Goal: Task Accomplishment & Management: Manage account settings

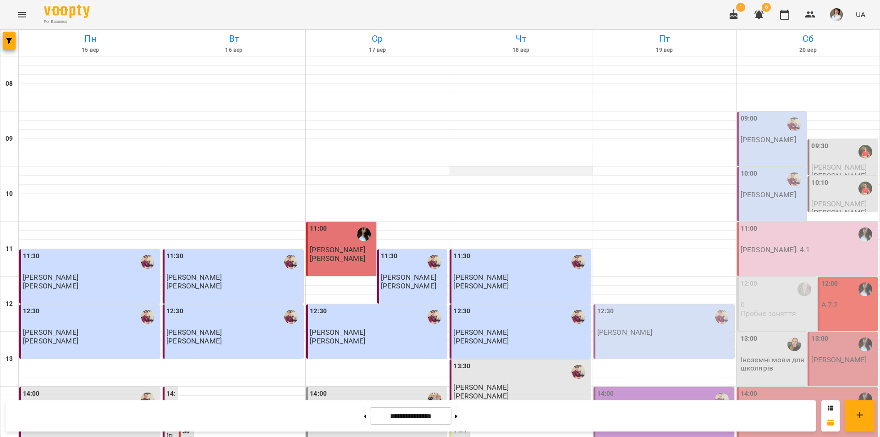
scroll to position [137, 0]
click at [675, 306] on div "12:30 Бойко Дмитро" at bounding box center [664, 321] width 135 height 30
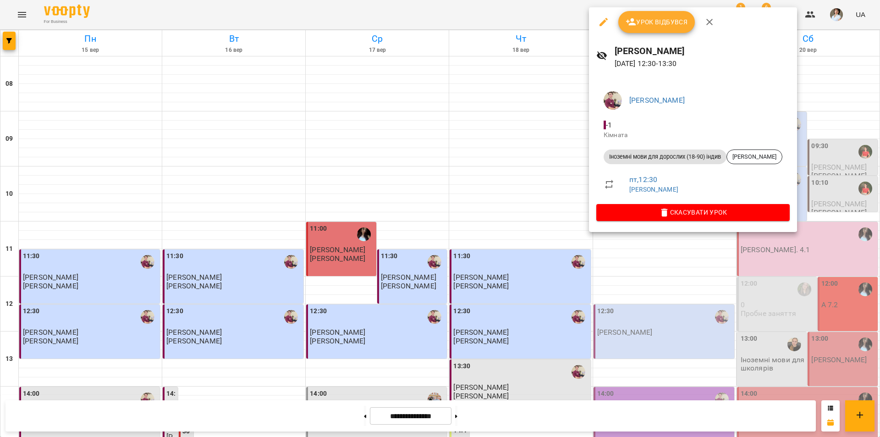
click at [714, 424] on div at bounding box center [440, 218] width 880 height 437
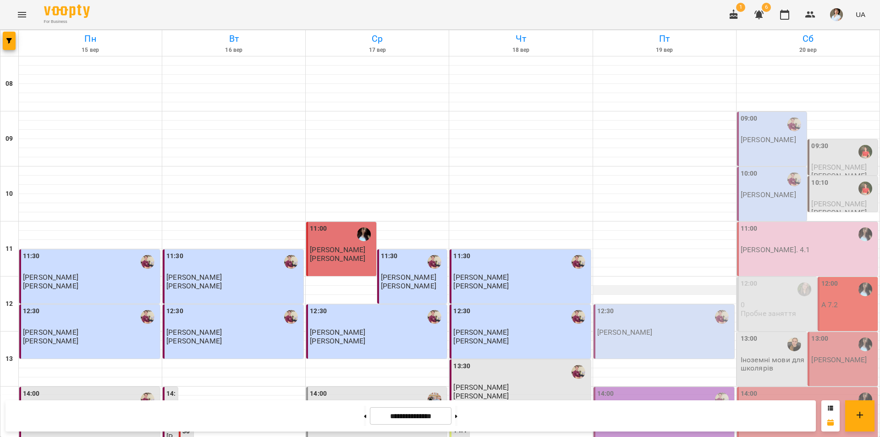
scroll to position [0, 0]
click at [746, 142] on p "Бойко Дмитро" at bounding box center [768, 140] width 55 height 8
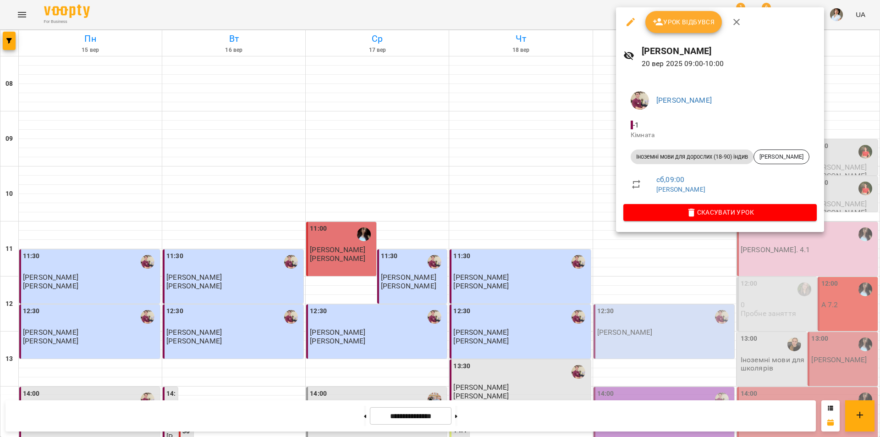
click at [536, 415] on div at bounding box center [440, 218] width 880 height 437
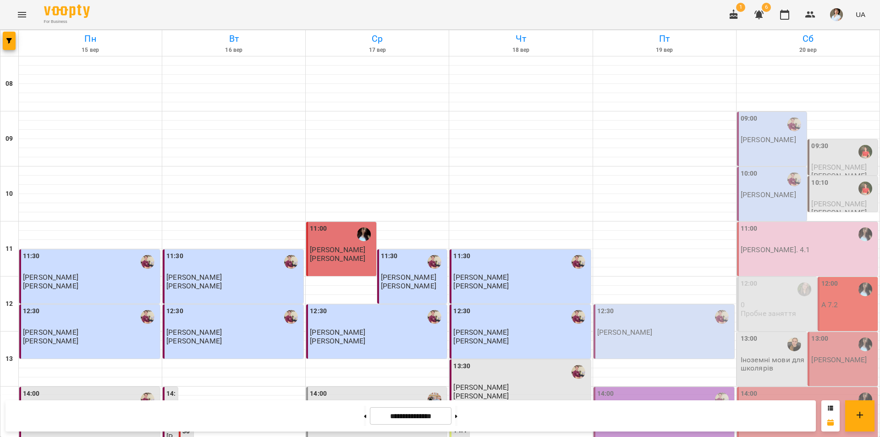
scroll to position [229, 0]
click at [9, 38] on icon "button" at bounding box center [8, 40] width 5 height 5
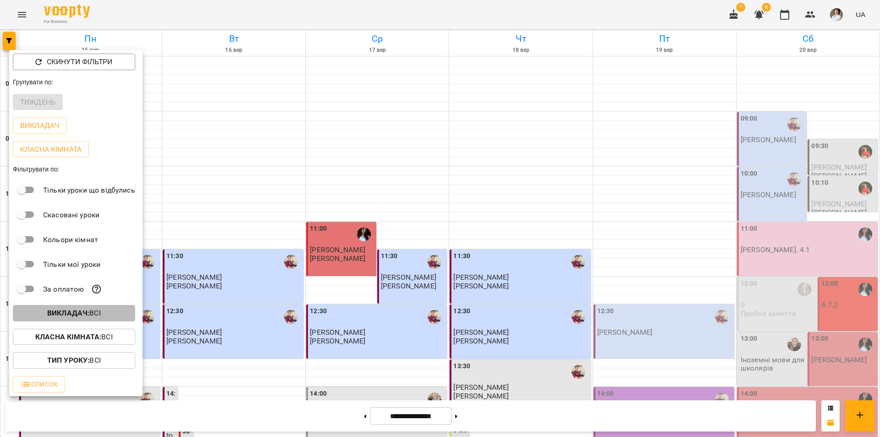
click at [41, 318] on span "Викладач : Всі" at bounding box center [74, 312] width 108 height 11
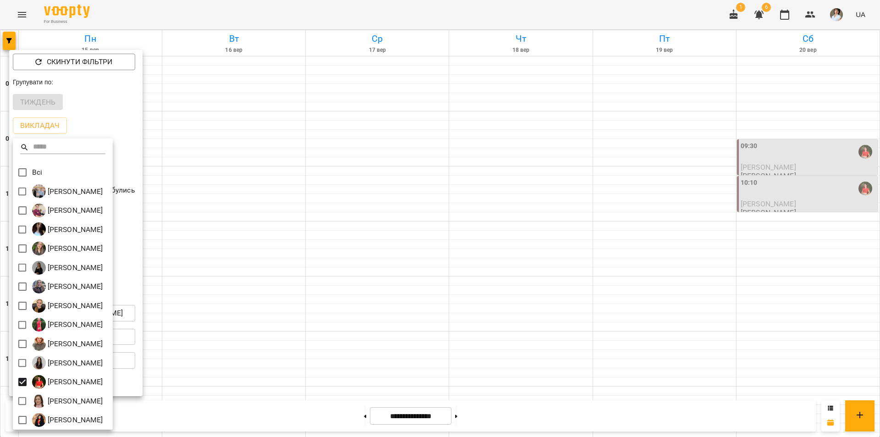
click at [603, 11] on div at bounding box center [440, 218] width 880 height 437
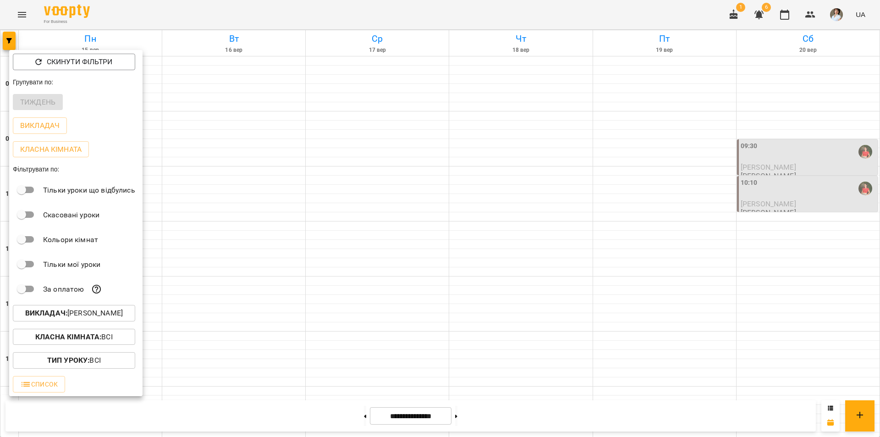
click at [603, 11] on div "Всі Бойко Андрій Вікторович Бойко Дмитро Вікторович Василевська Анастасія Михай…" at bounding box center [440, 218] width 880 height 437
click at [603, 11] on div at bounding box center [440, 218] width 880 height 437
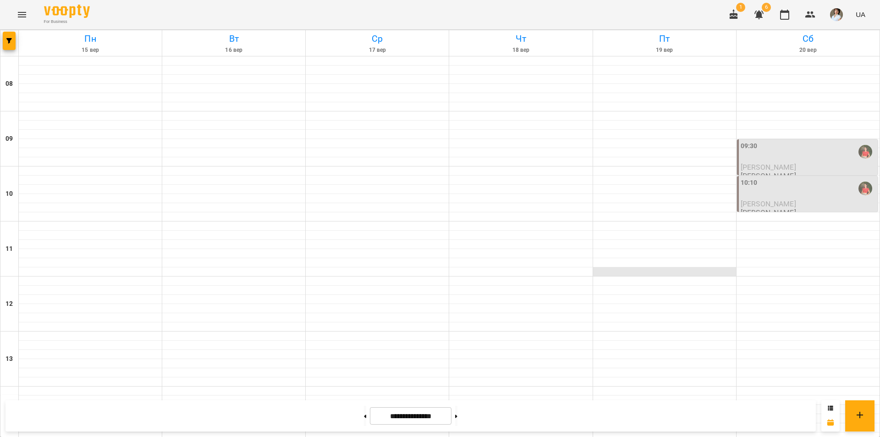
scroll to position [0, 0]
click at [814, 152] on div "09:30" at bounding box center [808, 151] width 135 height 21
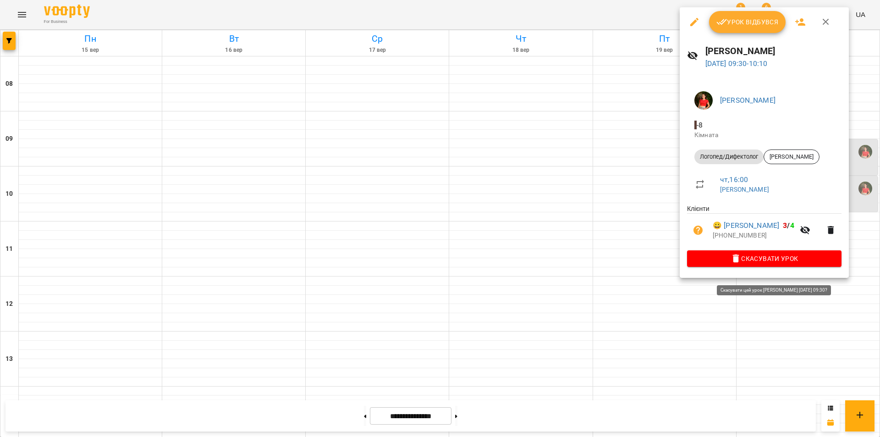
click at [775, 264] on span "Скасувати Урок" at bounding box center [764, 258] width 140 height 11
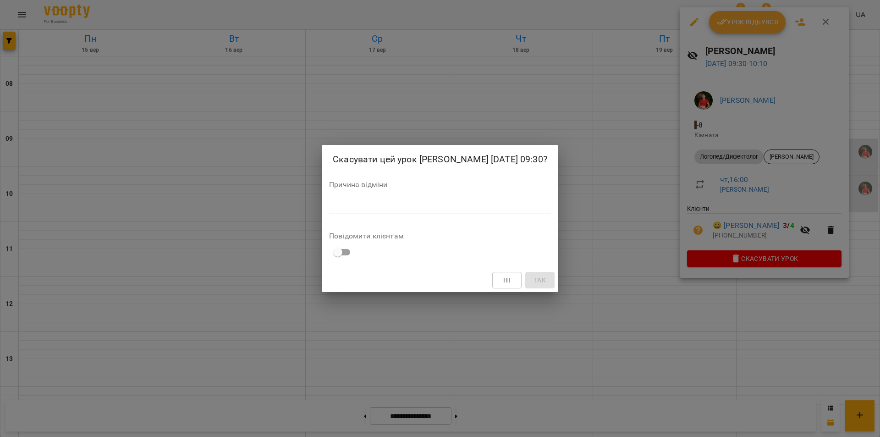
click at [374, 211] on div "*" at bounding box center [440, 206] width 222 height 15
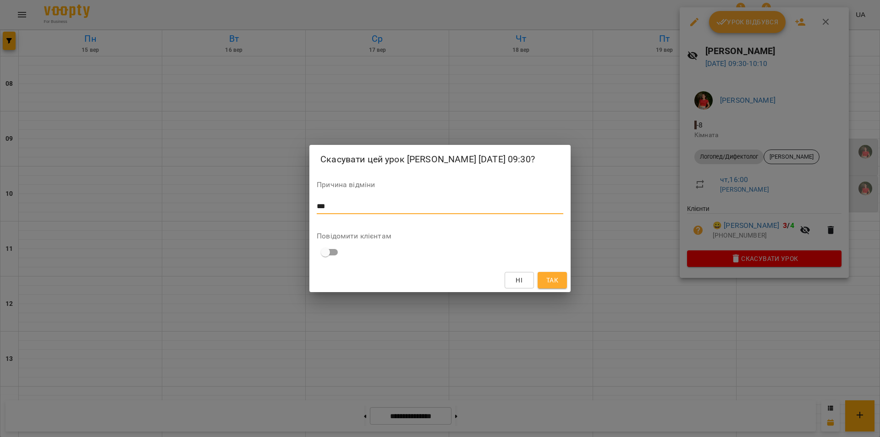
type textarea "***"
click at [549, 285] on span "Так" at bounding box center [552, 279] width 12 height 11
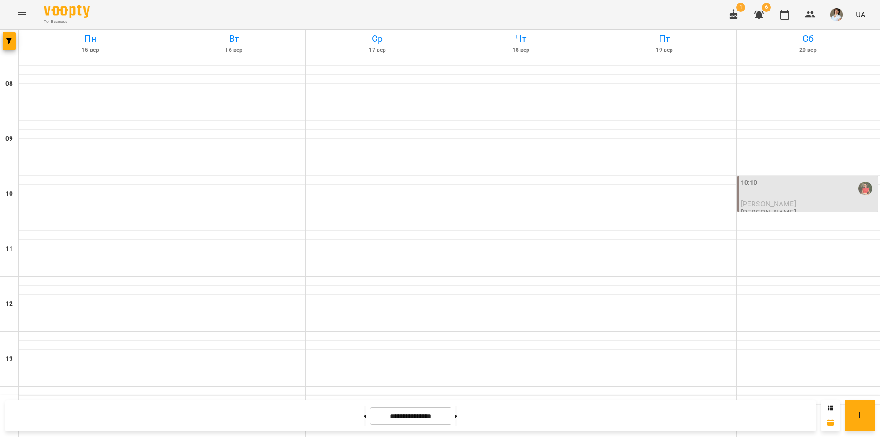
click at [828, 200] on p "[PERSON_NAME]" at bounding box center [808, 204] width 135 height 8
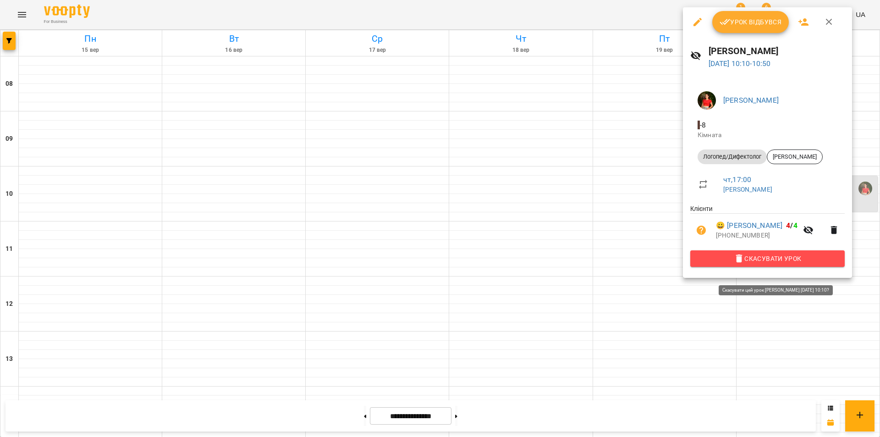
click at [779, 264] on span "Скасувати Урок" at bounding box center [767, 258] width 140 height 11
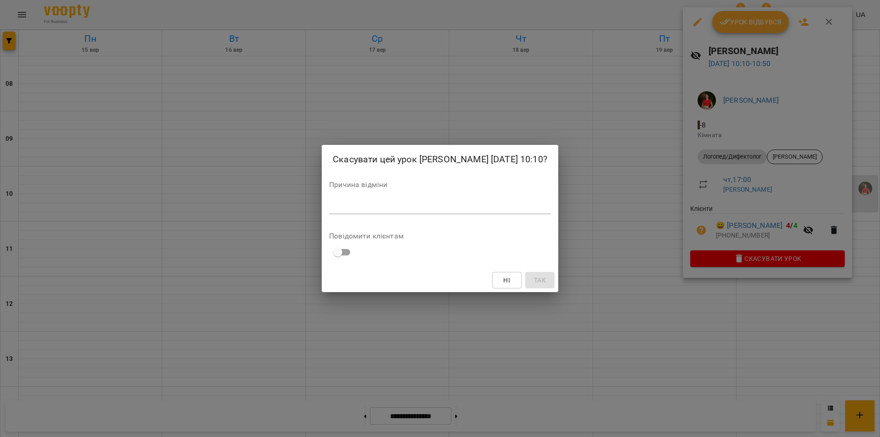
click at [450, 208] on textarea at bounding box center [440, 206] width 222 height 9
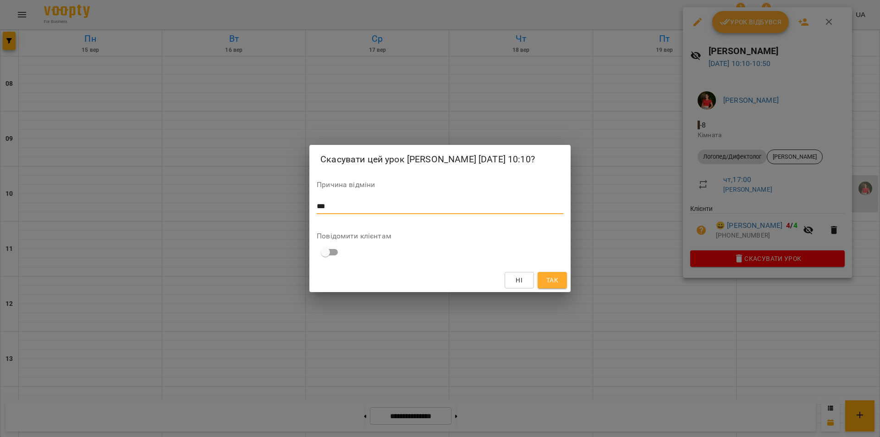
type textarea "***"
click at [559, 278] on span "Так" at bounding box center [552, 279] width 15 height 11
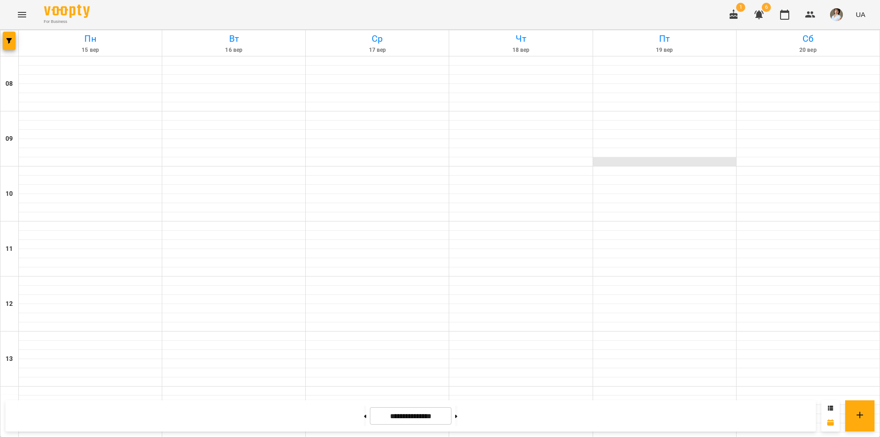
scroll to position [376, 0]
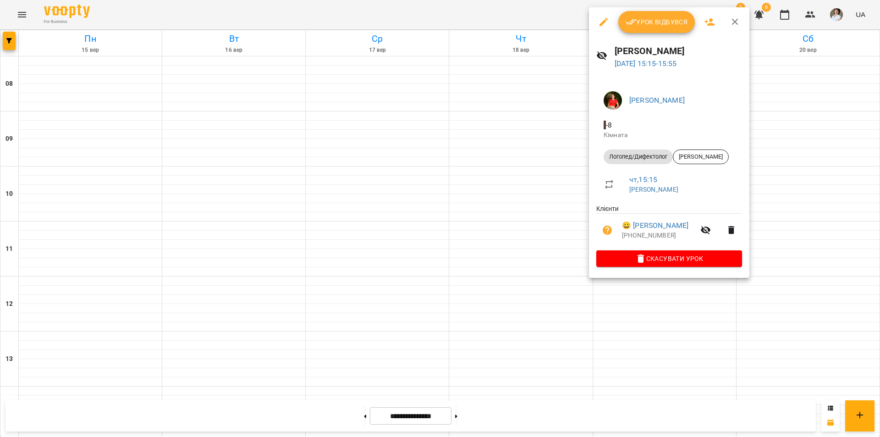
click at [522, 174] on div at bounding box center [440, 218] width 880 height 437
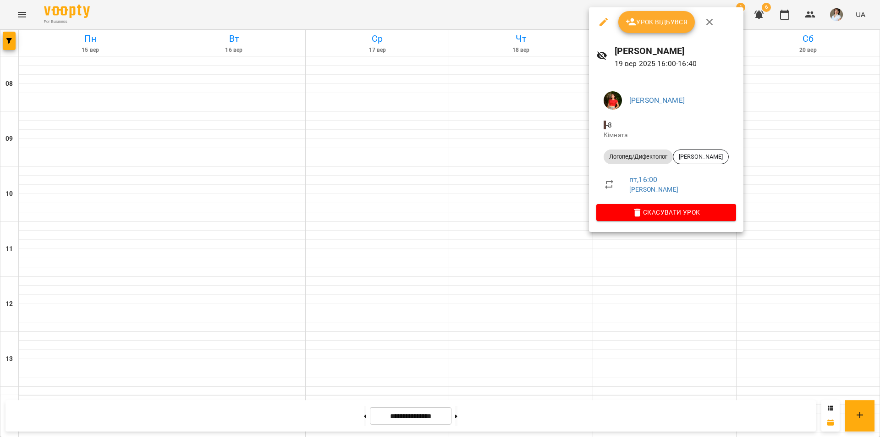
click at [586, 416] on div at bounding box center [440, 218] width 880 height 437
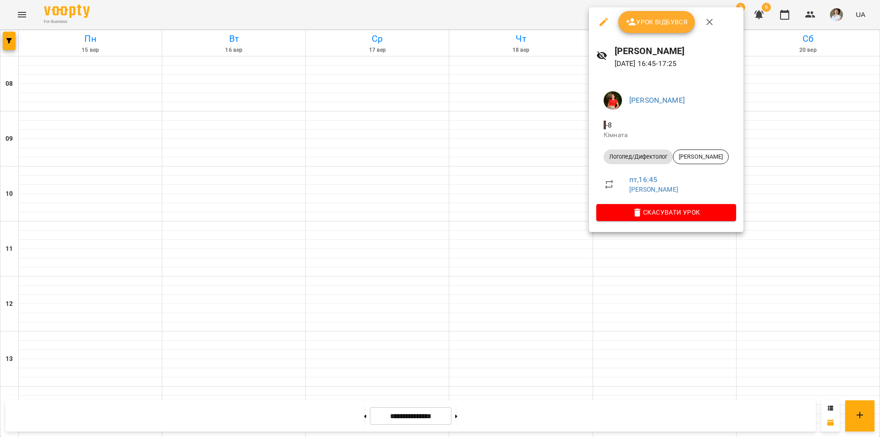
drag, startPoint x: 592, startPoint y: 424, endPoint x: 652, endPoint y: 283, distance: 153.4
click at [592, 423] on div at bounding box center [440, 218] width 880 height 437
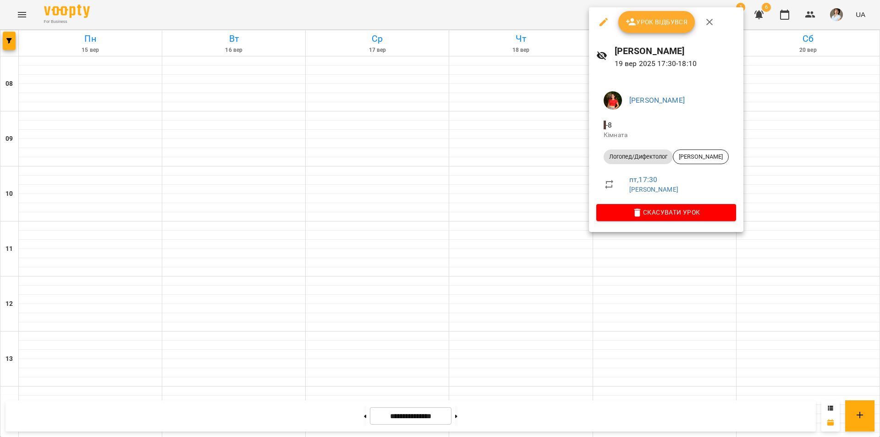
drag, startPoint x: 596, startPoint y: 423, endPoint x: 596, endPoint y: 417, distance: 6.9
click at [596, 423] on div at bounding box center [440, 218] width 880 height 437
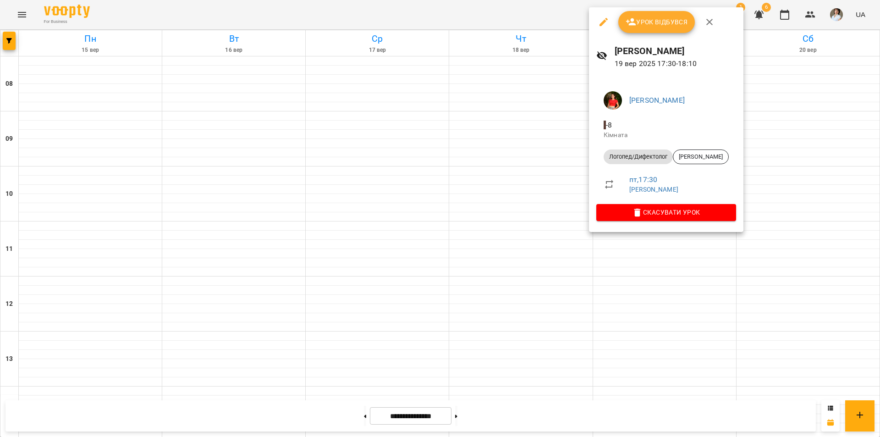
click at [660, 266] on div at bounding box center [440, 218] width 880 height 437
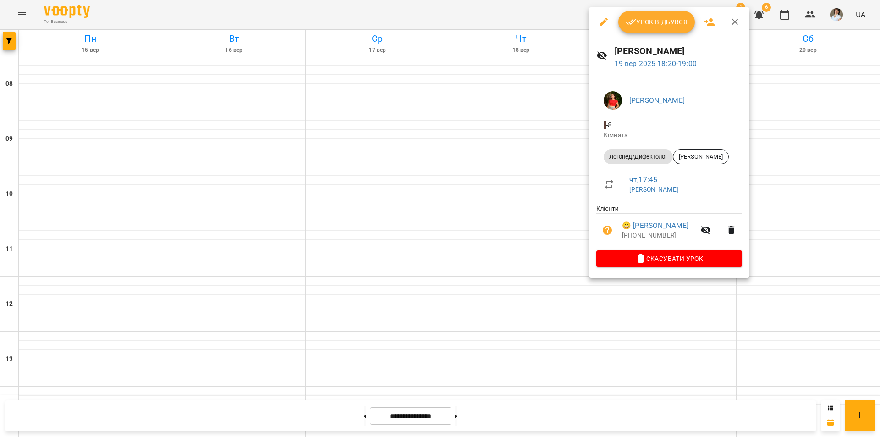
click at [585, 417] on div at bounding box center [440, 218] width 880 height 437
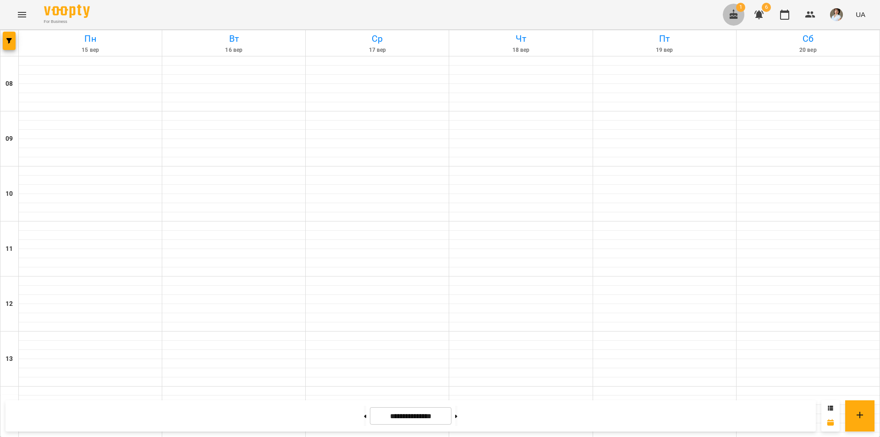
click at [741, 12] on button "button" at bounding box center [734, 15] width 22 height 22
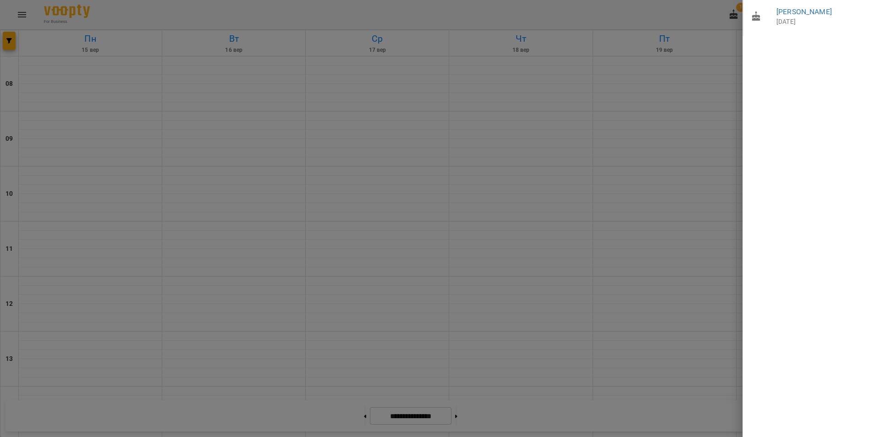
click at [532, 428] on div at bounding box center [440, 218] width 880 height 437
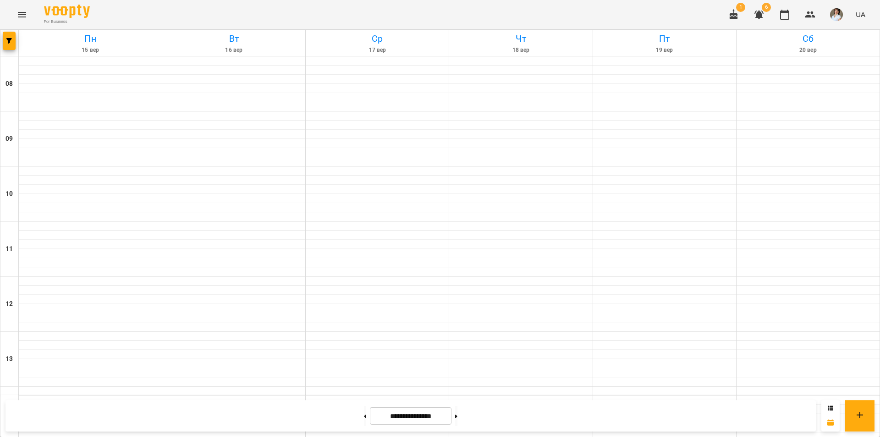
click at [17, 14] on icon "Menu" at bounding box center [21, 14] width 11 height 11
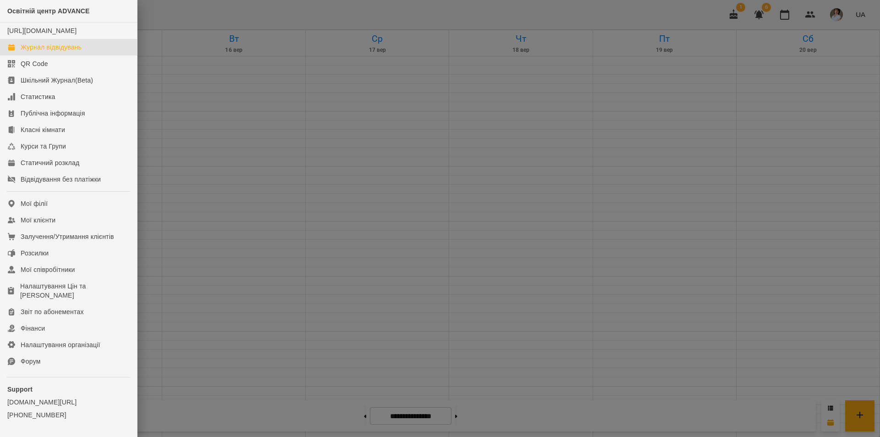
click at [668, 93] on div at bounding box center [440, 218] width 880 height 437
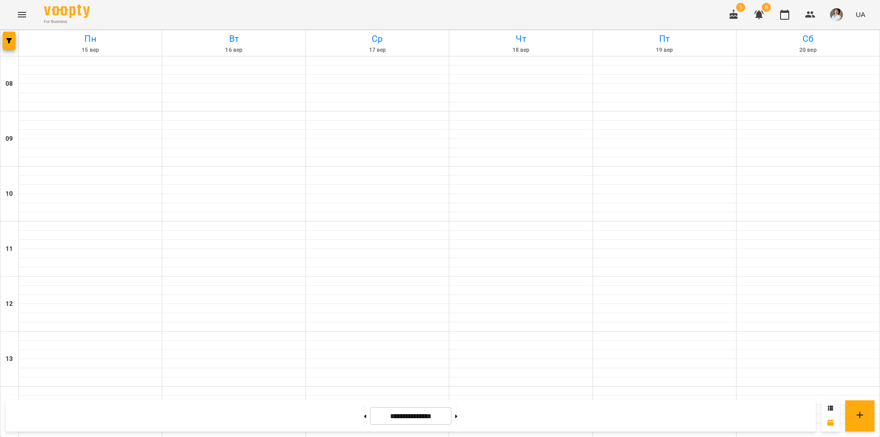
drag, startPoint x: 687, startPoint y: 149, endPoint x: 687, endPoint y: 143, distance: 6.0
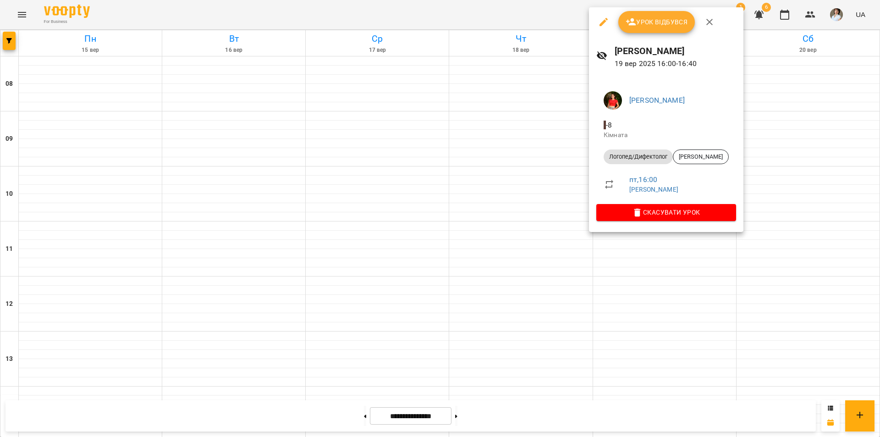
click at [620, 425] on div at bounding box center [440, 218] width 880 height 437
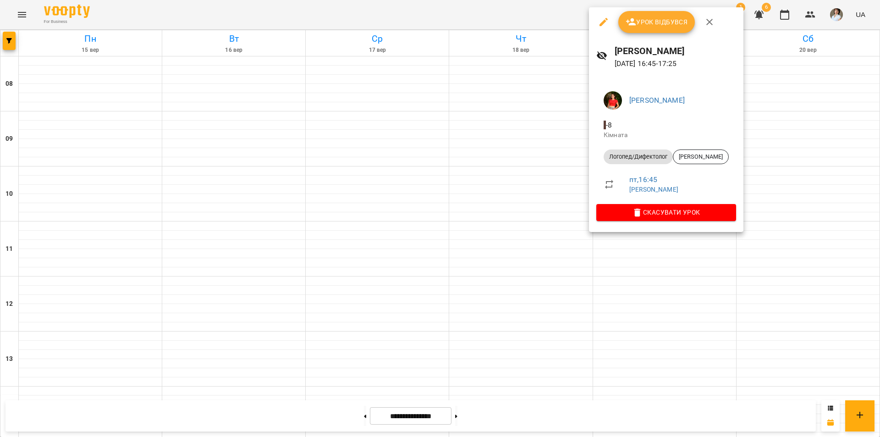
click at [630, 236] on div at bounding box center [440, 218] width 880 height 437
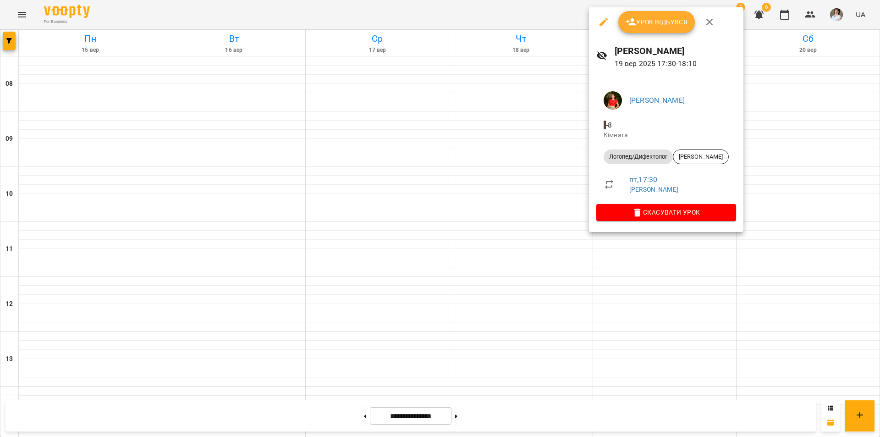
click at [686, 265] on div at bounding box center [440, 218] width 880 height 437
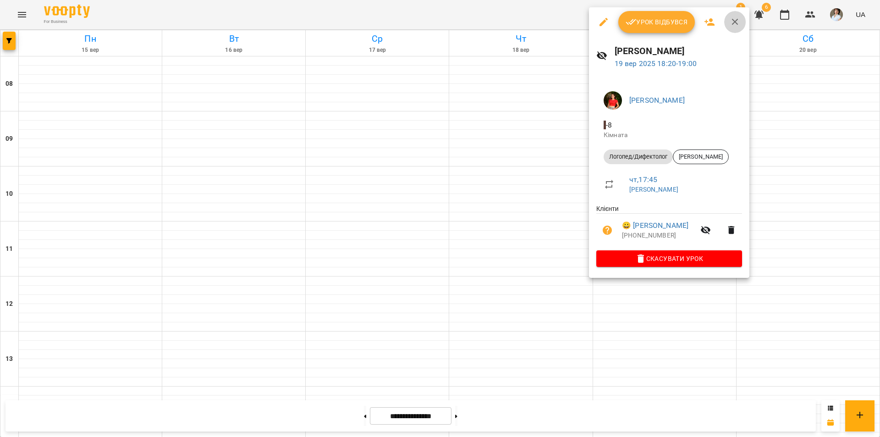
click at [734, 24] on icon "button" at bounding box center [735, 21] width 11 height 11
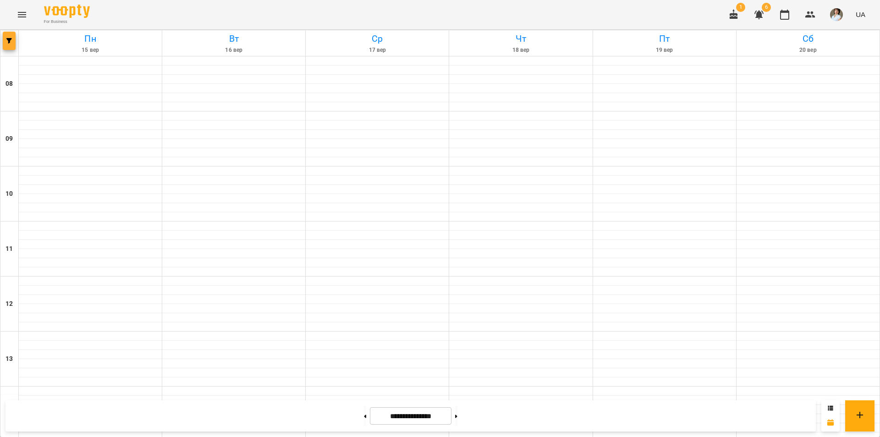
click at [8, 44] on button "button" at bounding box center [9, 41] width 13 height 18
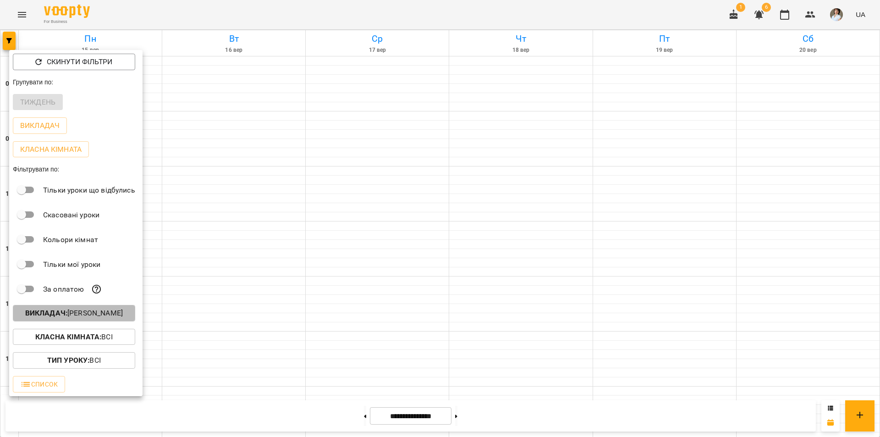
click at [30, 310] on button "Викладач : [PERSON_NAME]" at bounding box center [74, 313] width 122 height 16
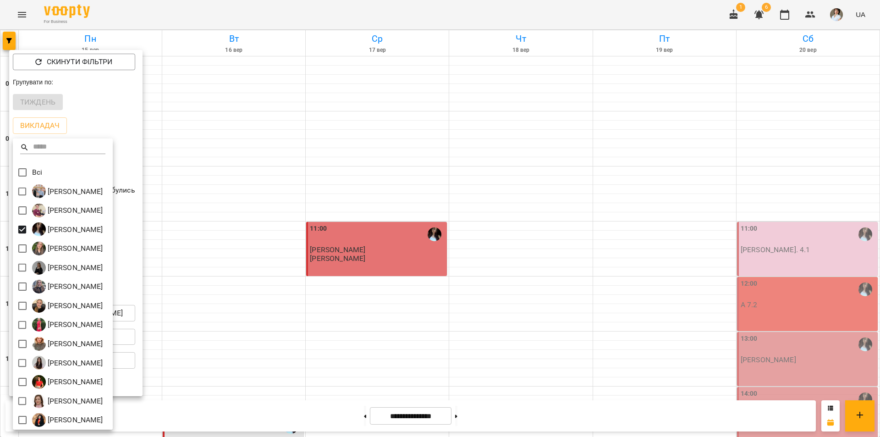
click at [703, 124] on div at bounding box center [440, 218] width 880 height 437
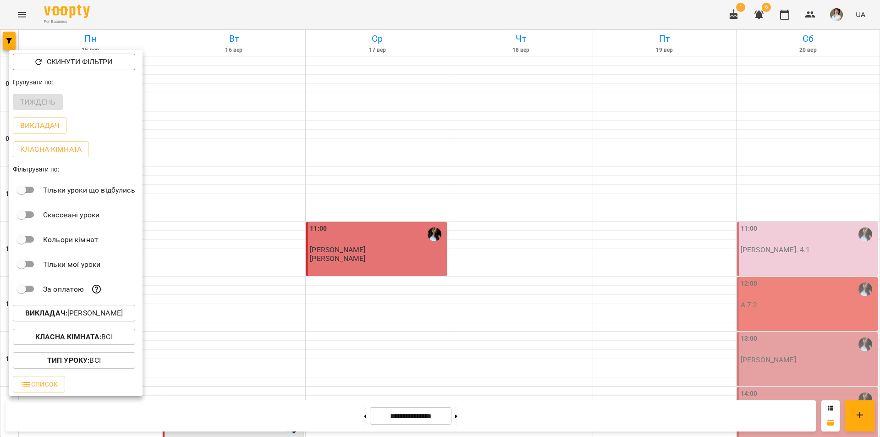
click at [703, 123] on div at bounding box center [440, 218] width 880 height 437
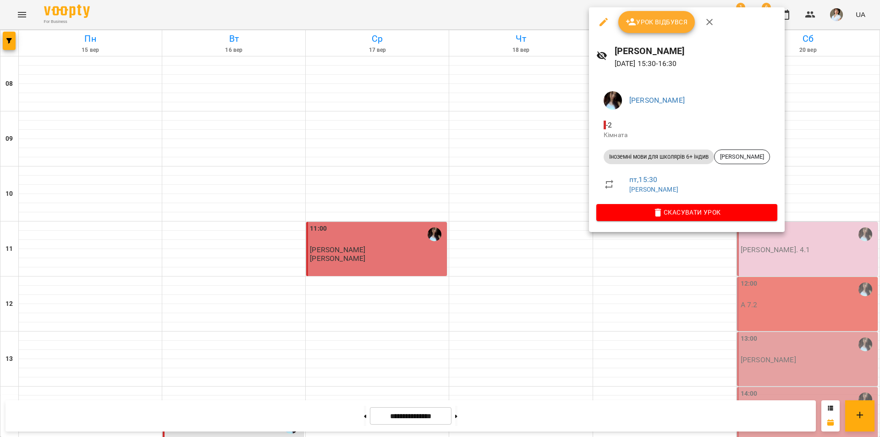
click at [542, 420] on div at bounding box center [440, 218] width 880 height 437
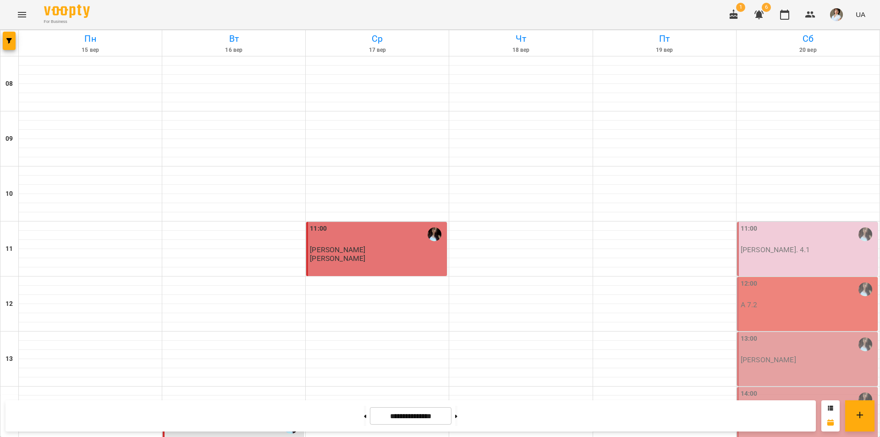
scroll to position [321, 0]
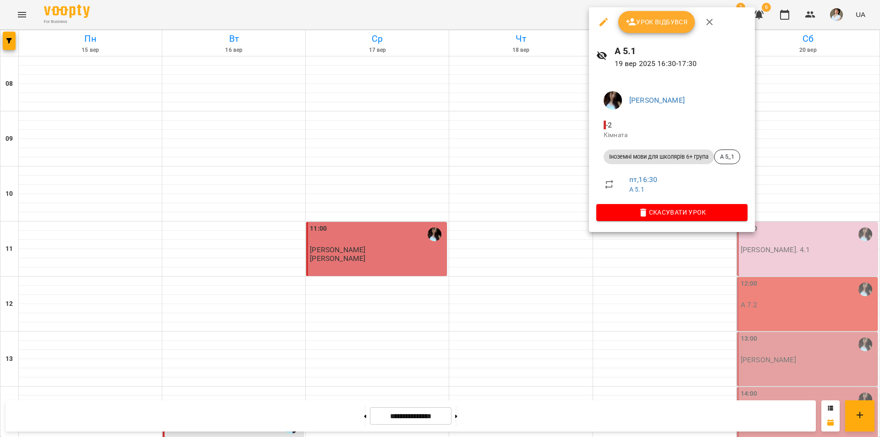
click at [637, 246] on div at bounding box center [440, 218] width 880 height 437
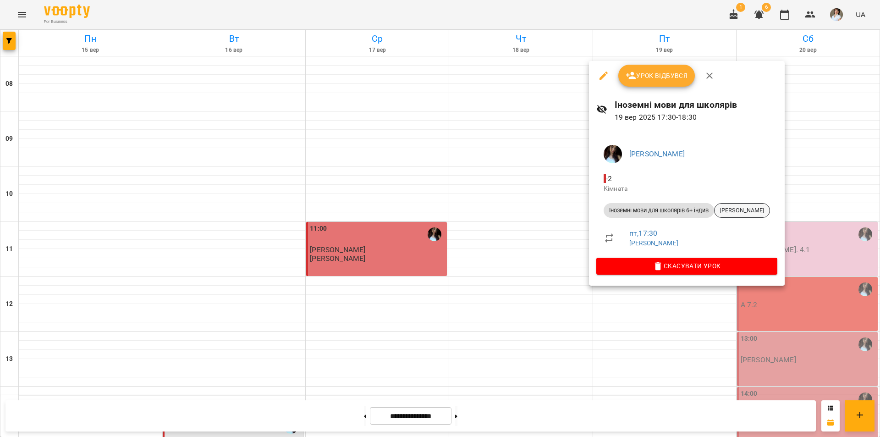
click at [769, 213] on span "Алтунян Аріна Артемівна" at bounding box center [741, 210] width 55 height 8
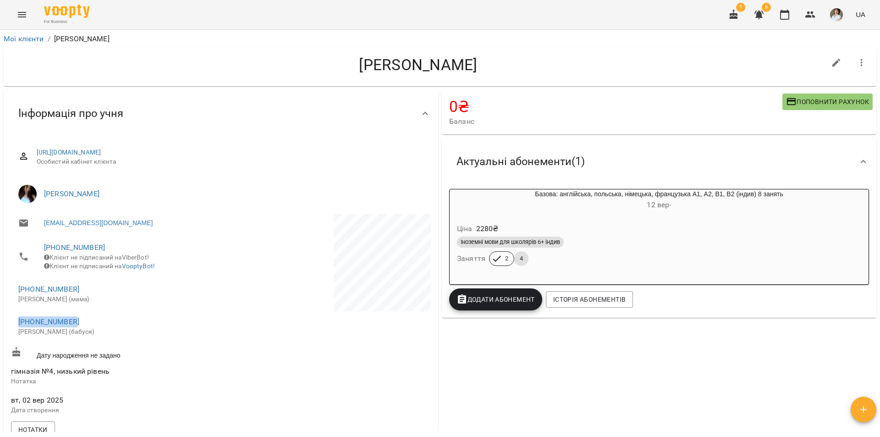
drag, startPoint x: 80, startPoint y: 327, endPoint x: 11, endPoint y: 320, distance: 69.5
click at [11, 320] on li "+380988533022 Ірина (бабуся)" at bounding box center [115, 326] width 208 height 33
copy link "+380988533022"
click at [23, 15] on icon "Menu" at bounding box center [22, 14] width 8 height 5
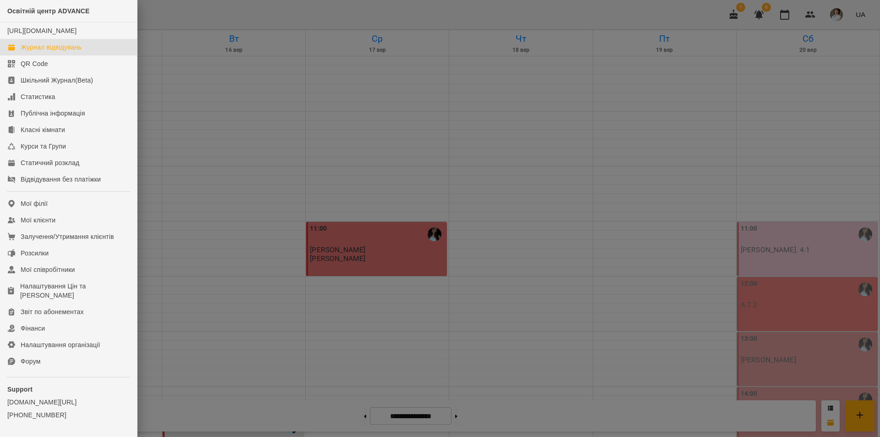
click at [521, 9] on div at bounding box center [440, 218] width 880 height 437
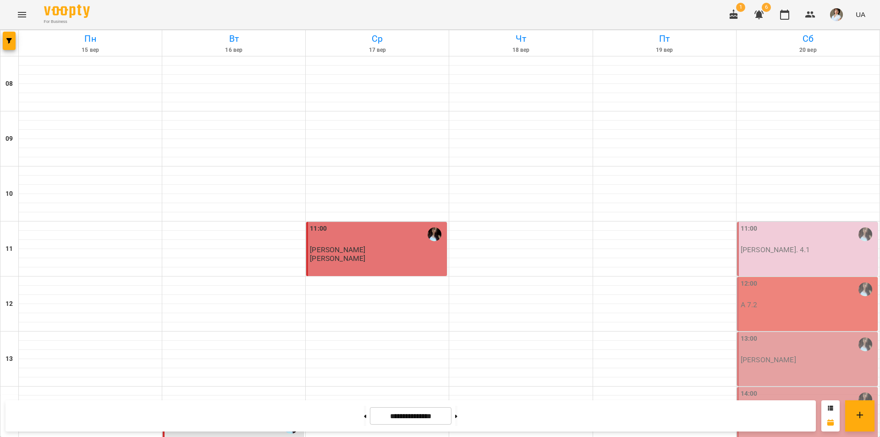
click at [527, 14] on div "For Business 1 6 UA" at bounding box center [440, 14] width 880 height 29
click at [670, 19] on div "For Business 1 6 UA" at bounding box center [440, 14] width 880 height 29
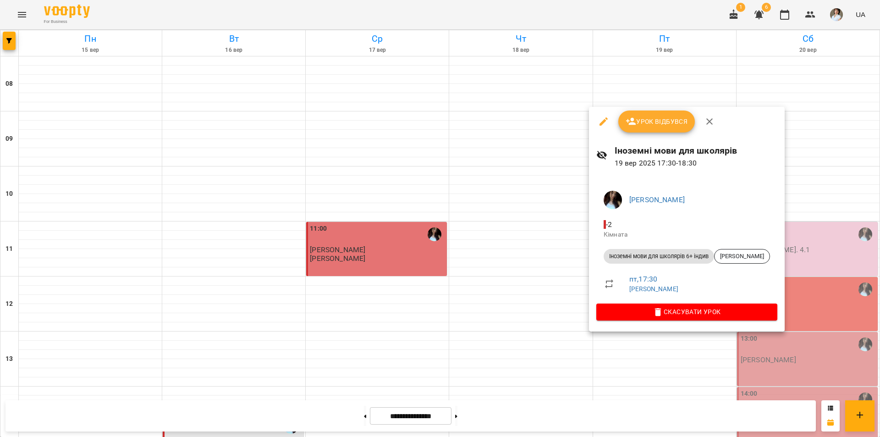
click at [633, 406] on div at bounding box center [440, 218] width 880 height 437
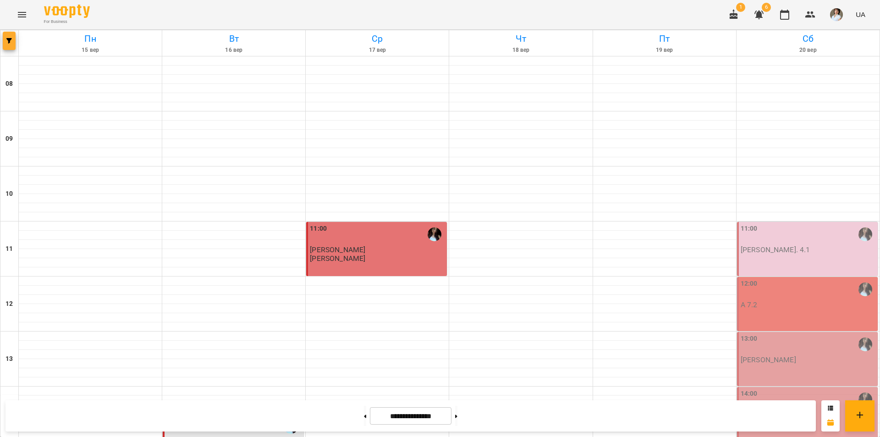
click at [11, 42] on icon "button" at bounding box center [8, 40] width 5 height 5
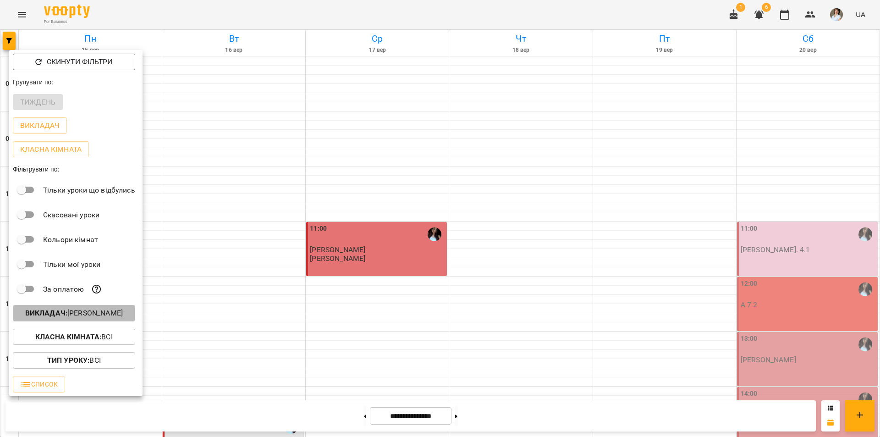
click at [63, 316] on b "Викладач :" at bounding box center [46, 312] width 42 height 9
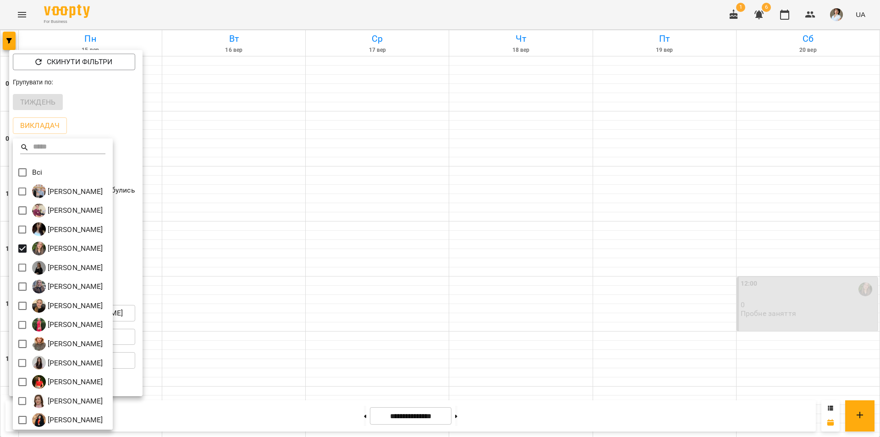
click at [681, 238] on div at bounding box center [440, 218] width 880 height 437
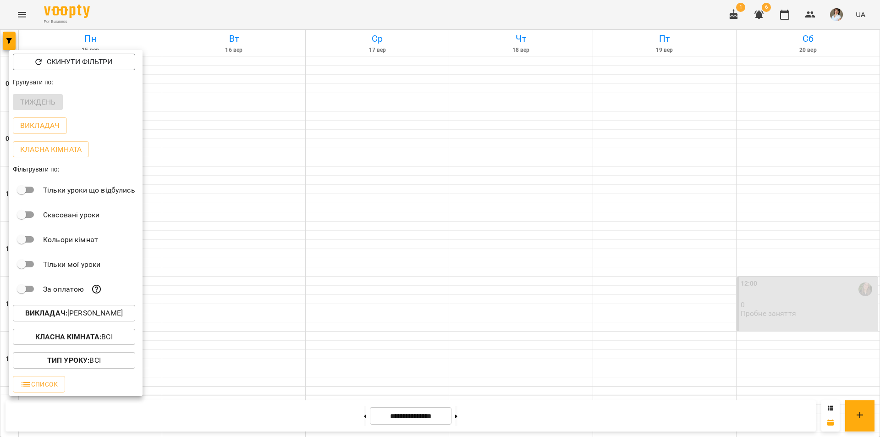
click at [681, 237] on div at bounding box center [440, 218] width 880 height 437
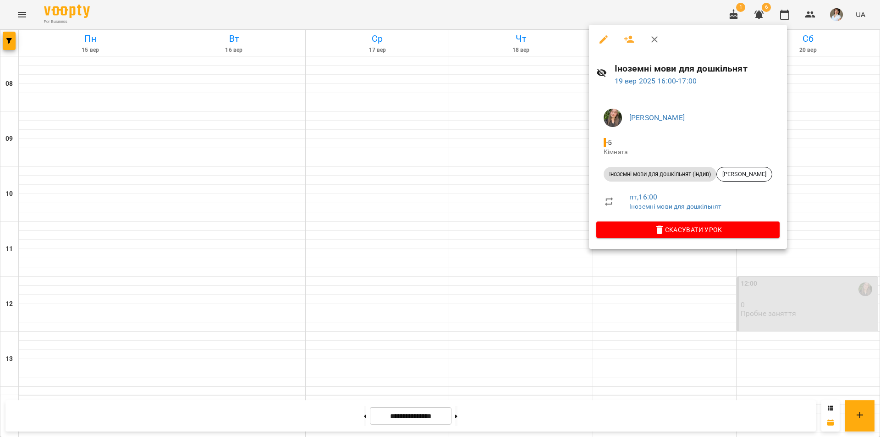
click at [672, 323] on div at bounding box center [440, 218] width 880 height 437
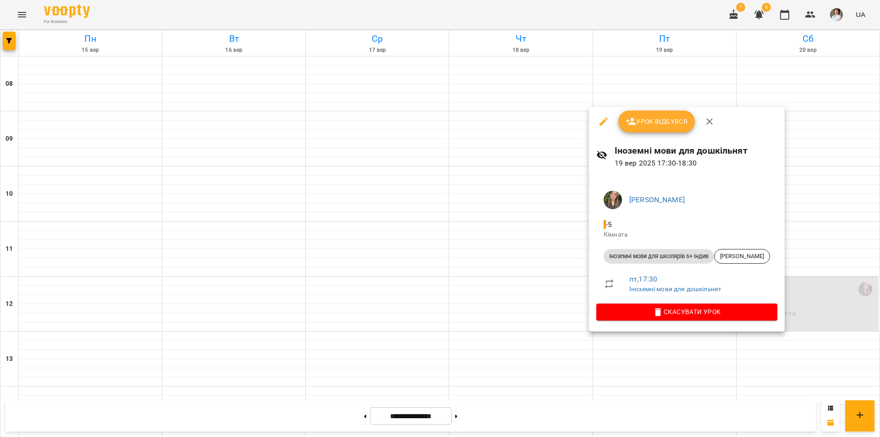
click at [557, 419] on div at bounding box center [440, 218] width 880 height 437
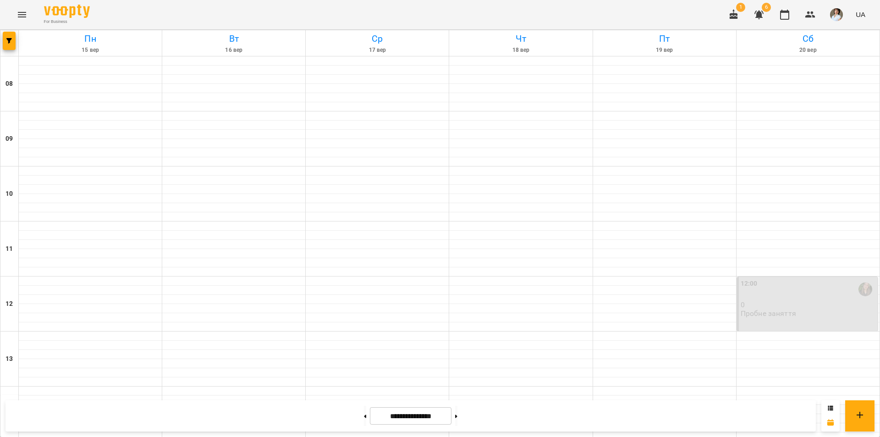
click at [654, 21] on div "For Business 1 6 UA" at bounding box center [440, 14] width 880 height 29
click at [11, 43] on span "button" at bounding box center [9, 40] width 13 height 5
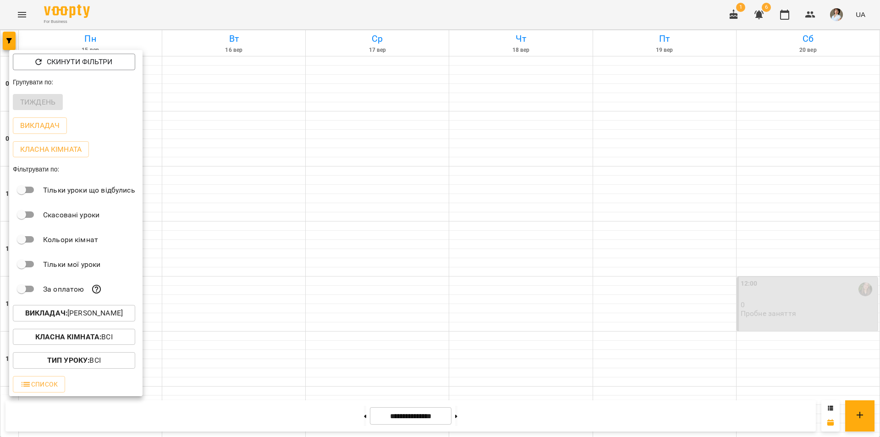
click at [41, 317] on b "Викладач :" at bounding box center [46, 312] width 42 height 9
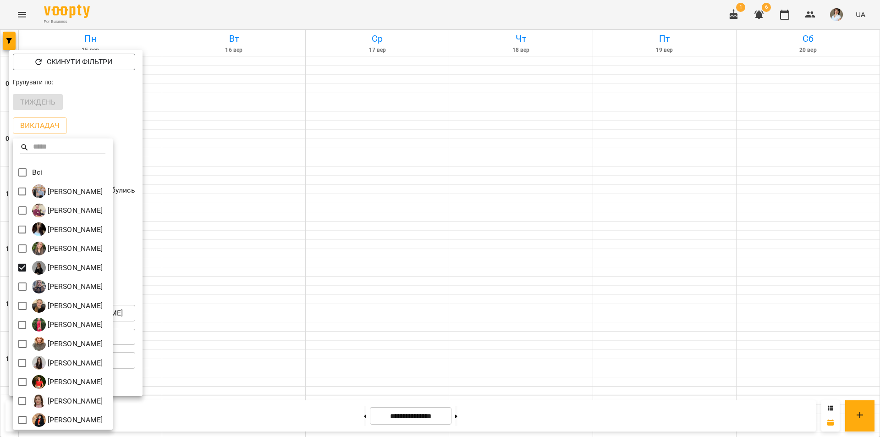
click at [693, 190] on div at bounding box center [440, 218] width 880 height 437
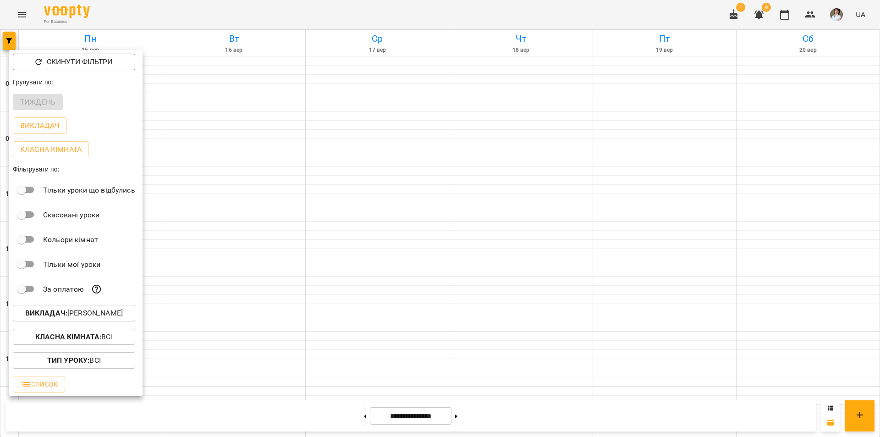
click at [693, 190] on div at bounding box center [440, 218] width 880 height 437
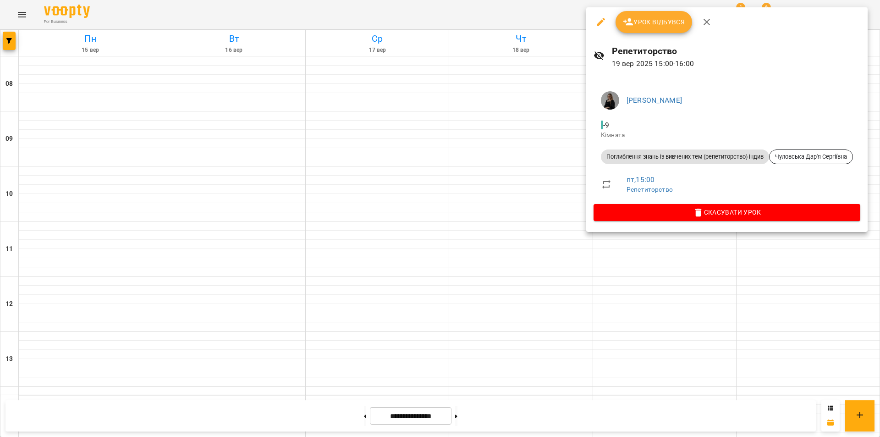
click at [675, 296] on div at bounding box center [440, 218] width 880 height 437
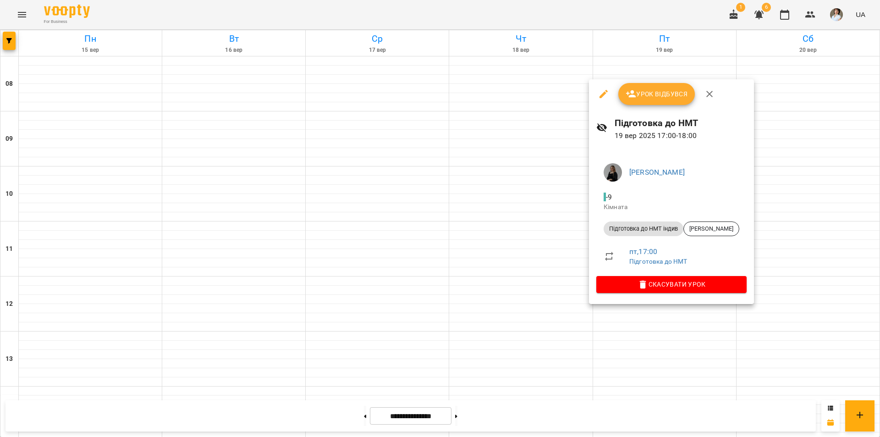
click at [672, 360] on div at bounding box center [440, 218] width 880 height 437
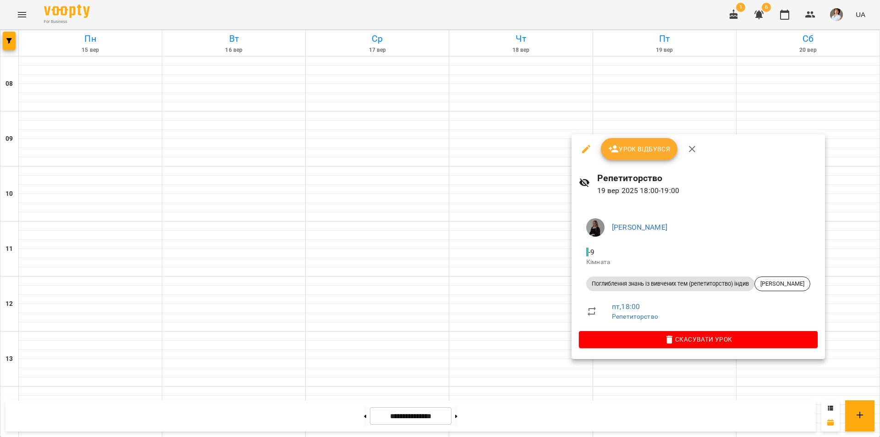
click at [647, 392] on div at bounding box center [440, 218] width 880 height 437
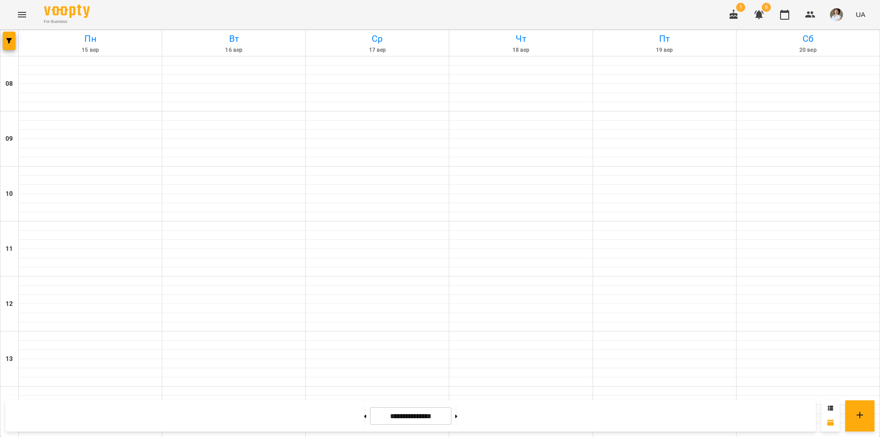
click at [639, 396] on div "**********" at bounding box center [440, 416] width 880 height 42
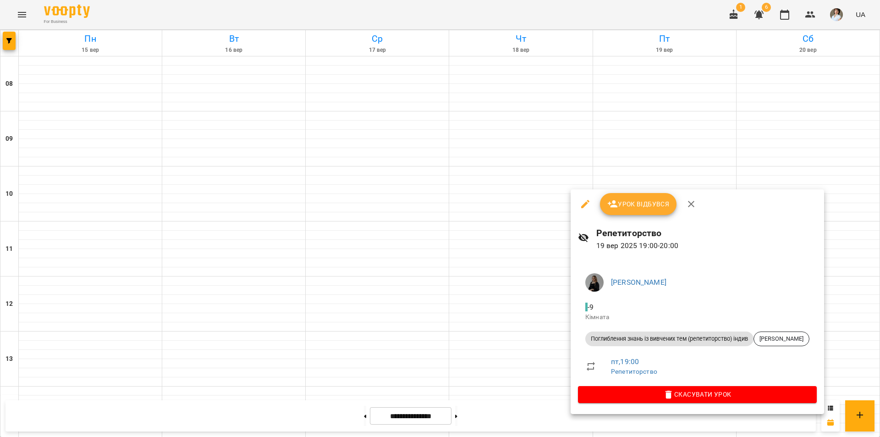
click at [545, 410] on div at bounding box center [440, 218] width 880 height 437
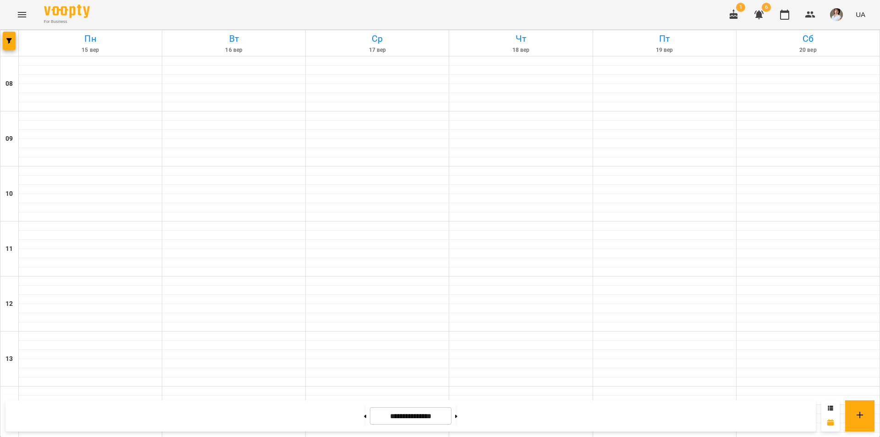
scroll to position [376, 0]
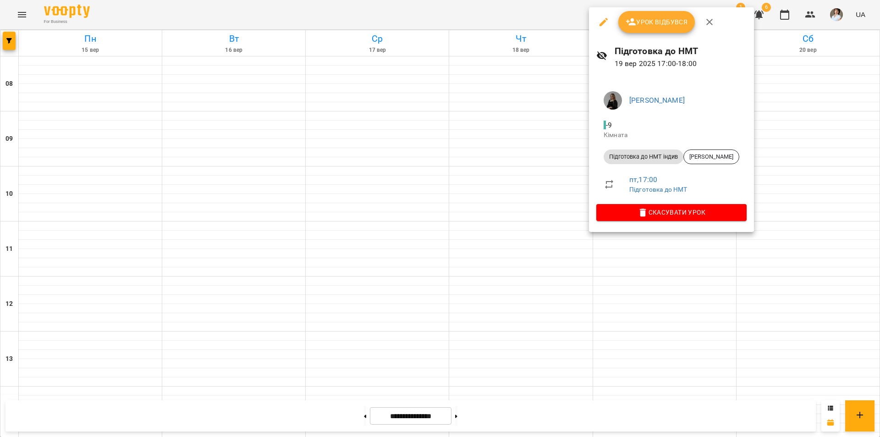
click at [659, 255] on div at bounding box center [440, 218] width 880 height 437
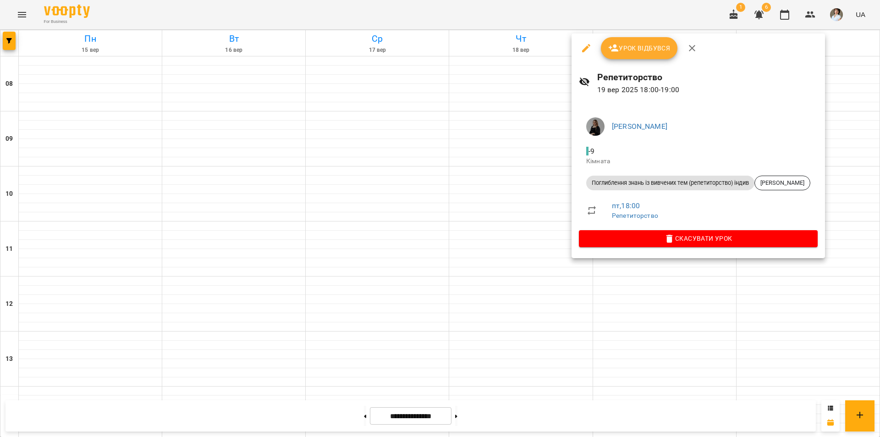
click at [689, 308] on div at bounding box center [440, 218] width 880 height 437
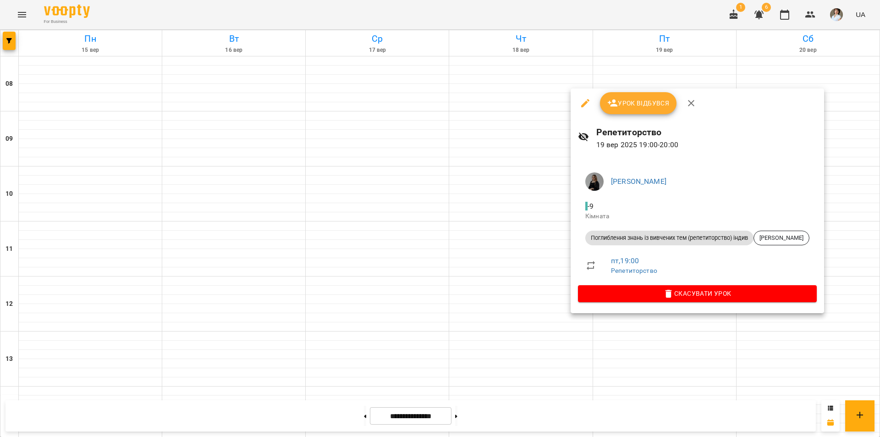
click at [35, 16] on div at bounding box center [440, 218] width 880 height 437
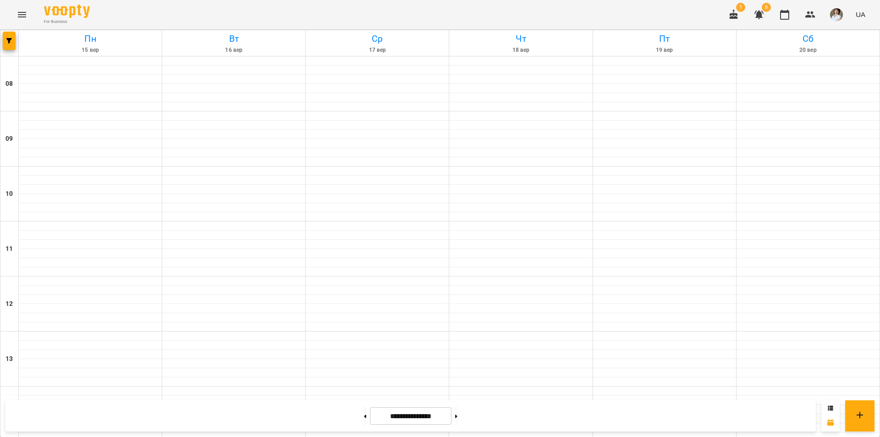
click at [22, 14] on icon "Menu" at bounding box center [21, 14] width 11 height 11
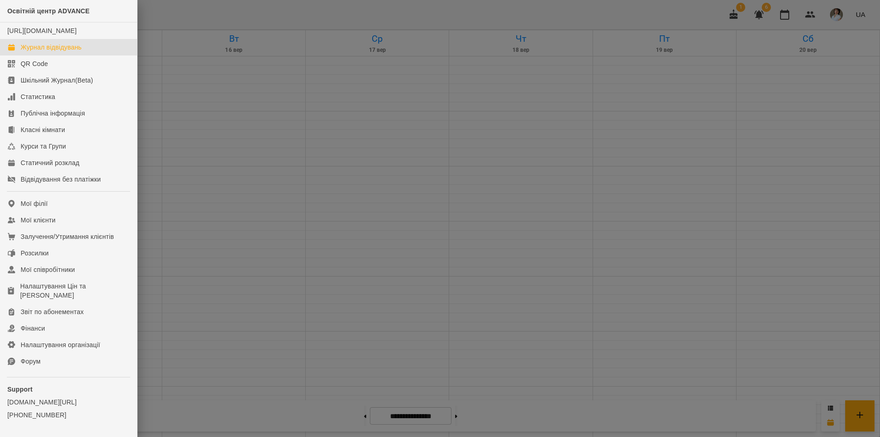
click at [265, 10] on div at bounding box center [440, 218] width 880 height 437
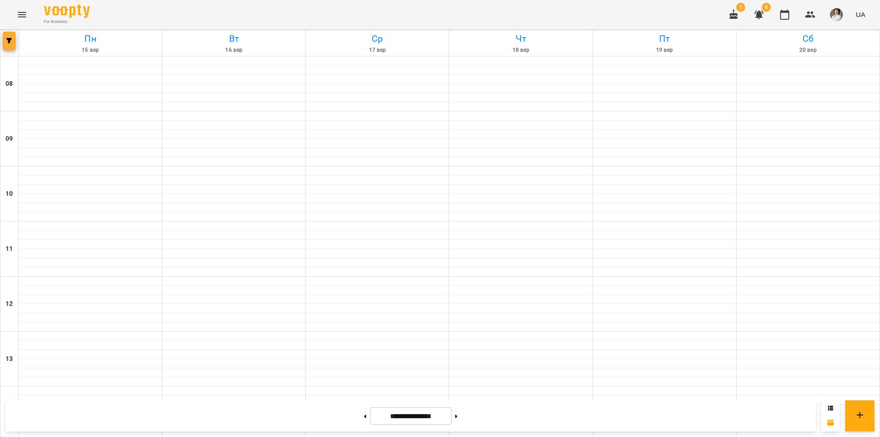
click at [10, 43] on icon "button" at bounding box center [8, 40] width 5 height 5
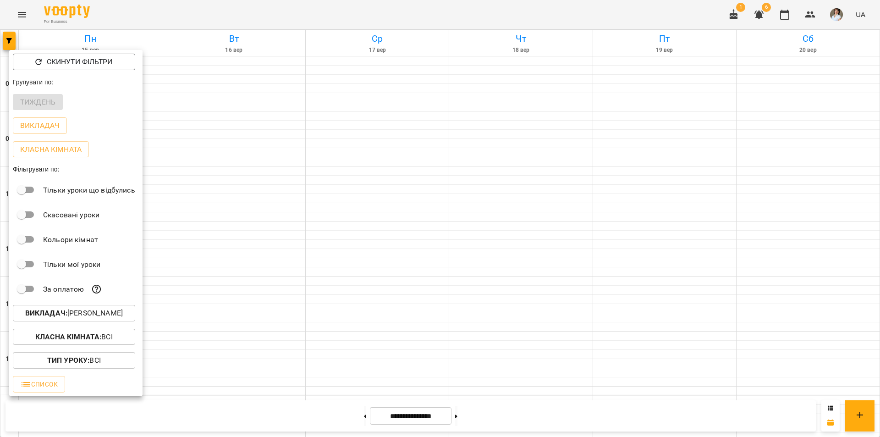
click at [42, 316] on b "Викладач :" at bounding box center [46, 312] width 42 height 9
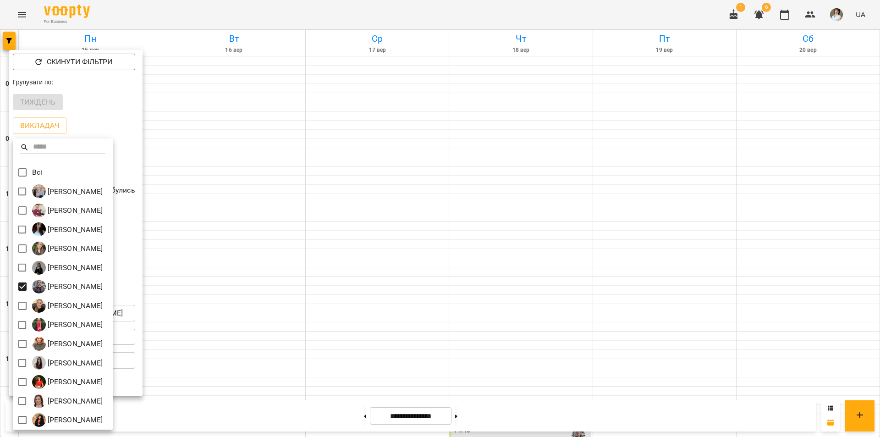
click at [264, 12] on div at bounding box center [440, 218] width 880 height 437
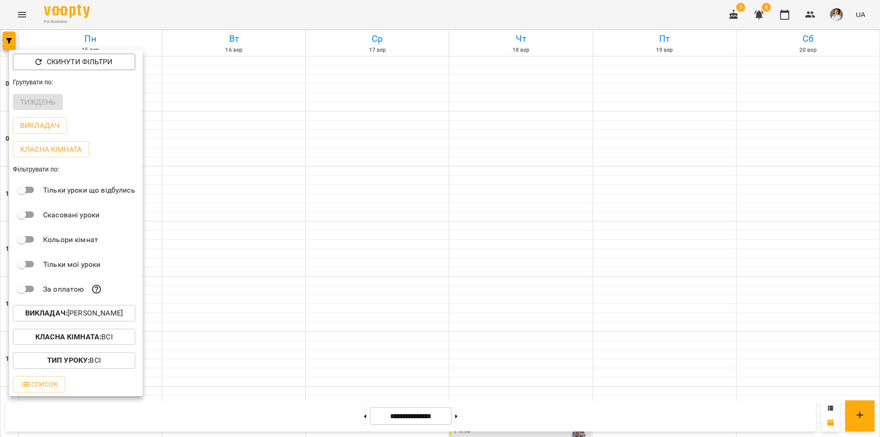
click at [265, 12] on div "Всі Бойко Андрій Вікторович Бойко Дмитро Вікторович Василевська Анастасія Михай…" at bounding box center [440, 218] width 880 height 437
click at [265, 12] on div at bounding box center [440, 218] width 880 height 437
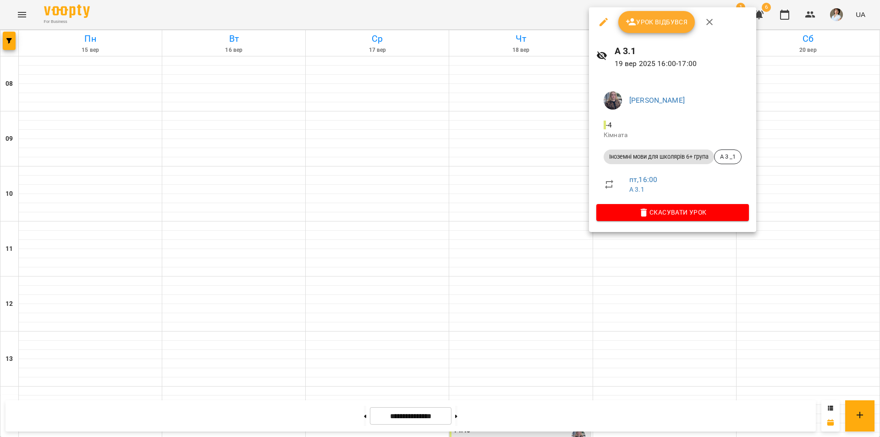
click at [617, 421] on div at bounding box center [440, 218] width 880 height 437
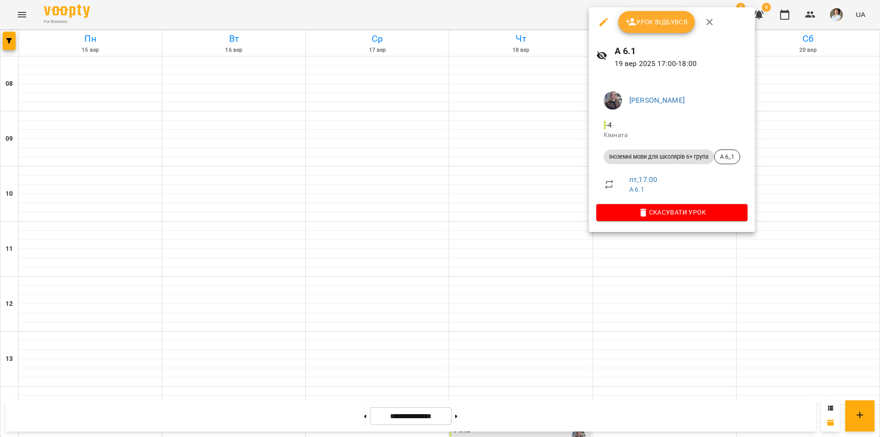
click at [659, 260] on div at bounding box center [440, 218] width 880 height 437
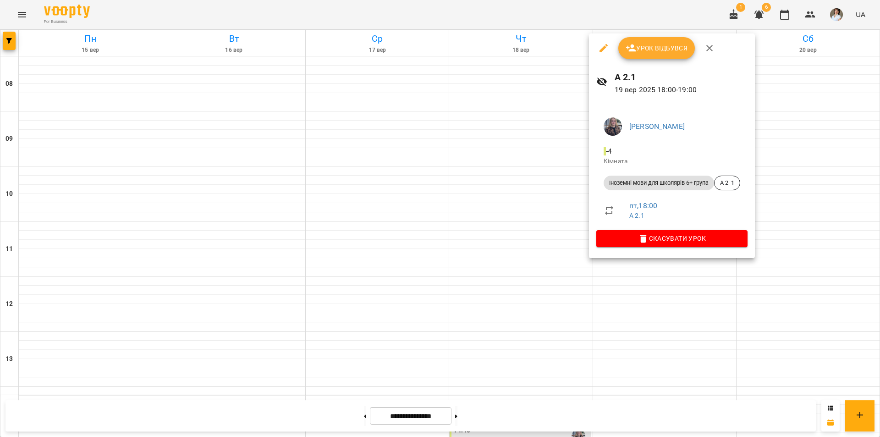
click at [36, 42] on div at bounding box center [440, 218] width 880 height 437
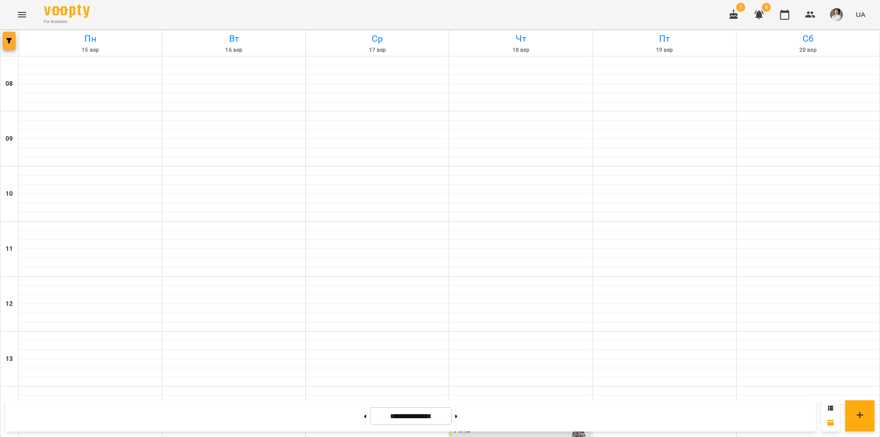
click at [13, 44] on button "button" at bounding box center [9, 41] width 13 height 18
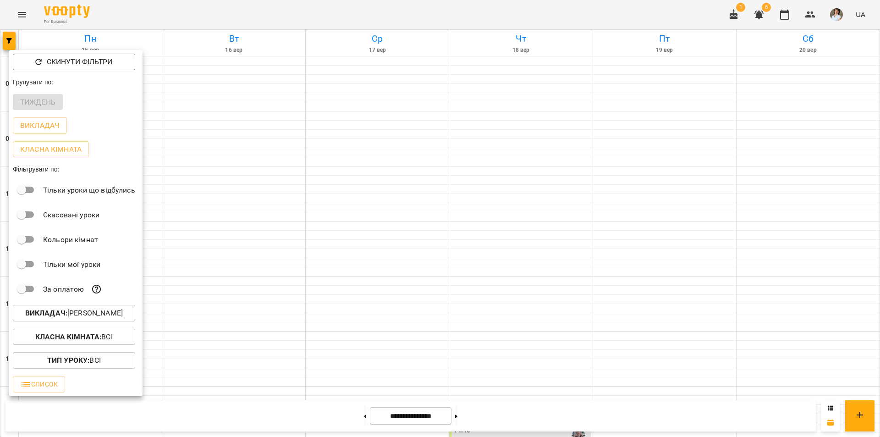
click at [57, 312] on b "Викладач :" at bounding box center [46, 312] width 42 height 9
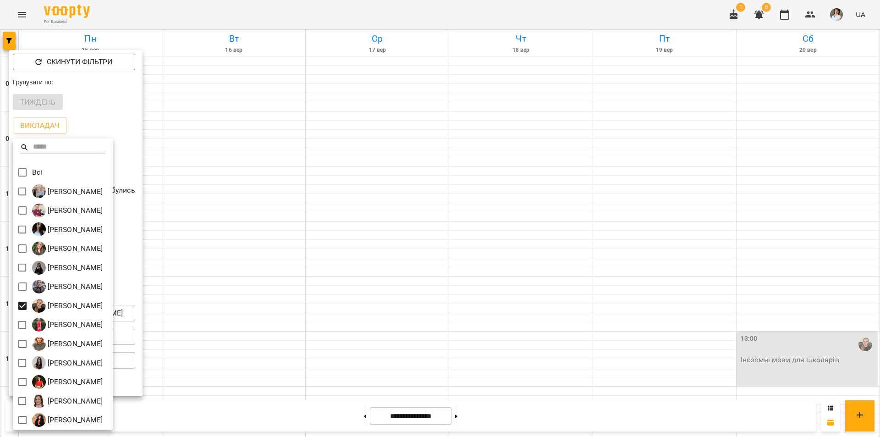
click at [467, 11] on div at bounding box center [440, 218] width 880 height 437
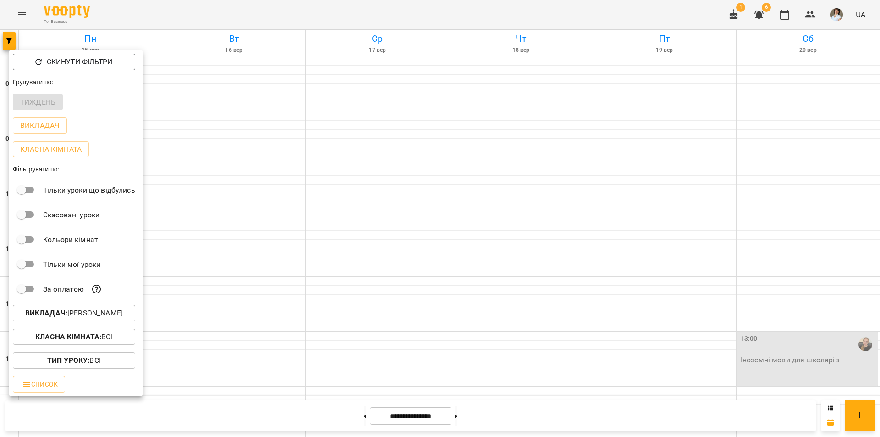
click at [467, 11] on div at bounding box center [440, 218] width 880 height 437
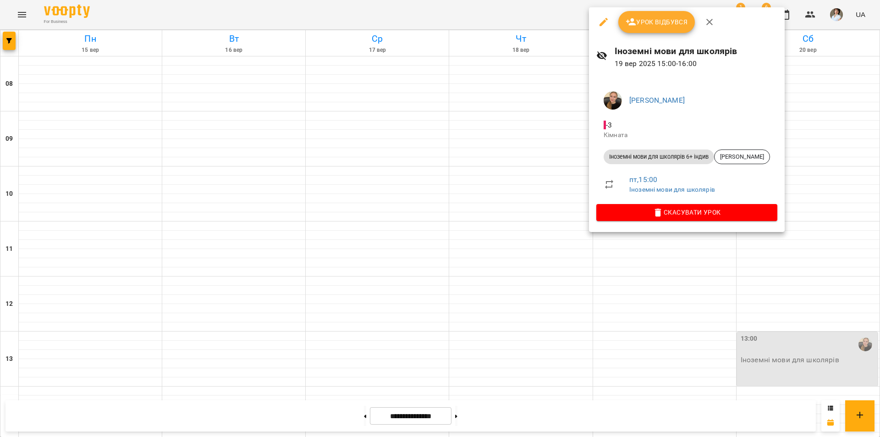
click at [633, 414] on div at bounding box center [440, 218] width 880 height 437
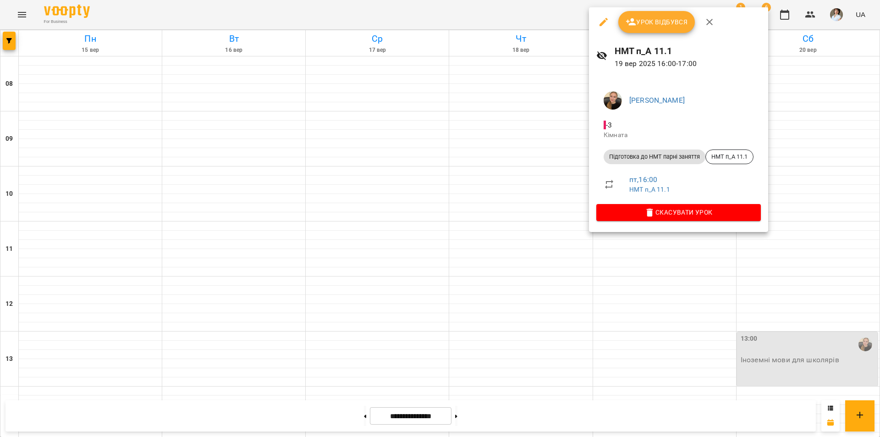
click at [213, 15] on div at bounding box center [440, 218] width 880 height 437
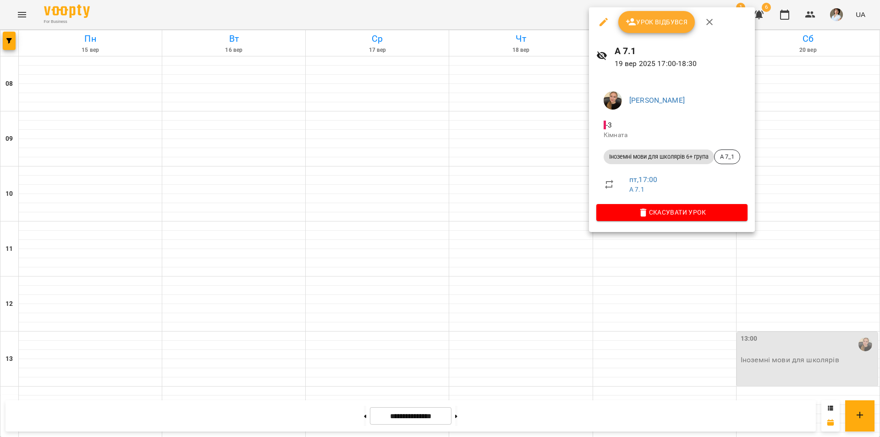
click at [236, 18] on div at bounding box center [440, 218] width 880 height 437
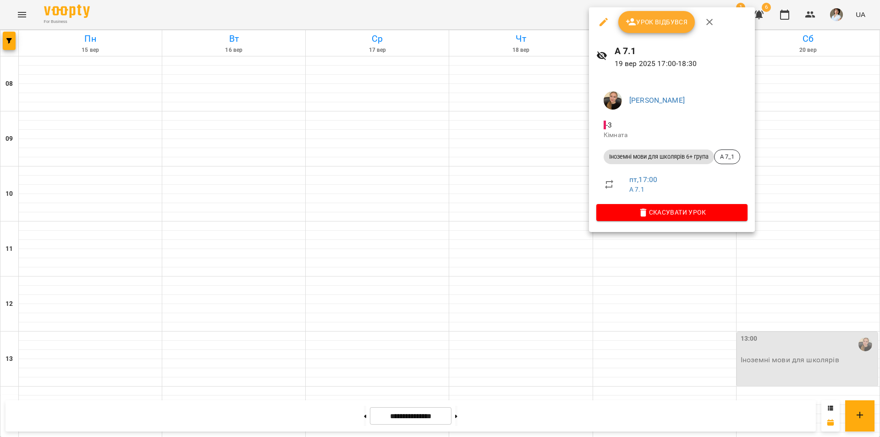
click at [670, 305] on div at bounding box center [440, 218] width 880 height 437
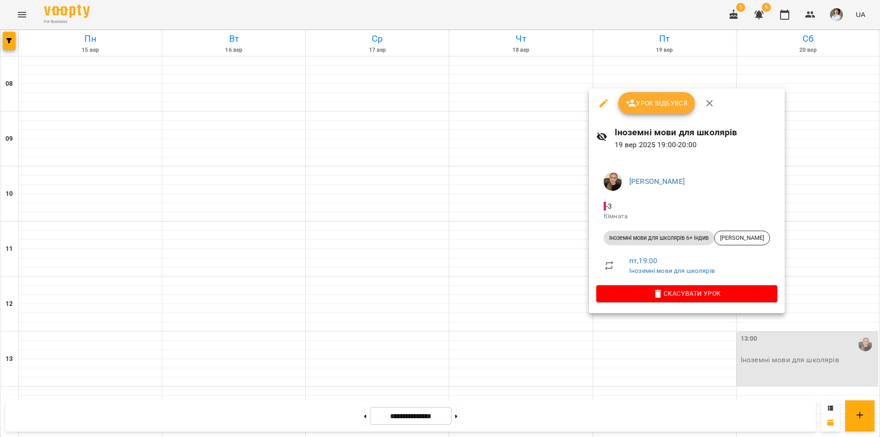
click at [9, 42] on div at bounding box center [440, 218] width 880 height 437
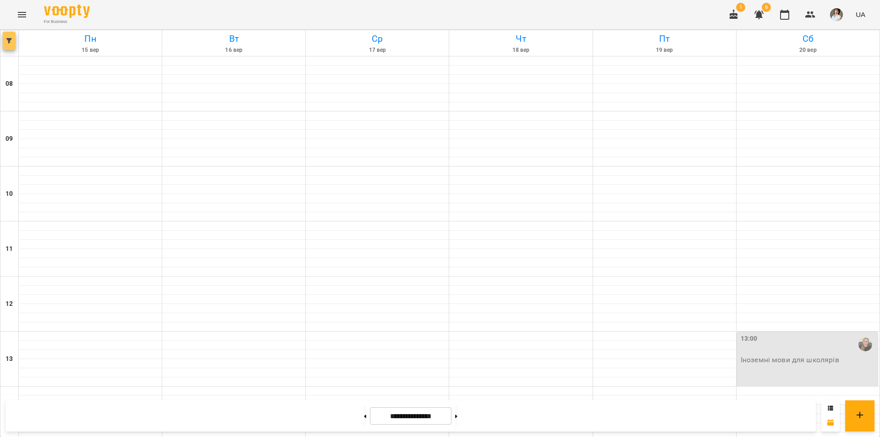
click at [9, 42] on icon "button" at bounding box center [8, 40] width 5 height 5
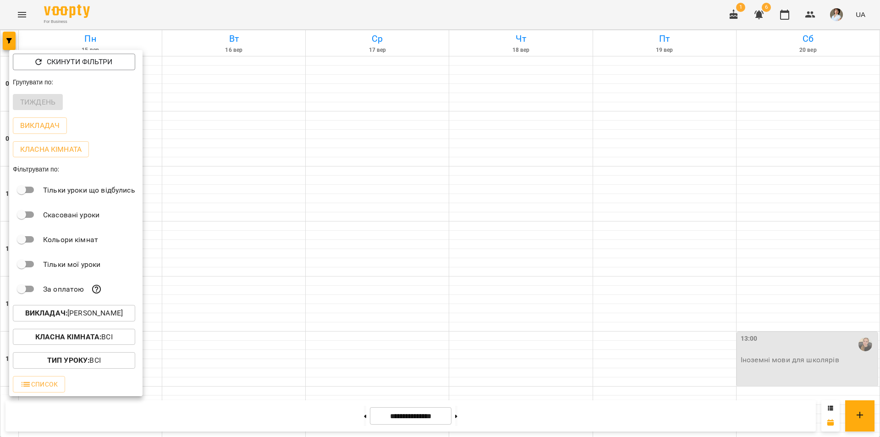
click at [62, 313] on b "Викладач :" at bounding box center [46, 312] width 42 height 9
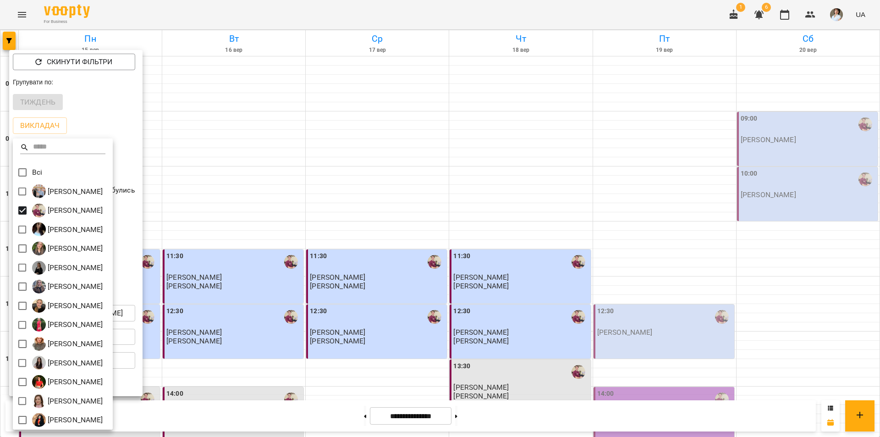
click at [630, 24] on div at bounding box center [440, 218] width 880 height 437
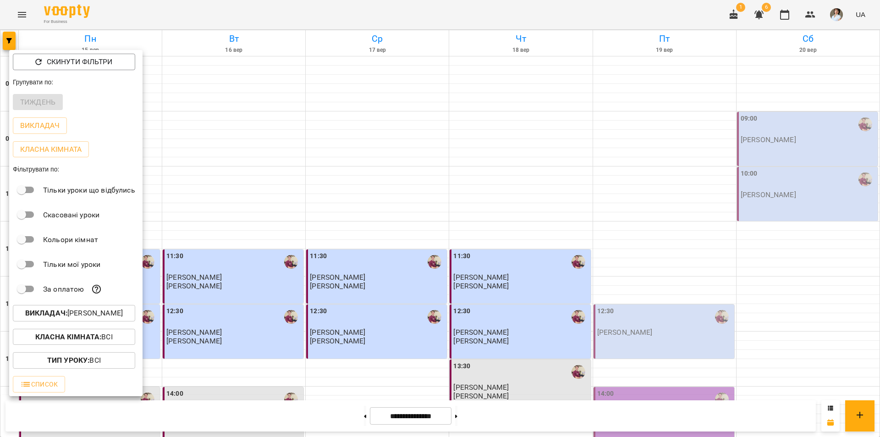
click at [686, 202] on div at bounding box center [440, 218] width 880 height 437
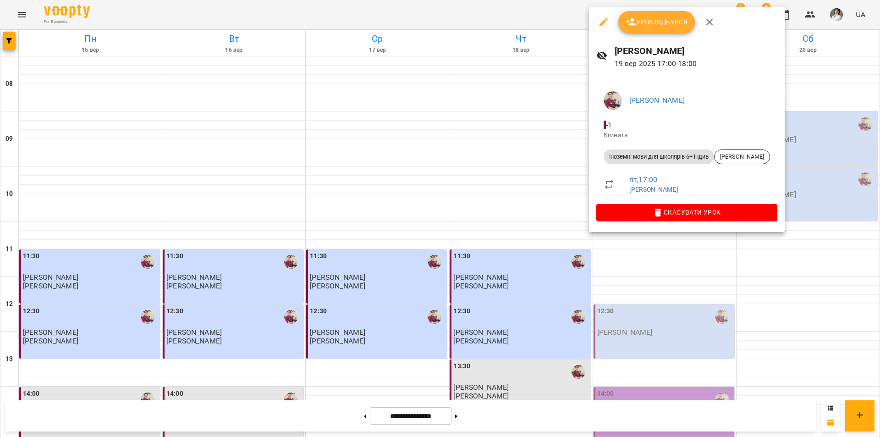
click at [649, 251] on div at bounding box center [440, 218] width 880 height 437
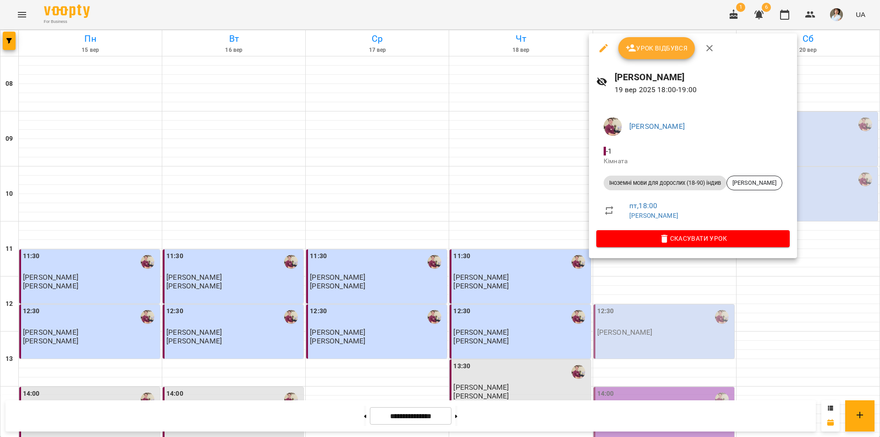
click at [591, 413] on div at bounding box center [440, 218] width 880 height 437
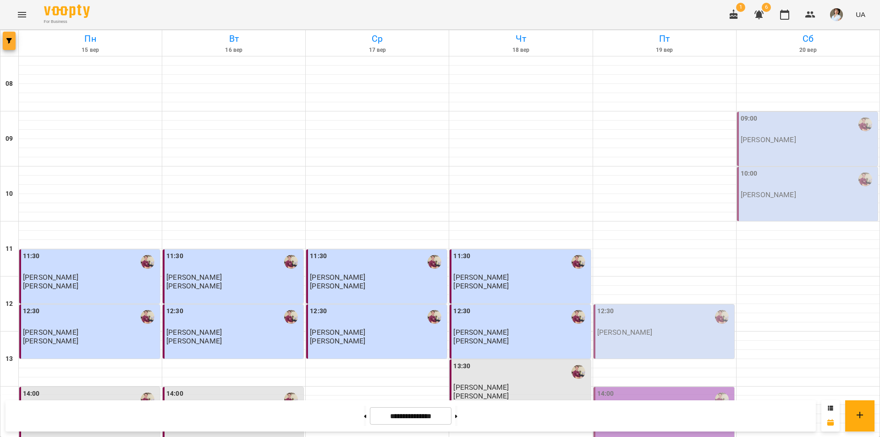
click at [9, 40] on icon "button" at bounding box center [8, 40] width 5 height 5
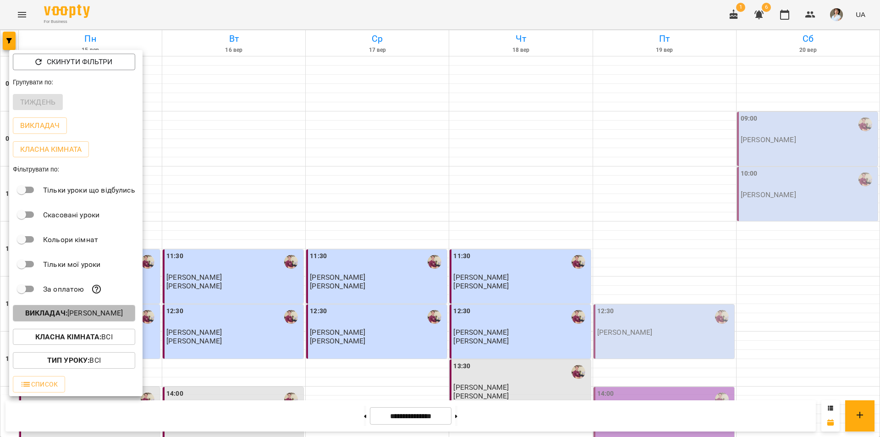
click at [64, 318] on p "Викладач : Бойко Дмитро Вікторович" at bounding box center [74, 312] width 98 height 11
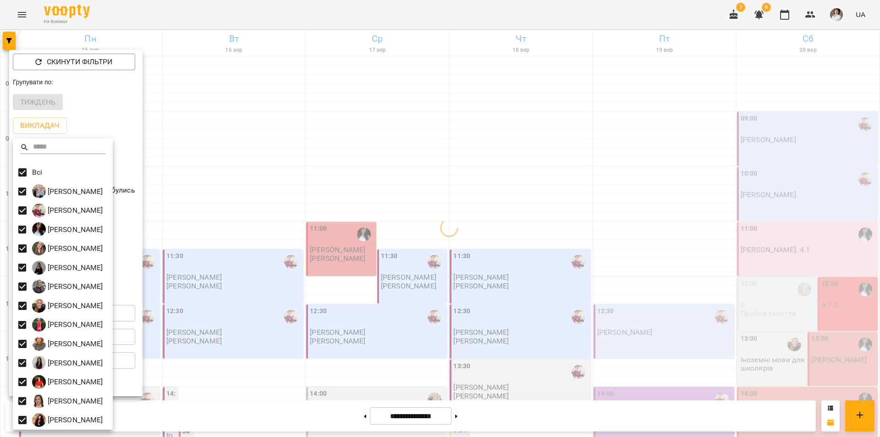
click at [681, 17] on div at bounding box center [440, 218] width 880 height 437
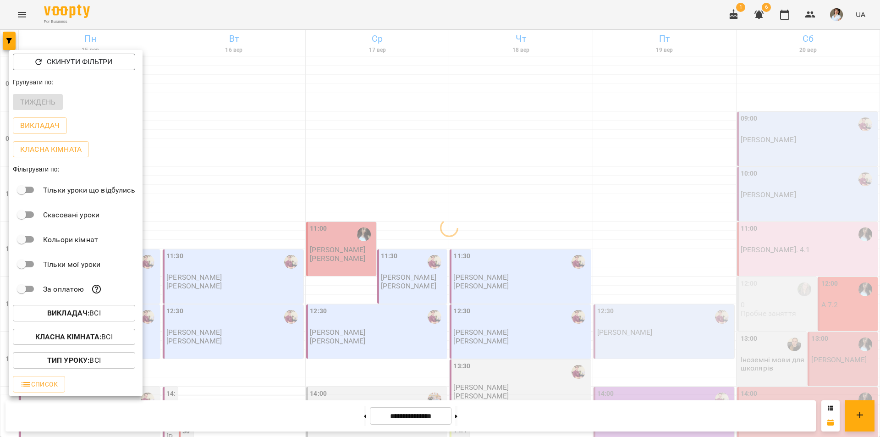
click at [688, 17] on div "Всі Бойко Андрій Вікторович Бойко Дмитро Вікторович Василевська Анастасія Михай…" at bounding box center [440, 218] width 880 height 437
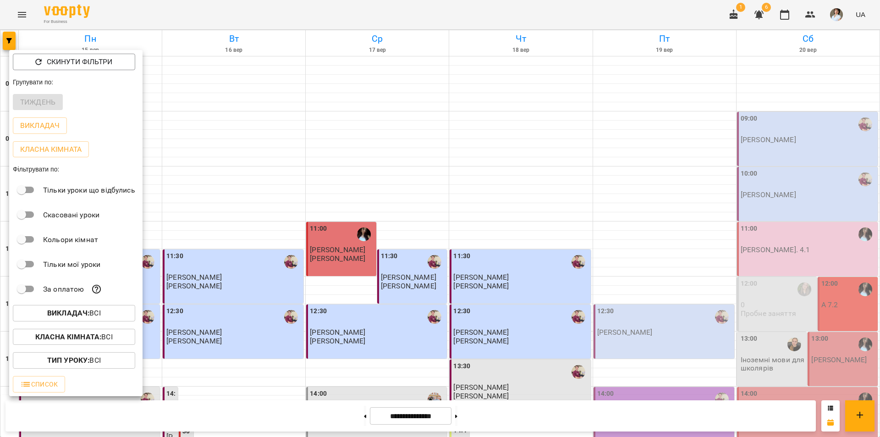
click at [688, 17] on div at bounding box center [440, 218] width 880 height 437
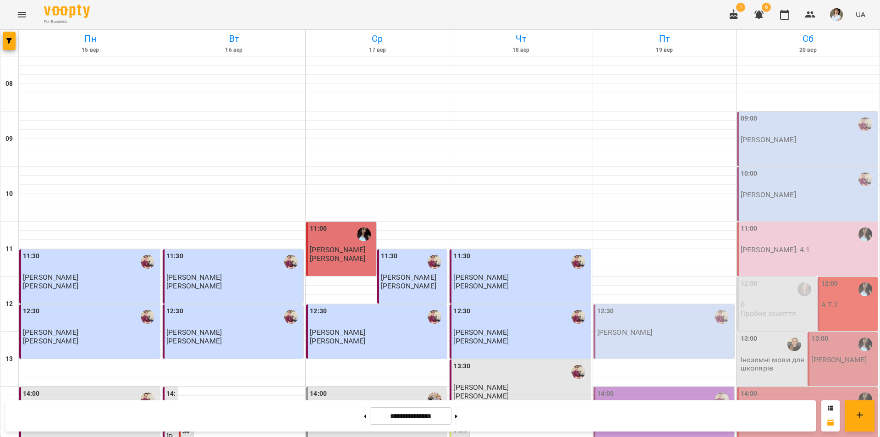
scroll to position [229, 0]
click at [693, 306] on div "12:30" at bounding box center [664, 316] width 135 height 21
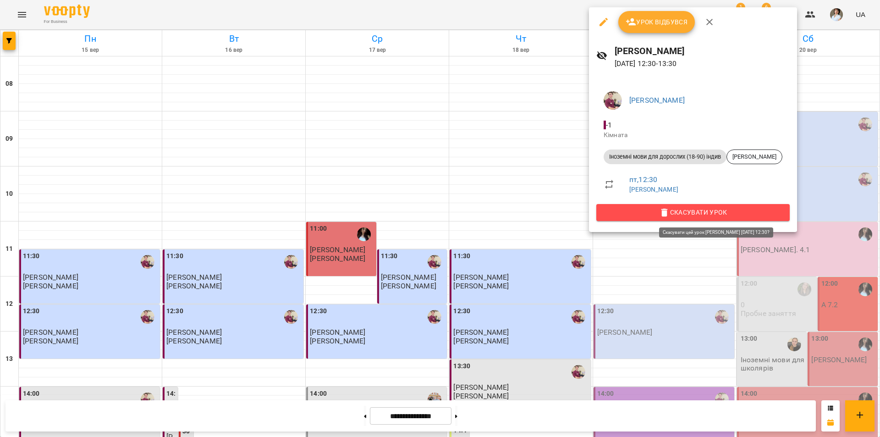
click at [733, 209] on span "Скасувати Урок" at bounding box center [693, 212] width 179 height 11
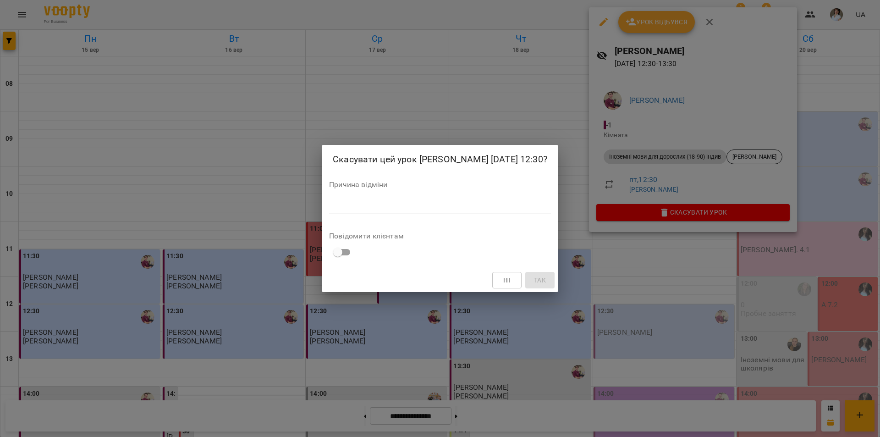
click at [400, 202] on div "*" at bounding box center [440, 206] width 222 height 15
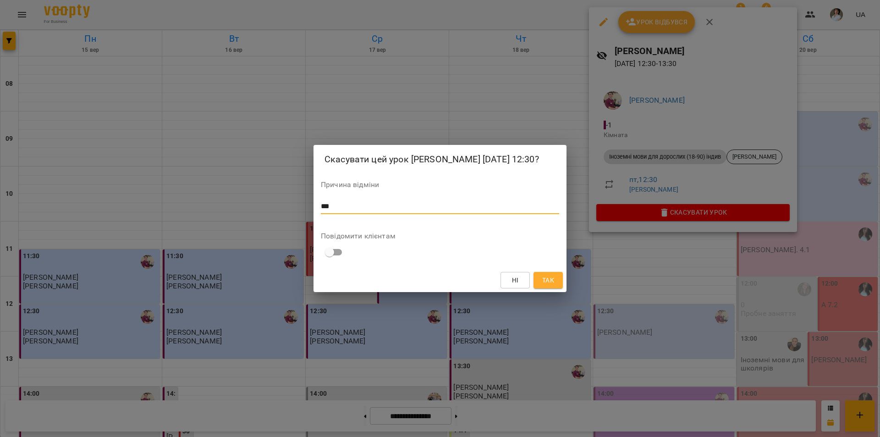
type textarea "***"
click at [545, 281] on span "Так" at bounding box center [548, 279] width 12 height 11
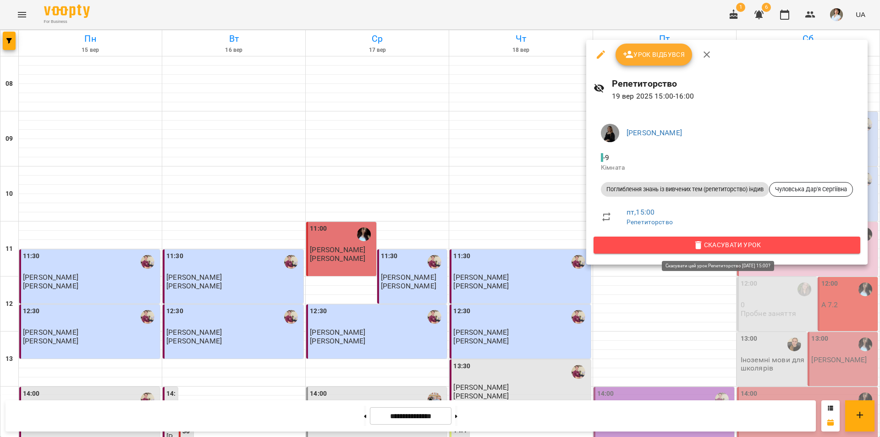
click at [682, 238] on button "Скасувати Урок" at bounding box center [726, 244] width 267 height 16
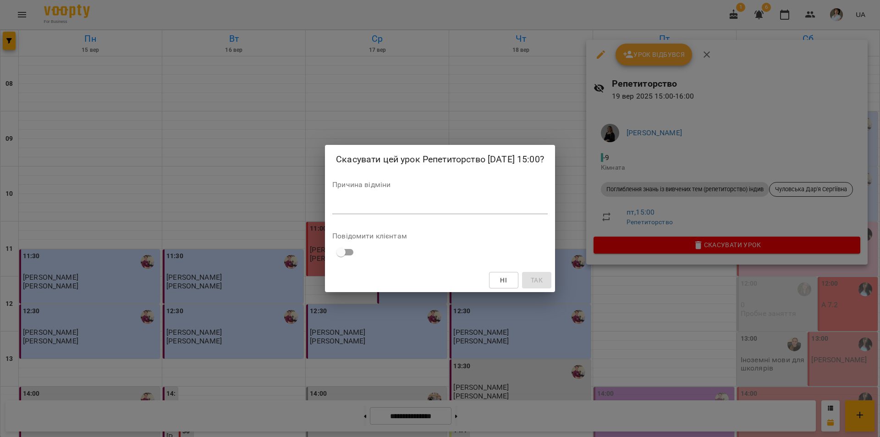
click at [453, 209] on textarea at bounding box center [439, 206] width 215 height 9
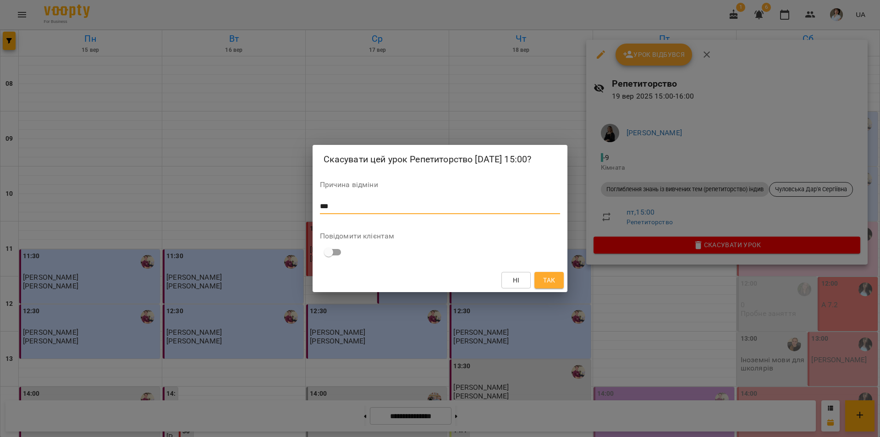
type textarea "***"
click at [558, 282] on button "Так" at bounding box center [548, 280] width 29 height 16
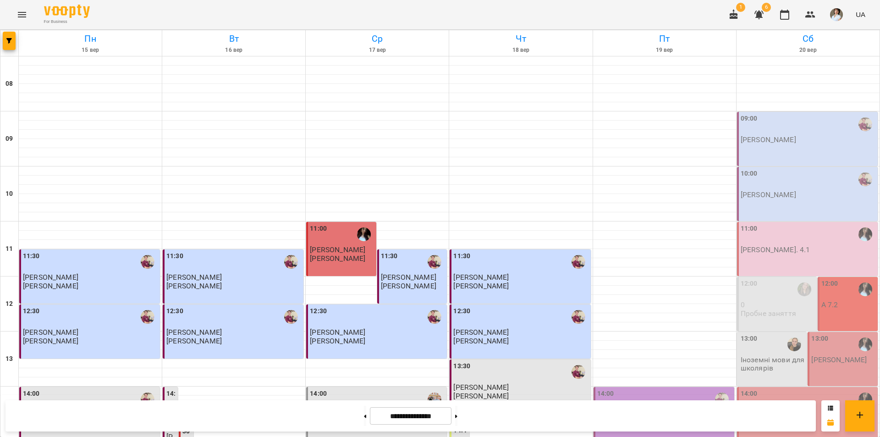
scroll to position [376, 0]
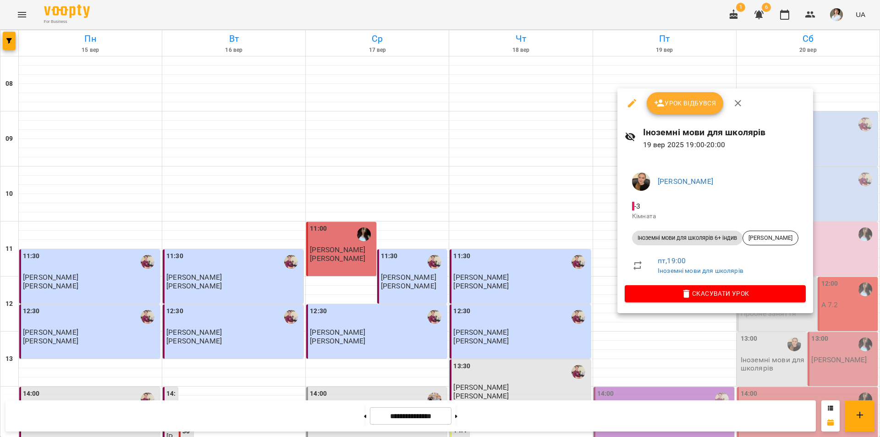
click at [705, 325] on div at bounding box center [440, 218] width 880 height 437
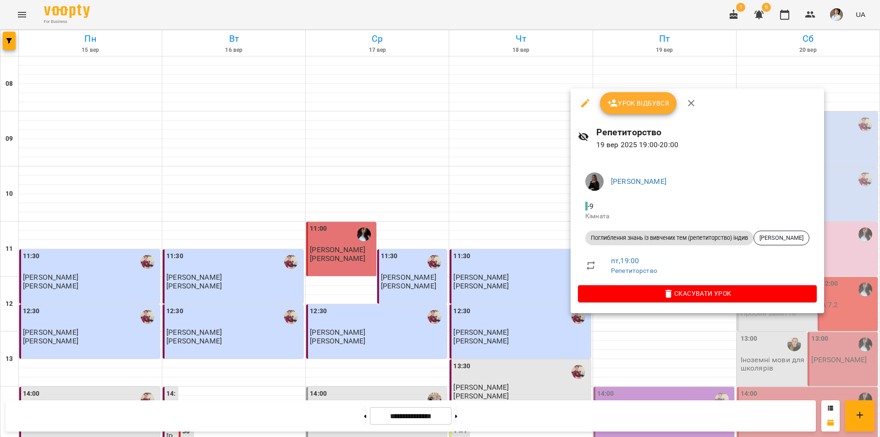
click at [548, 415] on div at bounding box center [440, 218] width 880 height 437
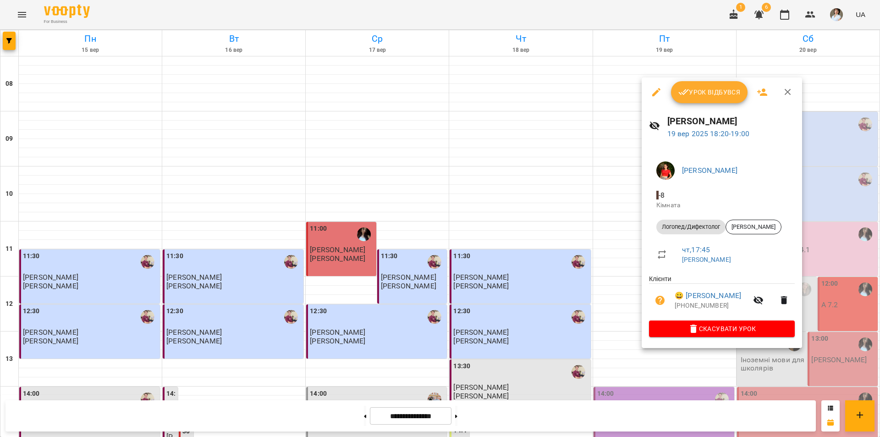
click at [612, 423] on div at bounding box center [440, 218] width 880 height 437
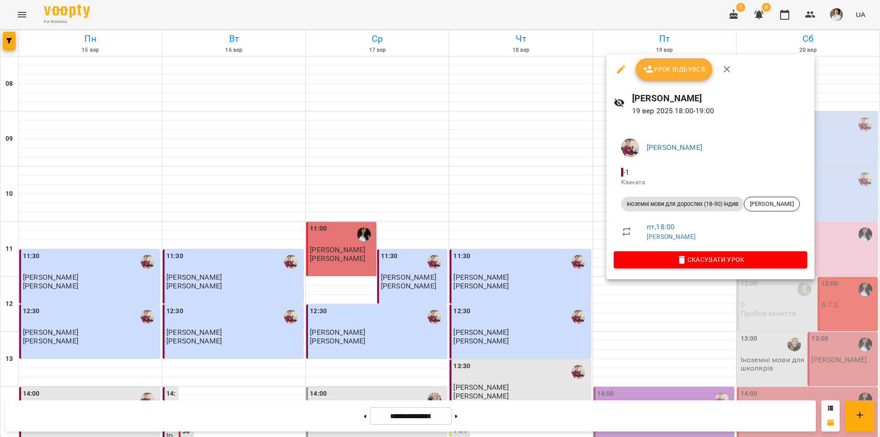
click at [623, 420] on div at bounding box center [440, 218] width 880 height 437
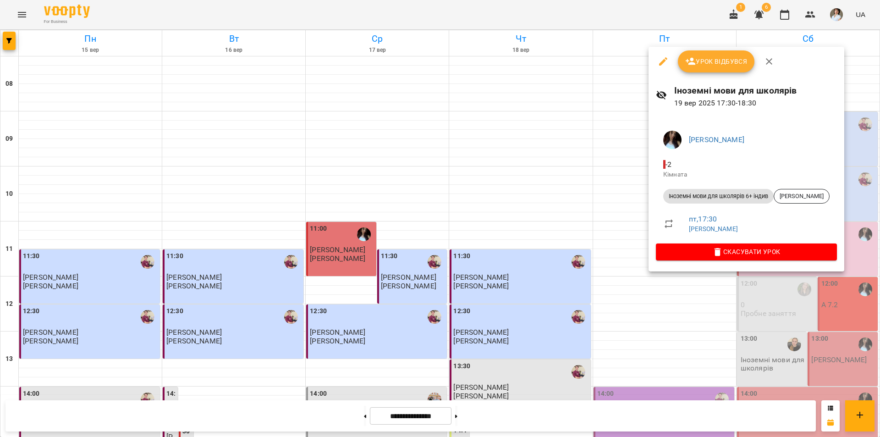
click at [599, 269] on div at bounding box center [440, 218] width 880 height 437
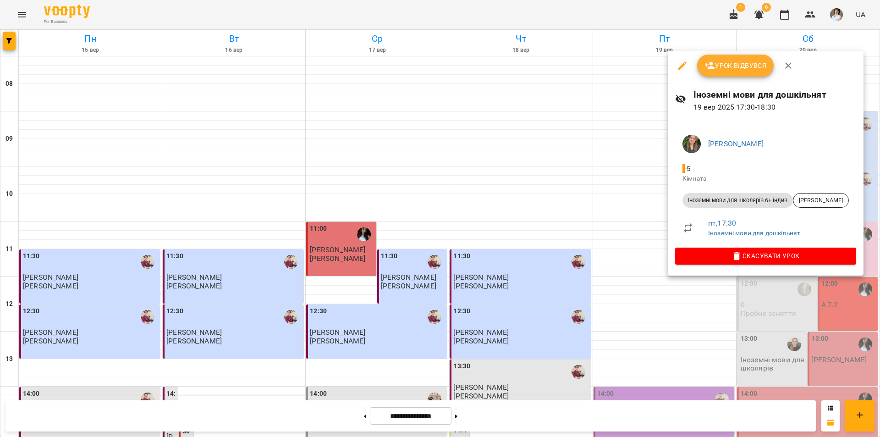
click at [598, 266] on div at bounding box center [440, 218] width 880 height 437
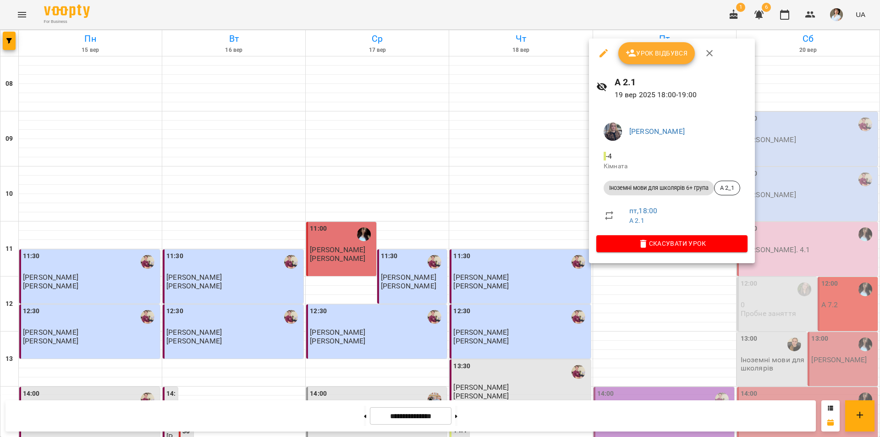
click at [598, 424] on div at bounding box center [440, 218] width 880 height 437
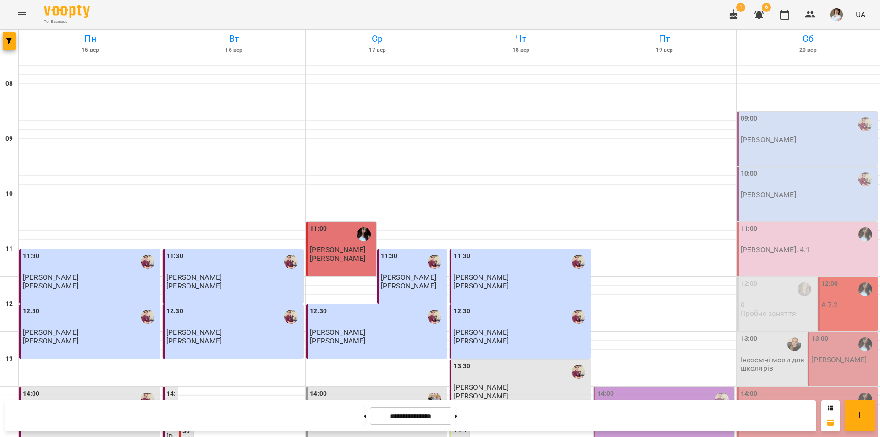
scroll to position [0, 0]
click at [807, 147] on div "09:00 Бойко Дмитро" at bounding box center [807, 139] width 141 height 54
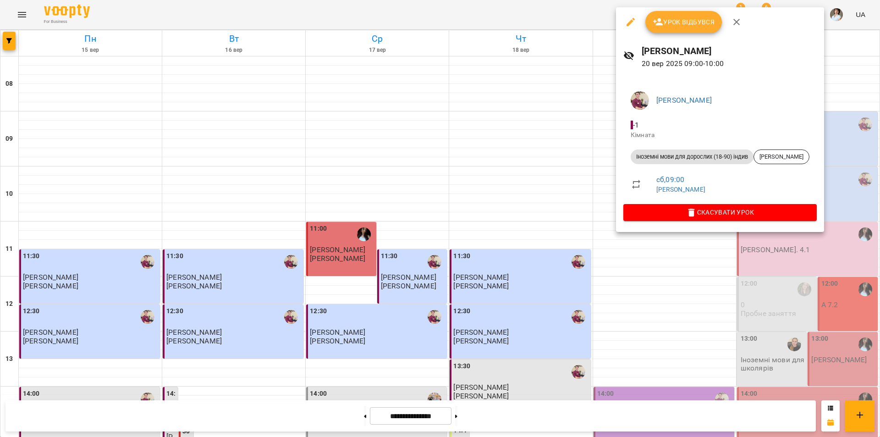
click at [622, 417] on div at bounding box center [440, 218] width 880 height 437
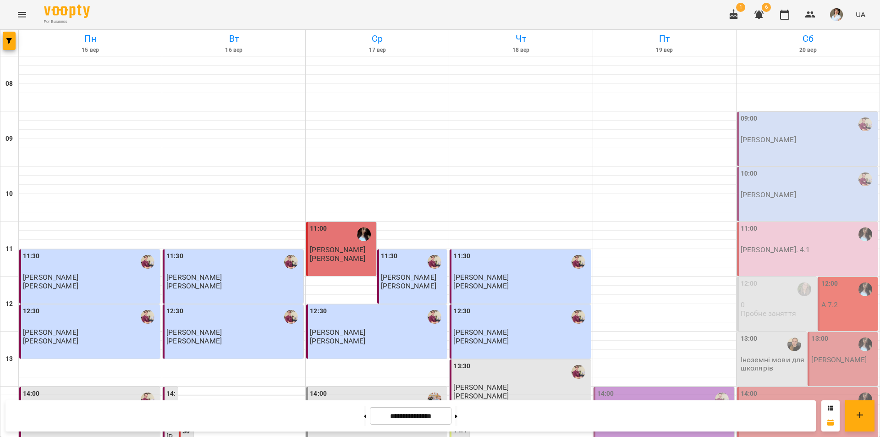
scroll to position [183, 0]
click at [762, 334] on div "13:00" at bounding box center [773, 344] width 65 height 21
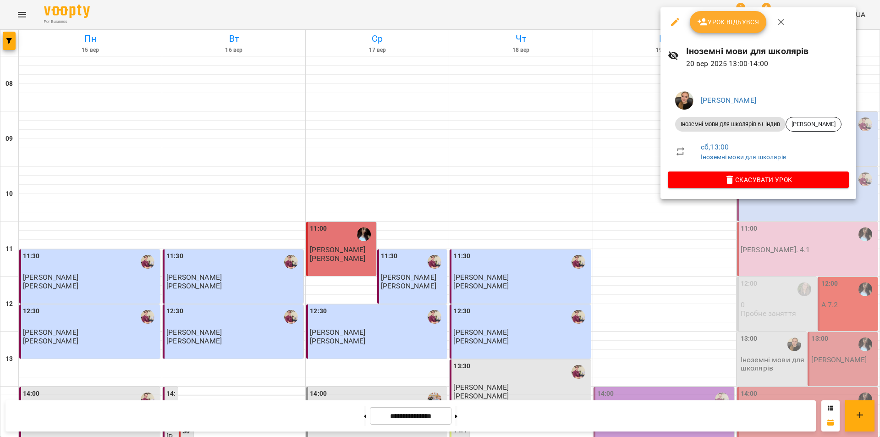
click at [552, 414] on div at bounding box center [440, 218] width 880 height 437
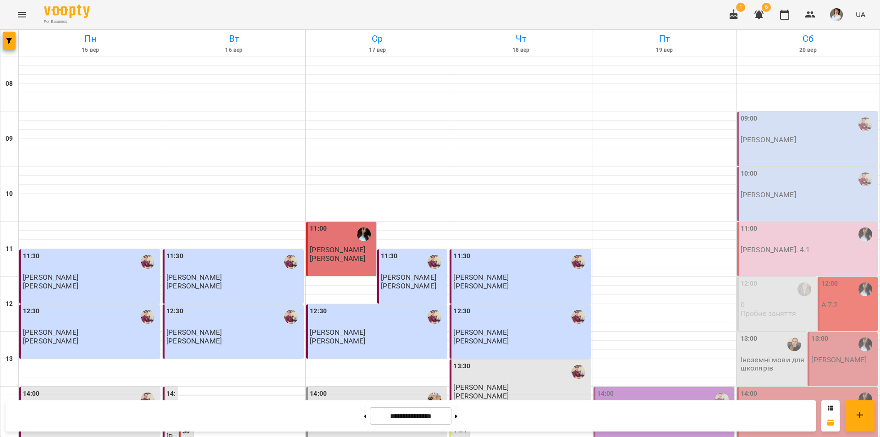
scroll to position [0, 0]
click at [775, 303] on p "0" at bounding box center [778, 305] width 74 height 8
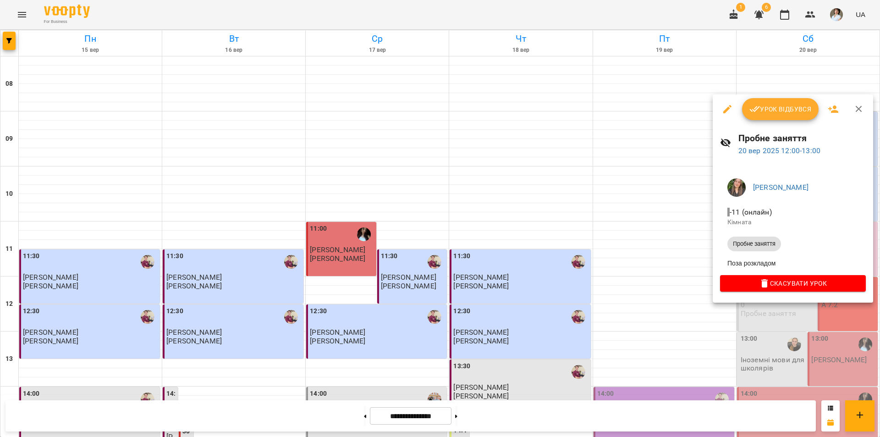
click at [547, 425] on div at bounding box center [440, 218] width 880 height 437
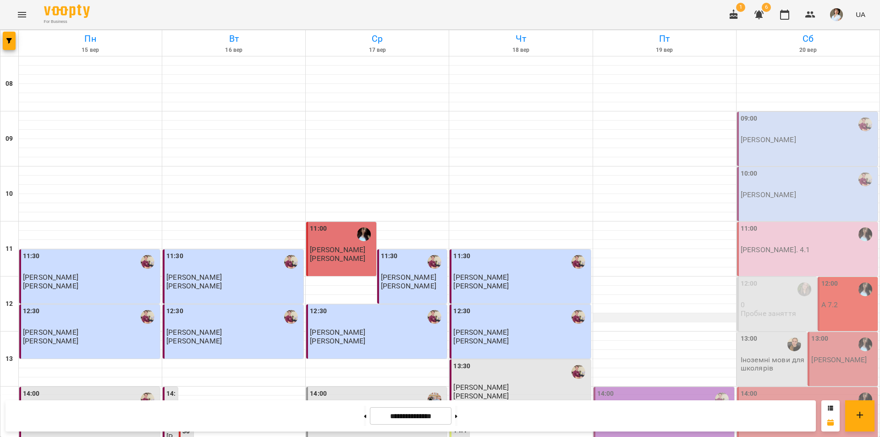
scroll to position [183, 0]
click at [12, 43] on span "button" at bounding box center [9, 40] width 13 height 5
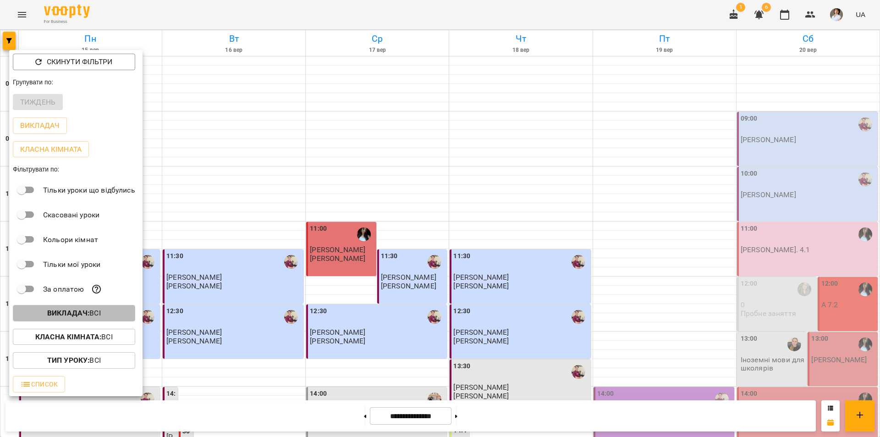
click at [57, 309] on button "Викладач : Всі" at bounding box center [74, 313] width 122 height 16
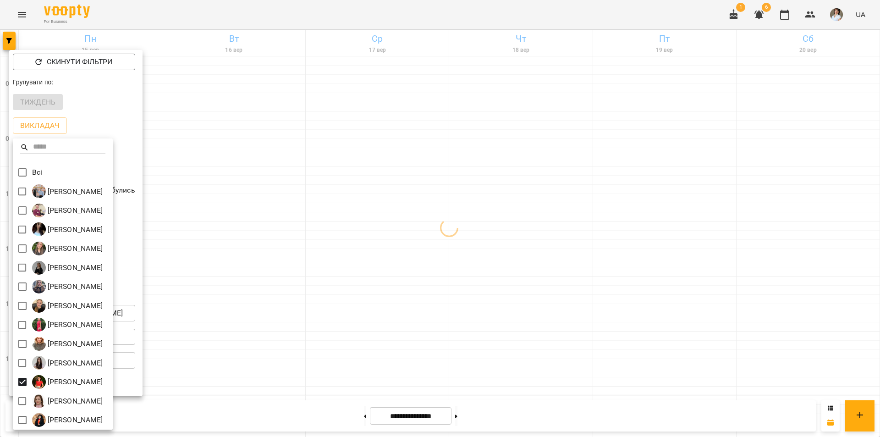
click at [613, 21] on div at bounding box center [440, 218] width 880 height 437
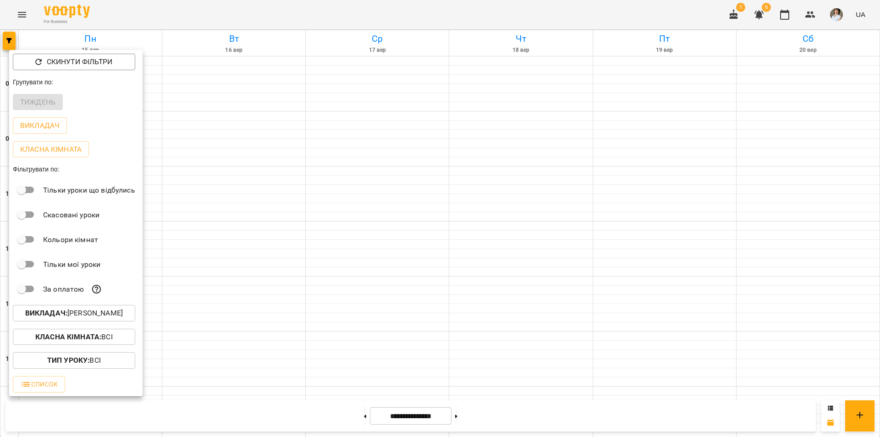
click at [615, 12] on div at bounding box center [440, 218] width 880 height 437
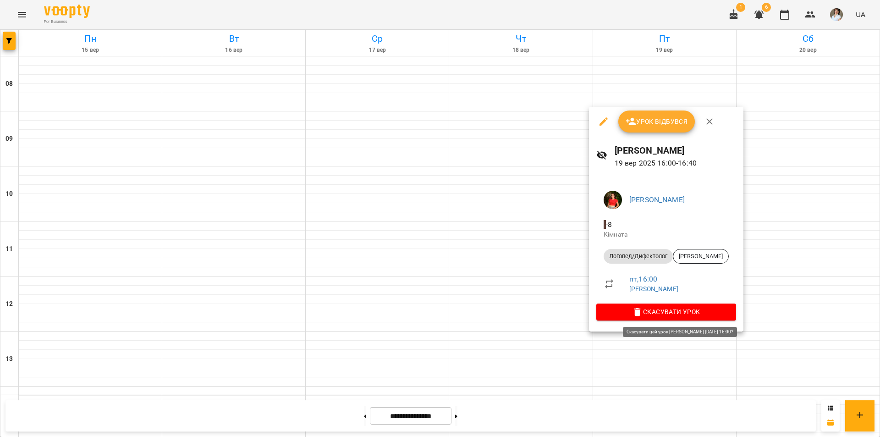
click at [675, 316] on span "Скасувати Урок" at bounding box center [666, 311] width 125 height 11
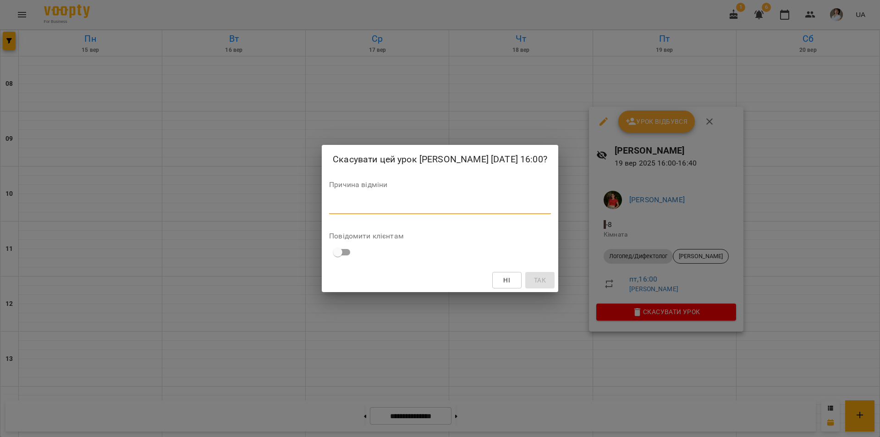
click at [442, 202] on div "*" at bounding box center [440, 206] width 222 height 15
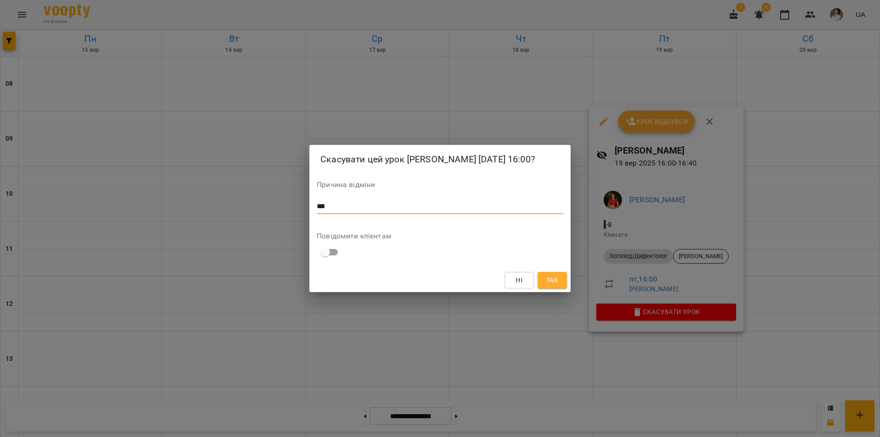
type textarea "***"
click at [553, 278] on span "Так" at bounding box center [552, 279] width 12 height 11
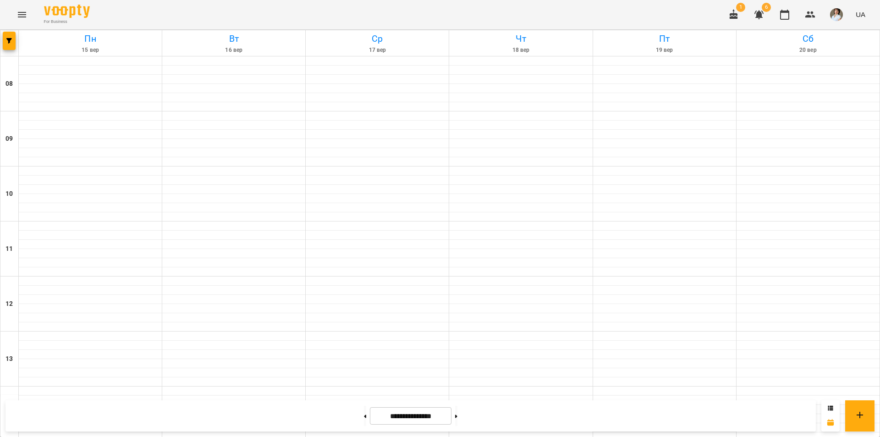
scroll to position [376, 0]
click at [549, 412] on div "**********" at bounding box center [410, 415] width 810 height 31
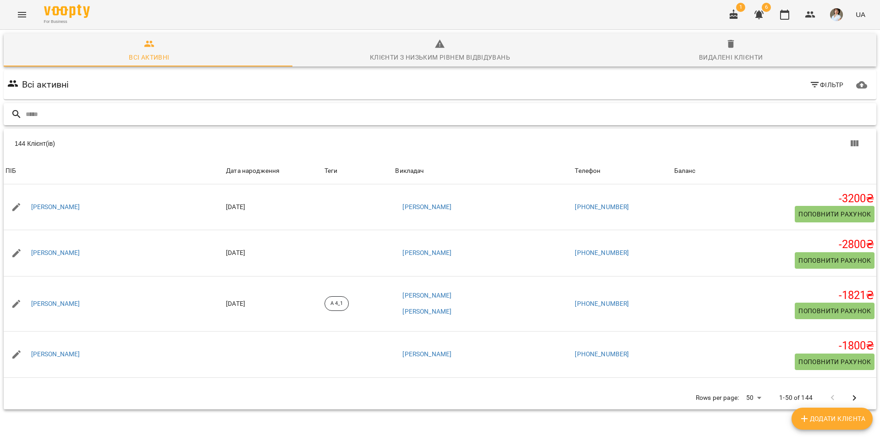
click at [52, 113] on input "text" at bounding box center [449, 114] width 847 height 15
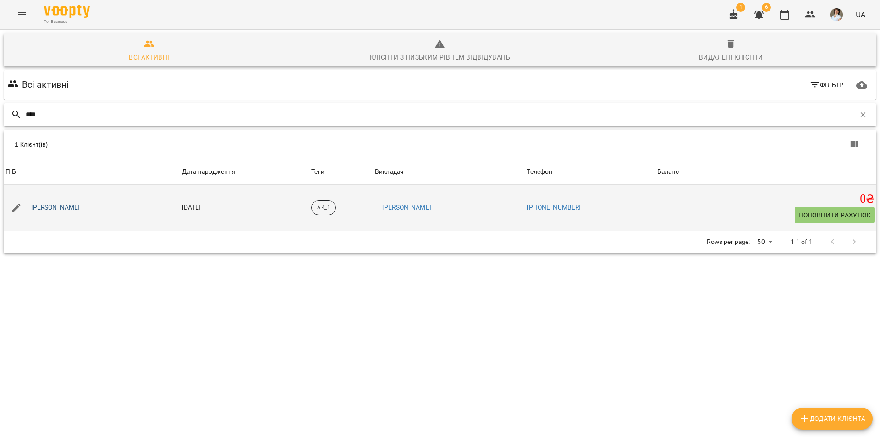
type input "****"
click at [80, 209] on link "[PERSON_NAME]" at bounding box center [55, 207] width 49 height 9
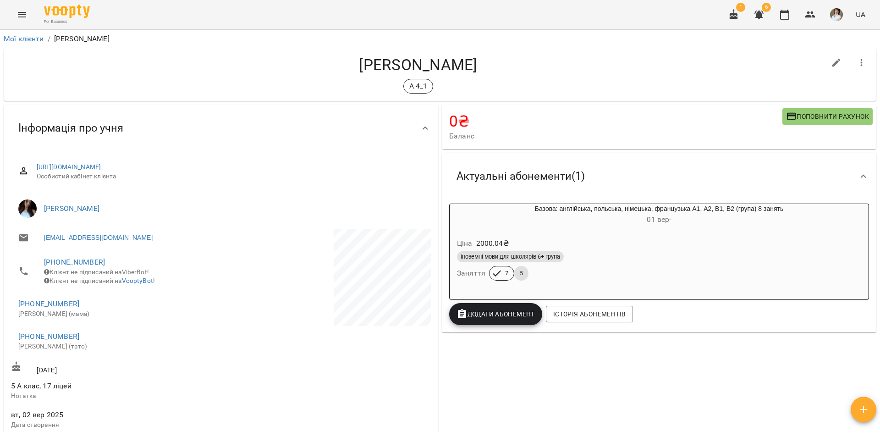
click at [832, 66] on icon "button" at bounding box center [836, 63] width 8 height 8
select select "**"
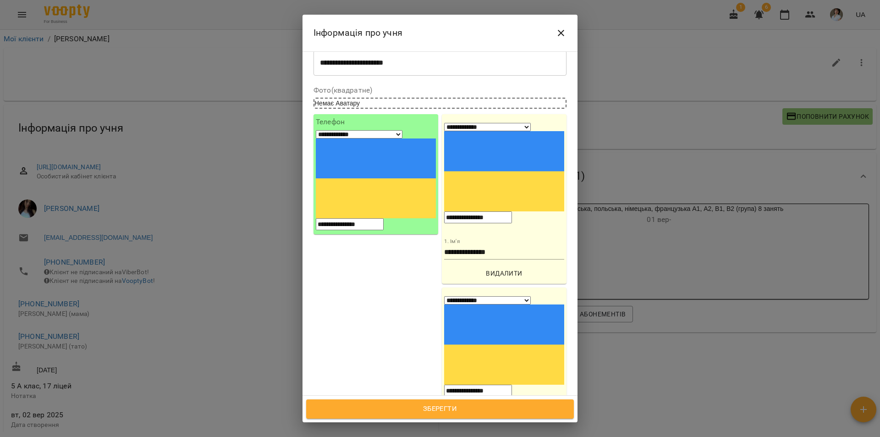
scroll to position [183, 0]
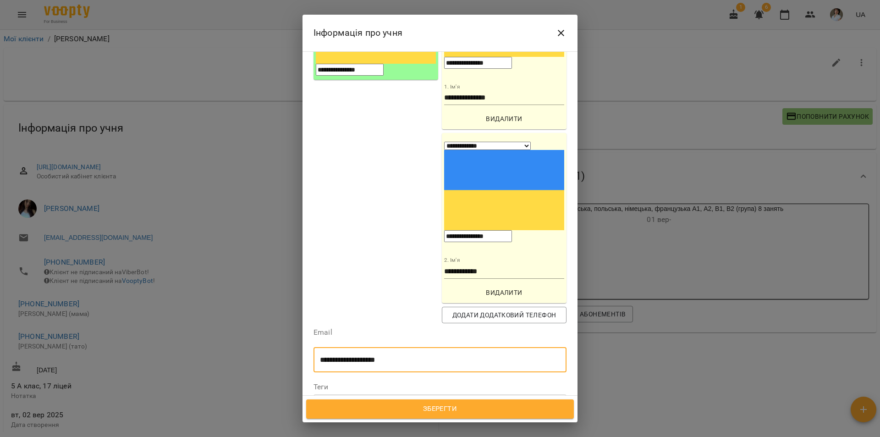
click at [399, 347] on input "**********" at bounding box center [439, 360] width 253 height 26
click at [320, 347] on input "**********" at bounding box center [439, 360] width 253 height 26
paste input "**********"
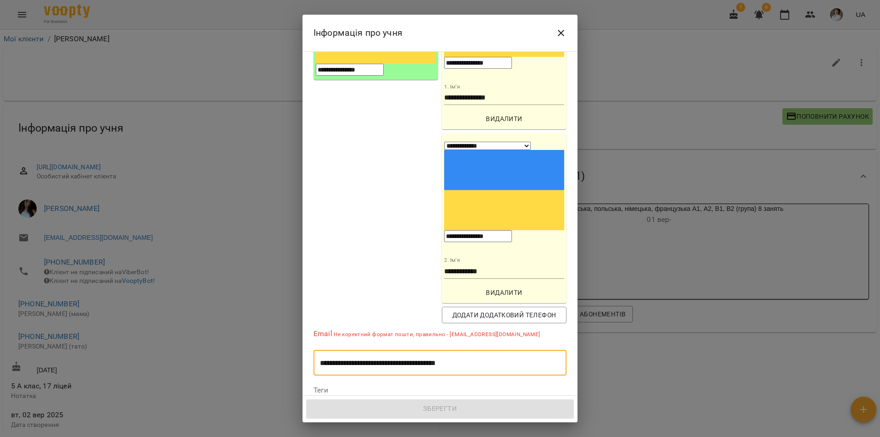
drag, startPoint x: 402, startPoint y: 206, endPoint x: 474, endPoint y: 203, distance: 72.5
click at [474, 350] on input "**********" at bounding box center [439, 363] width 253 height 26
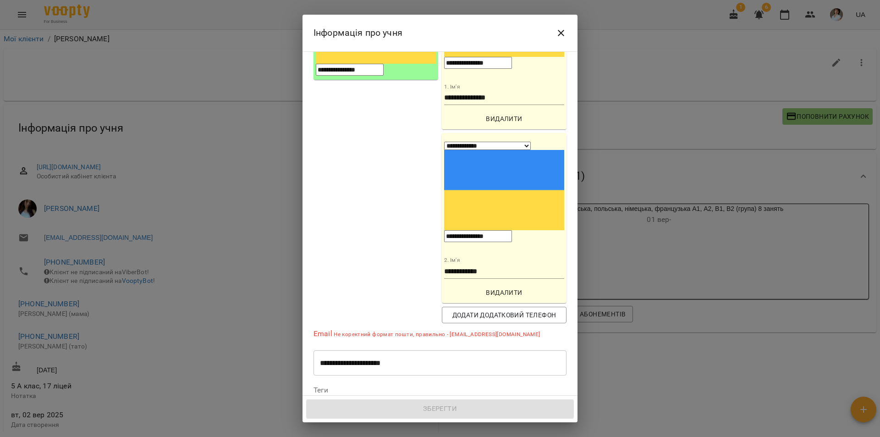
click at [404, 350] on input "**********" at bounding box center [439, 363] width 253 height 26
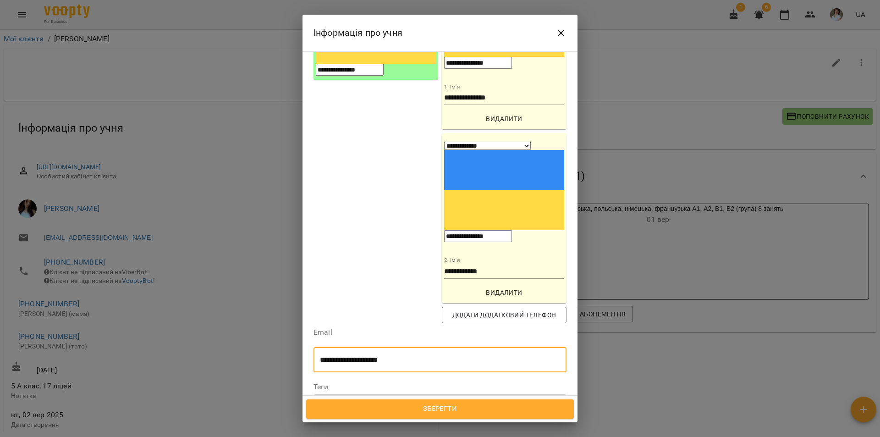
type input "**********"
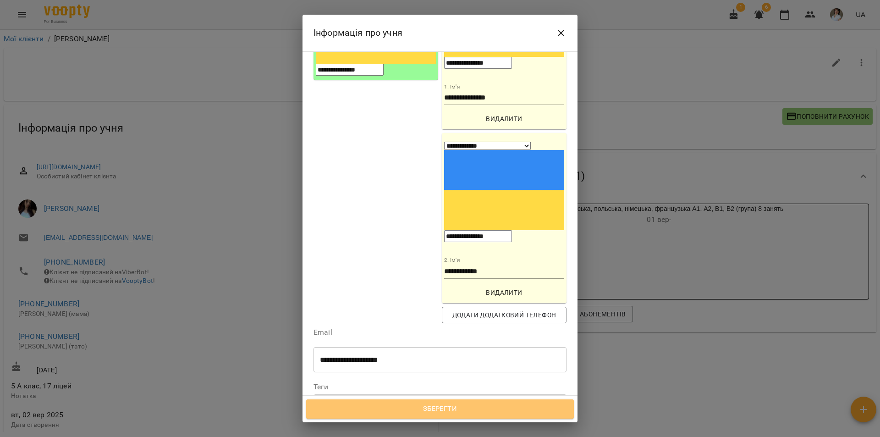
click at [438, 407] on span "Зберегти" at bounding box center [439, 409] width 247 height 12
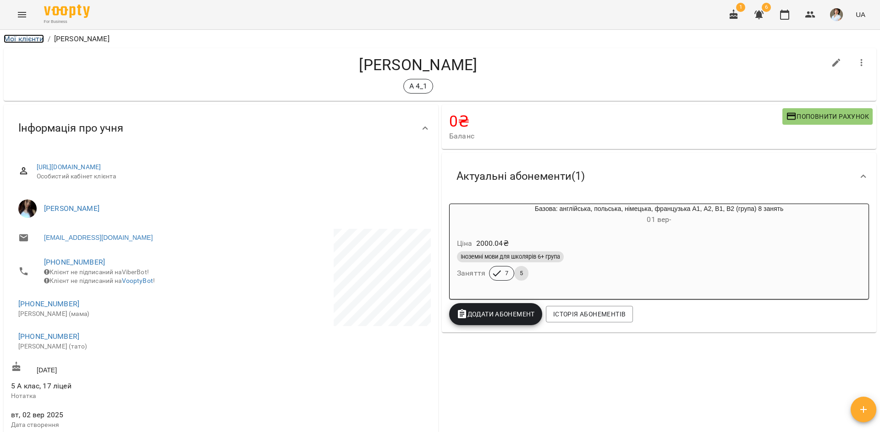
click at [19, 37] on link "Мої клієнти" at bounding box center [24, 38] width 40 height 9
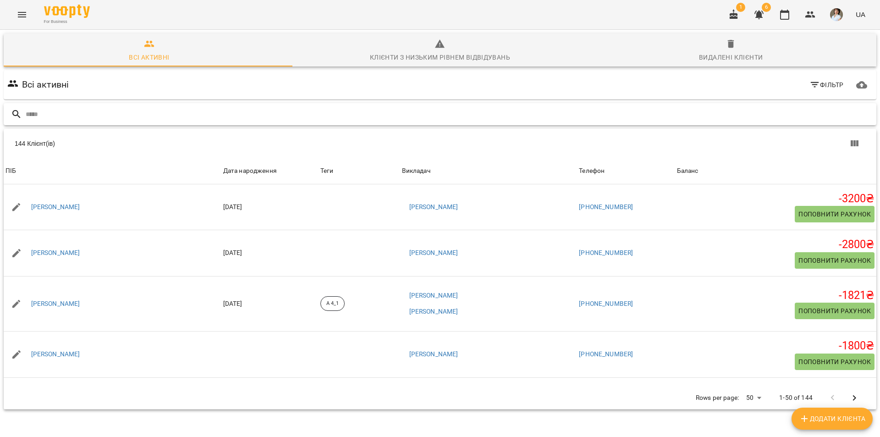
click at [48, 114] on input "text" at bounding box center [449, 114] width 847 height 15
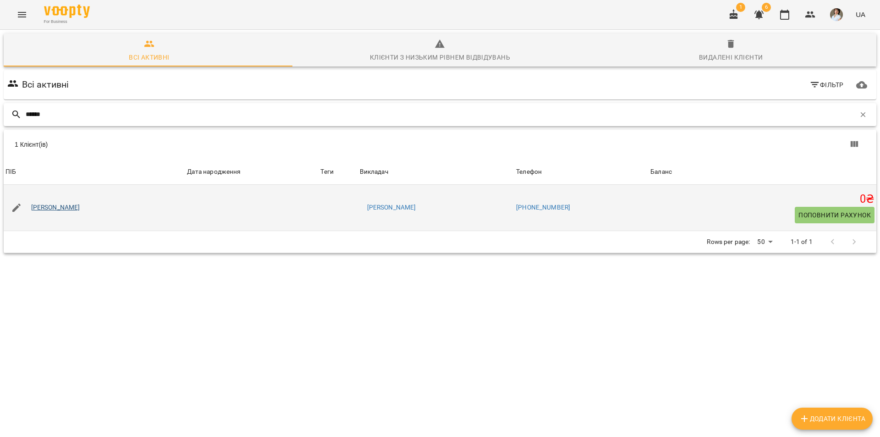
type input "******"
click at [80, 207] on link "[PERSON_NAME]" at bounding box center [55, 207] width 49 height 9
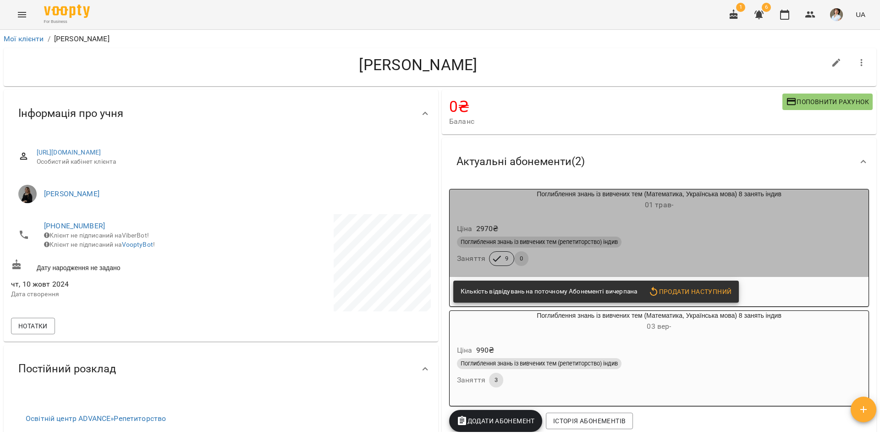
click at [728, 225] on div "Ціна 2970 ₴" at bounding box center [659, 228] width 408 height 16
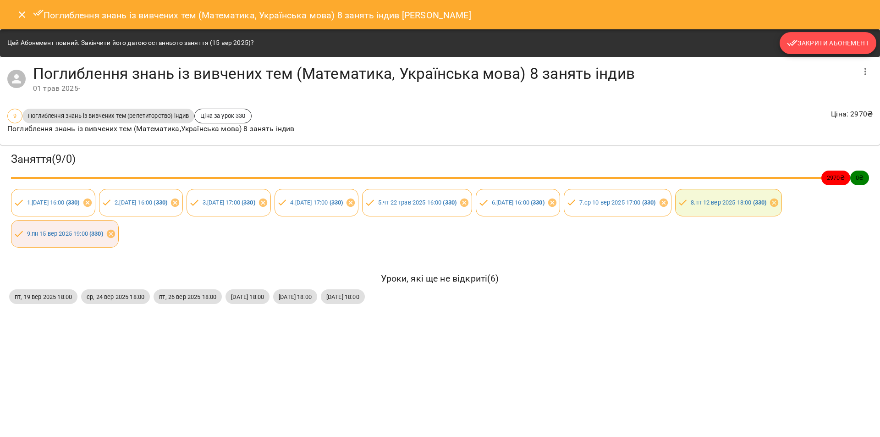
click at [822, 49] on button "Закрити Абонемент" at bounding box center [828, 43] width 97 height 22
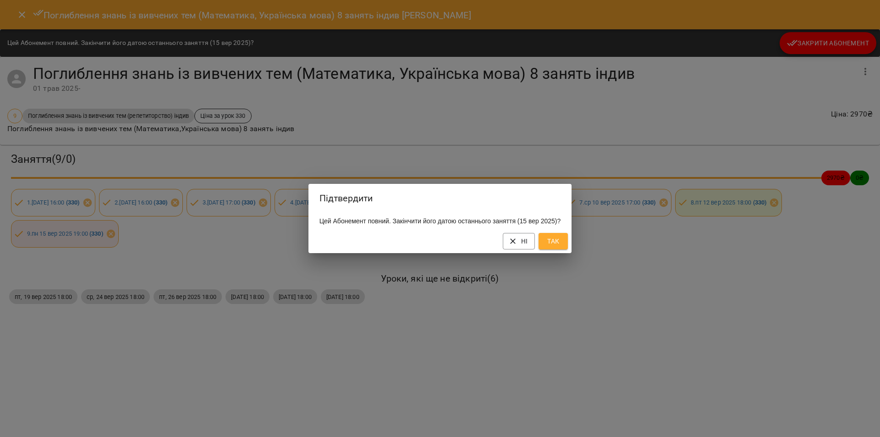
click at [565, 253] on div "Ні Так" at bounding box center [440, 241] width 264 height 24
click at [560, 247] on span "Так" at bounding box center [553, 241] width 15 height 11
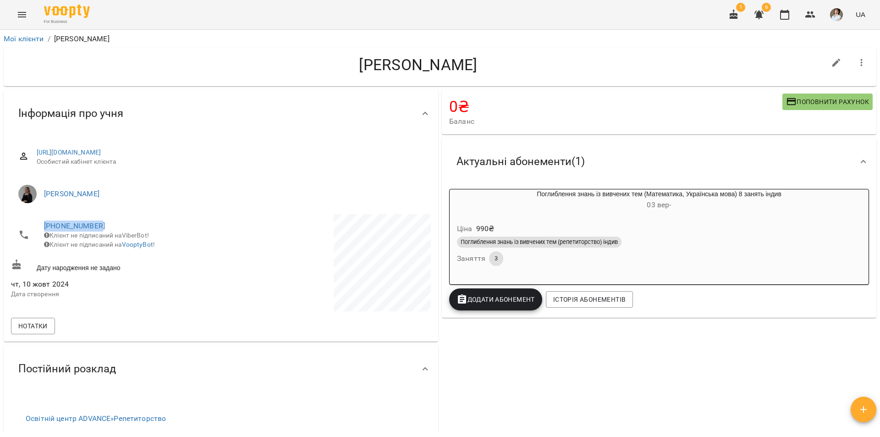
drag, startPoint x: 99, startPoint y: 225, endPoint x: 37, endPoint y: 219, distance: 63.0
click at [37, 219] on li "+380970167937 Клієнт не підписаний на ViberBot! Клієнт не підписаний на VooptyB…" at bounding box center [115, 235] width 208 height 42
copy link "[PHONE_NUMBER]"
click at [634, 359] on div "0 ₴ Баланс Поповнити рахунок 330 ₴ Послуги 330 ₴ Без призначення -2570 ₴ Разові…" at bounding box center [659, 322] width 438 height 469
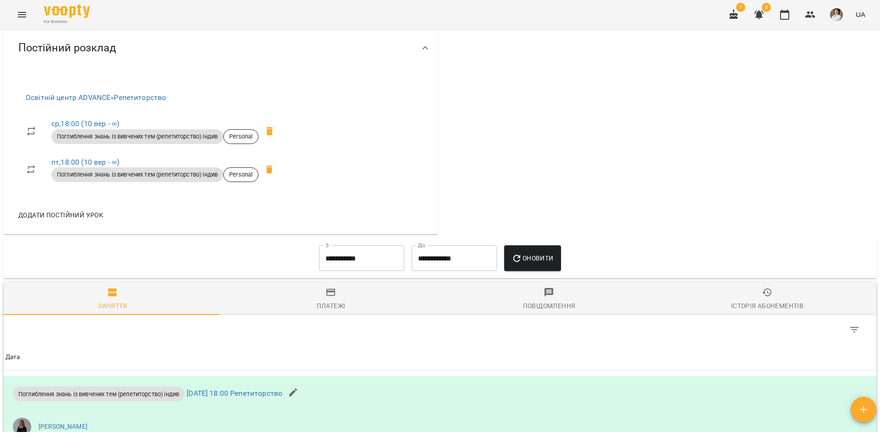
scroll to position [275, 0]
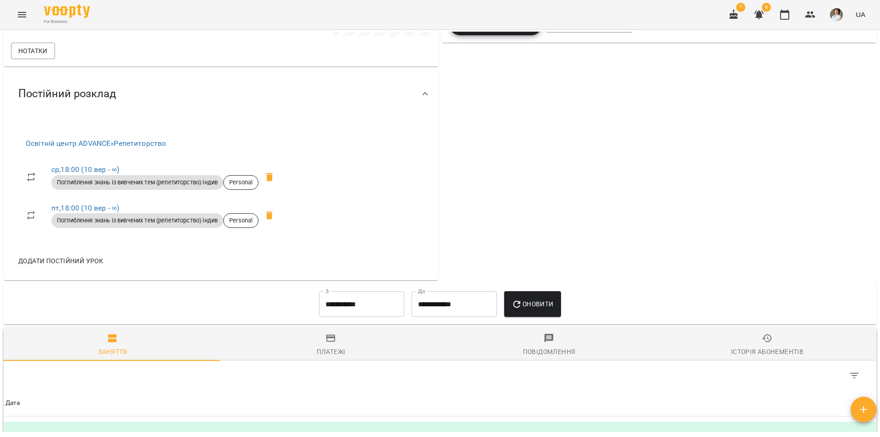
click at [24, 13] on icon "Menu" at bounding box center [22, 14] width 8 height 5
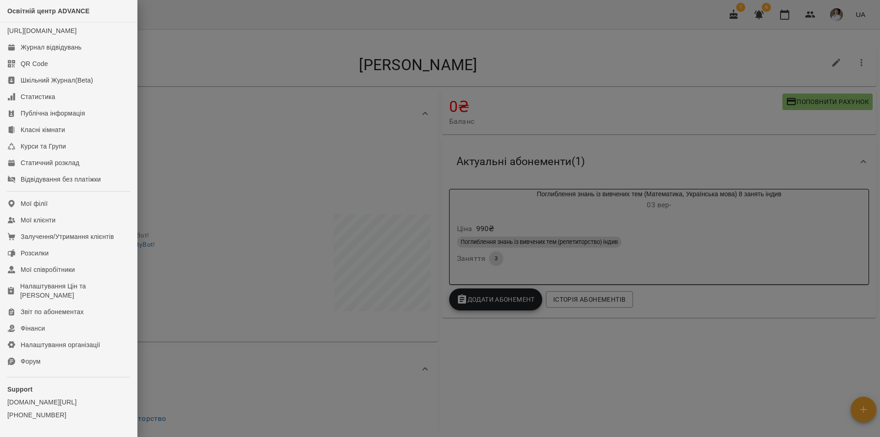
click at [247, 61] on div at bounding box center [440, 218] width 880 height 437
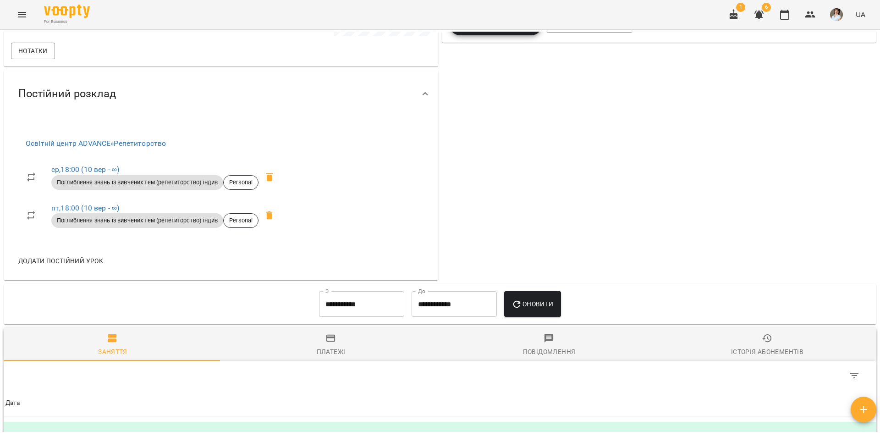
click at [25, 17] on button "Menu" at bounding box center [22, 15] width 22 height 22
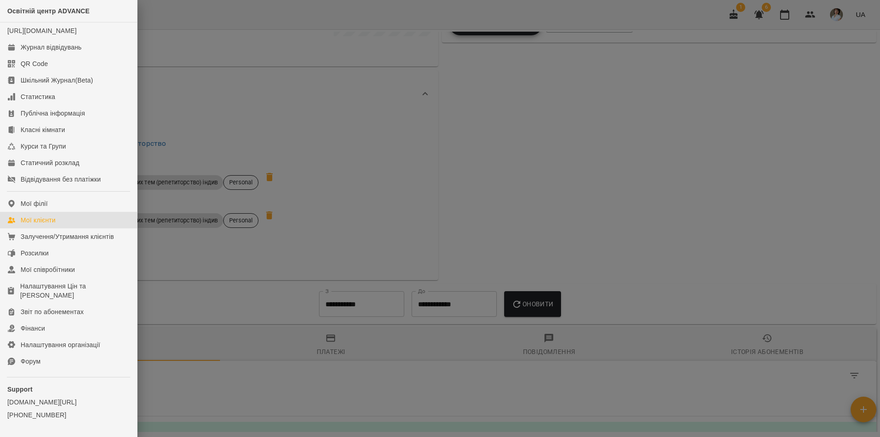
click at [46, 225] on div "Мої клієнти" at bounding box center [38, 219] width 35 height 9
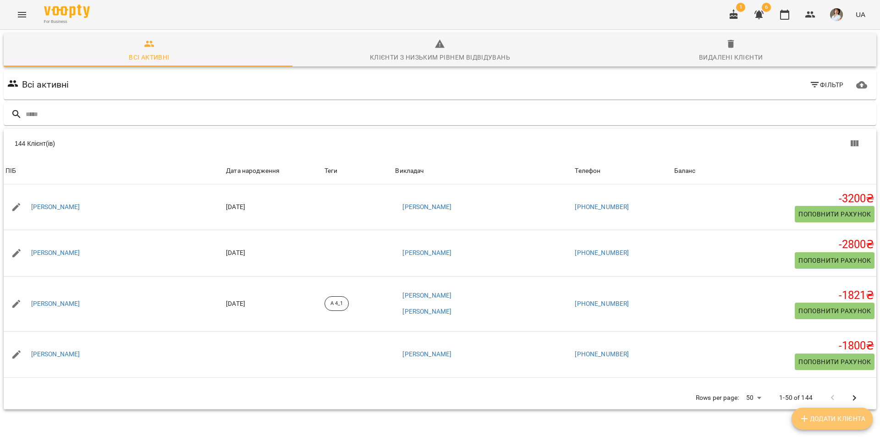
click at [812, 417] on span "Додати клієнта" at bounding box center [832, 418] width 66 height 11
select select "**"
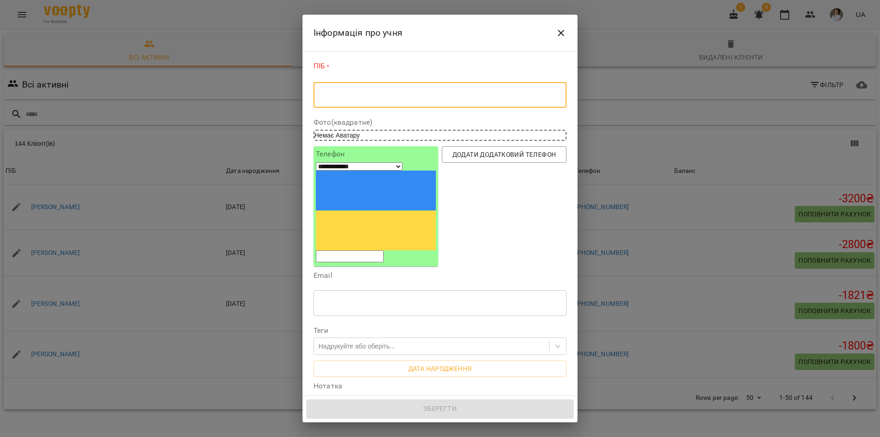
click at [360, 96] on textarea at bounding box center [440, 95] width 240 height 9
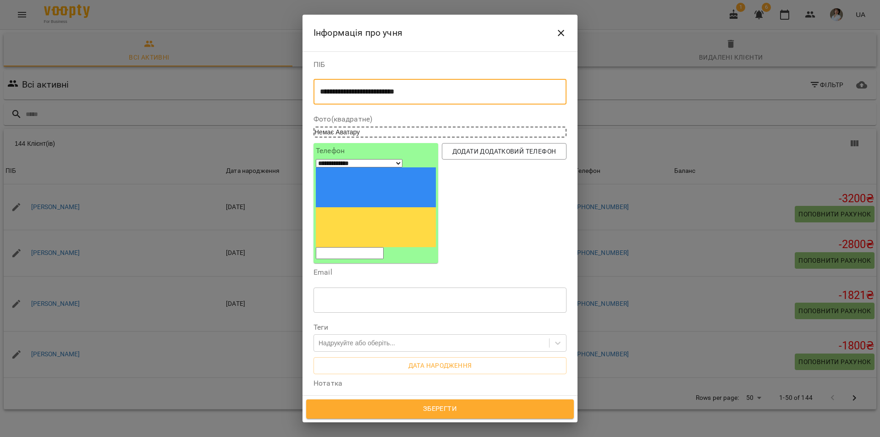
type textarea "**********"
click at [342, 247] on input "tel" at bounding box center [350, 253] width 68 height 12
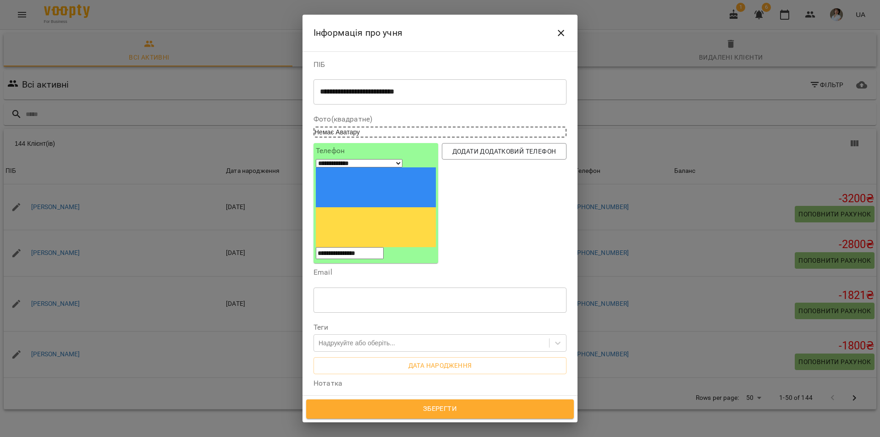
type input "**********"
click at [329, 287] on input "text" at bounding box center [439, 300] width 253 height 26
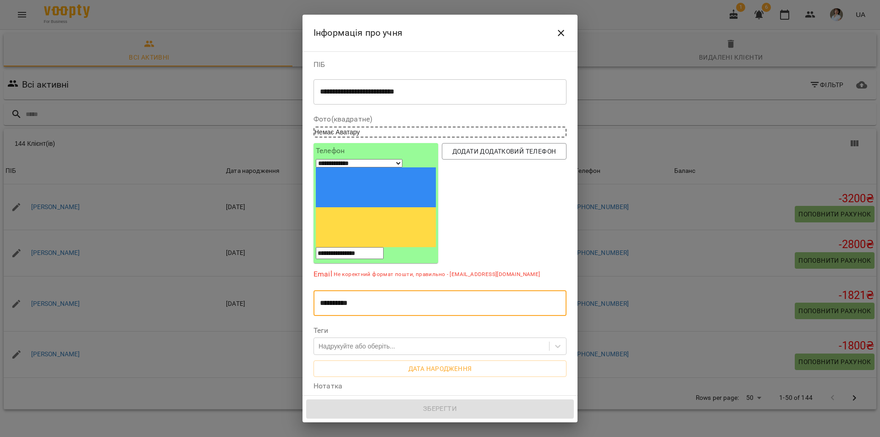
click at [345, 290] on input "**********" at bounding box center [439, 303] width 253 height 26
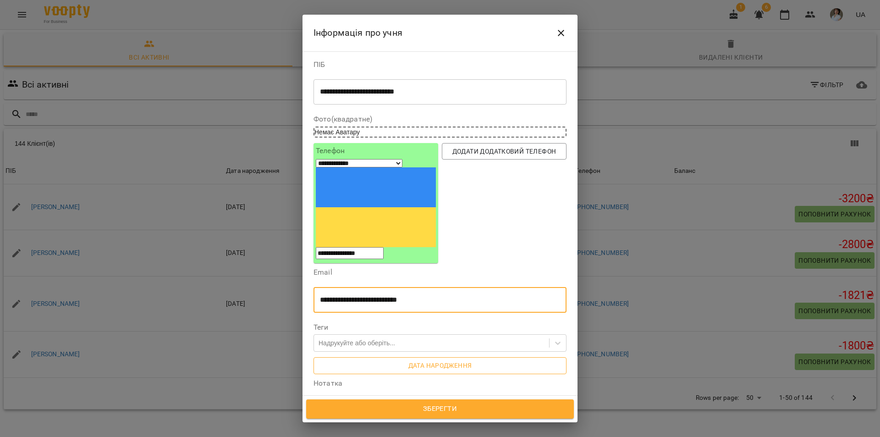
type input "**********"
click at [396, 360] on span "Дата народження" at bounding box center [440, 365] width 238 height 11
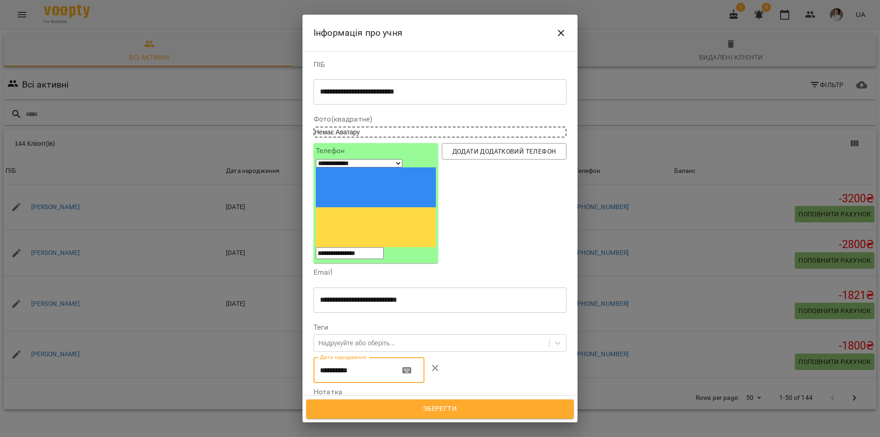
drag, startPoint x: 358, startPoint y: 294, endPoint x: 320, endPoint y: 295, distance: 38.5
click at [320, 357] on input "**********" at bounding box center [352, 370] width 79 height 26
type input "**********"
click at [337, 415] on textarea at bounding box center [440, 419] width 240 height 9
type textarea "*"
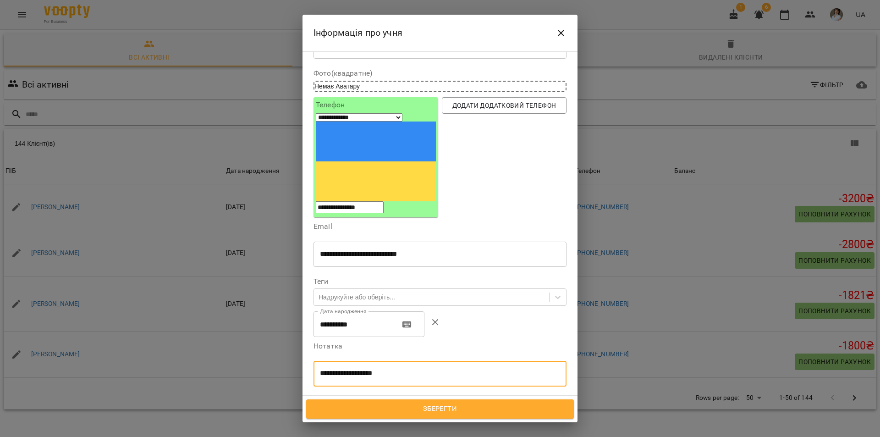
scroll to position [128, 0]
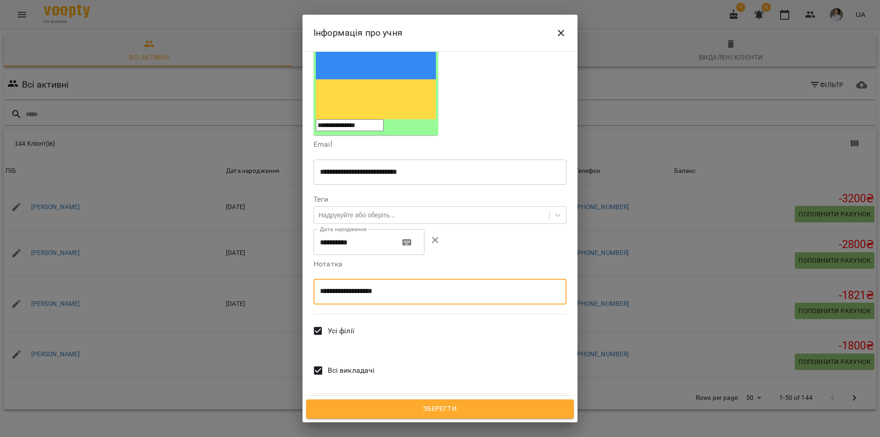
type textarea "**********"
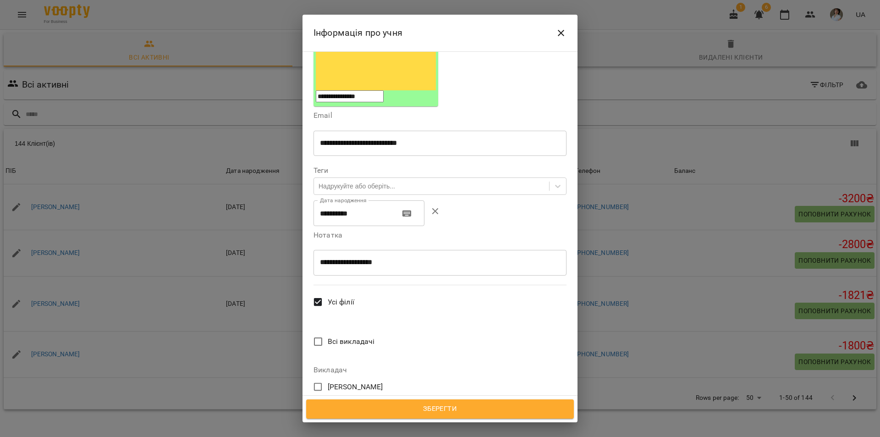
scroll to position [265, 0]
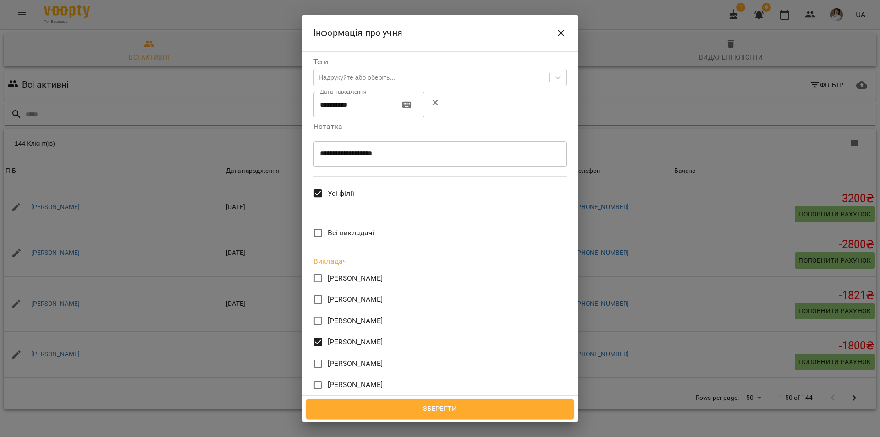
click at [455, 408] on span "Зберегти" at bounding box center [439, 409] width 247 height 12
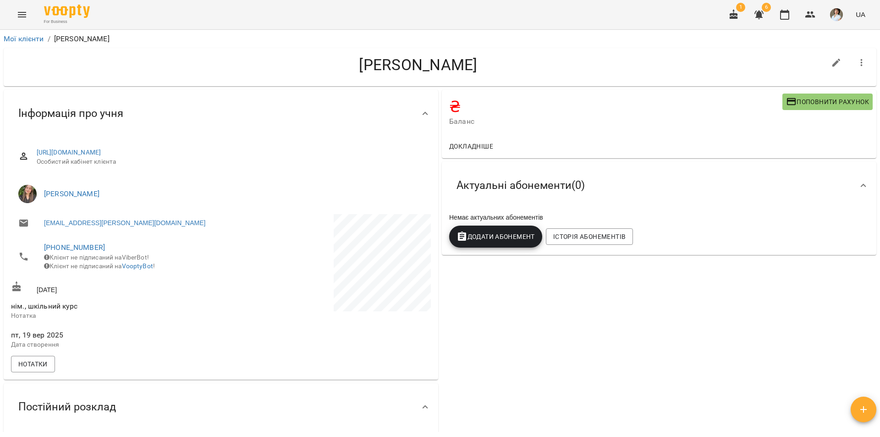
click at [831, 64] on icon "button" at bounding box center [836, 62] width 11 height 11
select select "**"
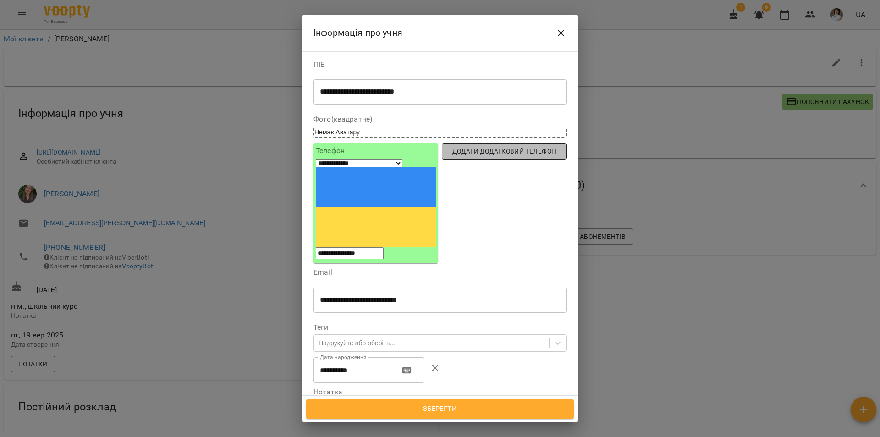
click at [534, 157] on span "Додати додатковий телефон" at bounding box center [504, 151] width 110 height 11
select select "**"
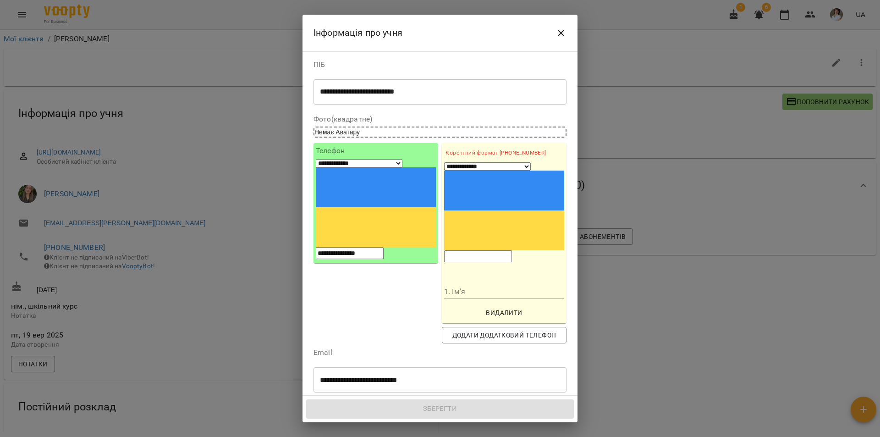
click at [480, 250] on input "tel" at bounding box center [478, 256] width 68 height 12
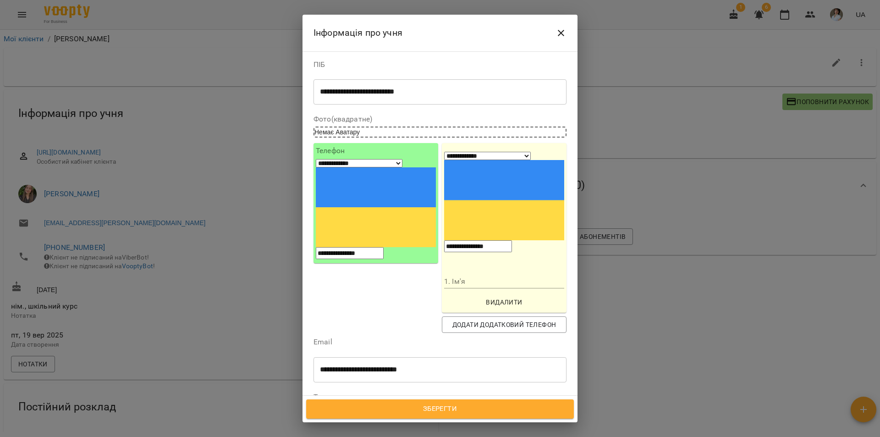
type input "**********"
click at [458, 274] on input "1. Ім'я" at bounding box center [504, 281] width 120 height 15
type input "**********"
click at [444, 413] on span "Зберегти" at bounding box center [439, 409] width 247 height 12
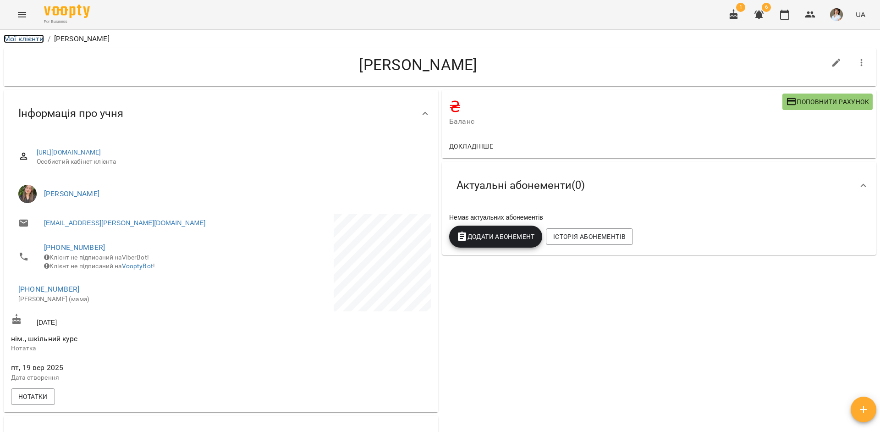
click at [31, 40] on link "Мої клієнти" at bounding box center [24, 38] width 40 height 9
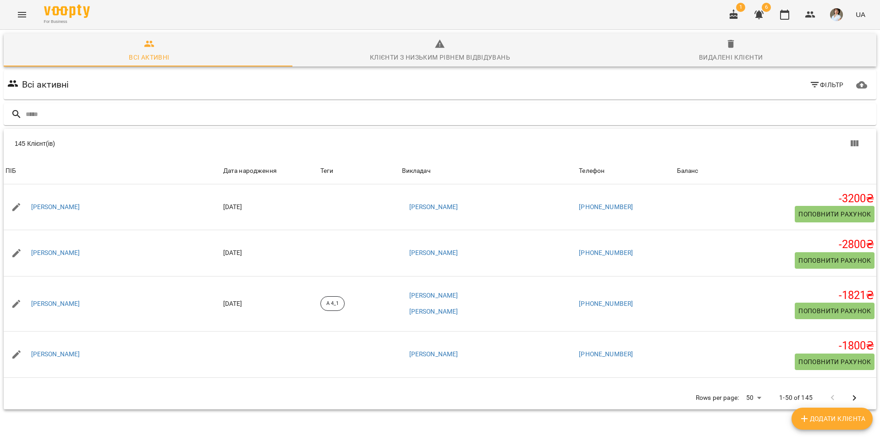
drag, startPoint x: 0, startPoint y: 0, endPoint x: 15, endPoint y: 17, distance: 22.8
click at [22, 13] on div "For Business 1 6 UA" at bounding box center [440, 14] width 880 height 29
click at [18, 15] on icon "Menu" at bounding box center [22, 14] width 8 height 5
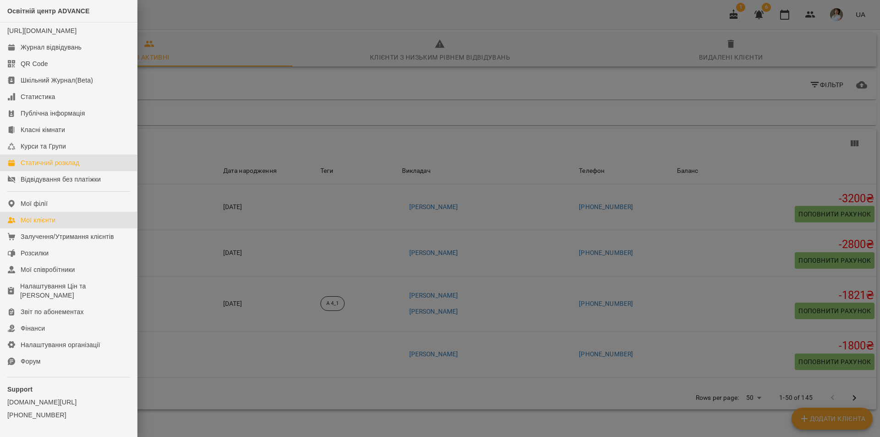
click at [60, 167] on div "Статичний розклад" at bounding box center [50, 162] width 59 height 9
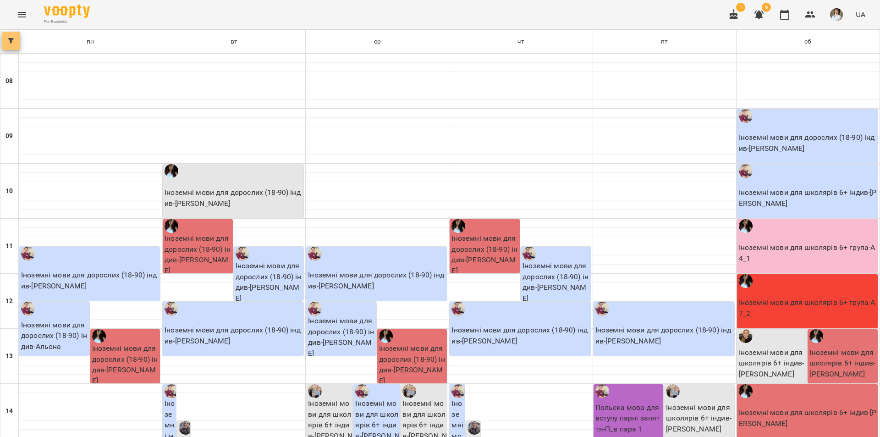
click at [13, 43] on icon "button" at bounding box center [10, 40] width 5 height 5
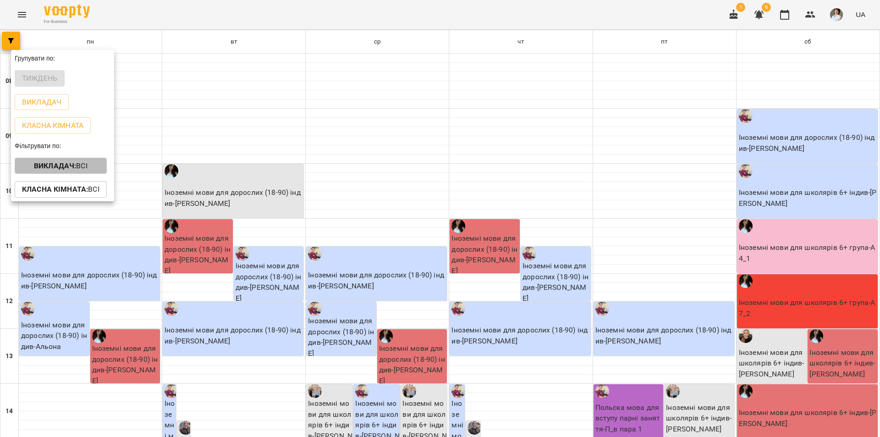
click at [50, 166] on b "Викладач :" at bounding box center [55, 165] width 42 height 9
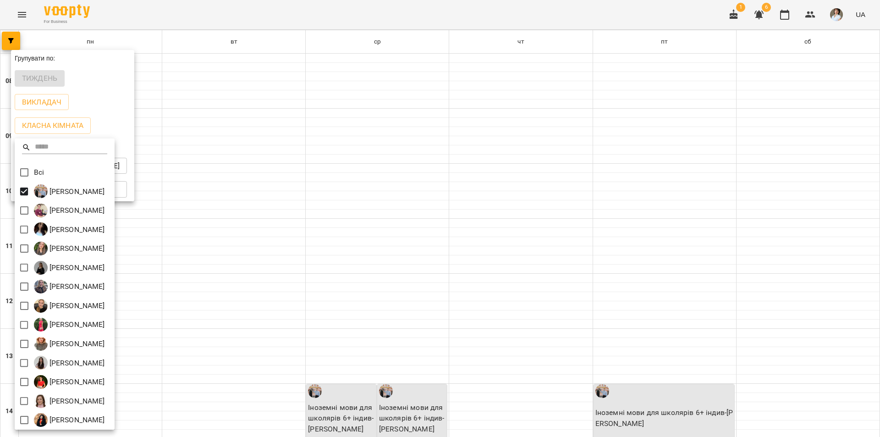
click at [335, 13] on div at bounding box center [440, 218] width 880 height 437
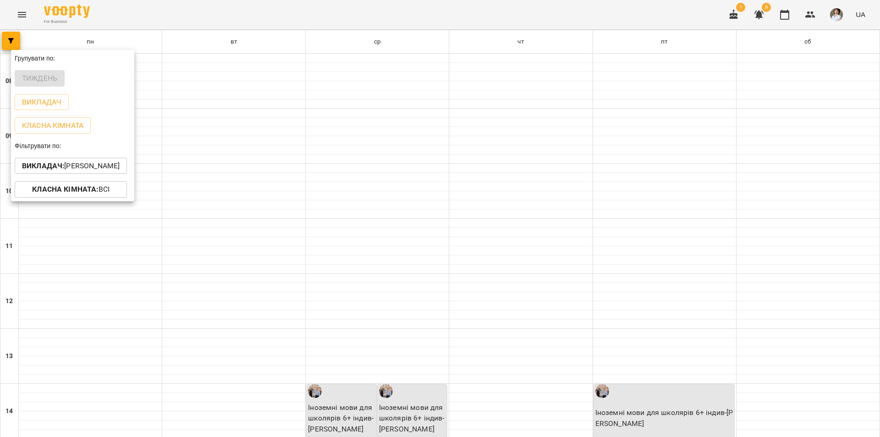
click at [335, 13] on div "Всі [PERSON_NAME] [PERSON_NAME] [PERSON_NAME] [PERSON_NAME] [PERSON_NAME] [PERS…" at bounding box center [440, 218] width 880 height 437
click at [335, 13] on div at bounding box center [440, 218] width 880 height 437
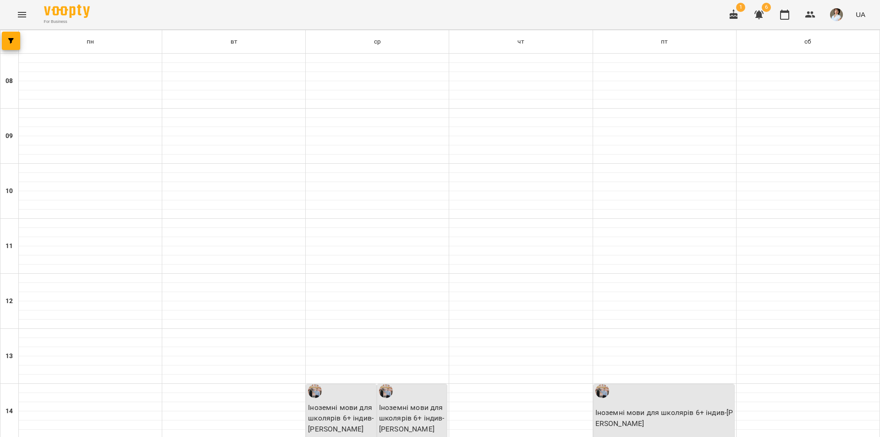
scroll to position [332, 0]
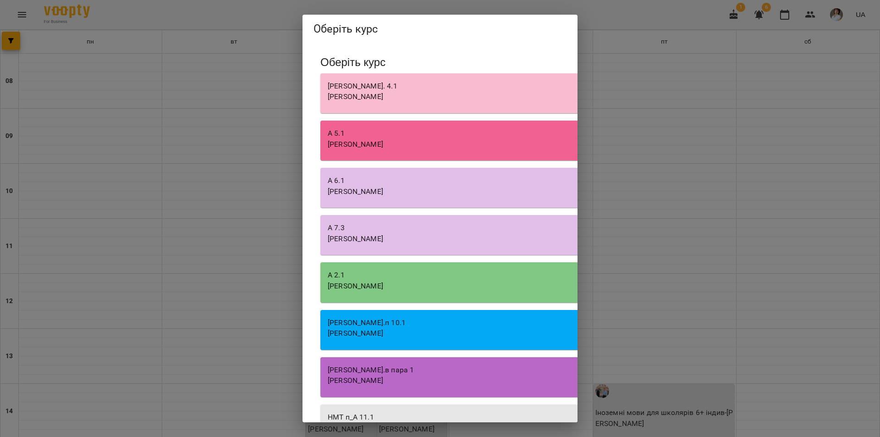
click at [272, 5] on div "Оберіть курс Оберіть курс А. 4.1 Василевська Анастасія Михайлівна А 5.1 Василев…" at bounding box center [440, 218] width 880 height 437
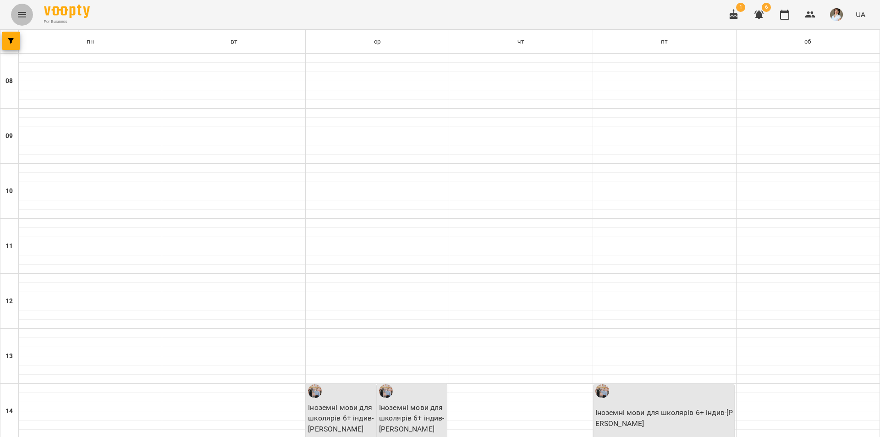
click at [23, 16] on icon "Menu" at bounding box center [21, 14] width 11 height 11
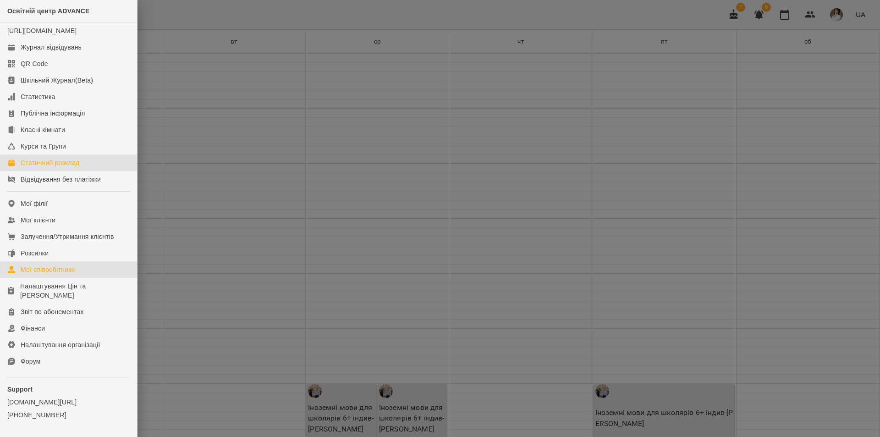
click at [34, 274] on div "Мої співробітники" at bounding box center [48, 269] width 55 height 9
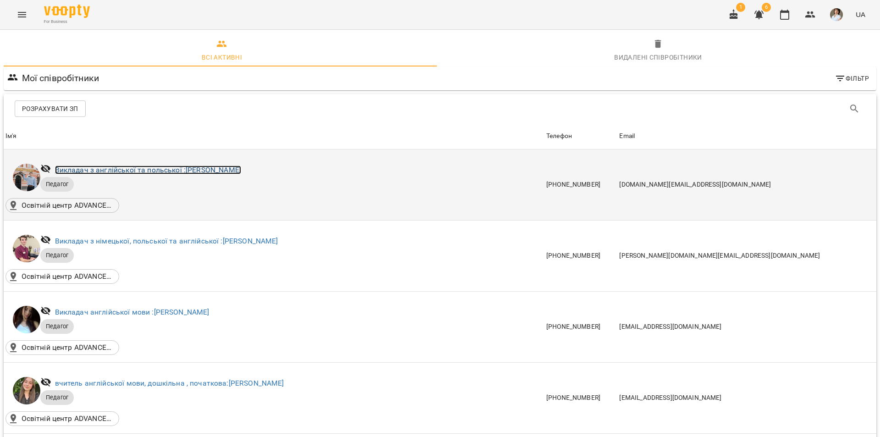
click at [138, 166] on link "Викладач з англійської та польської : [PERSON_NAME]" at bounding box center [148, 169] width 186 height 9
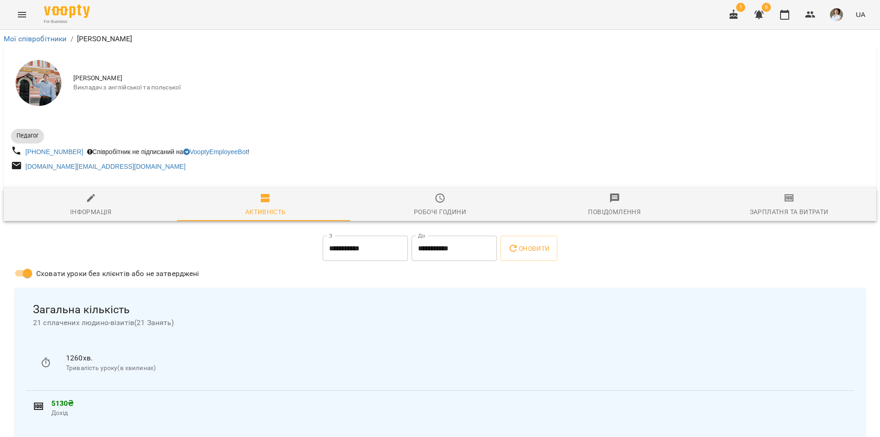
click at [22, 17] on icon "Menu" at bounding box center [21, 14] width 11 height 11
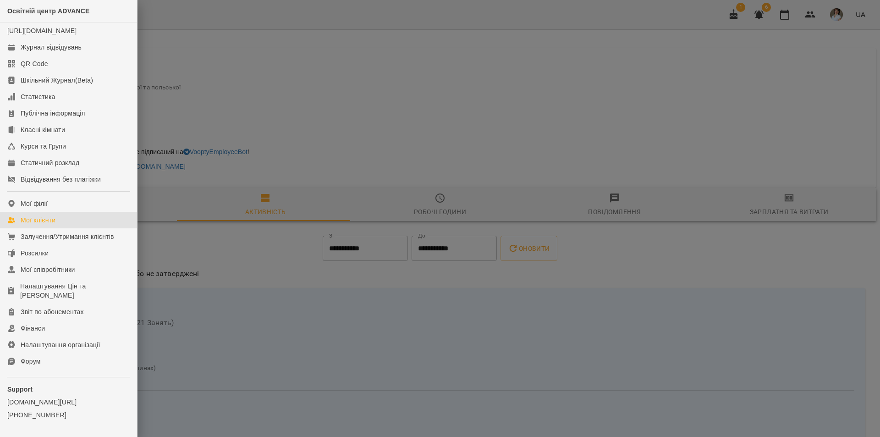
click at [45, 225] on div "Мої клієнти" at bounding box center [38, 219] width 35 height 9
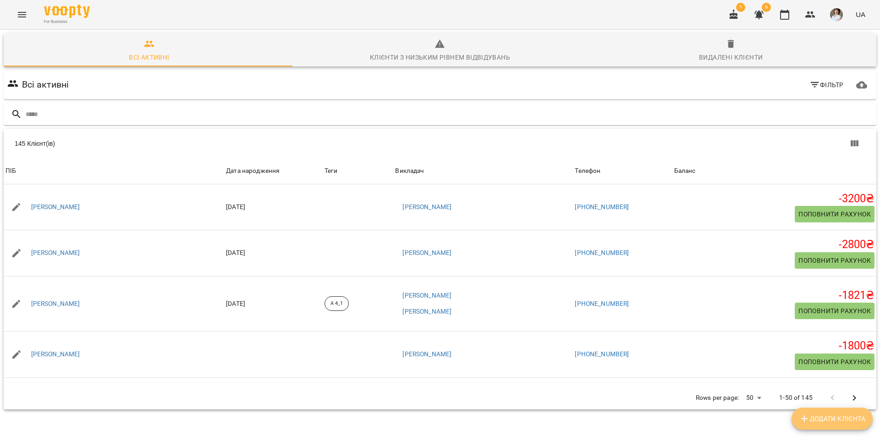
click at [811, 420] on span "Додати клієнта" at bounding box center [832, 418] width 66 height 11
select select "**"
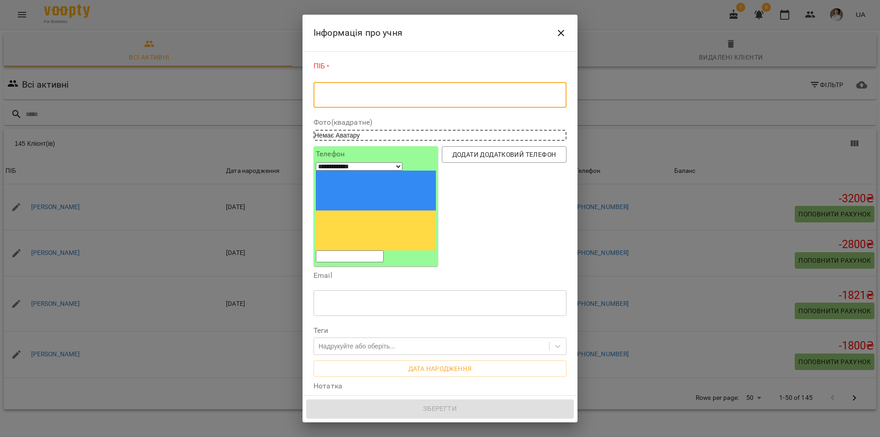
click at [363, 96] on textarea at bounding box center [440, 95] width 240 height 9
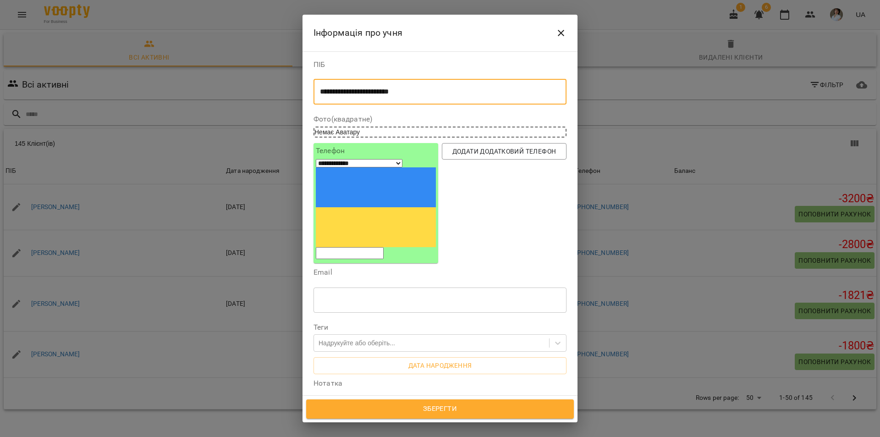
type textarea "**********"
click at [340, 247] on input "tel" at bounding box center [350, 253] width 68 height 12
type input "**"
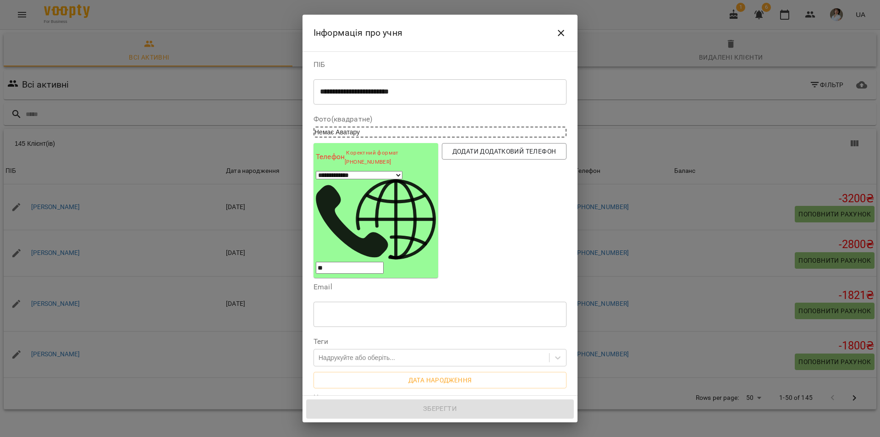
select select "**"
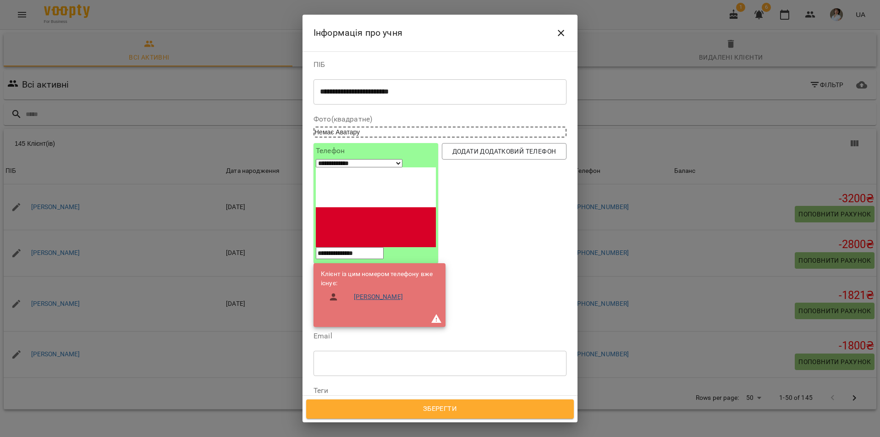
type input "**********"
click at [394, 292] on link "Левченко Рената Дмитрівна" at bounding box center [378, 296] width 49 height 9
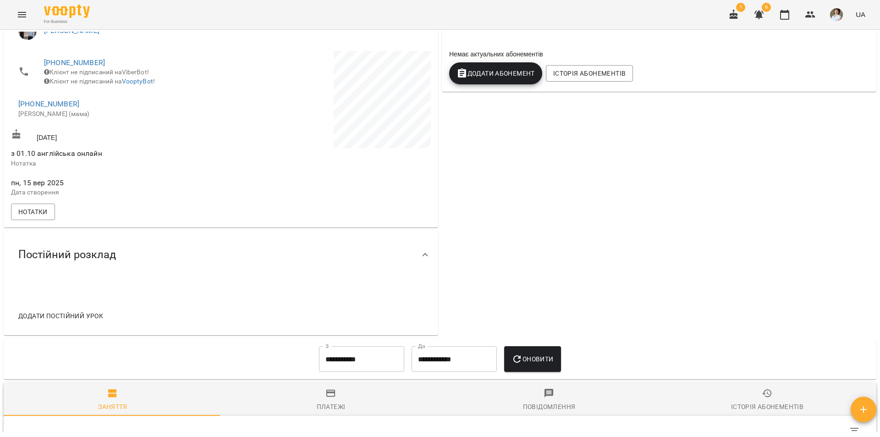
scroll to position [183, 0]
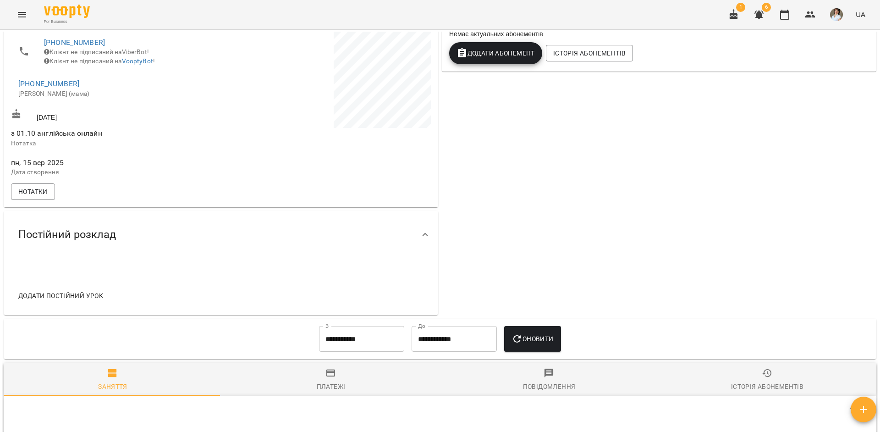
click at [77, 301] on span "Додати постійний урок" at bounding box center [60, 295] width 85 height 11
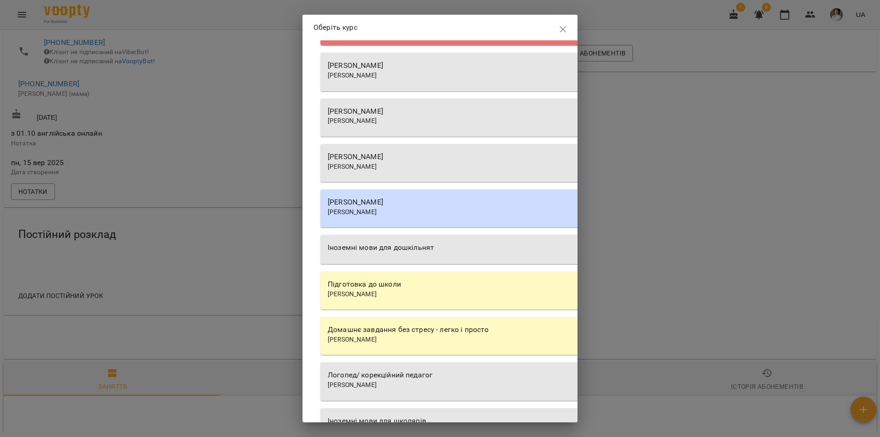
scroll to position [1191, 0]
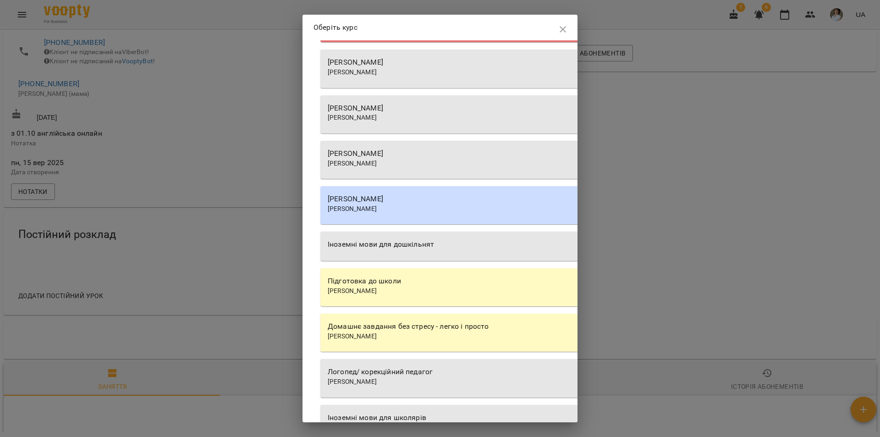
click at [423, 155] on div "[PERSON_NAME]" at bounding box center [582, 153] width 508 height 11
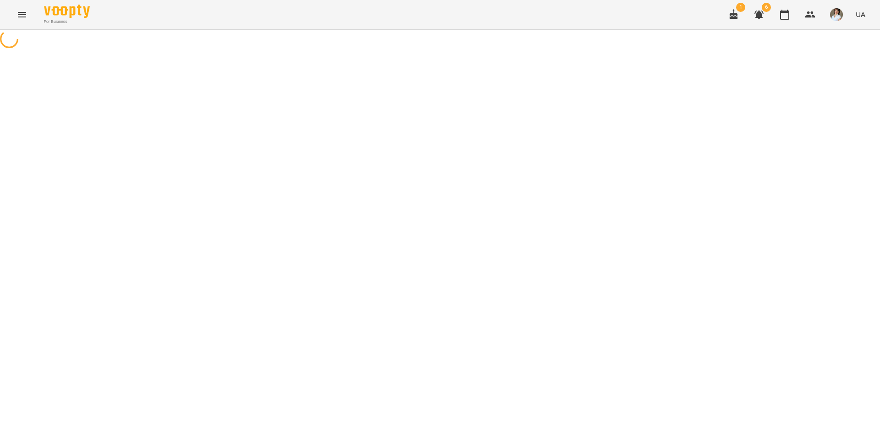
select select "**********"
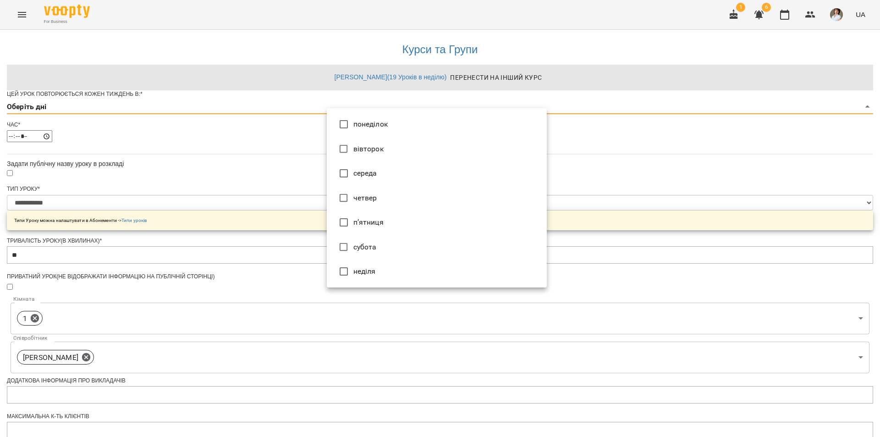
click at [363, 122] on body "**********" at bounding box center [440, 295] width 880 height 591
click at [363, 123] on li "понеділок" at bounding box center [437, 124] width 220 height 25
type input "*"
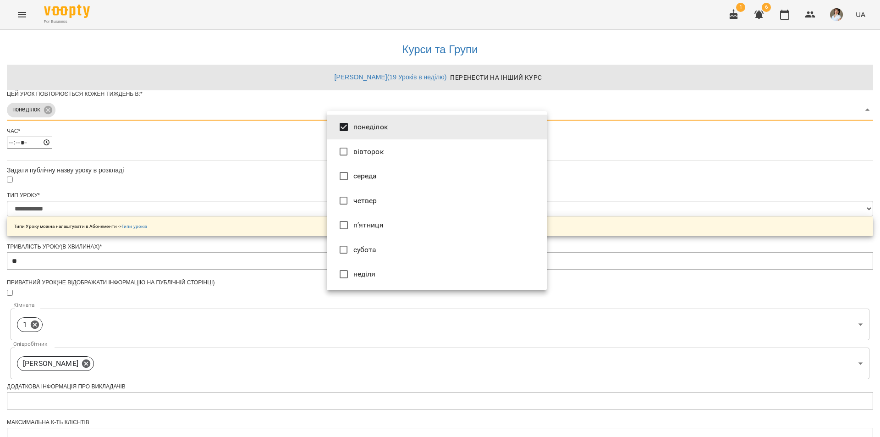
click at [272, 180] on div at bounding box center [440, 218] width 880 height 437
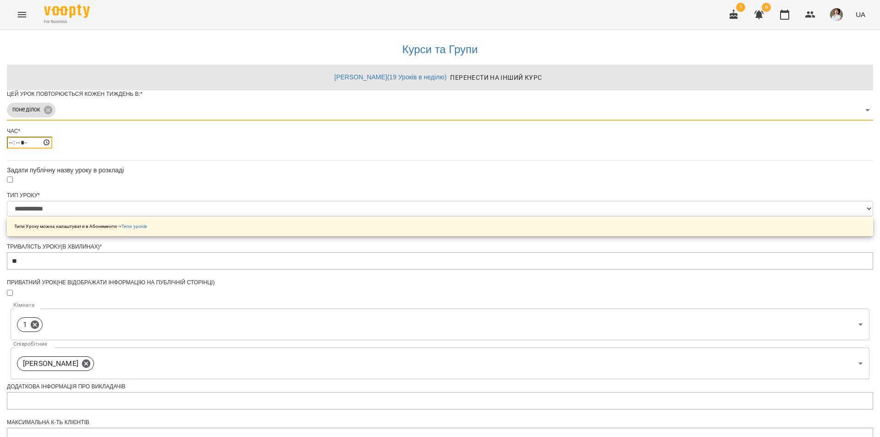
click at [52, 148] on input "*****" at bounding box center [29, 143] width 45 height 12
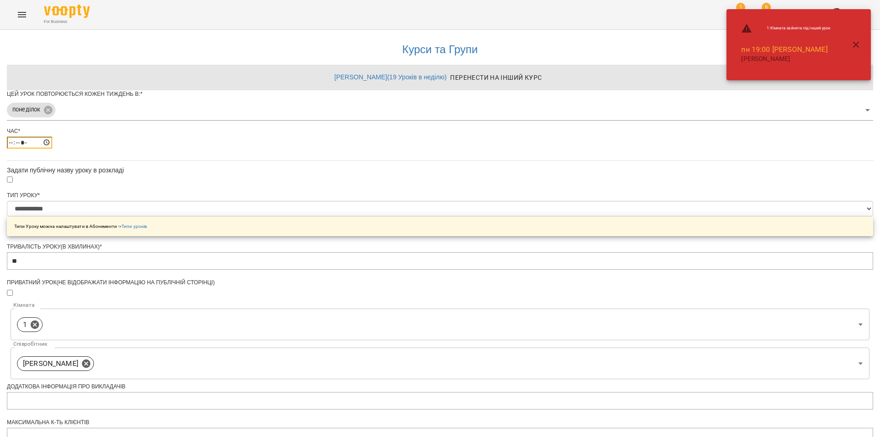
type input "*****"
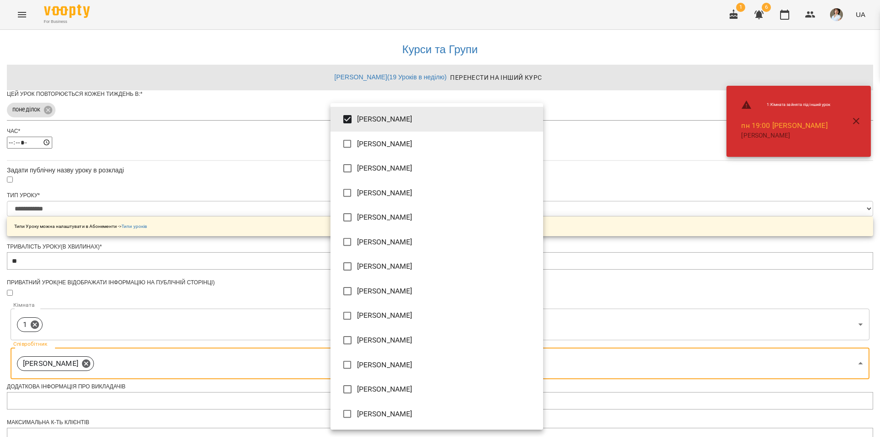
click at [473, 398] on body "**********" at bounding box center [440, 298] width 880 height 597
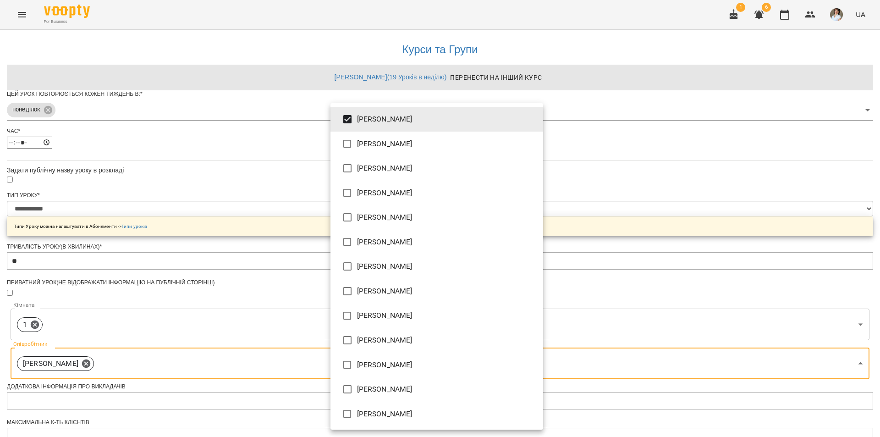
click at [626, 193] on div at bounding box center [440, 218] width 880 height 437
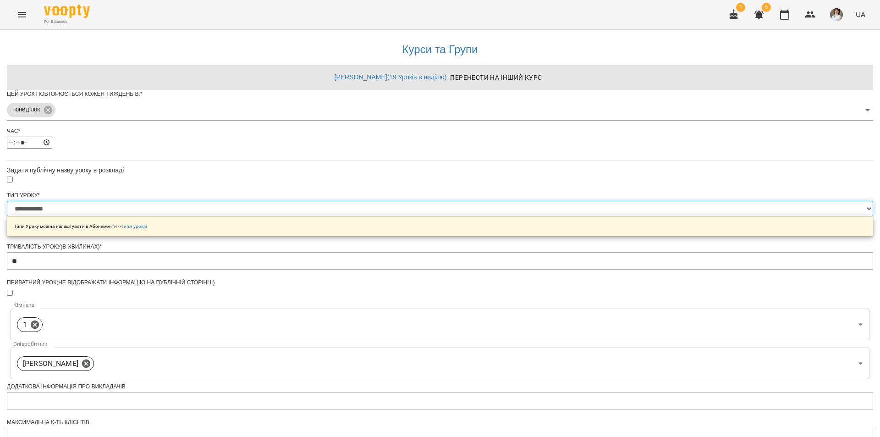
click at [375, 216] on select "**********" at bounding box center [440, 209] width 866 height 16
select select "**********"
click at [326, 216] on select "**********" at bounding box center [440, 209] width 866 height 16
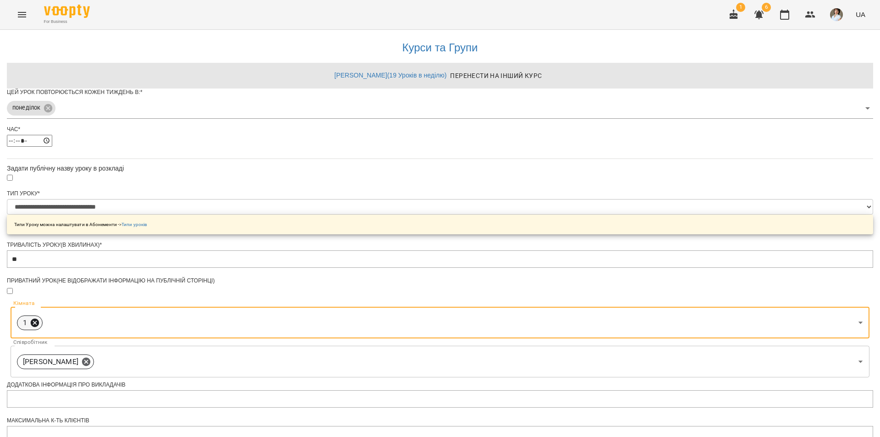
click at [40, 318] on icon at bounding box center [35, 323] width 10 height 10
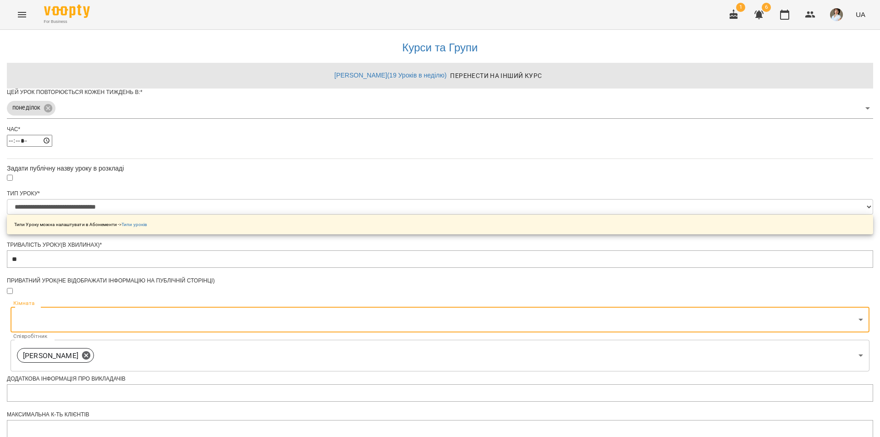
click at [359, 211] on body "**********" at bounding box center [440, 295] width 880 height 591
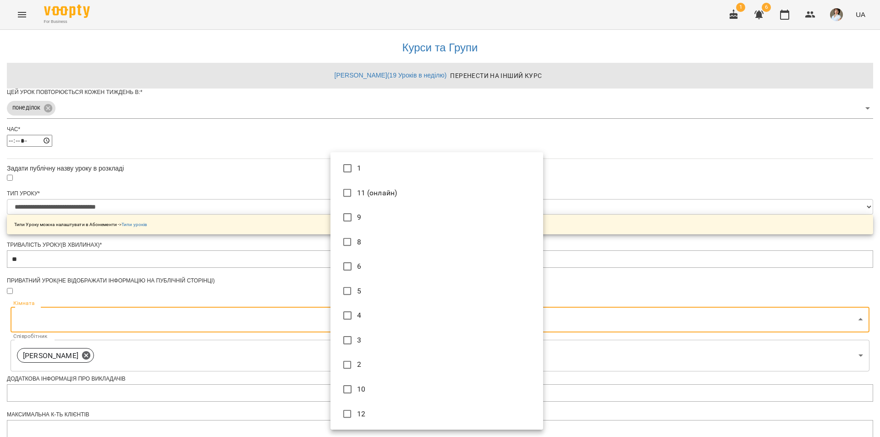
click at [366, 191] on li "11 (онлайн)" at bounding box center [436, 193] width 213 height 25
type input "**********"
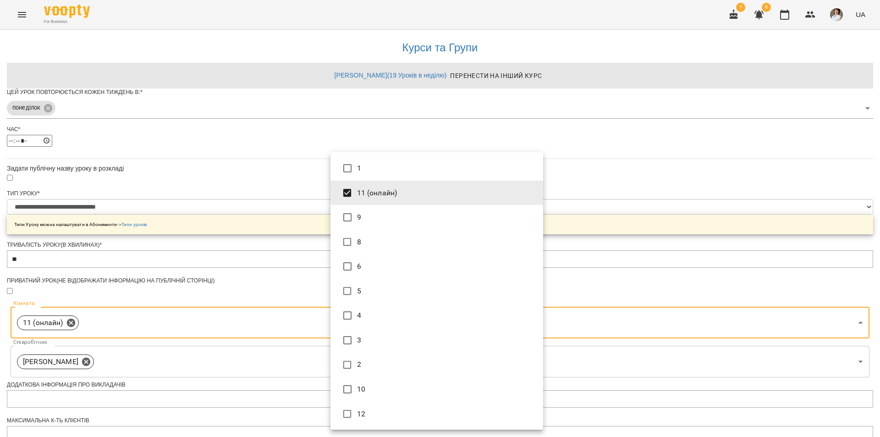
click at [637, 203] on div at bounding box center [440, 218] width 880 height 437
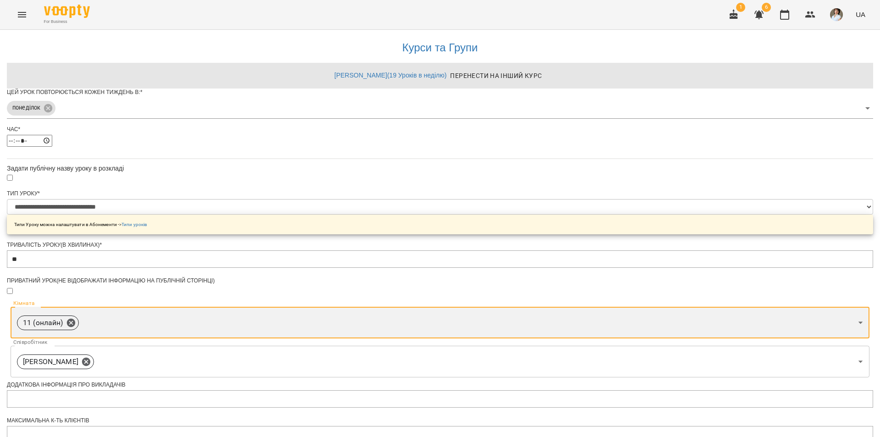
scroll to position [227, 0]
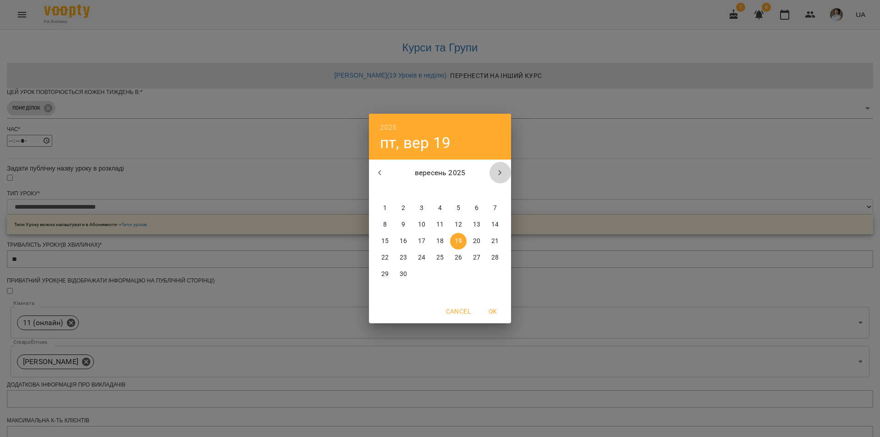
click at [499, 170] on icon "button" at bounding box center [499, 172] width 11 height 11
click at [423, 205] on p "1" at bounding box center [422, 207] width 4 height 9
type input "**********"
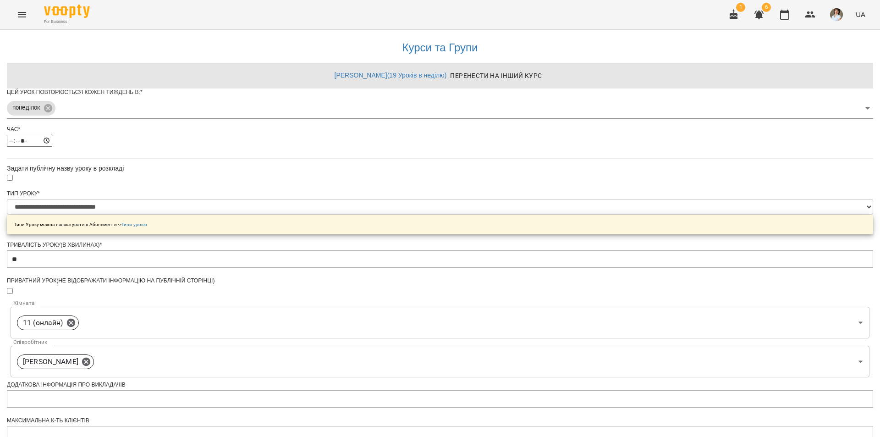
scroll to position [253, 0]
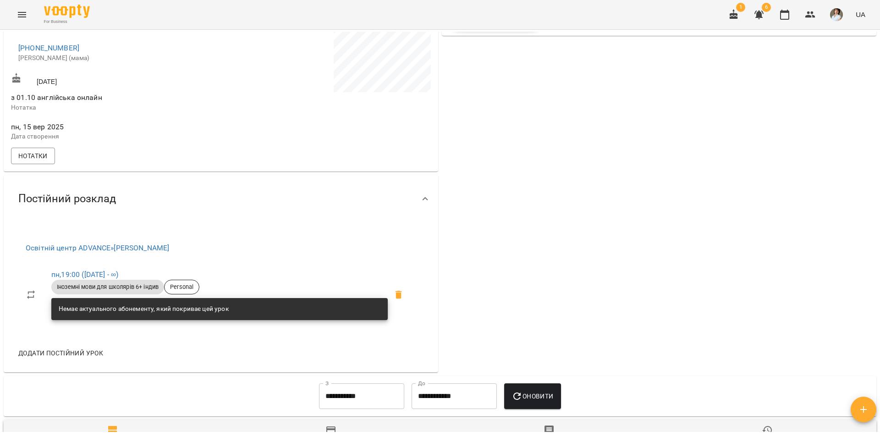
scroll to position [275, 0]
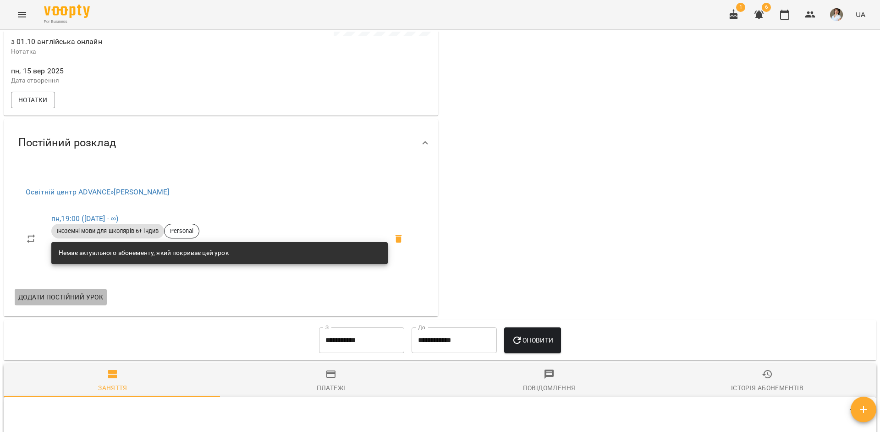
click at [65, 302] on span "Додати постійний урок" at bounding box center [60, 296] width 85 height 11
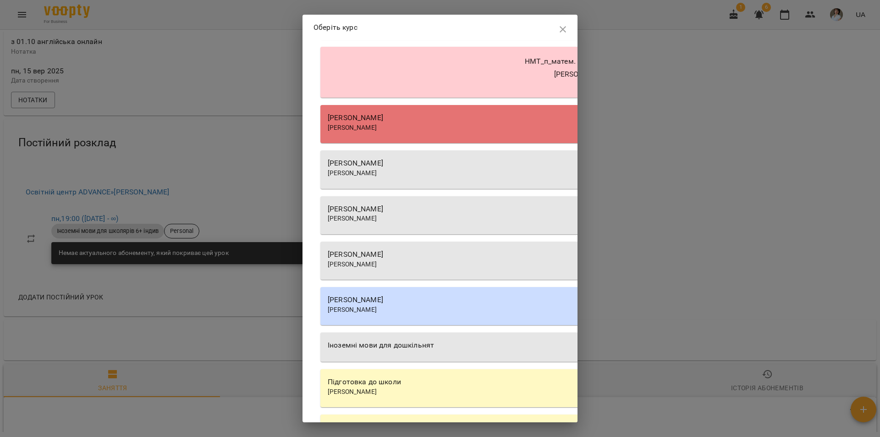
scroll to position [1100, 0]
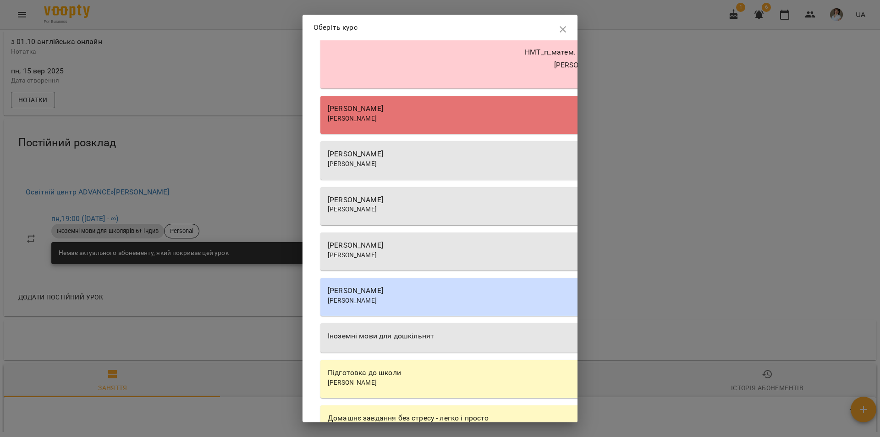
click at [379, 261] on div "Бойко Андрій Бойко Андрій Вікторович" at bounding box center [581, 251] width 522 height 38
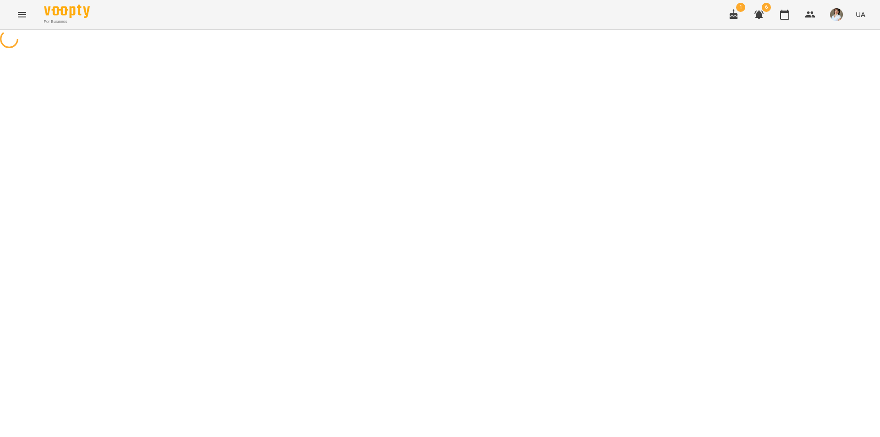
select select "**********"
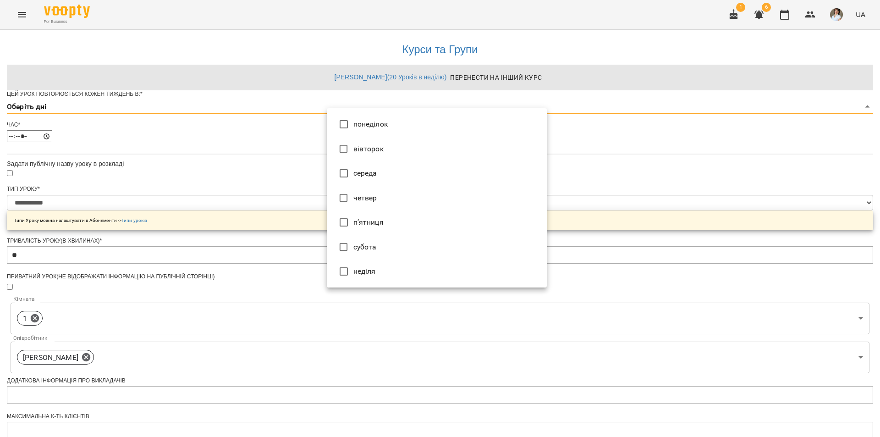
click at [353, 126] on body "**********" at bounding box center [440, 295] width 880 height 591
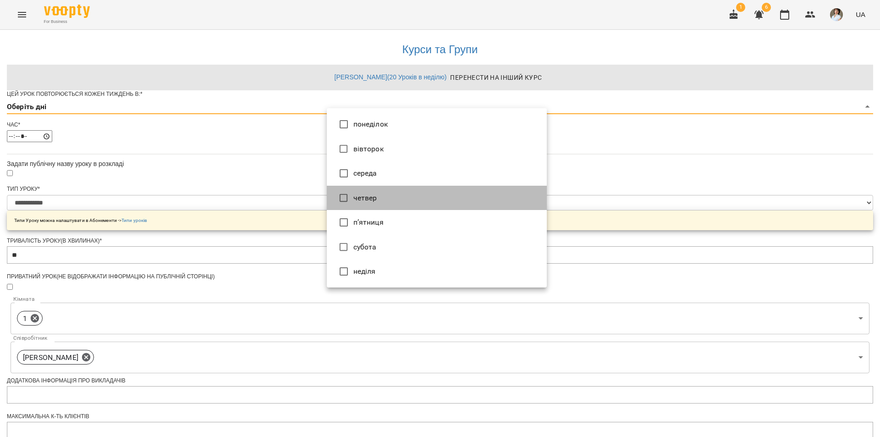
click at [361, 196] on li "четвер" at bounding box center [437, 198] width 220 height 25
type input "*"
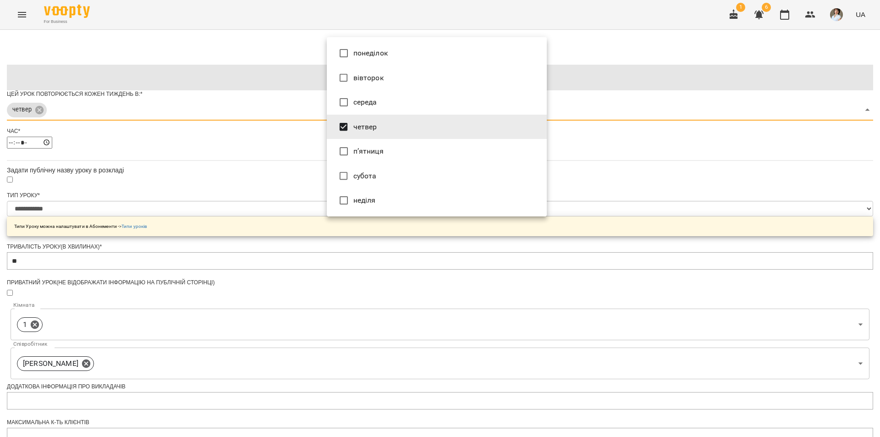
click at [252, 252] on div at bounding box center [440, 218] width 880 height 437
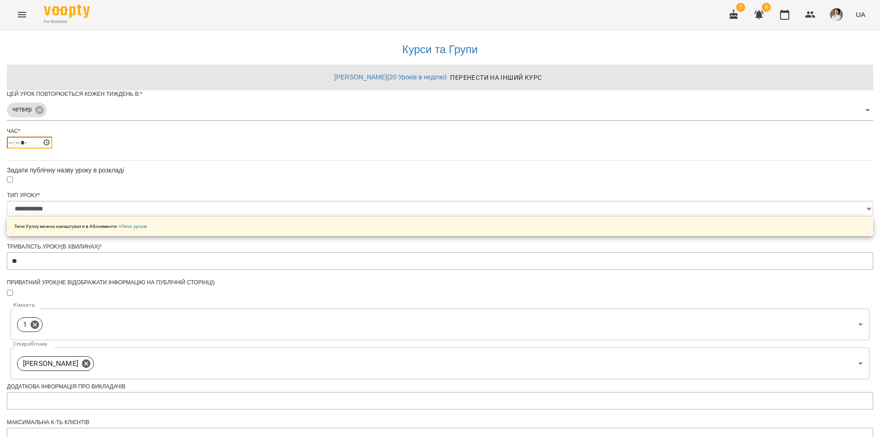
click at [52, 148] on input "*****" at bounding box center [29, 143] width 45 height 12
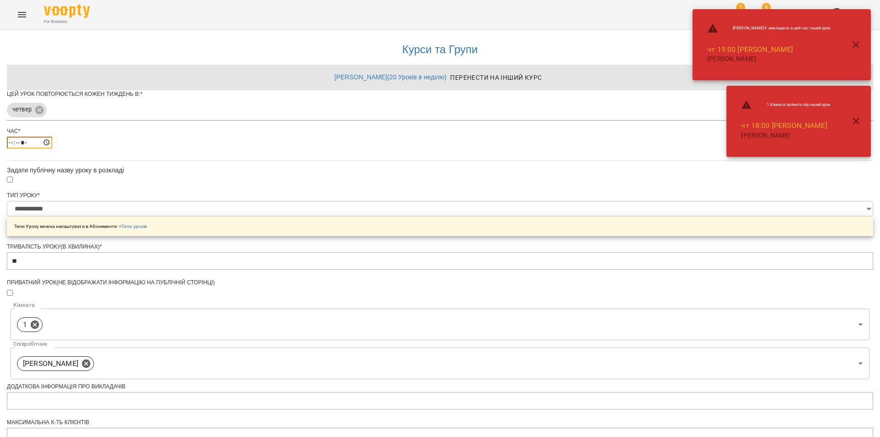
type input "*****"
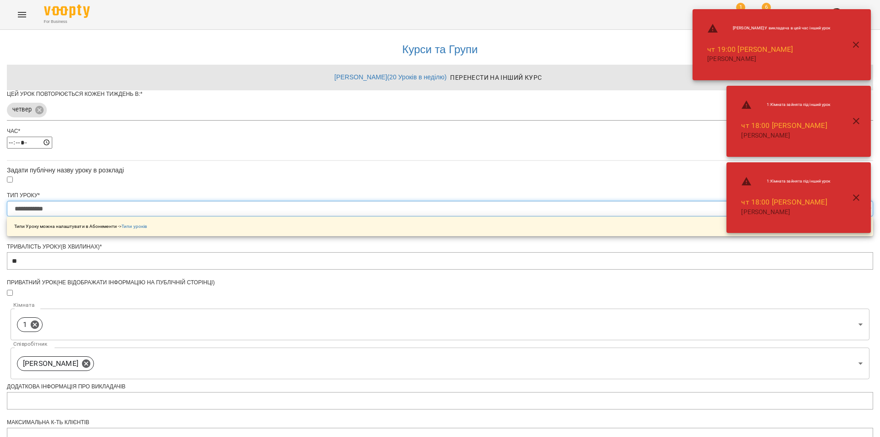
click at [363, 216] on select "**********" at bounding box center [440, 209] width 866 height 16
select select "**********"
click at [326, 216] on select "**********" at bounding box center [440, 209] width 866 height 16
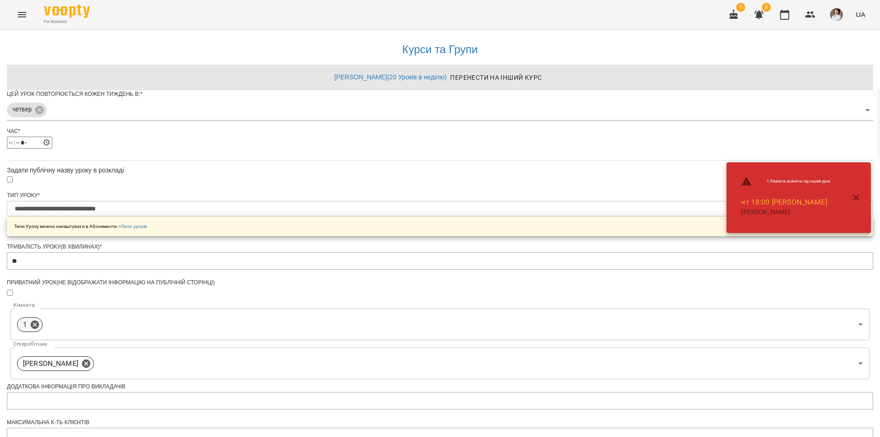
click at [43, 332] on div "1" at bounding box center [30, 324] width 26 height 15
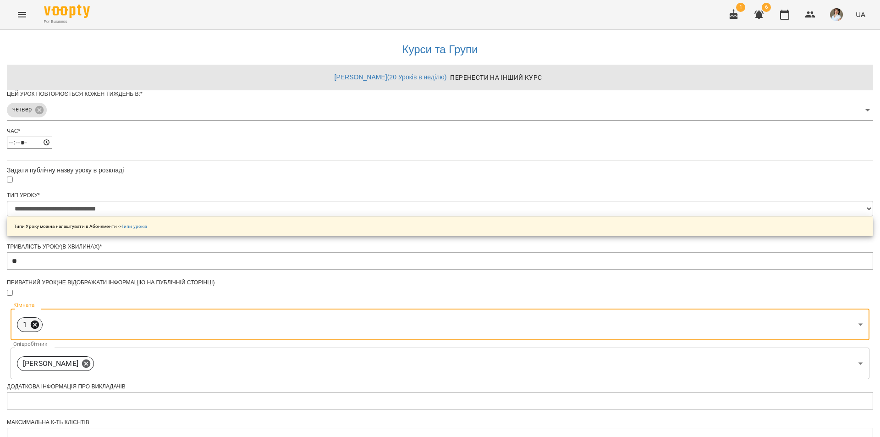
click at [39, 328] on icon at bounding box center [35, 324] width 8 height 8
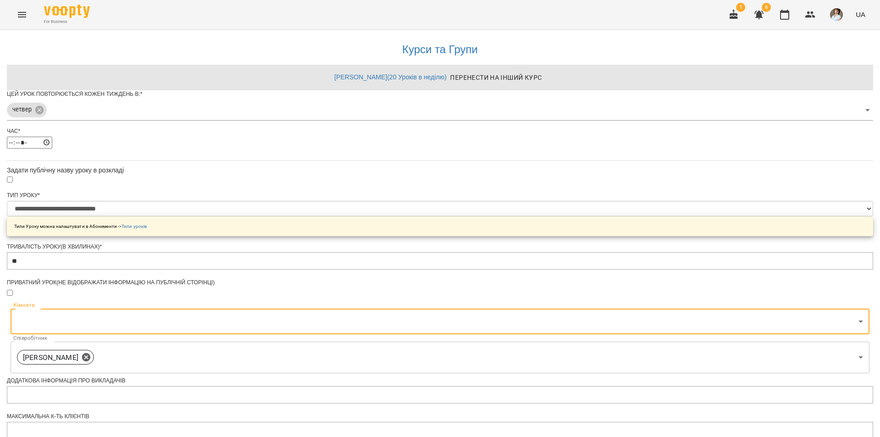
click at [360, 351] on body "**********" at bounding box center [440, 295] width 880 height 591
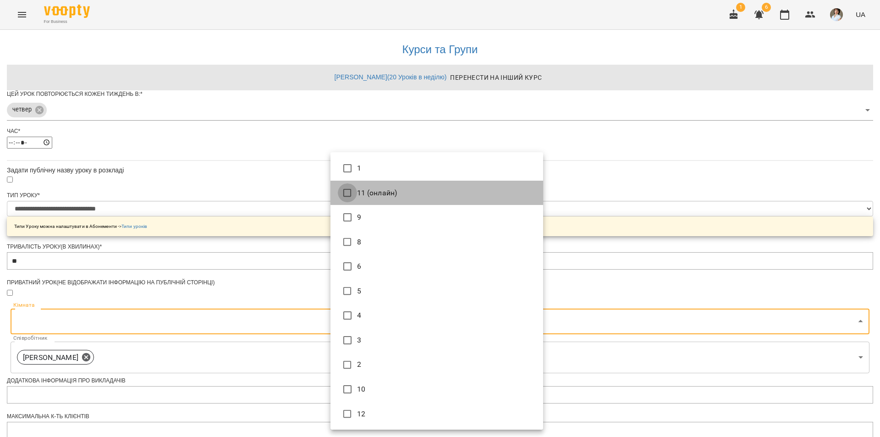
type input "**********"
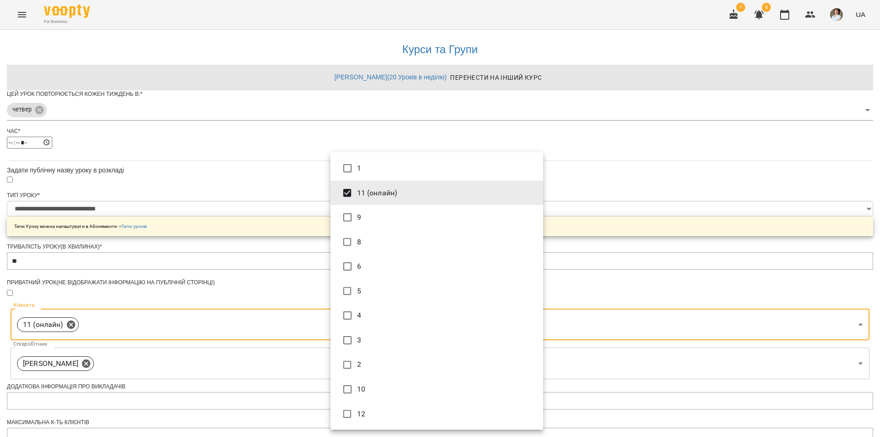
click at [691, 218] on div at bounding box center [440, 218] width 880 height 437
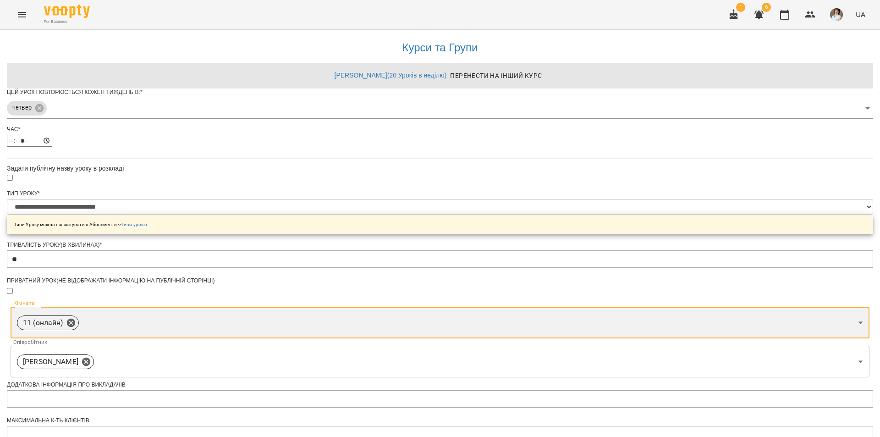
scroll to position [227, 0]
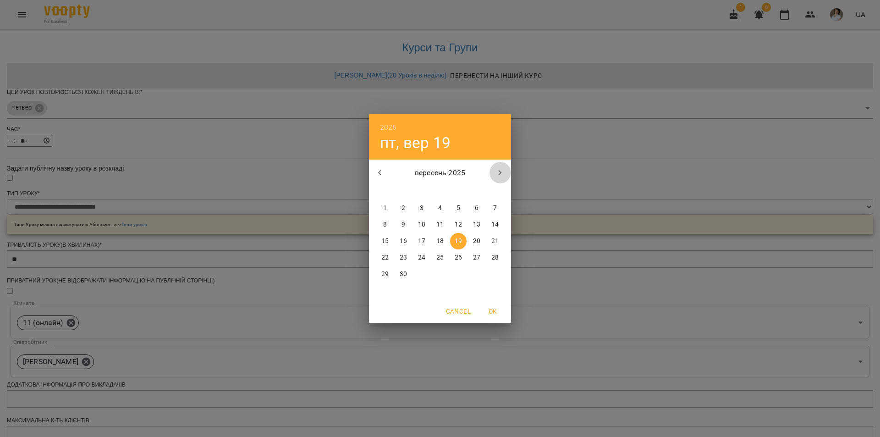
click at [500, 176] on icon "button" at bounding box center [499, 172] width 11 height 11
click at [419, 209] on span "1" at bounding box center [421, 207] width 16 height 9
type input "**********"
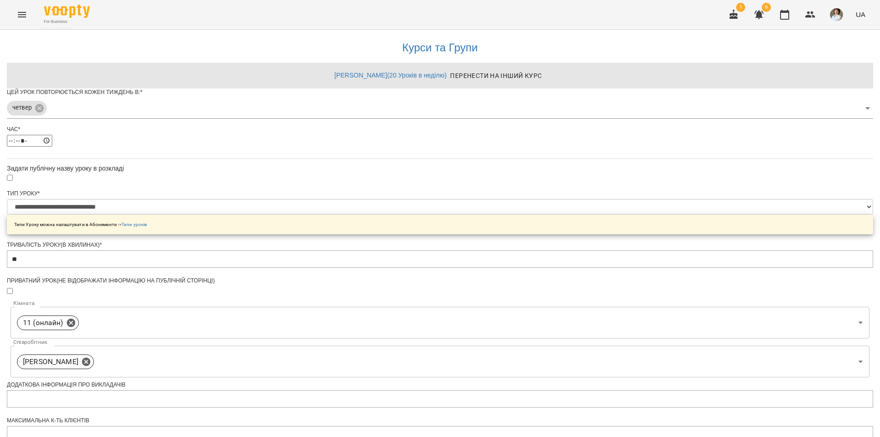
scroll to position [253, 0]
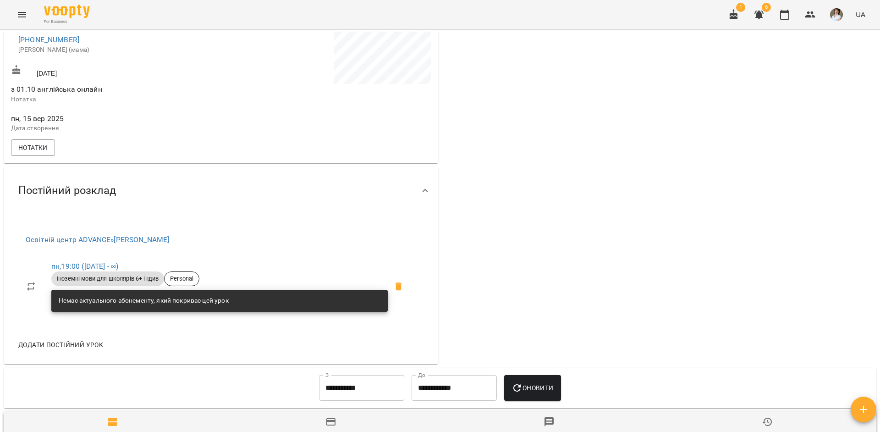
scroll to position [229, 0]
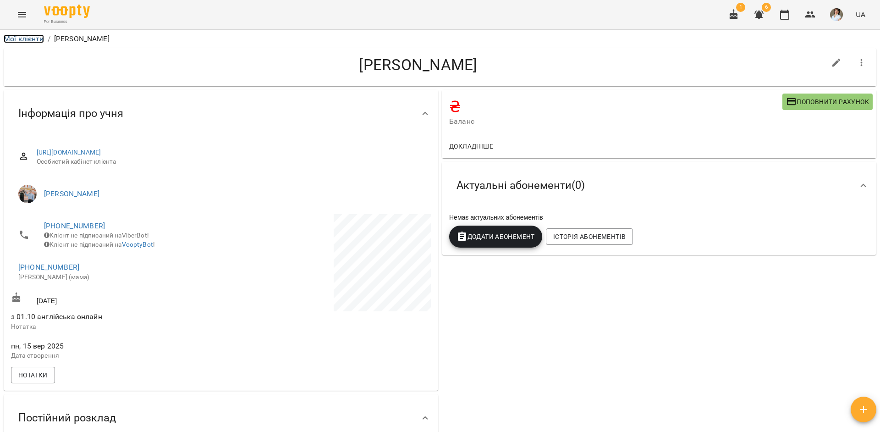
click at [20, 38] on link "Мої клієнти" at bounding box center [24, 38] width 40 height 9
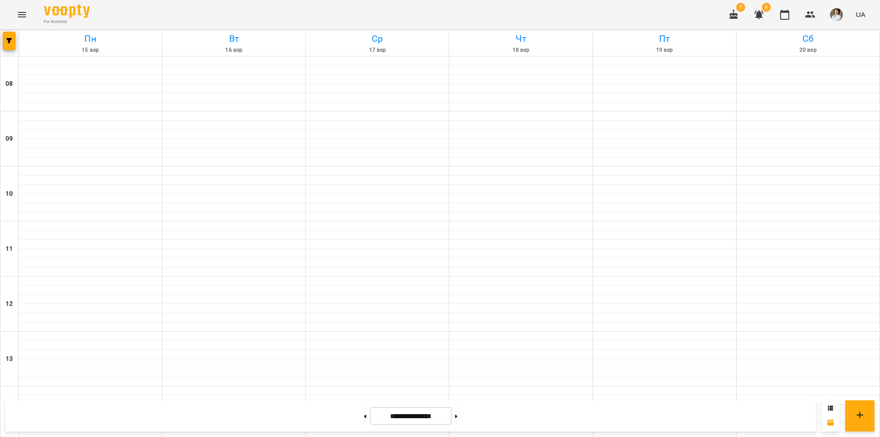
scroll to position [376, 0]
click at [22, 13] on icon "Menu" at bounding box center [22, 14] width 8 height 5
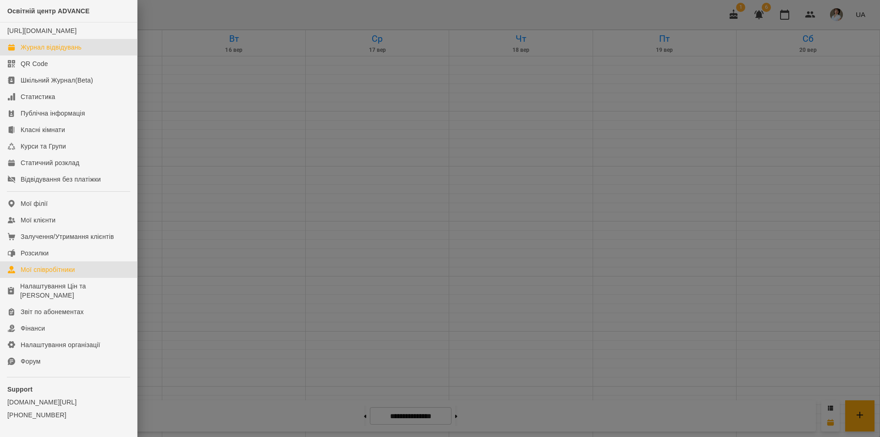
click at [44, 274] on div "Мої співробітники" at bounding box center [48, 269] width 55 height 9
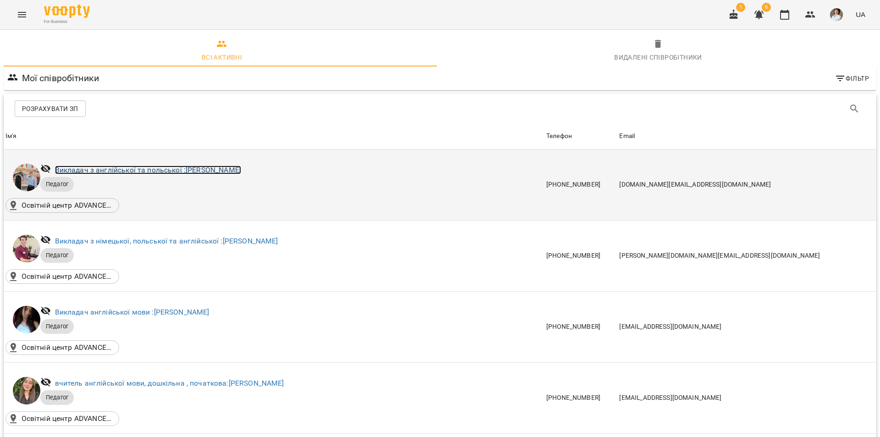
click at [142, 169] on link "Викладач з англійської та польської : [PERSON_NAME]" at bounding box center [148, 169] width 186 height 9
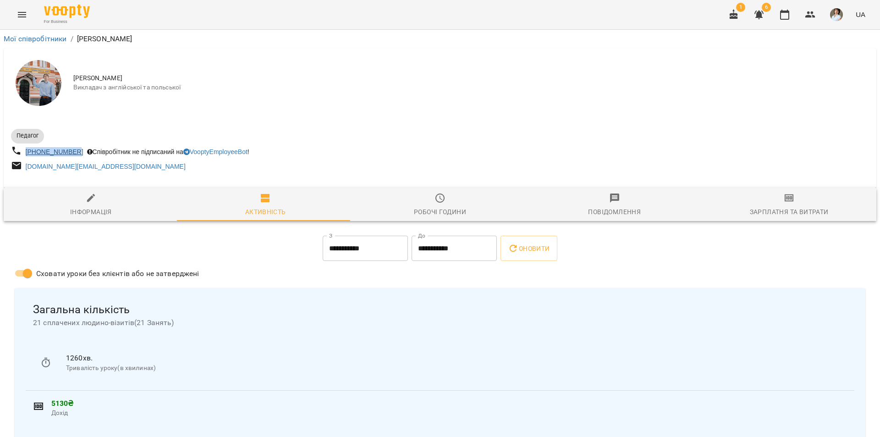
drag, startPoint x: 80, startPoint y: 151, endPoint x: 27, endPoint y: 151, distance: 52.2
click at [25, 151] on div "[PHONE_NUMBER]" at bounding box center [54, 151] width 61 height 13
copy link "[PHONE_NUMBER]"
click at [367, 91] on span "Викладач з англійської та польської" at bounding box center [471, 87] width 796 height 9
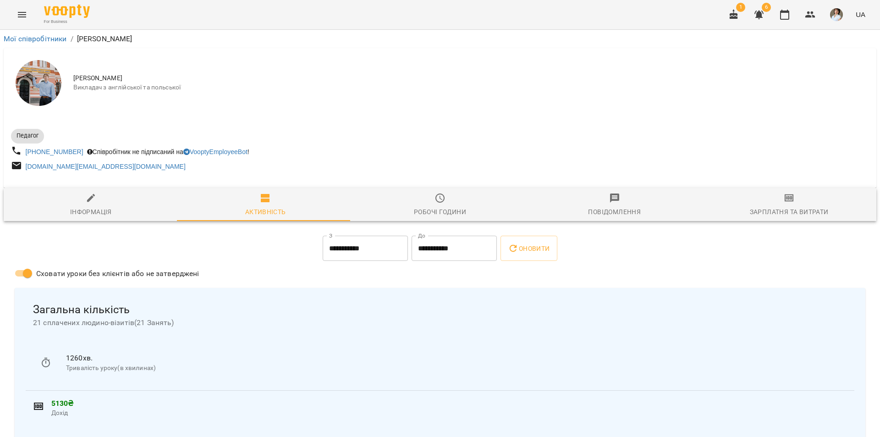
click at [26, 17] on icon "Menu" at bounding box center [21, 14] width 11 height 11
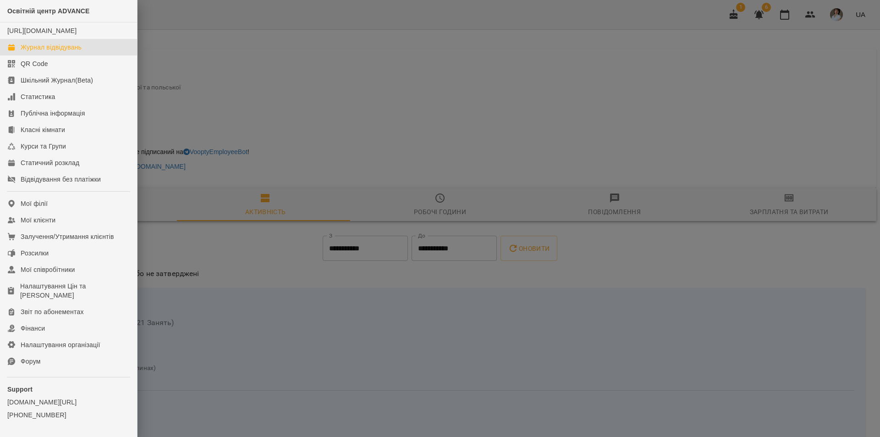
click at [38, 52] on div "Журнал відвідувань" at bounding box center [51, 47] width 61 height 9
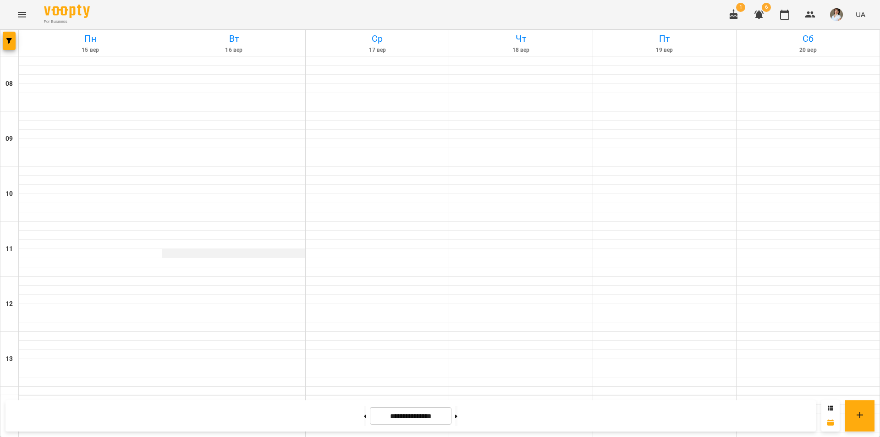
scroll to position [367, 0]
click at [10, 39] on icon "button" at bounding box center [8, 40] width 5 height 5
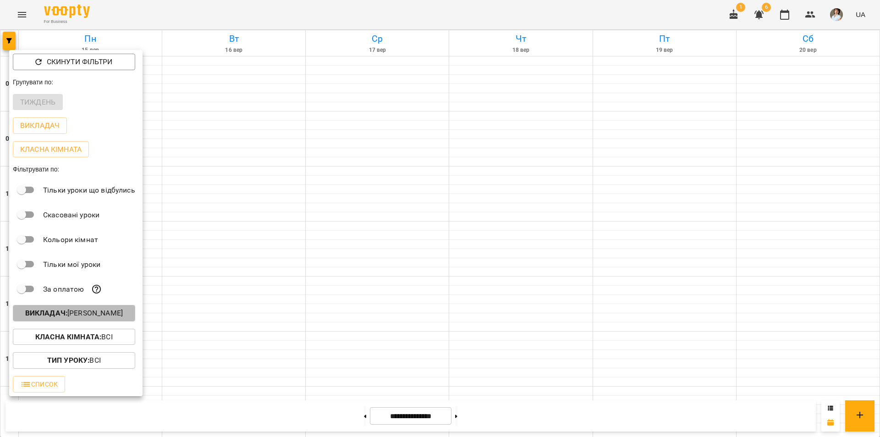
click at [68, 317] on p "Викладач : Литвинюк Аліна Віталіївна" at bounding box center [74, 312] width 98 height 11
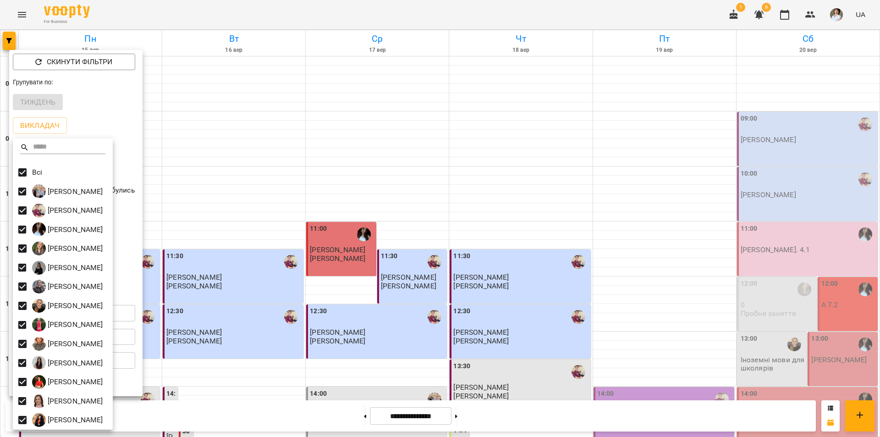
click at [451, 27] on div at bounding box center [440, 218] width 880 height 437
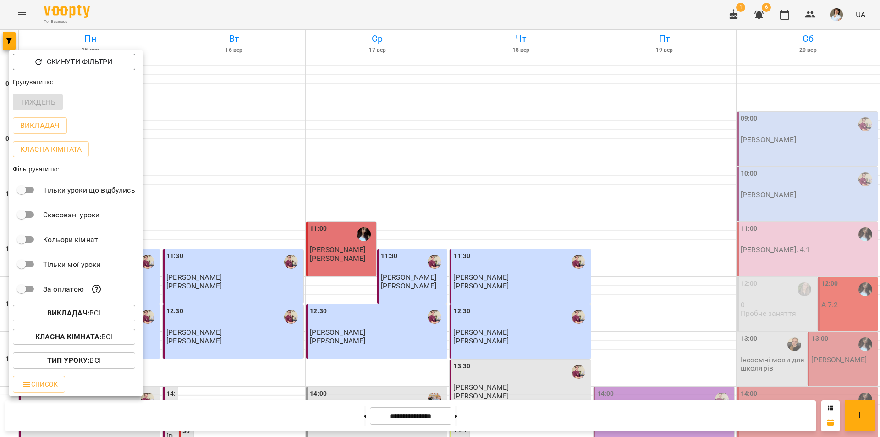
click at [456, 21] on div at bounding box center [440, 218] width 880 height 437
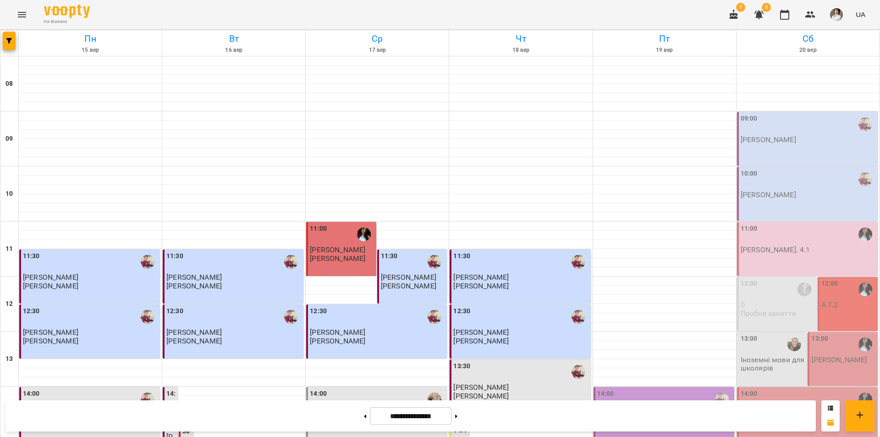
scroll to position [183, 0]
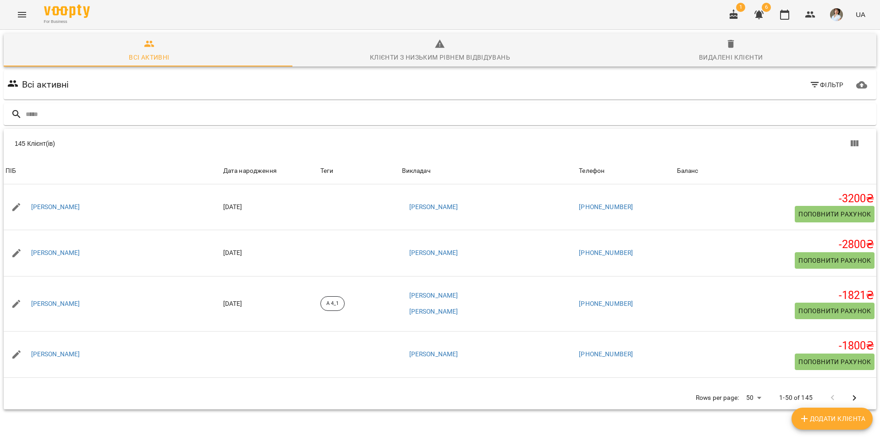
click at [750, 400] on body "For Business 1 6 UA Всі активні Клієнти з низьким рівнем відвідувань Видалені к…" at bounding box center [440, 238] width 880 height 477
click at [745, 421] on li "Всі" at bounding box center [749, 417] width 27 height 16
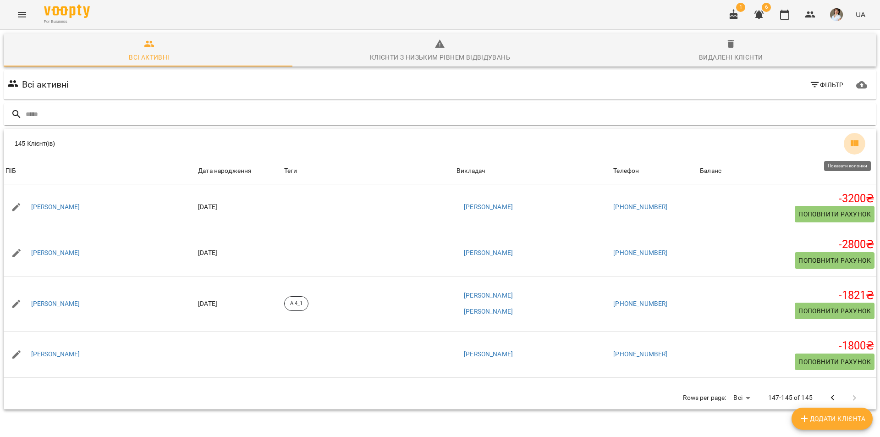
click at [849, 139] on icon "Показати колонки" at bounding box center [854, 143] width 11 height 11
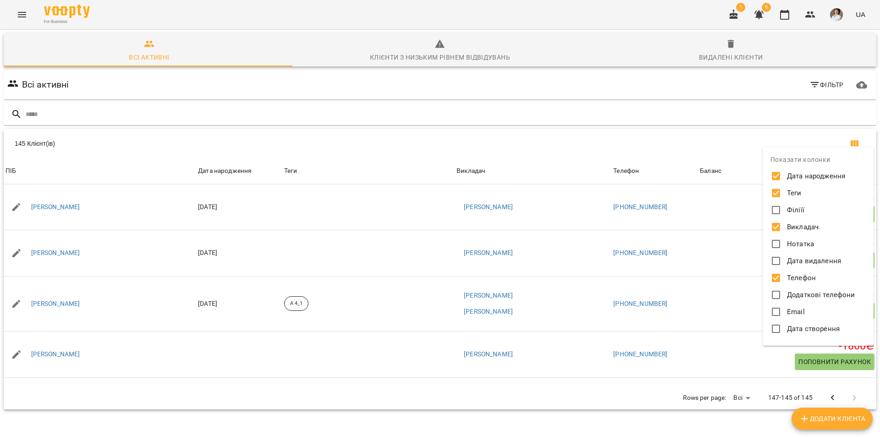
click at [856, 86] on div at bounding box center [440, 218] width 880 height 437
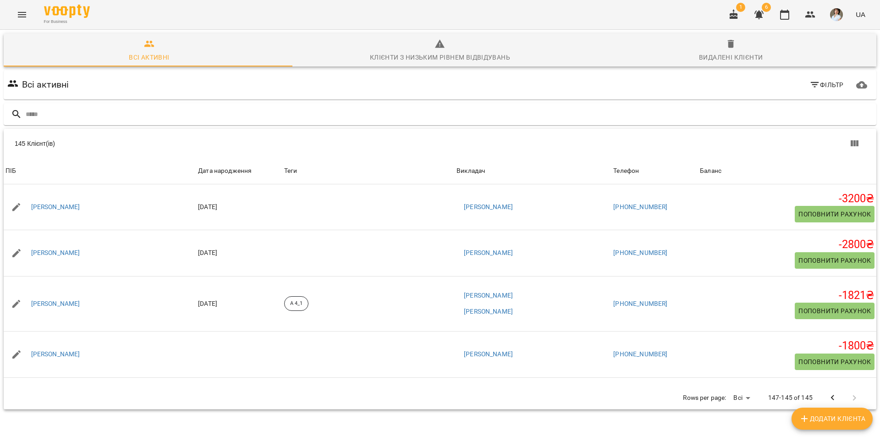
click at [856, 86] on icon "button" at bounding box center [861, 84] width 11 height 11
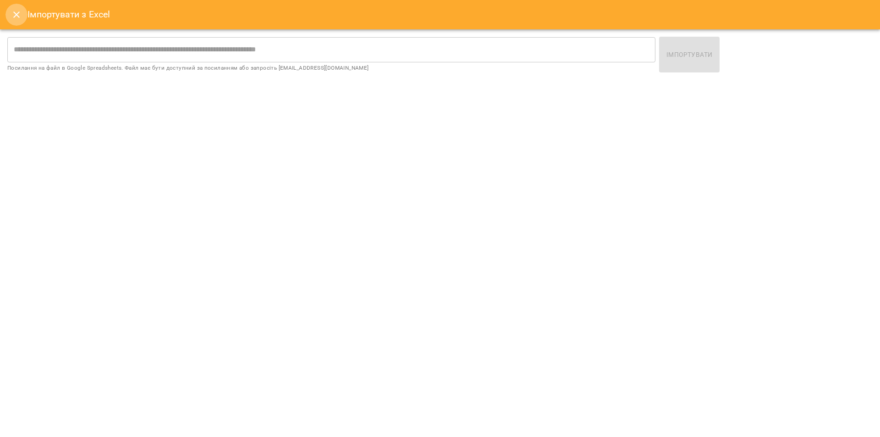
click at [14, 14] on icon "Close" at bounding box center [16, 14] width 11 height 11
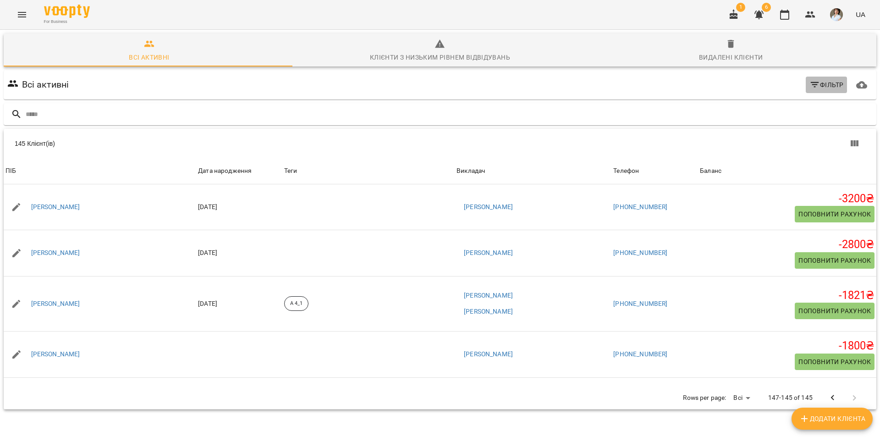
click at [827, 88] on span "Фільтр" at bounding box center [826, 84] width 34 height 11
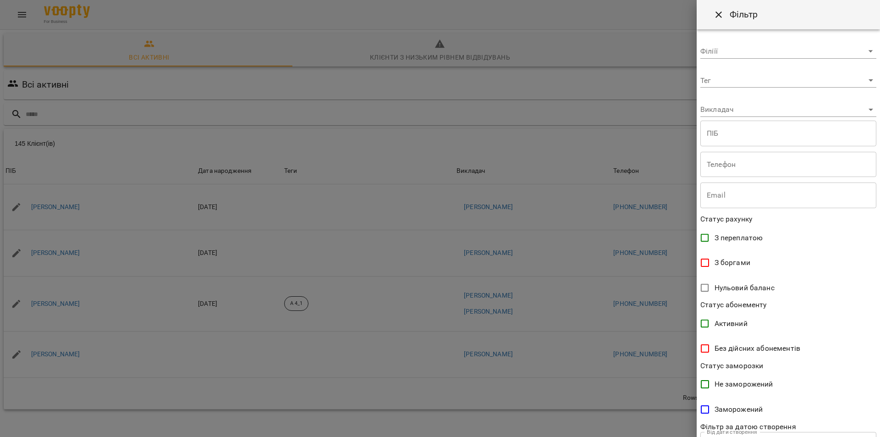
click at [638, 79] on div at bounding box center [440, 218] width 880 height 437
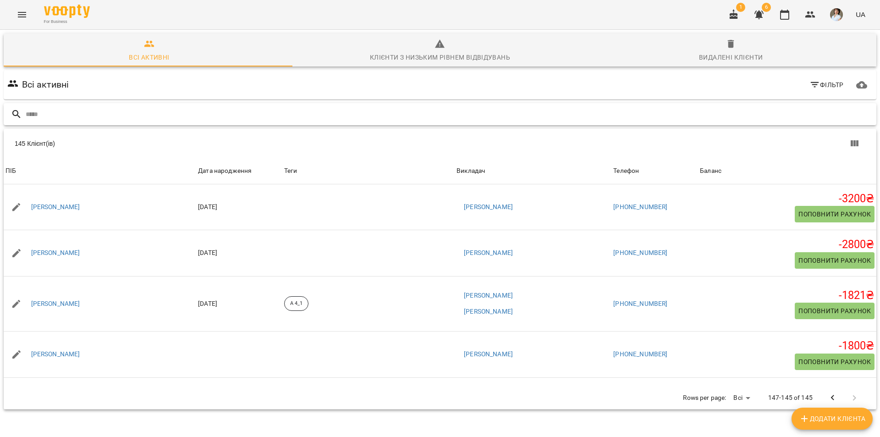
click at [84, 109] on input "text" at bounding box center [449, 114] width 847 height 15
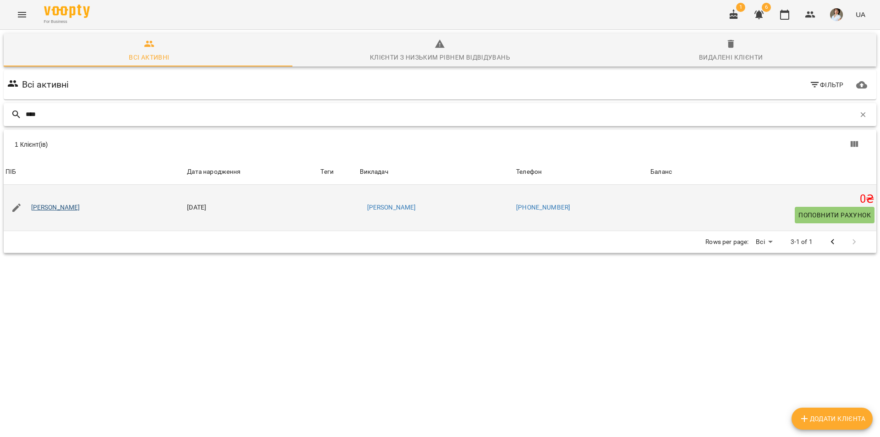
type input "****"
click at [80, 210] on link "[PERSON_NAME]" at bounding box center [55, 207] width 49 height 9
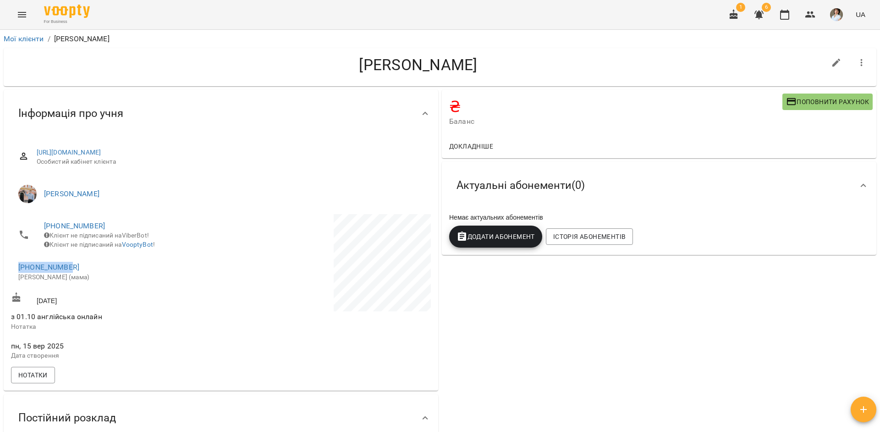
drag, startPoint x: 71, startPoint y: 272, endPoint x: 2, endPoint y: 274, distance: 68.8
click at [2, 274] on div "Інформація про учня https://www.voopty.com.ua/client/66b9e15b1f68659223c47f70/6…" at bounding box center [221, 240] width 438 height 304
copy link "[PHONE_NUMBER]"
click at [47, 58] on h4 "[PERSON_NAME]" at bounding box center [418, 64] width 814 height 19
click at [27, 196] on img at bounding box center [27, 194] width 18 height 18
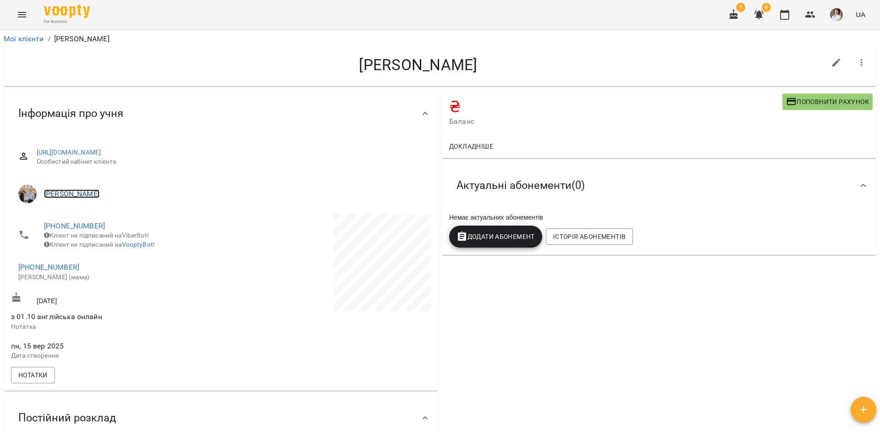
click at [66, 193] on link "[PERSON_NAME]" at bounding box center [71, 193] width 55 height 9
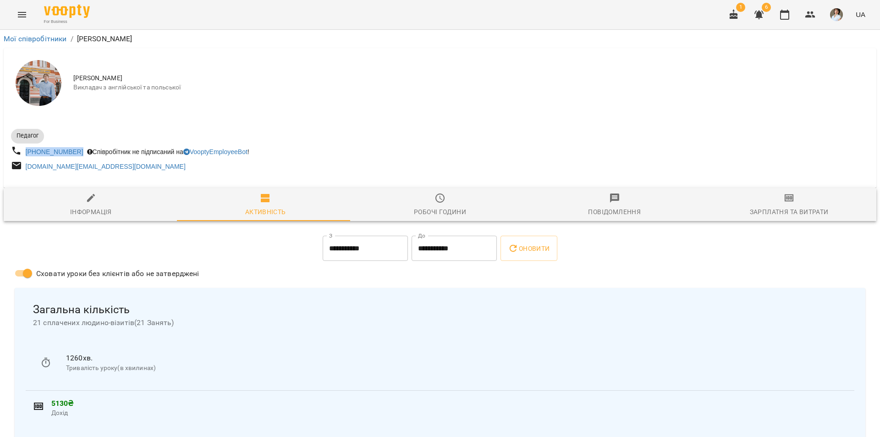
drag, startPoint x: 81, startPoint y: 153, endPoint x: 25, endPoint y: 150, distance: 56.0
click at [25, 150] on div "+380638424430 Співробітник не підписаний на VooptyEmployeeBot !" at bounding box center [224, 151] width 431 height 17
copy link "[PHONE_NUMBER]"
click at [22, 12] on icon "Menu" at bounding box center [21, 14] width 11 height 11
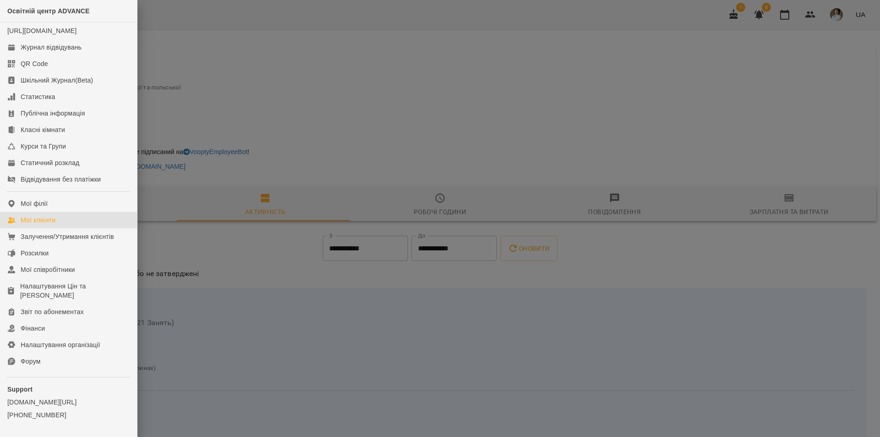
click at [41, 225] on div "Мої клієнти" at bounding box center [38, 219] width 35 height 9
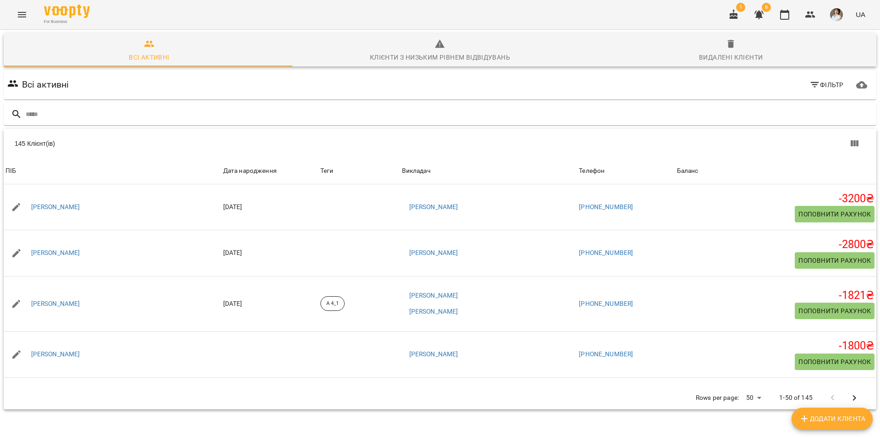
click at [753, 398] on body "For Business 1 6 UA Всі активні Клієнти з низьким рівнем відвідувань Видалені к…" at bounding box center [440, 238] width 880 height 477
click at [748, 419] on li "Всі" at bounding box center [749, 417] width 27 height 16
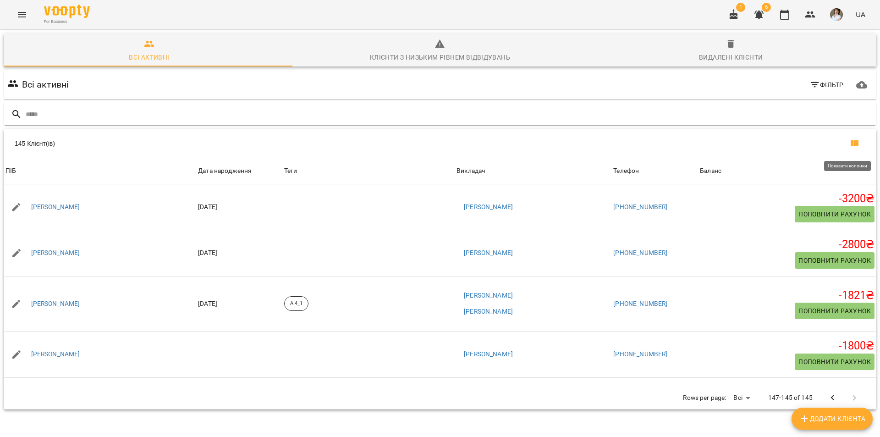
click at [849, 143] on icon "Показати колонки" at bounding box center [854, 143] width 11 height 11
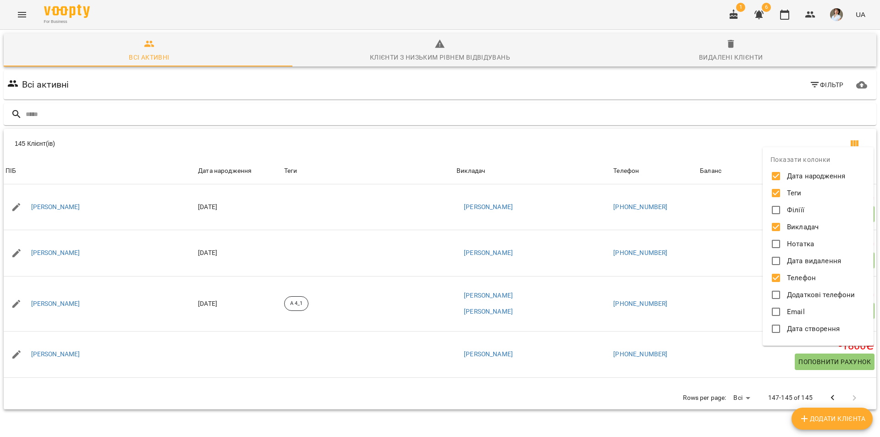
click at [849, 143] on div at bounding box center [440, 218] width 880 height 437
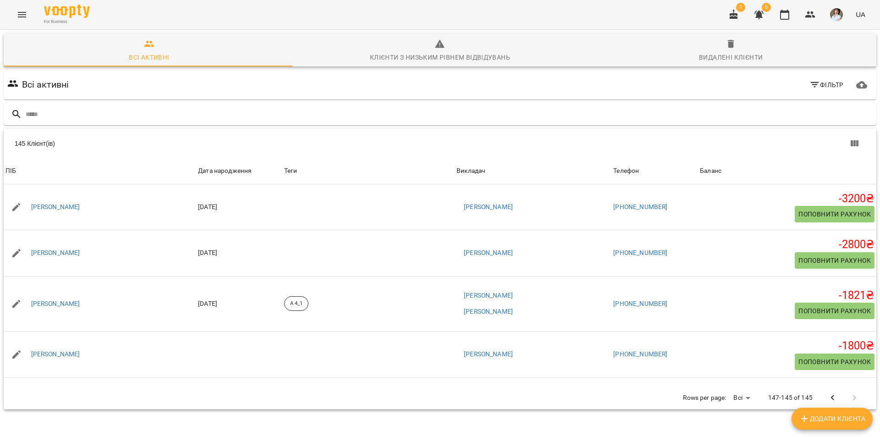
drag, startPoint x: 823, startPoint y: 139, endPoint x: 562, endPoint y: 147, distance: 260.4
click at [559, 149] on div "Table Toolbar" at bounding box center [657, 143] width 416 height 22
click at [856, 88] on icon "button" at bounding box center [861, 84] width 11 height 11
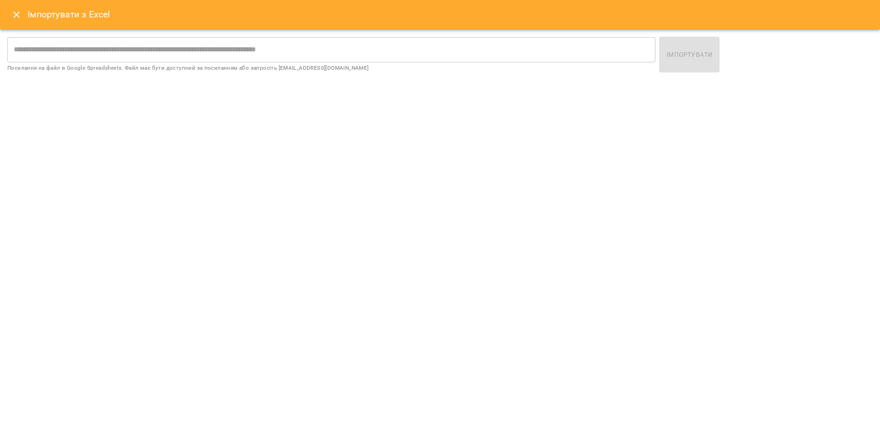
click at [22, 9] on button "Close" at bounding box center [16, 15] width 22 height 22
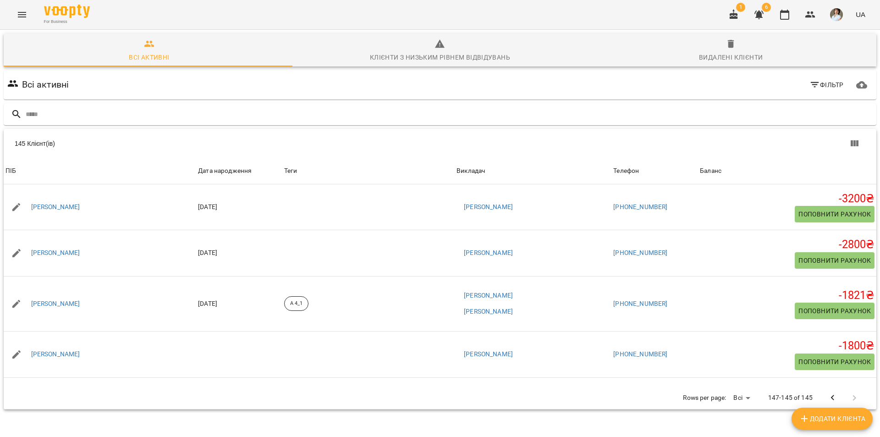
click at [809, 88] on icon "button" at bounding box center [814, 84] width 11 height 11
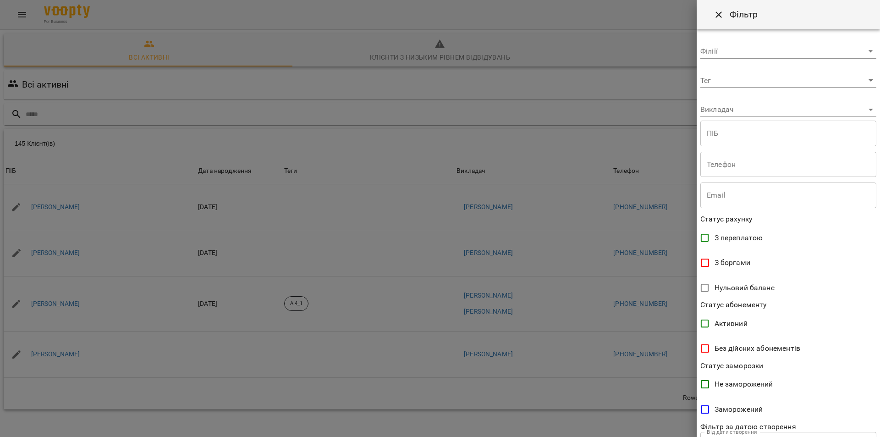
click at [617, 53] on div at bounding box center [440, 218] width 880 height 437
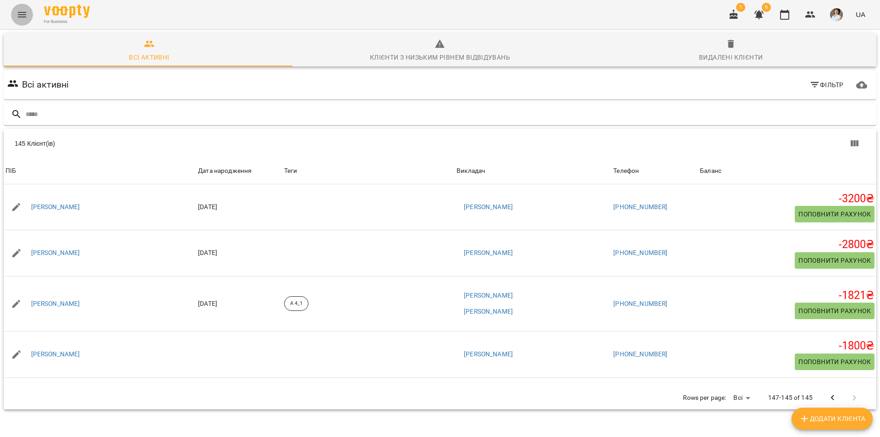
click at [22, 15] on icon "Menu" at bounding box center [22, 14] width 8 height 5
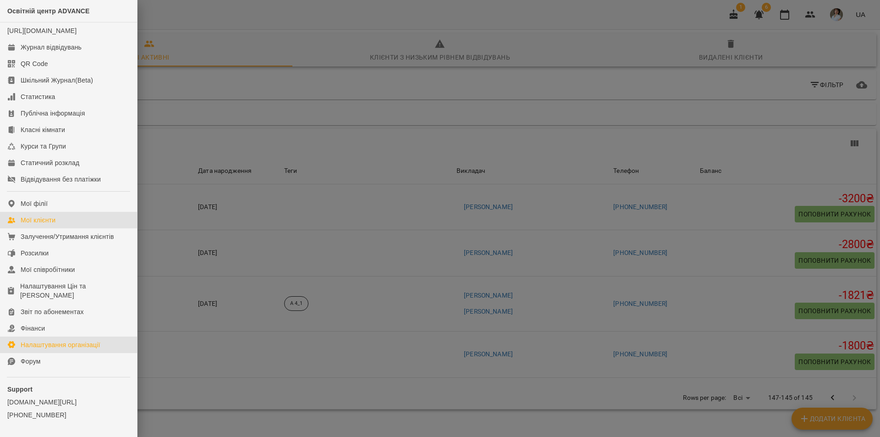
click at [33, 349] on div "Налаштування організації" at bounding box center [61, 344] width 80 height 9
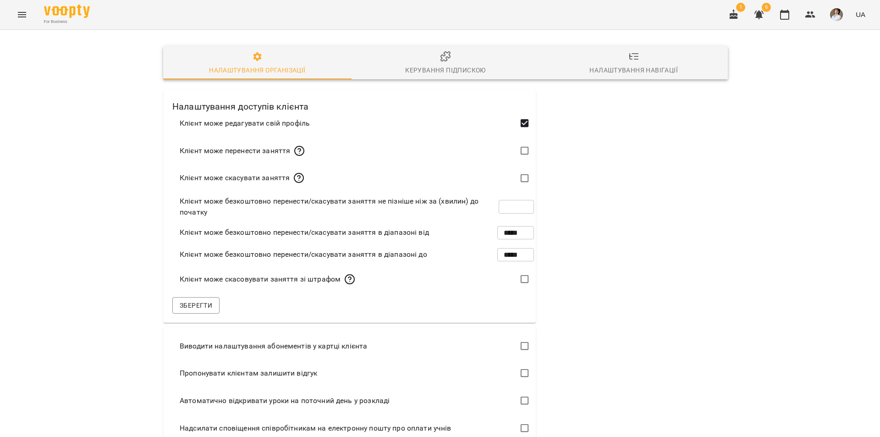
click at [636, 60] on span "Налаштування навігації" at bounding box center [633, 63] width 177 height 25
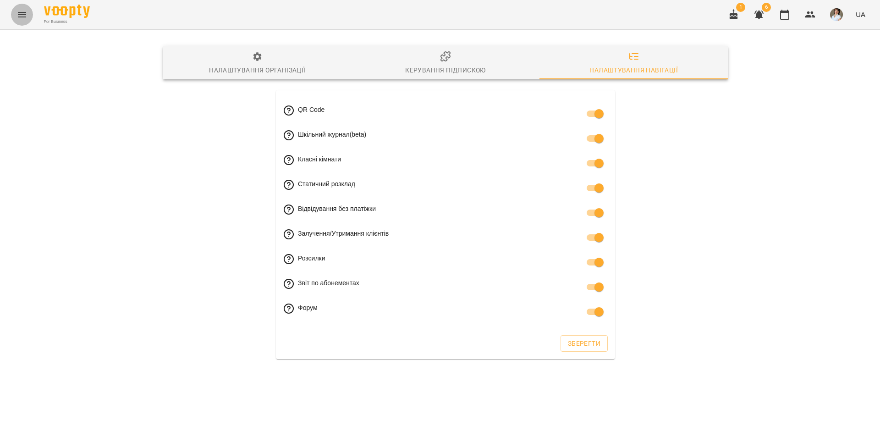
click at [25, 15] on icon "Menu" at bounding box center [21, 14] width 11 height 11
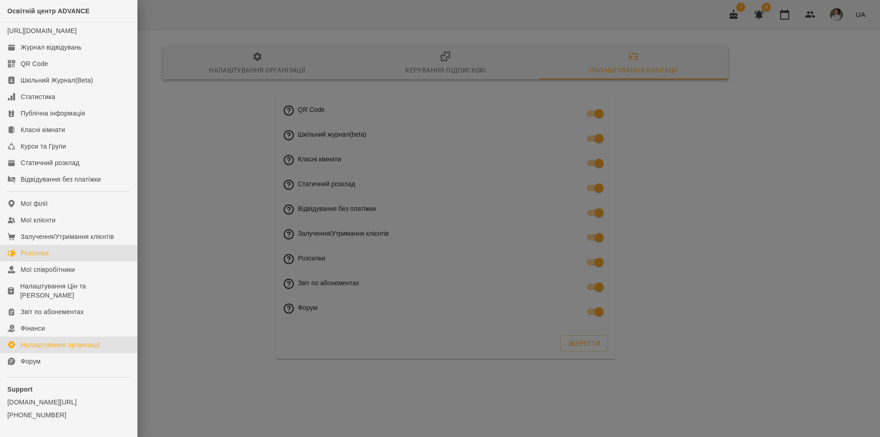
click at [43, 258] on div "Розсилки" at bounding box center [35, 252] width 28 height 9
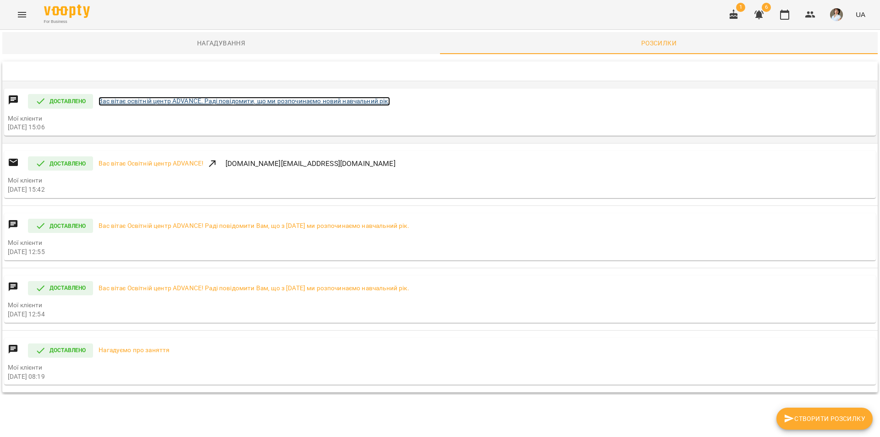
click at [159, 102] on link "Вас вітає освітній центр ADVANCE. Раді повідомити, що ми розпочинаємо новий нав…" at bounding box center [244, 101] width 291 height 9
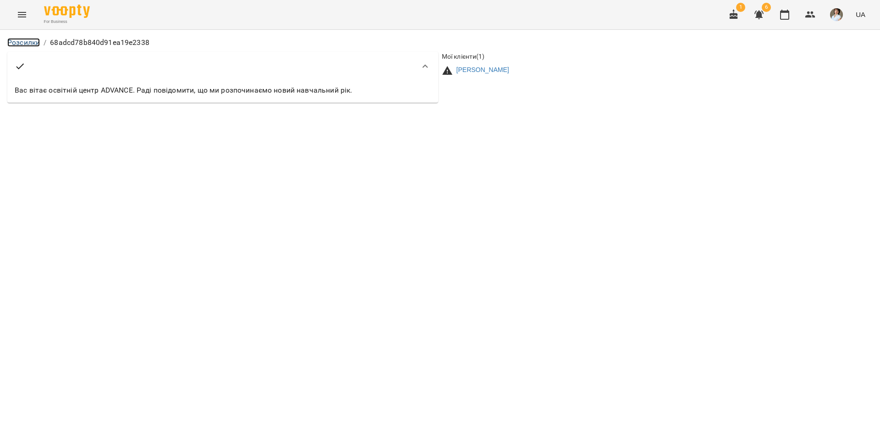
click at [15, 44] on link "Розсилки" at bounding box center [23, 42] width 33 height 9
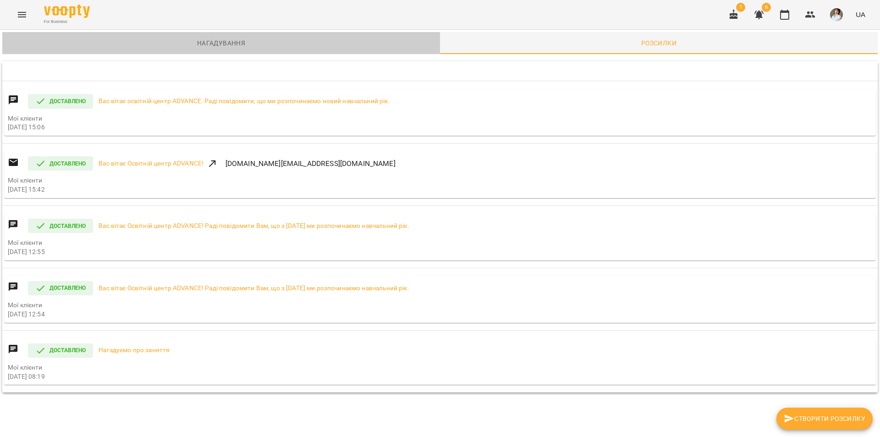
click at [230, 45] on span "Нагадування" at bounding box center [221, 43] width 427 height 11
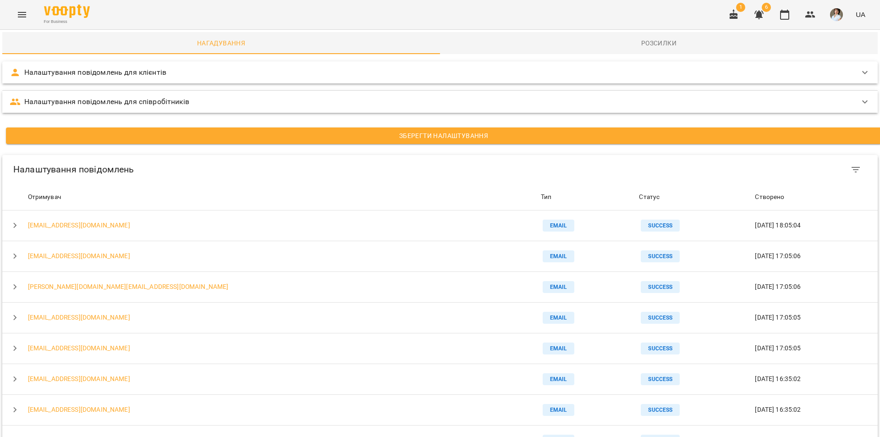
click at [139, 74] on p "Налаштування повідомлень для клієнтів" at bounding box center [95, 72] width 142 height 11
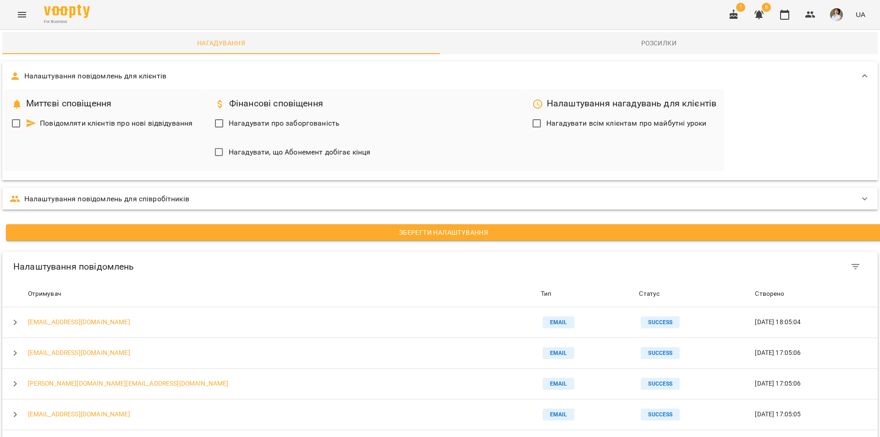
click at [17, 12] on icon "Menu" at bounding box center [21, 14] width 11 height 11
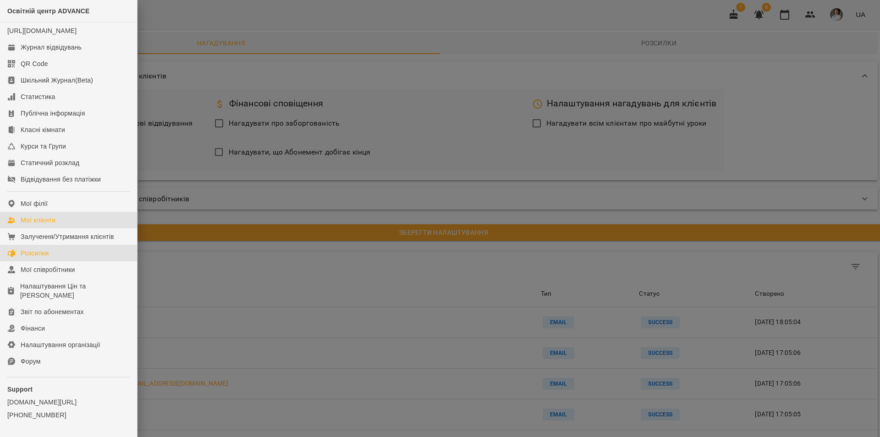
click at [30, 225] on div "Мої клієнти" at bounding box center [38, 219] width 35 height 9
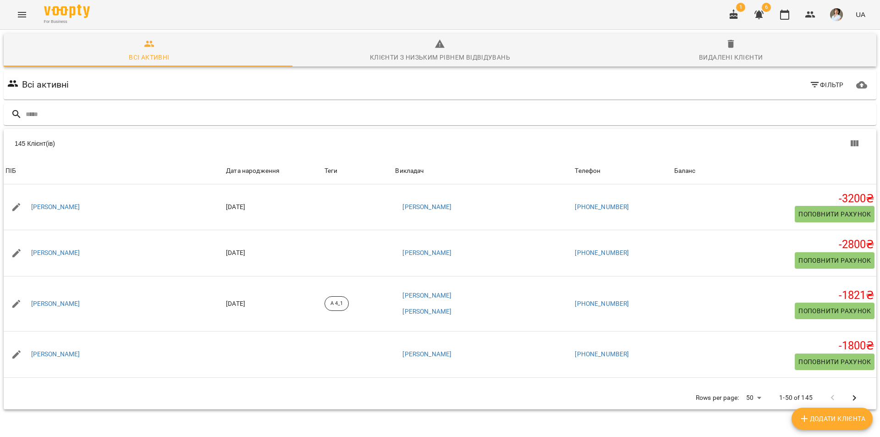
click at [439, 51] on span "Клієнти з низьким рівнем відвідувань" at bounding box center [440, 50] width 280 height 25
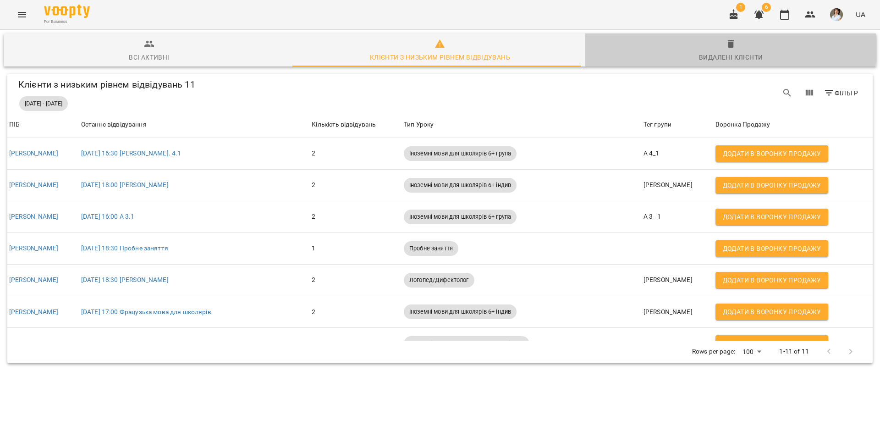
click at [728, 47] on icon "button" at bounding box center [731, 44] width 6 height 8
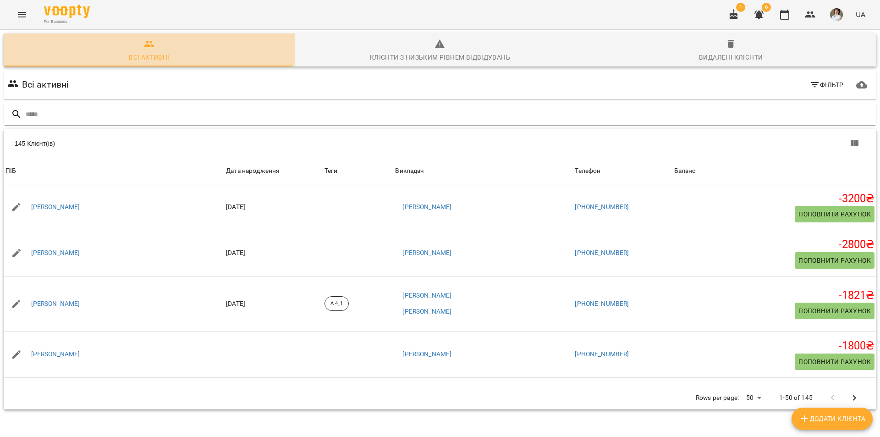
click at [153, 45] on icon "button" at bounding box center [149, 43] width 11 height 11
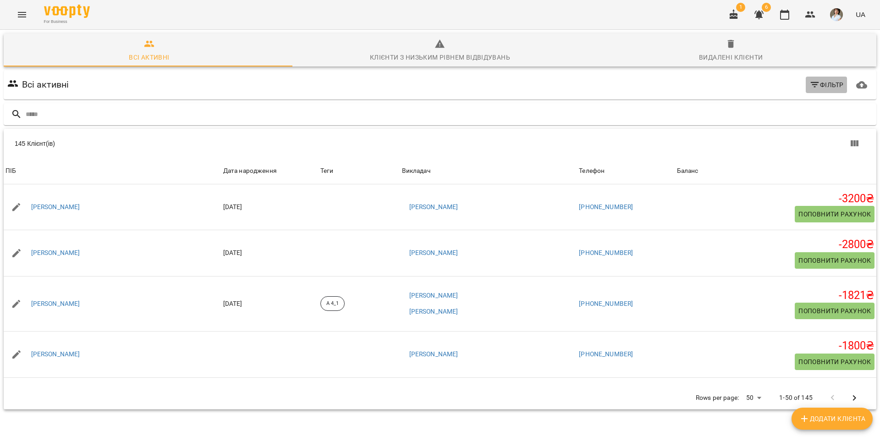
click at [832, 82] on span "Фільтр" at bounding box center [826, 84] width 34 height 11
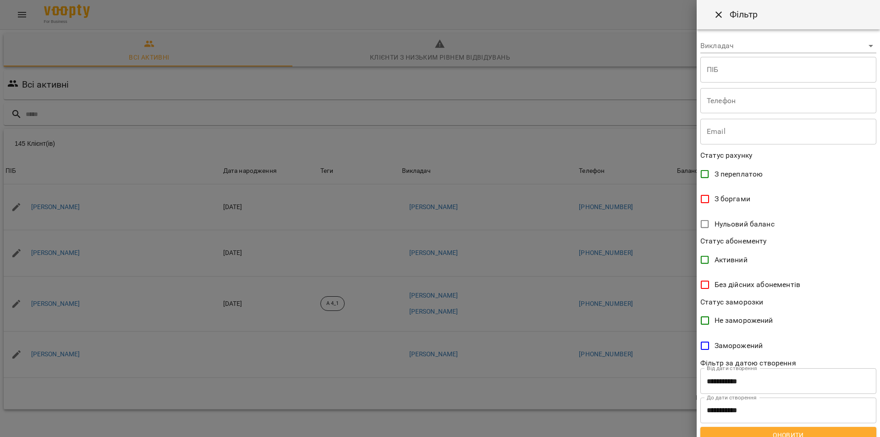
scroll to position [74, 0]
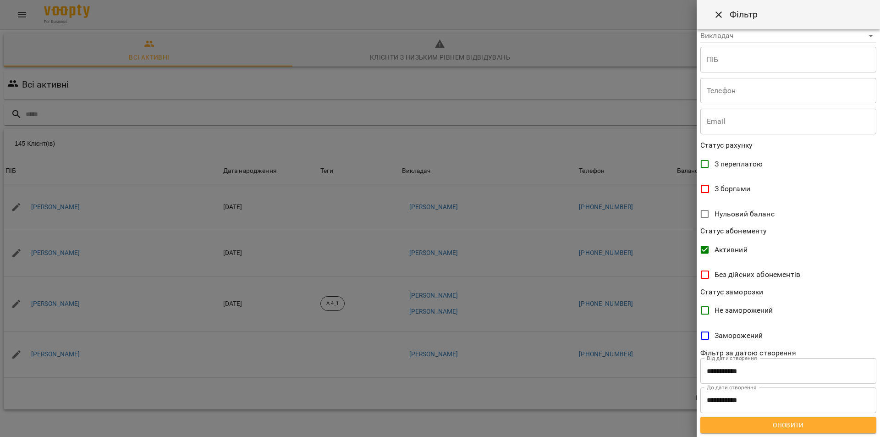
click at [788, 423] on span "Оновити" at bounding box center [788, 424] width 161 height 11
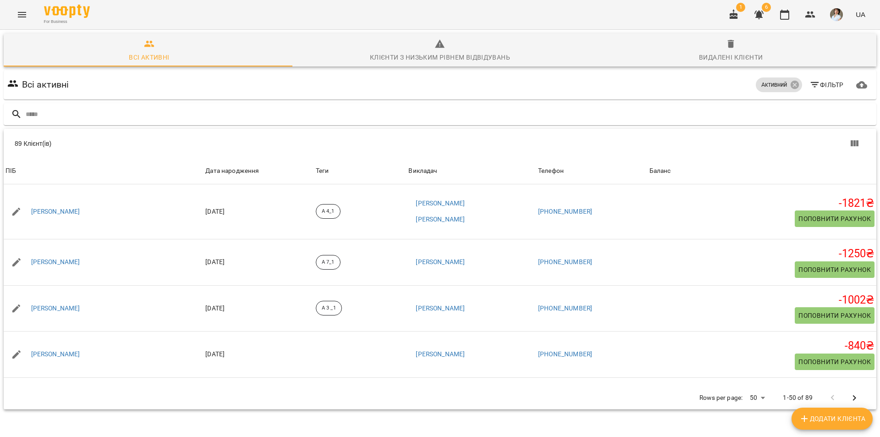
click at [827, 147] on div "Table Toolbar" at bounding box center [656, 143] width 418 height 22
click at [856, 85] on icon "button" at bounding box center [861, 84] width 11 height 11
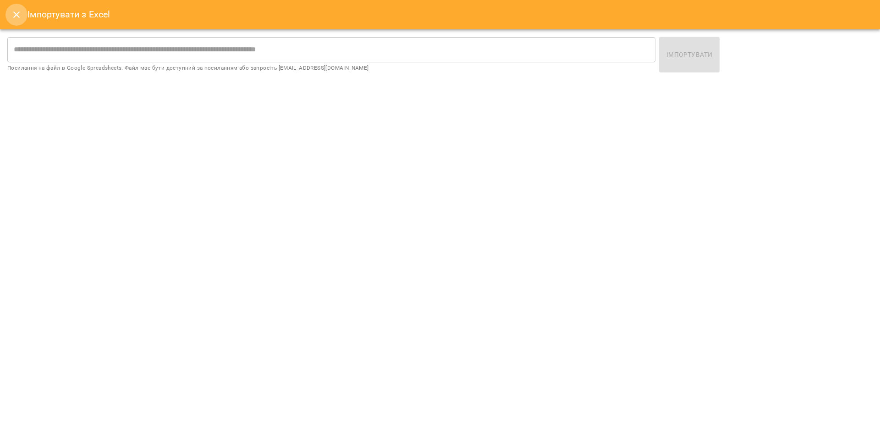
click at [19, 15] on icon "Close" at bounding box center [16, 14] width 11 height 11
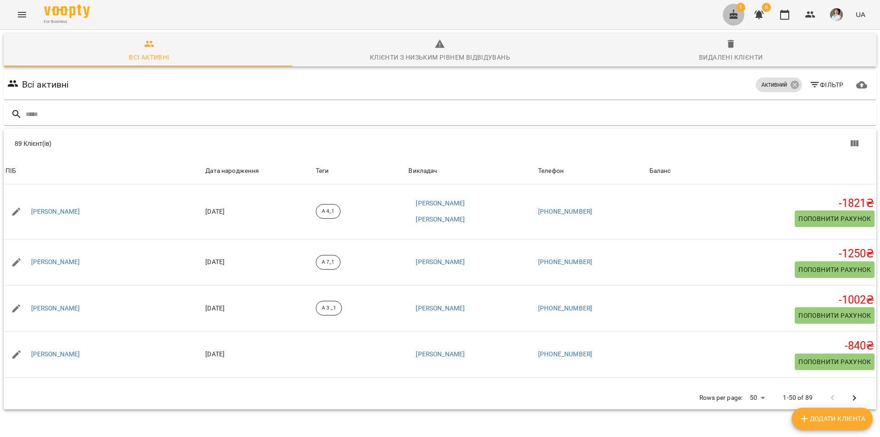
click at [736, 16] on icon "button" at bounding box center [734, 14] width 8 height 10
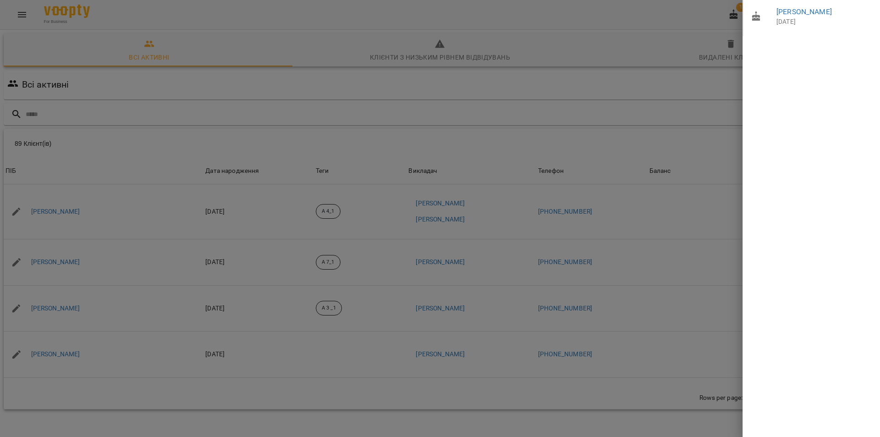
drag, startPoint x: 659, startPoint y: 43, endPoint x: 728, endPoint y: 24, distance: 71.3
click at [659, 43] on div at bounding box center [440, 218] width 880 height 437
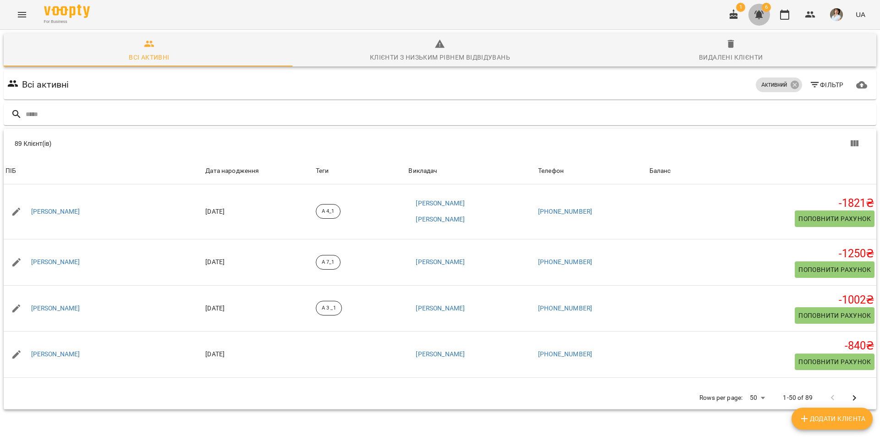
click at [765, 14] on button "button" at bounding box center [759, 15] width 22 height 22
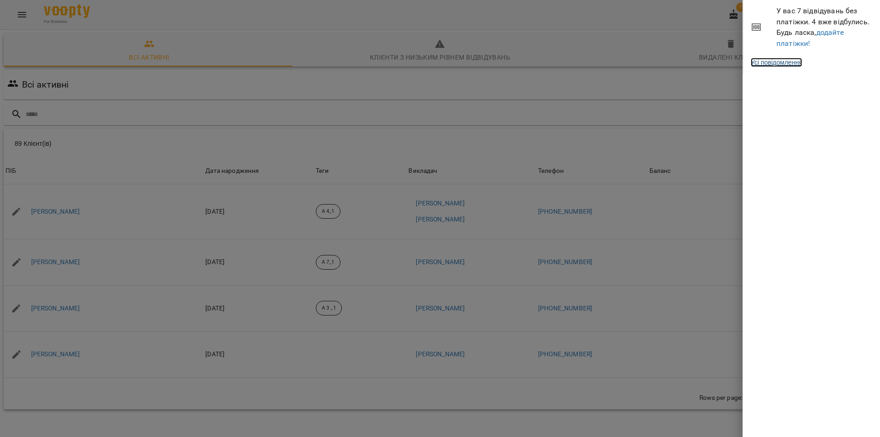
click at [796, 65] on link "Усі повідомлення" at bounding box center [776, 62] width 51 height 9
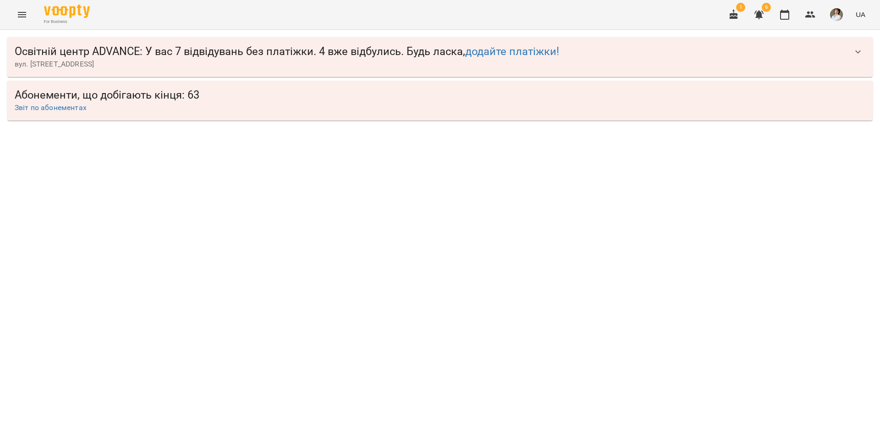
click at [857, 55] on icon "button" at bounding box center [857, 51] width 11 height 11
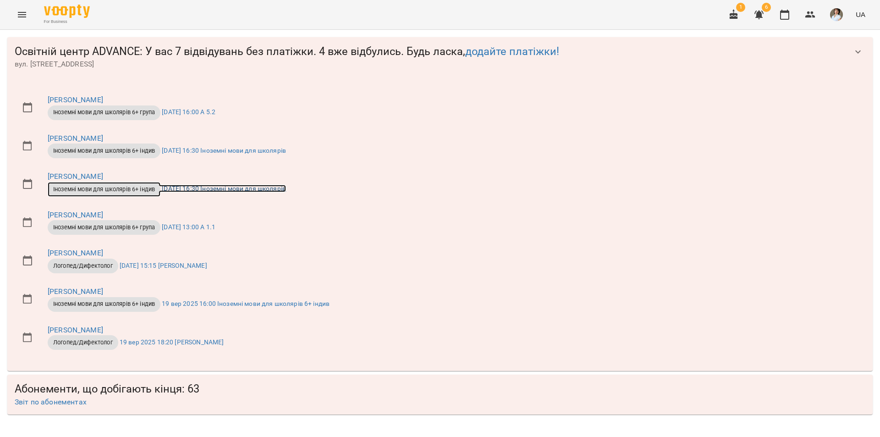
click at [187, 190] on link "Іноземні мови для школярів 6+ індив 26 жовт 2024 16:30 Іноземні мови для школяр…" at bounding box center [167, 188] width 238 height 7
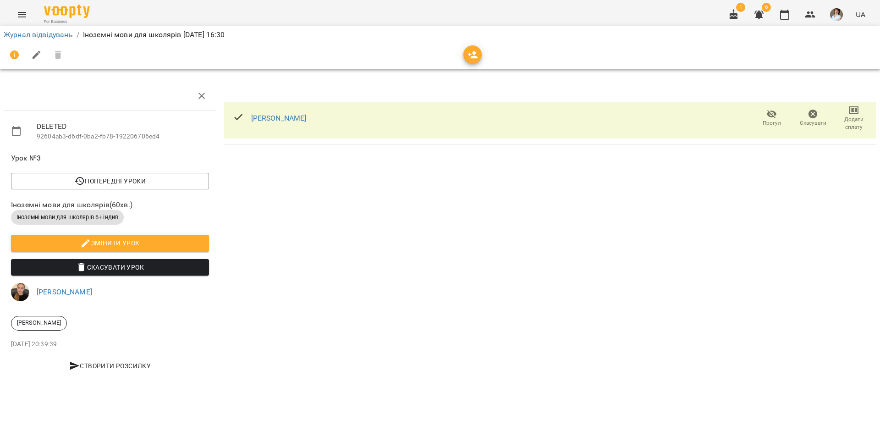
click at [854, 114] on icon "button" at bounding box center [853, 109] width 11 height 11
click at [848, 112] on li "Додати сплату разового" at bounding box center [823, 110] width 99 height 16
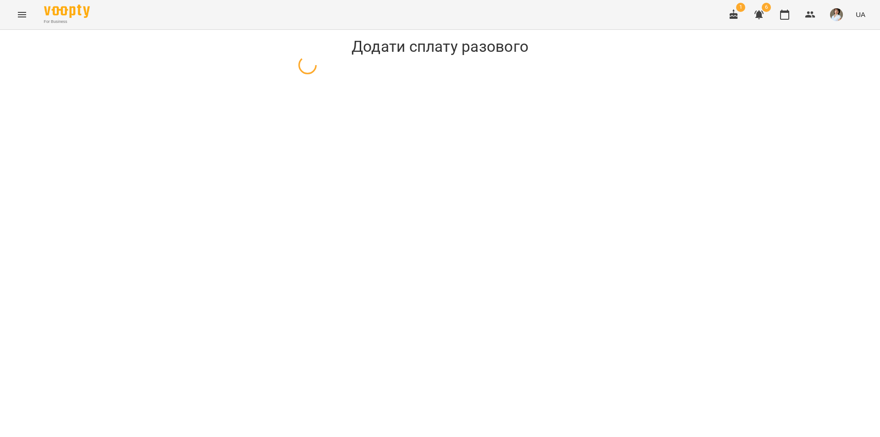
select select "**********"
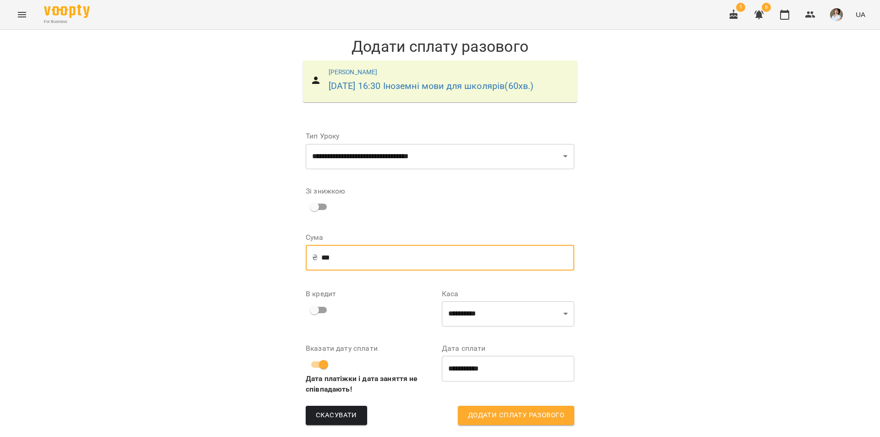
click at [321, 269] on input "***" at bounding box center [447, 258] width 253 height 26
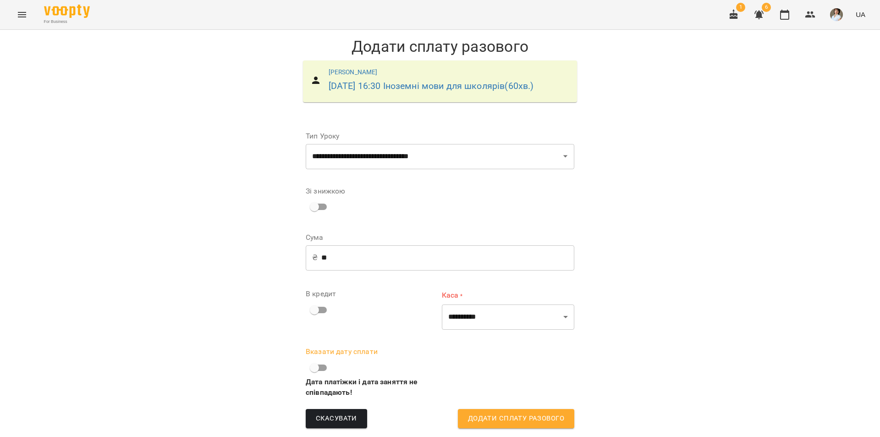
scroll to position [20, 0]
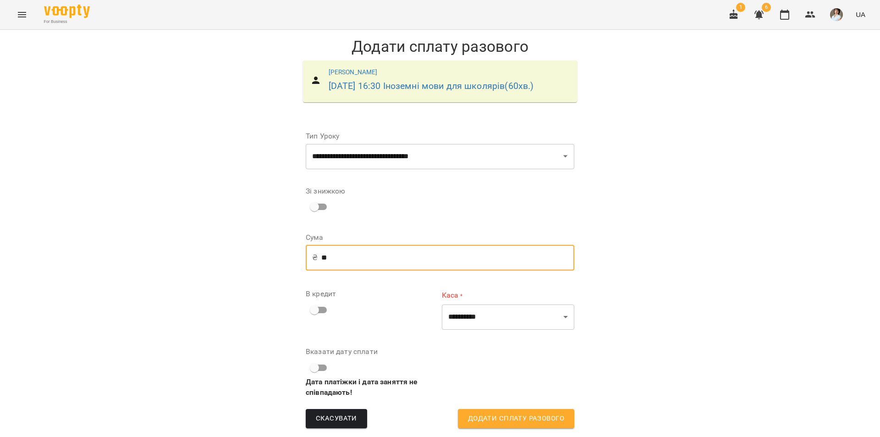
click at [321, 254] on input "**" at bounding box center [447, 258] width 253 height 26
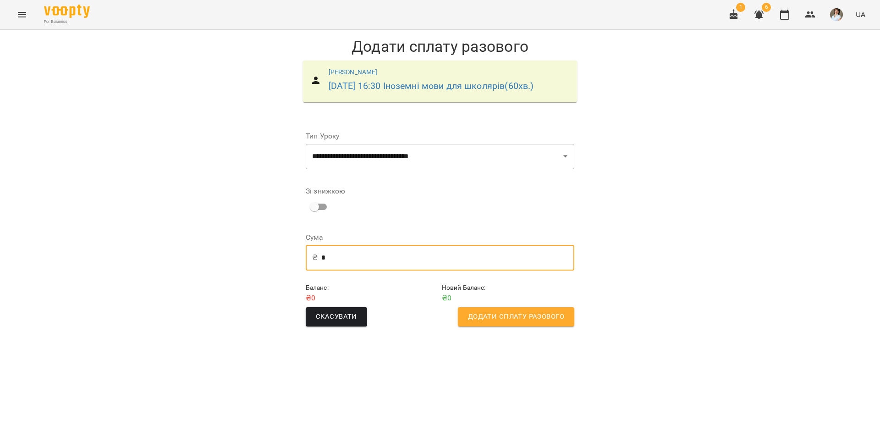
type input "*"
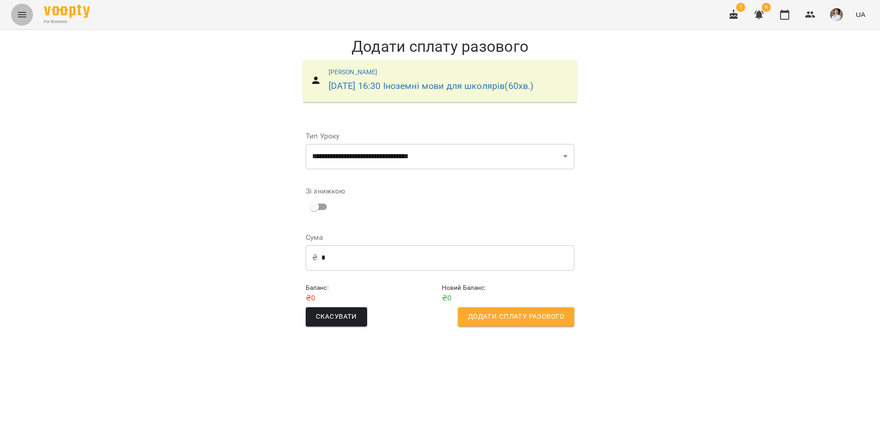
click at [27, 14] on button "Menu" at bounding box center [22, 15] width 22 height 22
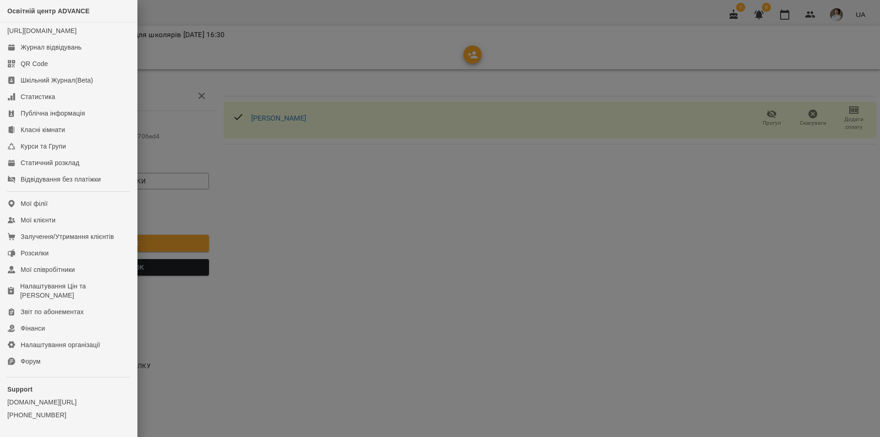
click at [391, 331] on div at bounding box center [440, 218] width 880 height 437
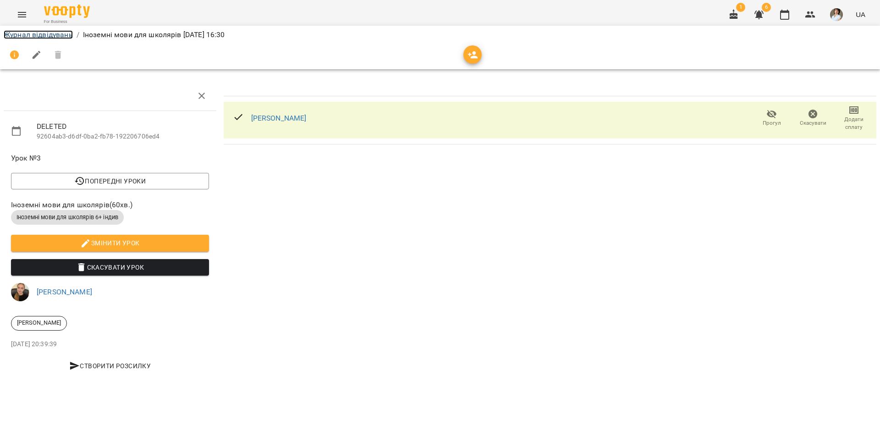
click at [31, 35] on link "Журнал відвідувань" at bounding box center [38, 34] width 69 height 9
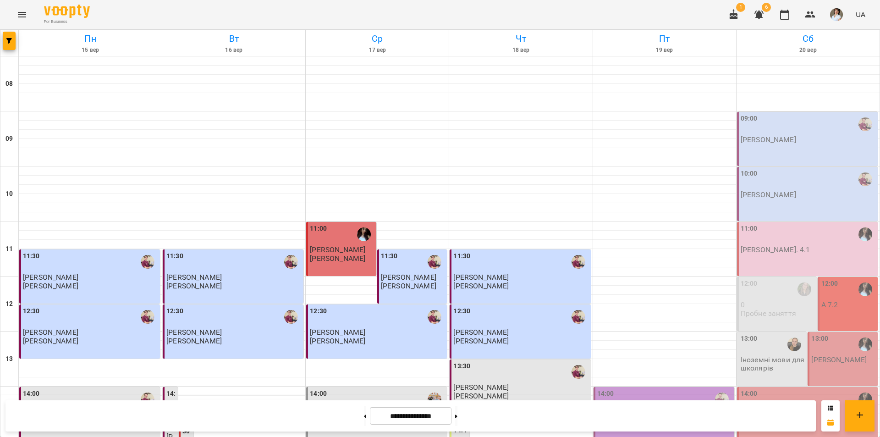
click at [23, 15] on icon "Menu" at bounding box center [22, 14] width 8 height 5
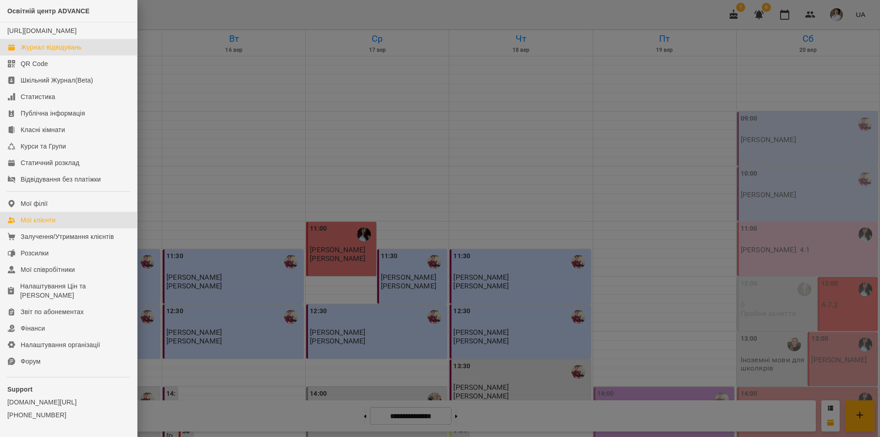
click at [40, 225] on div "Мої клієнти" at bounding box center [38, 219] width 35 height 9
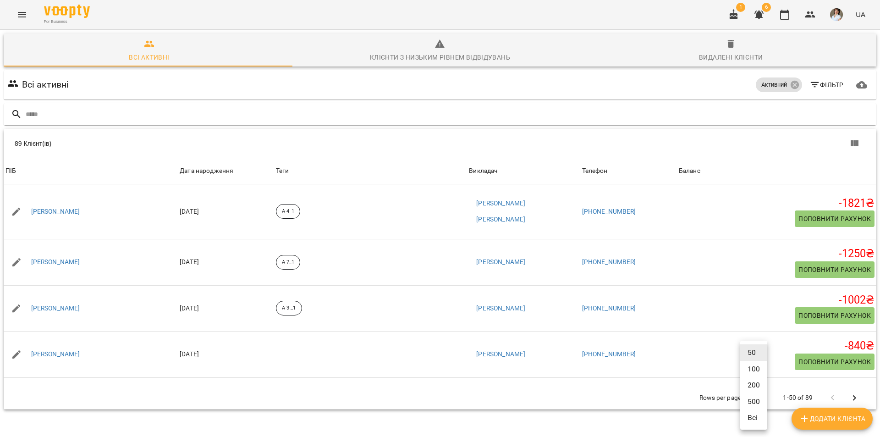
click at [754, 399] on body "For Business 1 6 UA Всі активні Клієнти з низьким рівнем відвідувань Видалені к…" at bounding box center [440, 238] width 880 height 477
click at [751, 415] on li "Всі" at bounding box center [753, 417] width 27 height 16
click at [790, 83] on icon at bounding box center [795, 85] width 10 height 10
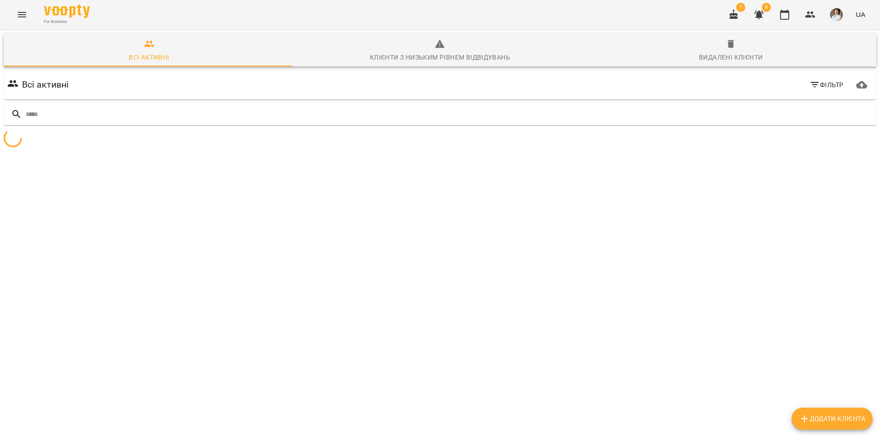
click at [826, 82] on span "Фільтр" at bounding box center [826, 84] width 34 height 11
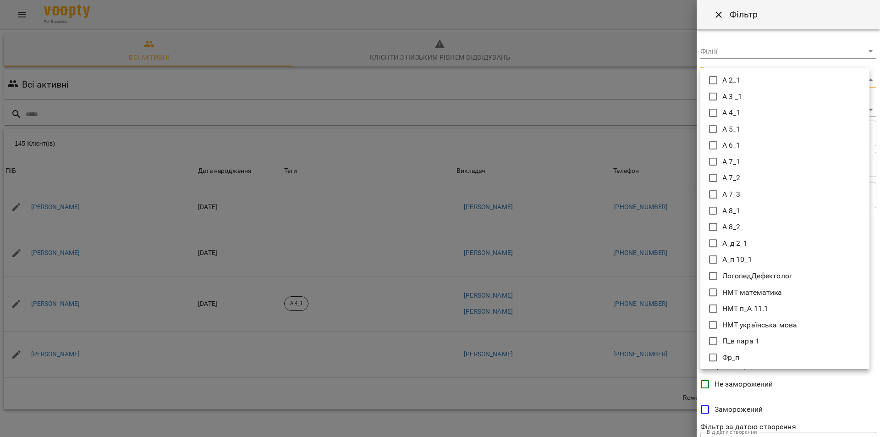
click at [816, 79] on body "For Business 1 6 UA Всі активні Клієнти з низьким рівнем відвідувань Видалені к…" at bounding box center [440, 238] width 880 height 477
click at [714, 97] on icon at bounding box center [713, 96] width 11 height 11
type input "******"
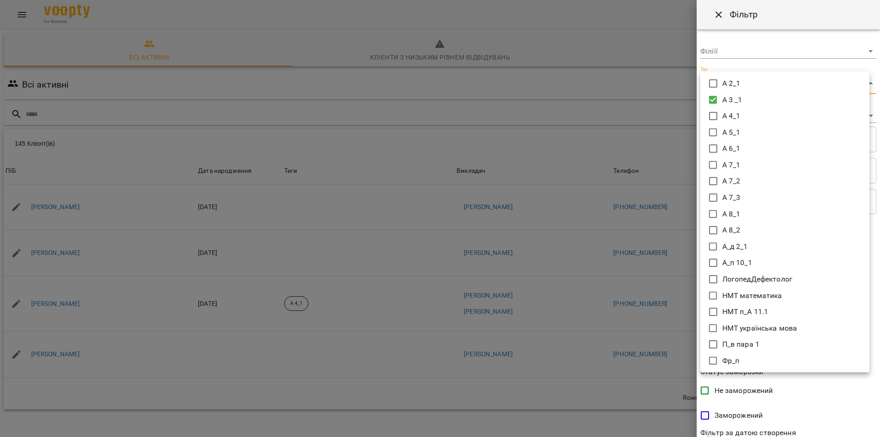
click at [861, 398] on div at bounding box center [440, 218] width 880 height 437
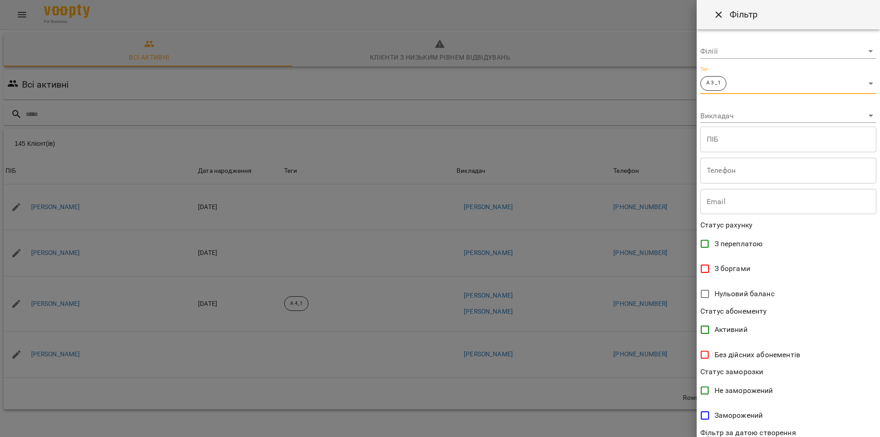
click at [861, 398] on label "Не заморожений" at bounding box center [782, 390] width 174 height 19
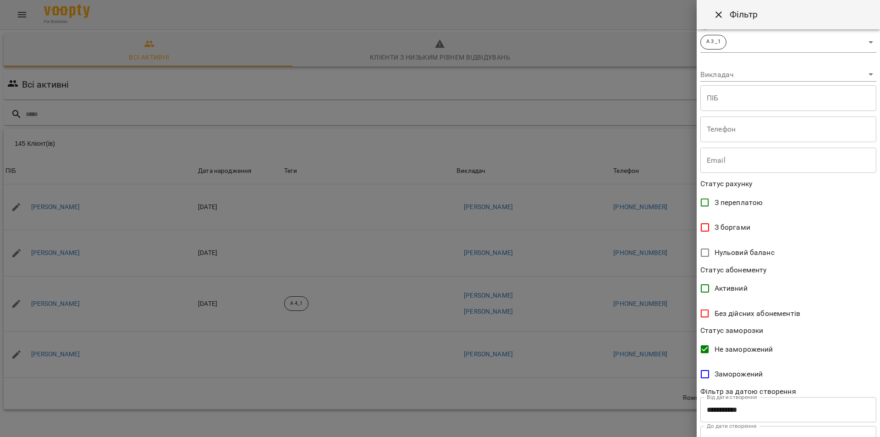
scroll to position [80, 0]
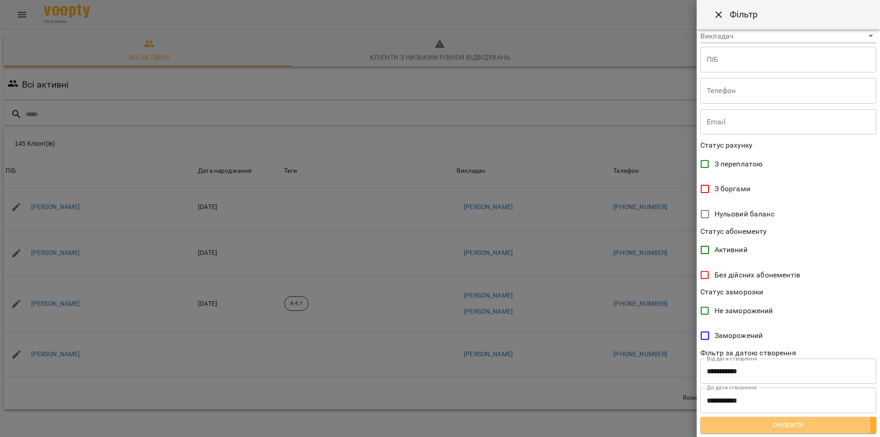
click at [761, 426] on span "Оновити" at bounding box center [788, 424] width 161 height 11
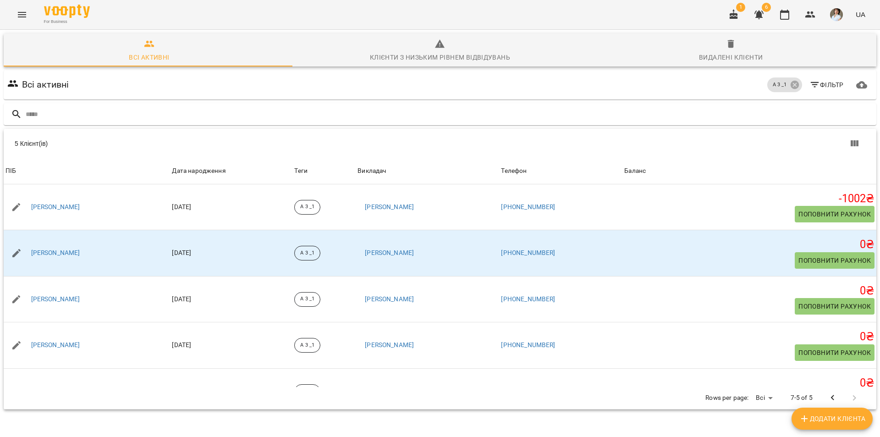
drag, startPoint x: 792, startPoint y: 112, endPoint x: 821, endPoint y: 83, distance: 40.8
click at [821, 83] on span "Фільтр" at bounding box center [826, 84] width 34 height 11
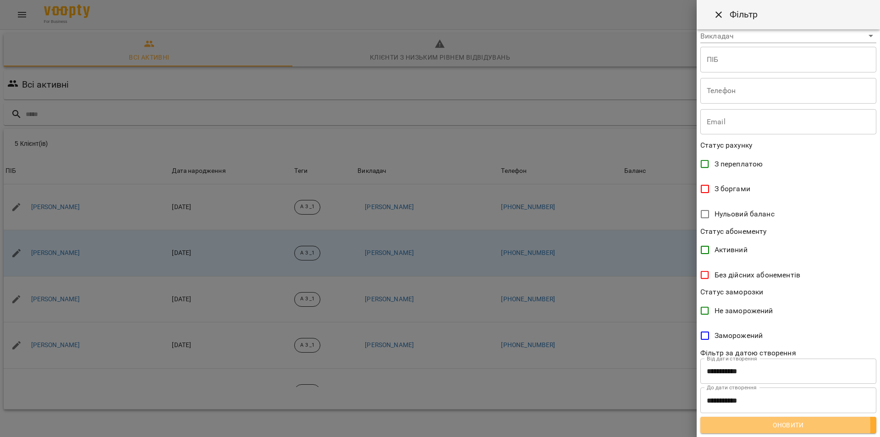
click at [709, 426] on span "Оновити" at bounding box center [788, 424] width 161 height 11
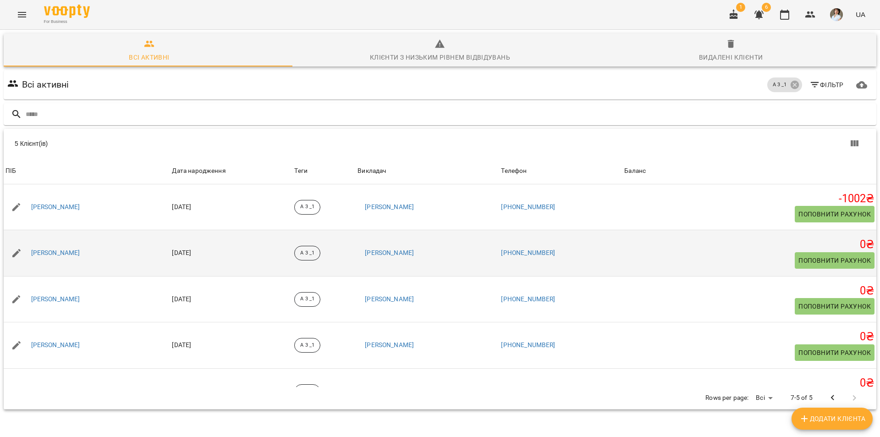
scroll to position [27, 0]
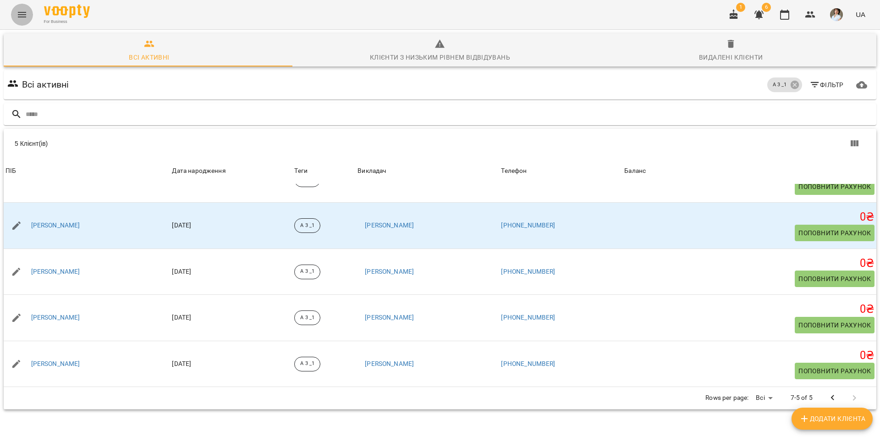
click at [21, 17] on icon "Menu" at bounding box center [21, 14] width 11 height 11
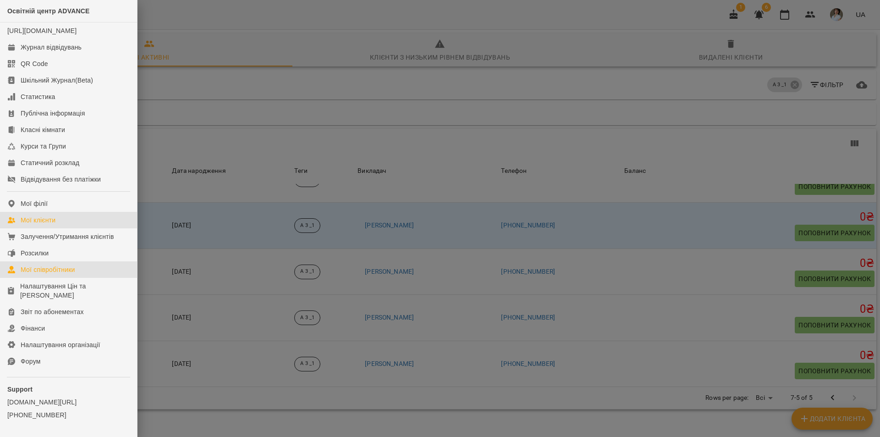
click at [31, 274] on div "Мої співробітники" at bounding box center [48, 269] width 55 height 9
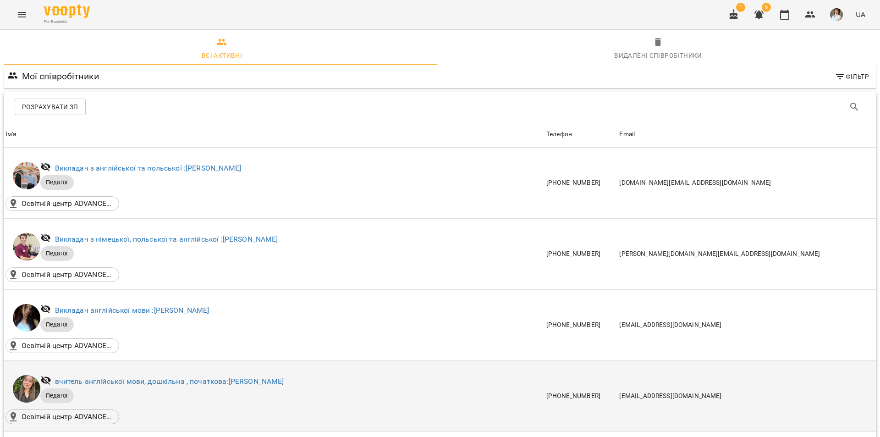
scroll to position [367, 0]
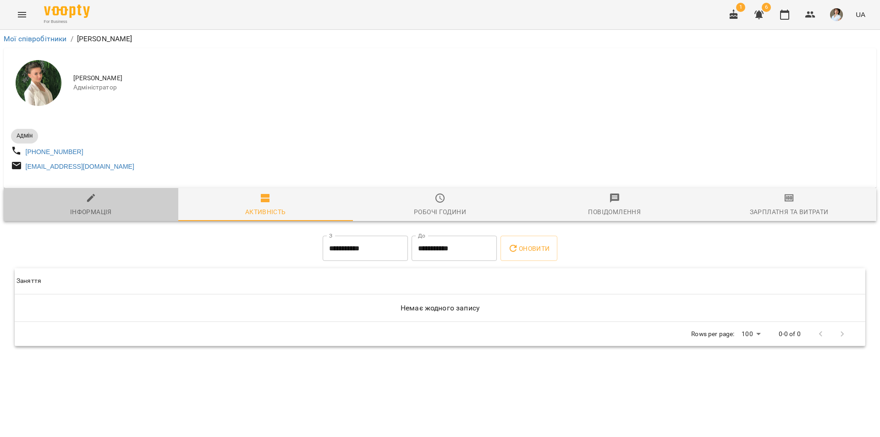
click at [96, 203] on icon "button" at bounding box center [91, 197] width 11 height 11
select select "**"
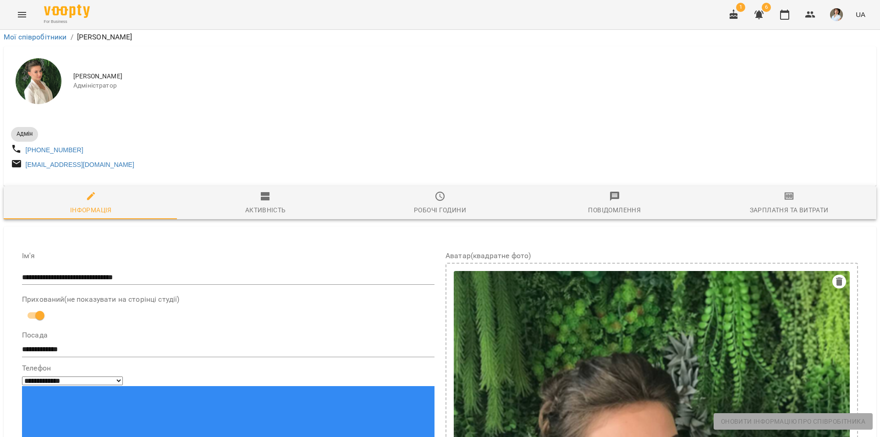
scroll to position [551, 0]
click at [20, 11] on icon "Menu" at bounding box center [21, 14] width 11 height 11
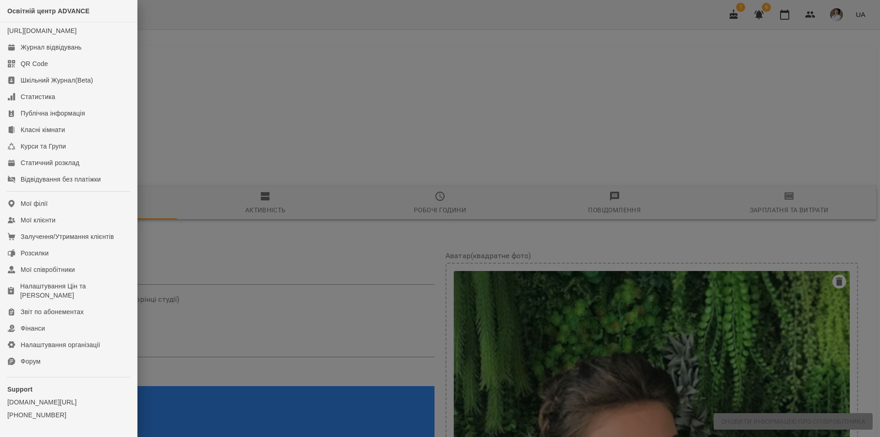
click at [231, 98] on div at bounding box center [440, 218] width 880 height 437
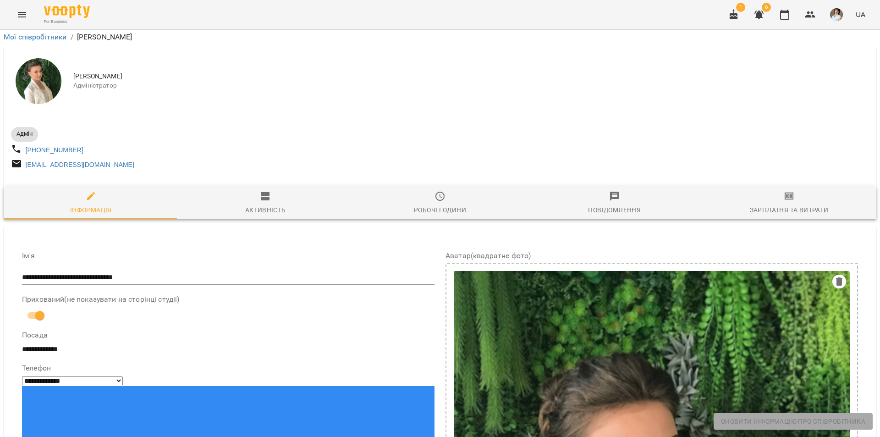
scroll to position [0, 0]
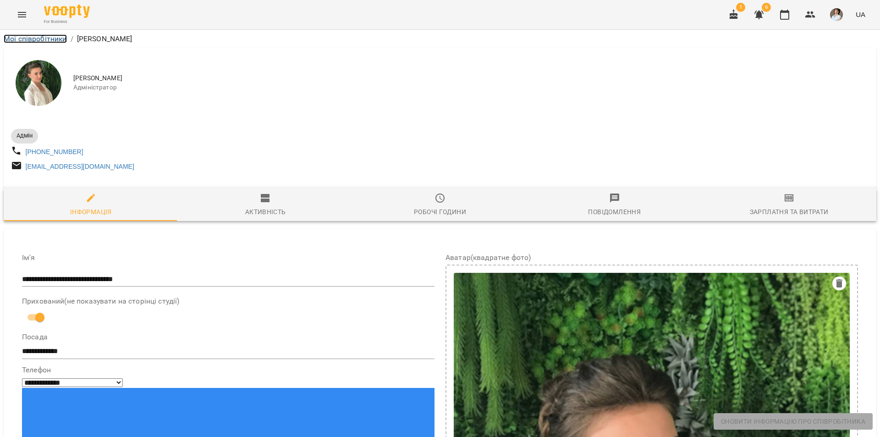
click at [28, 39] on link "Мої співробітники" at bounding box center [35, 38] width 63 height 9
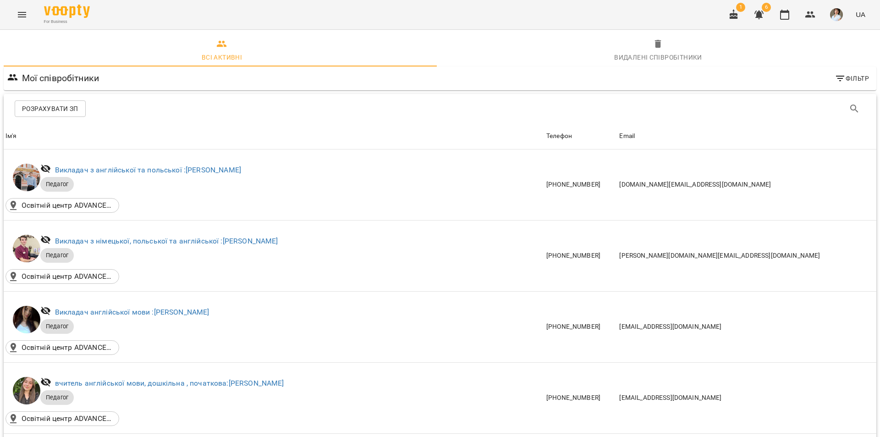
click at [838, 16] on img "button" at bounding box center [836, 14] width 13 height 13
click at [772, 82] on span "Вийти" at bounding box center [765, 84] width 22 height 11
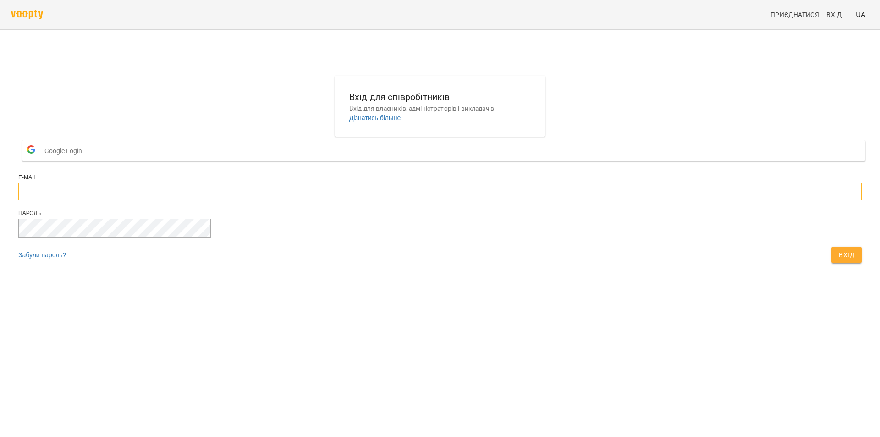
click at [392, 200] on input "email" at bounding box center [439, 191] width 843 height 17
click at [76, 55] on div at bounding box center [440, 28] width 880 height 57
click at [375, 200] on input "email" at bounding box center [439, 191] width 843 height 17
paste input "**********"
type input "**********"
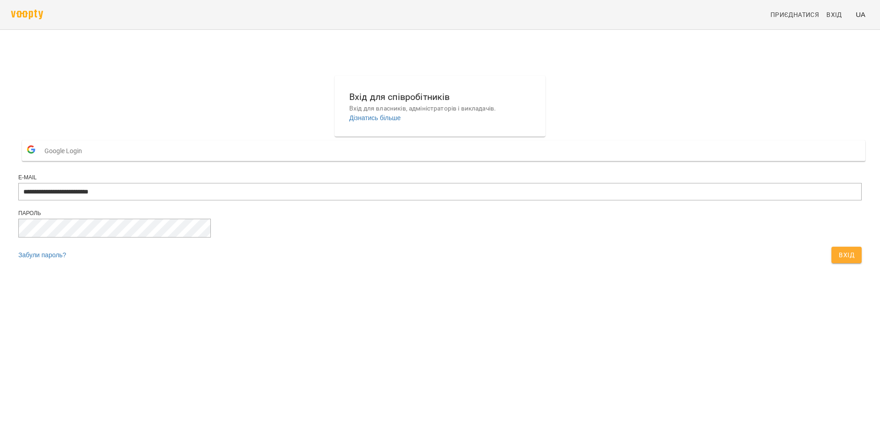
click at [839, 47] on div at bounding box center [440, 28] width 880 height 57
click at [839, 260] on span "Вхід" at bounding box center [847, 254] width 16 height 11
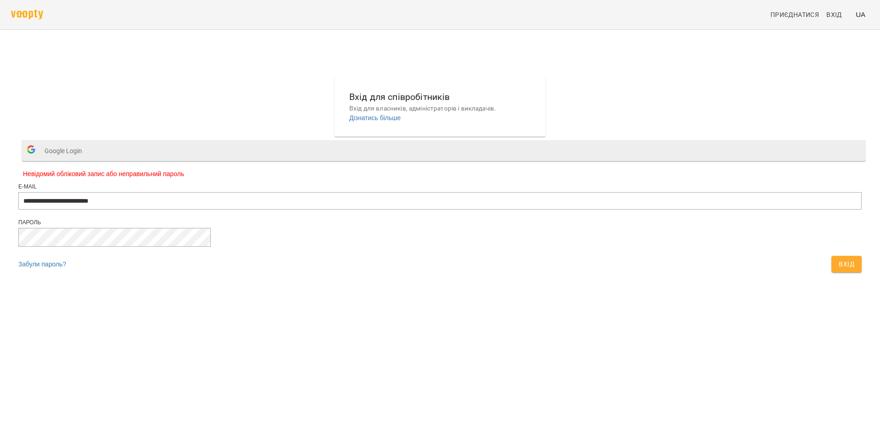
click at [87, 160] on span "Google Login" at bounding box center [65, 151] width 42 height 18
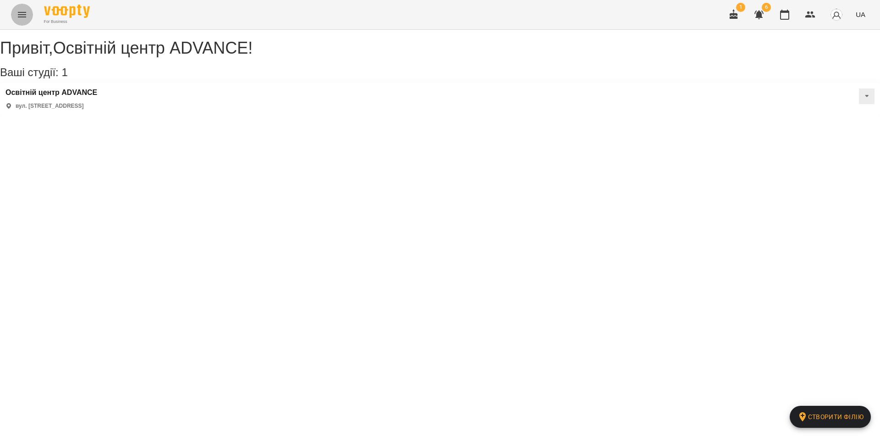
click at [23, 13] on icon "Menu" at bounding box center [21, 14] width 11 height 11
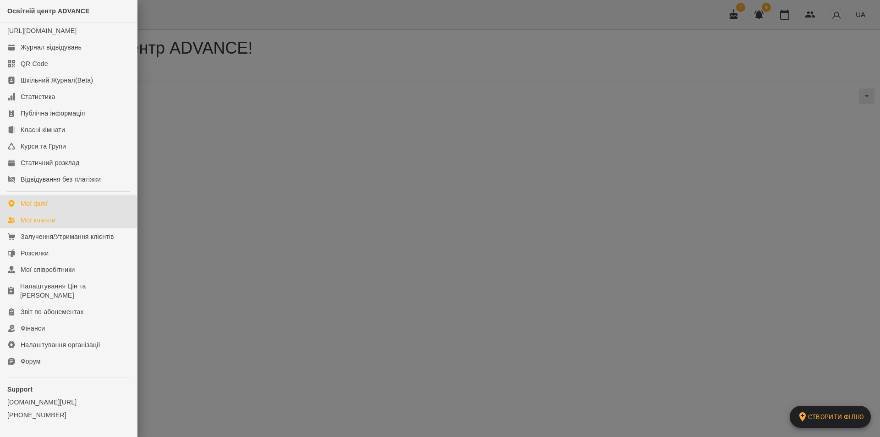
click at [29, 225] on div "Мої клієнти" at bounding box center [38, 219] width 35 height 9
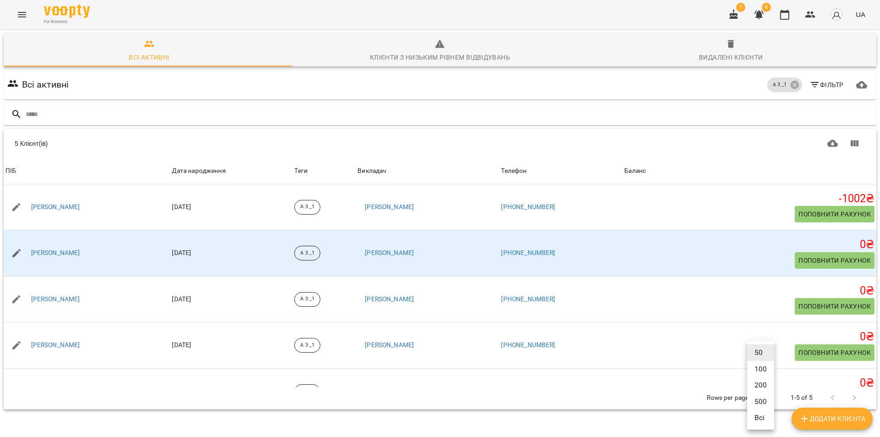
click at [760, 396] on body "For Business 1 6 UA Всі активні Клієнти з низьким рівнем відвідувань Видалені к…" at bounding box center [440, 238] width 880 height 477
click at [758, 424] on li "Всі" at bounding box center [760, 417] width 27 height 16
click at [788, 90] on div "А 3 _1" at bounding box center [784, 84] width 35 height 15
click at [791, 82] on icon at bounding box center [795, 85] width 10 height 10
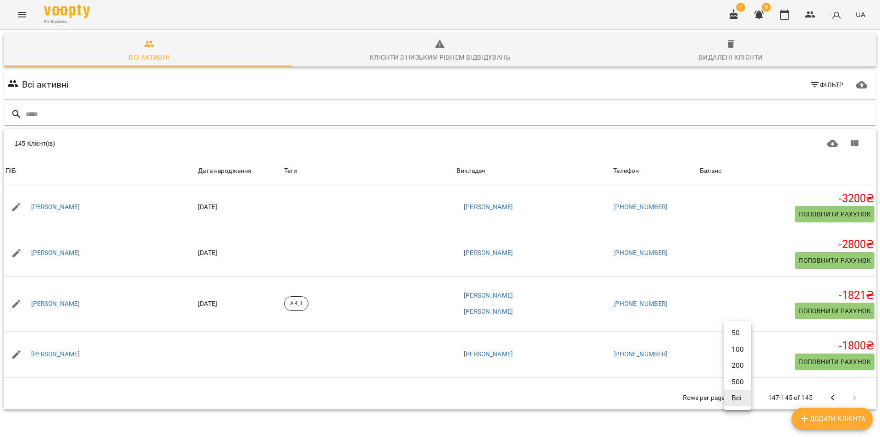
click at [741, 398] on body "For Business 1 6 UA Всі активні Клієнти з низьким рівнем відвідувань Видалені к…" at bounding box center [440, 238] width 880 height 477
click at [737, 397] on li "Всі" at bounding box center [737, 398] width 27 height 16
click at [827, 147] on icon "Завантажити CSV" at bounding box center [832, 143] width 11 height 7
click at [25, 15] on icon "Menu" at bounding box center [21, 14] width 11 height 11
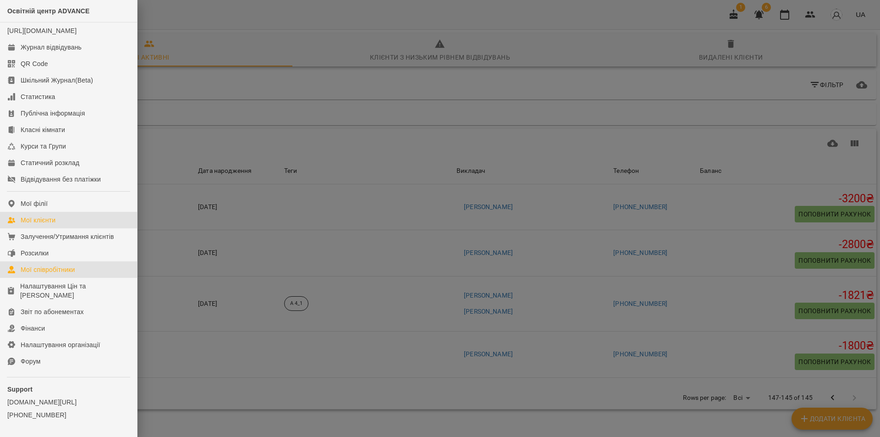
click at [51, 274] on div "Мої співробітники" at bounding box center [48, 269] width 55 height 9
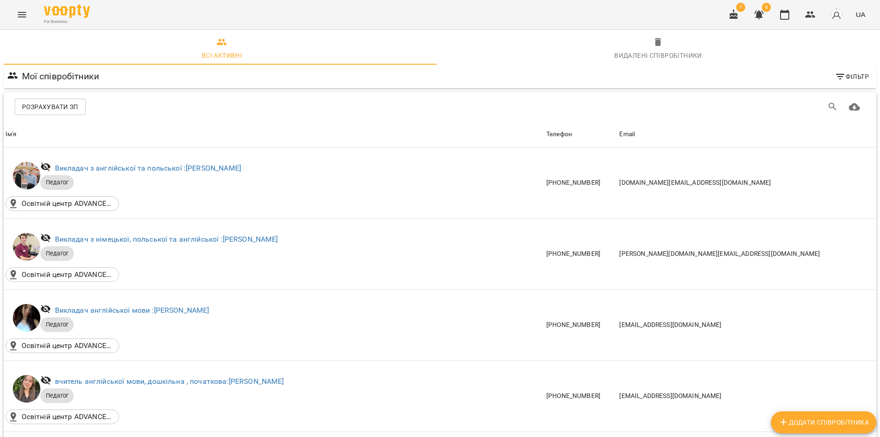
scroll to position [367, 0]
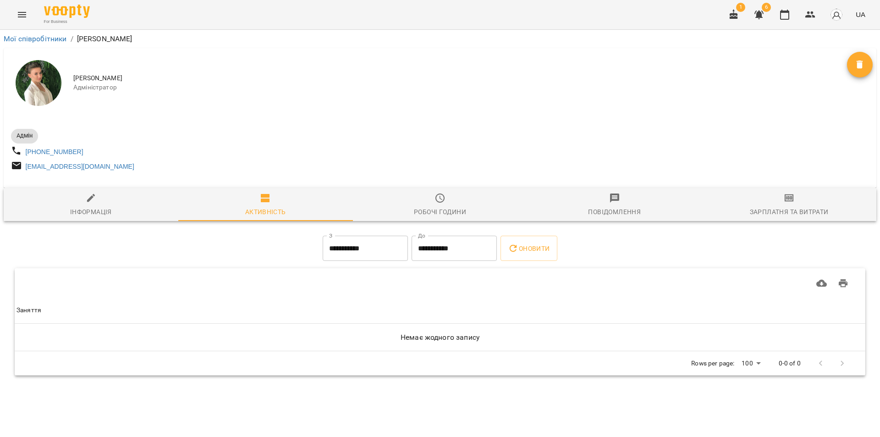
click at [109, 187] on div at bounding box center [440, 184] width 873 height 7
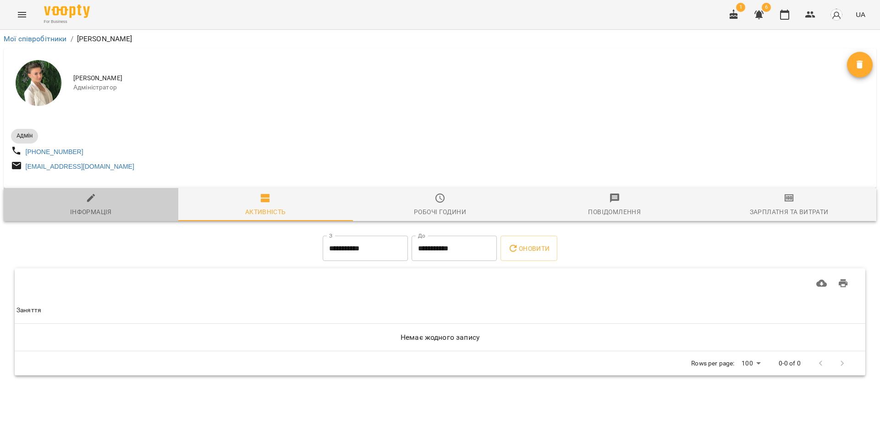
click at [92, 213] on div "Інформація" at bounding box center [91, 211] width 42 height 11
select select "**"
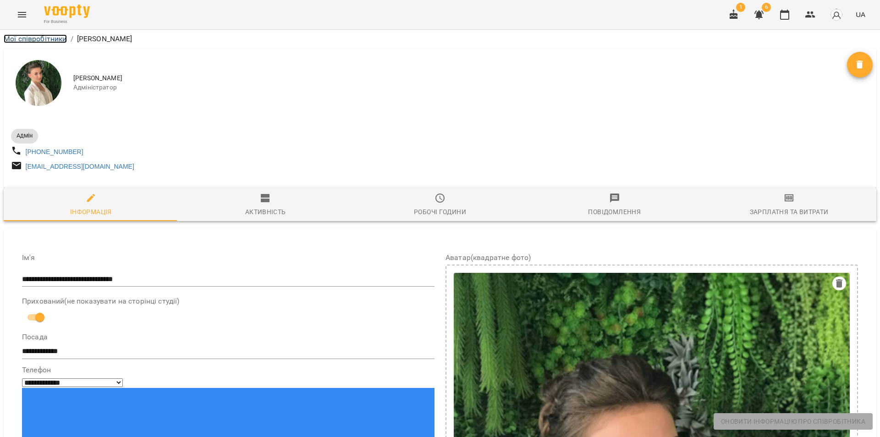
click at [22, 38] on link "Мої співробітники" at bounding box center [35, 38] width 63 height 9
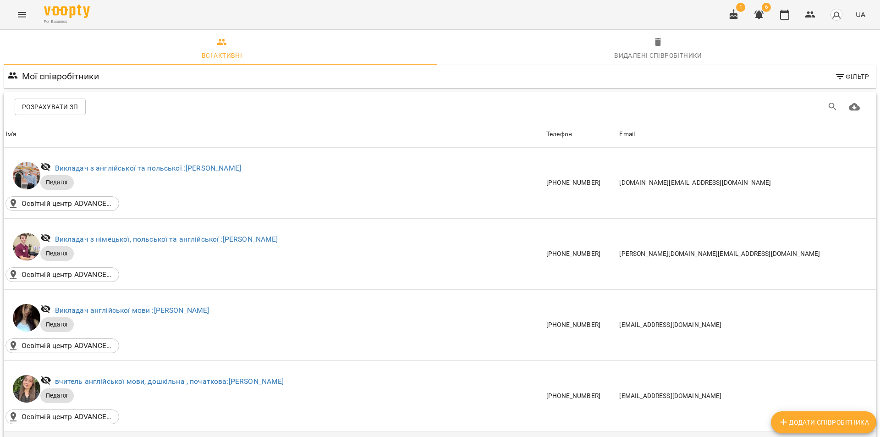
scroll to position [229, 0]
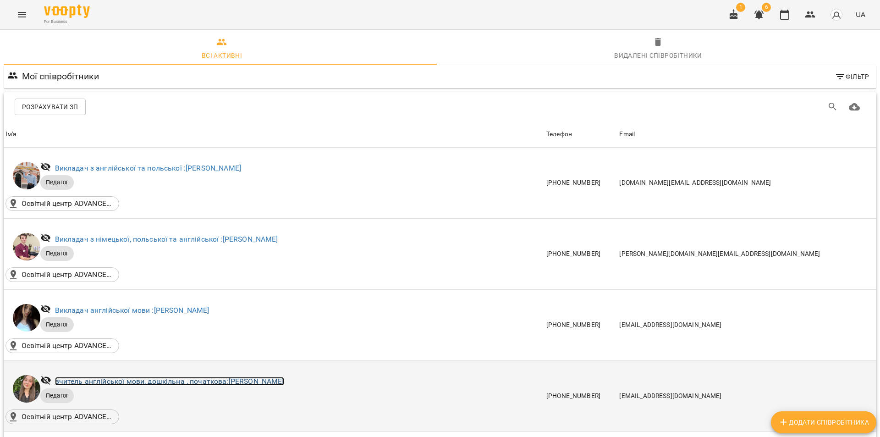
click at [154, 377] on link "вчитель англійської мови, дошкільна , початкова: Гембік Вікторія Миколаївна" at bounding box center [169, 381] width 229 height 9
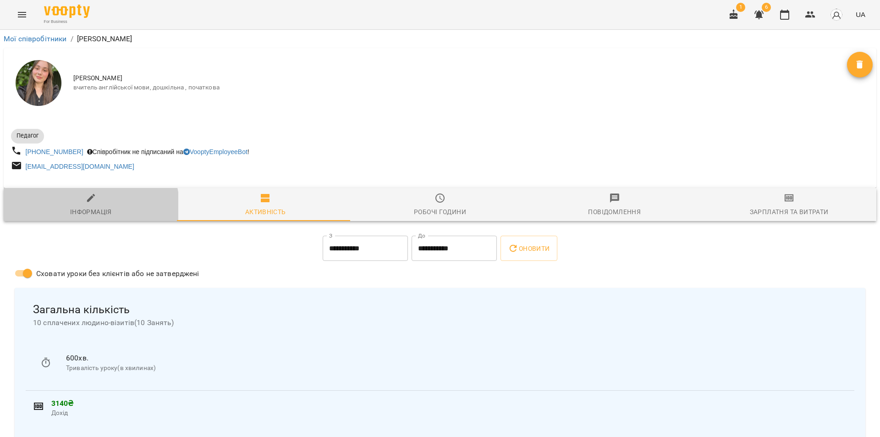
click at [82, 210] on div "Інформація" at bounding box center [91, 211] width 42 height 11
select select "**"
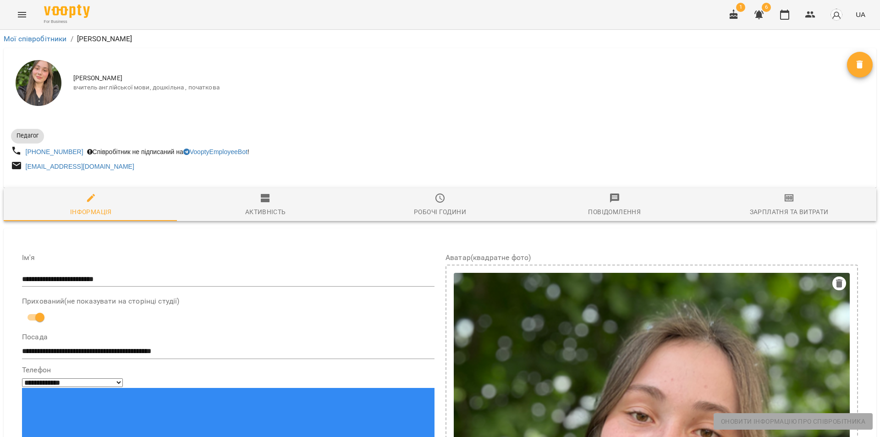
click at [774, 201] on span "Зарплатня та Витрати" at bounding box center [789, 204] width 164 height 25
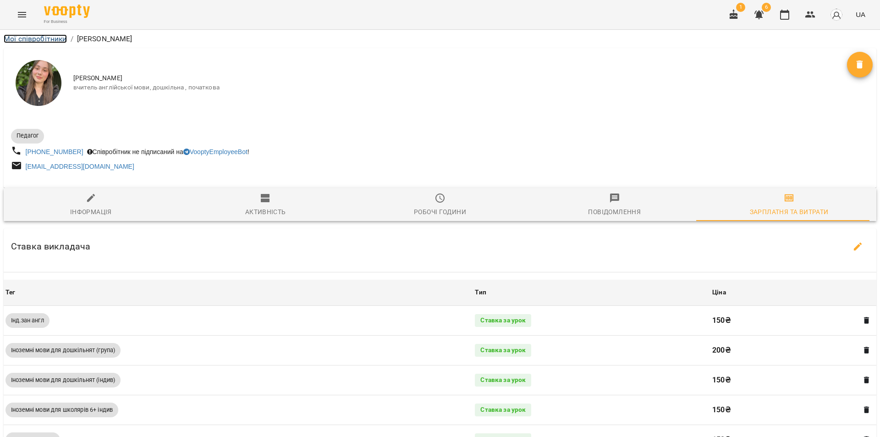
click at [7, 37] on link "Мої співробітники" at bounding box center [35, 38] width 63 height 9
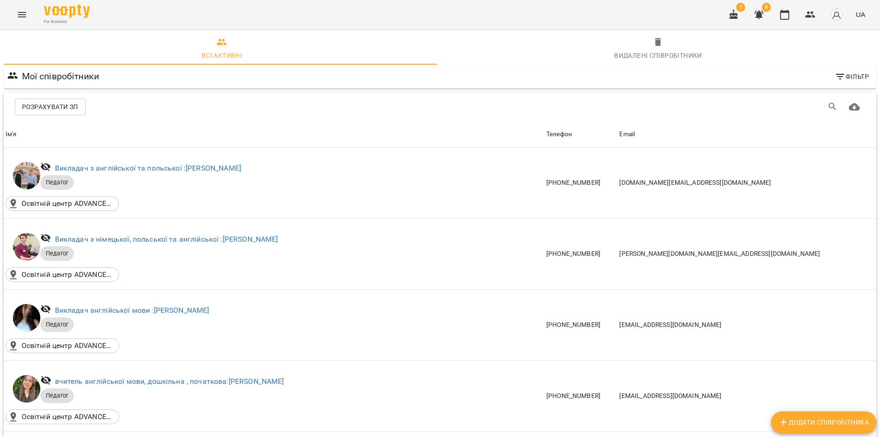
scroll to position [670, 0]
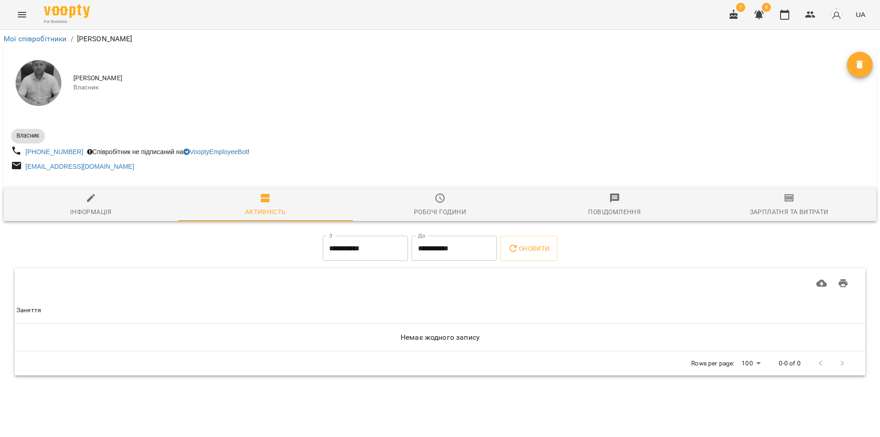
click at [94, 210] on div "Інформація" at bounding box center [91, 211] width 42 height 11
select select "**"
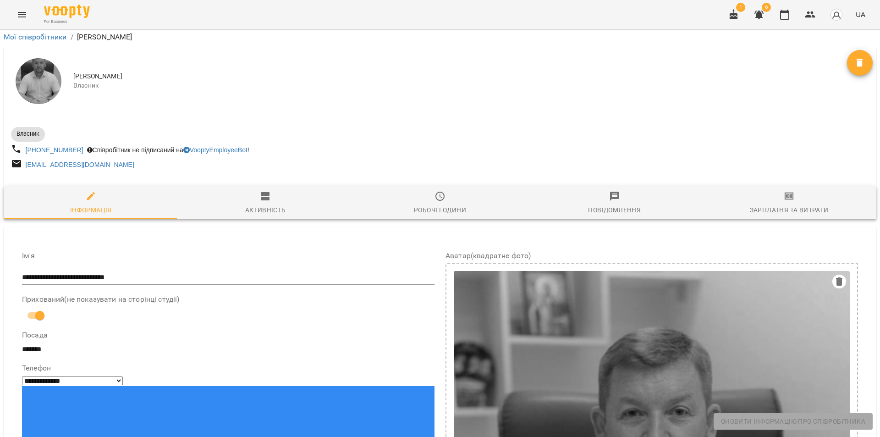
scroll to position [681, 0]
click at [18, 17] on icon "Menu" at bounding box center [22, 14] width 8 height 5
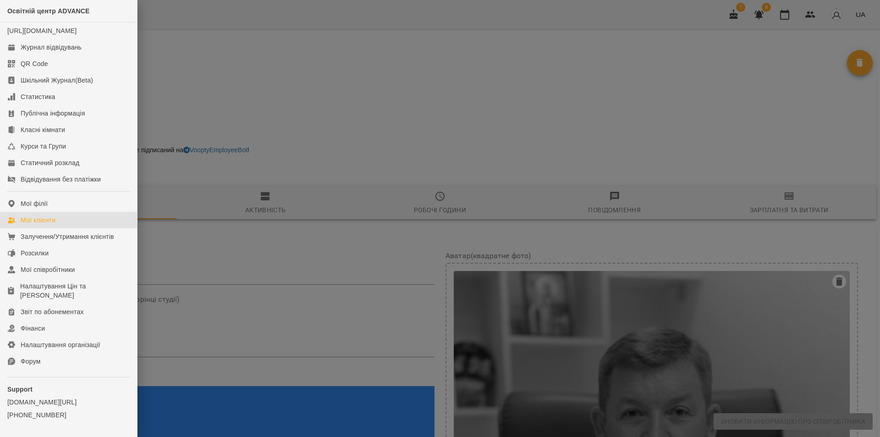
click at [35, 225] on div "Мої клієнти" at bounding box center [38, 219] width 35 height 9
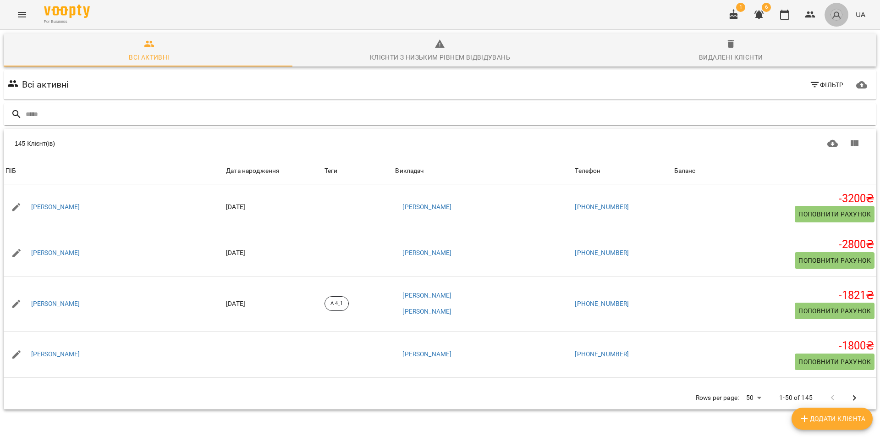
click at [833, 16] on img "button" at bounding box center [836, 14] width 13 height 13
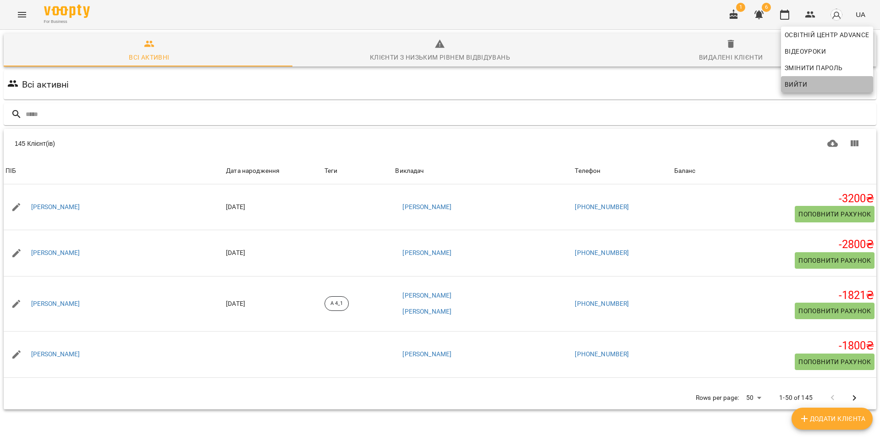
click at [794, 86] on span "Вийти" at bounding box center [796, 84] width 22 height 11
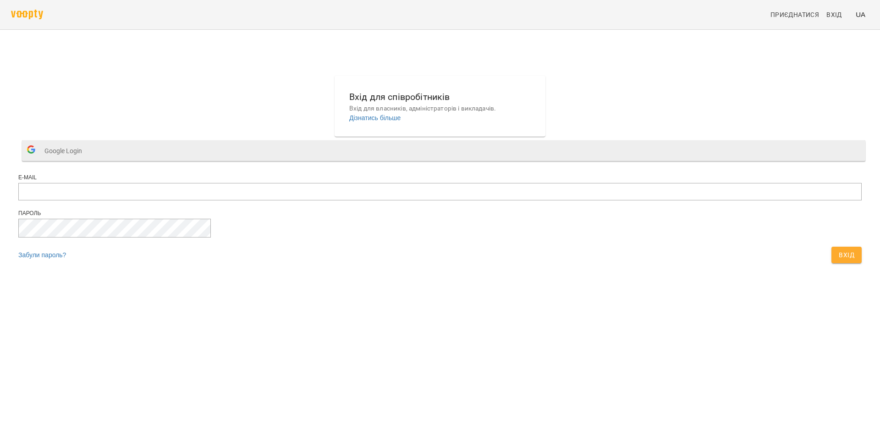
click at [433, 161] on button "Google Login" at bounding box center [443, 150] width 843 height 21
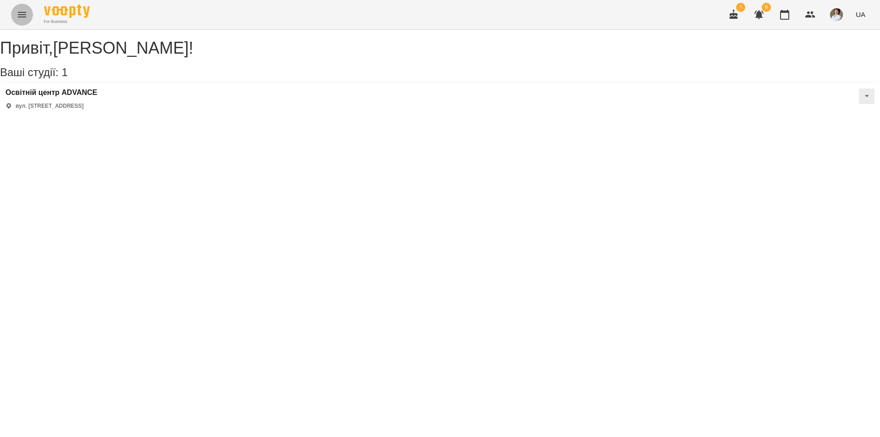
click at [22, 15] on icon "Menu" at bounding box center [22, 14] width 8 height 5
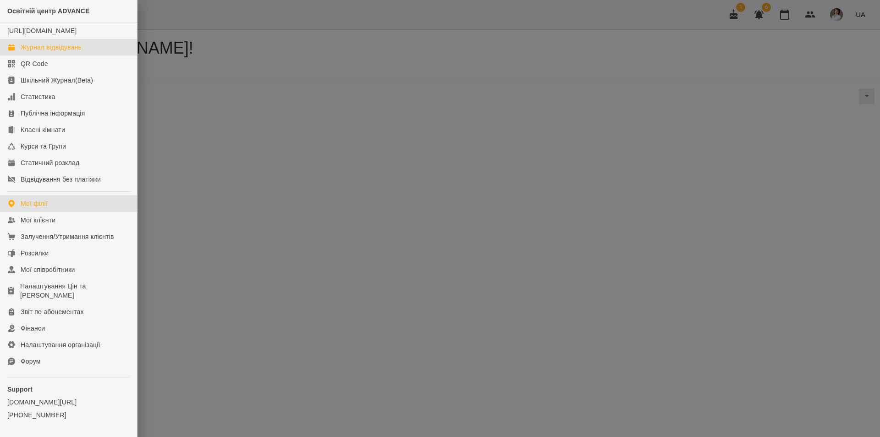
click at [29, 52] on div "Журнал відвідувань" at bounding box center [51, 47] width 61 height 9
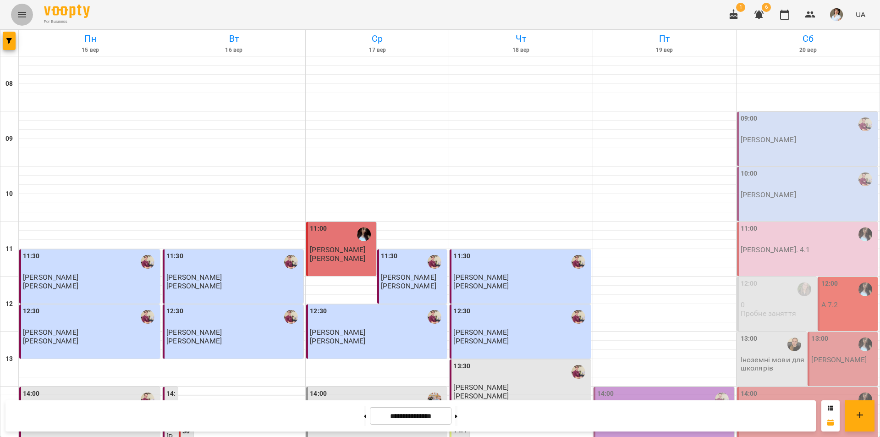
click at [18, 16] on icon "Menu" at bounding box center [21, 14] width 11 height 11
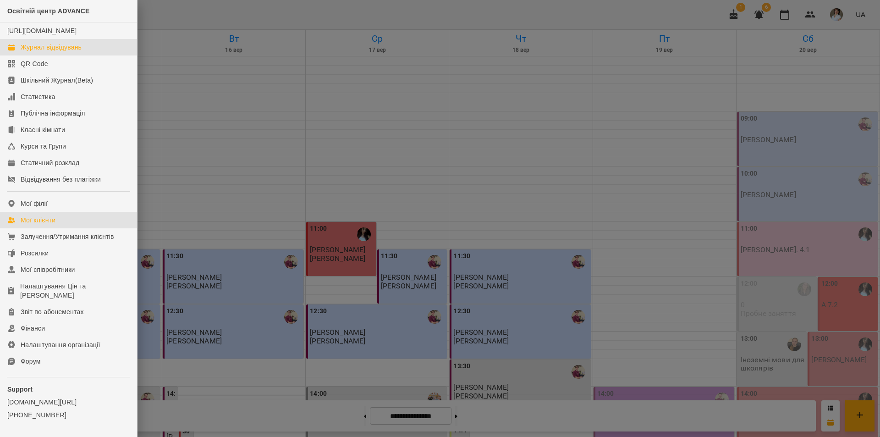
click at [44, 225] on div "Мої клієнти" at bounding box center [38, 219] width 35 height 9
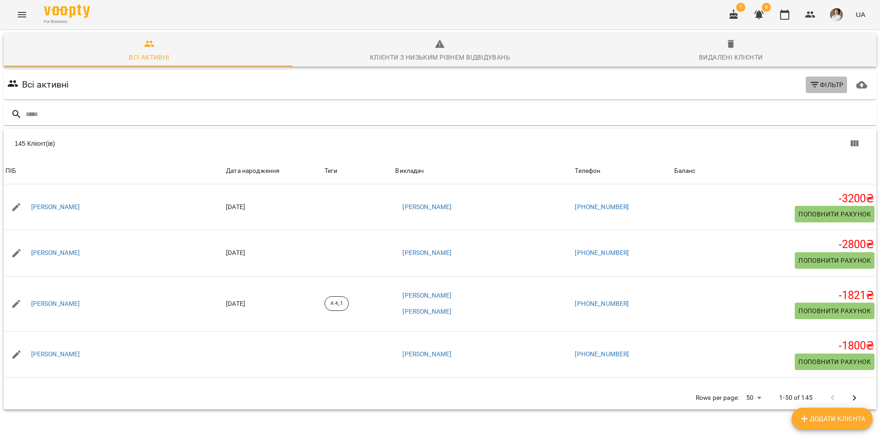
click at [810, 85] on icon "button" at bounding box center [814, 84] width 8 height 5
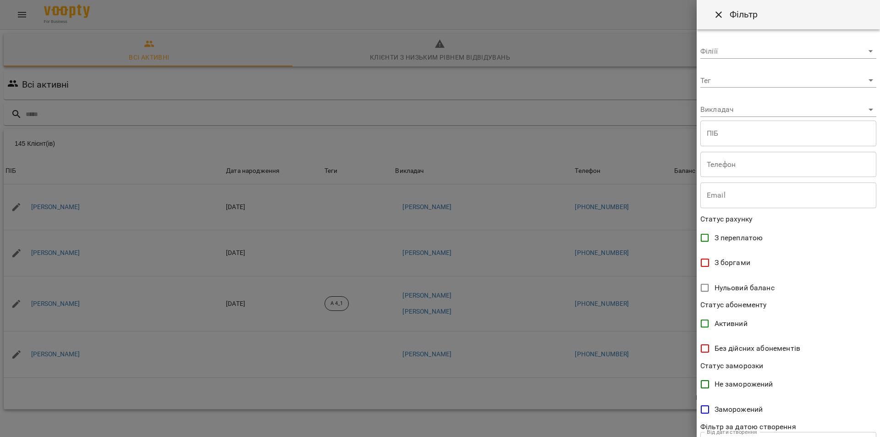
click at [771, 81] on body "For Business 1 6 UA Всі активні Клієнти з низьким рівнем відвідувань Видалені к…" at bounding box center [440, 238] width 880 height 477
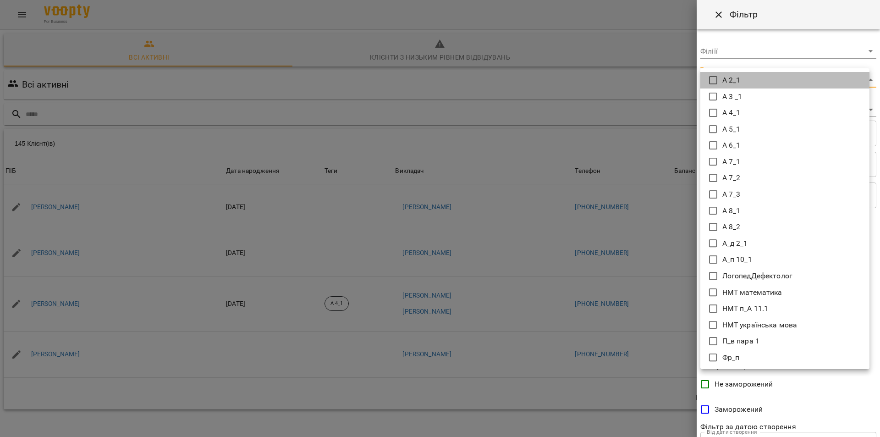
click at [715, 79] on icon at bounding box center [713, 80] width 11 height 11
type input "*****"
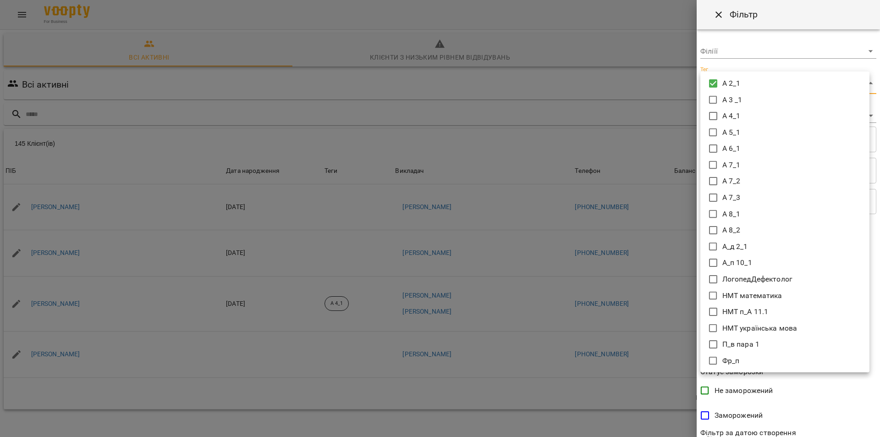
click at [839, 392] on div at bounding box center [440, 218] width 880 height 437
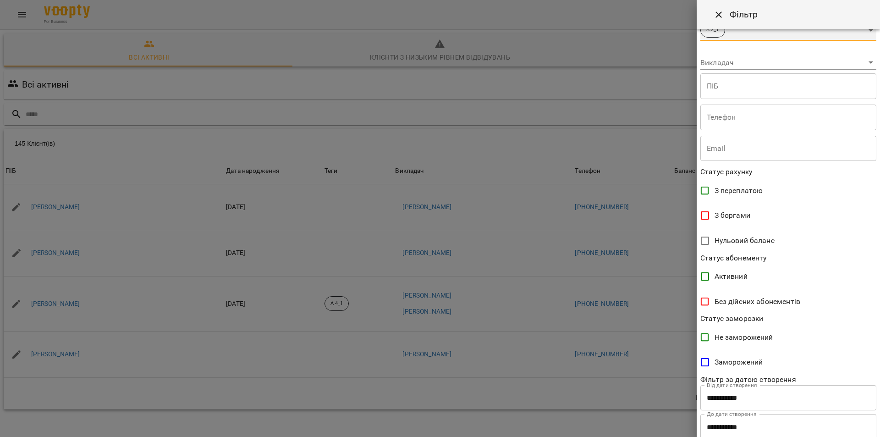
scroll to position [80, 0]
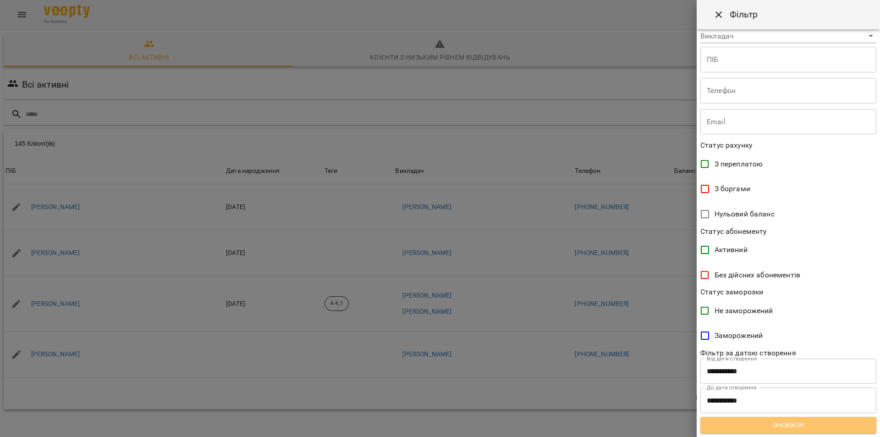
click at [797, 428] on span "Оновити" at bounding box center [788, 424] width 161 height 11
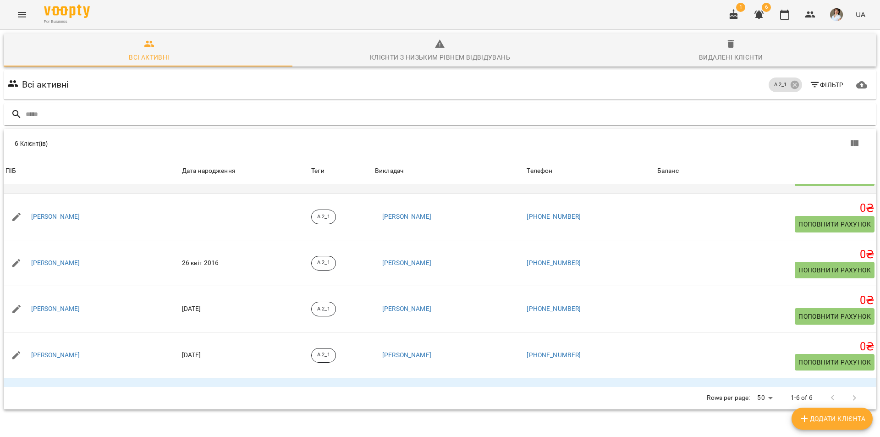
scroll to position [0, 0]
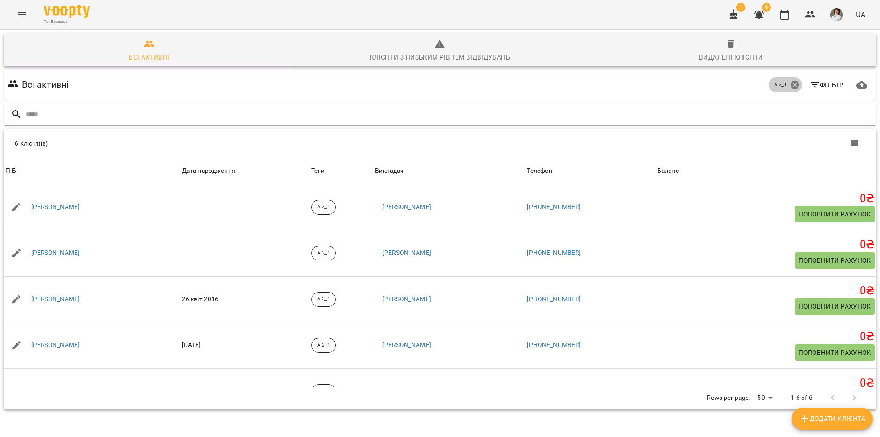
click at [790, 85] on icon at bounding box center [795, 85] width 10 height 10
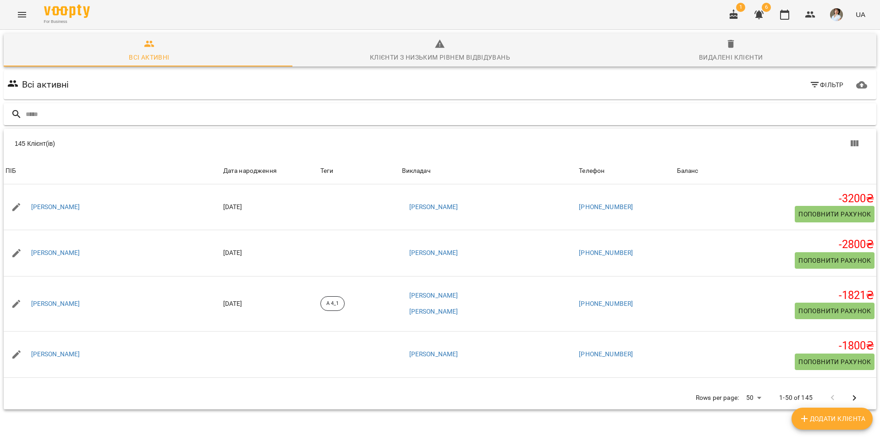
click at [22, 104] on div at bounding box center [440, 114] width 873 height 22
click at [32, 113] on input "text" at bounding box center [449, 114] width 847 height 15
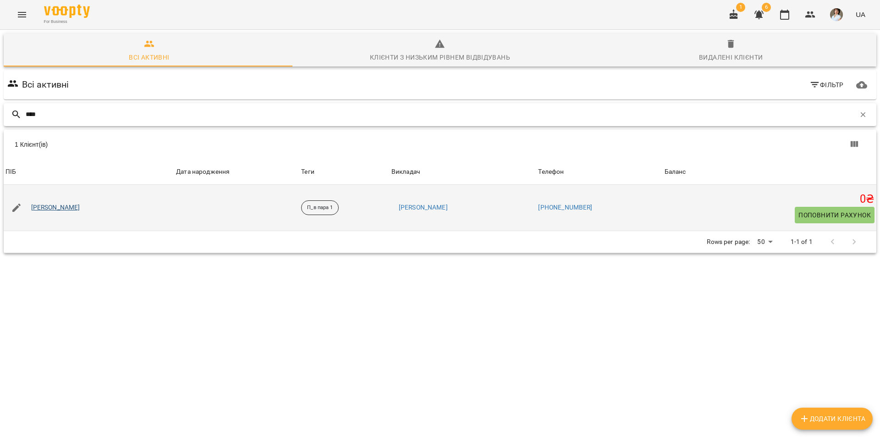
type input "****"
click at [79, 209] on link "Хвалинський Артем Артемович" at bounding box center [55, 207] width 49 height 9
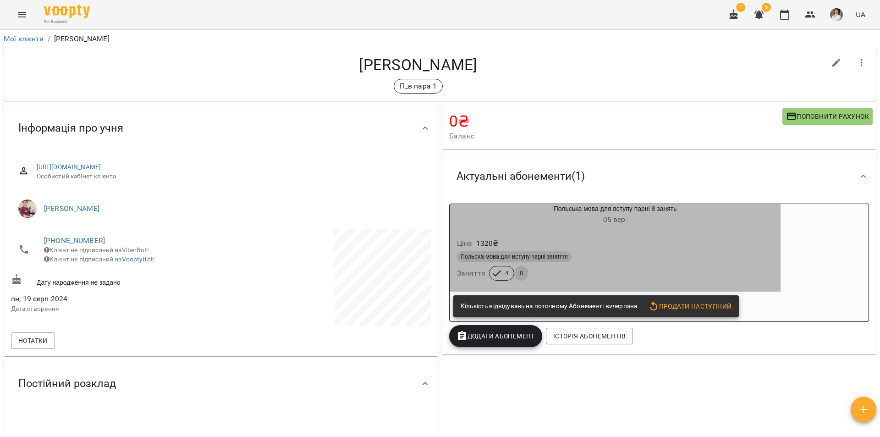
click at [696, 243] on div "Ціна 1320 ₴" at bounding box center [615, 243] width 320 height 16
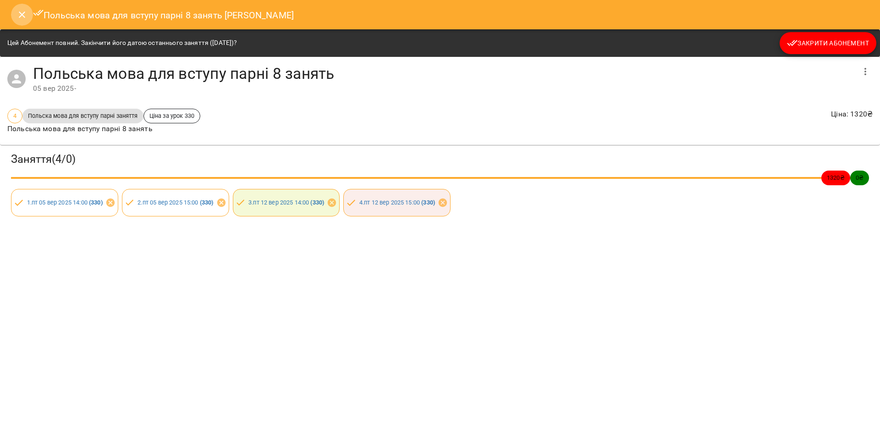
click at [17, 11] on icon "Close" at bounding box center [21, 14] width 11 height 11
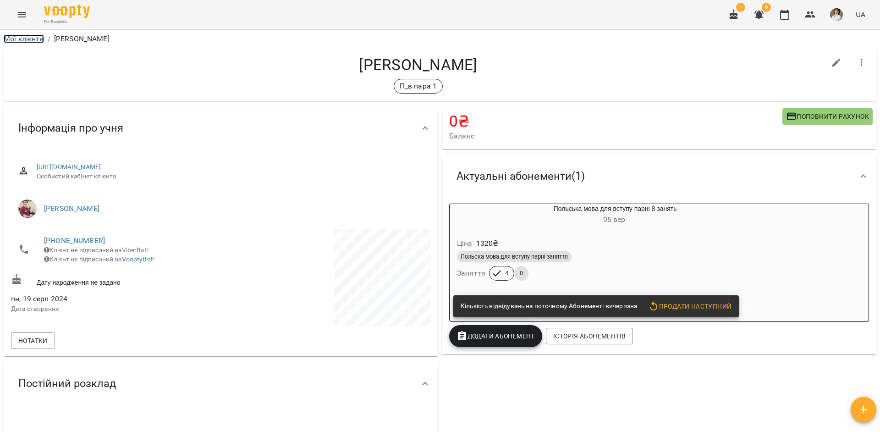
click at [33, 38] on link "Мої клієнти" at bounding box center [24, 38] width 40 height 9
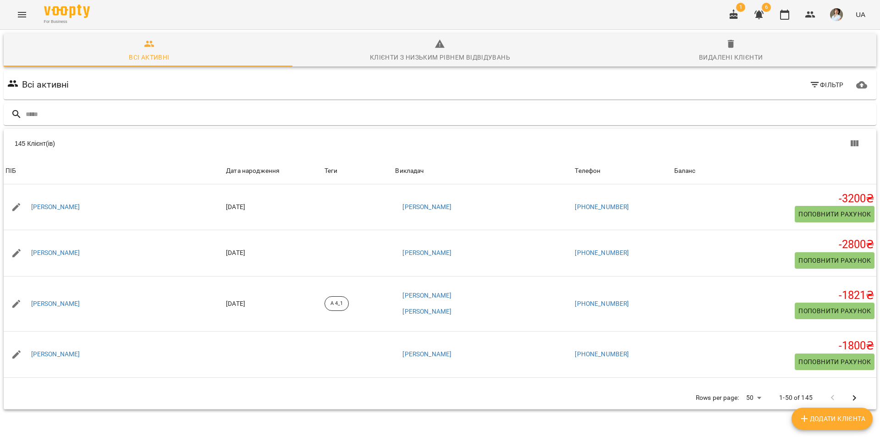
click at [833, 83] on span "Фільтр" at bounding box center [826, 84] width 34 height 11
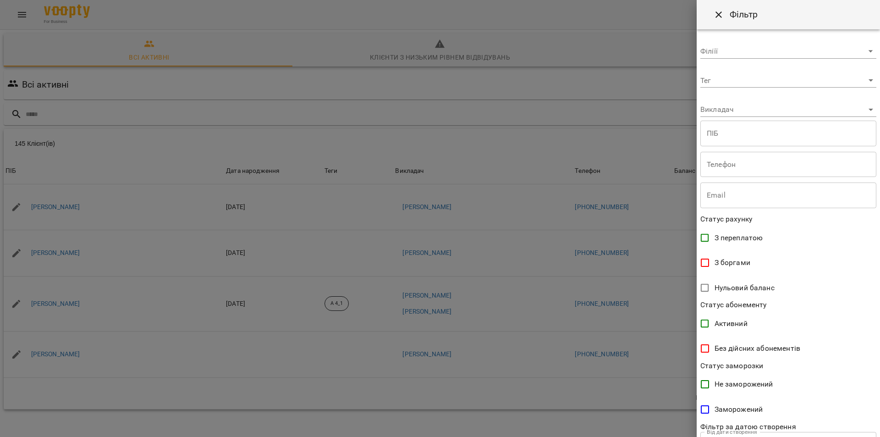
click at [758, 83] on body "For Business 1 6 UA Всі активні Клієнти з низьким рівнем відвідувань Видалені к…" at bounding box center [440, 238] width 880 height 477
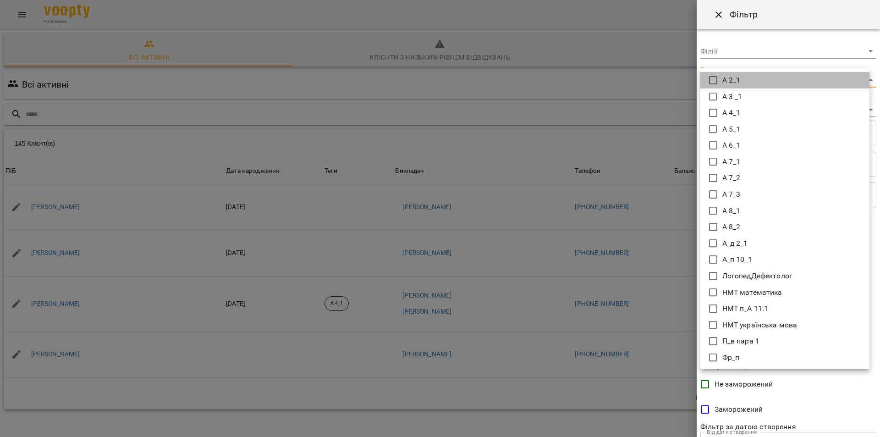
click at [740, 79] on p "А 2_1" at bounding box center [731, 80] width 18 height 11
type input "*****"
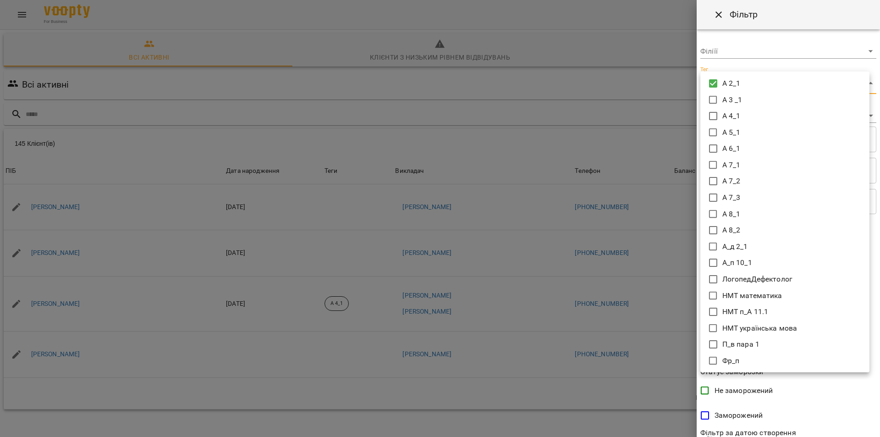
click at [851, 383] on div at bounding box center [440, 218] width 880 height 437
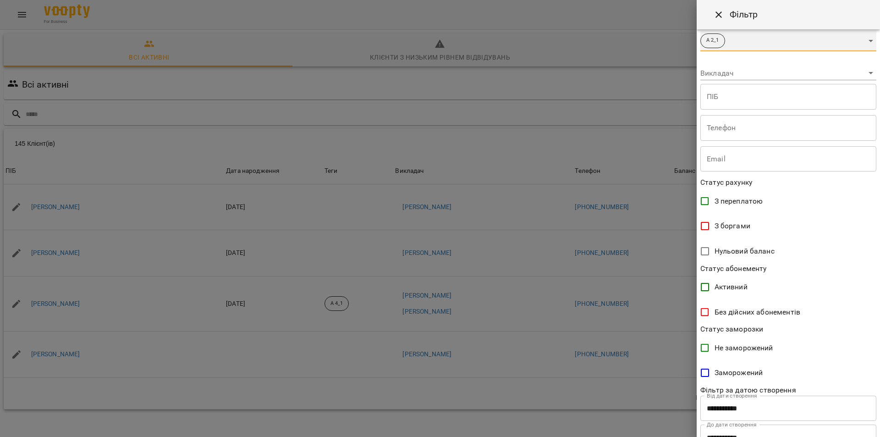
scroll to position [80, 0]
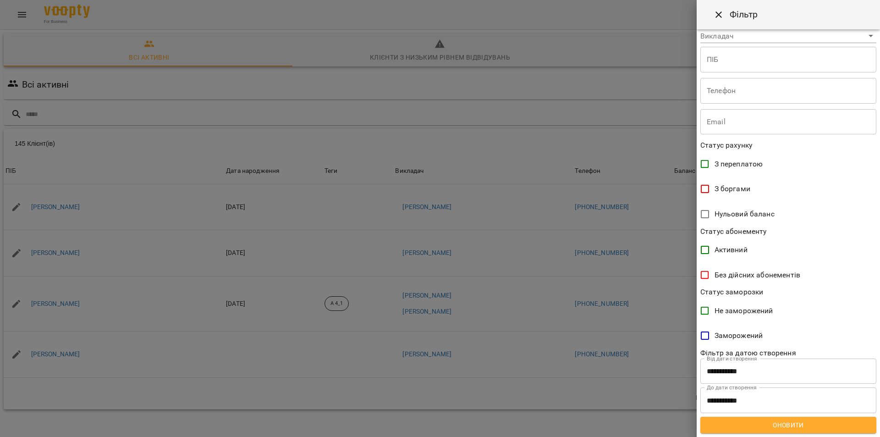
click at [794, 426] on span "Оновити" at bounding box center [788, 424] width 161 height 11
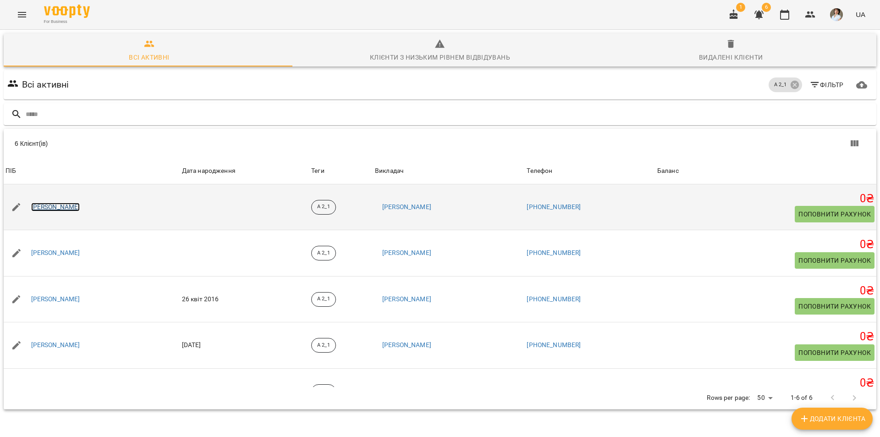
click at [80, 208] on link "Синчак Данило Андрійович" at bounding box center [55, 207] width 49 height 9
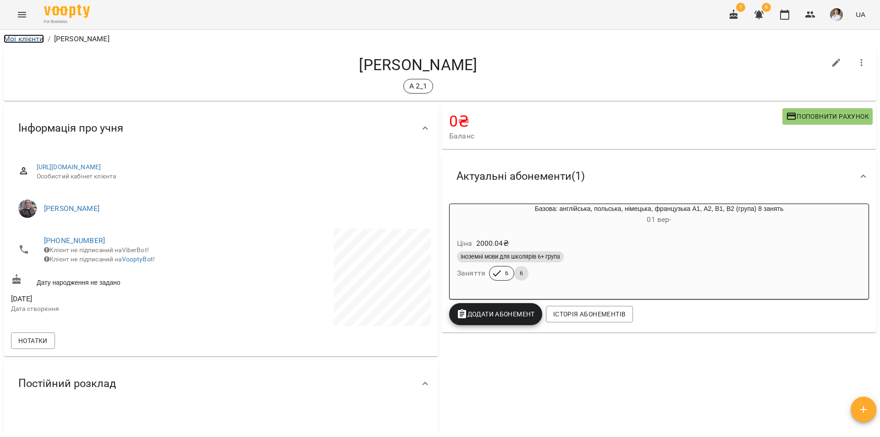
click at [28, 38] on link "Мої клієнти" at bounding box center [24, 38] width 40 height 9
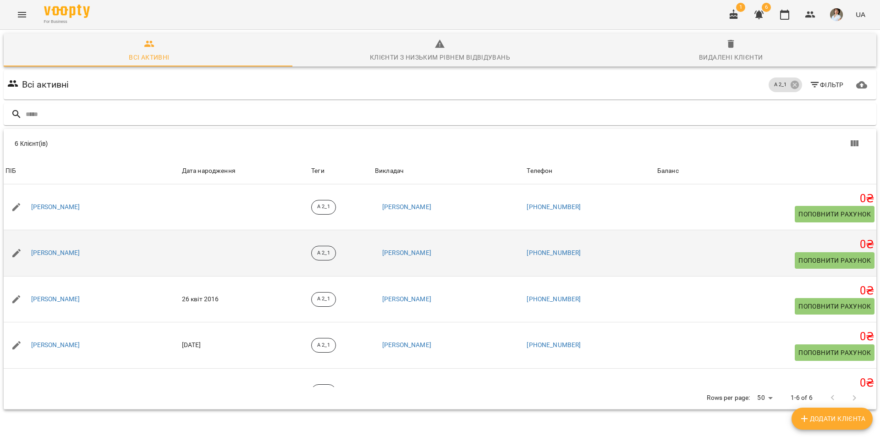
click at [71, 247] on div "Пляксіна Анна Дмитрівна" at bounding box center [55, 253] width 53 height 13
click at [67, 253] on link "Пляксіна Анна Дмитрівна" at bounding box center [55, 252] width 49 height 9
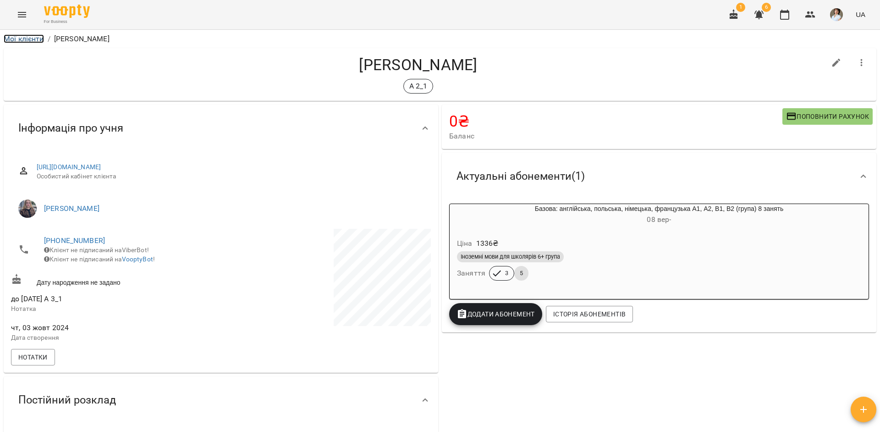
click at [36, 37] on link "Мої клієнти" at bounding box center [24, 38] width 40 height 9
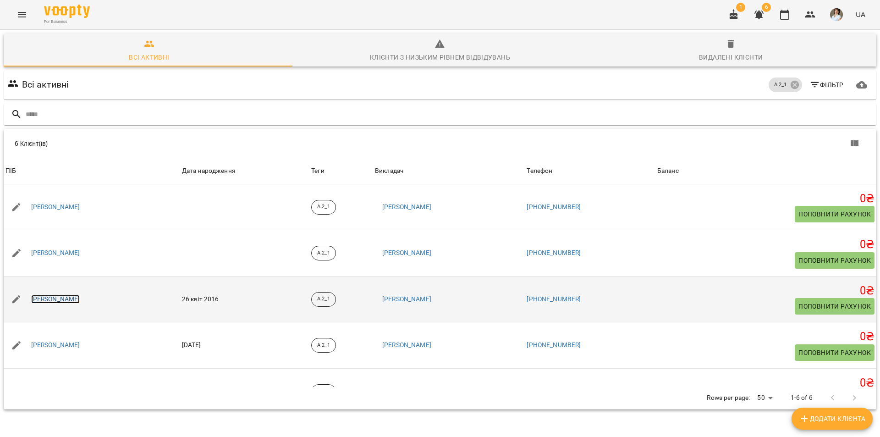
click at [80, 296] on link "Стасюк Руслан Анатолійович" at bounding box center [55, 299] width 49 height 9
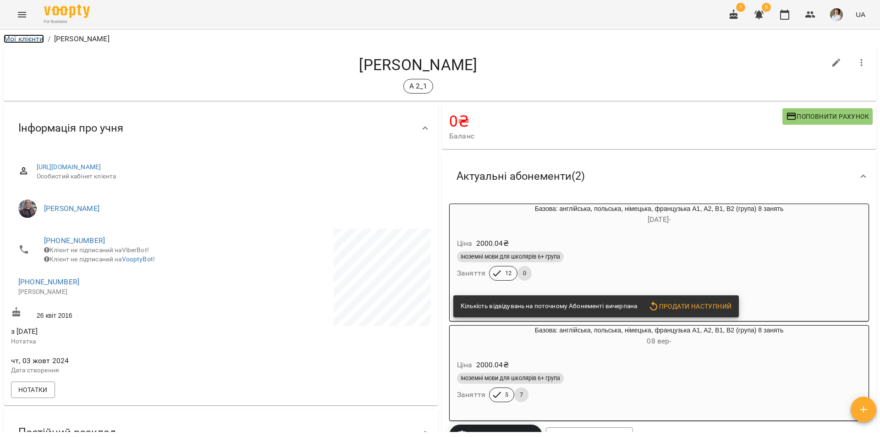
click at [31, 38] on link "Мої клієнти" at bounding box center [24, 38] width 40 height 9
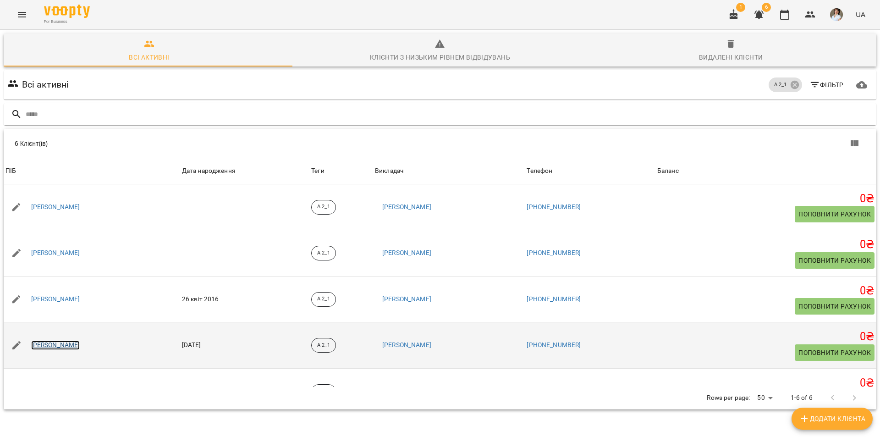
click at [65, 343] on link "Солтис Олександр Сергійович" at bounding box center [55, 344] width 49 height 9
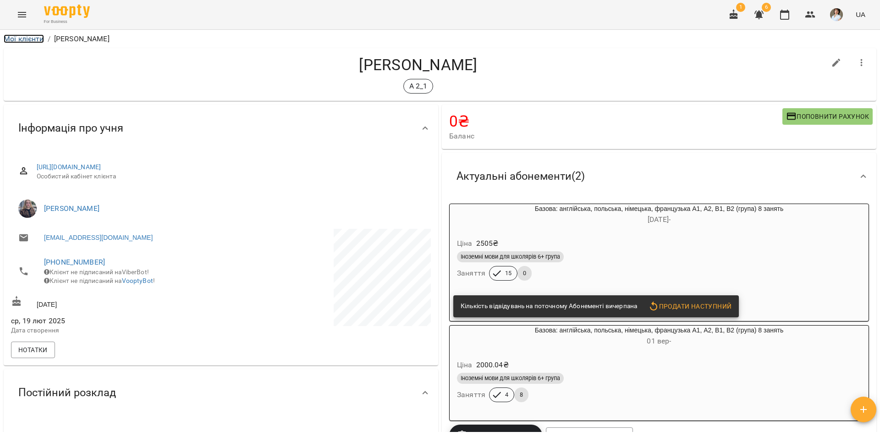
click at [37, 39] on link "Мої клієнти" at bounding box center [24, 38] width 40 height 9
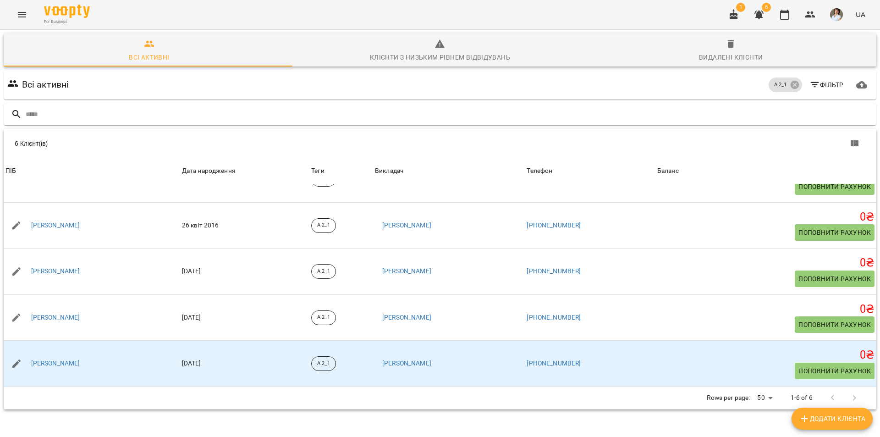
scroll to position [40, 0]
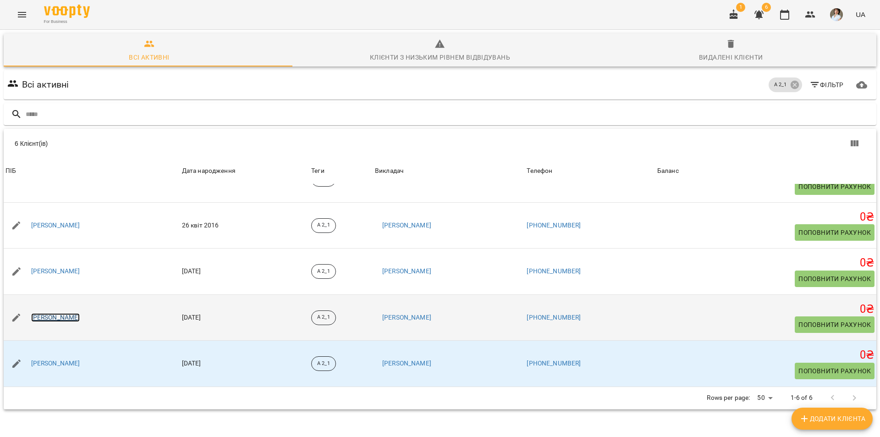
click at [80, 313] on link "Гудович Назар Дмитрович" at bounding box center [55, 317] width 49 height 9
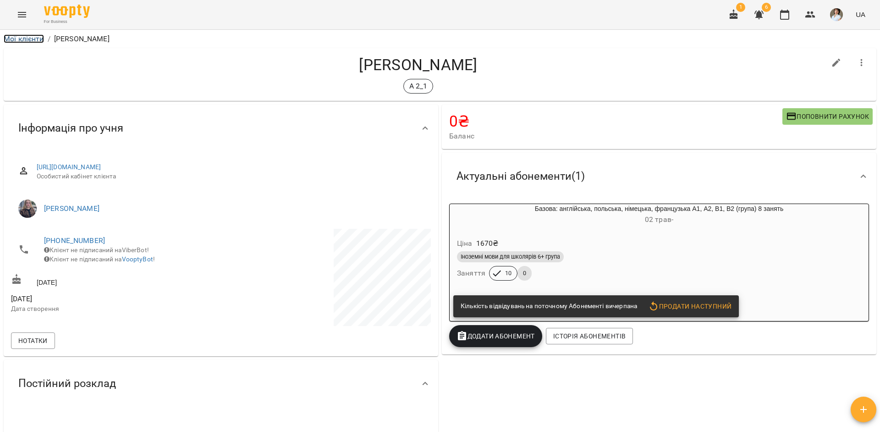
click at [27, 38] on link "Мої клієнти" at bounding box center [24, 38] width 40 height 9
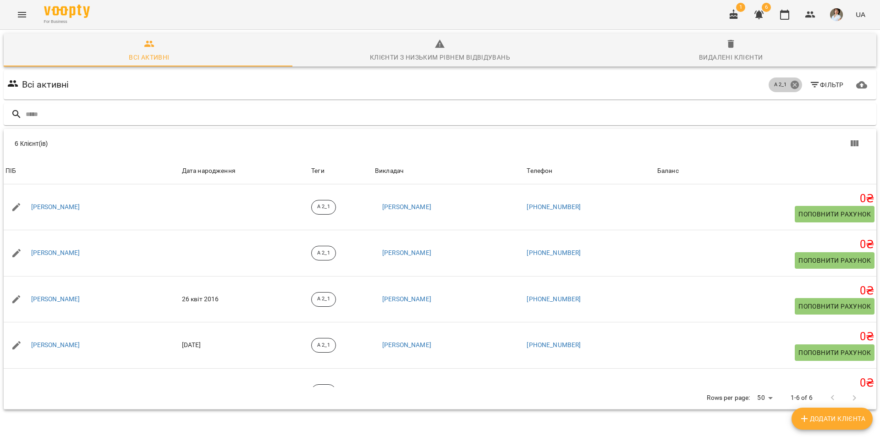
click at [790, 84] on icon at bounding box center [794, 85] width 8 height 8
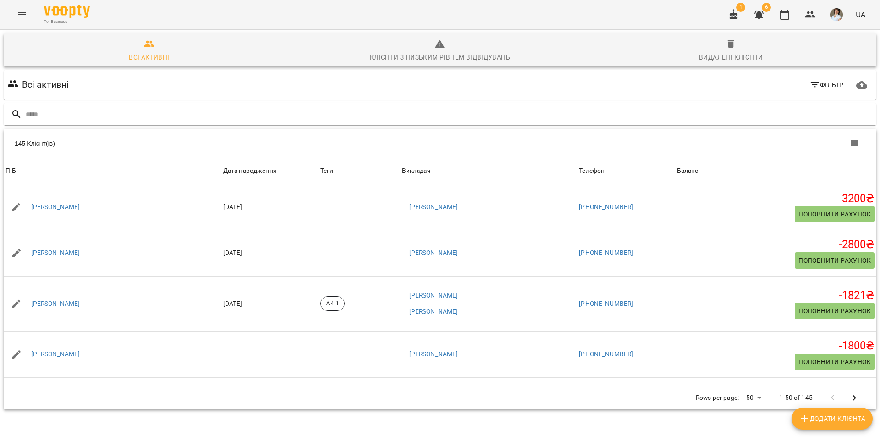
click at [822, 85] on span "Фільтр" at bounding box center [826, 84] width 34 height 11
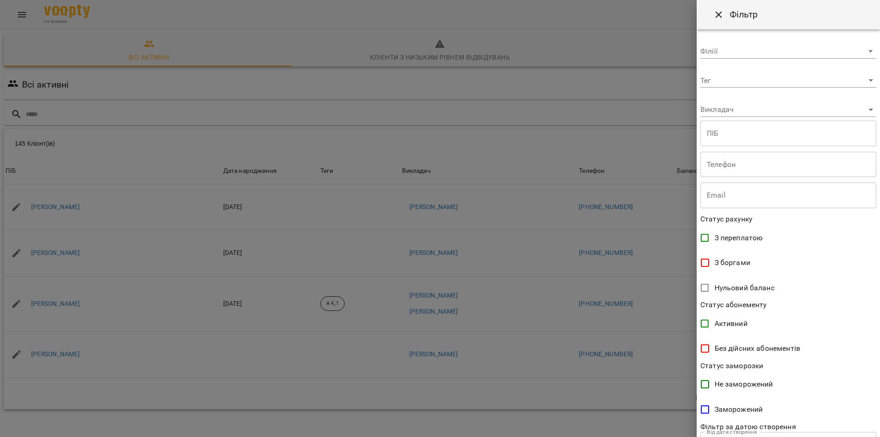
click at [758, 83] on body "For Business 1 6 UA Всі активні Клієнти з низьким рівнем відвідувань Видалені к…" at bounding box center [440, 238] width 880 height 477
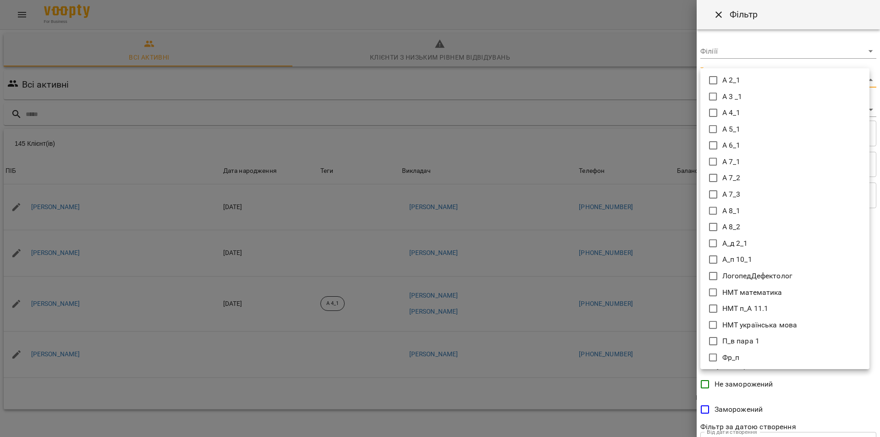
click at [716, 93] on icon at bounding box center [713, 97] width 8 height 8
type input "******"
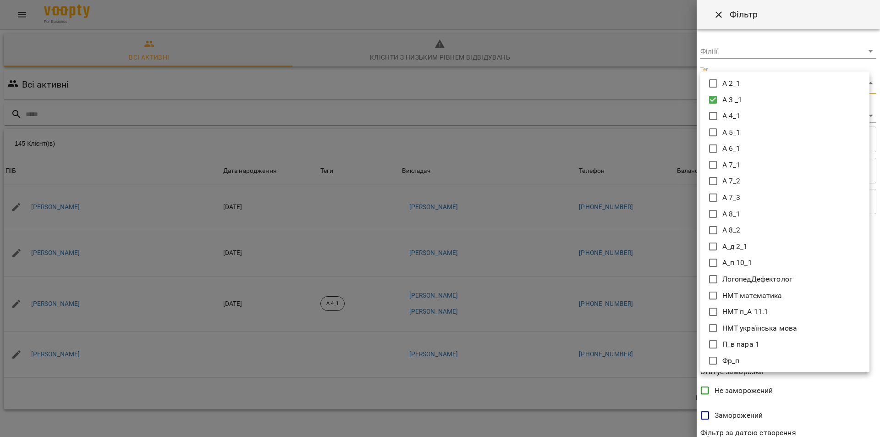
click at [871, 386] on div at bounding box center [440, 218] width 880 height 437
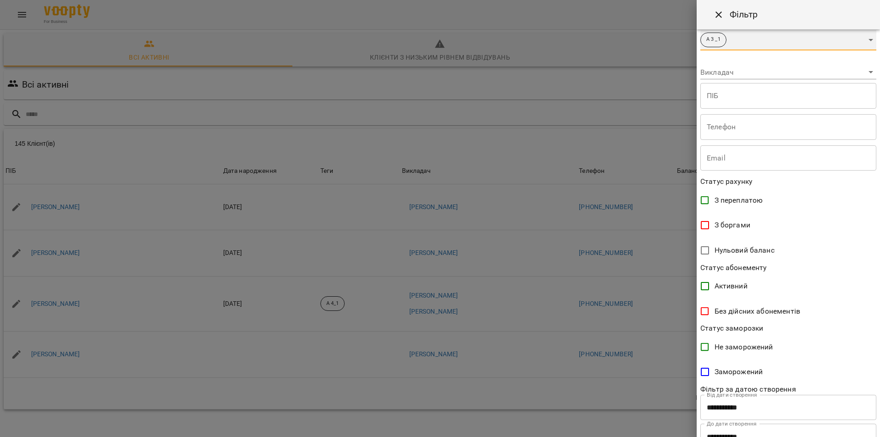
scroll to position [80, 0]
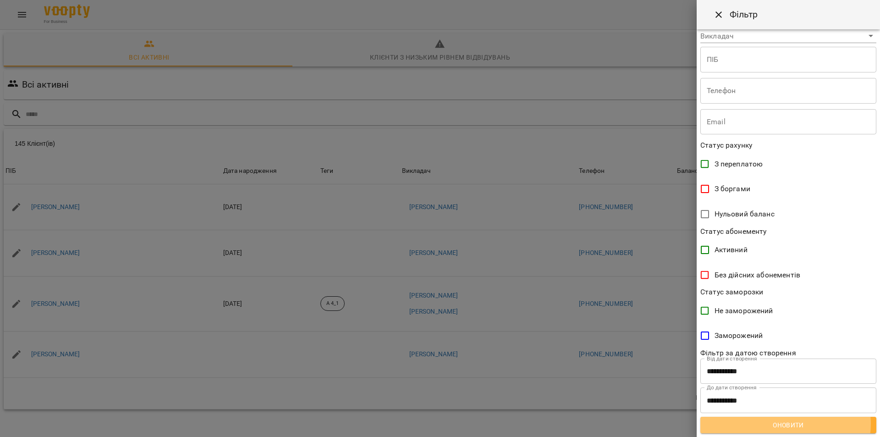
click at [785, 423] on span "Оновити" at bounding box center [788, 424] width 161 height 11
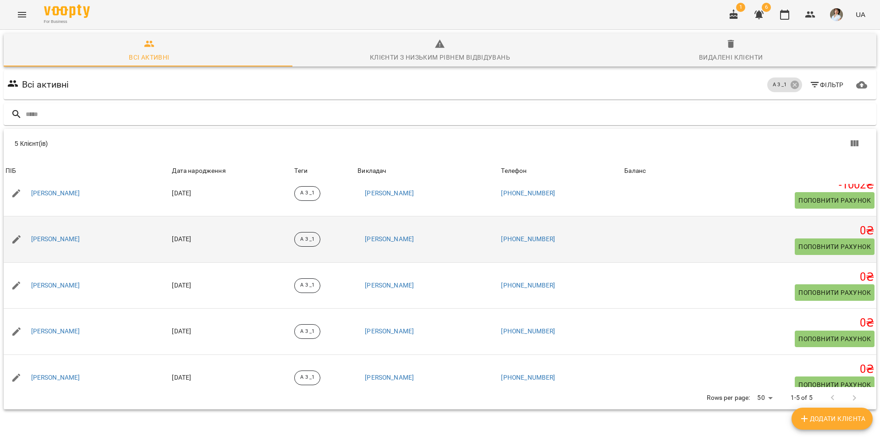
scroll to position [0, 0]
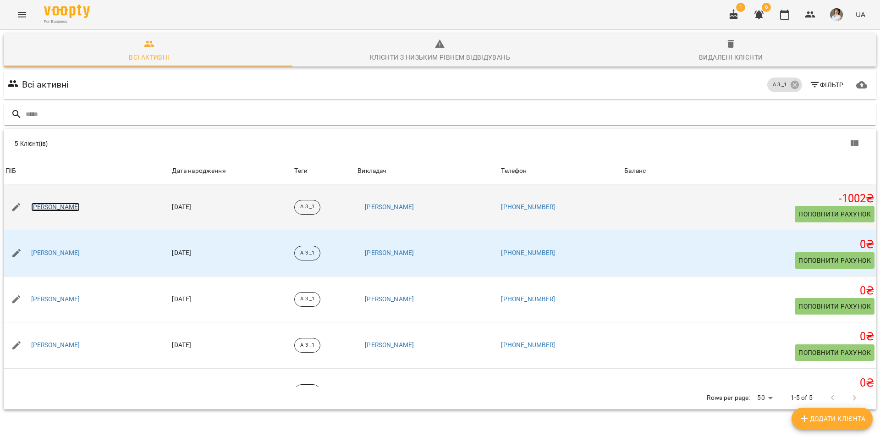
click at [80, 207] on link "Шафран Богдана Русланівна" at bounding box center [55, 207] width 49 height 9
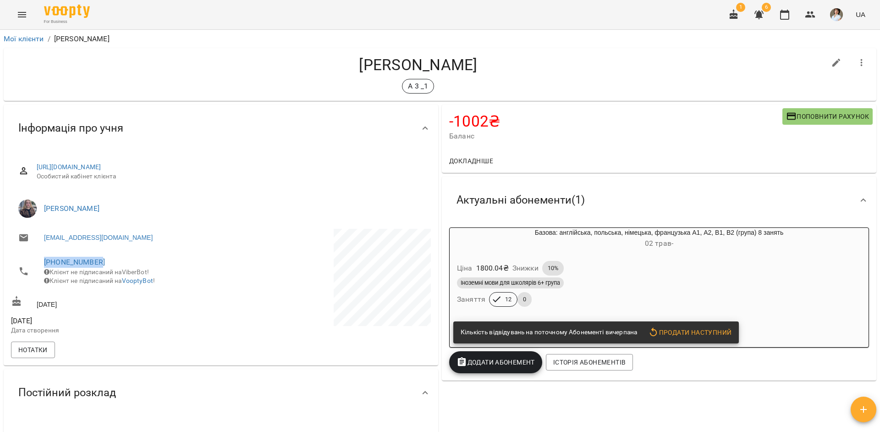
drag, startPoint x: 104, startPoint y: 262, endPoint x: 18, endPoint y: 267, distance: 85.8
click at [18, 267] on li "+380677068609 Клієнт не підписаний на ViberBot! Клієнт не підписаний на VooptyB…" at bounding box center [115, 271] width 208 height 42
copy link "+380677068609"
click at [799, 288] on div "Іноземні мови для школярів 6+ група" at bounding box center [659, 282] width 404 height 11
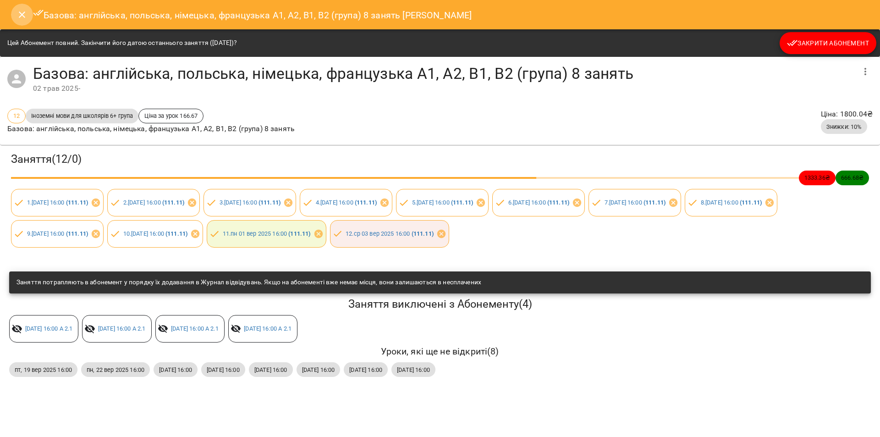
click at [21, 16] on icon "Close" at bounding box center [22, 14] width 6 height 6
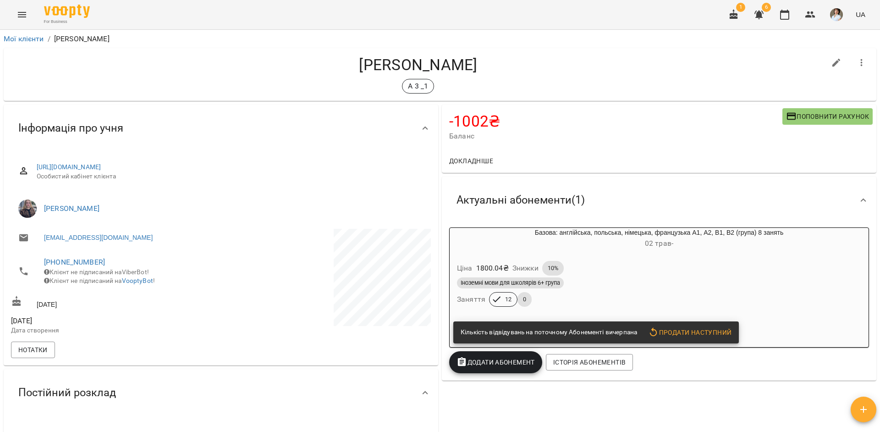
click at [36, 69] on h4 "Шафран Богдана Русланівна" at bounding box center [418, 64] width 814 height 19
click at [23, 38] on link "Мої клієнти" at bounding box center [24, 38] width 40 height 9
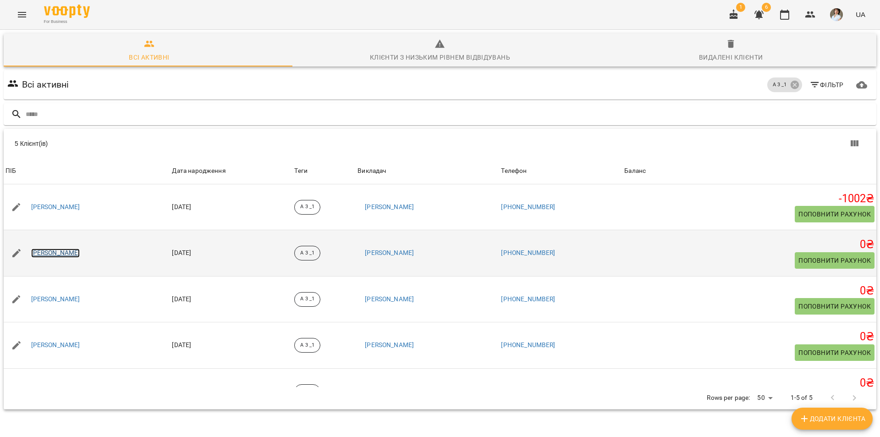
click at [74, 253] on link "Дарманський Тихон Романович" at bounding box center [55, 252] width 49 height 9
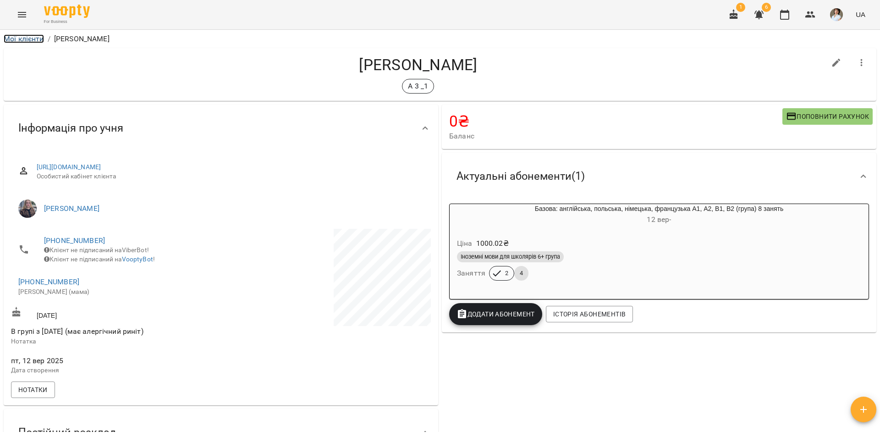
click at [36, 40] on link "Мої клієнти" at bounding box center [24, 38] width 40 height 9
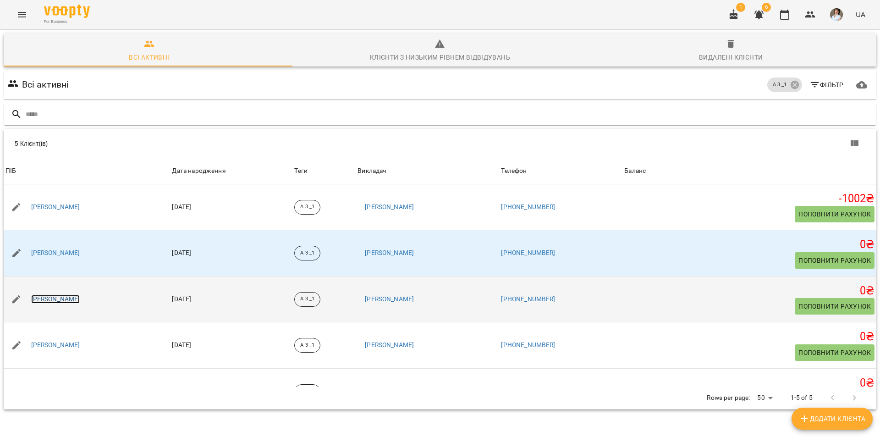
click at [76, 298] on link "Свинарчук Евеліна Сергіївна" at bounding box center [55, 299] width 49 height 9
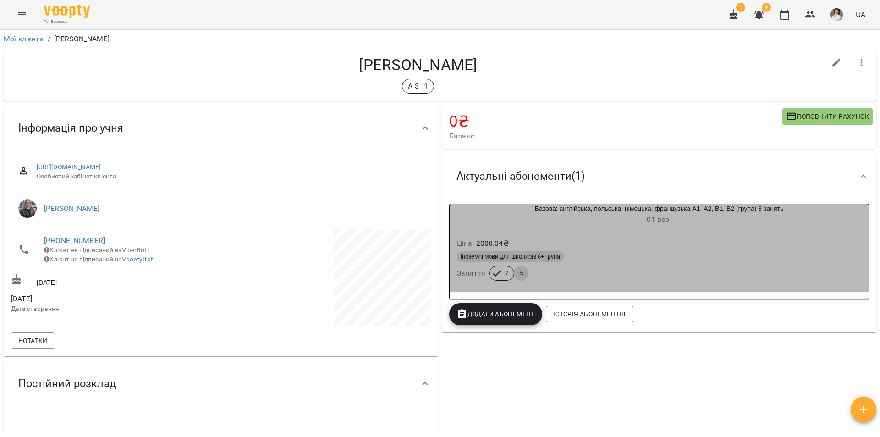
click at [667, 265] on div "Іноземні мови для школярів 6+ група Заняття 7 5" at bounding box center [659, 265] width 408 height 33
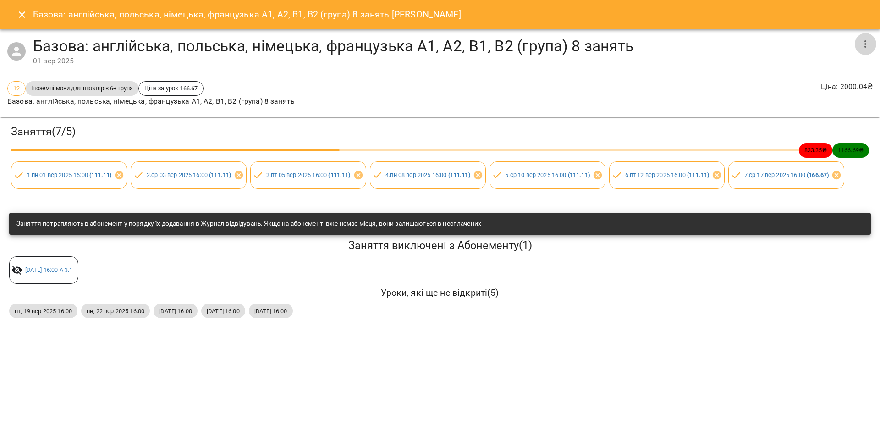
click at [866, 43] on icon "button" at bounding box center [865, 43] width 11 height 11
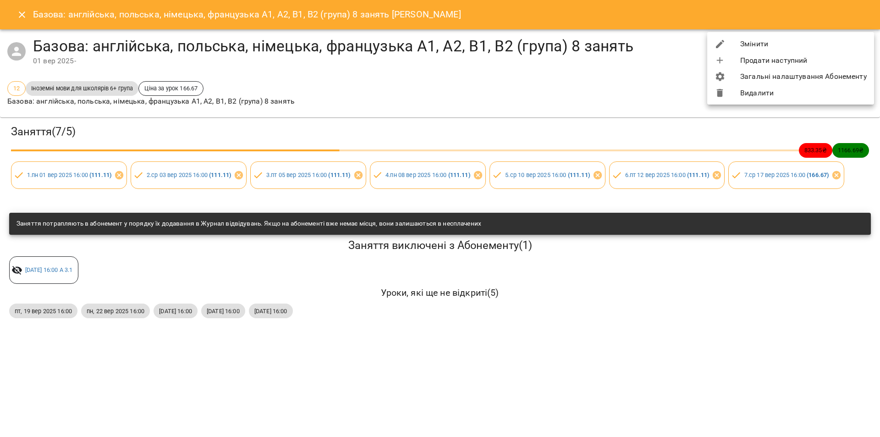
drag, startPoint x: 758, startPoint y: 40, endPoint x: 722, endPoint y: 61, distance: 41.9
click at [757, 40] on li "Змінити" at bounding box center [790, 44] width 167 height 16
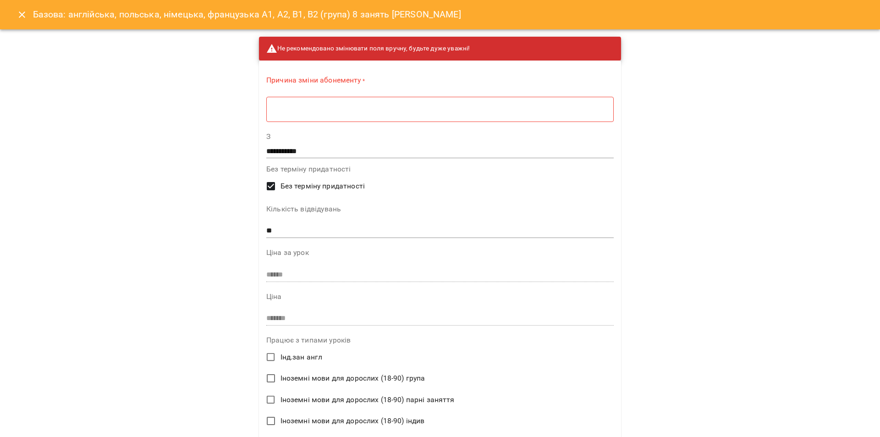
click at [279, 114] on div "* ​" at bounding box center [439, 109] width 347 height 26
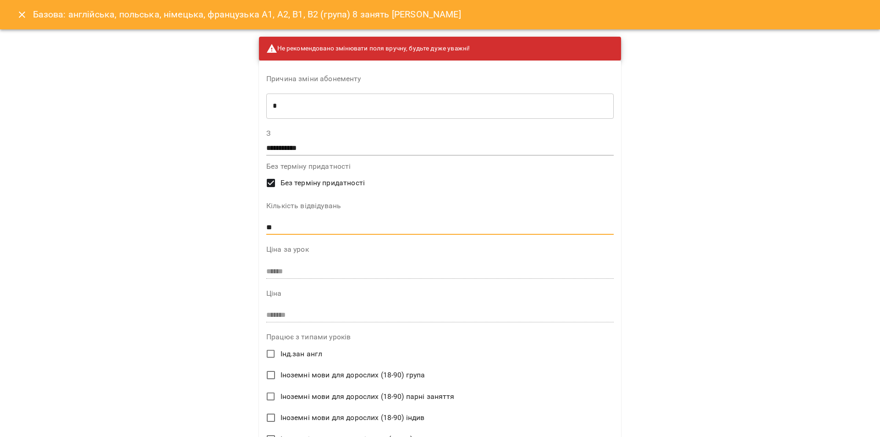
click at [268, 228] on input "**" at bounding box center [439, 227] width 347 height 15
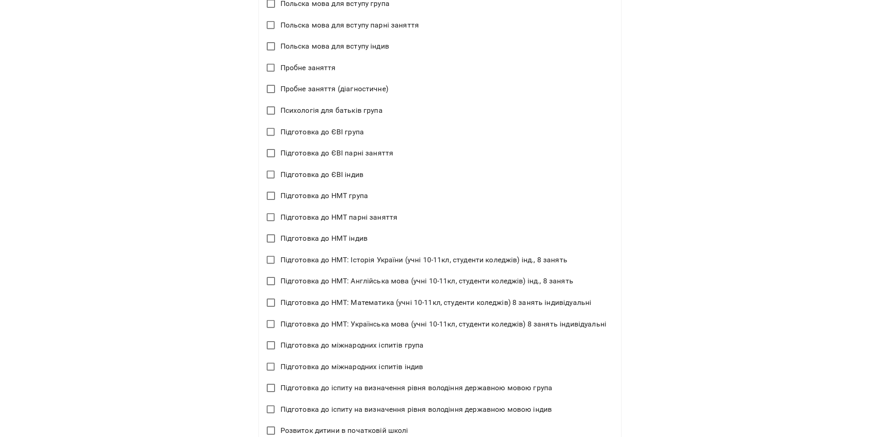
scroll to position [1038, 0]
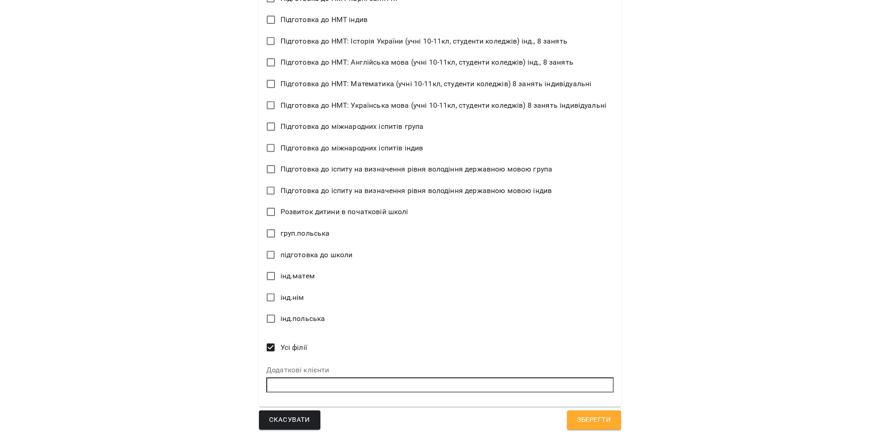
type input "**"
click at [590, 415] on span "Зберегти" at bounding box center [594, 420] width 34 height 12
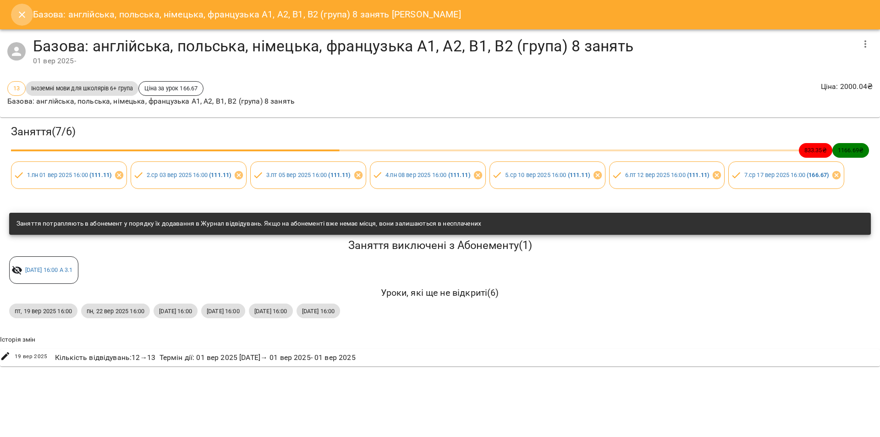
click at [20, 16] on icon "Close" at bounding box center [22, 14] width 6 height 6
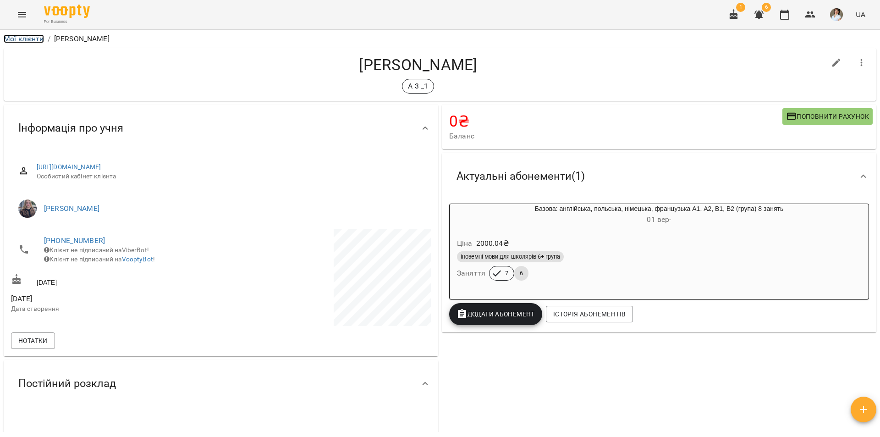
click at [18, 38] on link "Мої клієнти" at bounding box center [24, 38] width 40 height 9
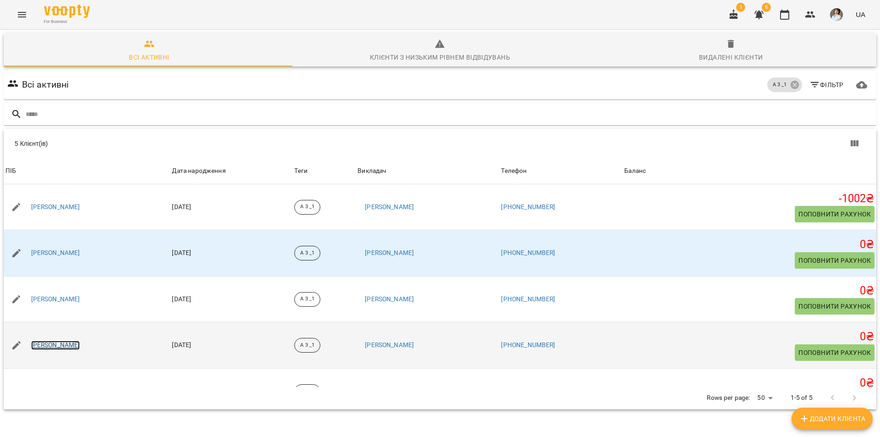
click at [79, 345] on link "Урсуляк Злата Олександрівна" at bounding box center [55, 344] width 49 height 9
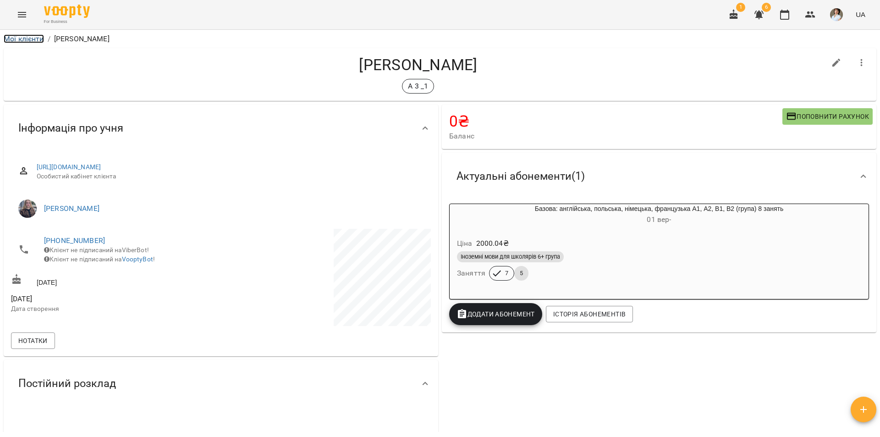
click at [24, 38] on link "Мої клієнти" at bounding box center [24, 38] width 40 height 9
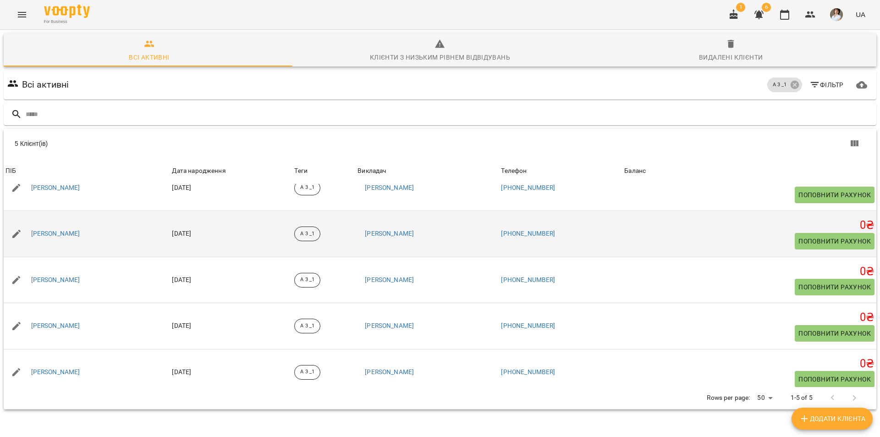
scroll to position [27, 0]
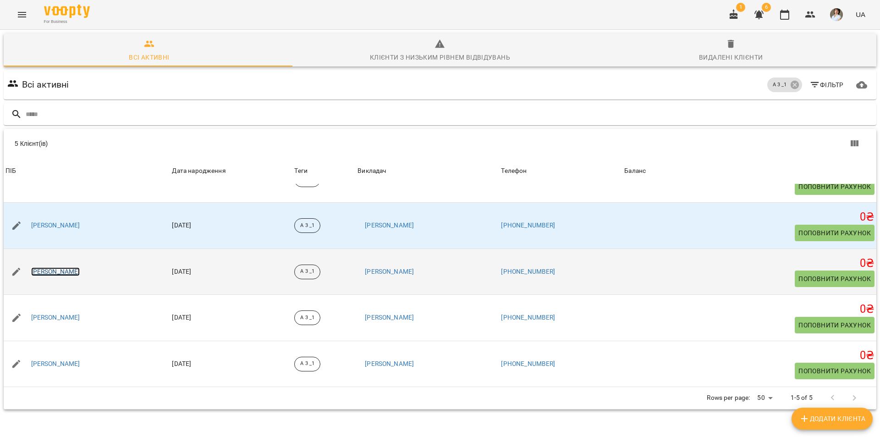
click at [78, 272] on link "Свинарчук Евеліна Сергіївна" at bounding box center [55, 271] width 49 height 9
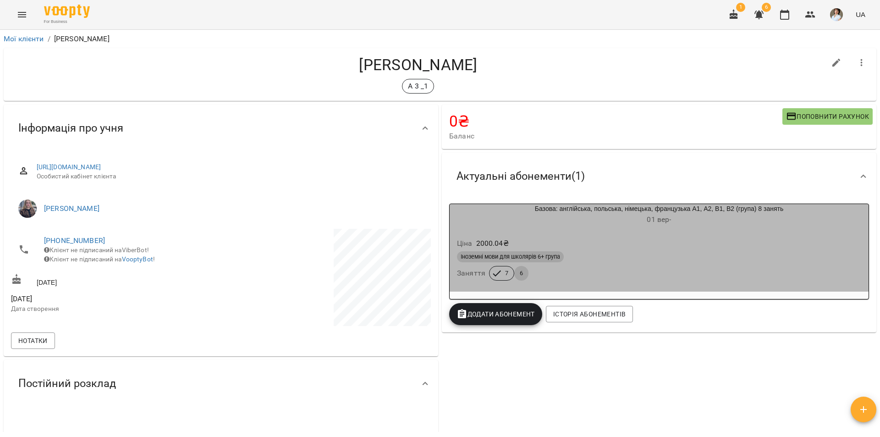
click at [688, 262] on div "Іноземні мови для школярів 6+ група" at bounding box center [659, 256] width 404 height 11
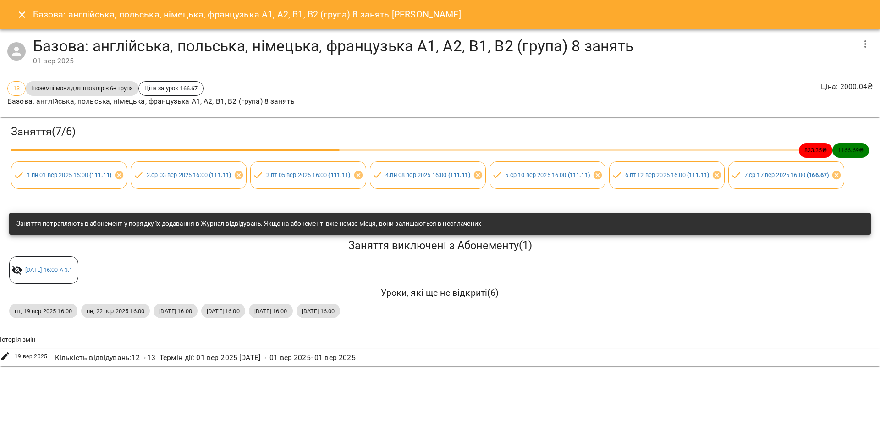
click at [863, 43] on icon "button" at bounding box center [865, 43] width 11 height 11
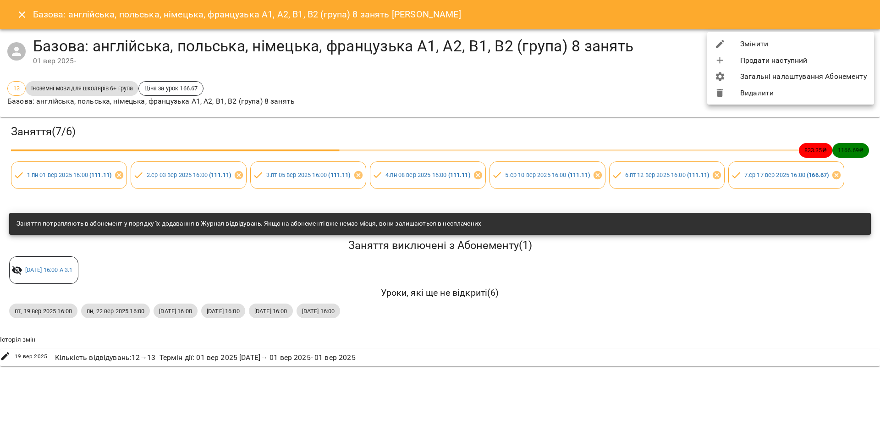
click at [758, 43] on li "Змінити" at bounding box center [790, 44] width 167 height 16
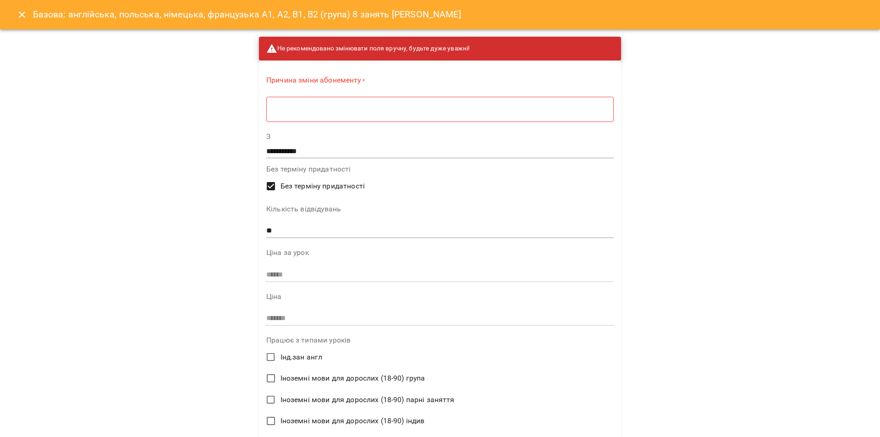
click at [282, 114] on div "* ​" at bounding box center [439, 109] width 347 height 26
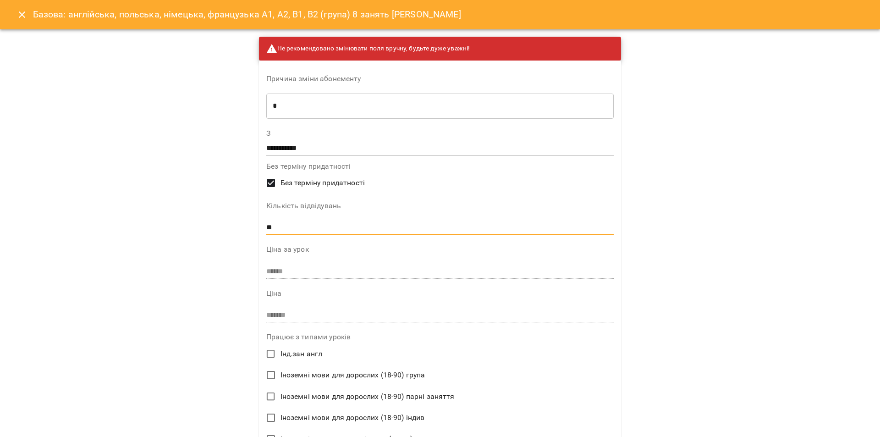
click at [269, 227] on input "**" at bounding box center [439, 227] width 347 height 15
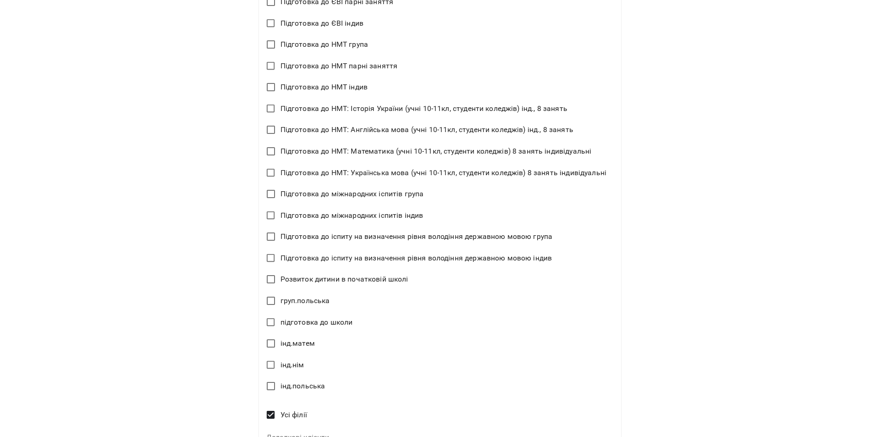
scroll to position [1038, 0]
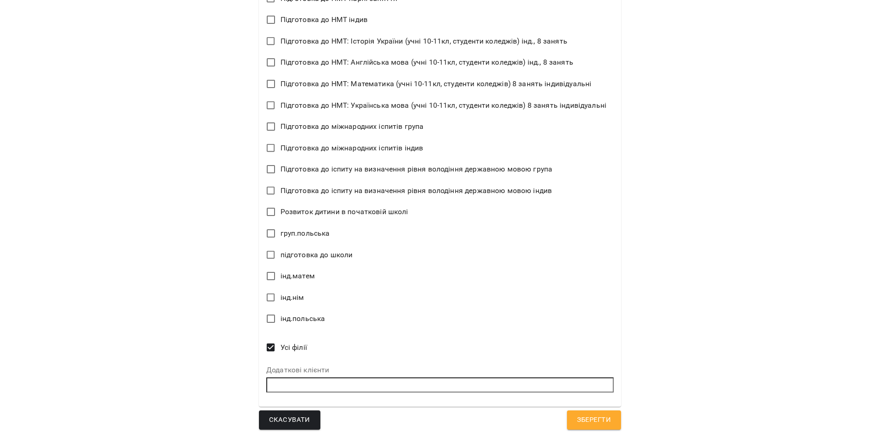
type input "**"
click at [586, 419] on span "Зберегти" at bounding box center [594, 420] width 34 height 12
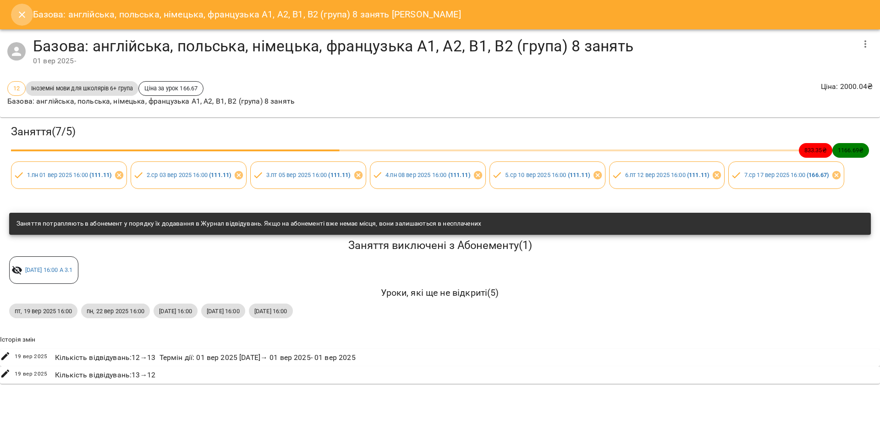
click at [18, 15] on icon "Close" at bounding box center [21, 14] width 11 height 11
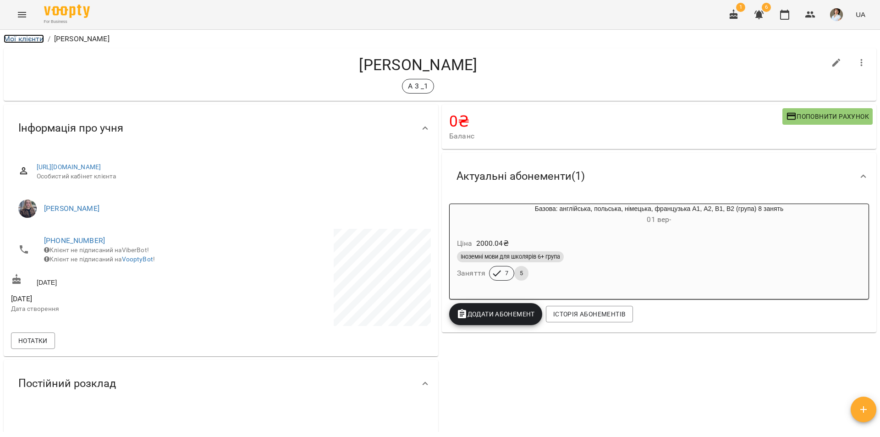
click at [31, 36] on link "Мої клієнти" at bounding box center [24, 38] width 40 height 9
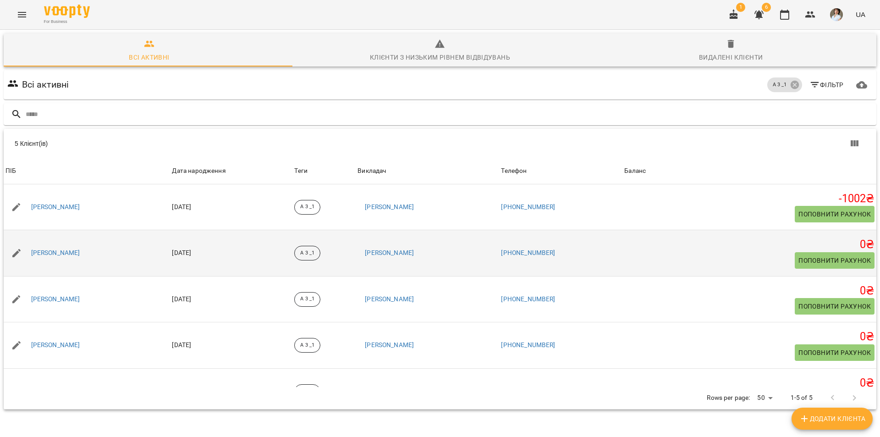
scroll to position [27, 0]
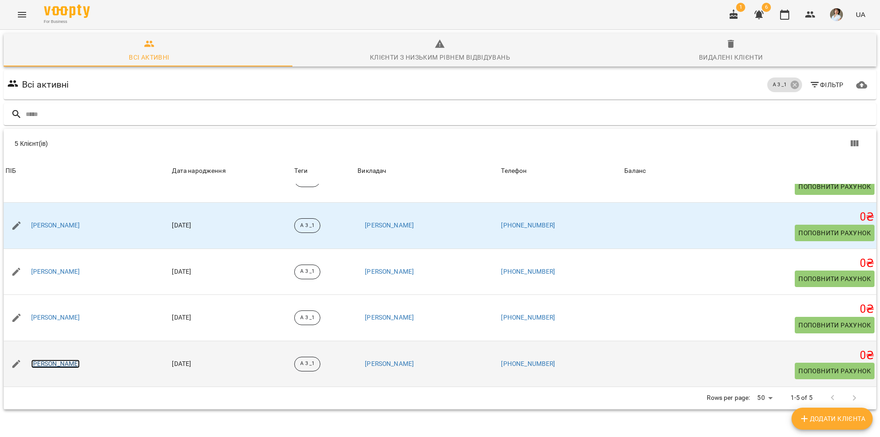
click at [56, 364] on link "Хмельницька Ангеліна Арсенівна" at bounding box center [55, 363] width 49 height 9
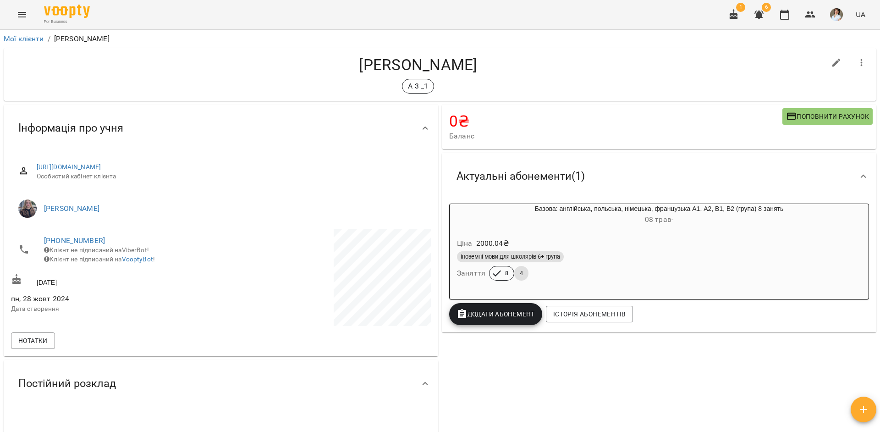
click at [777, 264] on div "Іноземні мови для школярів 6+ група" at bounding box center [659, 256] width 408 height 15
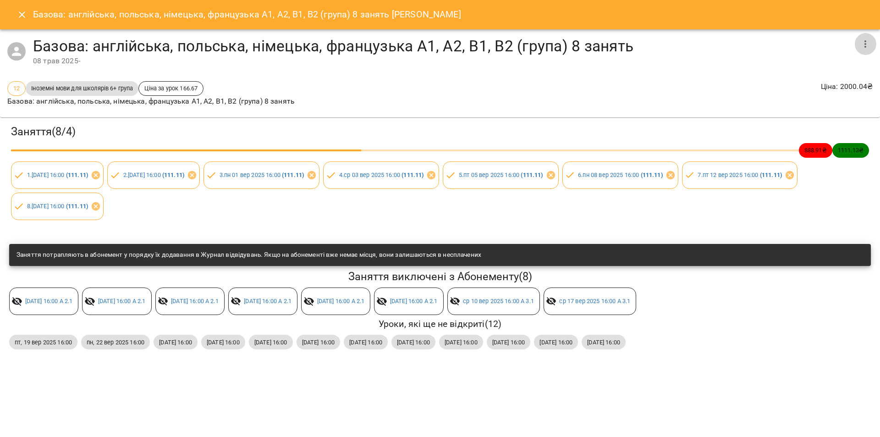
click at [865, 43] on icon "button" at bounding box center [865, 43] width 11 height 11
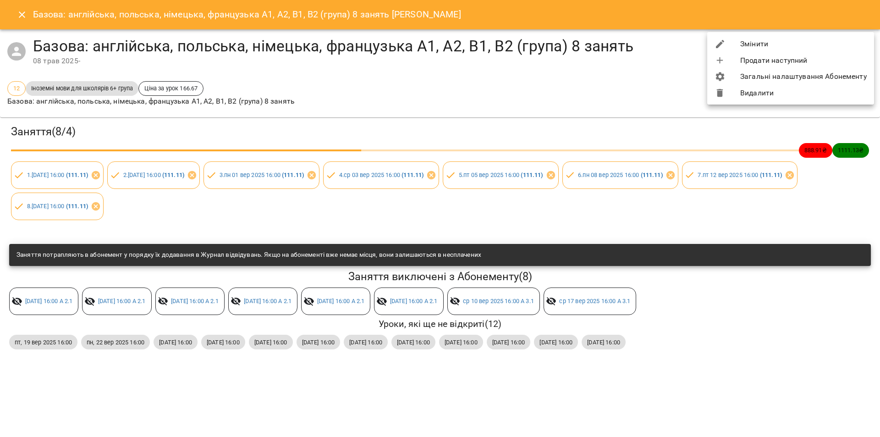
click at [782, 42] on li "Змінити" at bounding box center [790, 44] width 167 height 16
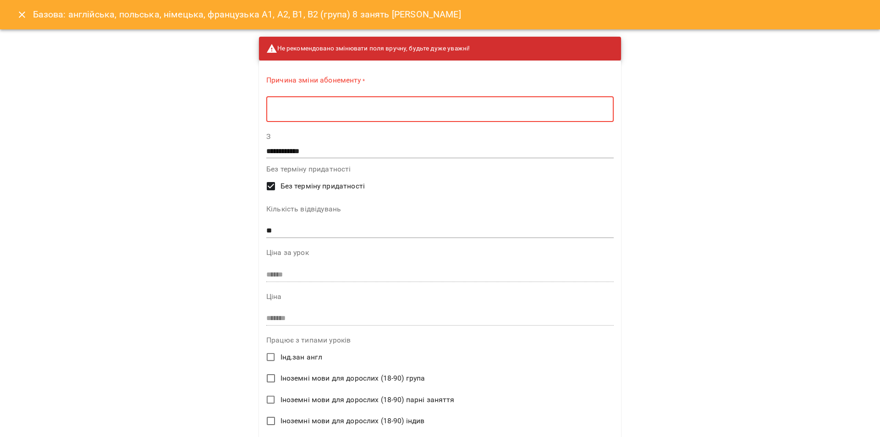
click at [279, 111] on textarea at bounding box center [440, 109] width 335 height 9
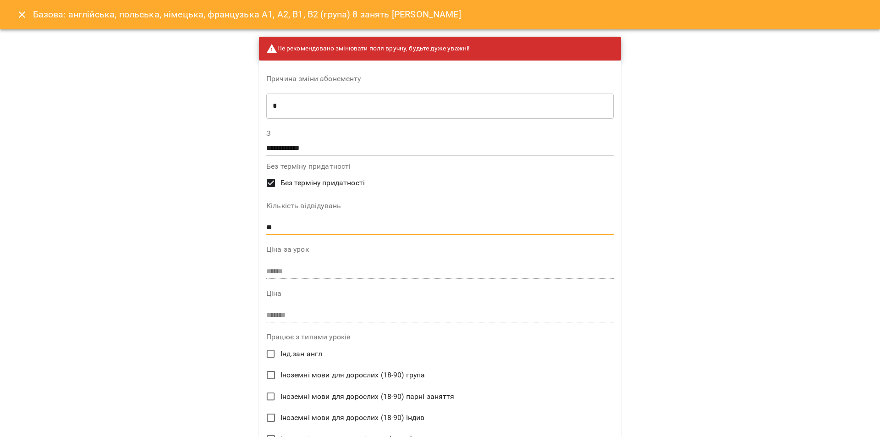
click at [269, 225] on input "**" at bounding box center [439, 227] width 347 height 15
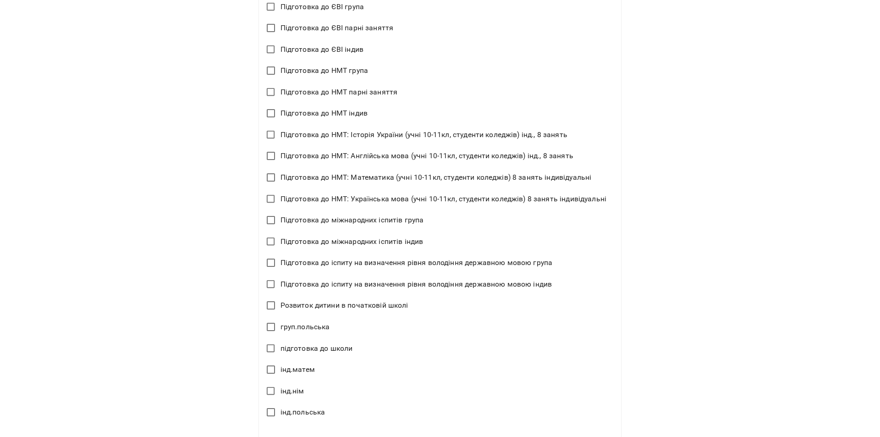
scroll to position [1038, 0]
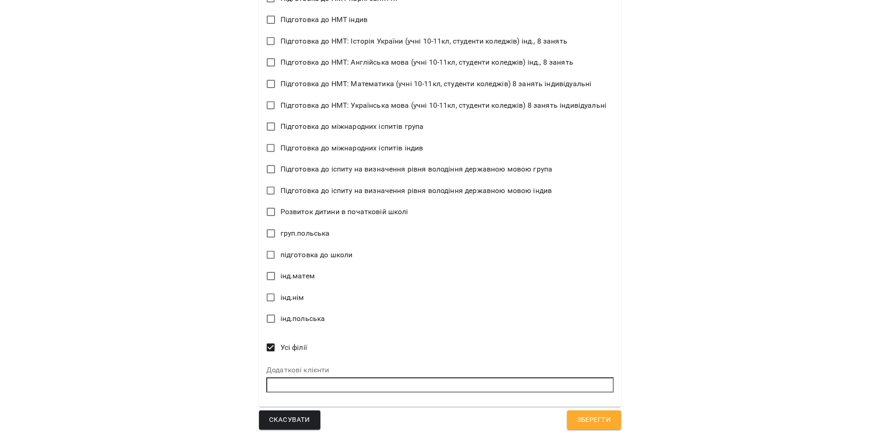
type input "**"
drag, startPoint x: 591, startPoint y: 423, endPoint x: 544, endPoint y: 366, distance: 73.2
click at [590, 421] on span "Зберегти" at bounding box center [594, 420] width 34 height 12
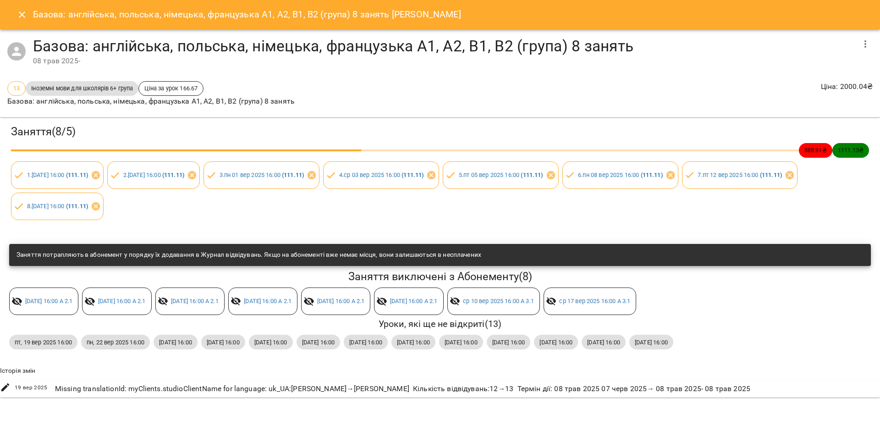
click at [22, 12] on icon "Close" at bounding box center [21, 14] width 11 height 11
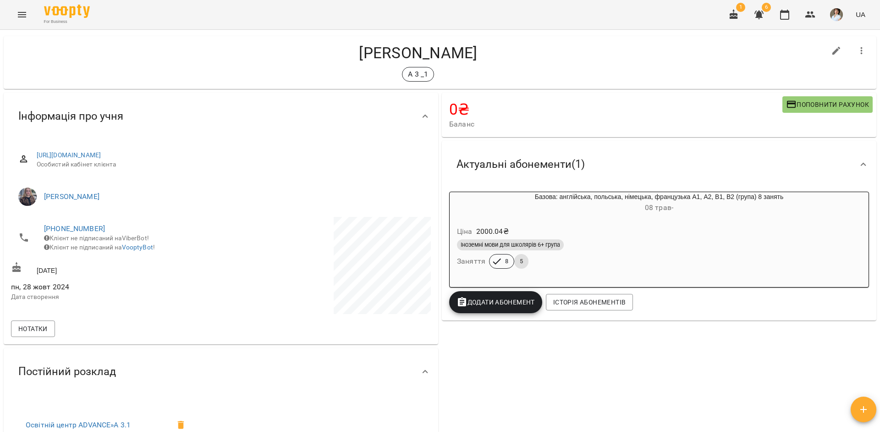
scroll to position [0, 0]
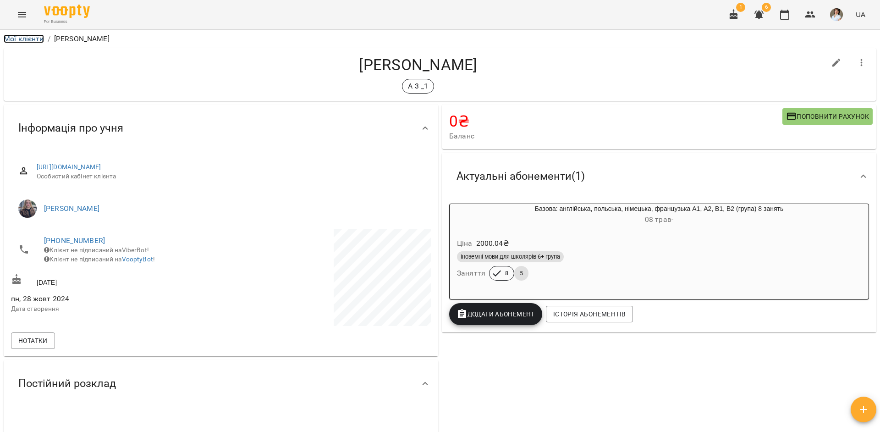
click at [28, 39] on link "Мої клієнти" at bounding box center [24, 38] width 40 height 9
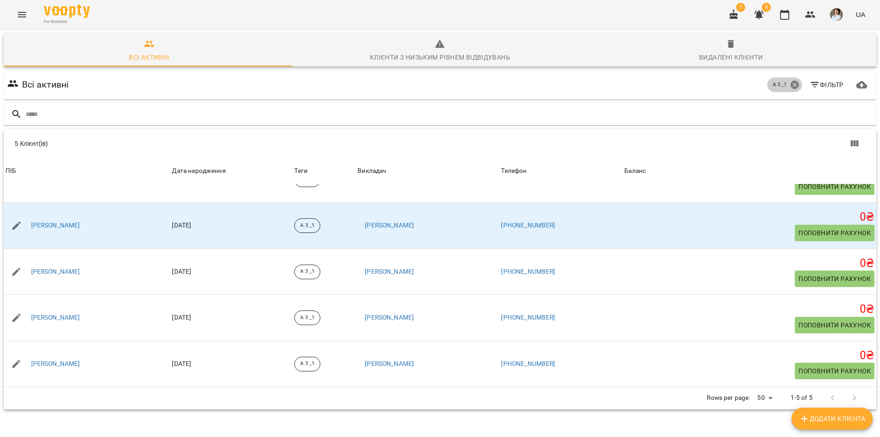
click at [790, 85] on icon at bounding box center [794, 85] width 8 height 8
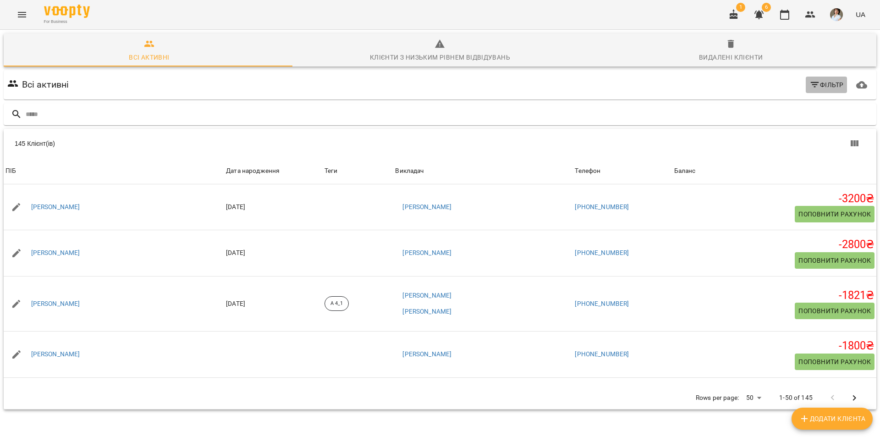
click at [821, 85] on span "Фільтр" at bounding box center [826, 84] width 34 height 11
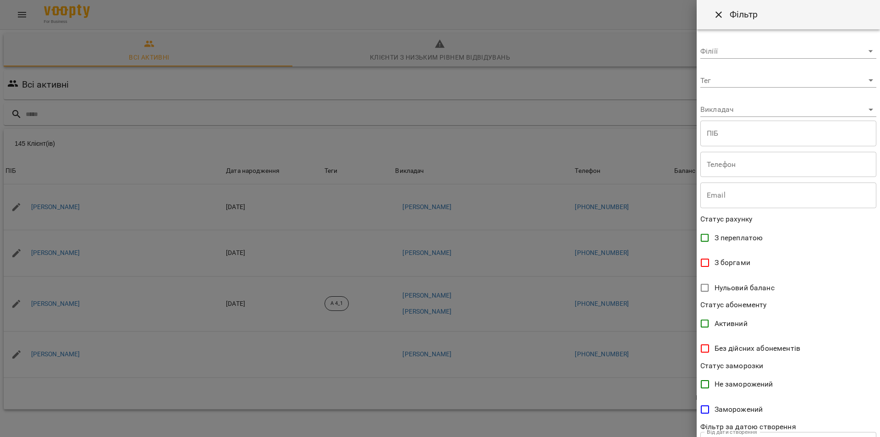
click at [749, 83] on body "For Business 1 6 UA Всі активні Клієнти з низьким рівнем відвідувань Видалені к…" at bounding box center [440, 238] width 880 height 477
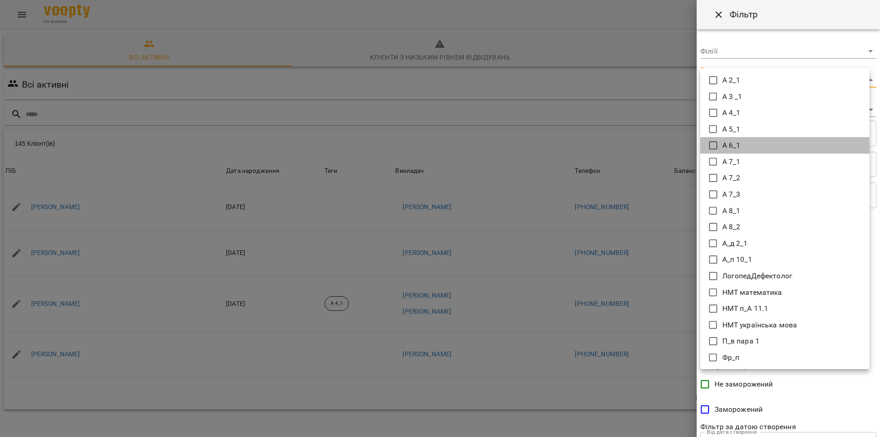
click at [712, 141] on icon at bounding box center [713, 145] width 11 height 11
type input "*****"
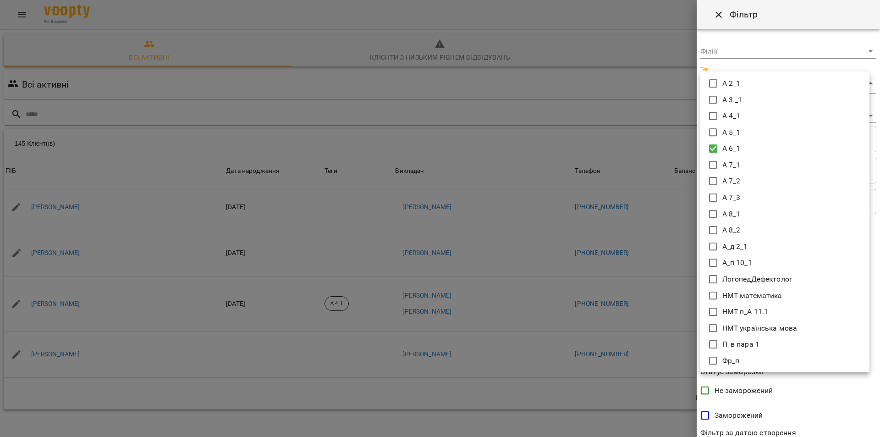
click at [831, 381] on div at bounding box center [440, 218] width 880 height 437
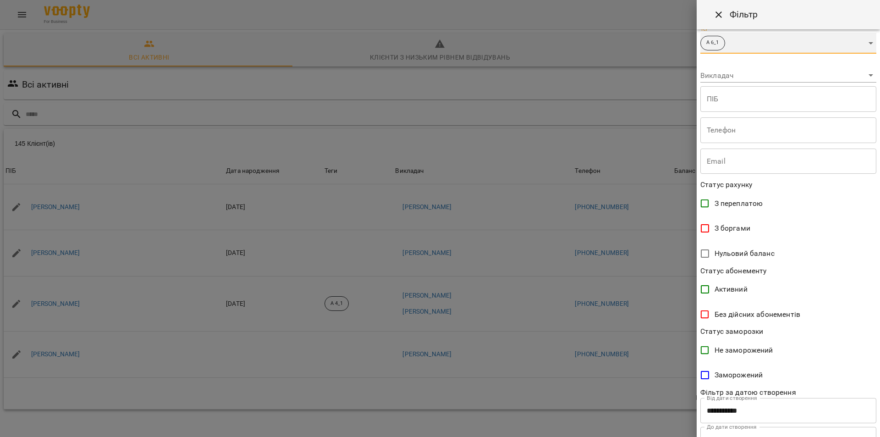
scroll to position [80, 0]
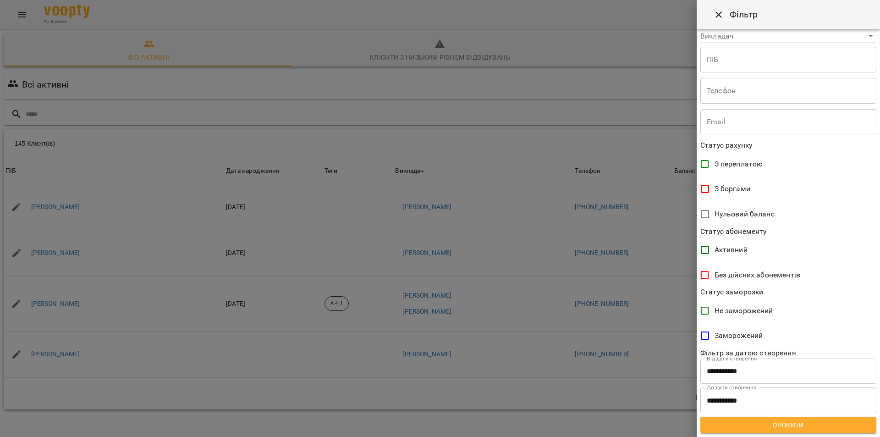
click at [783, 426] on span "Оновити" at bounding box center [788, 424] width 161 height 11
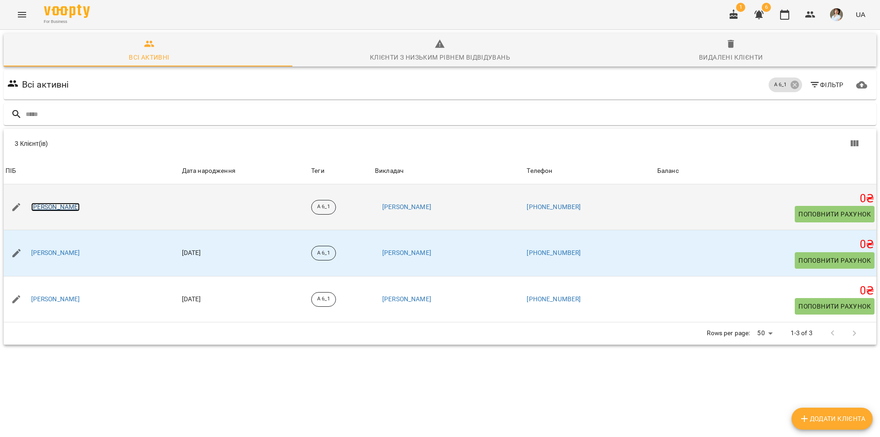
click at [53, 205] on link "Мєлєкесцева Поліна" at bounding box center [55, 207] width 49 height 9
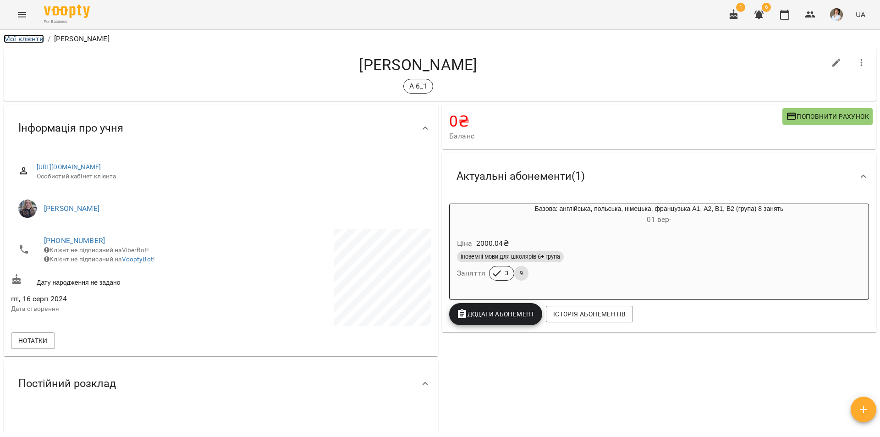
click at [29, 38] on link "Мої клієнти" at bounding box center [24, 38] width 40 height 9
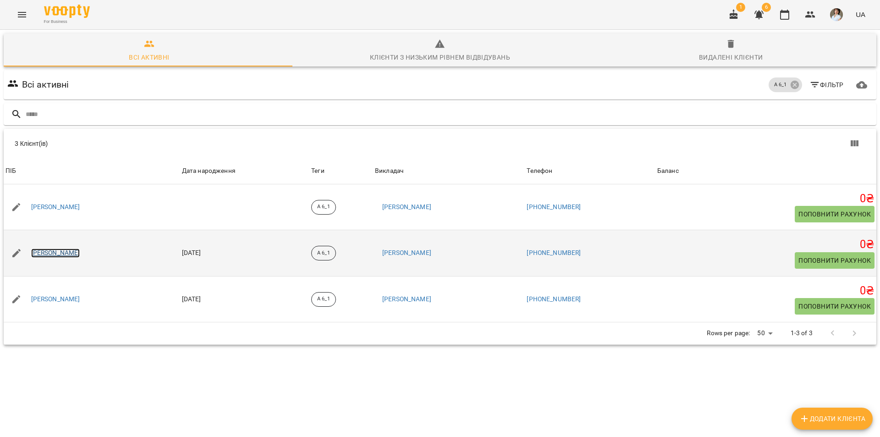
click at [77, 253] on link "Данильчук Дмитро Дмитрович" at bounding box center [55, 252] width 49 height 9
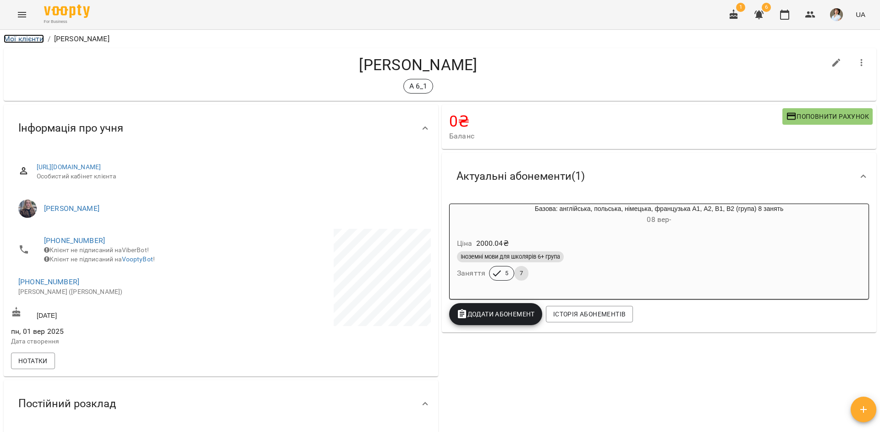
click at [33, 38] on link "Мої клієнти" at bounding box center [24, 38] width 40 height 9
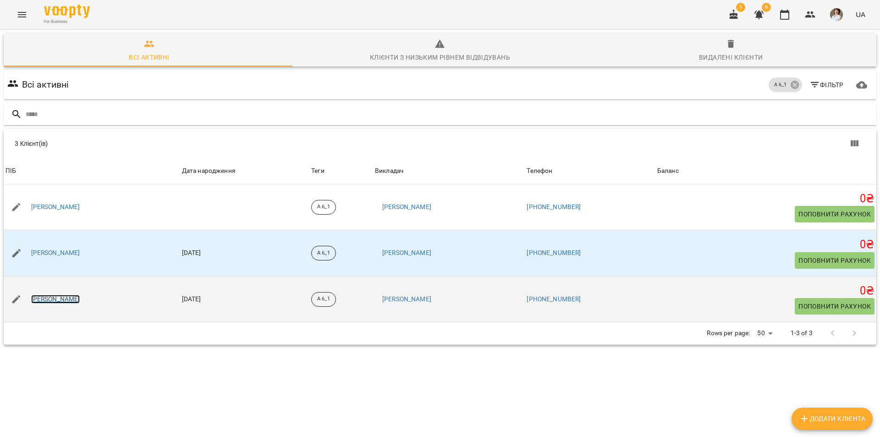
click at [66, 300] on link "Пелих Даніїл Сергійович" at bounding box center [55, 299] width 49 height 9
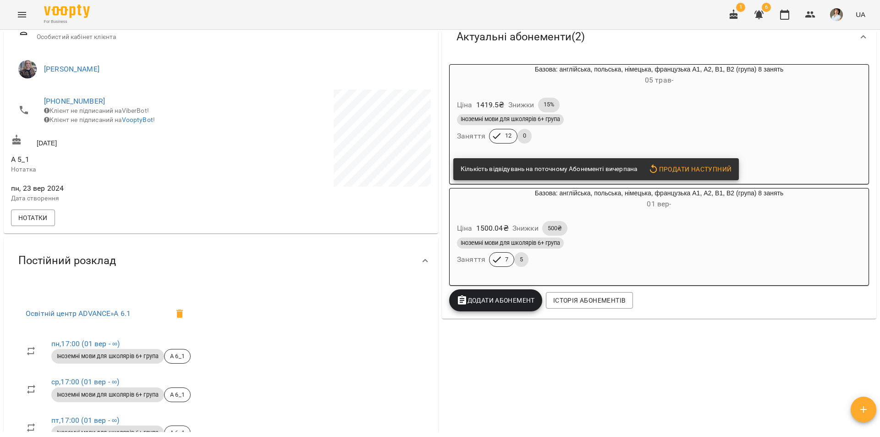
scroll to position [137, 0]
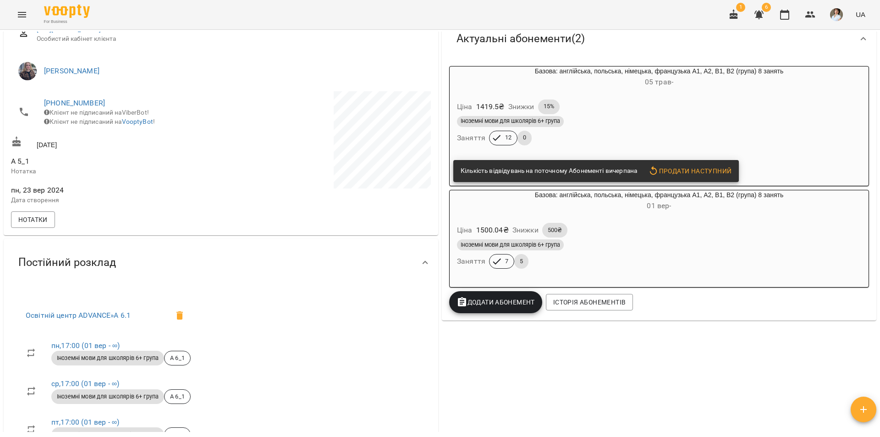
click at [761, 118] on div "Іноземні мови для школярів 6+ група" at bounding box center [659, 121] width 404 height 11
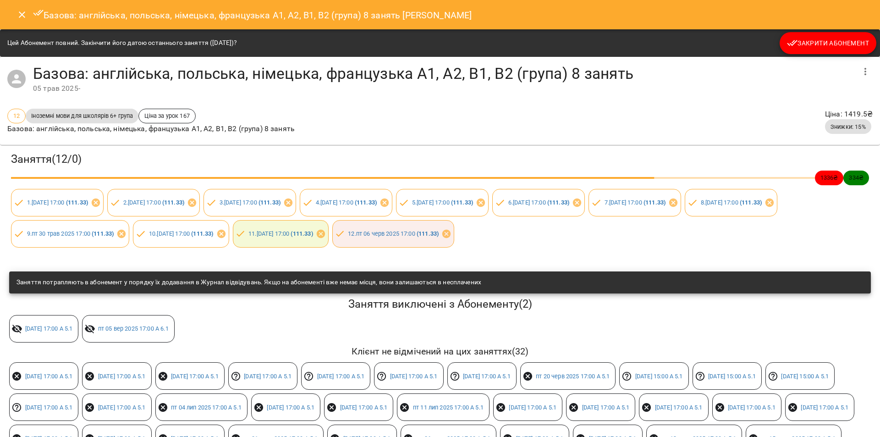
click at [843, 45] on span "Закрити Абонемент" at bounding box center [828, 43] width 82 height 11
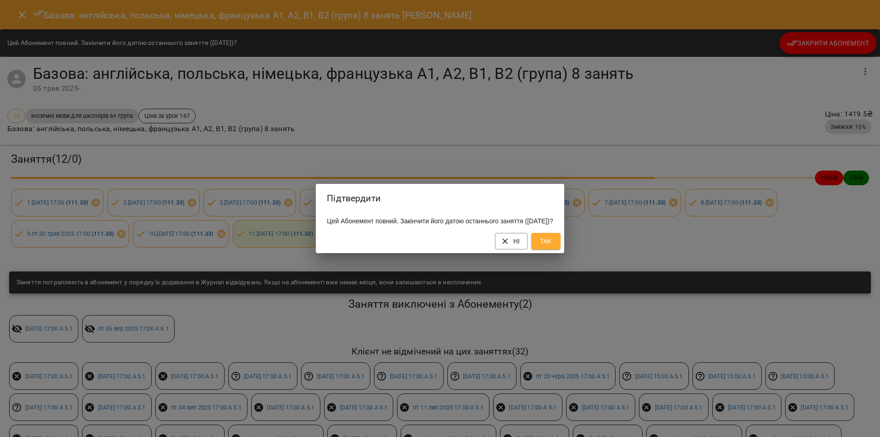
drag, startPoint x: 561, startPoint y: 245, endPoint x: 544, endPoint y: 233, distance: 21.5
click at [553, 245] on span "Так" at bounding box center [545, 241] width 15 height 11
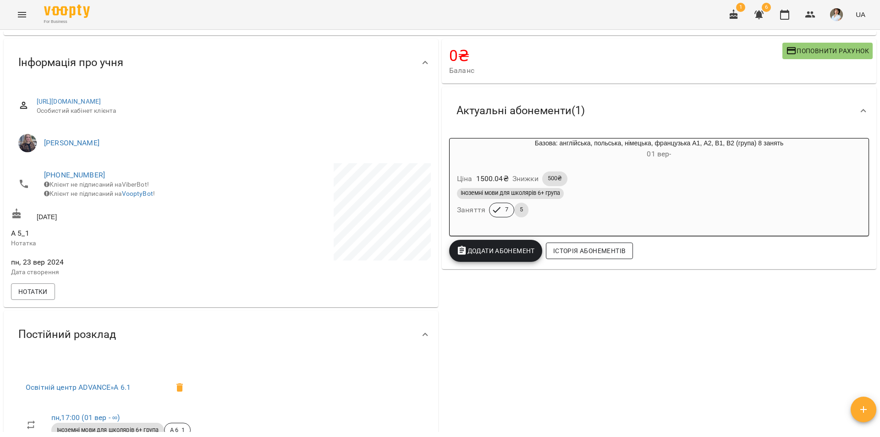
scroll to position [0, 0]
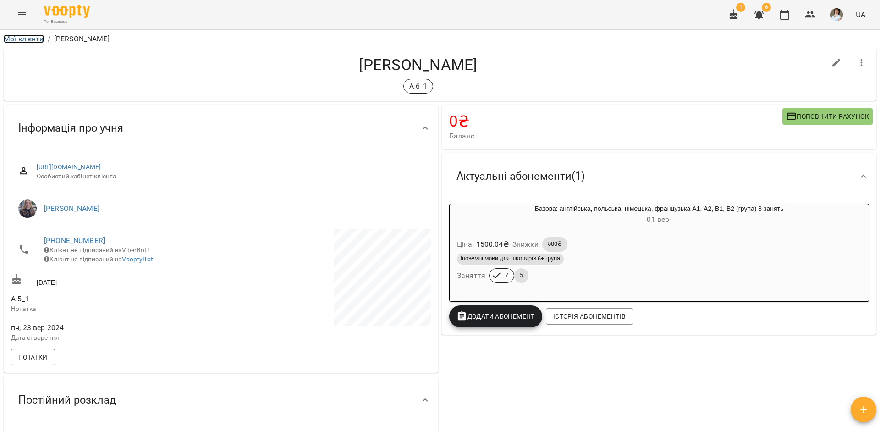
click at [22, 36] on link "Мої клієнти" at bounding box center [24, 38] width 40 height 9
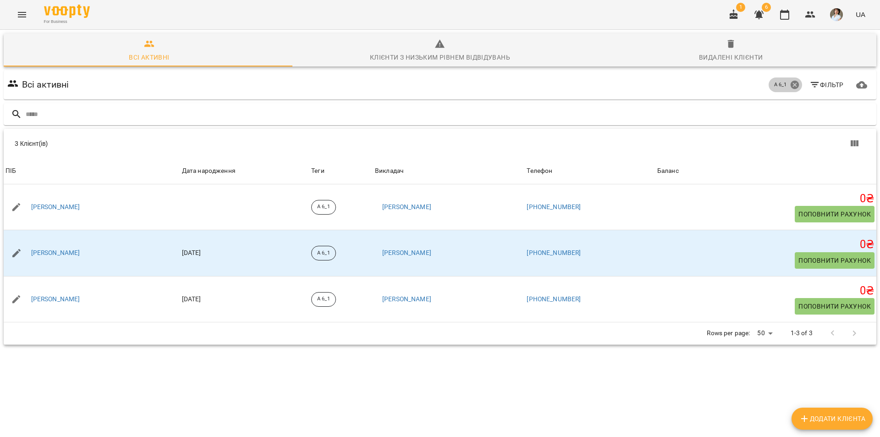
click at [790, 83] on icon at bounding box center [794, 85] width 8 height 8
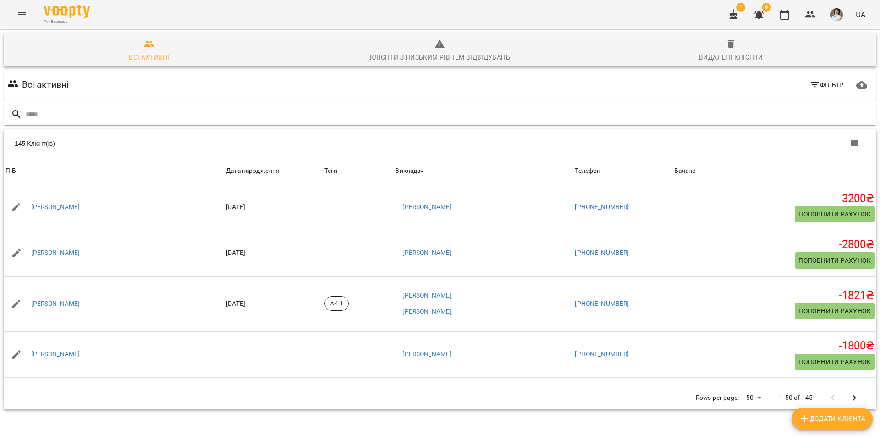
click at [821, 87] on span "Фільтр" at bounding box center [826, 84] width 34 height 11
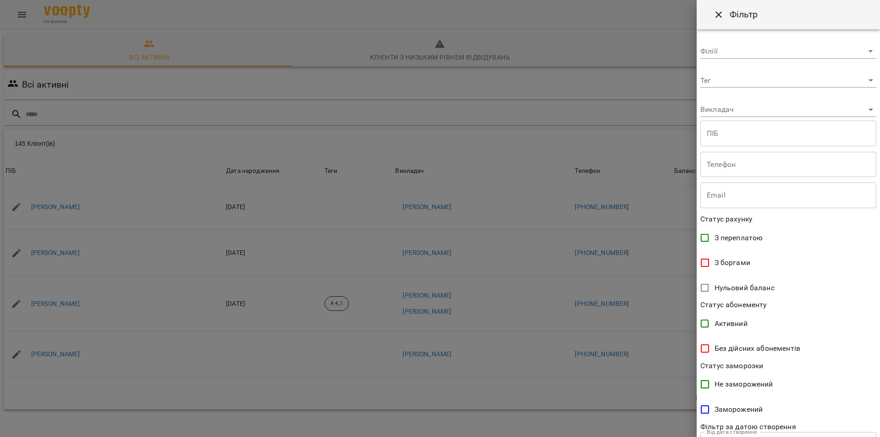
click at [799, 79] on body "For Business 1 6 UA Всі активні Клієнти з низьким рівнем відвідувань Видалені к…" at bounding box center [440, 238] width 880 height 477
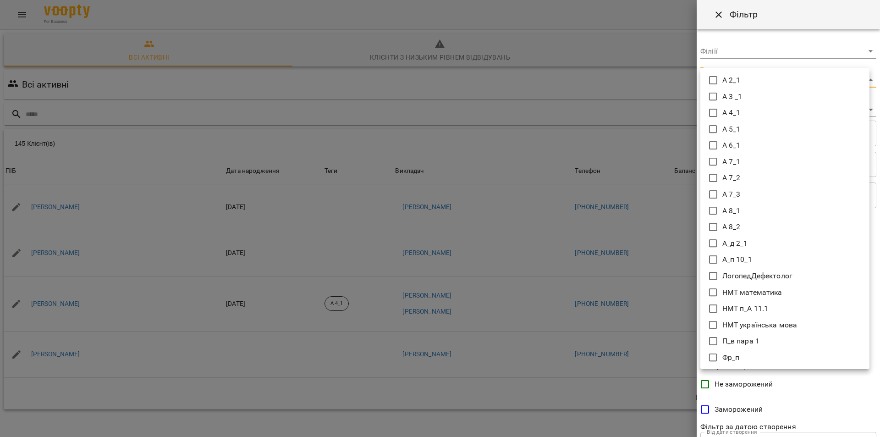
click at [713, 128] on icon at bounding box center [713, 129] width 11 height 11
type input "*****"
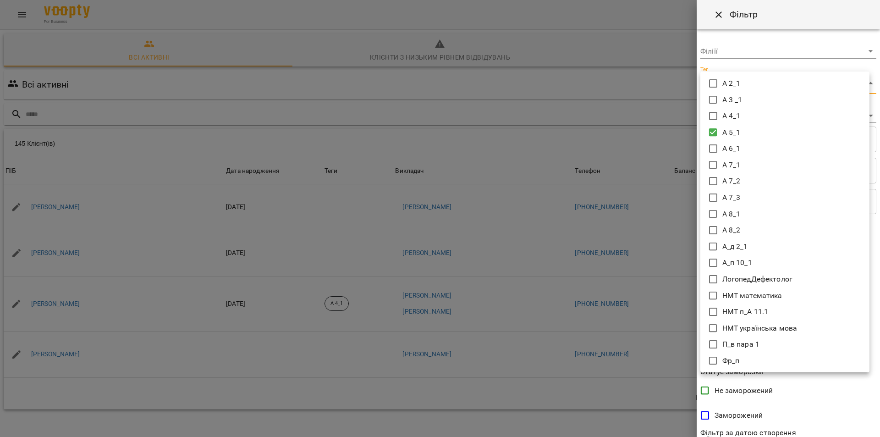
click at [853, 389] on div at bounding box center [440, 218] width 880 height 437
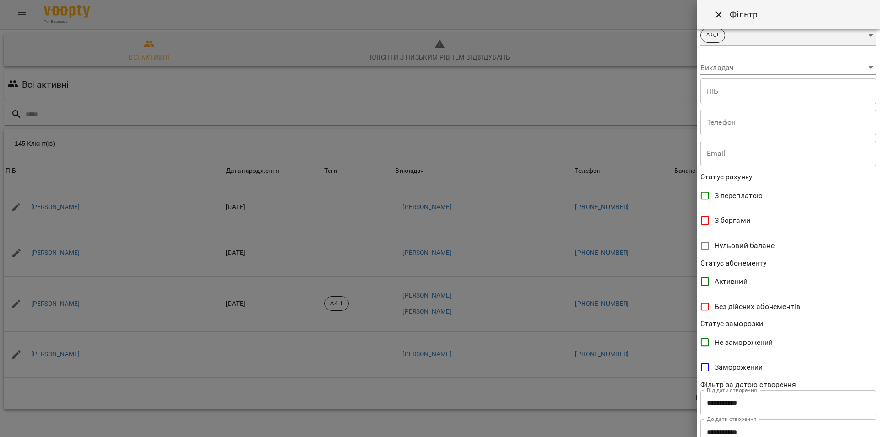
scroll to position [80, 0]
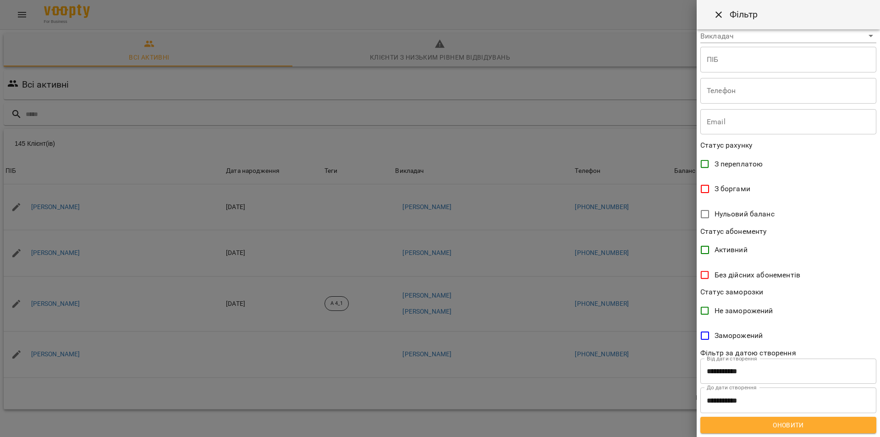
click at [814, 424] on span "Оновити" at bounding box center [788, 424] width 161 height 11
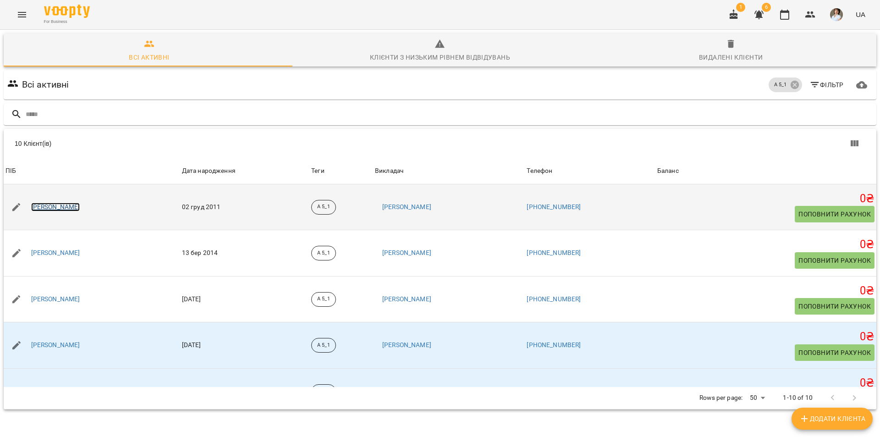
click at [61, 208] on link "Сурду Ванеса Анатоліївна" at bounding box center [55, 207] width 49 height 9
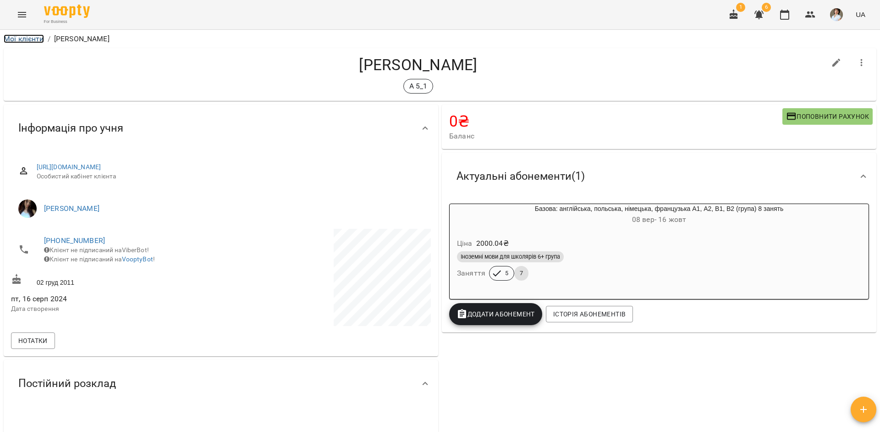
click at [29, 41] on link "Мої клієнти" at bounding box center [24, 38] width 40 height 9
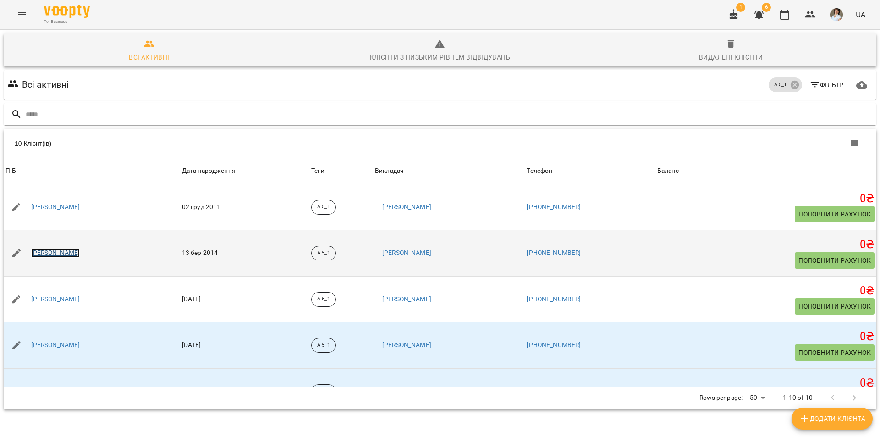
click at [80, 251] on link "Юрківська Софія Валеріївна" at bounding box center [55, 252] width 49 height 9
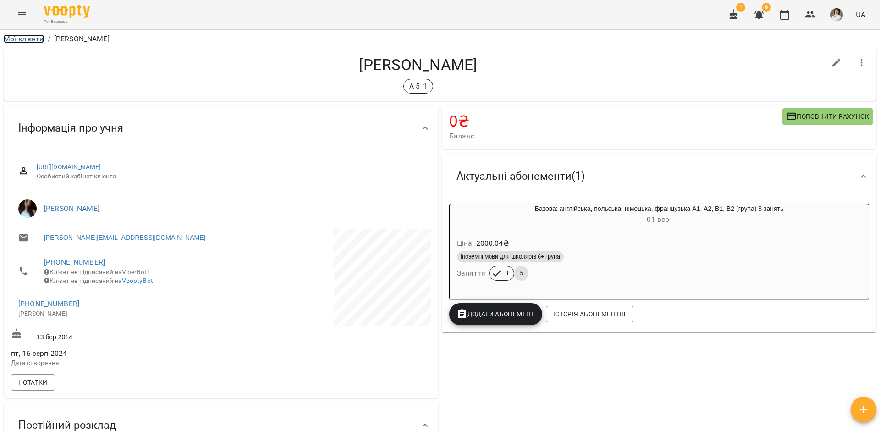
click at [36, 38] on link "Мої клієнти" at bounding box center [24, 38] width 40 height 9
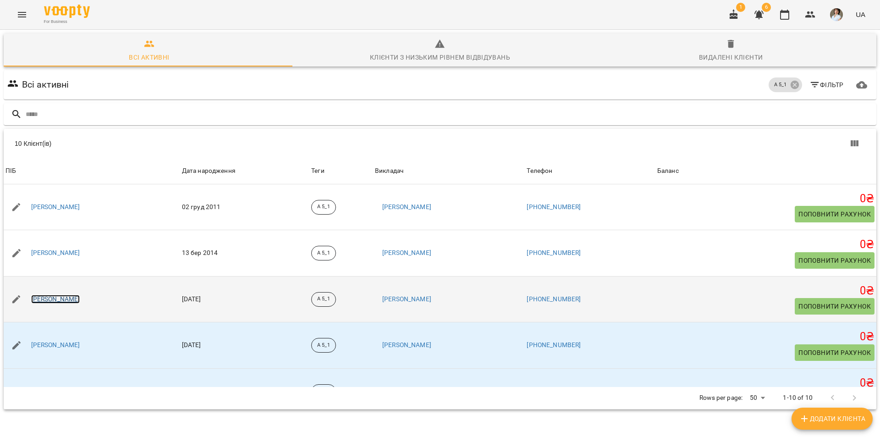
click at [76, 299] on link "Станкевич Софія Вадимівна" at bounding box center [55, 299] width 49 height 9
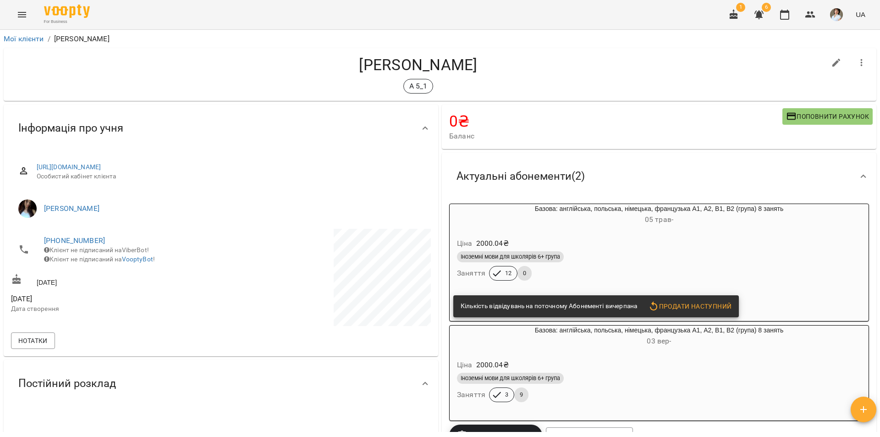
click at [767, 250] on div "Ціна 2000.04 ₴" at bounding box center [659, 243] width 408 height 16
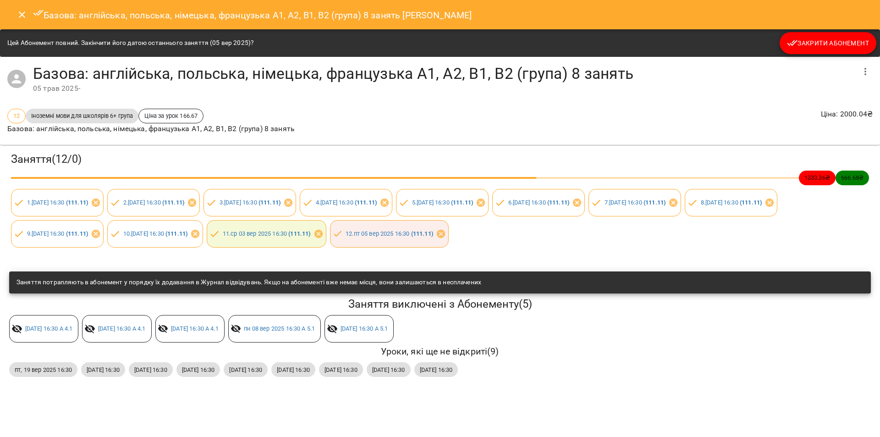
click at [842, 34] on button "Закрити Абонемент" at bounding box center [828, 43] width 97 height 22
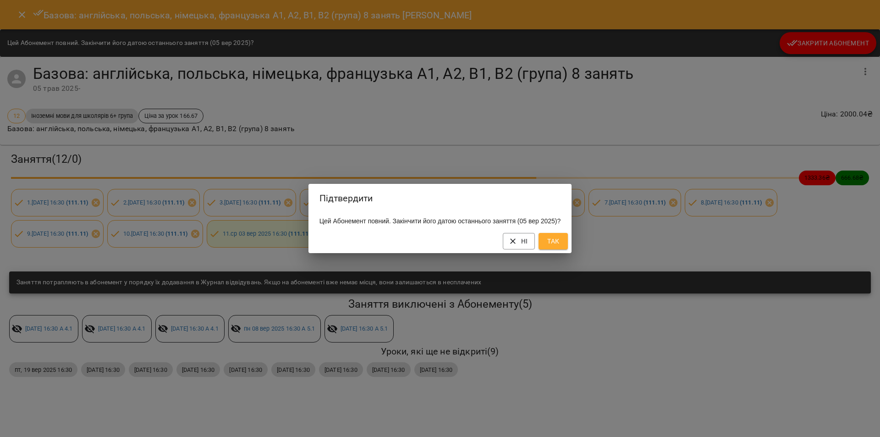
click at [560, 244] on span "Так" at bounding box center [553, 241] width 15 height 11
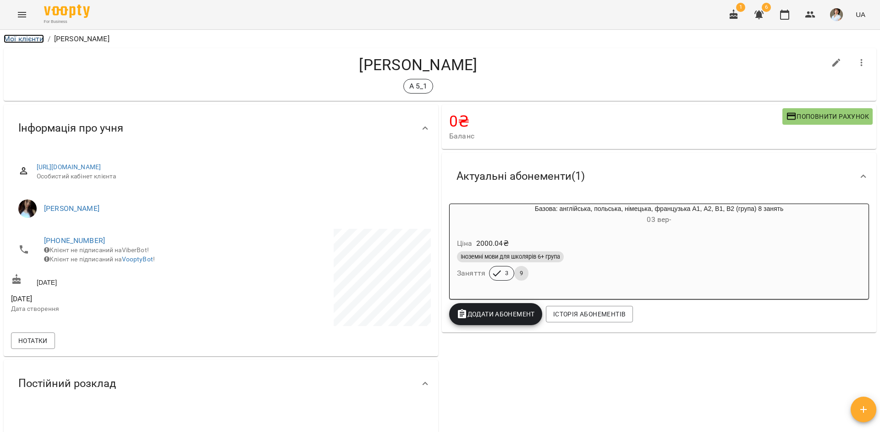
click at [22, 38] on link "Мої клієнти" at bounding box center [24, 38] width 40 height 9
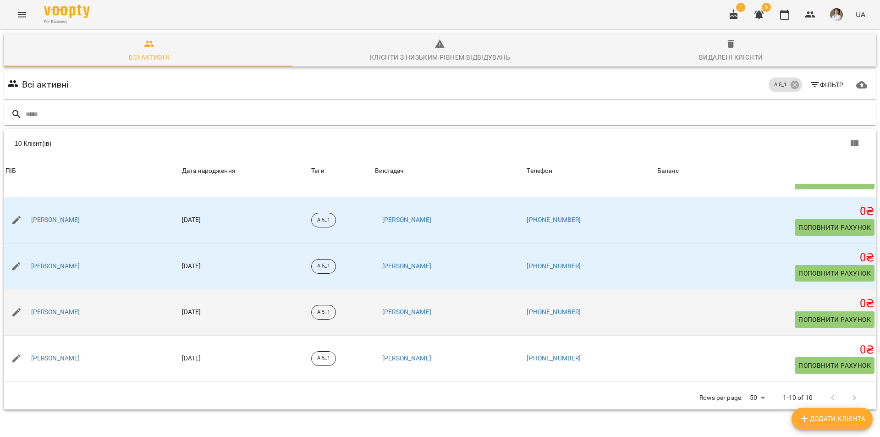
scroll to position [137, 0]
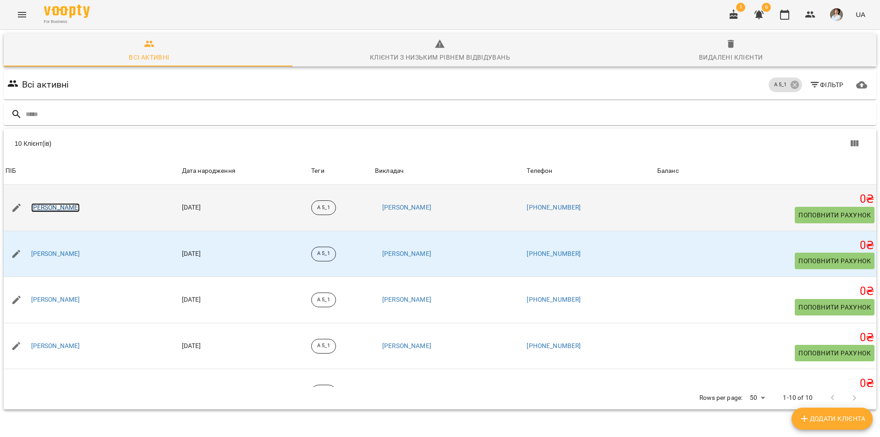
click at [65, 207] on link "Зізін Артем Максимович" at bounding box center [55, 207] width 49 height 9
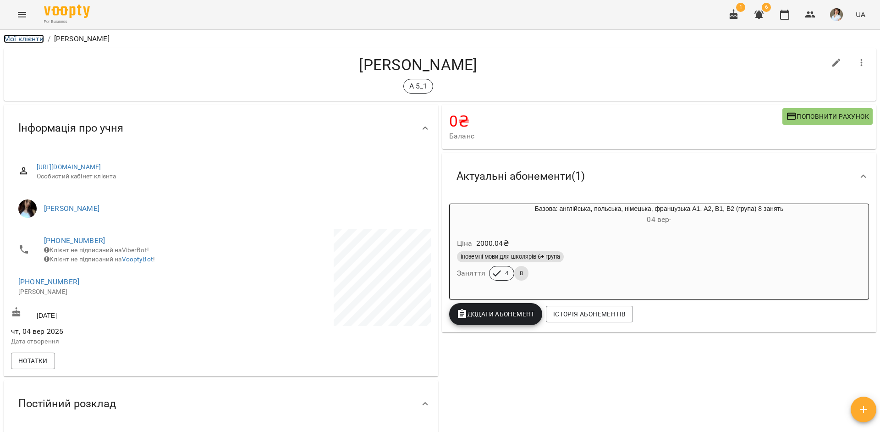
click at [28, 37] on link "Мої клієнти" at bounding box center [24, 38] width 40 height 9
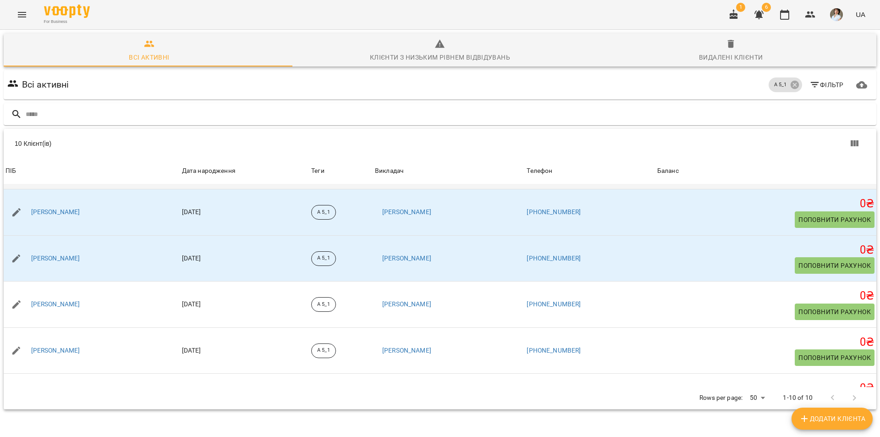
scroll to position [137, 0]
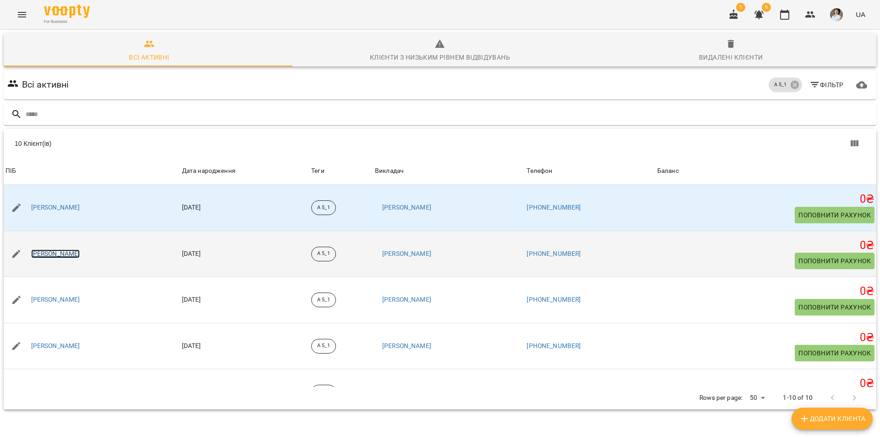
click at [77, 254] on link "Заставний Володимир Олексійович" at bounding box center [55, 253] width 49 height 9
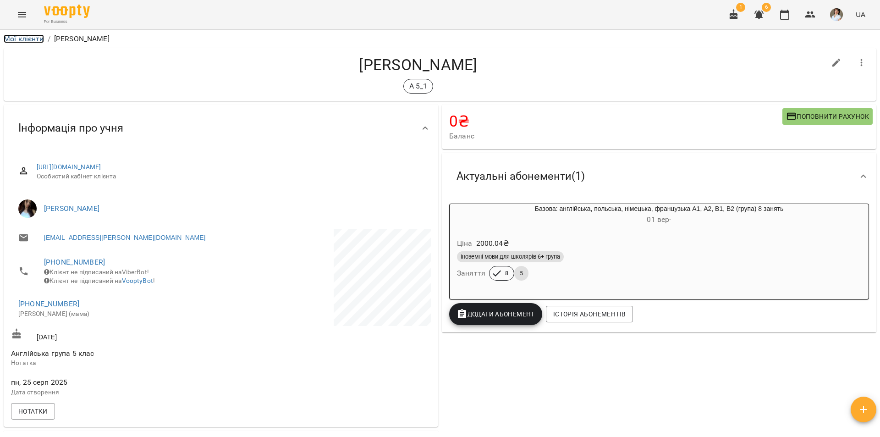
click at [34, 38] on link "Мої клієнти" at bounding box center [24, 38] width 40 height 9
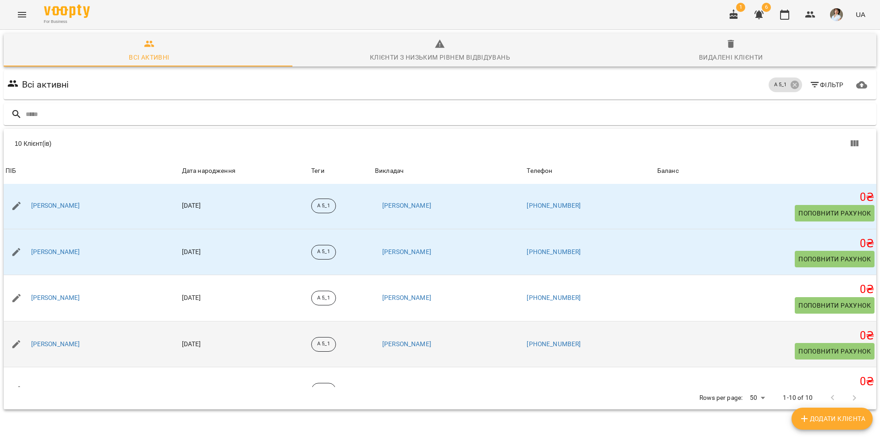
scroll to position [183, 0]
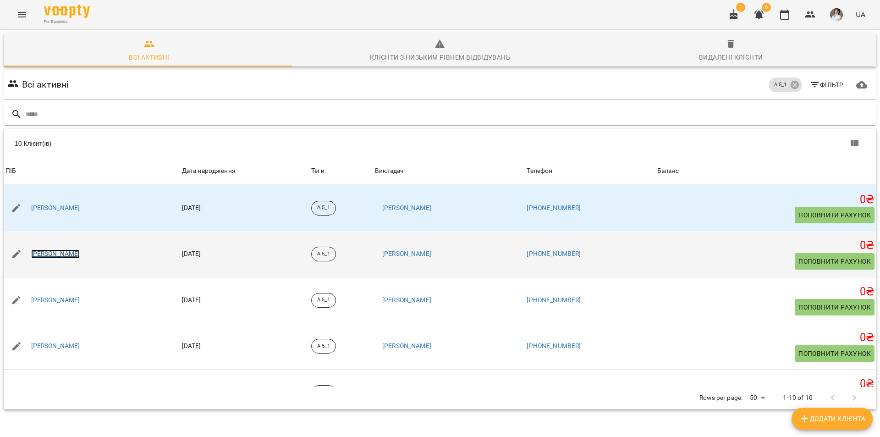
click at [71, 255] on link "[PERSON_NAME]" at bounding box center [55, 253] width 49 height 9
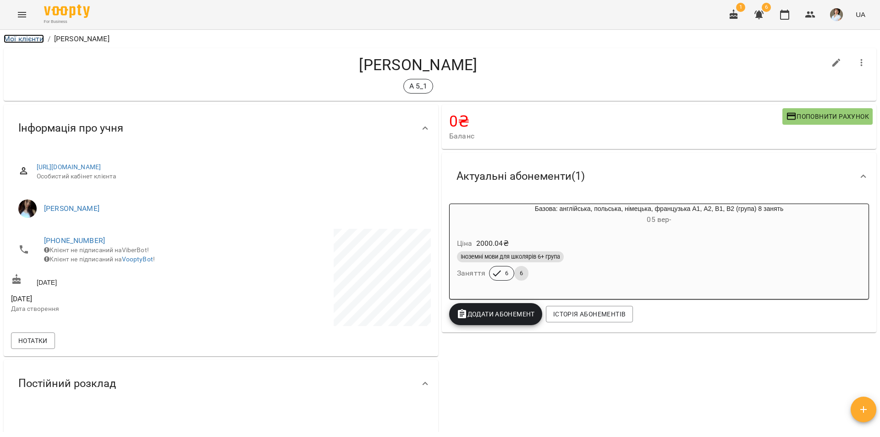
click at [30, 39] on link "Мої клієнти" at bounding box center [24, 38] width 40 height 9
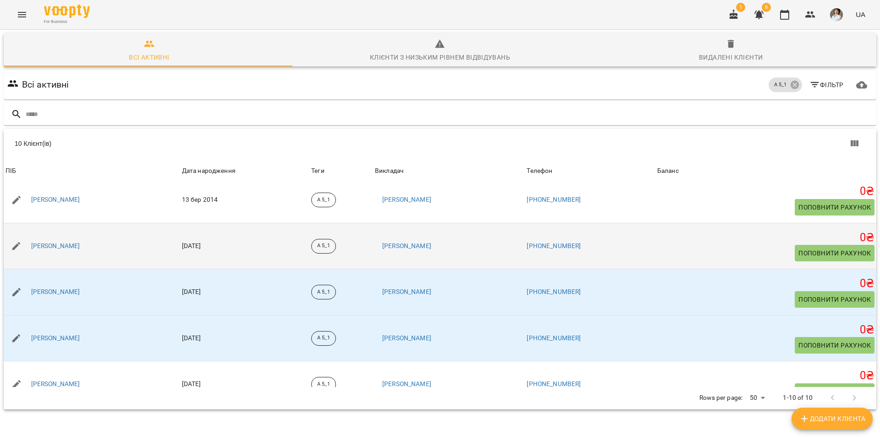
scroll to position [137, 0]
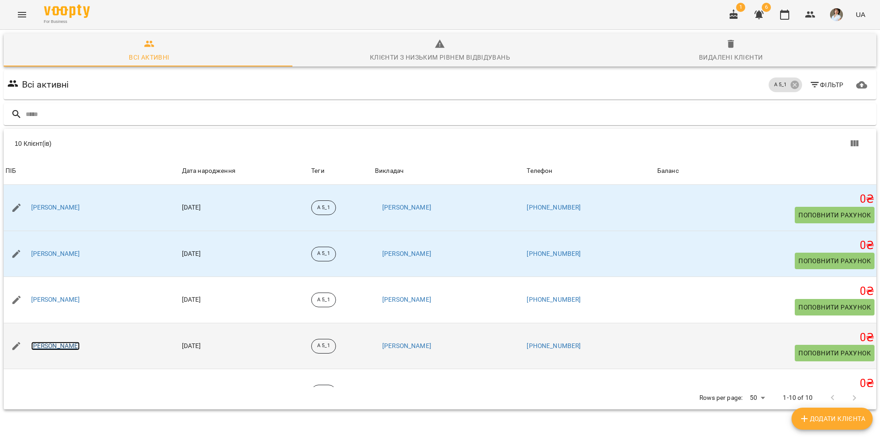
click at [80, 349] on link "[PERSON_NAME]" at bounding box center [55, 345] width 49 height 9
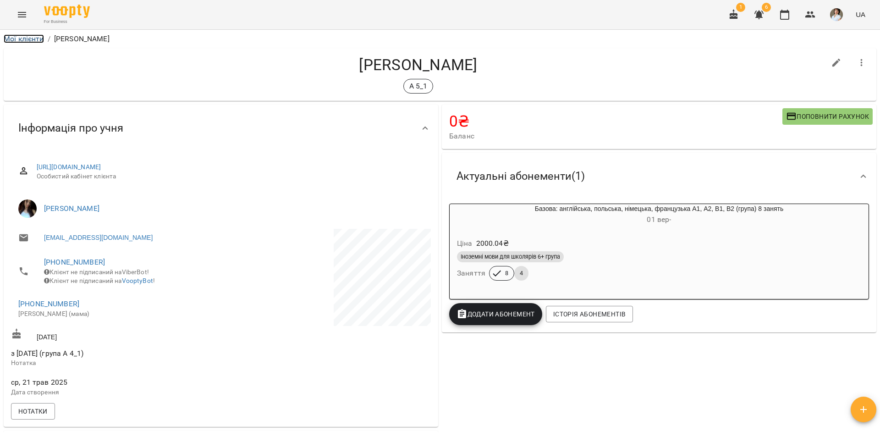
click at [30, 38] on link "Мої клієнти" at bounding box center [24, 38] width 40 height 9
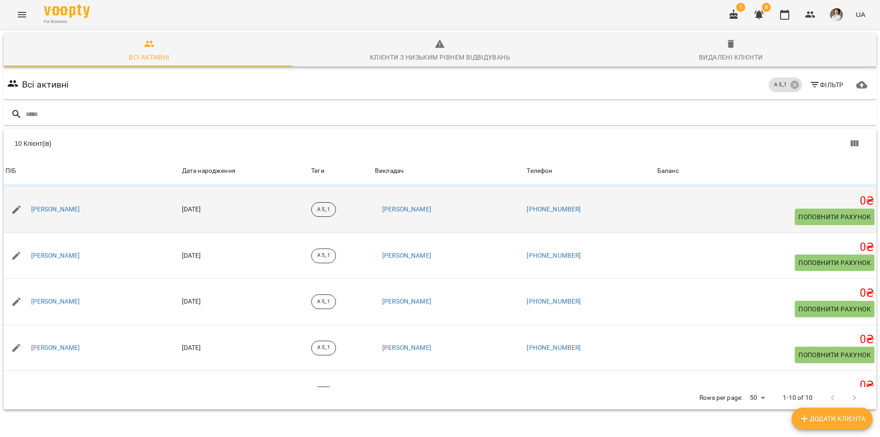
scroll to position [229, 0]
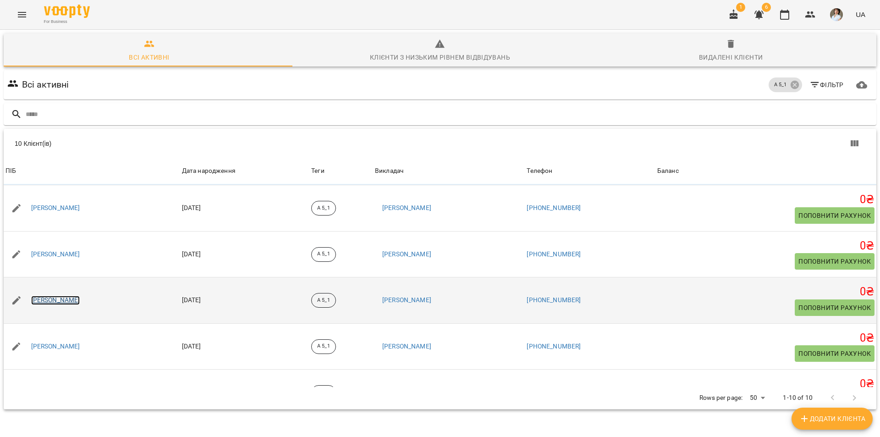
click at [60, 299] on link "[PERSON_NAME]" at bounding box center [55, 300] width 49 height 9
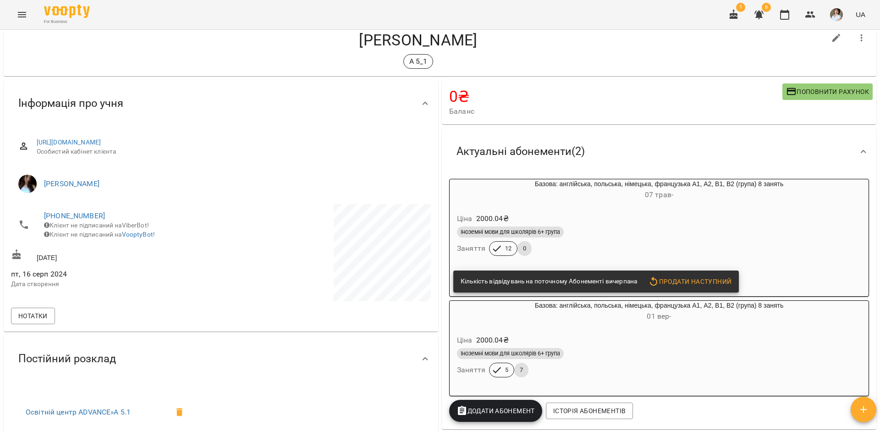
scroll to position [46, 0]
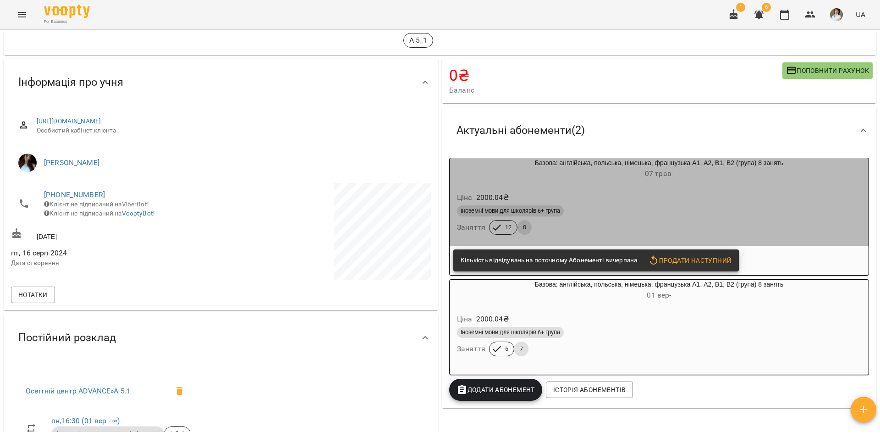
click at [808, 209] on div "Іноземні мови для школярів 6+ група" at bounding box center [659, 210] width 404 height 11
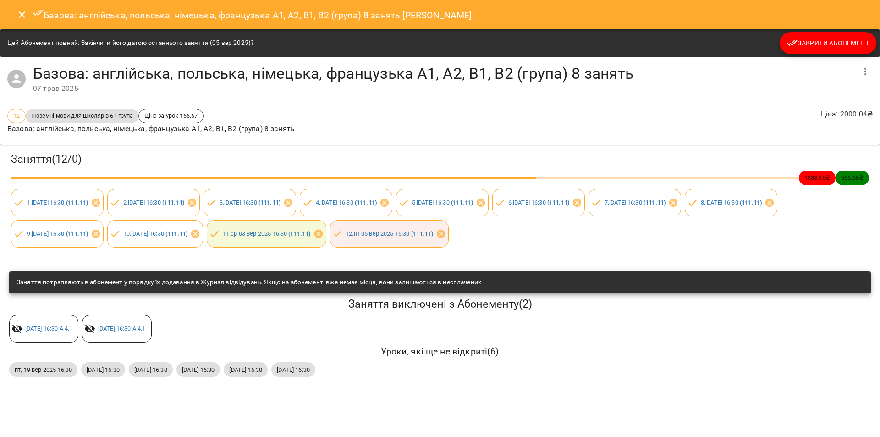
click at [809, 43] on span "Закрити Абонемент" at bounding box center [828, 43] width 82 height 11
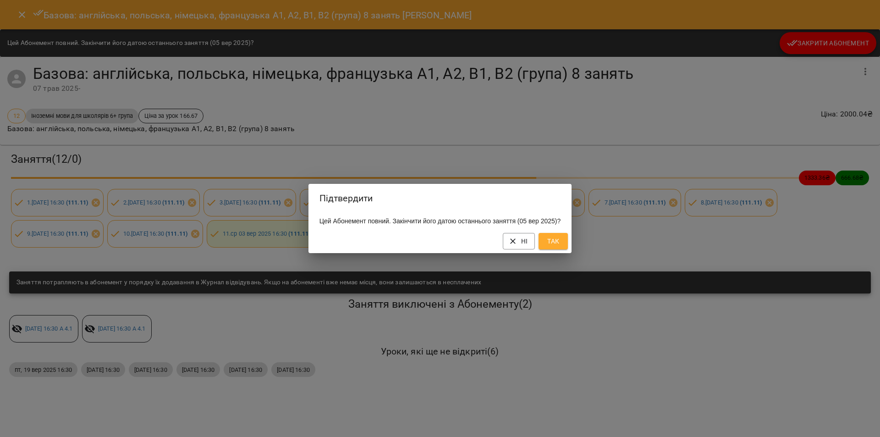
click at [560, 247] on span "Так" at bounding box center [553, 241] width 15 height 11
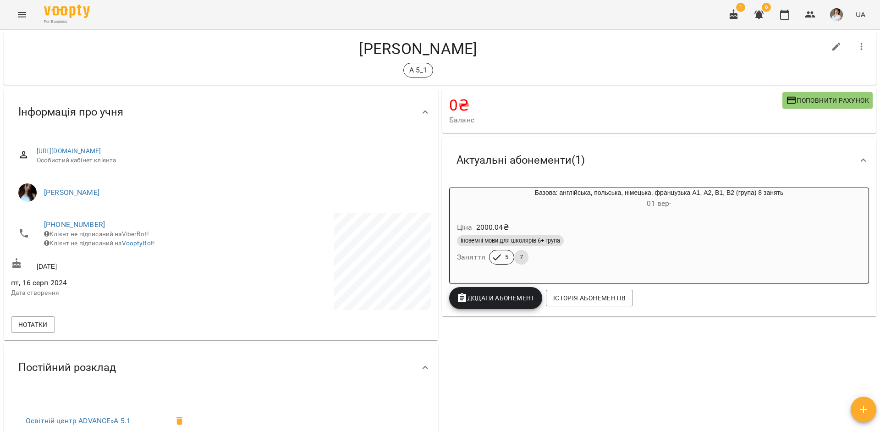
scroll to position [0, 0]
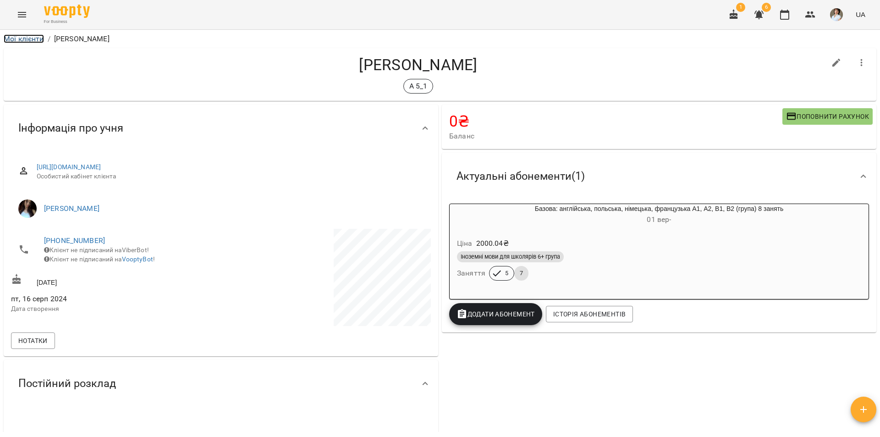
click at [22, 39] on link "Мої клієнти" at bounding box center [24, 38] width 40 height 9
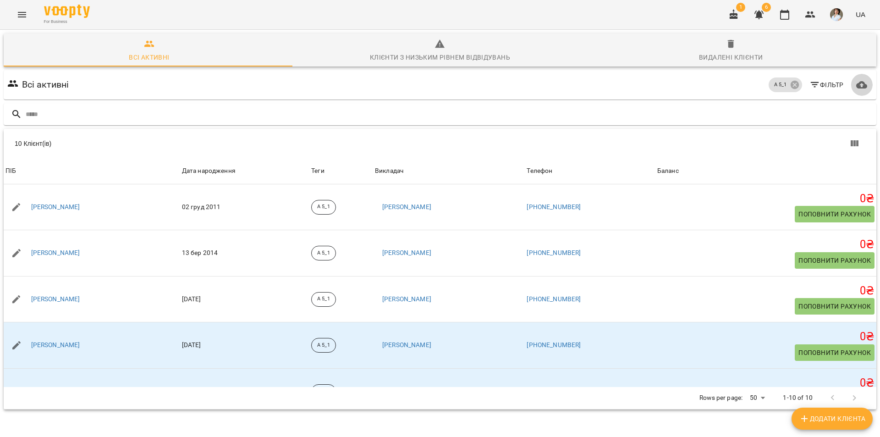
click at [856, 81] on icon "button" at bounding box center [861, 84] width 11 height 7
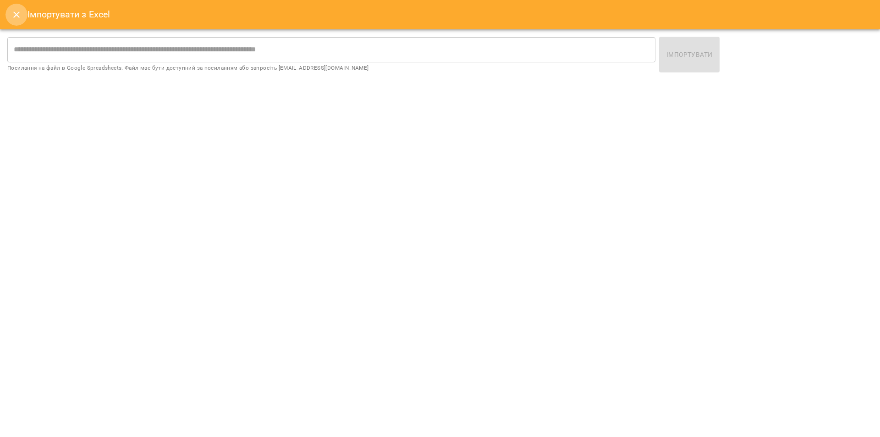
click at [15, 13] on icon "Close" at bounding box center [16, 14] width 6 height 6
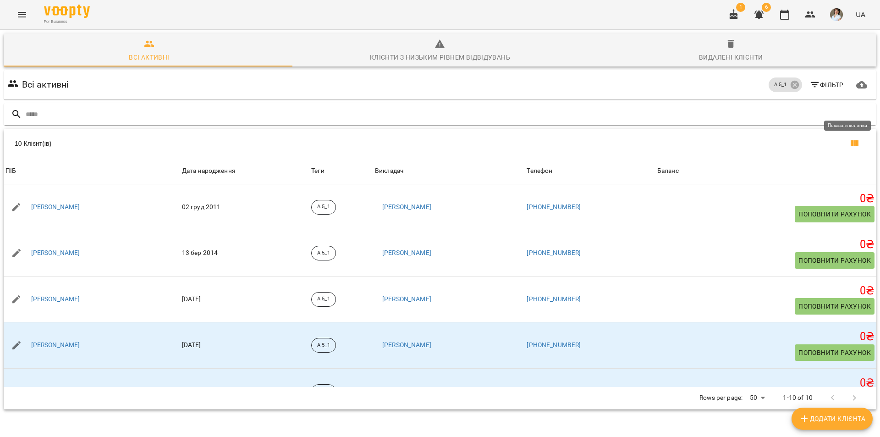
click at [849, 138] on icon "Показати колонки" at bounding box center [854, 143] width 11 height 11
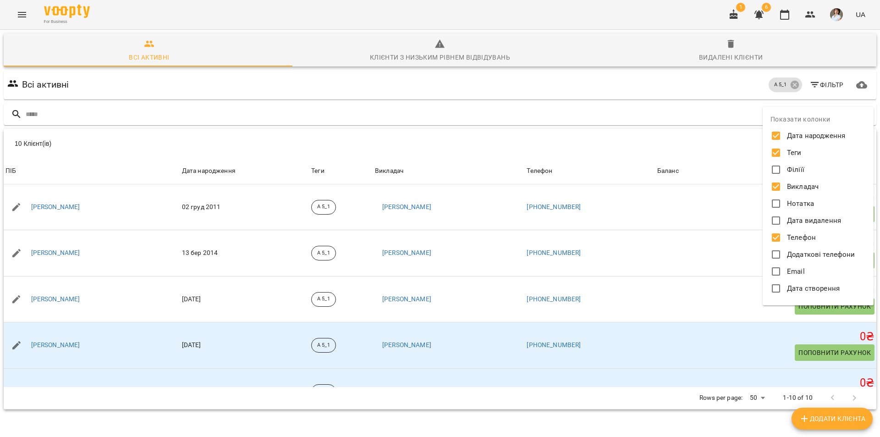
click at [719, 102] on div at bounding box center [440, 218] width 880 height 437
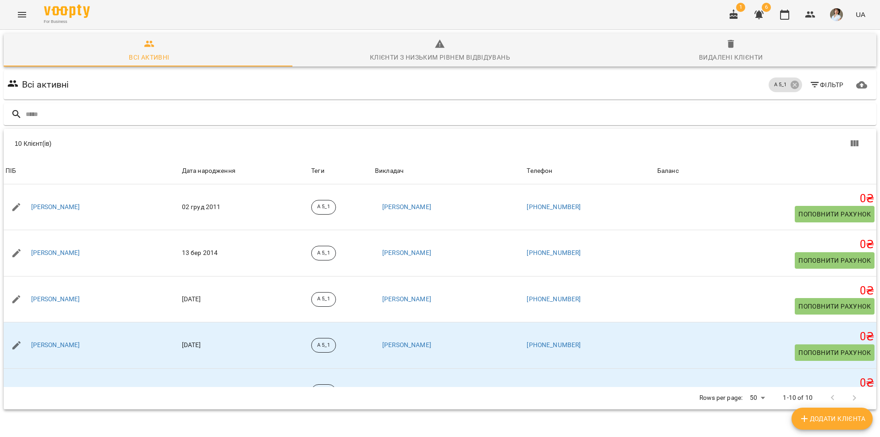
click at [22, 16] on icon "Menu" at bounding box center [21, 14] width 11 height 11
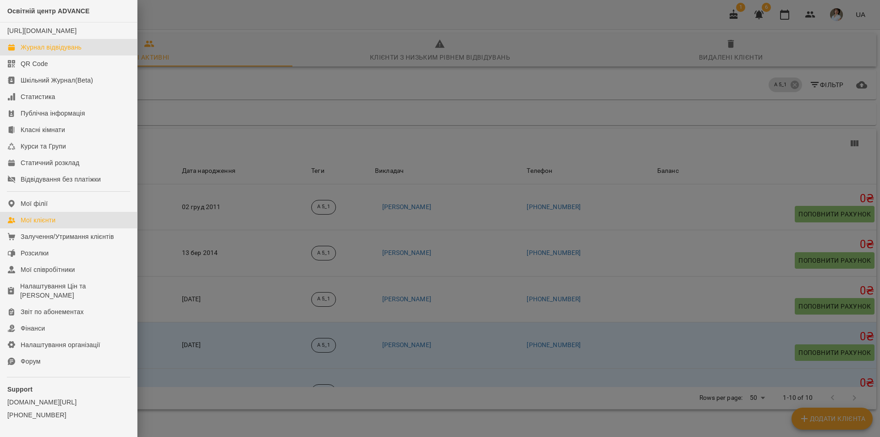
click at [33, 51] on link "Журнал відвідувань" at bounding box center [68, 47] width 137 height 16
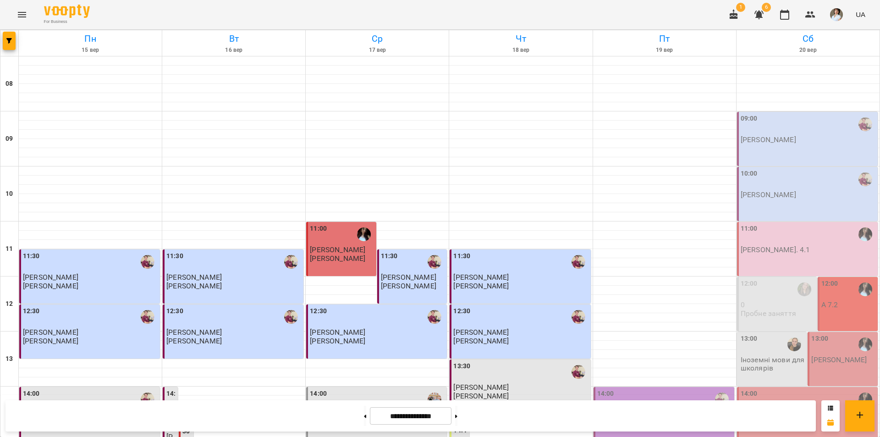
scroll to position [137, 0]
click at [645, 389] on div "14:00" at bounding box center [664, 399] width 135 height 21
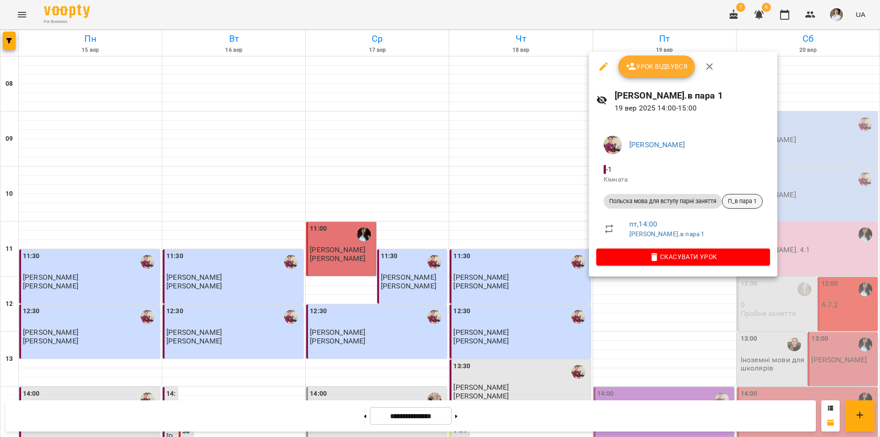
click at [751, 202] on span "П_в пара 1" at bounding box center [742, 201] width 40 height 8
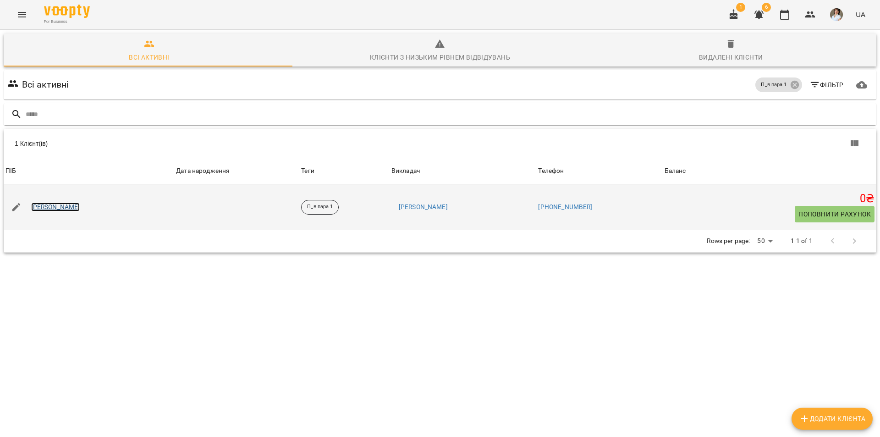
click at [80, 206] on link "[PERSON_NAME]" at bounding box center [55, 207] width 49 height 9
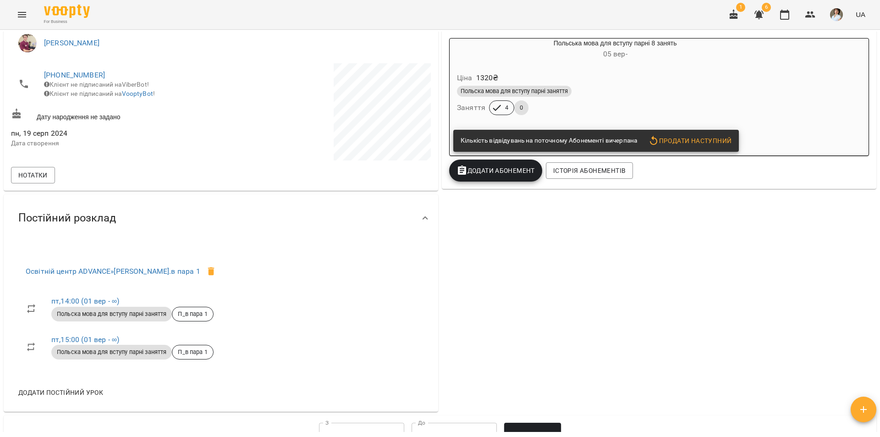
scroll to position [183, 0]
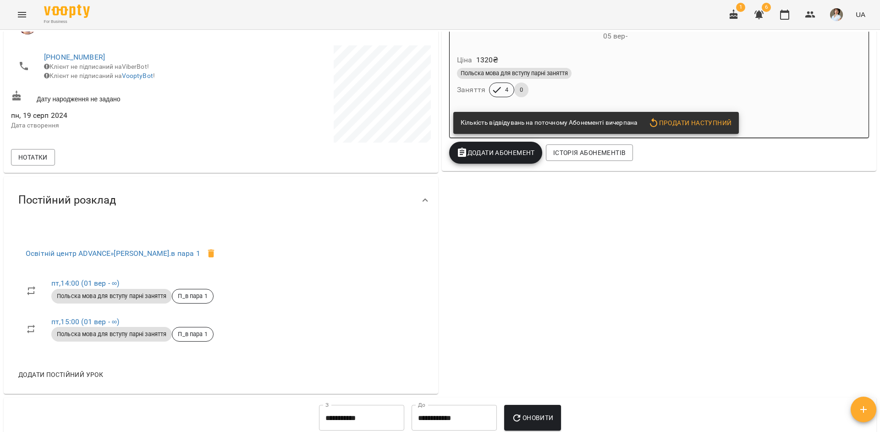
click at [636, 71] on div "Польска мова для вступу парні заняття" at bounding box center [615, 73] width 316 height 11
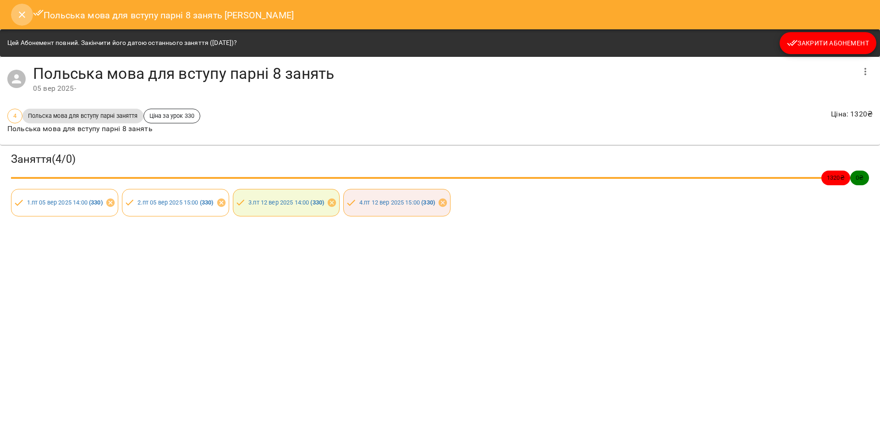
click at [19, 17] on icon "Close" at bounding box center [22, 14] width 6 height 6
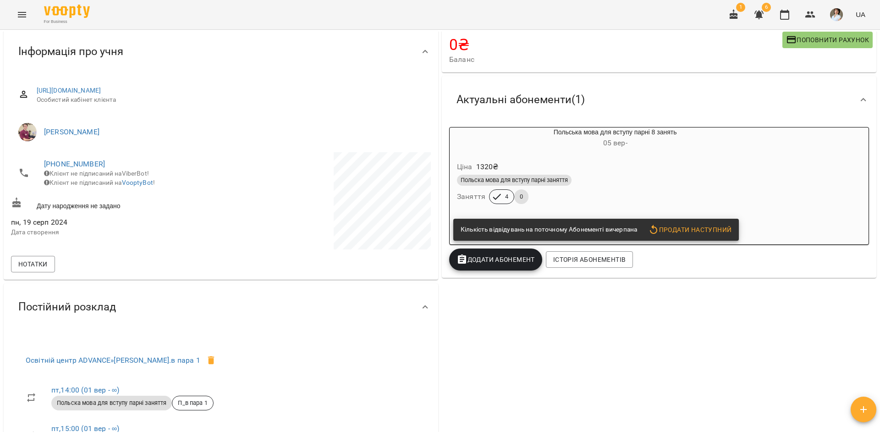
scroll to position [0, 0]
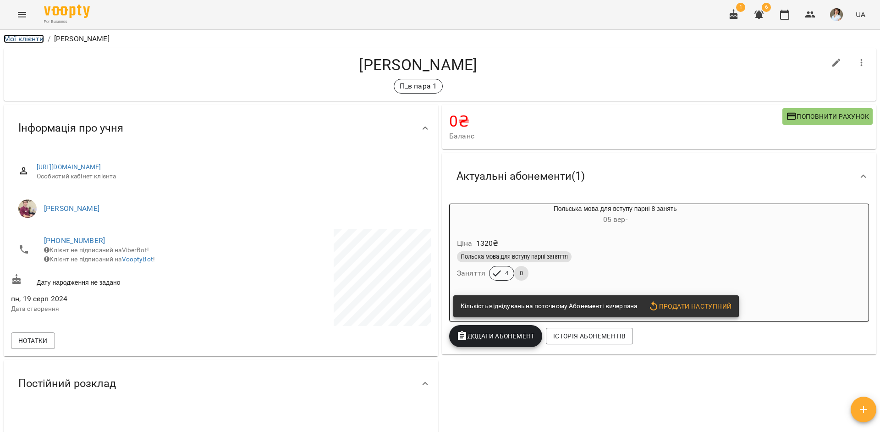
click at [21, 41] on link "Мої клієнти" at bounding box center [24, 38] width 40 height 9
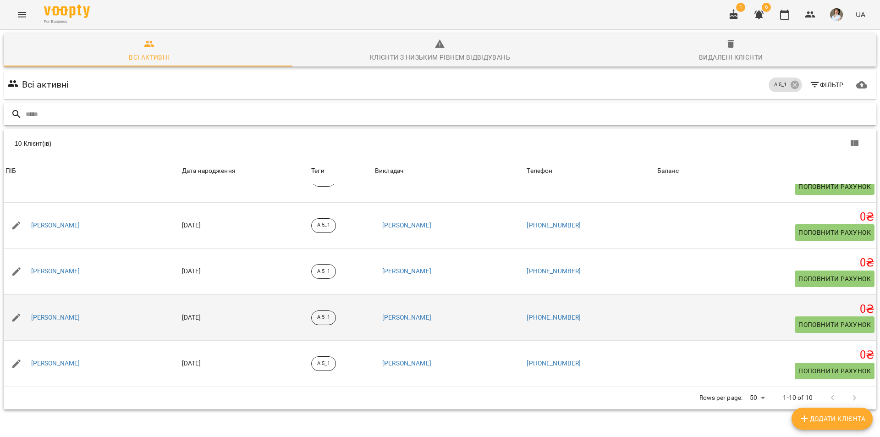
scroll to position [40, 0]
click at [72, 313] on link "[PERSON_NAME]" at bounding box center [55, 317] width 49 height 9
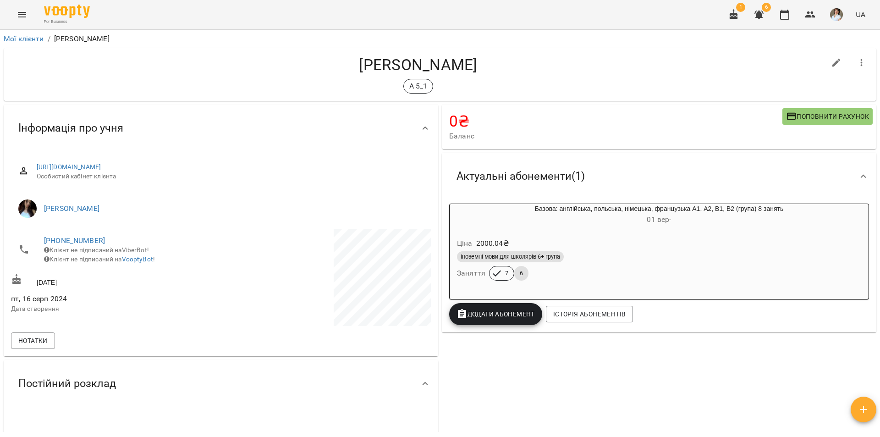
click at [646, 242] on div "Ціна 2000.04 ₴" at bounding box center [659, 243] width 408 height 16
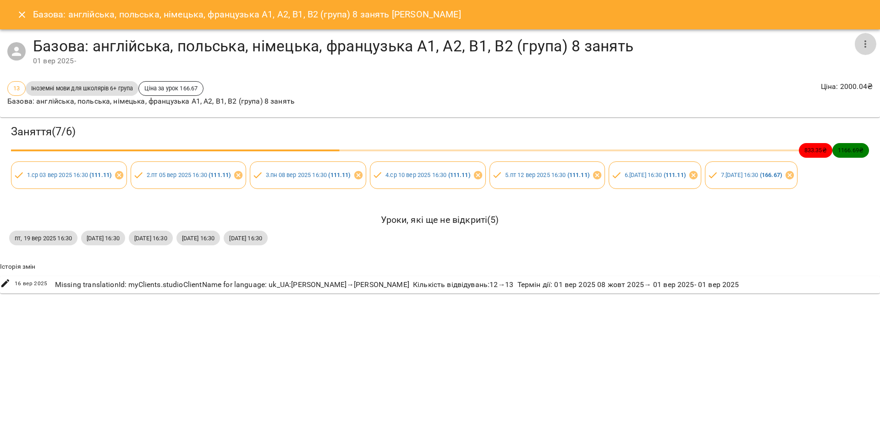
click at [865, 47] on icon "button" at bounding box center [865, 43] width 2 height 7
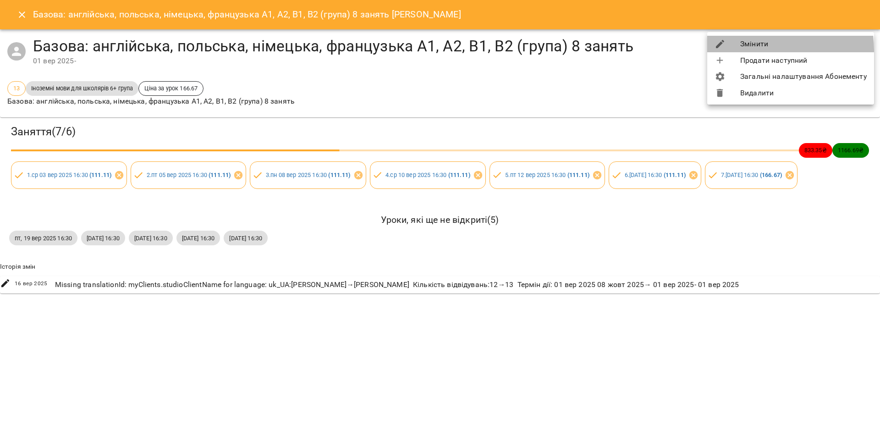
click at [755, 50] on li "Змінити" at bounding box center [790, 44] width 167 height 16
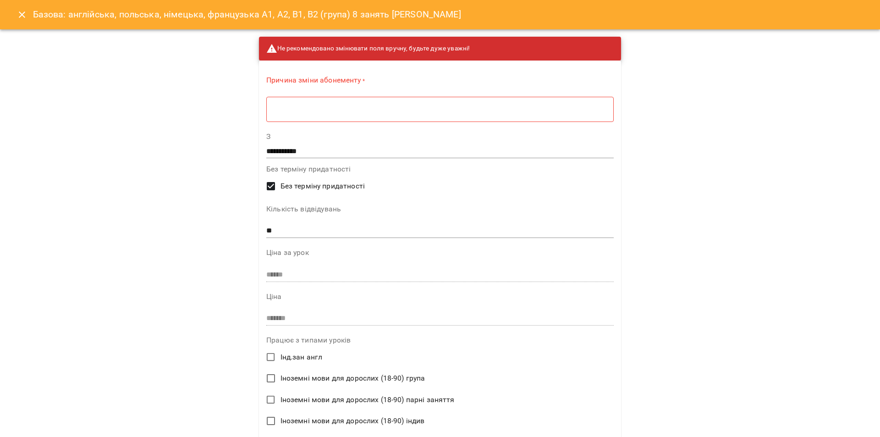
click at [278, 116] on div "* ​" at bounding box center [439, 109] width 347 height 26
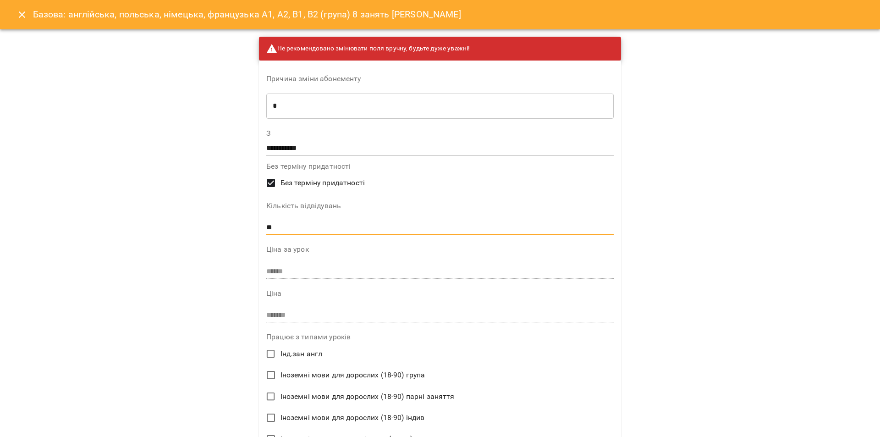
drag, startPoint x: 270, startPoint y: 225, endPoint x: 258, endPoint y: 226, distance: 12.4
click at [269, 225] on input "**" at bounding box center [439, 227] width 347 height 15
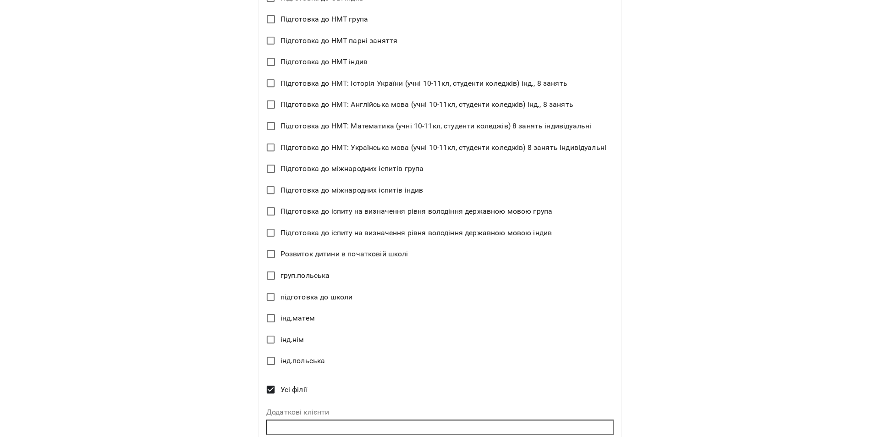
scroll to position [1038, 0]
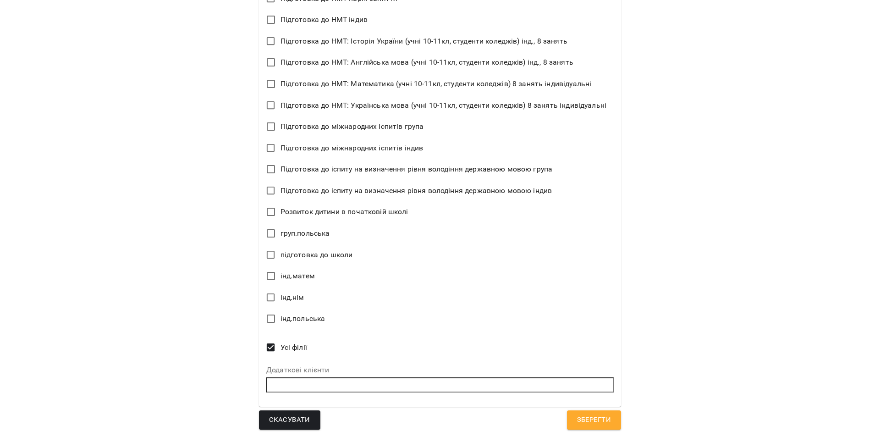
type input "**"
click at [594, 418] on span "Зберегти" at bounding box center [594, 420] width 34 height 12
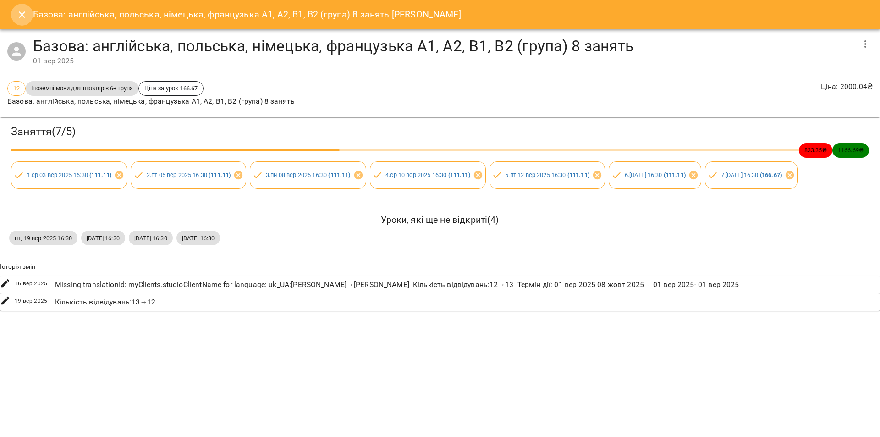
click at [19, 18] on icon "Close" at bounding box center [21, 14] width 11 height 11
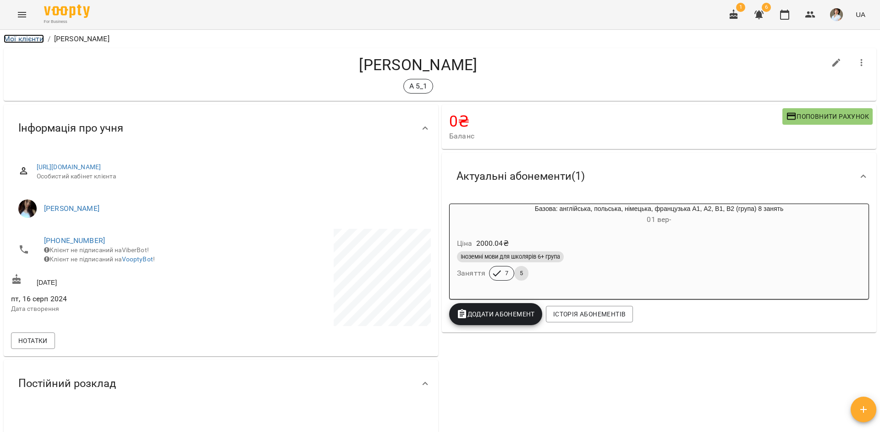
click at [30, 38] on link "Мої клієнти" at bounding box center [24, 38] width 40 height 9
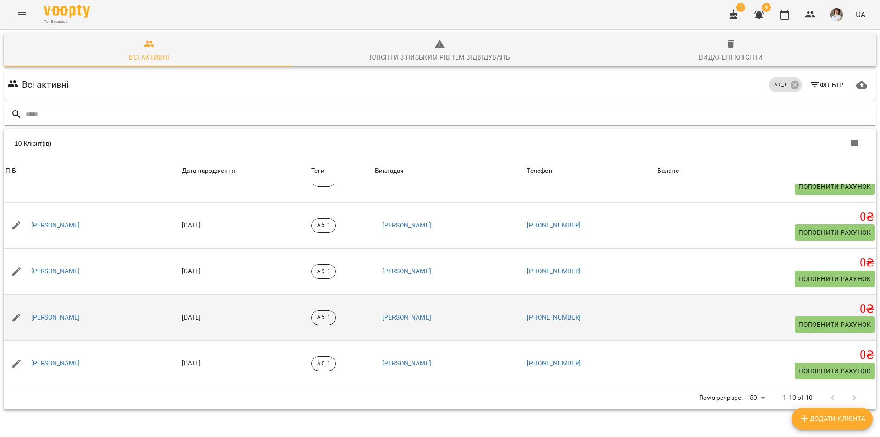
scroll to position [40, 0]
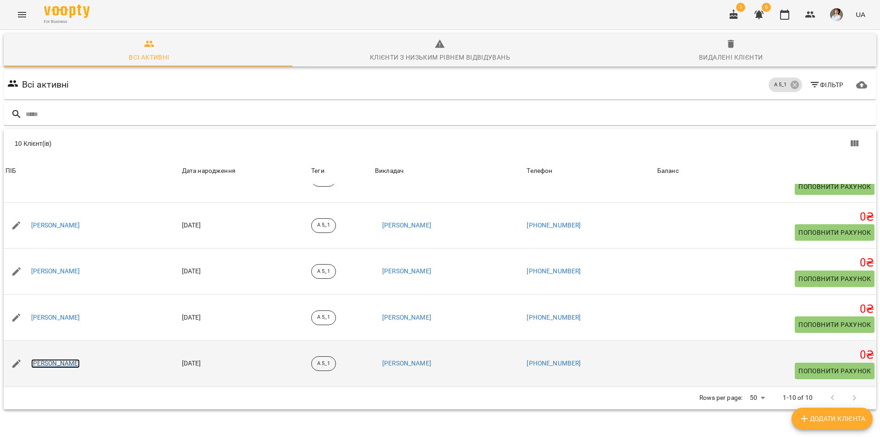
click at [80, 359] on link "[PERSON_NAME]" at bounding box center [55, 363] width 49 height 9
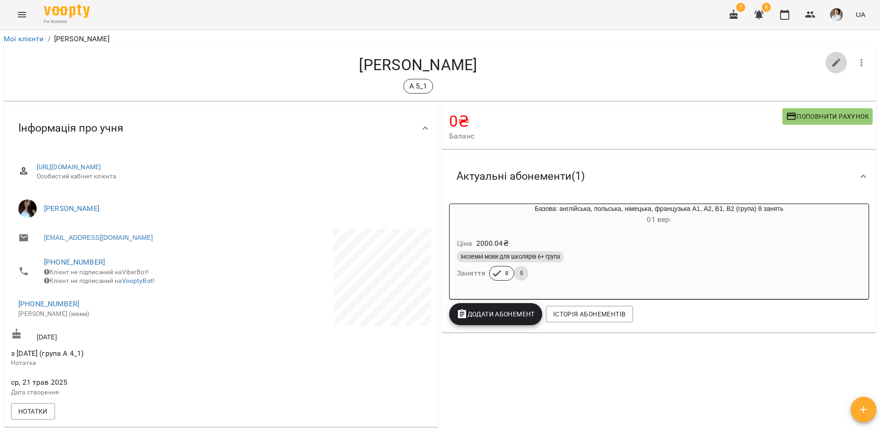
click at [831, 62] on icon "button" at bounding box center [836, 62] width 11 height 11
select select "**"
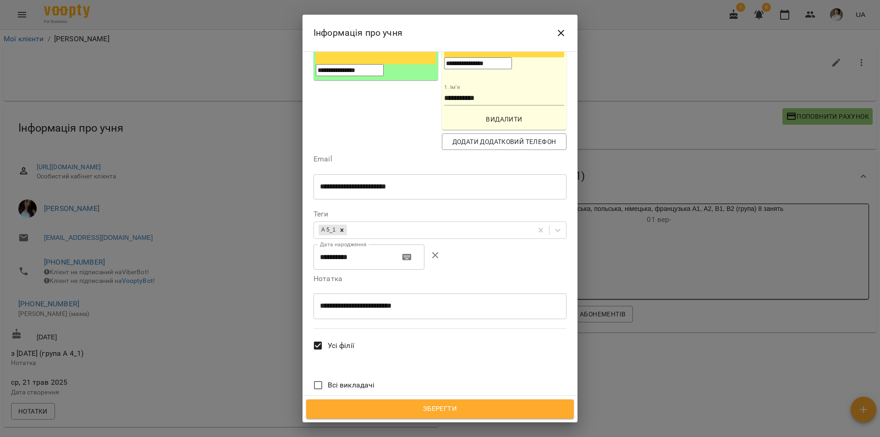
scroll to position [183, 0]
drag, startPoint x: 363, startPoint y: 228, endPoint x: 402, endPoint y: 226, distance: 38.5
click at [403, 301] on textarea "**********" at bounding box center [436, 305] width 233 height 9
click at [401, 301] on textarea "**********" at bounding box center [436, 305] width 233 height 9
click at [387, 301] on textarea "**********" at bounding box center [436, 305] width 233 height 9
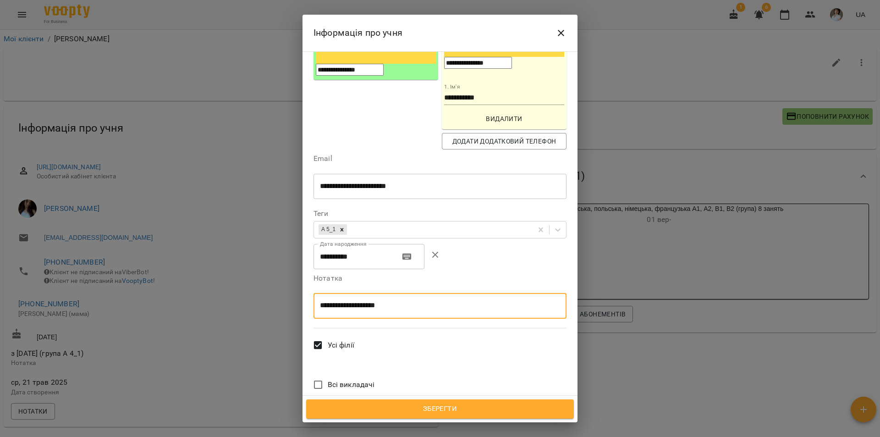
type textarea "**********"
click at [457, 409] on span "Зберегти" at bounding box center [439, 409] width 247 height 12
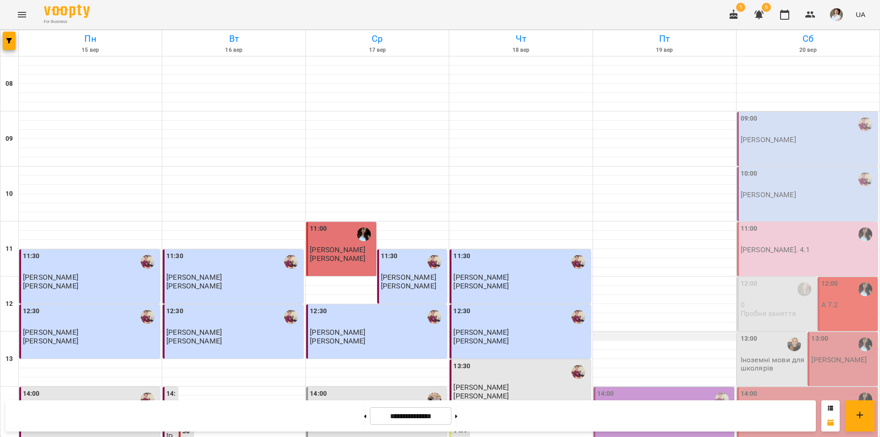
scroll to position [183, 0]
click at [635, 387] on div "14:00 П.в пара 1" at bounding box center [663, 414] width 141 height 54
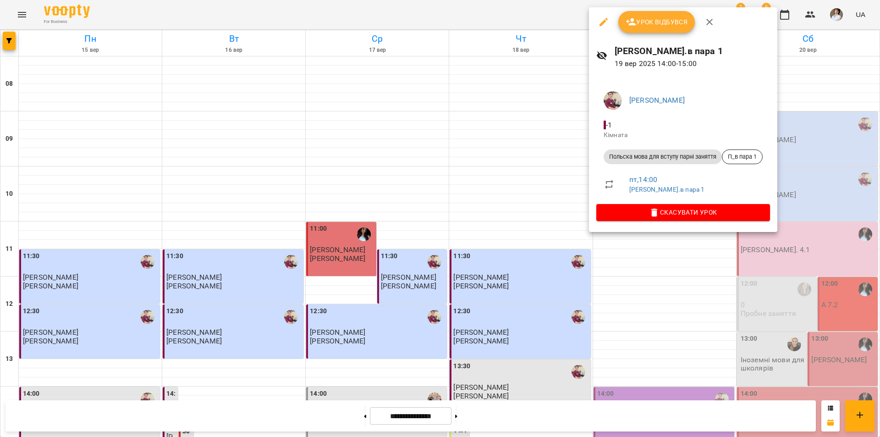
scroll to position [183, 0]
click at [751, 362] on div at bounding box center [440, 218] width 880 height 437
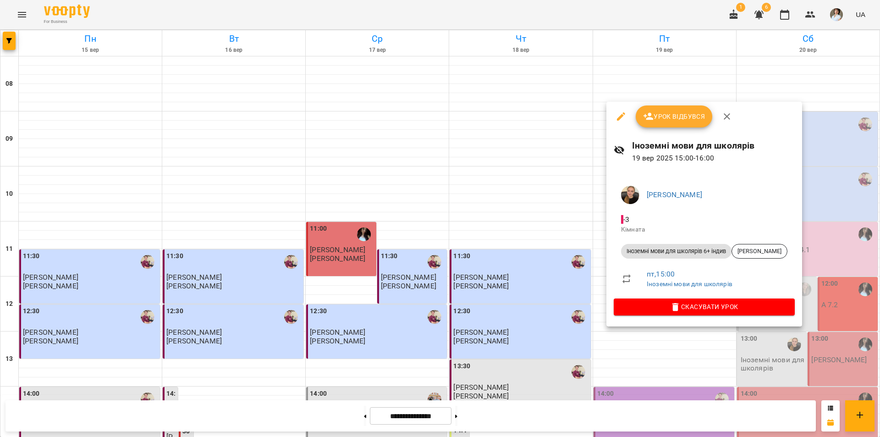
click at [588, 415] on div at bounding box center [440, 218] width 880 height 437
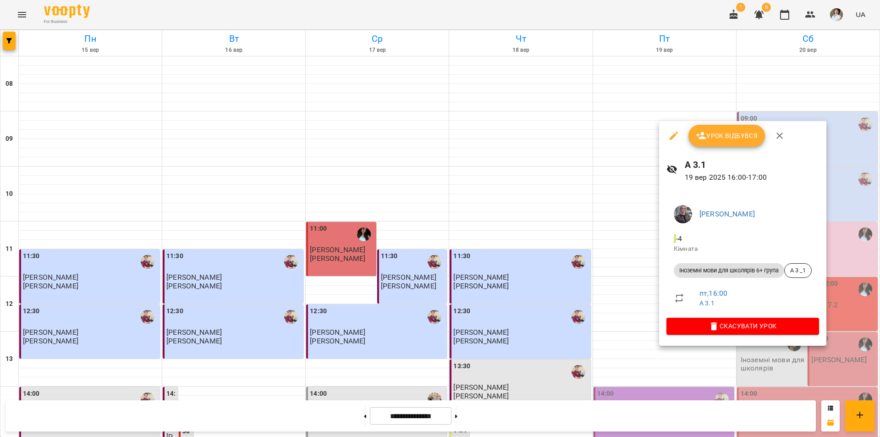
click at [689, 40] on div at bounding box center [440, 218] width 880 height 437
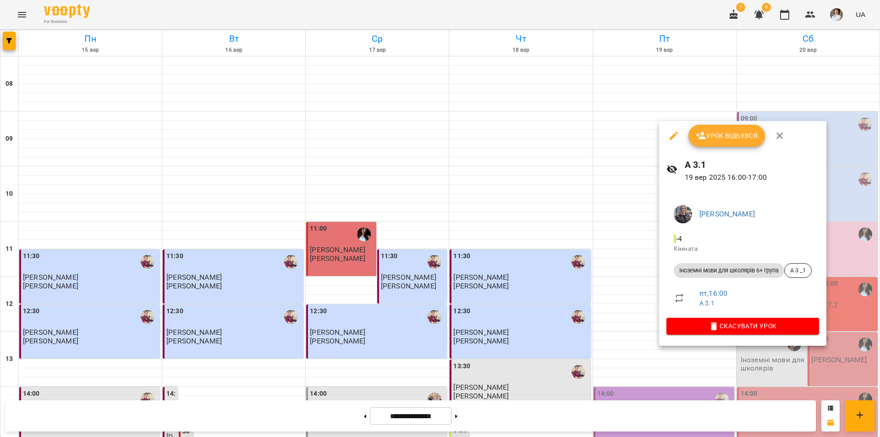
click at [639, 416] on div at bounding box center [440, 218] width 880 height 437
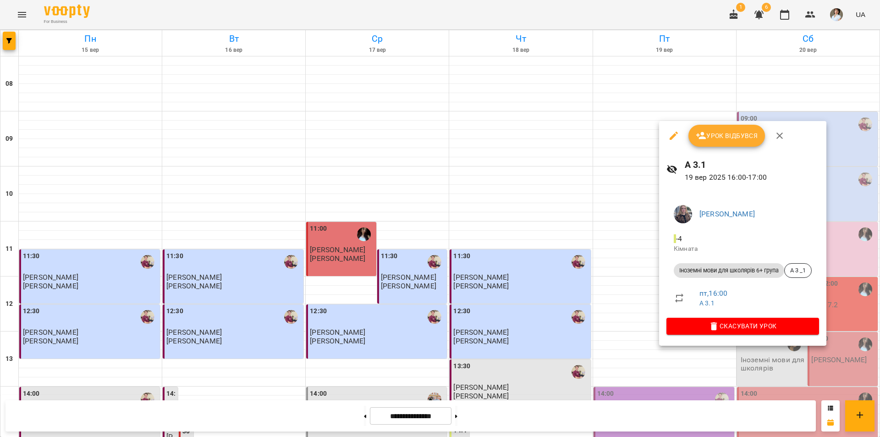
click at [555, 415] on div at bounding box center [440, 218] width 880 height 437
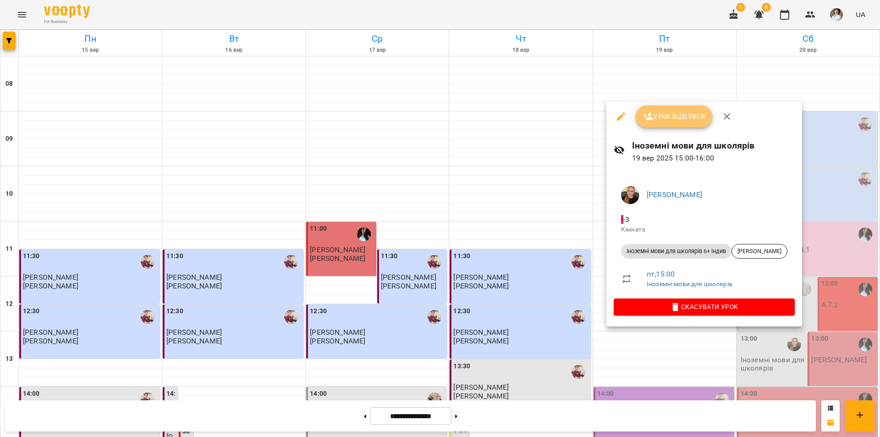
click at [677, 121] on span "Урок відбувся" at bounding box center [674, 116] width 62 height 11
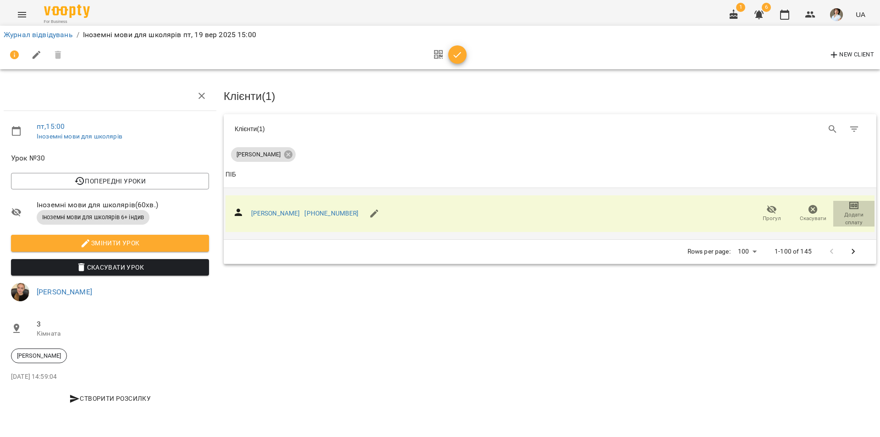
click at [851, 206] on icon "button" at bounding box center [854, 205] width 6 height 4
click at [850, 205] on li "Додати сплату разового" at bounding box center [823, 204] width 99 height 16
select select "**********"
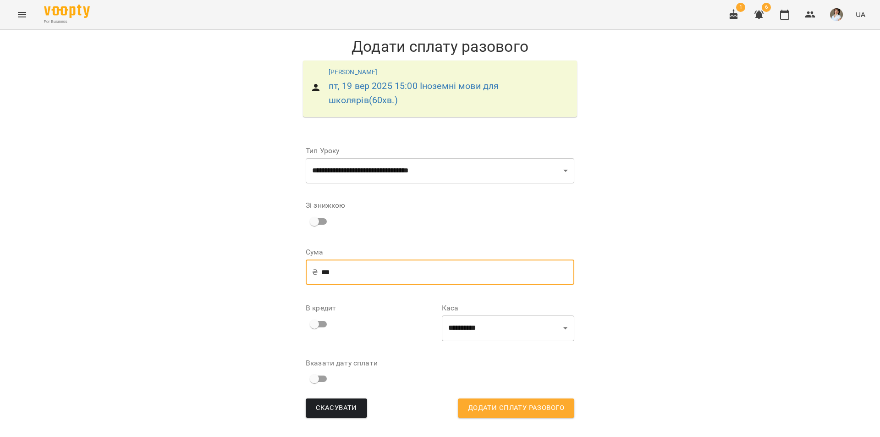
drag, startPoint x: 327, startPoint y: 269, endPoint x: 317, endPoint y: 270, distance: 10.1
click at [317, 270] on div "₴ *** ​" at bounding box center [440, 272] width 269 height 26
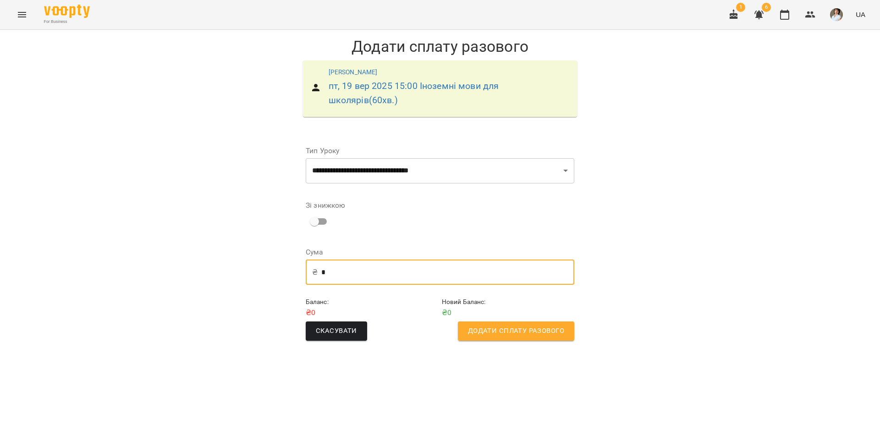
type input "*"
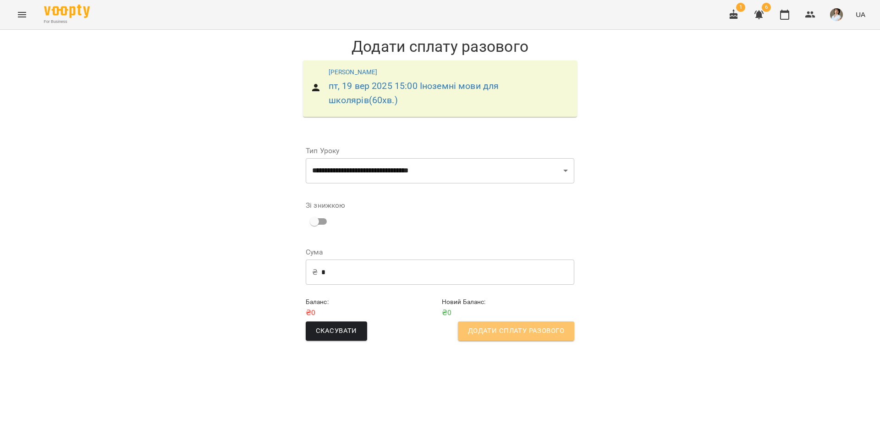
click at [531, 334] on span "Додати сплату разового" at bounding box center [516, 331] width 96 height 12
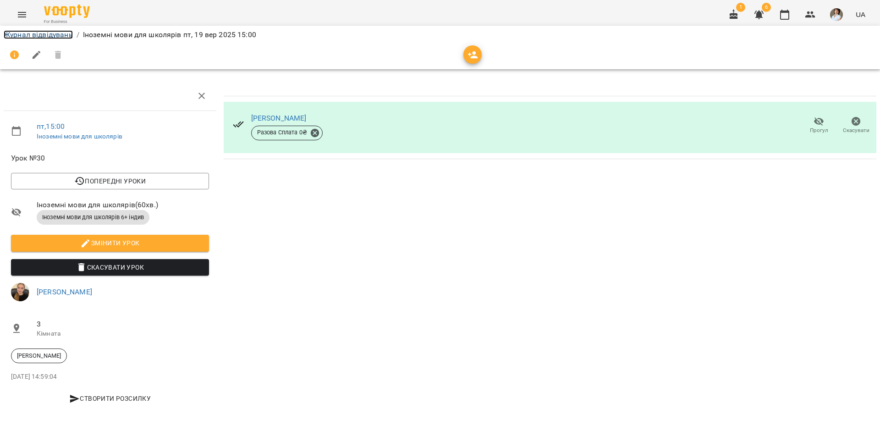
click at [55, 33] on link "Журнал відвідувань" at bounding box center [38, 34] width 69 height 9
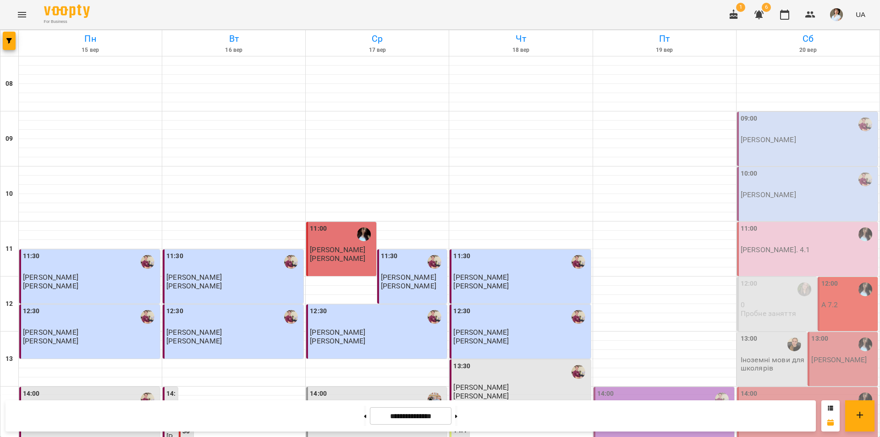
click at [22, 13] on icon "Menu" at bounding box center [21, 14] width 11 height 11
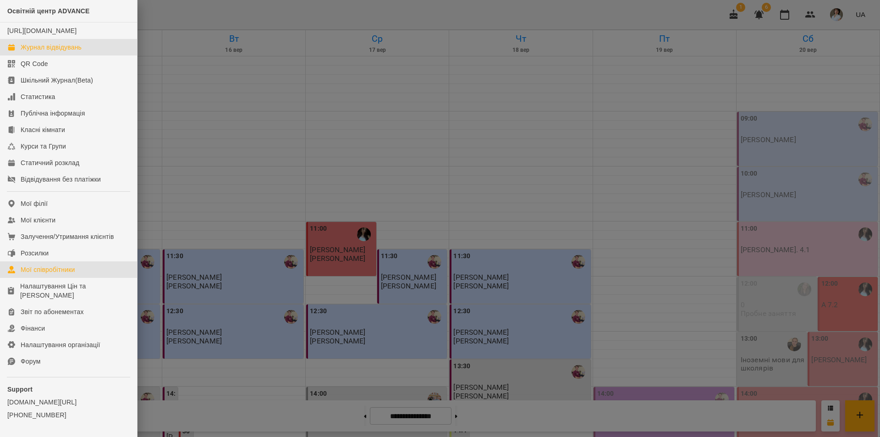
click at [40, 274] on div "Мої співробітники" at bounding box center [48, 269] width 55 height 9
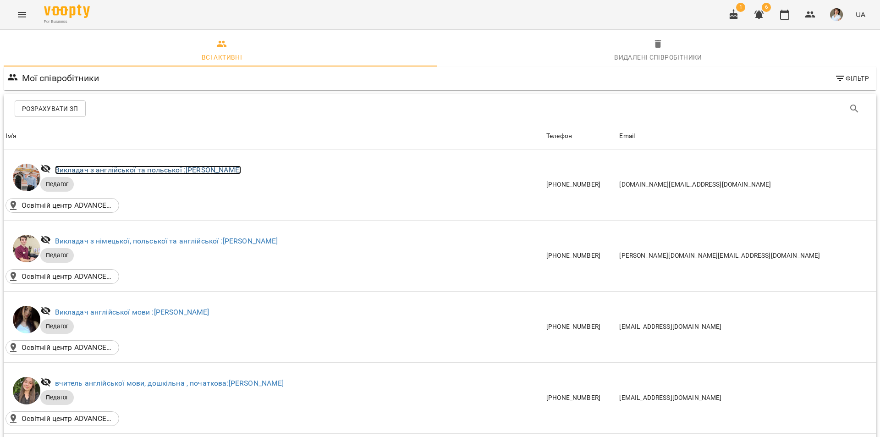
click at [143, 169] on link "Викладач з англійської та польської : [PERSON_NAME]" at bounding box center [148, 169] width 186 height 9
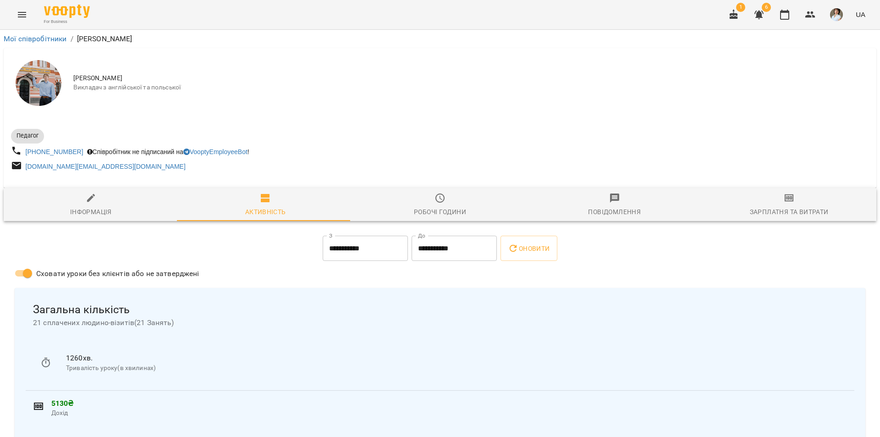
click at [787, 206] on span "Зарплатня та Витрати" at bounding box center [789, 204] width 164 height 25
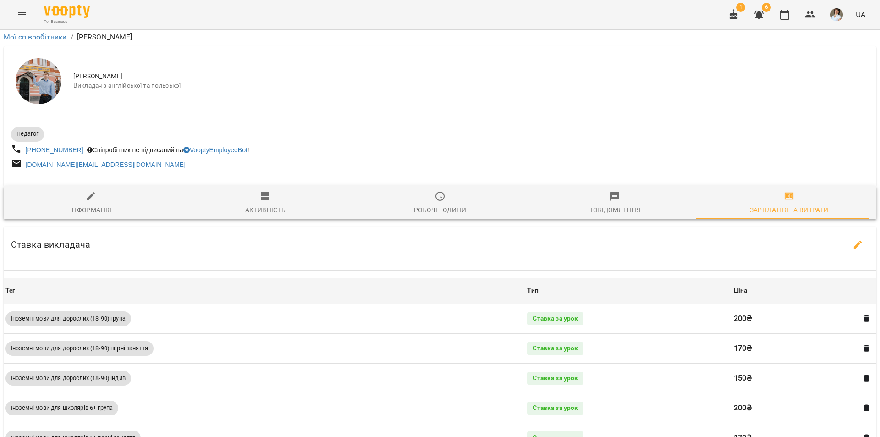
scroll to position [667, 0]
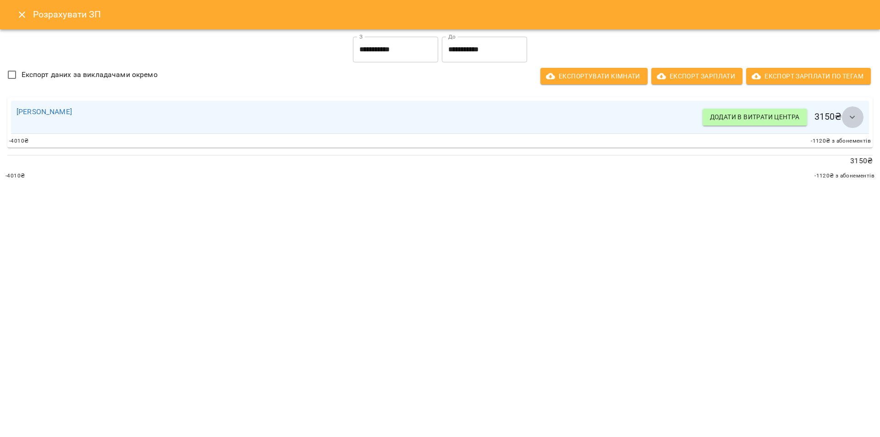
click at [856, 118] on icon "button" at bounding box center [852, 117] width 11 height 11
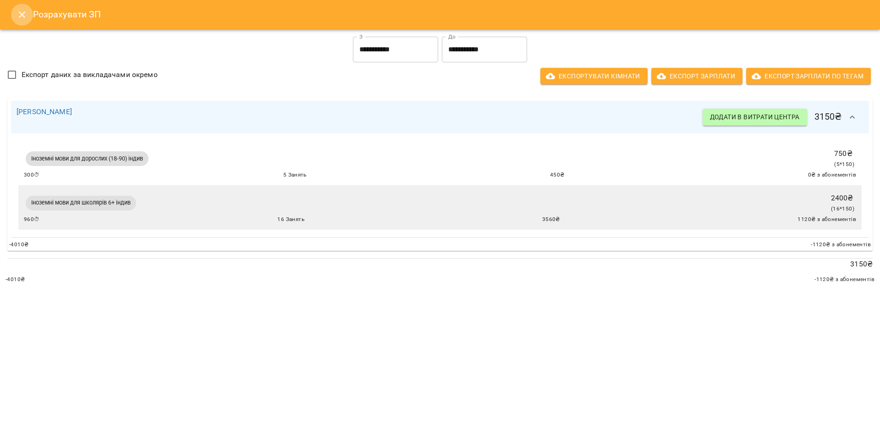
drag, startPoint x: 21, startPoint y: 12, endPoint x: 51, endPoint y: 83, distance: 76.6
click at [20, 12] on icon "Close" at bounding box center [21, 14] width 11 height 11
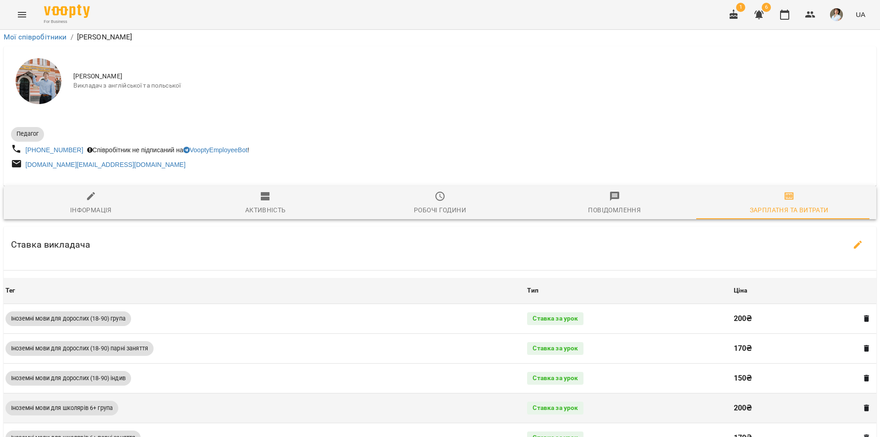
scroll to position [0, 0]
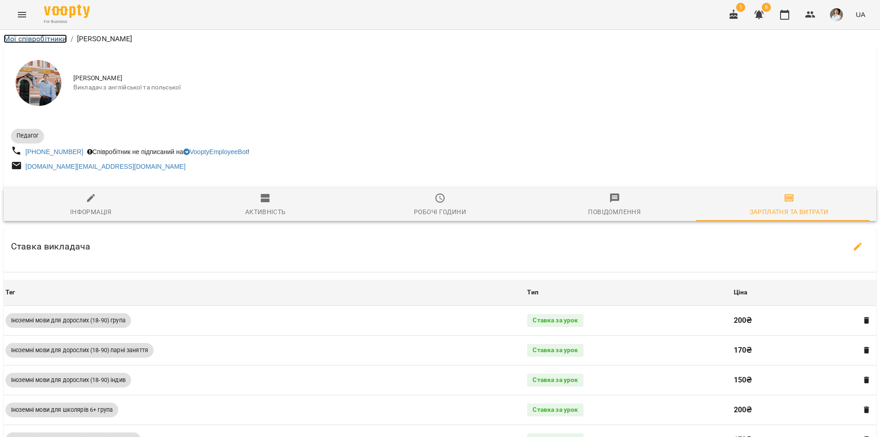
click at [36, 39] on link "Мої співробітники" at bounding box center [35, 38] width 63 height 9
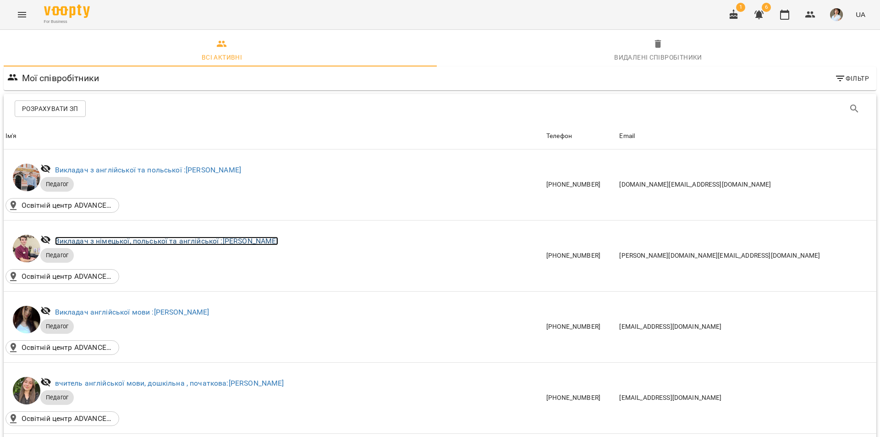
click at [214, 239] on link "Викладач з німецької, польської та англійської : [PERSON_NAME]" at bounding box center [166, 240] width 223 height 9
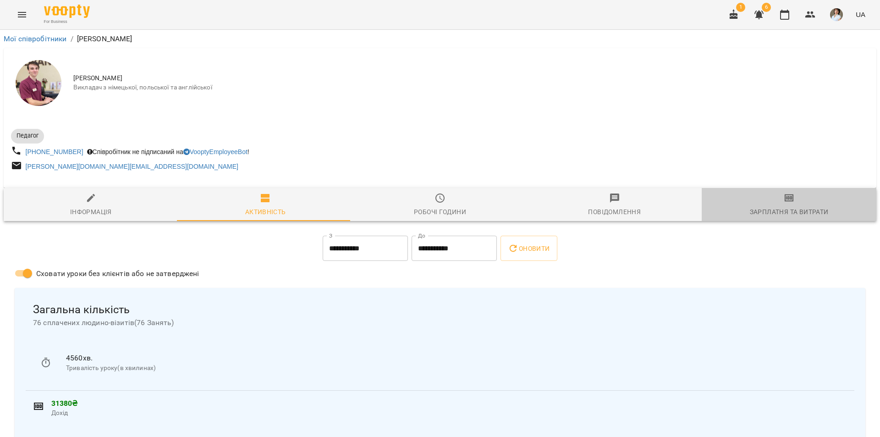
click at [785, 195] on icon "button" at bounding box center [789, 197] width 11 height 11
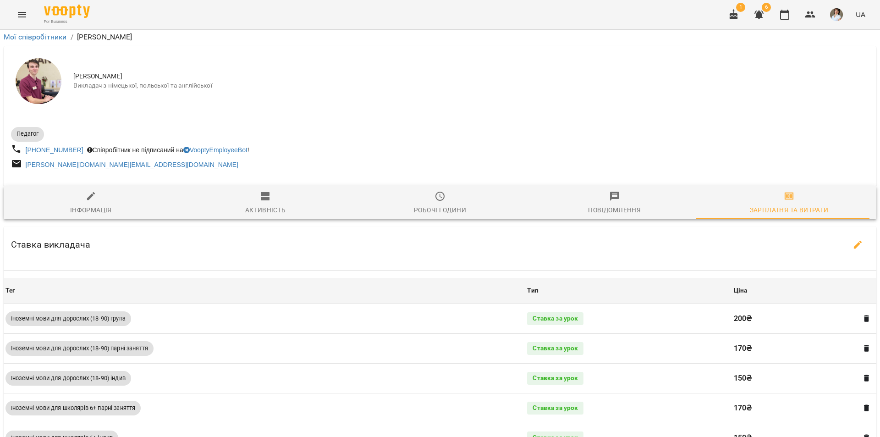
scroll to position [756, 0]
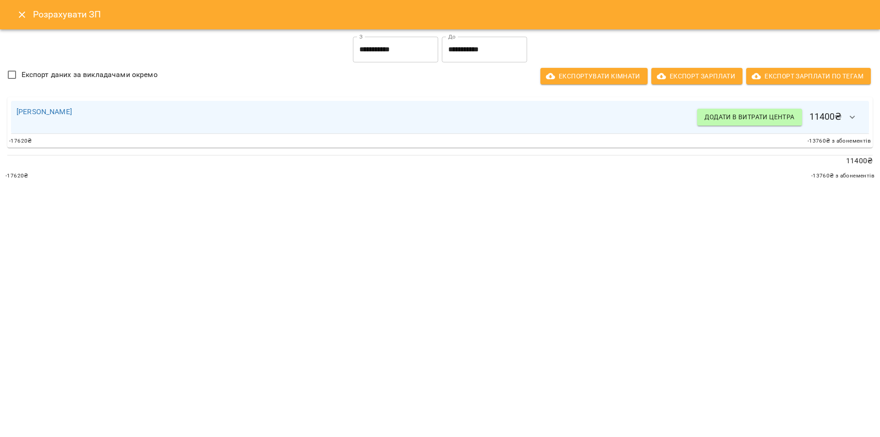
click at [851, 115] on icon "button" at bounding box center [852, 117] width 11 height 11
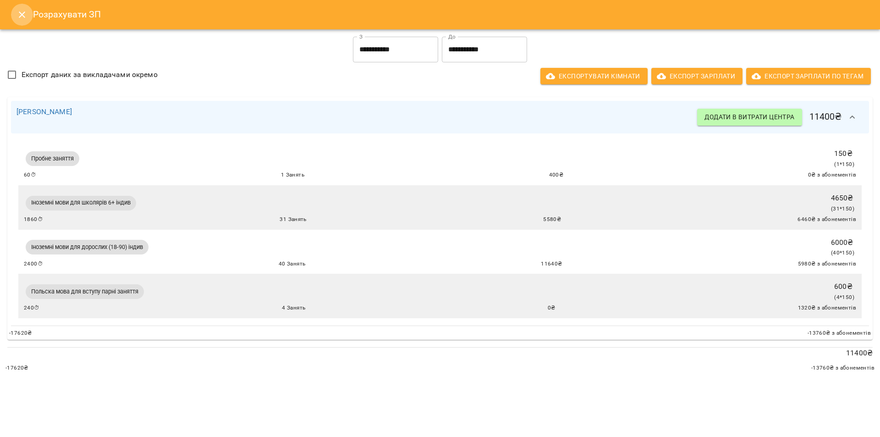
click at [22, 16] on icon "Close" at bounding box center [21, 14] width 11 height 11
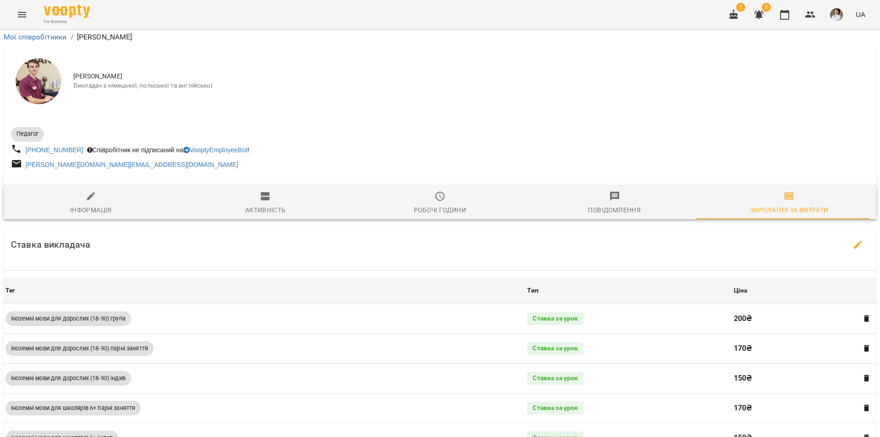
scroll to position [0, 0]
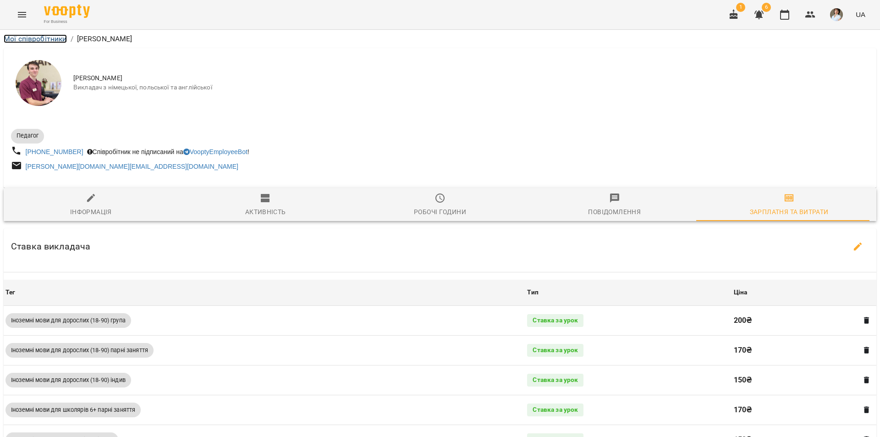
click at [44, 37] on link "Мої співробітники" at bounding box center [35, 38] width 63 height 9
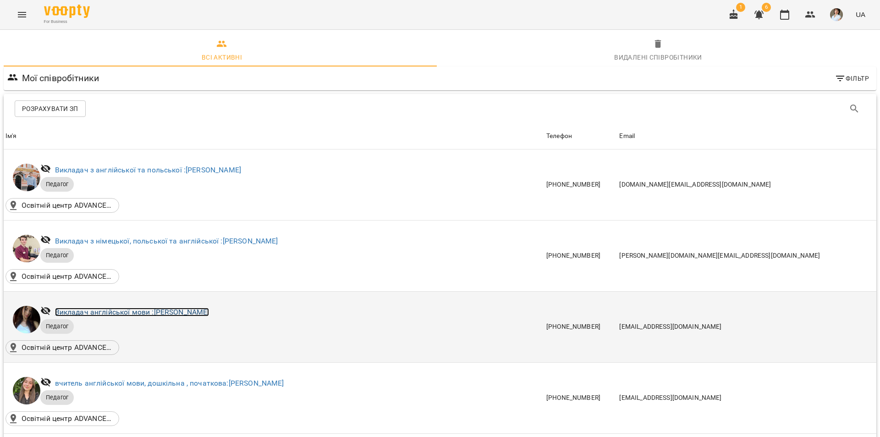
click at [150, 313] on link "Викладач англійської мови : [PERSON_NAME]" at bounding box center [132, 311] width 154 height 9
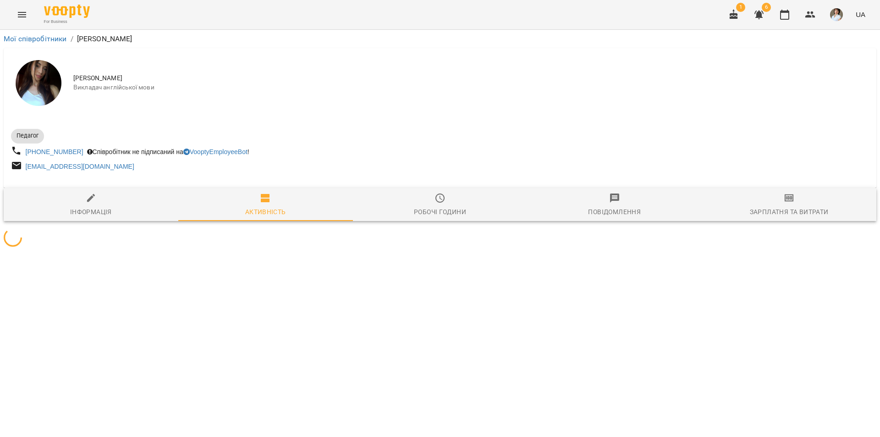
click at [789, 206] on span "Зарплатня та Витрати" at bounding box center [789, 204] width 164 height 25
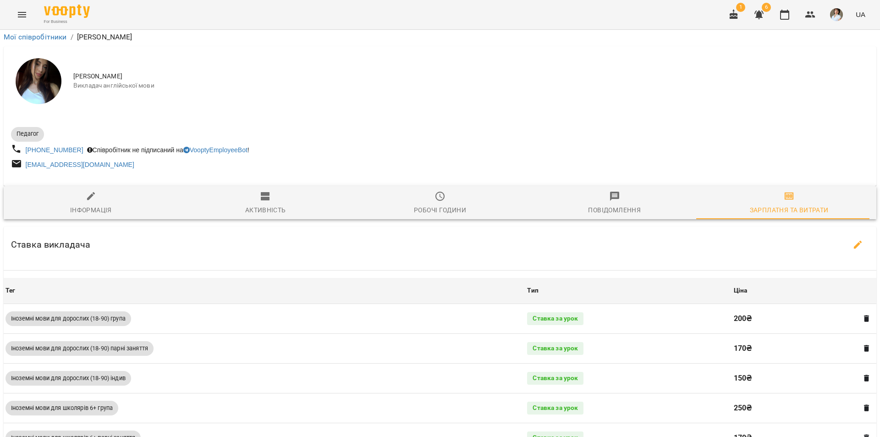
scroll to position [637, 0]
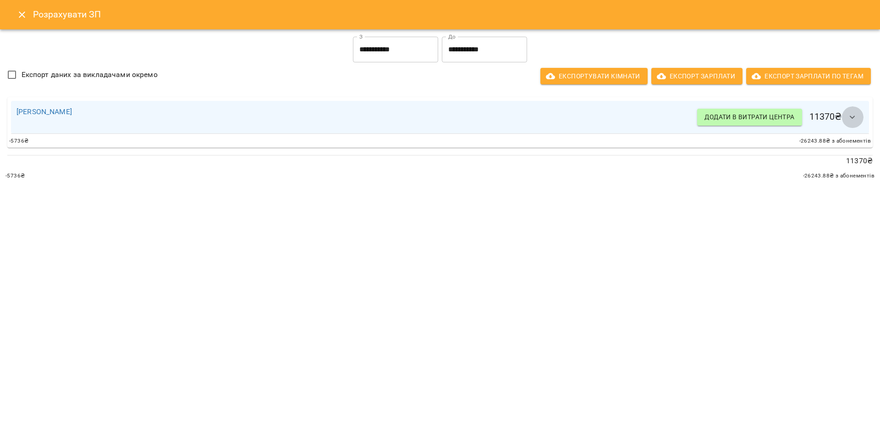
click at [854, 118] on icon "button" at bounding box center [852, 117] width 11 height 11
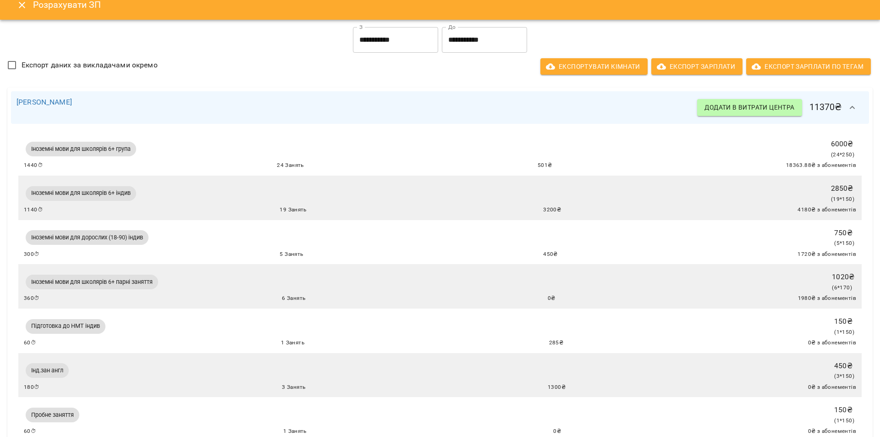
scroll to position [0, 0]
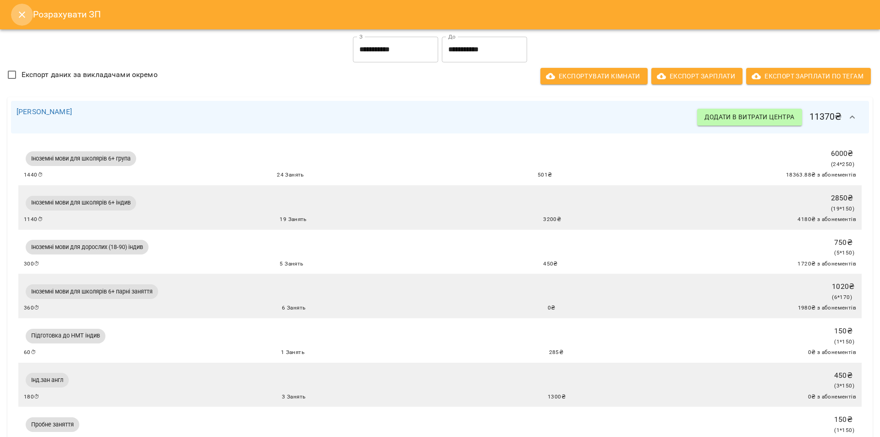
click at [20, 10] on icon "Close" at bounding box center [21, 14] width 11 height 11
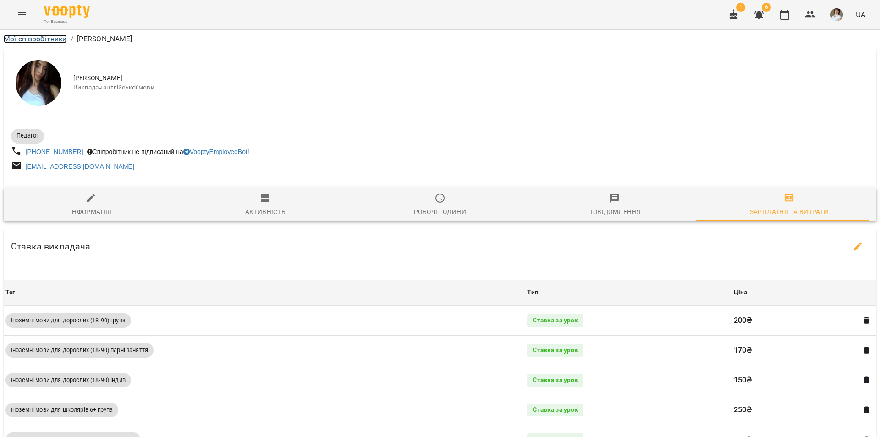
click at [18, 40] on link "Мої співробітники" at bounding box center [35, 38] width 63 height 9
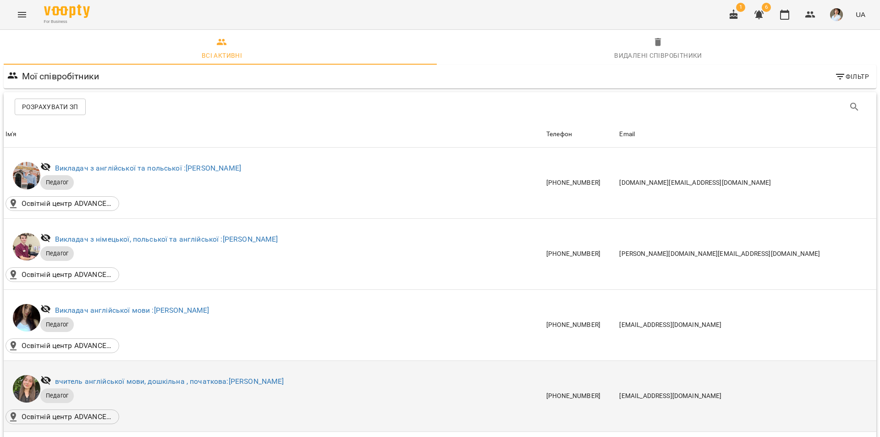
scroll to position [137, 0]
click at [163, 377] on link "вчитель англійської мови, дошкільна , початкова: [PERSON_NAME]" at bounding box center [169, 381] width 229 height 9
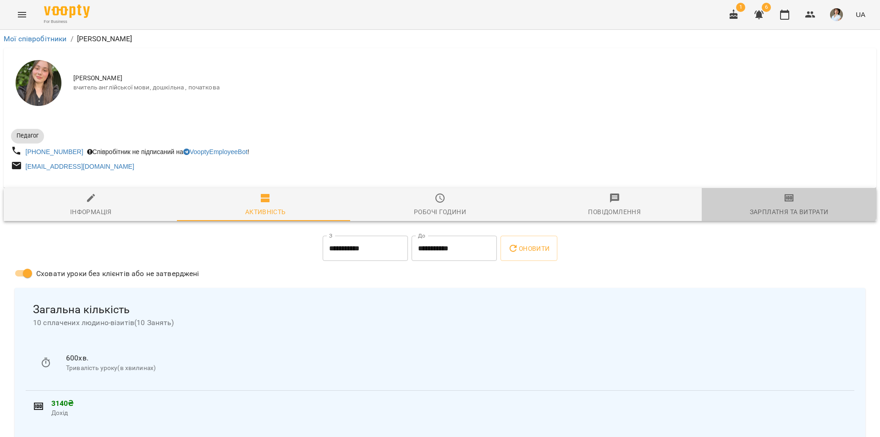
click at [784, 195] on icon "button" at bounding box center [789, 197] width 11 height 11
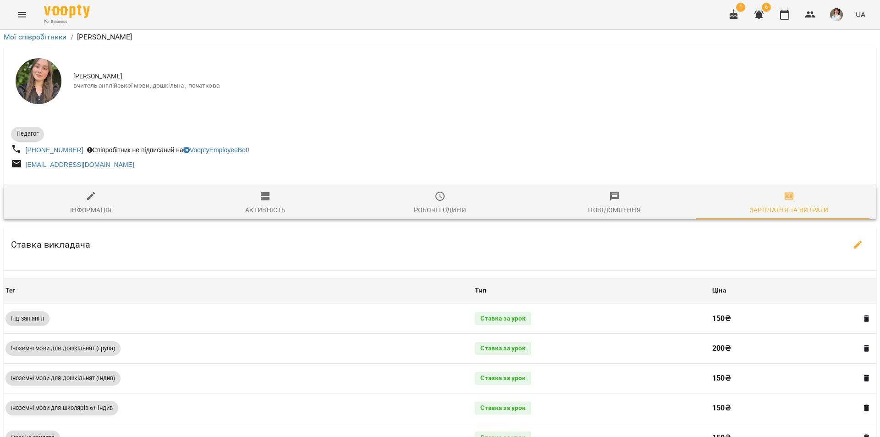
scroll to position [275, 0]
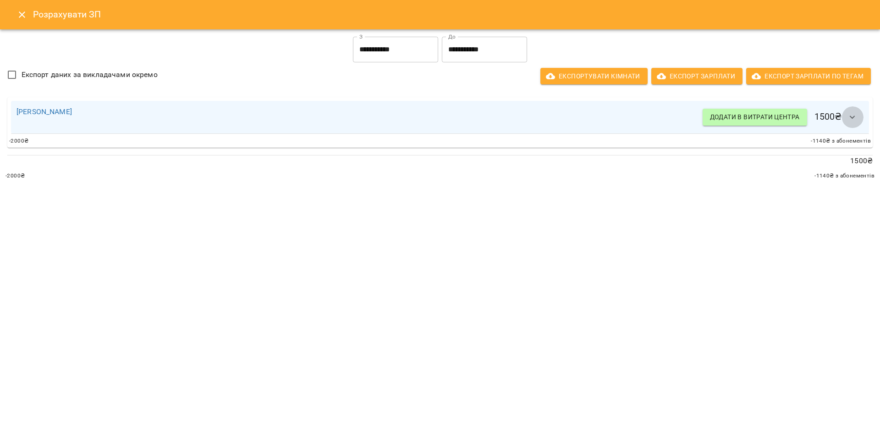
click at [854, 115] on icon "button" at bounding box center [852, 117] width 11 height 11
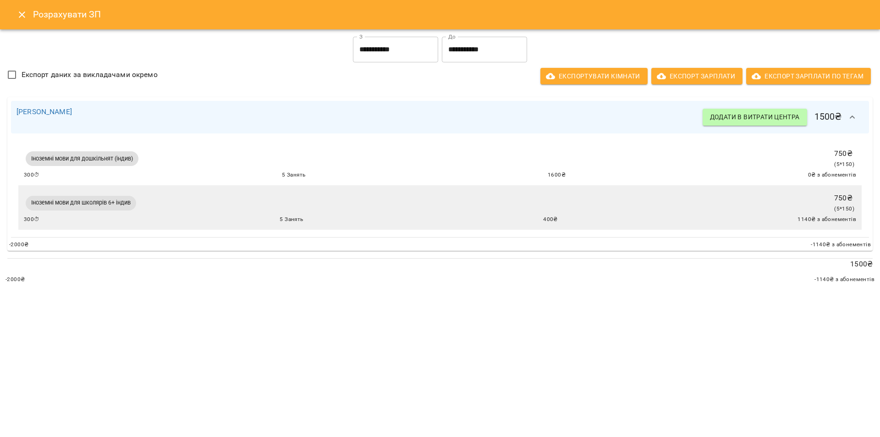
click at [24, 14] on icon "Close" at bounding box center [21, 14] width 11 height 11
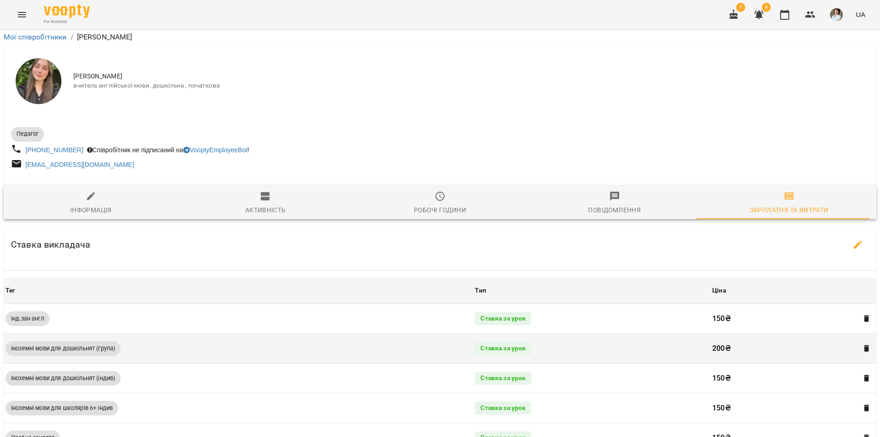
scroll to position [0, 0]
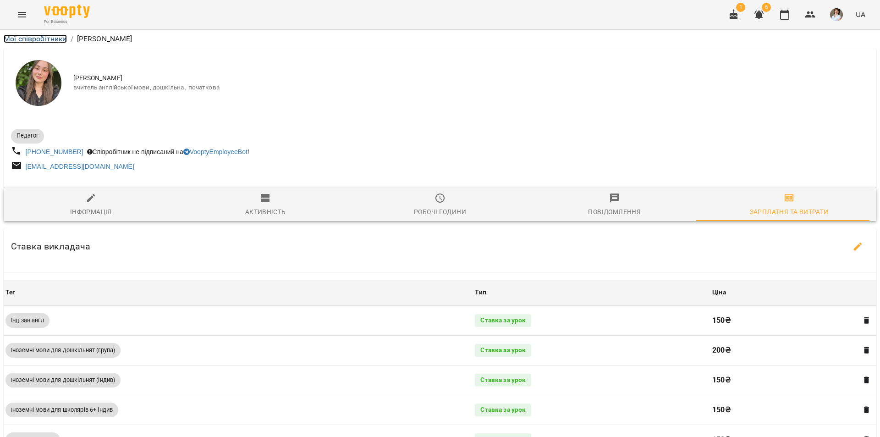
click at [38, 38] on link "Мої співробітники" at bounding box center [35, 38] width 63 height 9
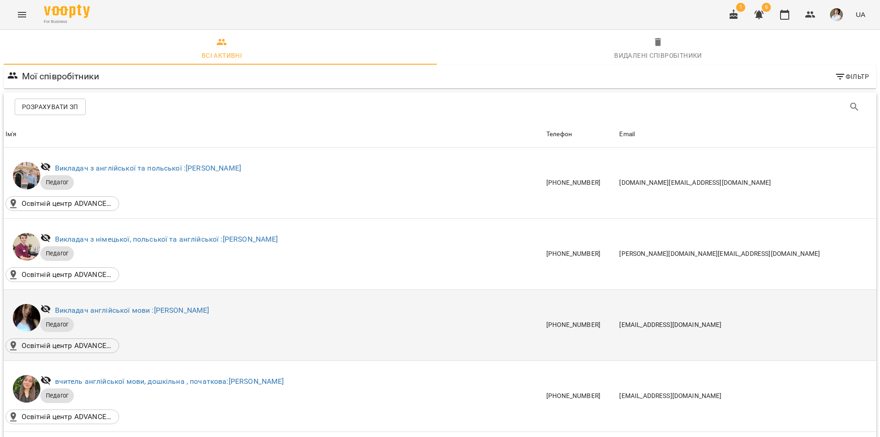
scroll to position [229, 0]
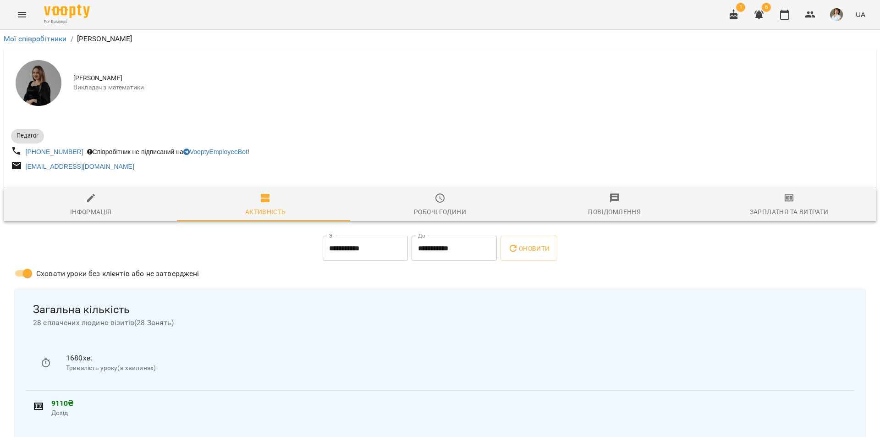
click at [783, 209] on div "Зарплатня та Витрати" at bounding box center [789, 211] width 79 height 11
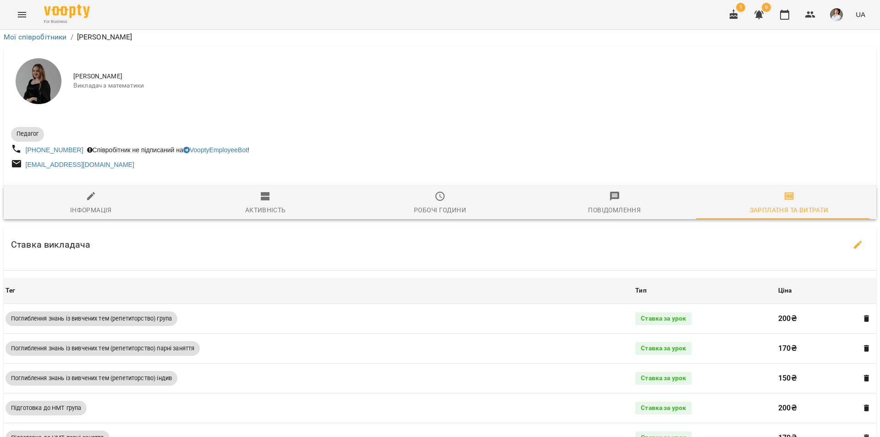
scroll to position [369, 0]
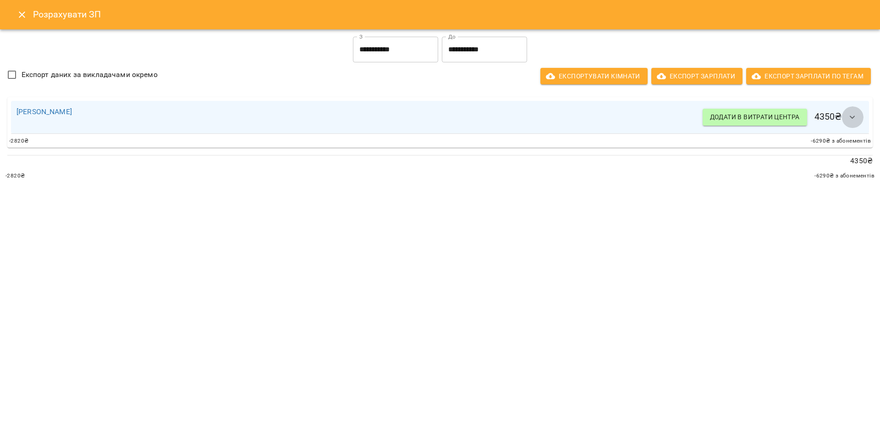
click at [854, 115] on icon "button" at bounding box center [852, 117] width 11 height 11
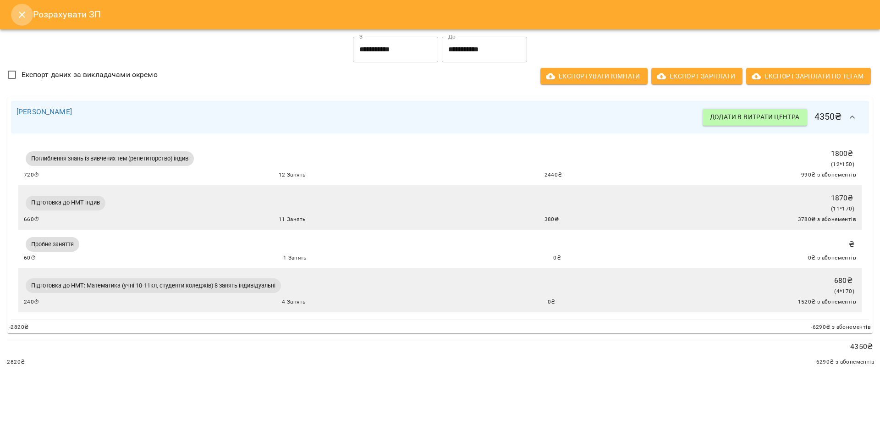
click at [17, 13] on icon "Close" at bounding box center [21, 14] width 11 height 11
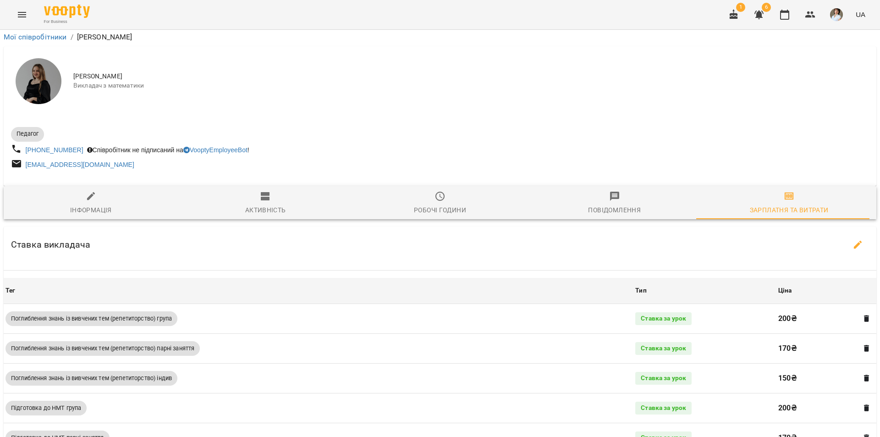
scroll to position [0, 0]
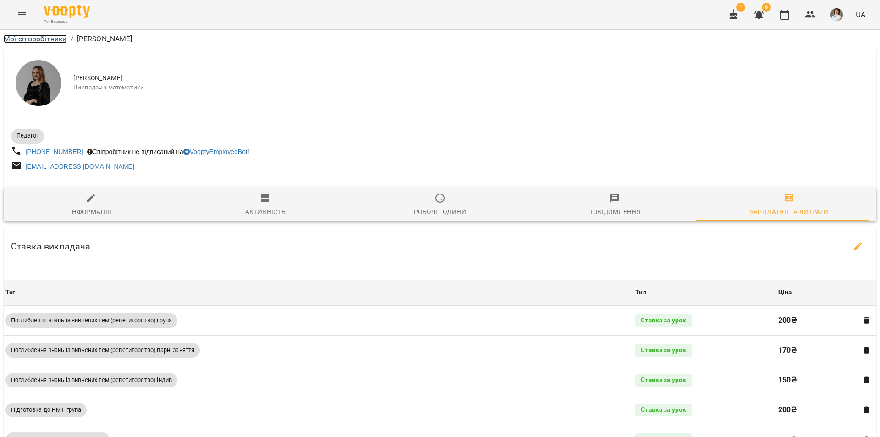
click at [25, 39] on link "Мої співробітники" at bounding box center [35, 38] width 63 height 9
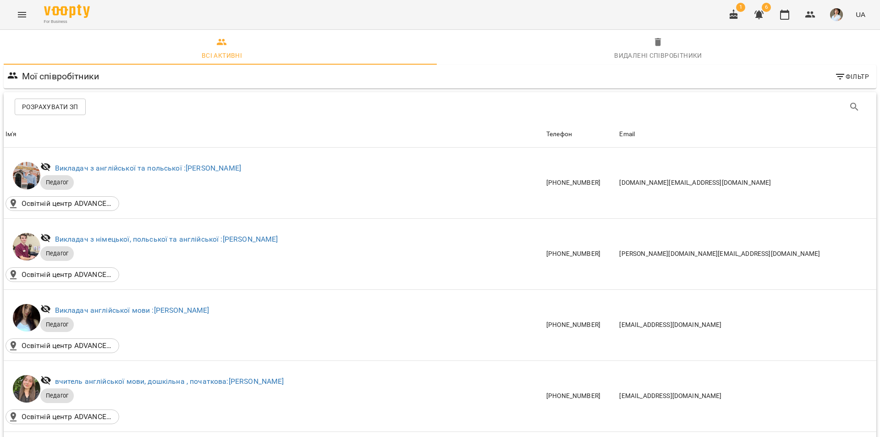
scroll to position [321, 0]
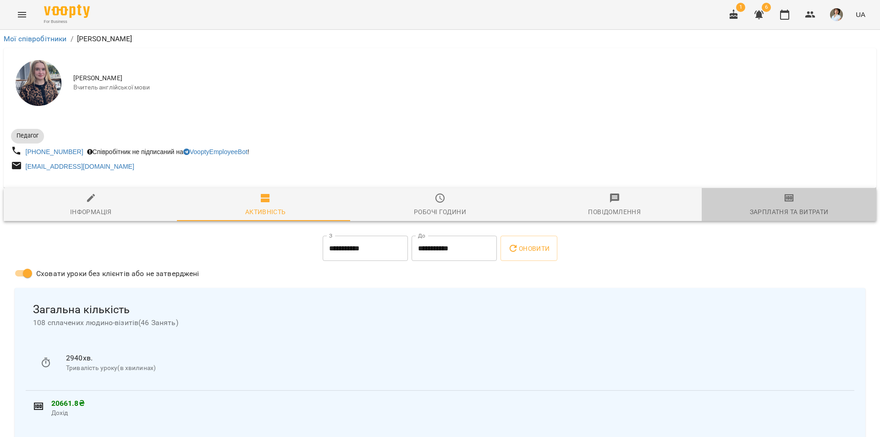
click at [785, 203] on icon "button" at bounding box center [789, 197] width 11 height 11
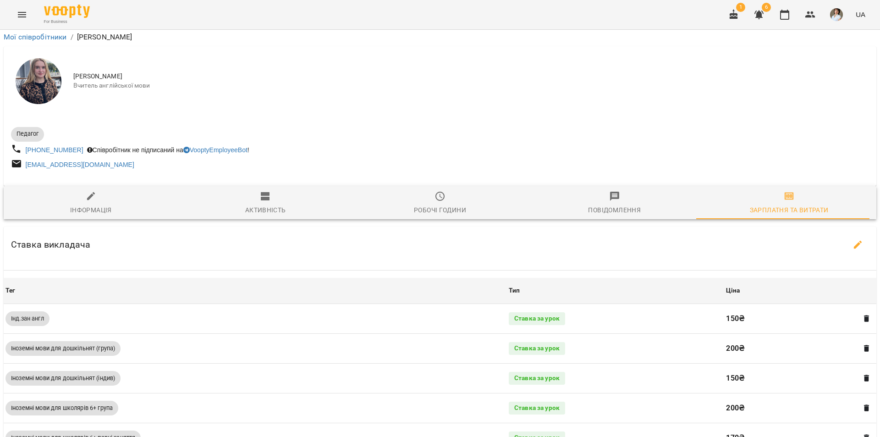
scroll to position [275, 0]
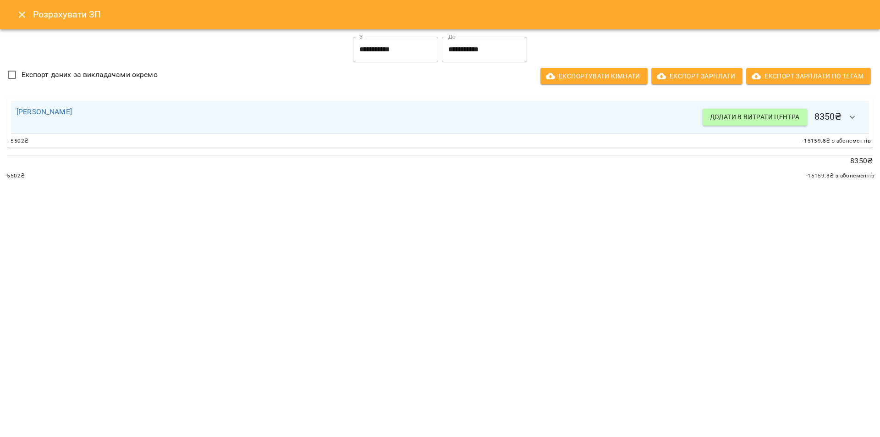
click at [851, 118] on icon "button" at bounding box center [852, 117] width 11 height 11
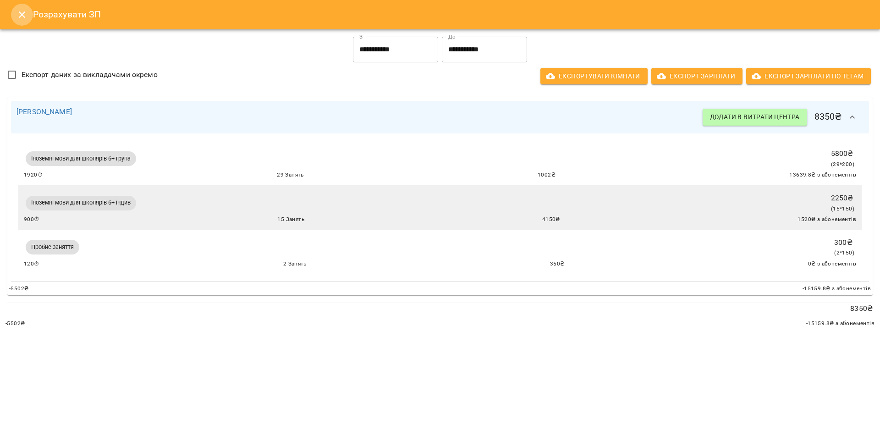
click at [19, 16] on icon "Close" at bounding box center [21, 14] width 11 height 11
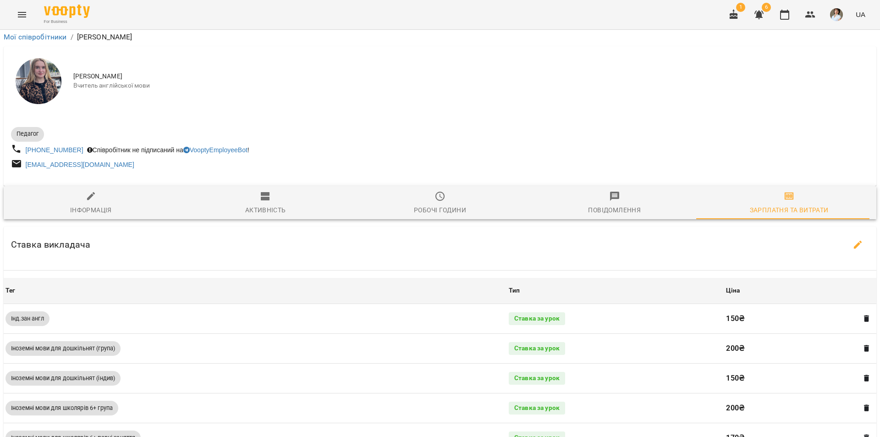
scroll to position [0, 0]
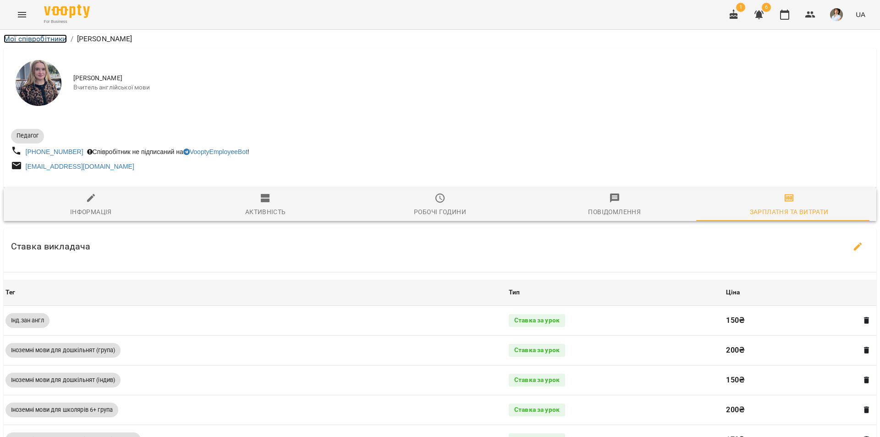
click at [40, 38] on link "Мої співробітники" at bounding box center [35, 38] width 63 height 9
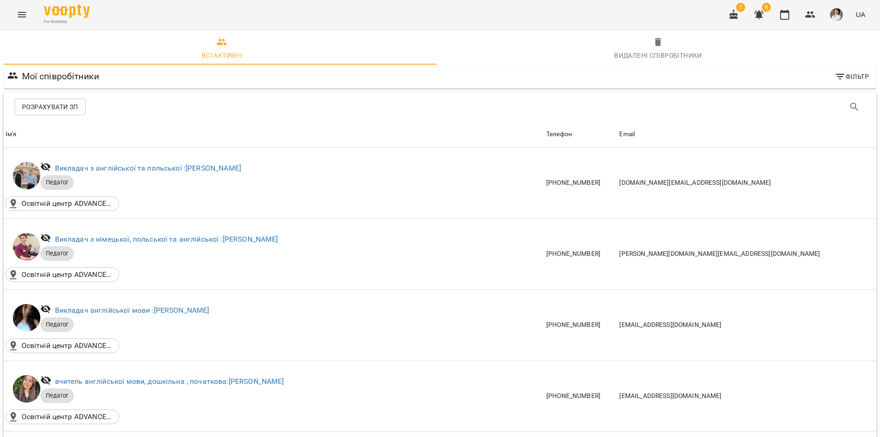
scroll to position [504, 0]
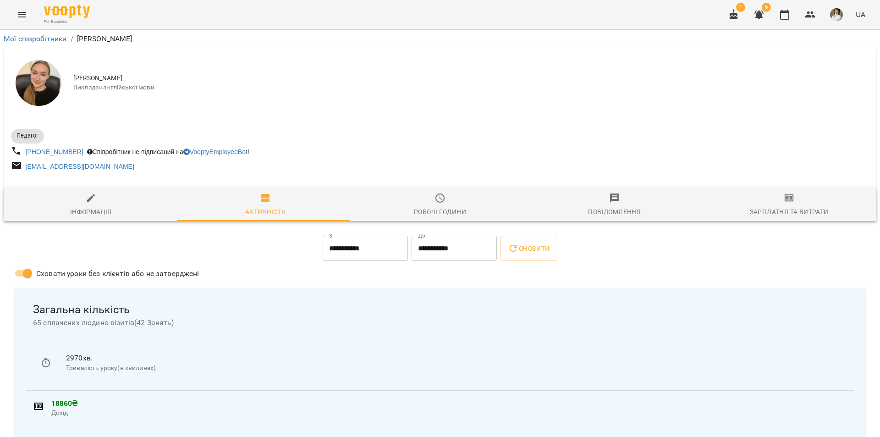
click at [774, 198] on button "Зарплатня та Витрати" at bounding box center [789, 204] width 175 height 33
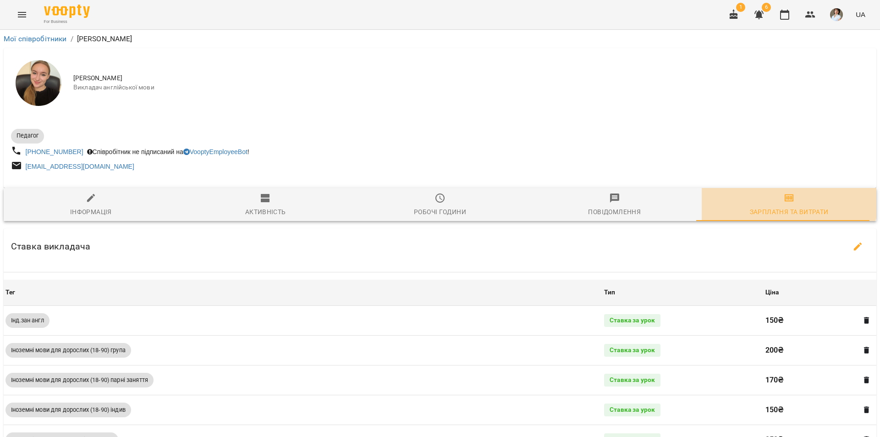
click at [786, 200] on icon "button" at bounding box center [789, 198] width 6 height 4
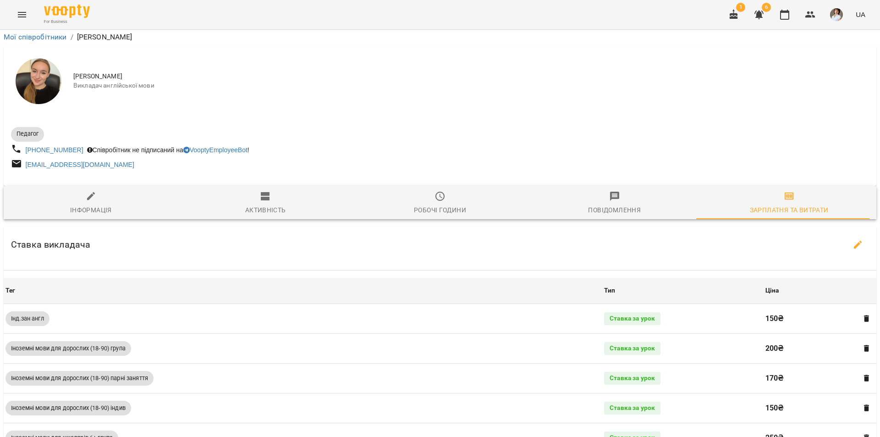
scroll to position [607, 0]
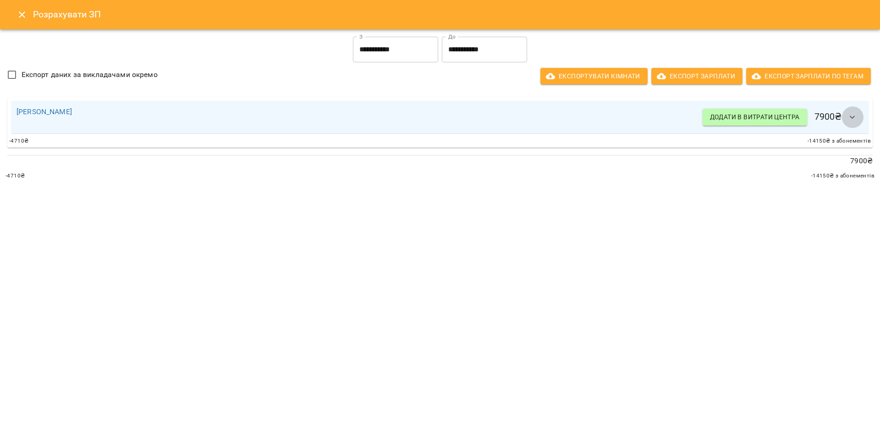
click at [856, 116] on icon "button" at bounding box center [852, 117] width 11 height 11
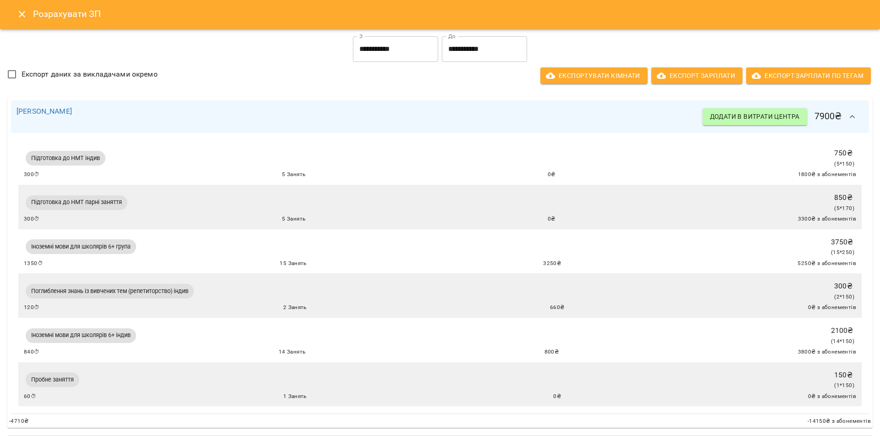
scroll to position [0, 0]
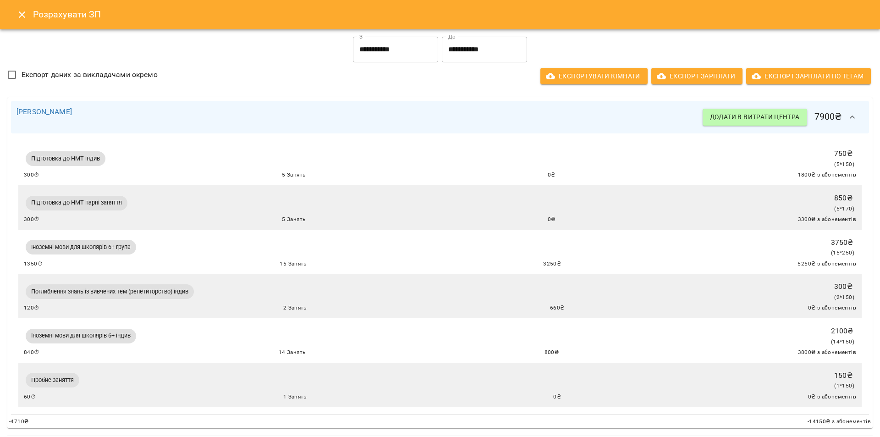
click at [23, 13] on icon "Close" at bounding box center [21, 14] width 11 height 11
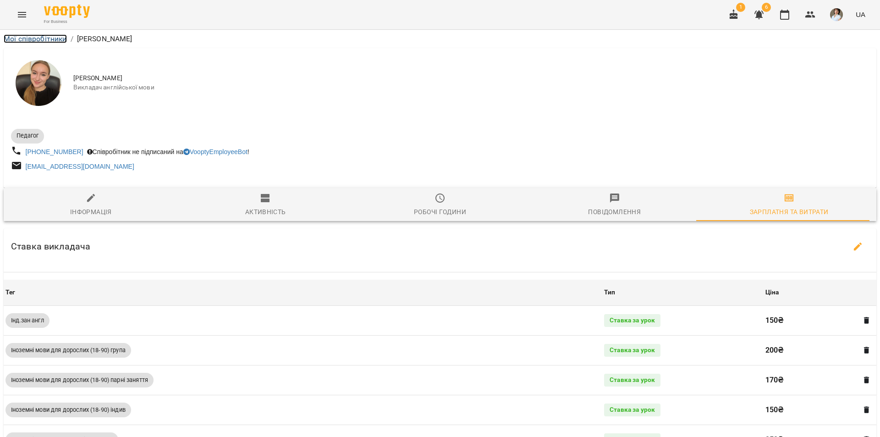
click at [44, 38] on link "Мої співробітники" at bounding box center [35, 38] width 63 height 9
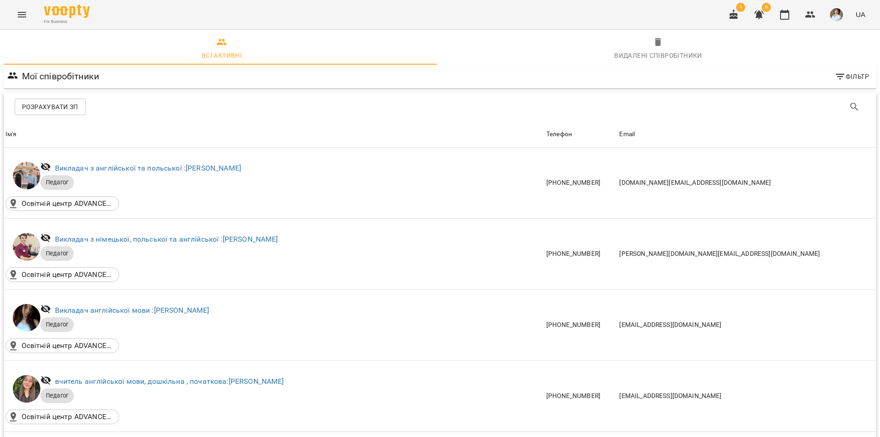
scroll to position [550, 0]
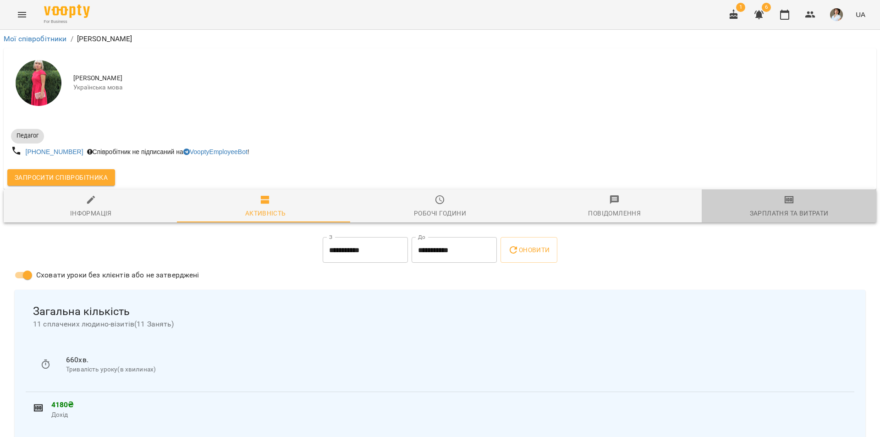
click at [792, 204] on span "Зарплатня та Витрати" at bounding box center [789, 206] width 164 height 25
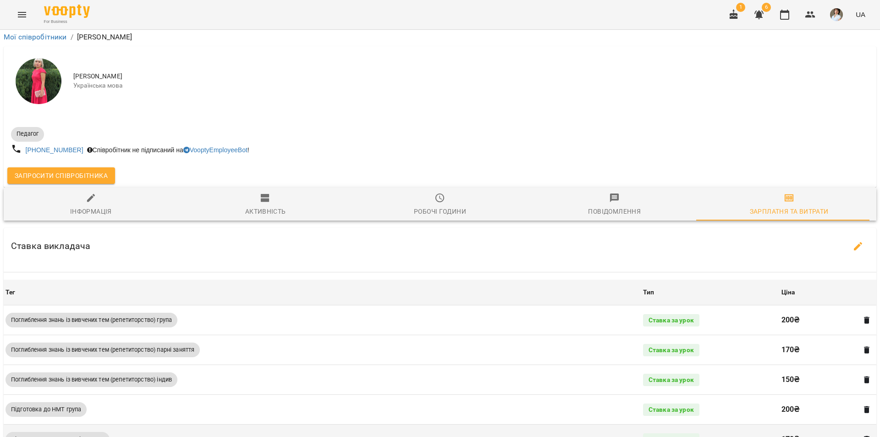
scroll to position [340, 0]
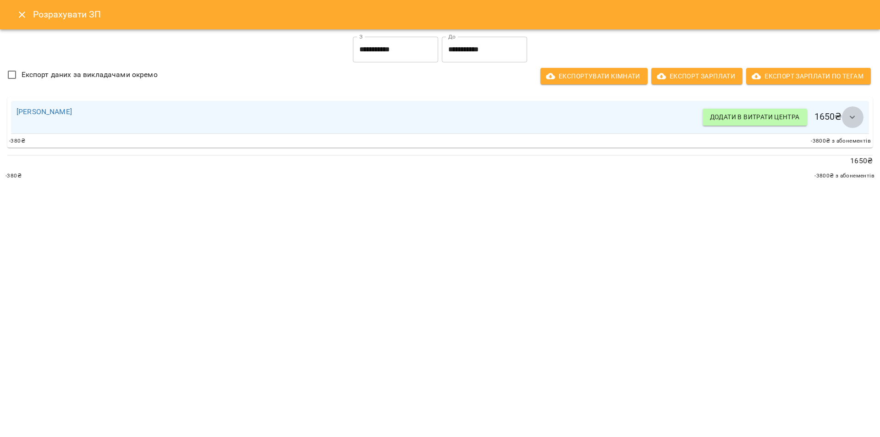
click at [853, 120] on icon "button" at bounding box center [852, 117] width 11 height 11
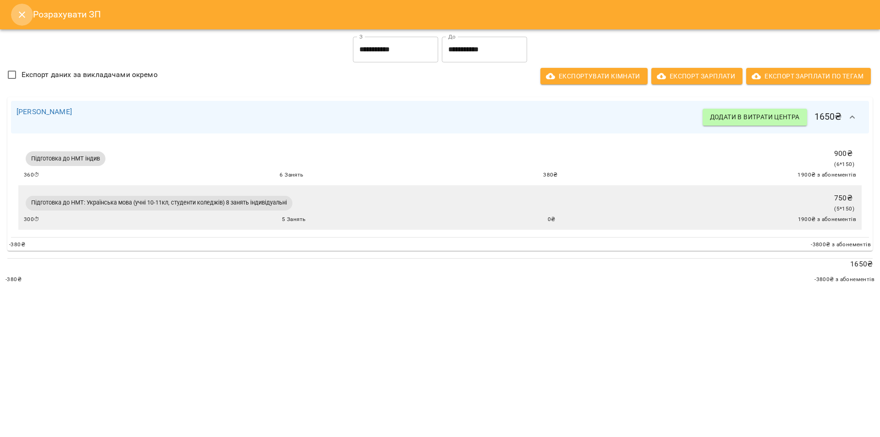
click at [18, 16] on icon "Close" at bounding box center [21, 14] width 11 height 11
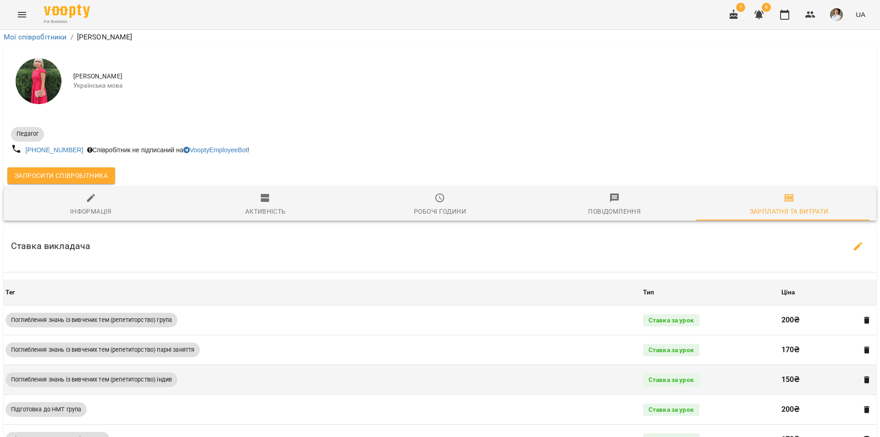
scroll to position [0, 0]
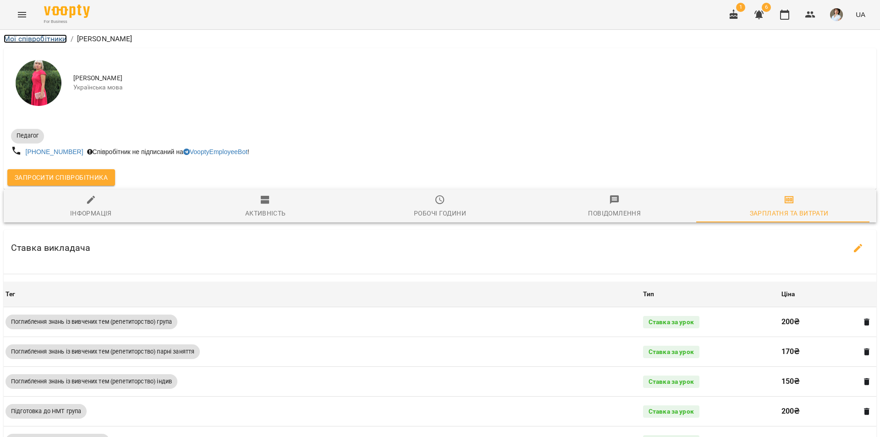
click at [47, 39] on link "Мої співробітники" at bounding box center [35, 38] width 63 height 9
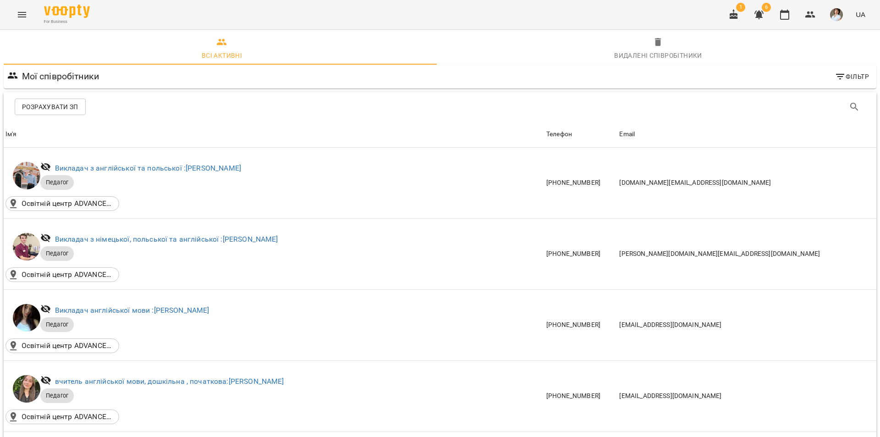
scroll to position [825, 0]
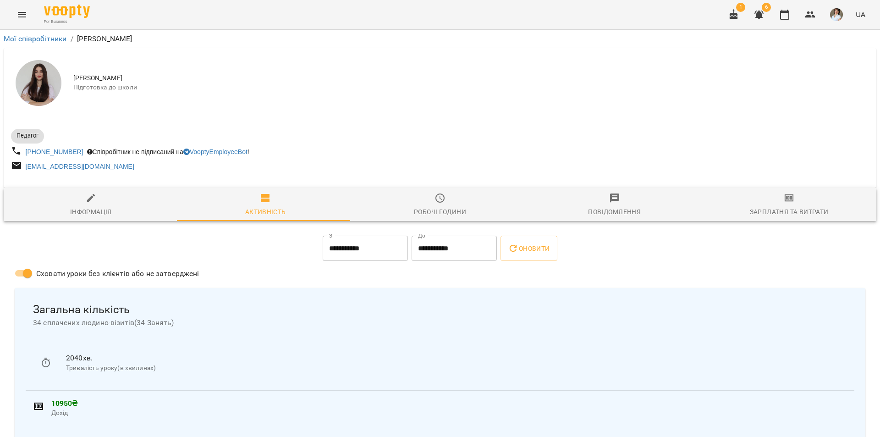
click at [786, 199] on icon "button" at bounding box center [789, 197] width 11 height 11
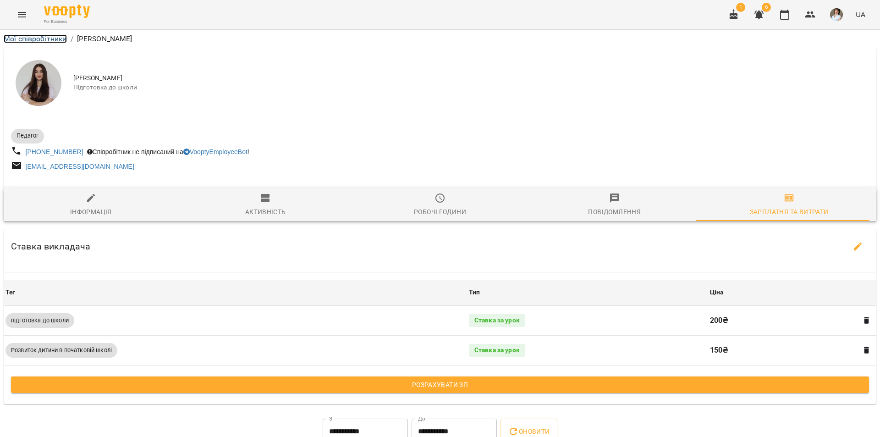
click at [24, 38] on link "Мої співробітники" at bounding box center [35, 38] width 63 height 9
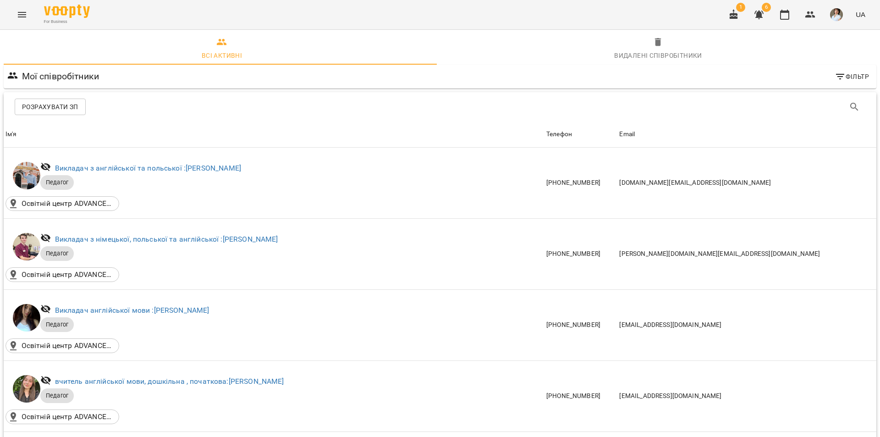
scroll to position [917, 0]
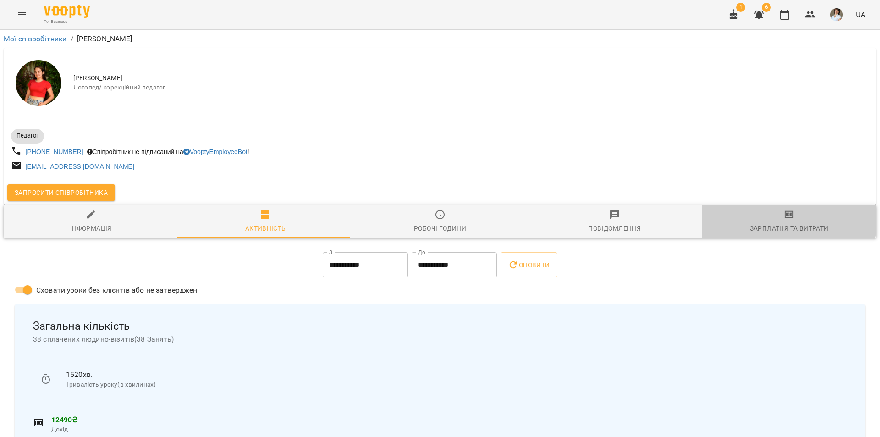
click at [776, 216] on span "Зарплатня та Витрати" at bounding box center [789, 221] width 164 height 25
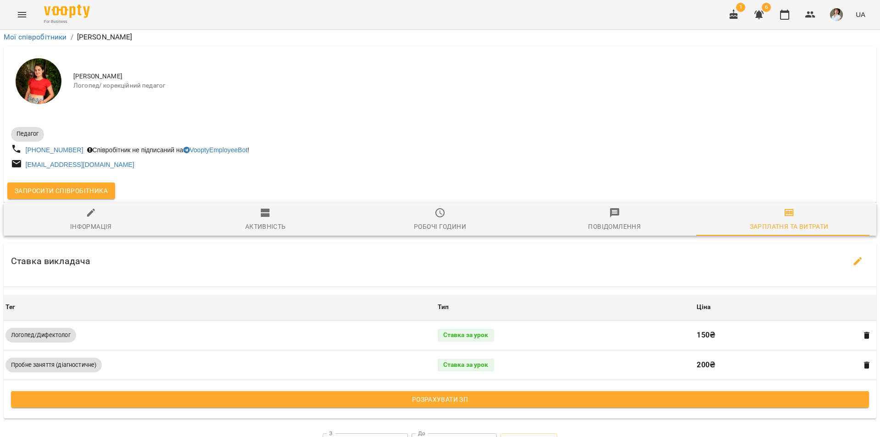
scroll to position [207, 0]
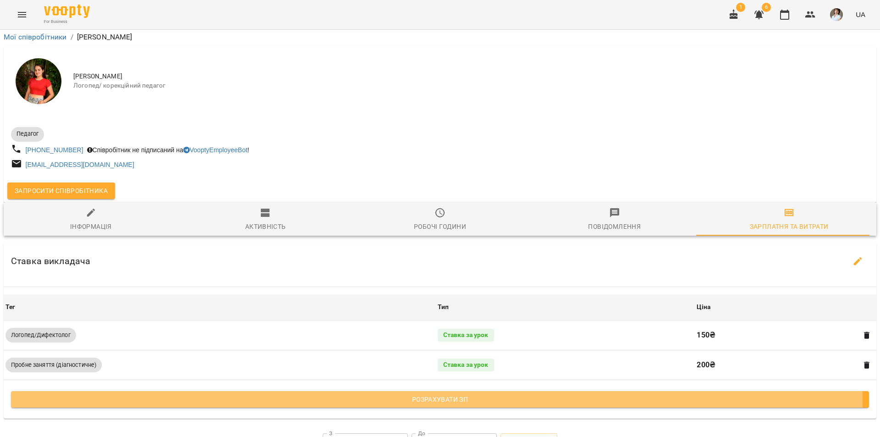
click at [348, 394] on span "Розрахувати ЗП" at bounding box center [439, 399] width 843 height 11
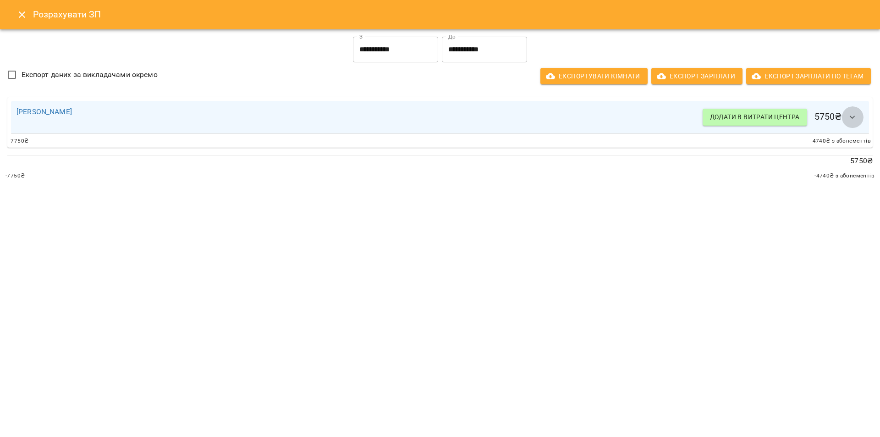
click at [851, 123] on button "button" at bounding box center [852, 117] width 22 height 22
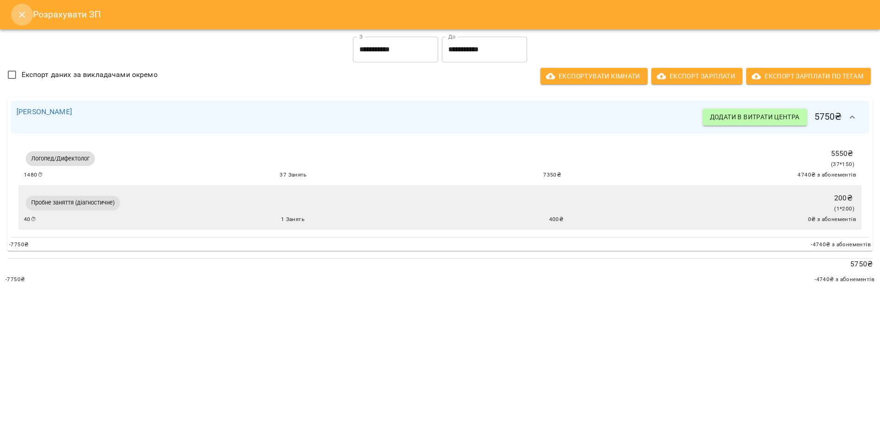
click at [22, 16] on icon "Close" at bounding box center [21, 14] width 11 height 11
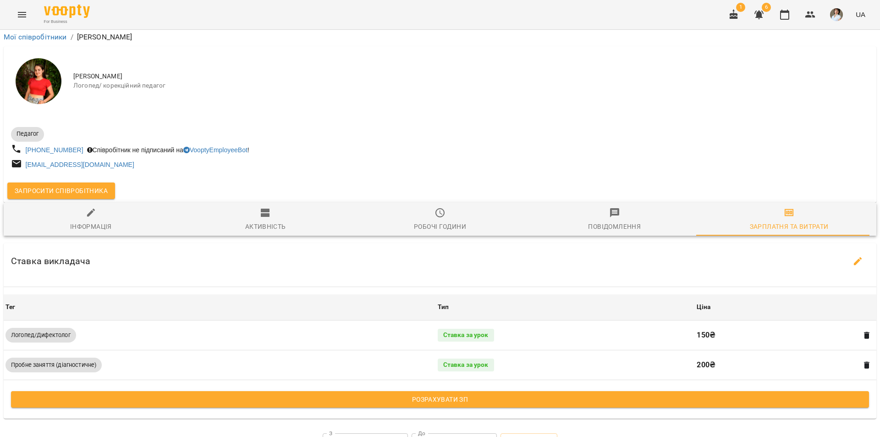
scroll to position [0, 0]
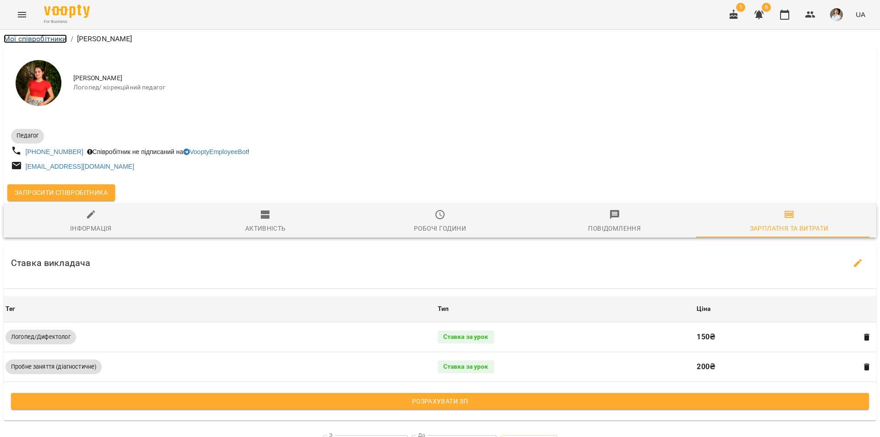
click at [21, 40] on link "Мої співробітники" at bounding box center [35, 38] width 63 height 9
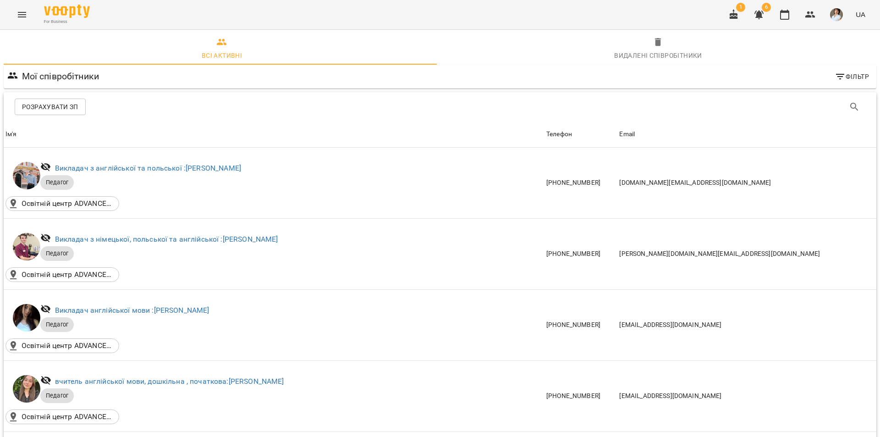
scroll to position [917, 0]
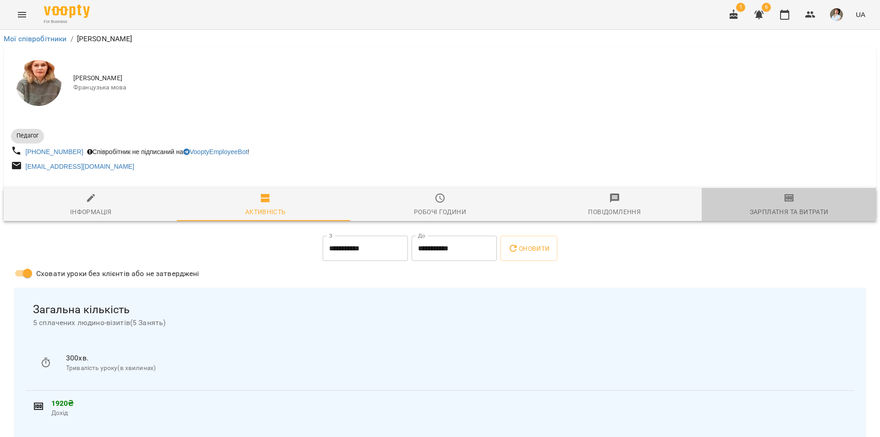
click at [780, 206] on span "Зарплатня та Витрати" at bounding box center [789, 204] width 164 height 25
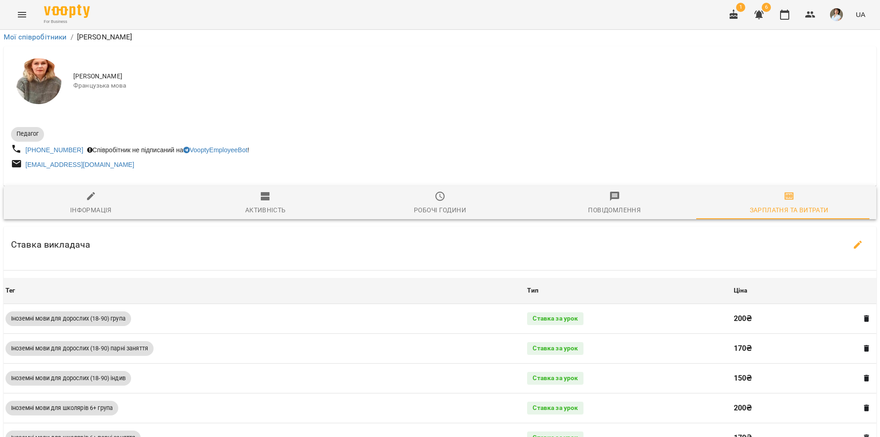
scroll to position [275, 0]
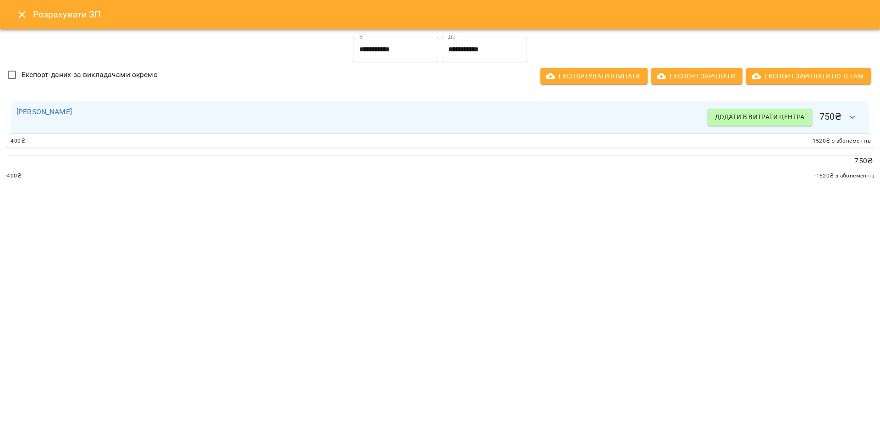
click at [849, 116] on icon "button" at bounding box center [852, 117] width 11 height 11
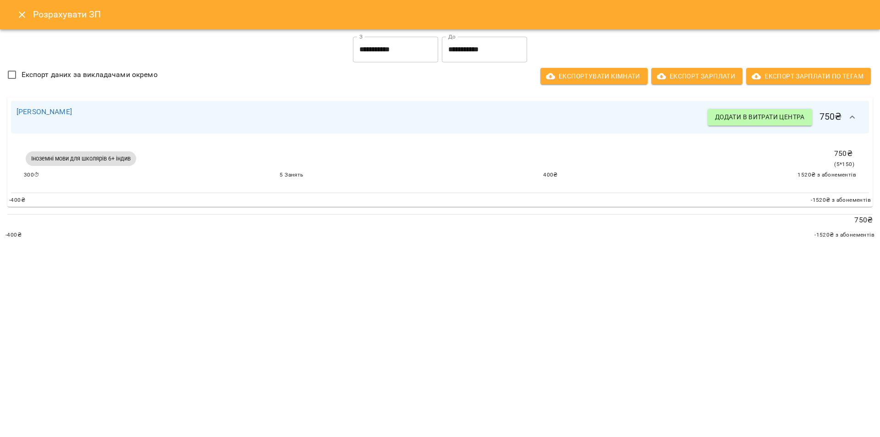
click at [28, 11] on button "Close" at bounding box center [22, 15] width 22 height 22
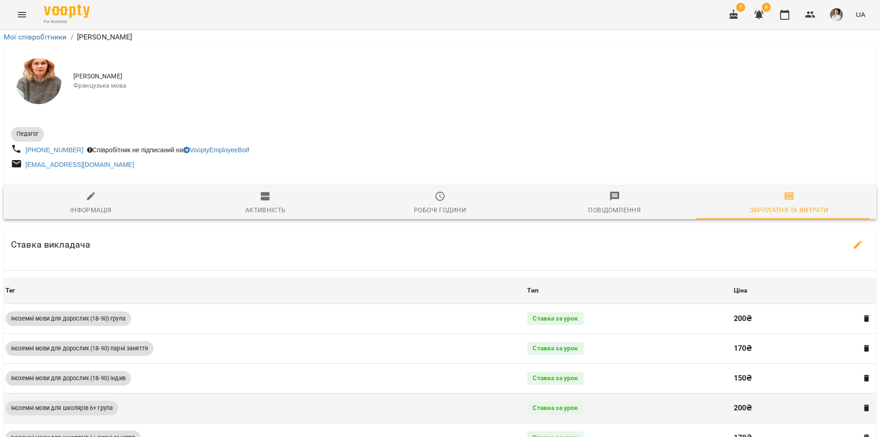
scroll to position [0, 0]
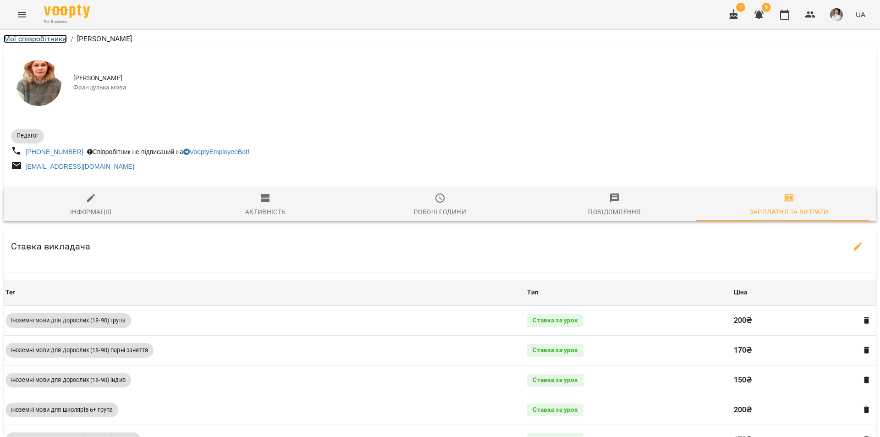
click at [35, 38] on link "Мої співробітники" at bounding box center [35, 38] width 63 height 9
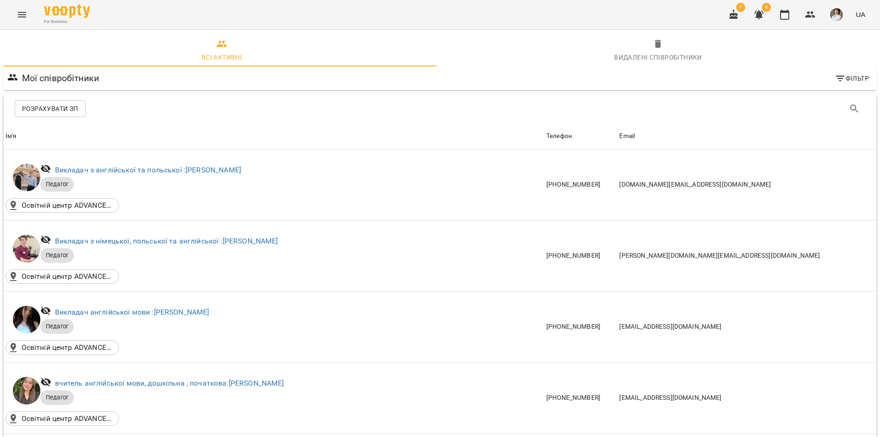
click at [19, 22] on button "Menu" at bounding box center [22, 15] width 22 height 22
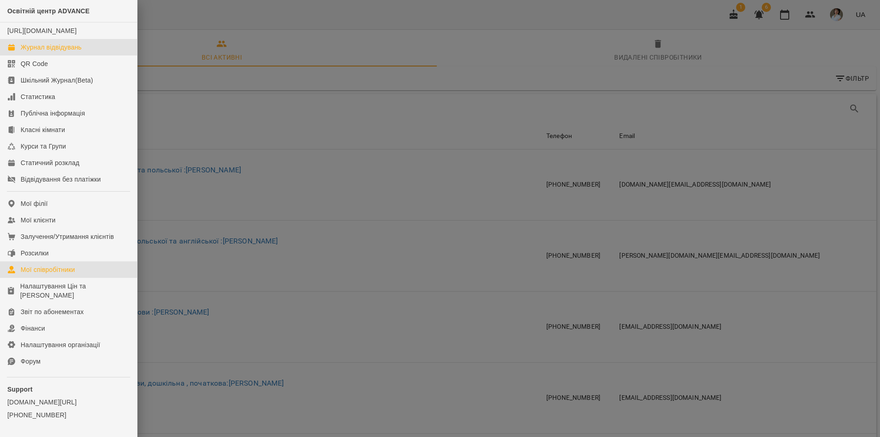
click at [46, 52] on div "Журнал відвідувань" at bounding box center [51, 47] width 61 height 9
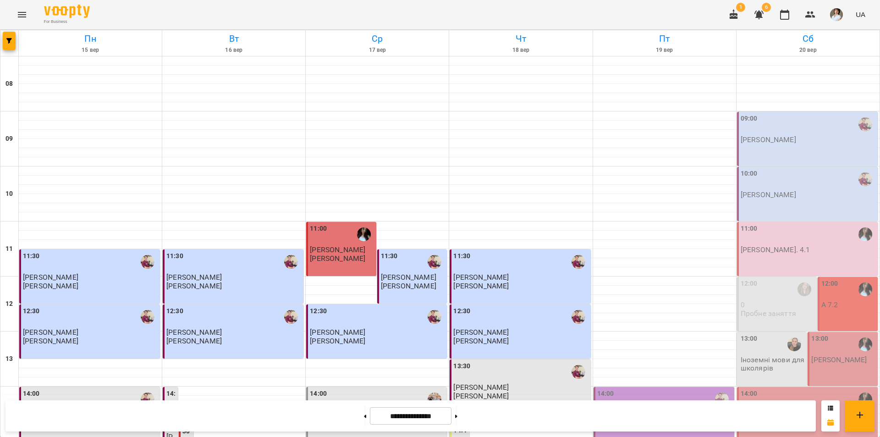
scroll to position [376, 0]
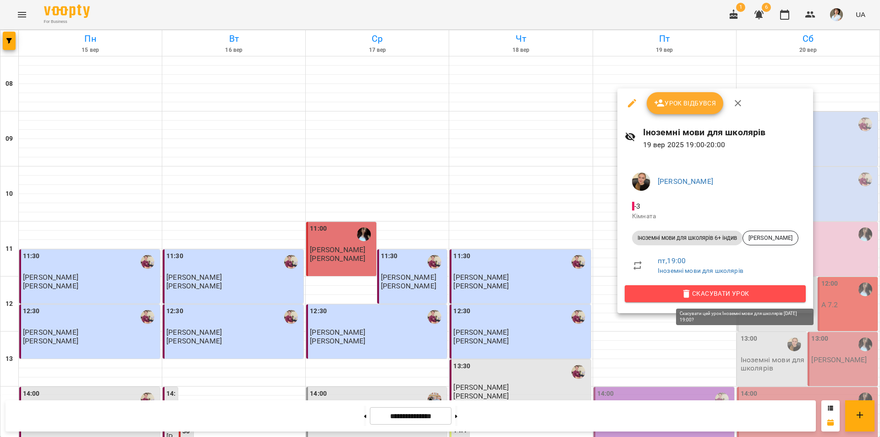
click at [722, 290] on span "Скасувати Урок" at bounding box center [715, 293] width 166 height 11
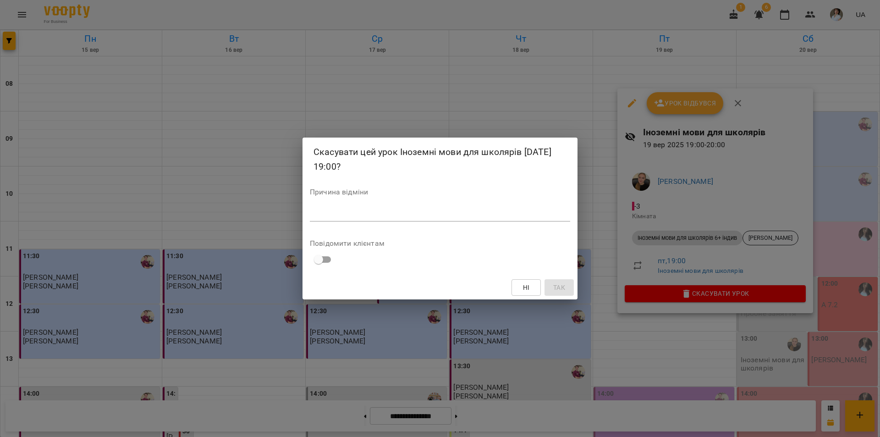
click at [426, 213] on textarea at bounding box center [440, 213] width 260 height 9
type textarea "***"
click at [562, 288] on span "Так" at bounding box center [559, 287] width 12 height 11
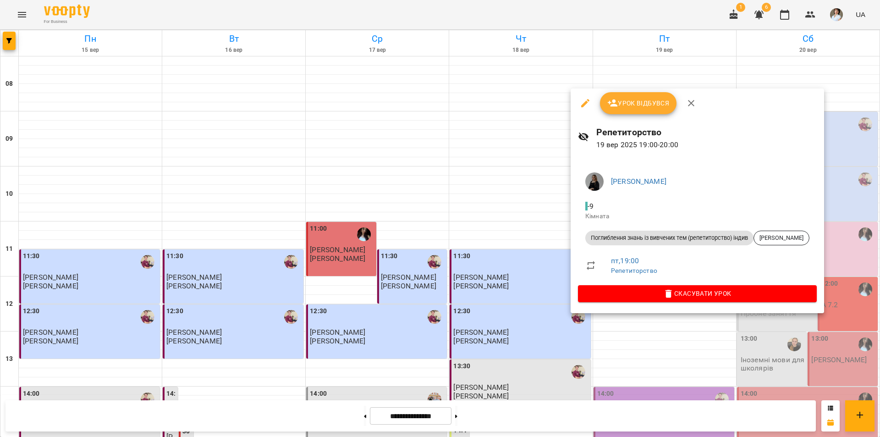
drag, startPoint x: 599, startPoint y: 423, endPoint x: 603, endPoint y: 417, distance: 7.6
click at [599, 423] on div at bounding box center [440, 218] width 880 height 437
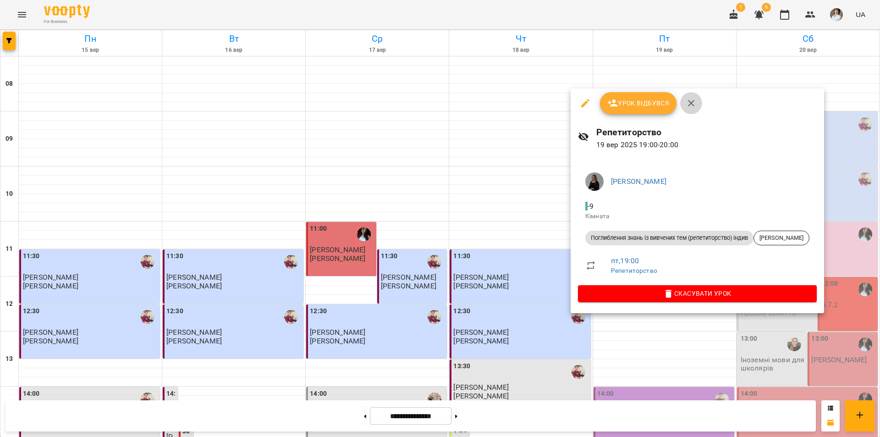
click at [691, 105] on icon "button" at bounding box center [691, 103] width 11 height 11
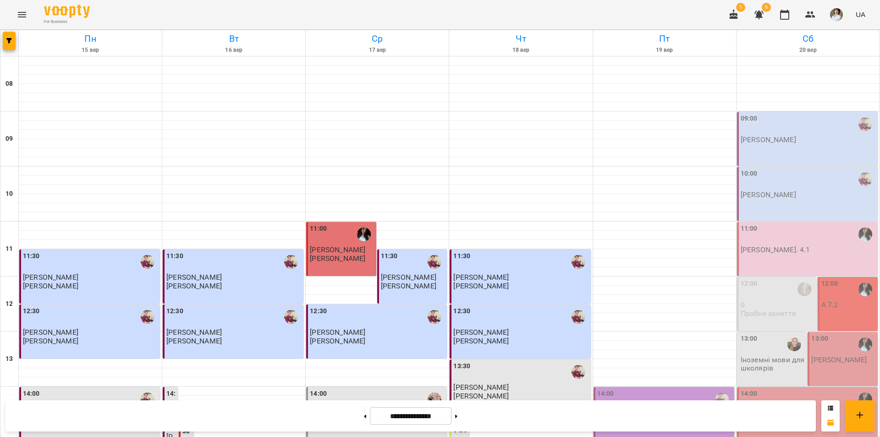
click at [21, 16] on icon "Menu" at bounding box center [21, 14] width 11 height 11
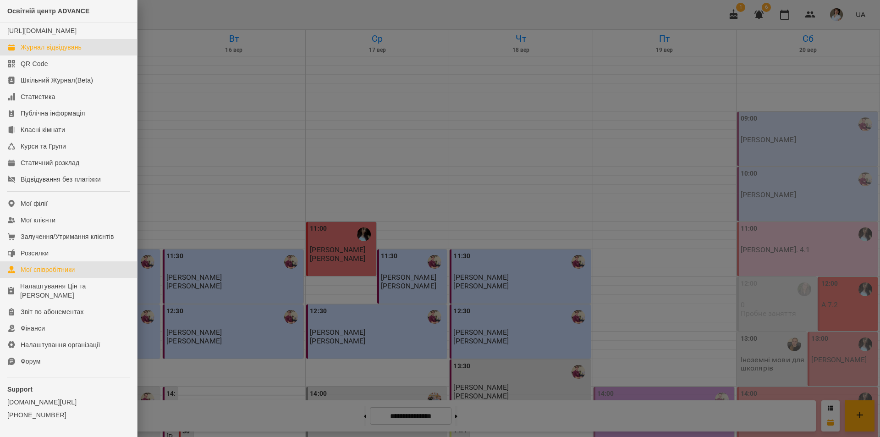
click at [47, 274] on link "Мої співробітники" at bounding box center [68, 269] width 137 height 16
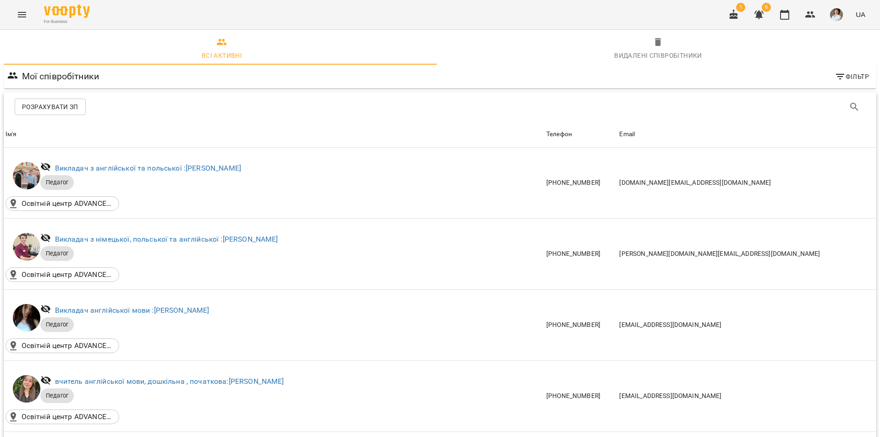
scroll to position [825, 0]
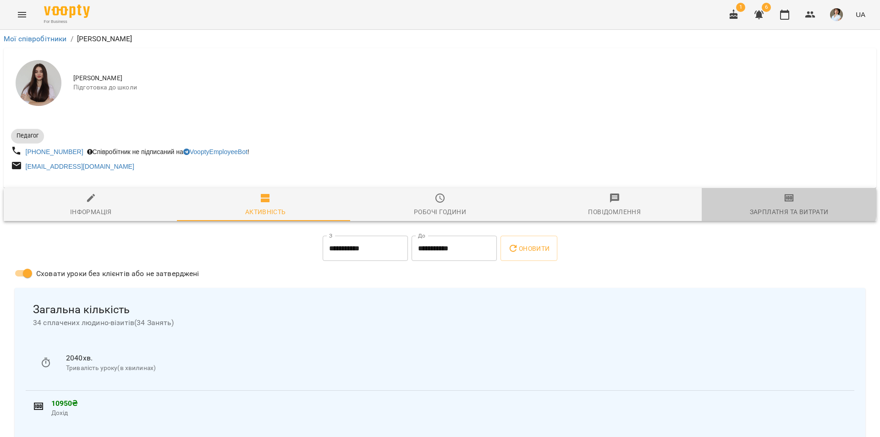
click at [776, 204] on span "Зарплатня та Витрати" at bounding box center [789, 204] width 164 height 25
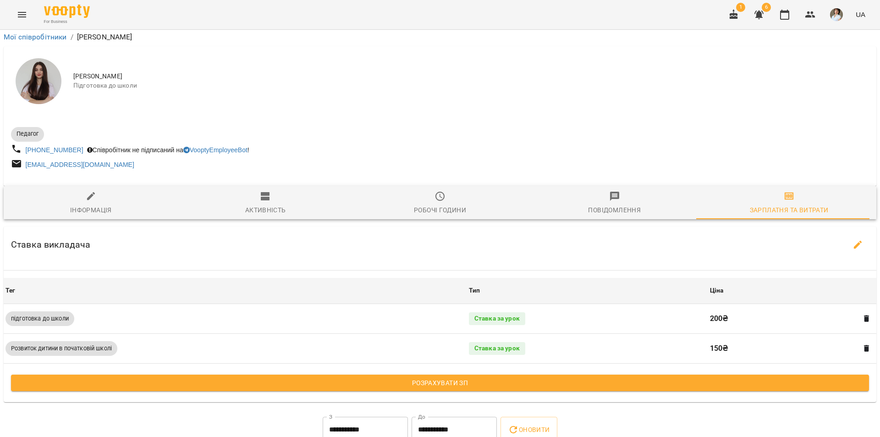
scroll to position [190, 0]
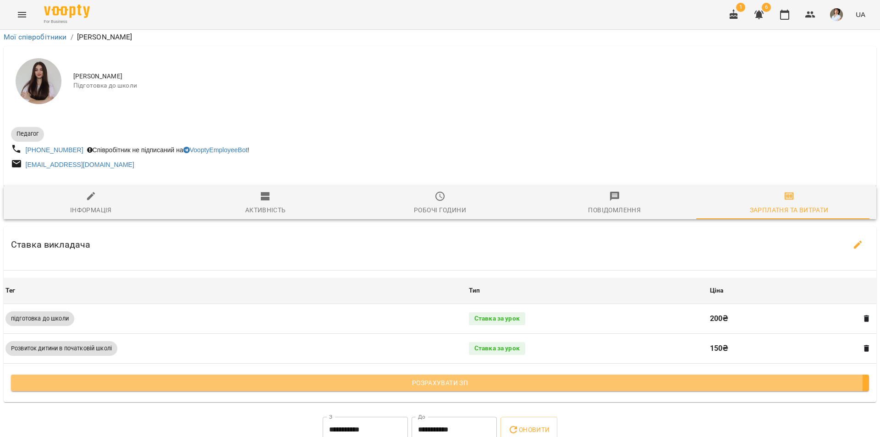
click at [395, 377] on span "Розрахувати ЗП" at bounding box center [439, 382] width 843 height 11
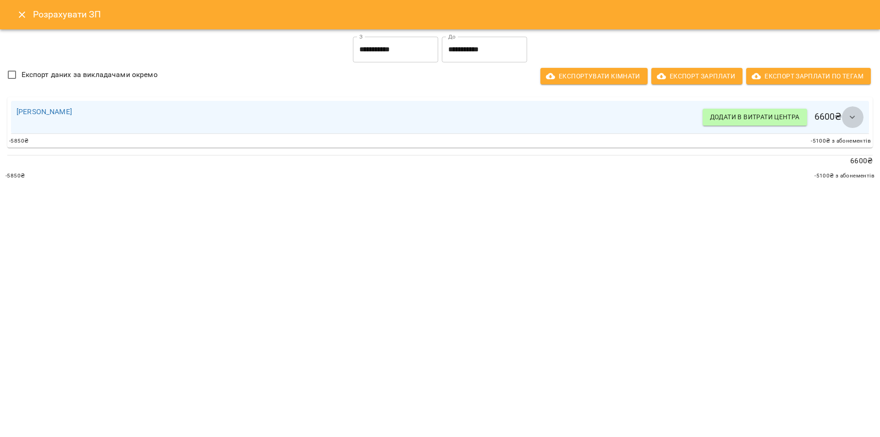
click at [851, 115] on icon "button" at bounding box center [852, 117] width 11 height 11
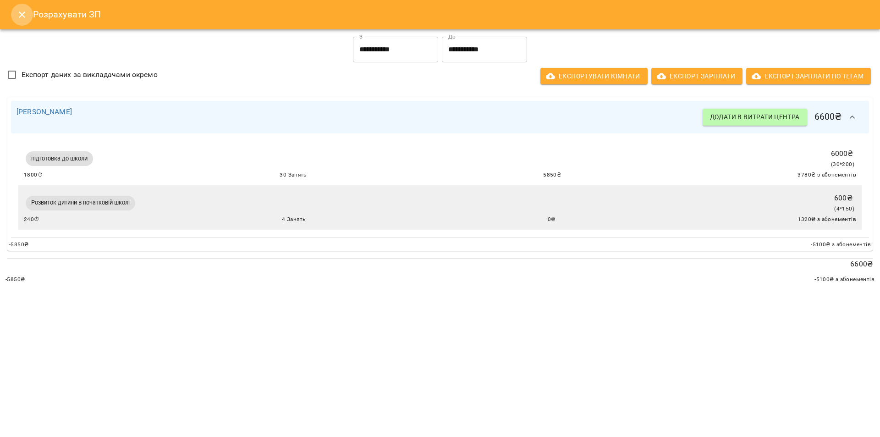
click at [22, 16] on icon "Close" at bounding box center [21, 14] width 11 height 11
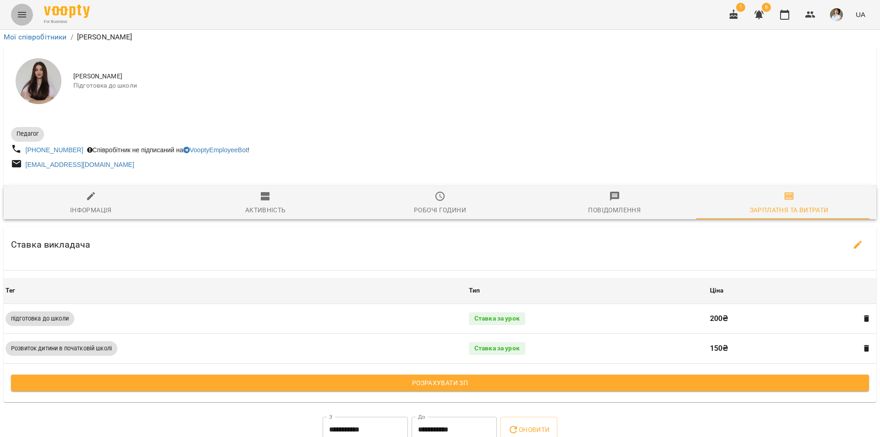
click at [22, 17] on icon "Menu" at bounding box center [22, 14] width 8 height 5
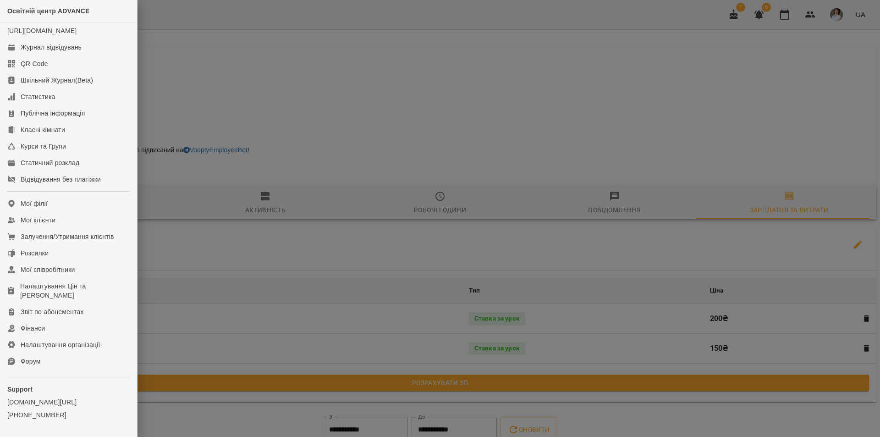
click at [226, 99] on div at bounding box center [440, 218] width 880 height 437
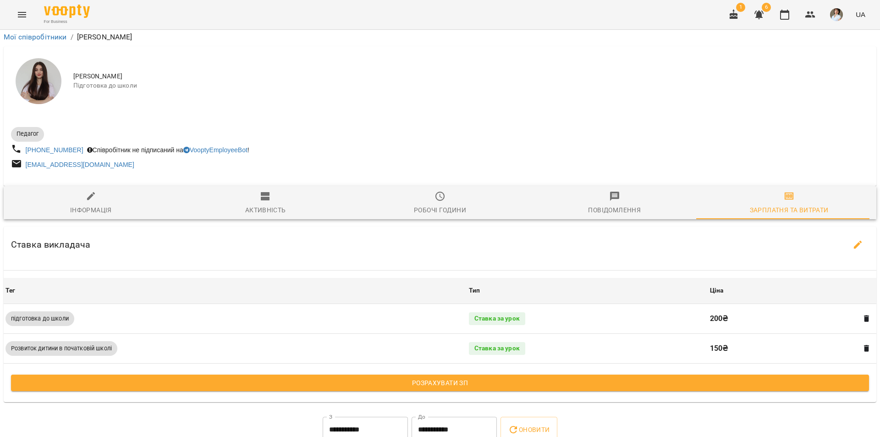
scroll to position [0, 0]
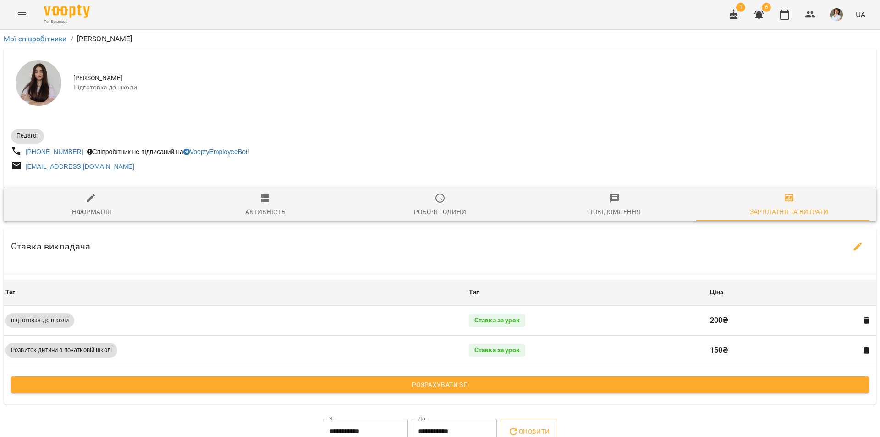
click at [41, 33] on div "Мої співробітники / Кушлак Діана Миколаївна" at bounding box center [440, 39] width 876 height 15
click at [39, 39] on link "Мої співробітники" at bounding box center [35, 38] width 63 height 9
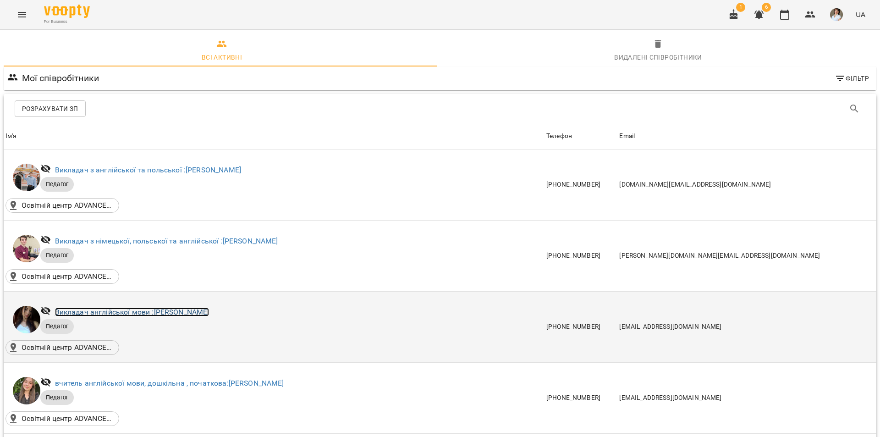
click at [168, 311] on link "Викладач англійської мови : Василевська Анастасія Михайлівна" at bounding box center [132, 311] width 154 height 9
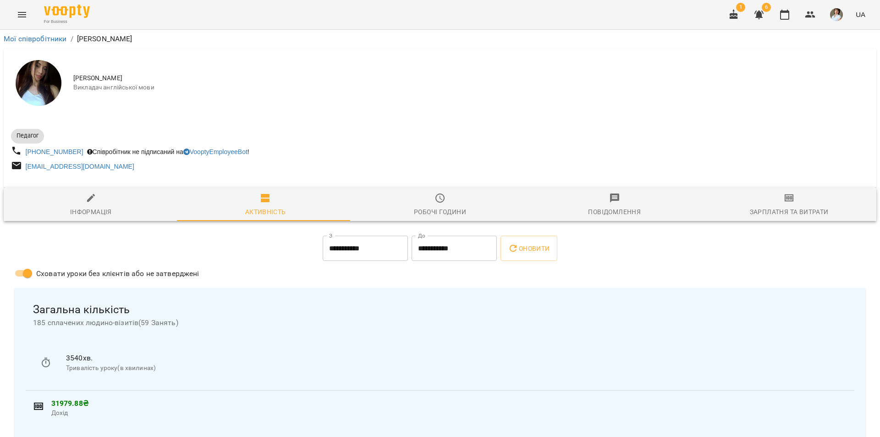
drag, startPoint x: 786, startPoint y: 204, endPoint x: 784, endPoint y: 199, distance: 5.3
click at [784, 200] on icon "button" at bounding box center [789, 197] width 11 height 11
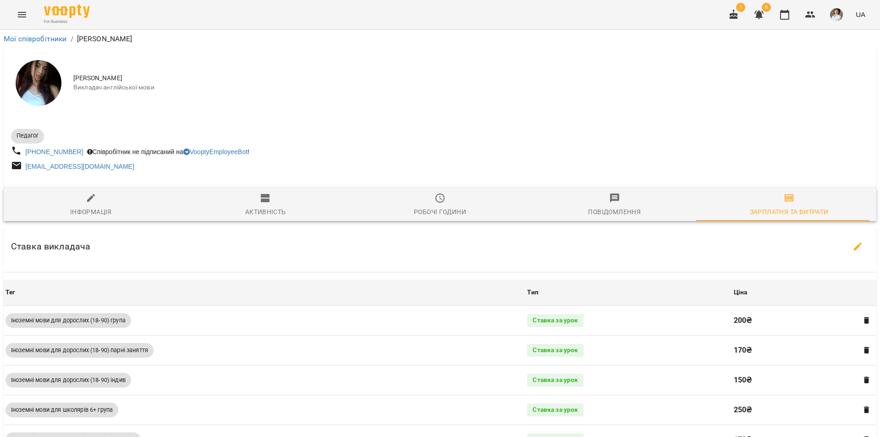
click at [92, 202] on icon "button" at bounding box center [91, 197] width 11 height 11
select select "**"
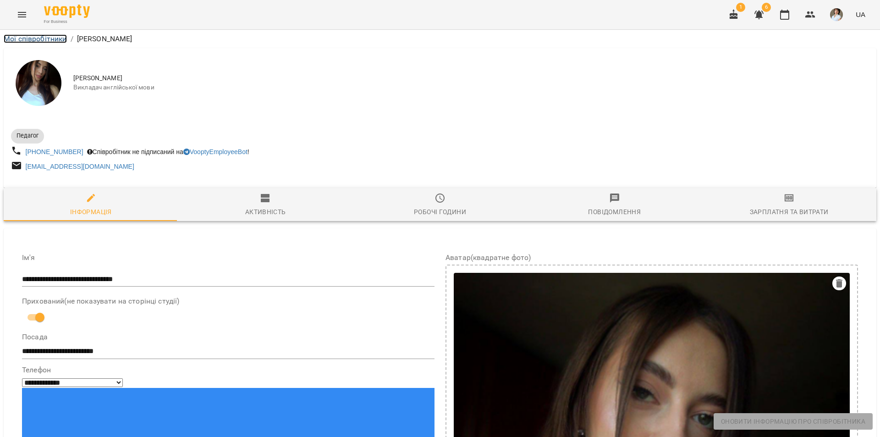
click at [45, 39] on link "Мої співробітники" at bounding box center [35, 38] width 63 height 9
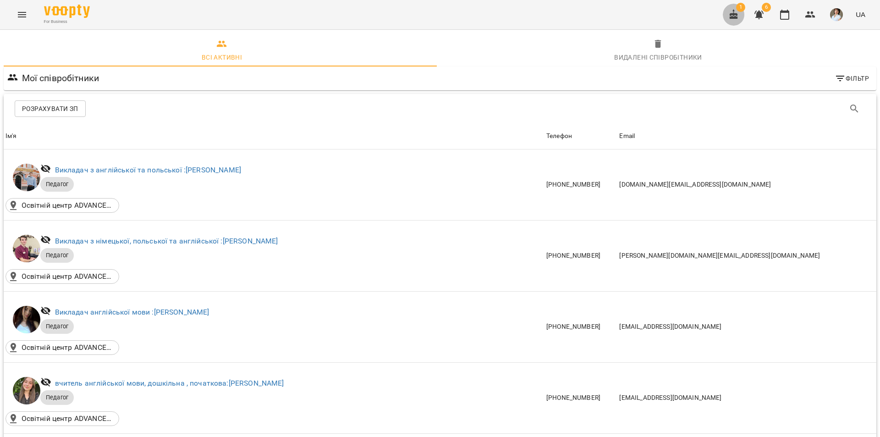
click at [734, 11] on icon "button" at bounding box center [733, 14] width 11 height 11
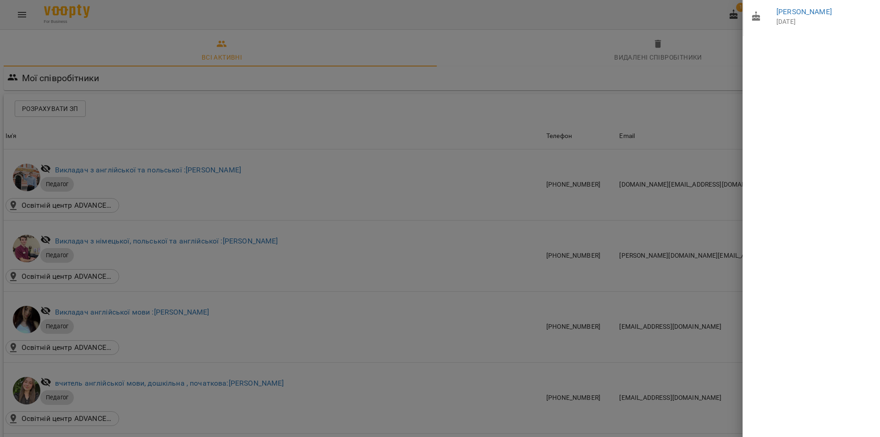
click at [653, 9] on div at bounding box center [440, 218] width 880 height 437
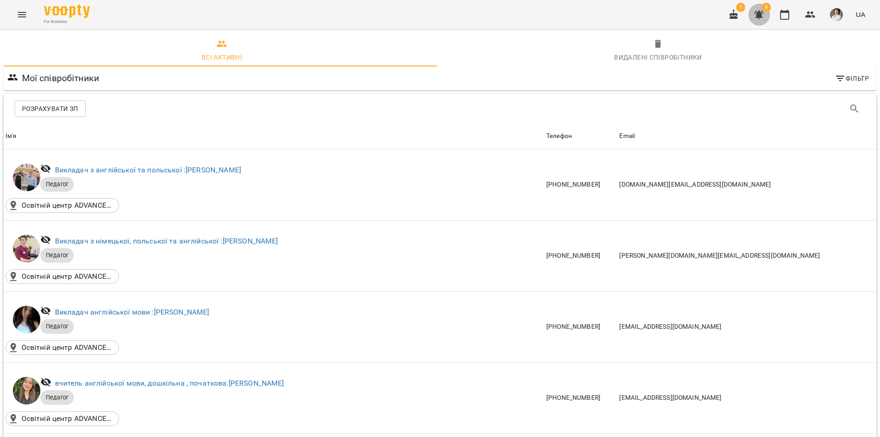
click at [760, 16] on icon "button" at bounding box center [758, 15] width 9 height 9
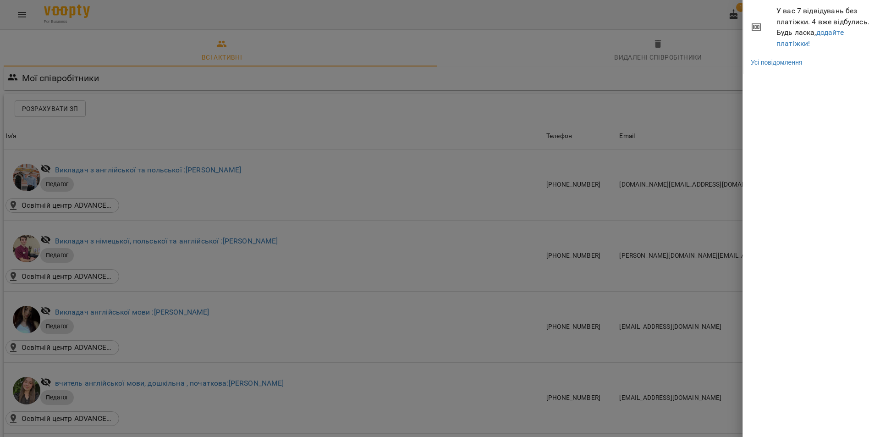
click at [652, 13] on div at bounding box center [440, 218] width 880 height 437
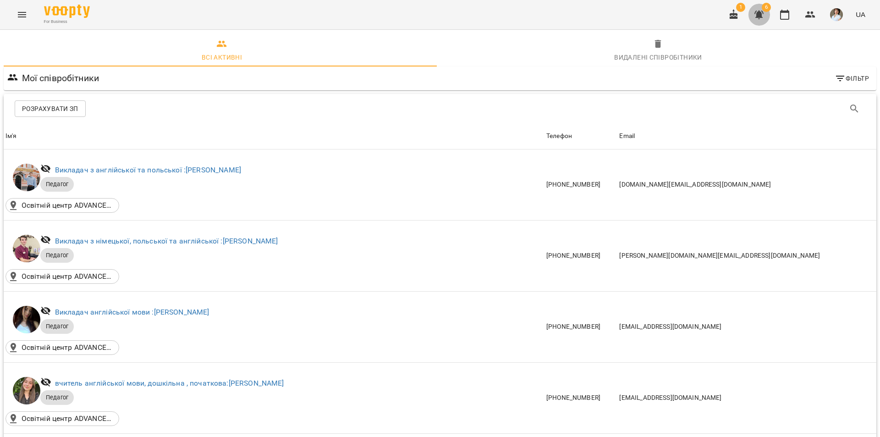
click at [768, 15] on button "button" at bounding box center [759, 15] width 22 height 22
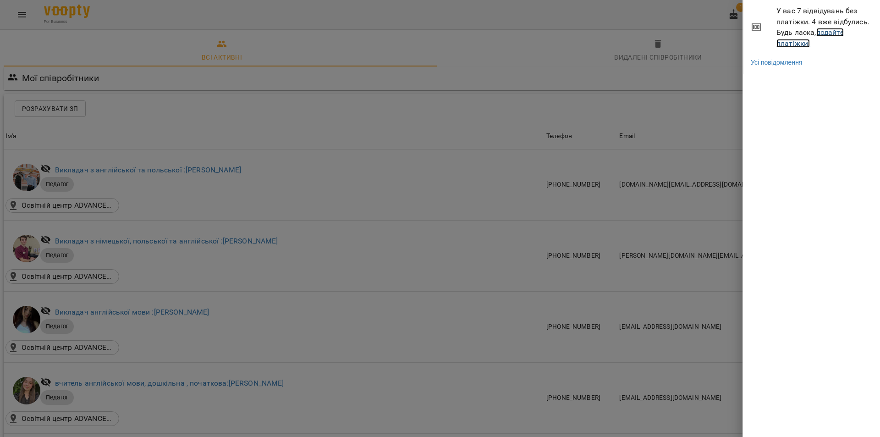
click at [821, 28] on link "додайте платіжки!" at bounding box center [809, 38] width 67 height 20
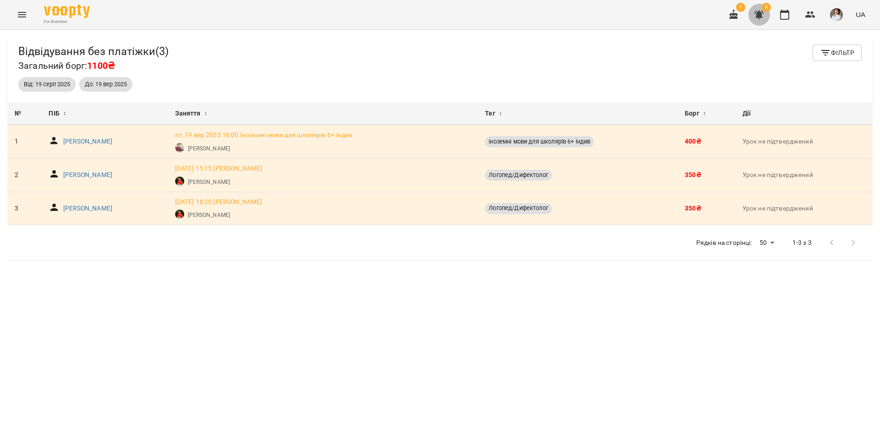
click at [759, 13] on icon "button" at bounding box center [758, 15] width 9 height 9
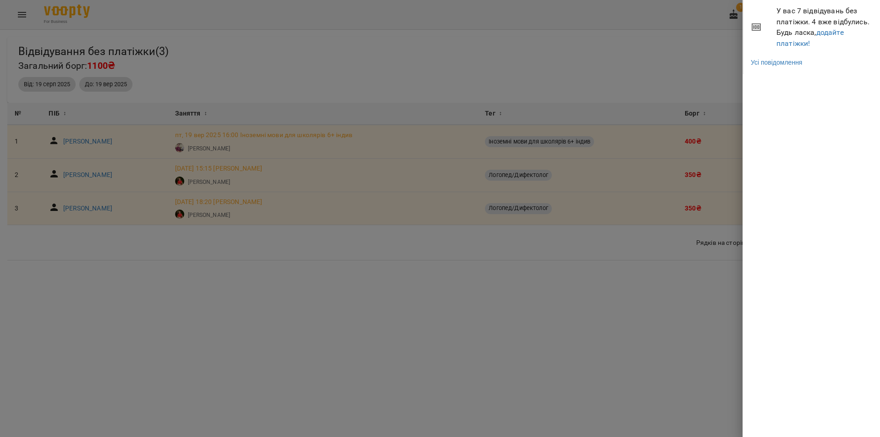
click at [711, 51] on div at bounding box center [440, 218] width 880 height 437
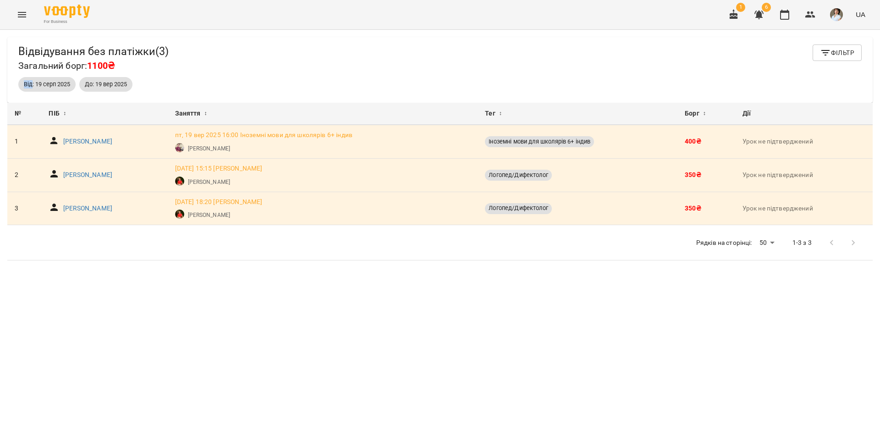
click at [711, 51] on div "Відвідування без платіжки ( 3 ) Загальний борг: 1100₴ Фільтр" at bounding box center [439, 58] width 843 height 29
click at [768, 245] on body "For Business 1 6 UA Відвідування без платіжки ( 3 ) Загальний борг: 1100₴ Фільт…" at bounding box center [440, 233] width 880 height 467
click at [767, 290] on li "500" at bounding box center [762, 291] width 27 height 16
click at [18, 12] on icon "Menu" at bounding box center [21, 14] width 11 height 11
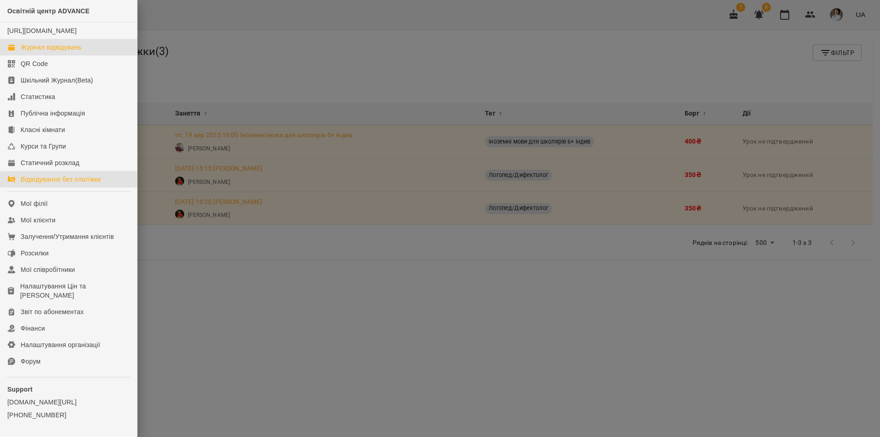
click at [59, 52] on div "Журнал відвідувань" at bounding box center [51, 47] width 61 height 9
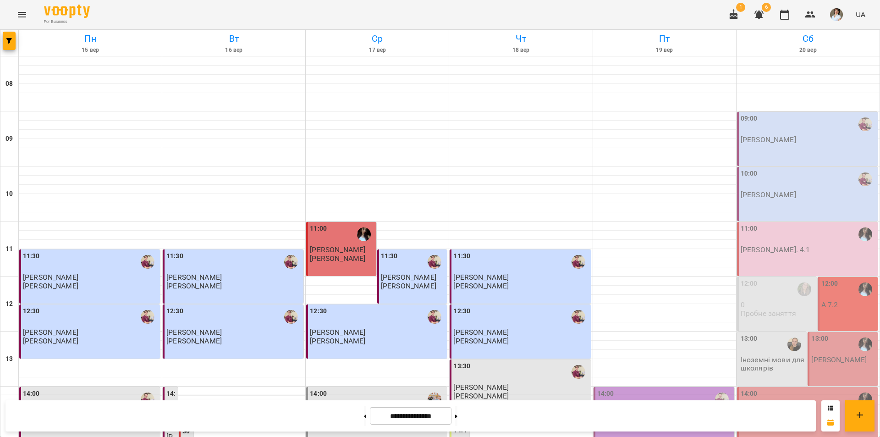
scroll to position [321, 0]
click at [643, 387] on div "14:00 П.в пара 1" at bounding box center [663, 414] width 141 height 54
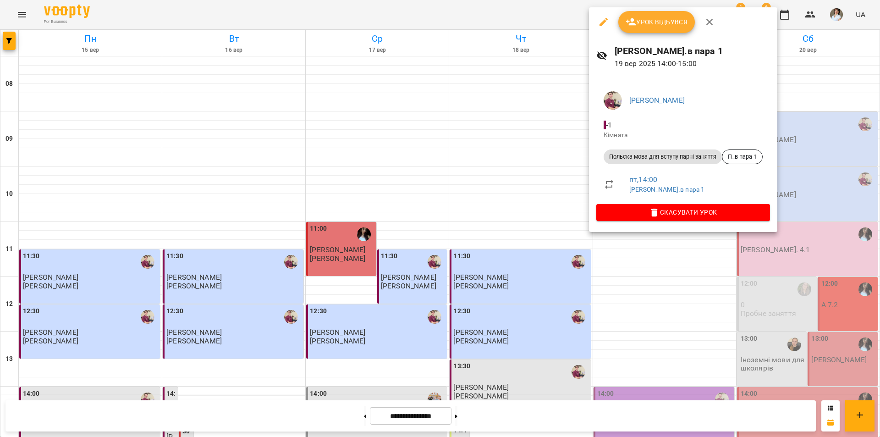
click at [818, 214] on div at bounding box center [440, 218] width 880 height 437
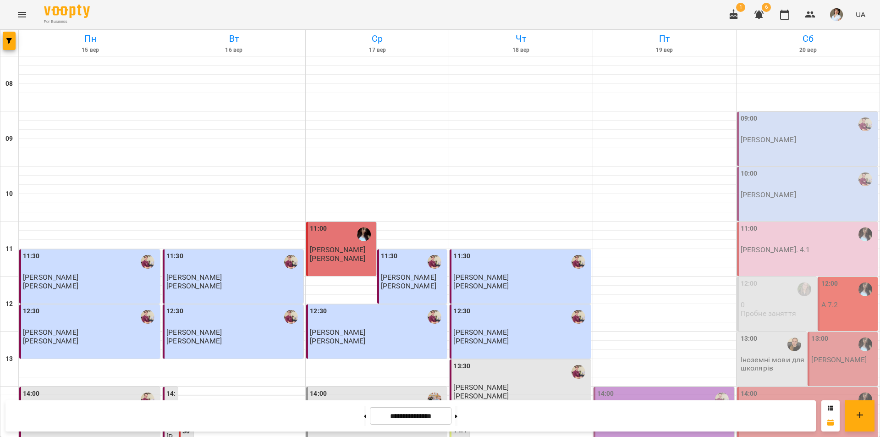
click at [681, 389] on div "14:00 П.в пара 1" at bounding box center [664, 404] width 135 height 30
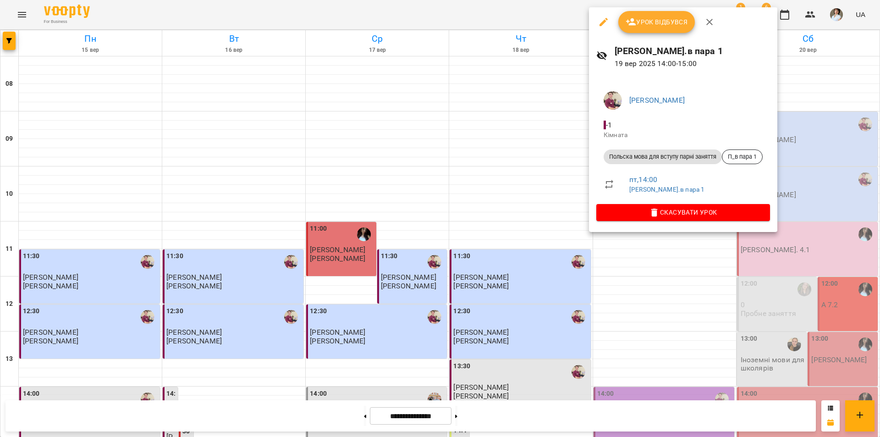
drag, startPoint x: 815, startPoint y: 262, endPoint x: 806, endPoint y: 254, distance: 12.1
click at [815, 261] on div at bounding box center [440, 218] width 880 height 437
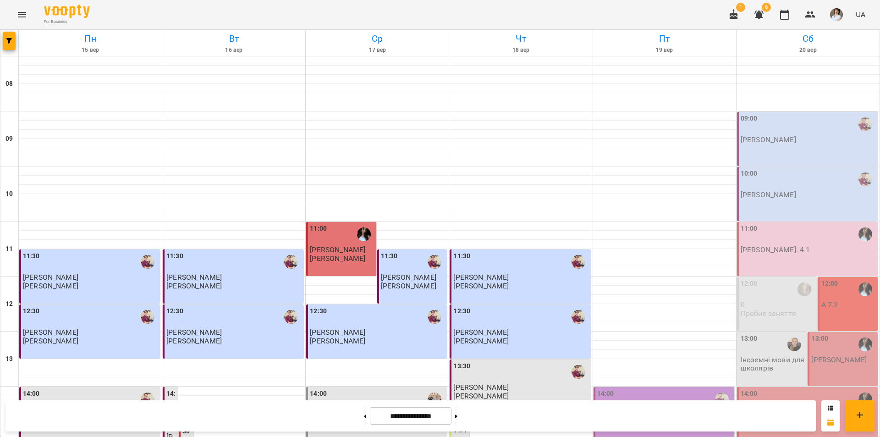
scroll to position [367, 0]
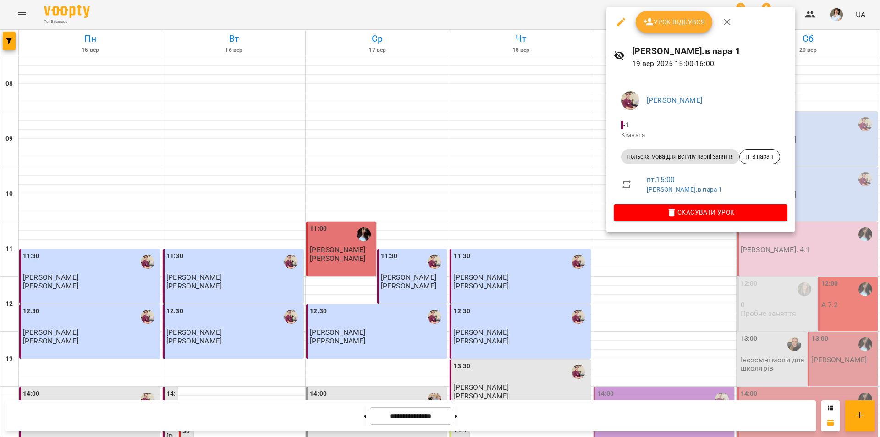
click at [842, 246] on div at bounding box center [440, 218] width 880 height 437
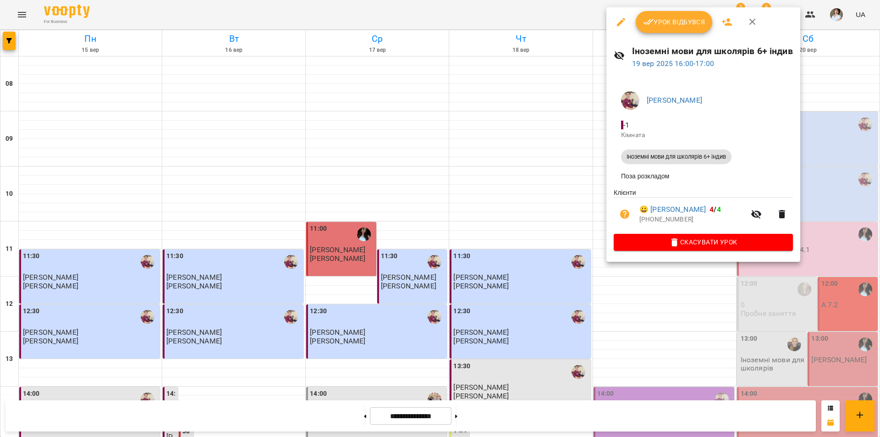
click at [836, 139] on div at bounding box center [440, 218] width 880 height 437
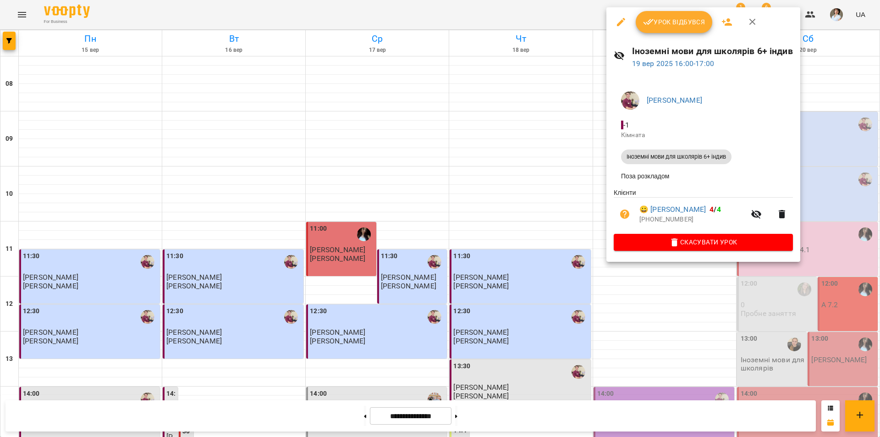
click at [837, 152] on div at bounding box center [440, 218] width 880 height 437
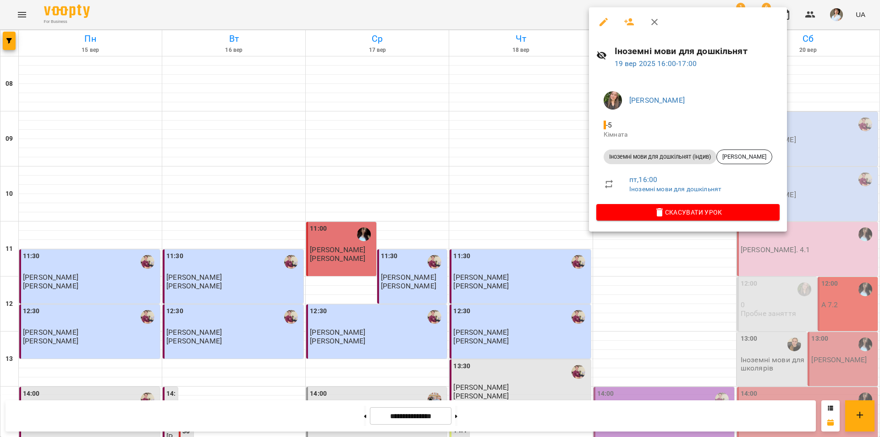
click at [824, 285] on div at bounding box center [440, 218] width 880 height 437
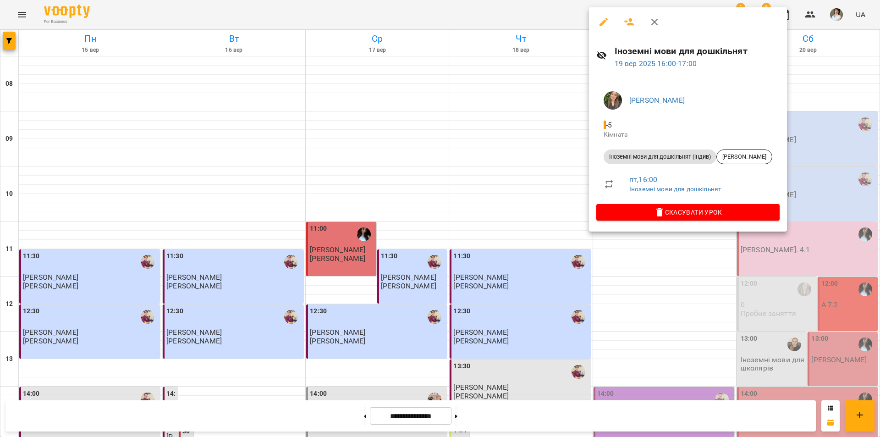
click at [790, 285] on div at bounding box center [440, 218] width 880 height 437
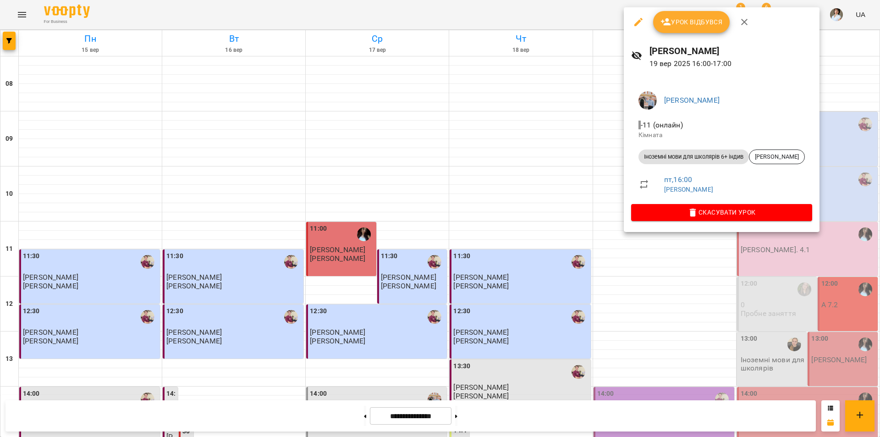
drag, startPoint x: 783, startPoint y: 280, endPoint x: 759, endPoint y: 266, distance: 27.7
click at [783, 277] on div at bounding box center [440, 218] width 880 height 437
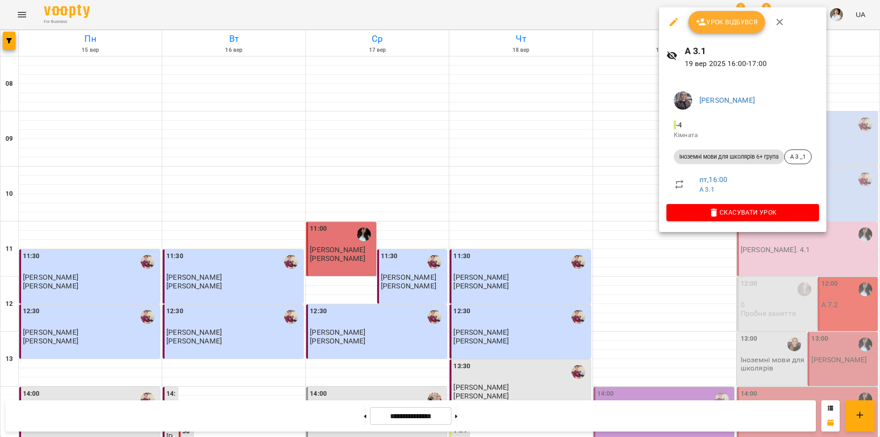
click at [791, 257] on div at bounding box center [440, 218] width 880 height 437
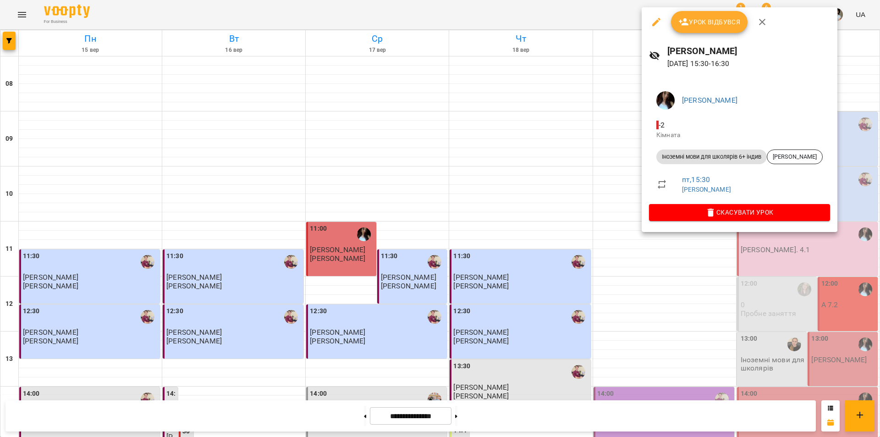
click at [786, 313] on div at bounding box center [440, 218] width 880 height 437
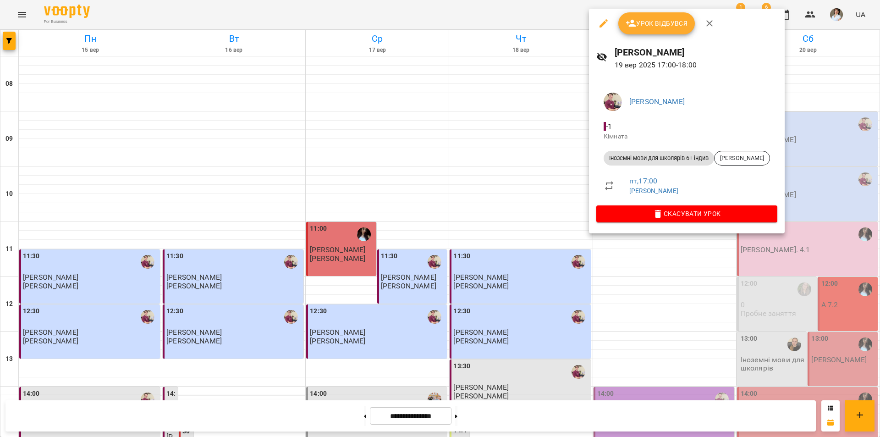
click at [779, 303] on div at bounding box center [440, 218] width 880 height 437
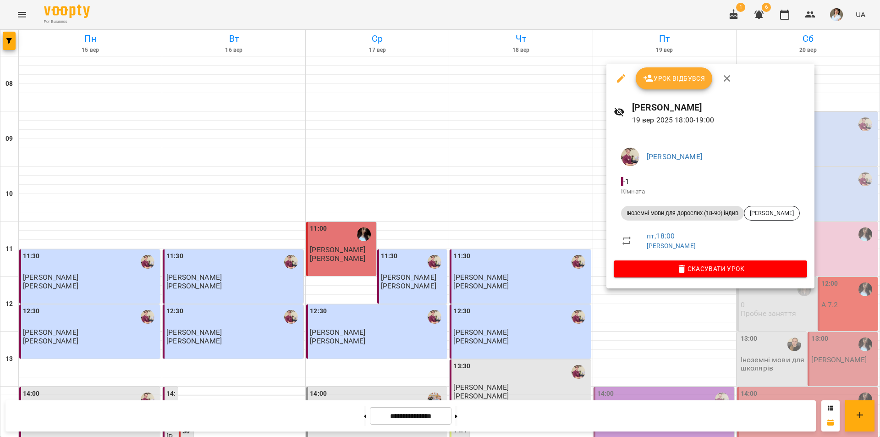
click at [803, 296] on div at bounding box center [440, 218] width 880 height 437
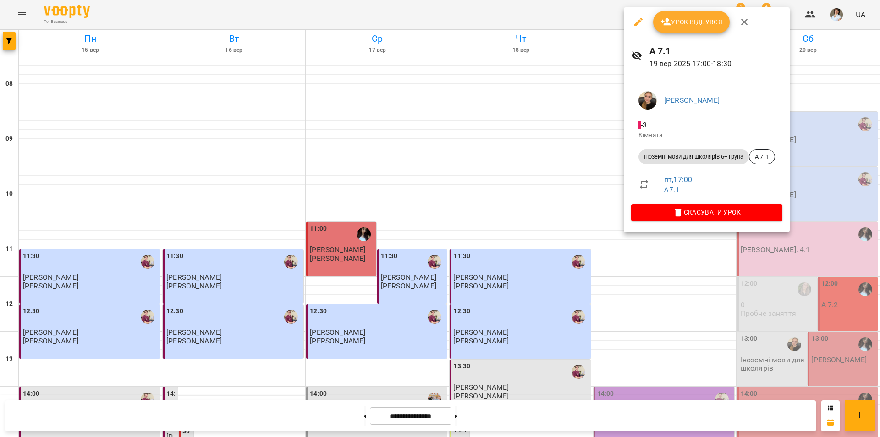
click at [800, 294] on div at bounding box center [440, 218] width 880 height 437
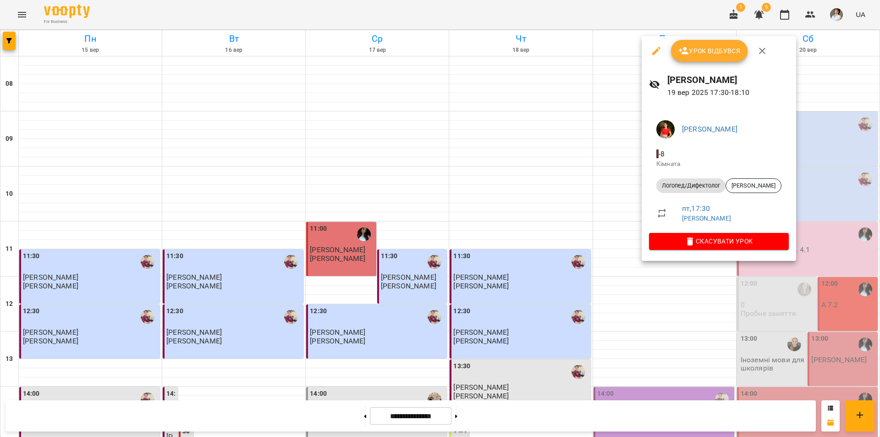
drag, startPoint x: 758, startPoint y: 295, endPoint x: 734, endPoint y: 285, distance: 26.1
click at [758, 293] on div at bounding box center [440, 218] width 880 height 437
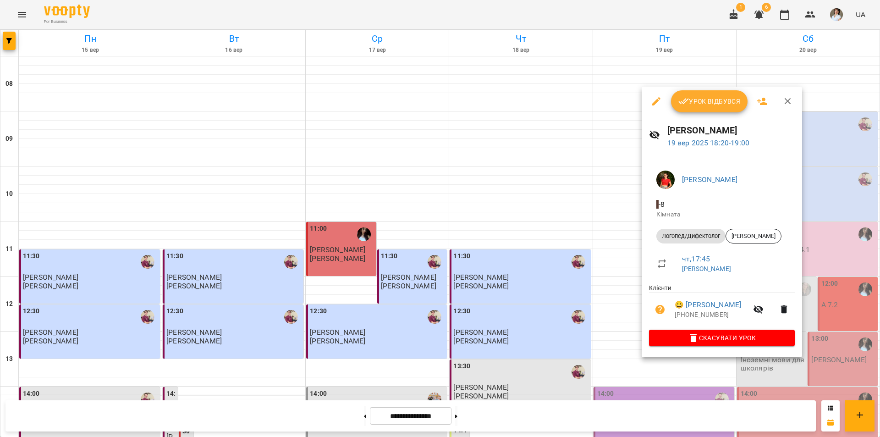
click at [785, 364] on div at bounding box center [440, 218] width 880 height 437
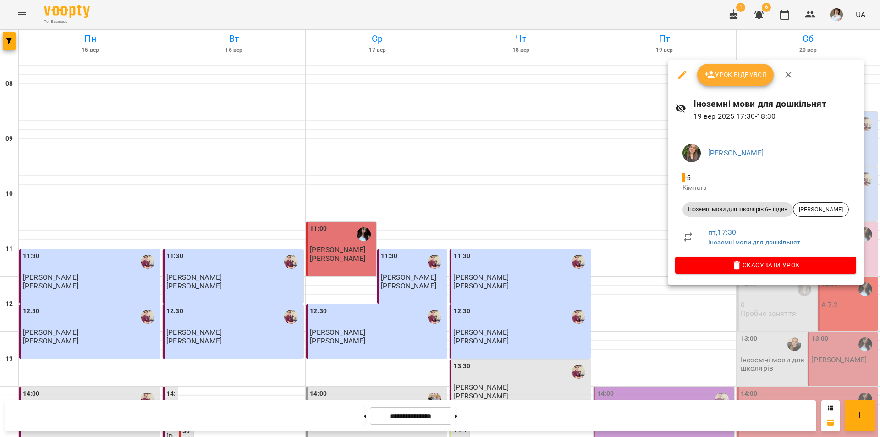
click at [766, 297] on div at bounding box center [440, 218] width 880 height 437
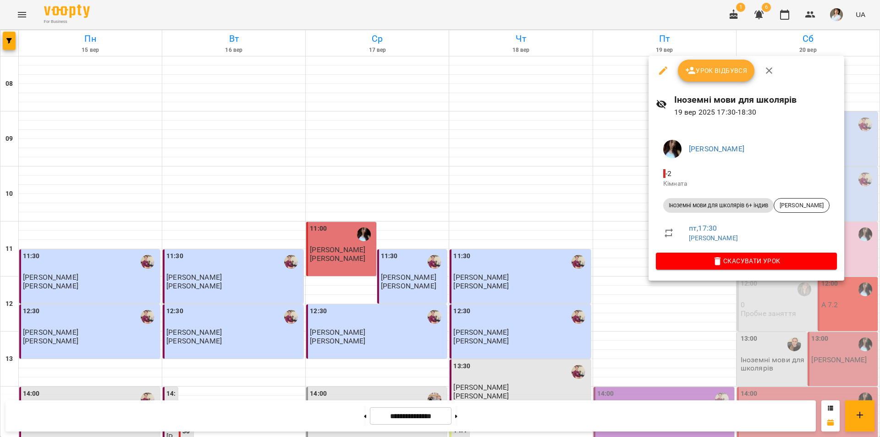
click at [841, 318] on div at bounding box center [440, 218] width 880 height 437
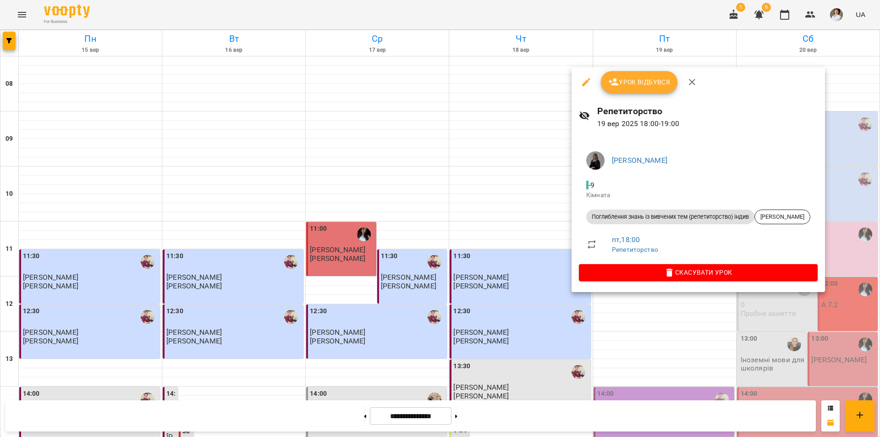
click at [807, 343] on div at bounding box center [440, 218] width 880 height 437
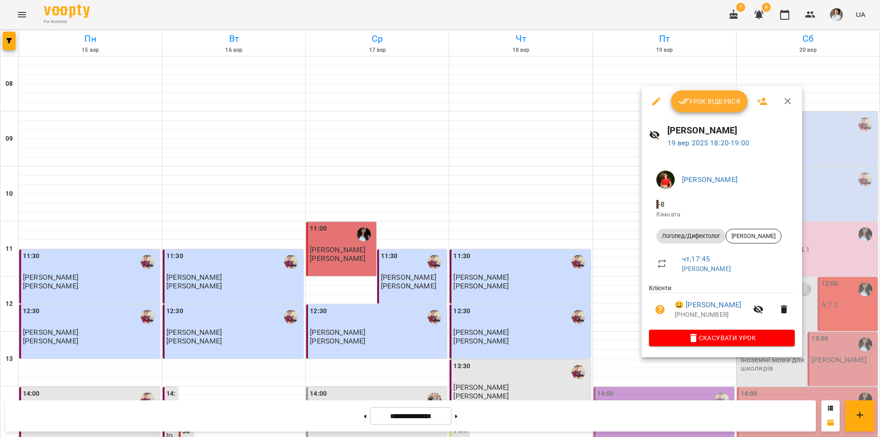
click at [607, 363] on div at bounding box center [440, 218] width 880 height 437
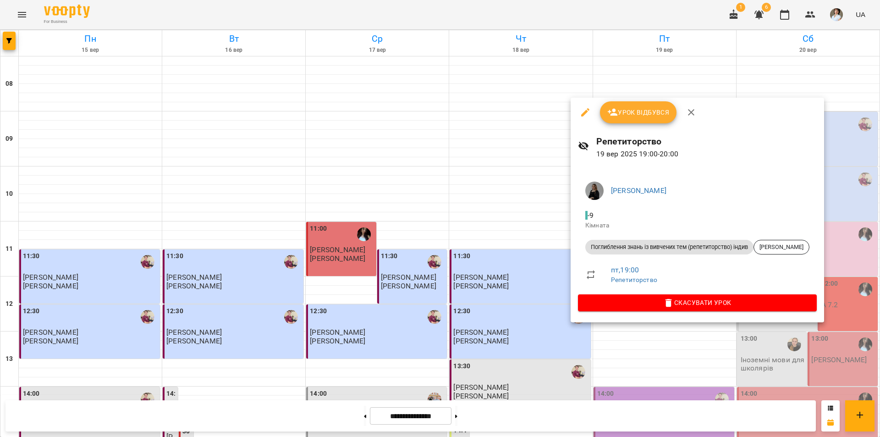
click at [793, 361] on div at bounding box center [440, 218] width 880 height 437
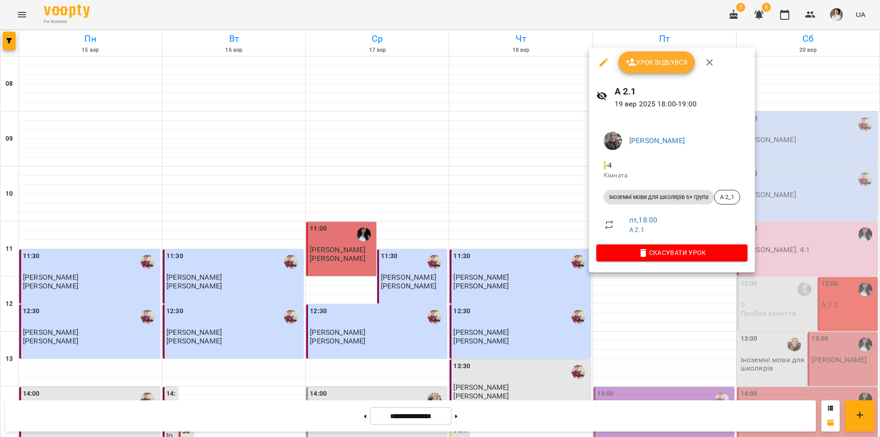
click at [803, 340] on div at bounding box center [440, 218] width 880 height 437
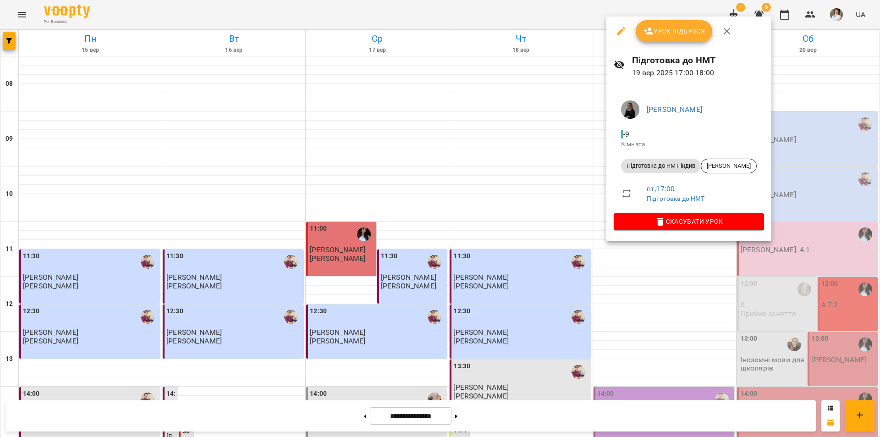
click at [819, 318] on div at bounding box center [440, 218] width 880 height 437
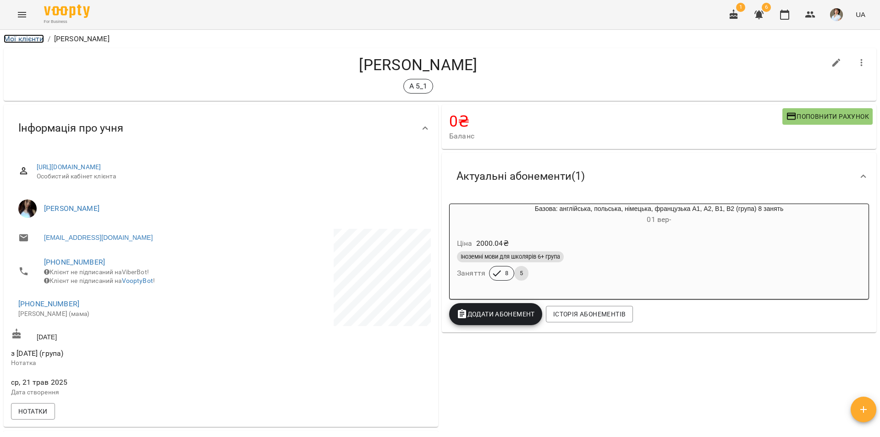
click at [32, 36] on link "Мої клієнти" at bounding box center [24, 38] width 40 height 9
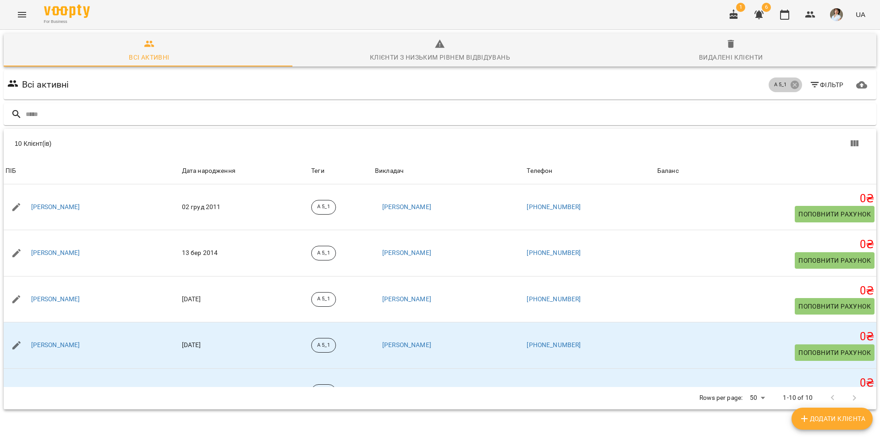
click at [790, 84] on icon at bounding box center [794, 85] width 8 height 8
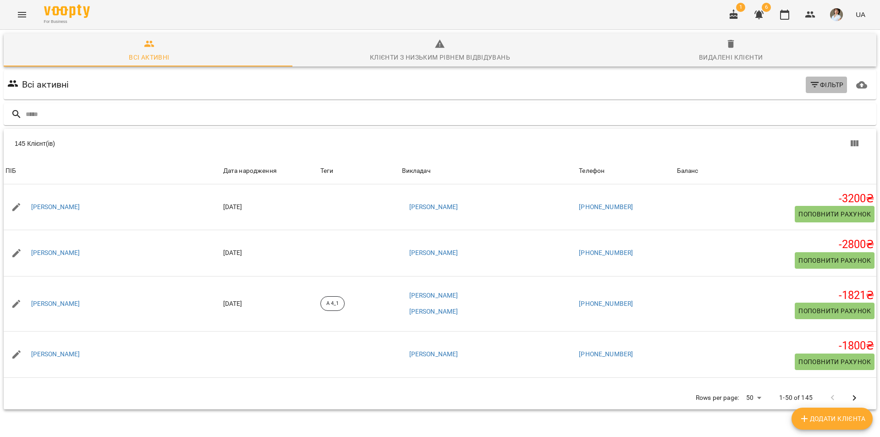
click at [809, 83] on icon "button" at bounding box center [814, 84] width 11 height 11
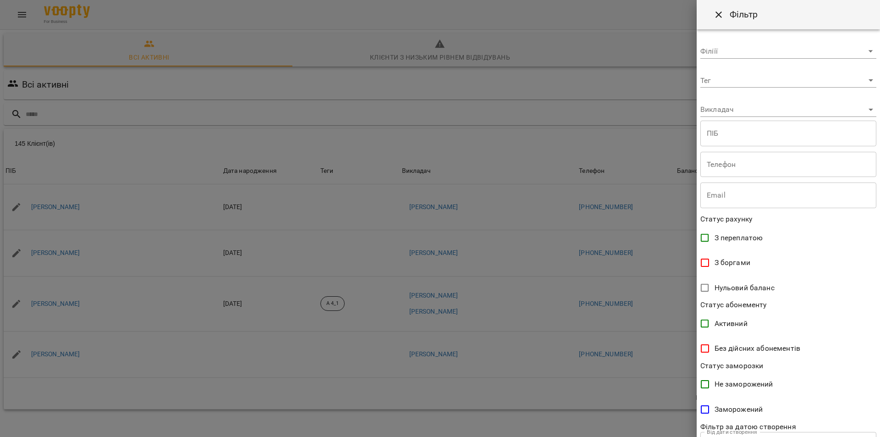
click at [760, 83] on body "For Business 1 6 UA Всі активні Клієнти з низьким рівнем відвідувань Видалені к…" at bounding box center [440, 238] width 880 height 477
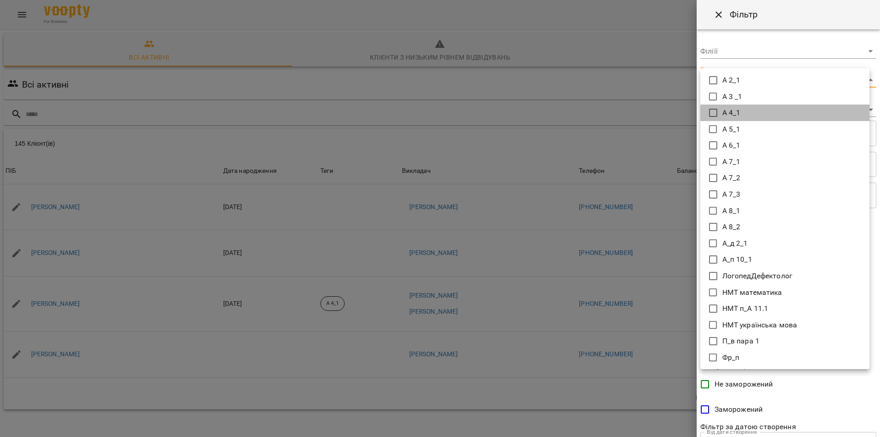
click at [715, 111] on icon at bounding box center [713, 112] width 11 height 11
type input "*****"
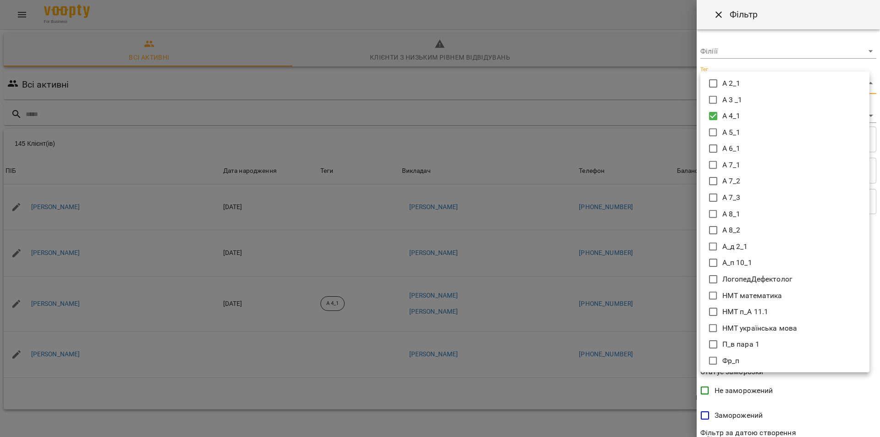
click at [868, 386] on div at bounding box center [440, 218] width 880 height 437
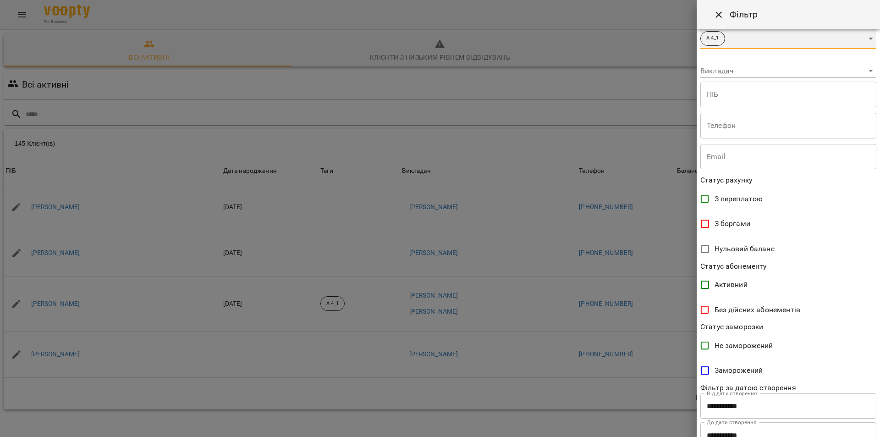
scroll to position [80, 0]
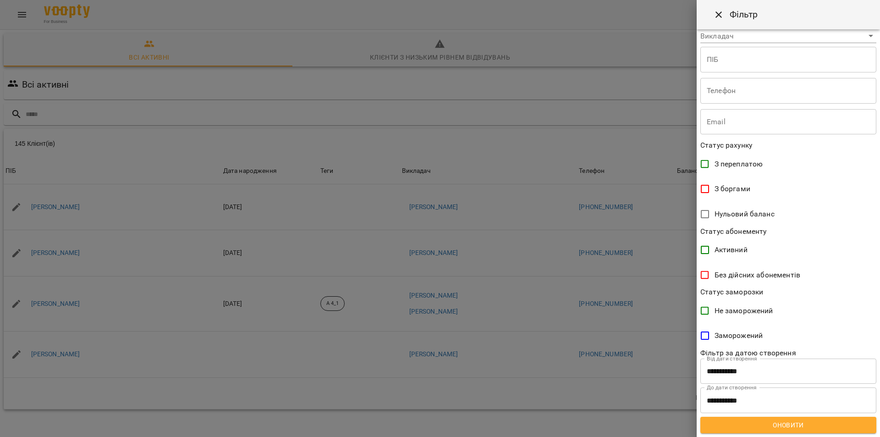
click at [817, 426] on span "Оновити" at bounding box center [788, 424] width 161 height 11
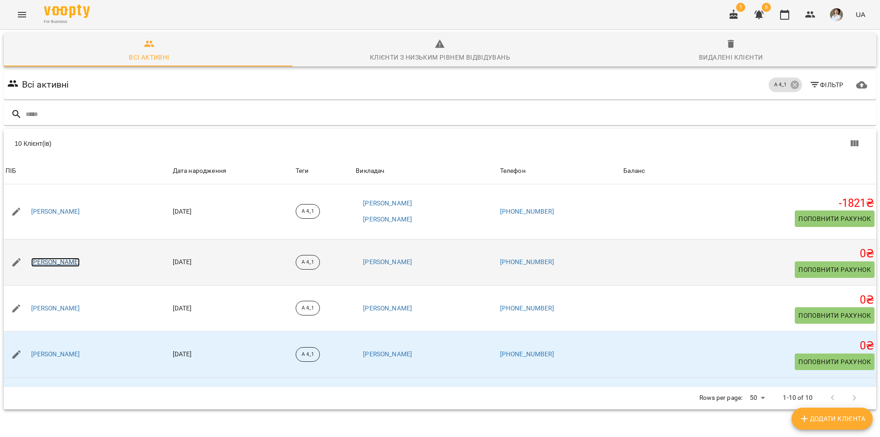
click at [77, 258] on link "[PERSON_NAME]" at bounding box center [55, 262] width 49 height 9
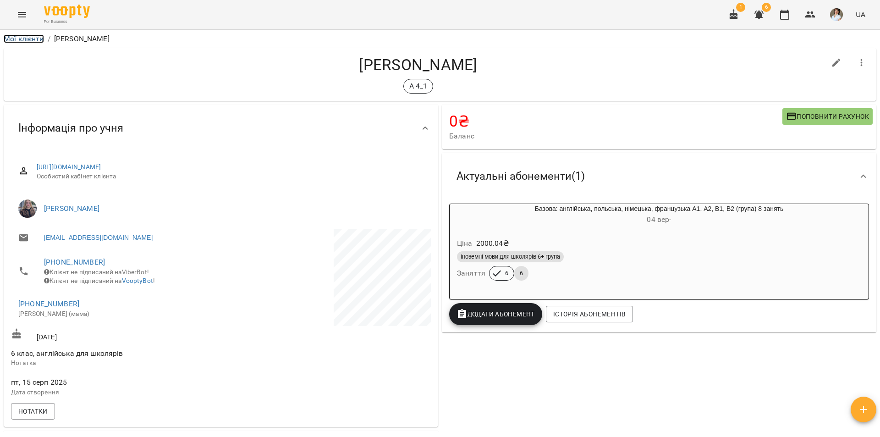
click at [26, 39] on link "Мої клієнти" at bounding box center [24, 38] width 40 height 9
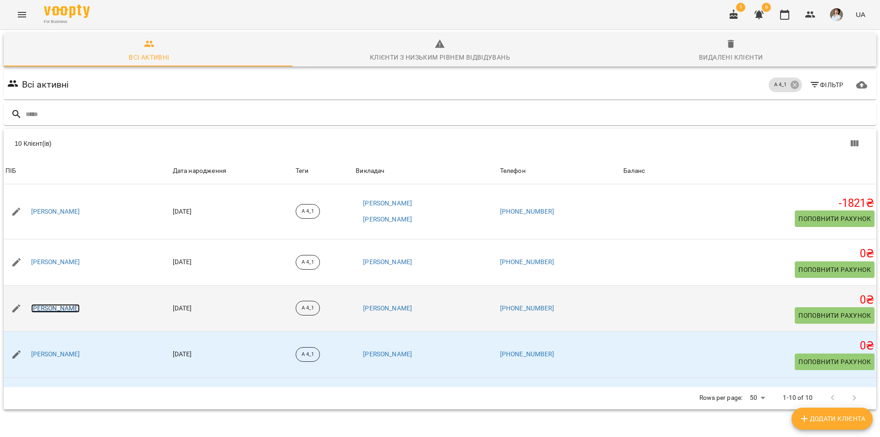
click at [66, 308] on link "[PERSON_NAME]" at bounding box center [55, 308] width 49 height 9
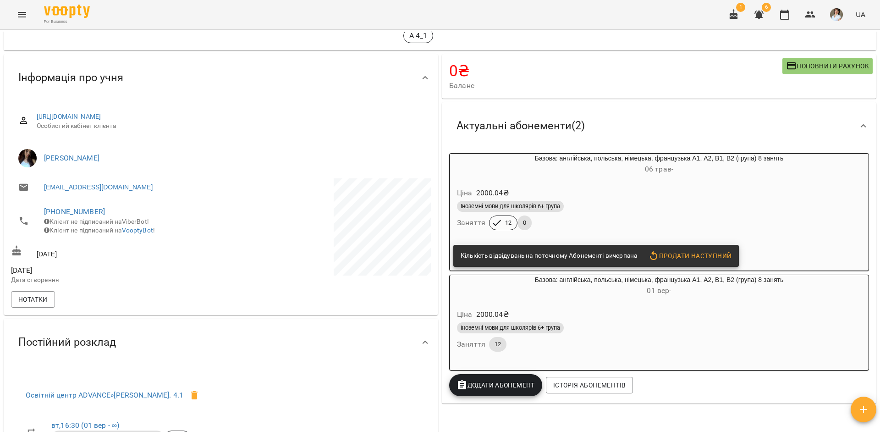
scroll to position [46, 0]
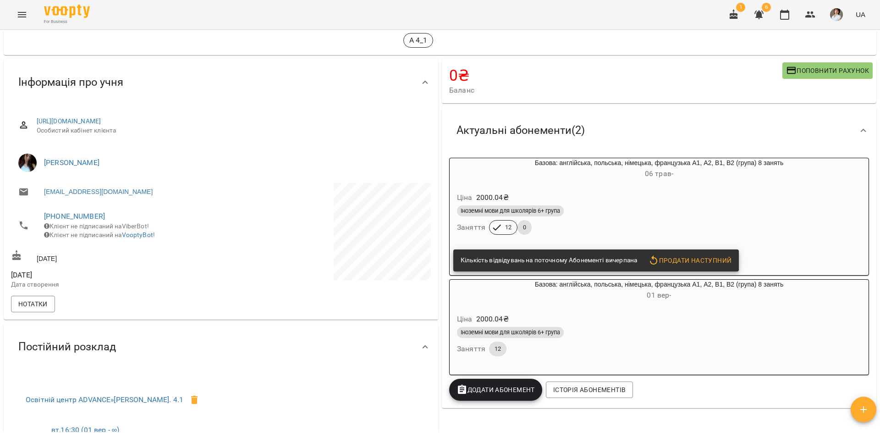
click at [765, 215] on div "Іноземні мови для школярів 6+ група" at bounding box center [659, 210] width 404 height 11
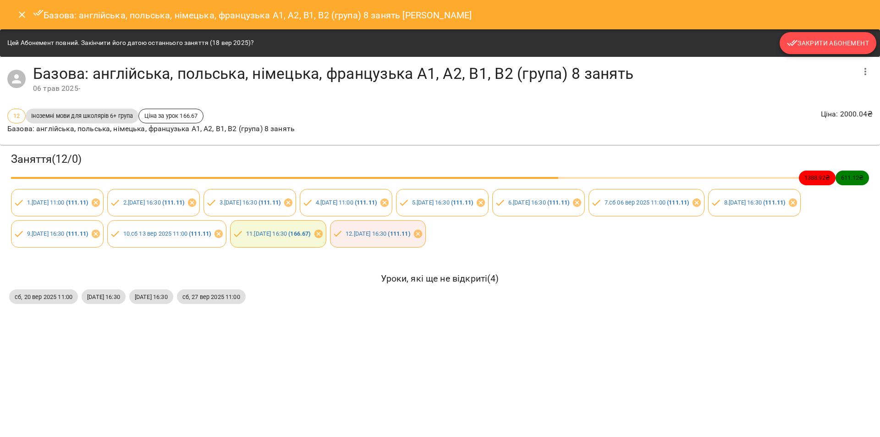
click at [829, 48] on span "Закрити Абонемент" at bounding box center [828, 43] width 82 height 11
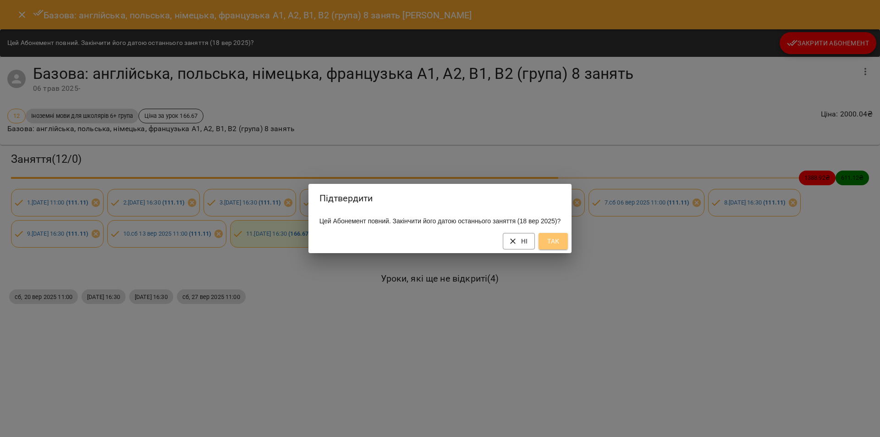
click at [556, 247] on span "Так" at bounding box center [553, 241] width 15 height 11
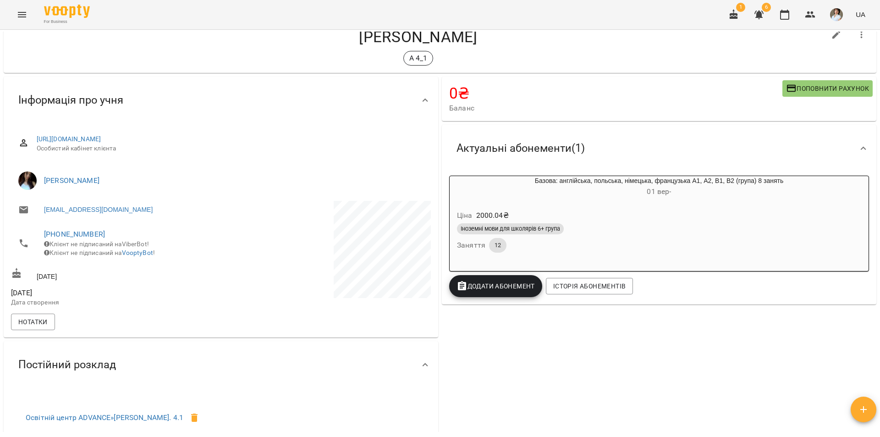
scroll to position [0, 0]
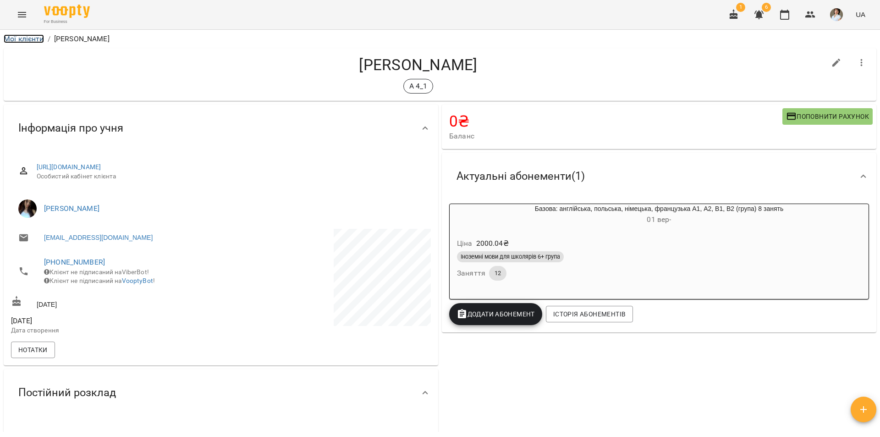
click at [35, 39] on link "Мої клієнти" at bounding box center [24, 38] width 40 height 9
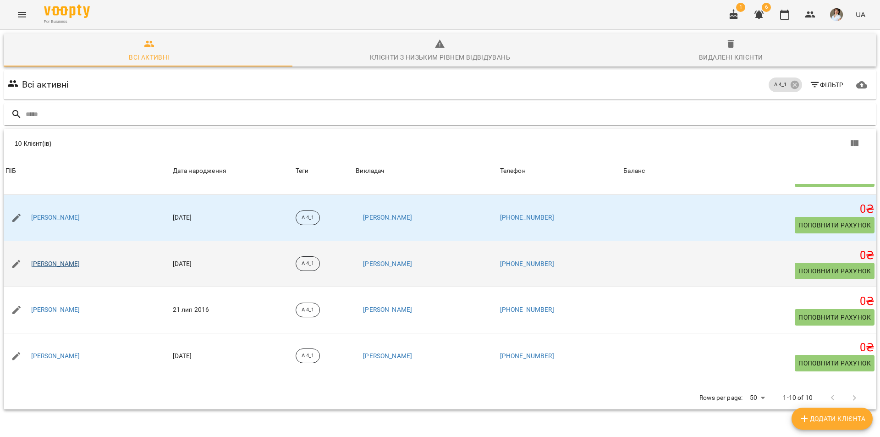
scroll to position [137, 0]
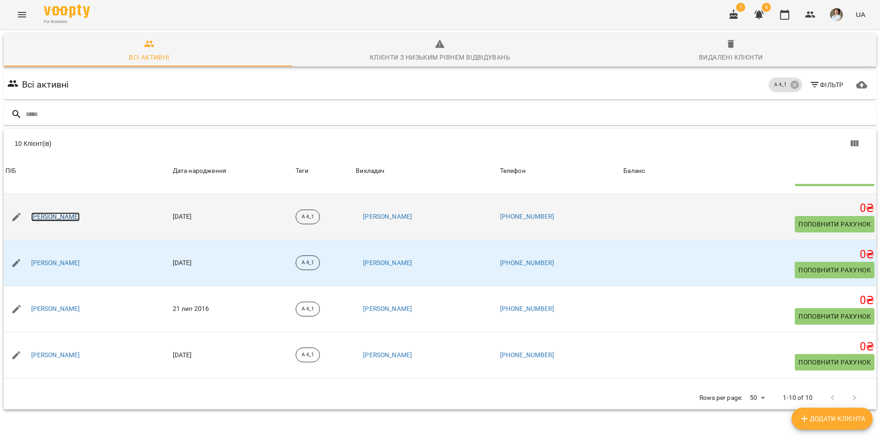
click at [74, 214] on link "[PERSON_NAME]" at bounding box center [55, 216] width 49 height 9
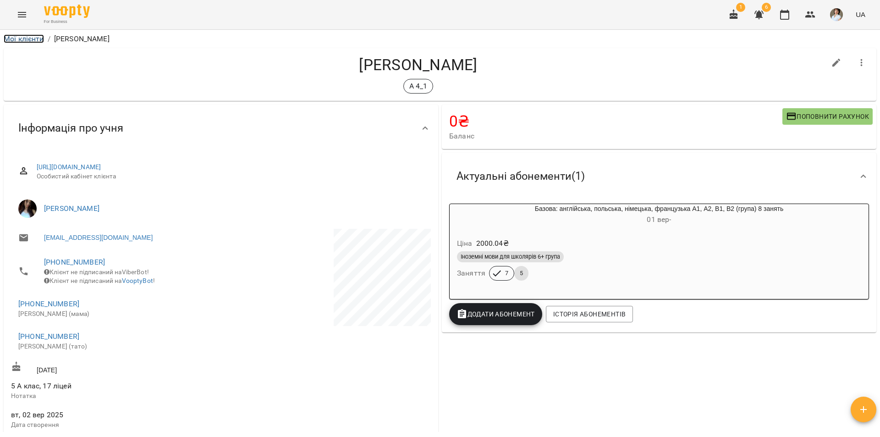
click at [17, 40] on link "Мої клієнти" at bounding box center [24, 38] width 40 height 9
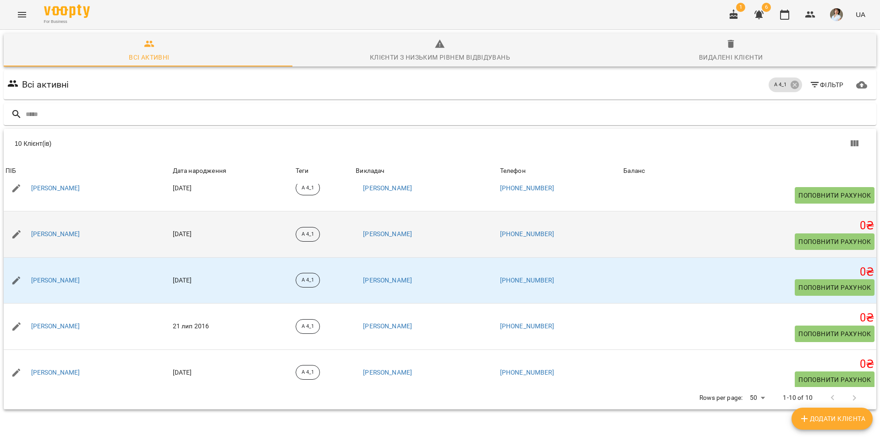
scroll to position [137, 0]
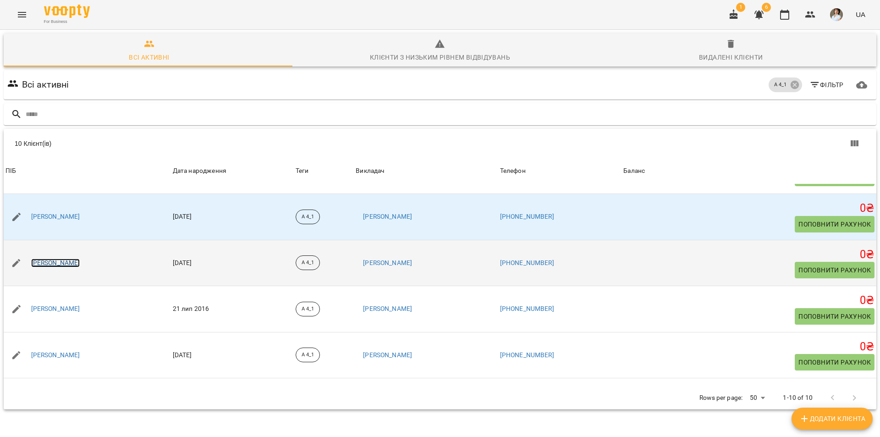
click at [78, 262] on link "[PERSON_NAME]" at bounding box center [55, 262] width 49 height 9
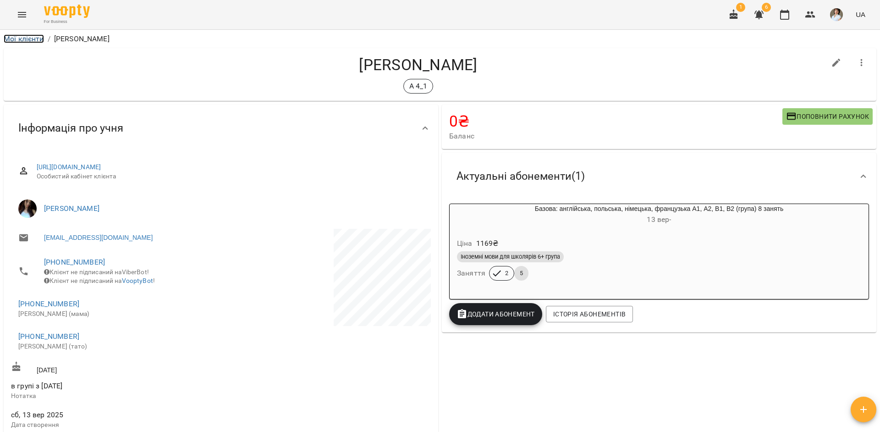
click at [35, 40] on link "Мої клієнти" at bounding box center [24, 38] width 40 height 9
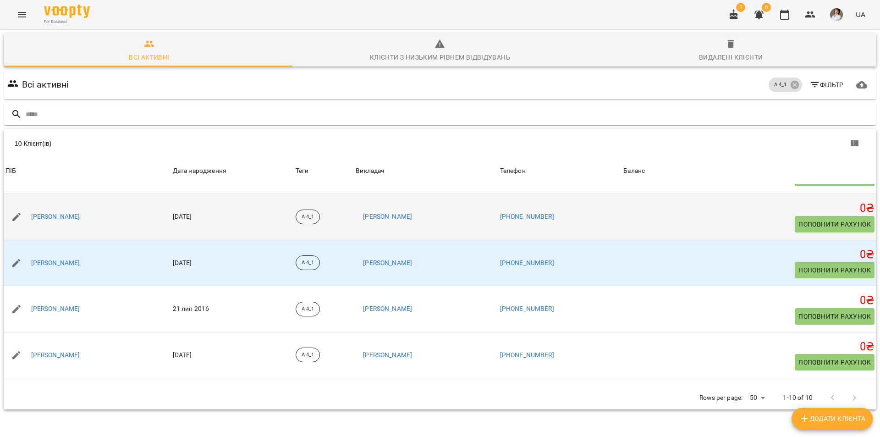
scroll to position [183, 0]
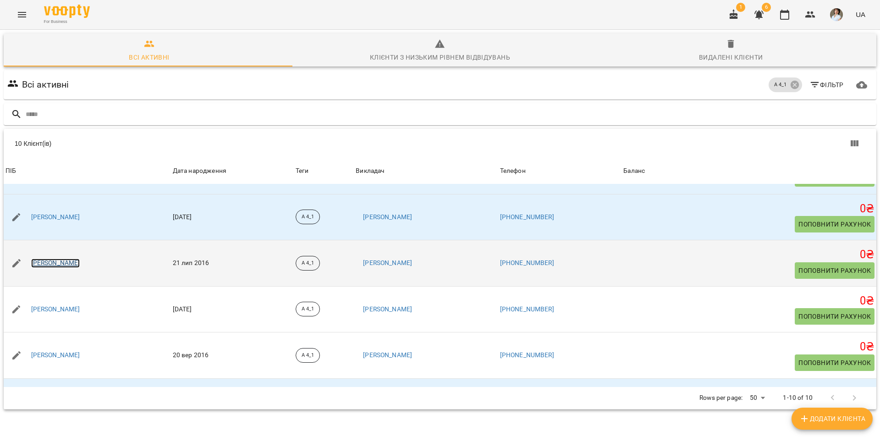
click at [71, 264] on link "[PERSON_NAME]" at bounding box center [55, 262] width 49 height 9
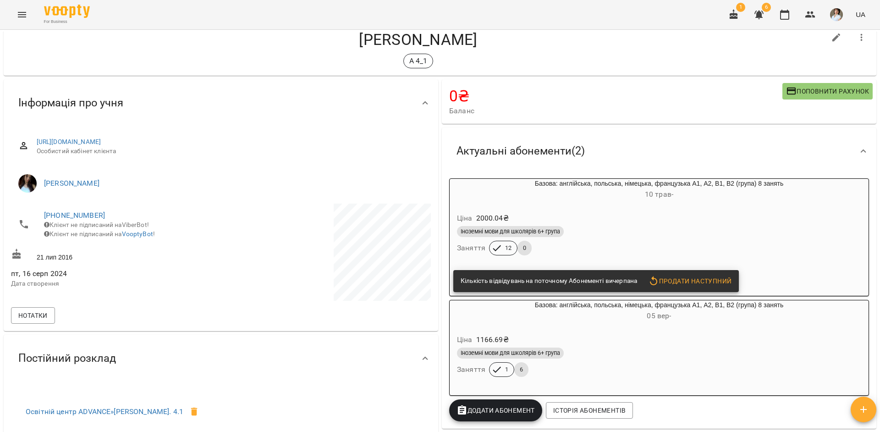
scroll to position [46, 0]
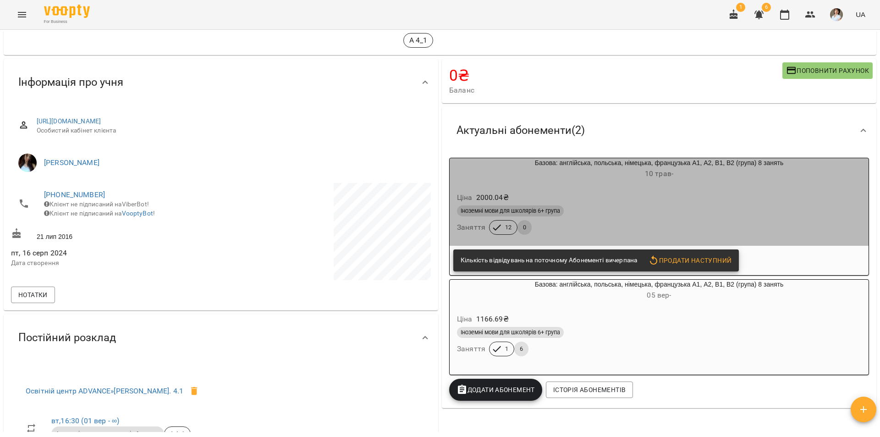
click at [807, 203] on div "Ціна 2000.04 ₴" at bounding box center [659, 197] width 408 height 16
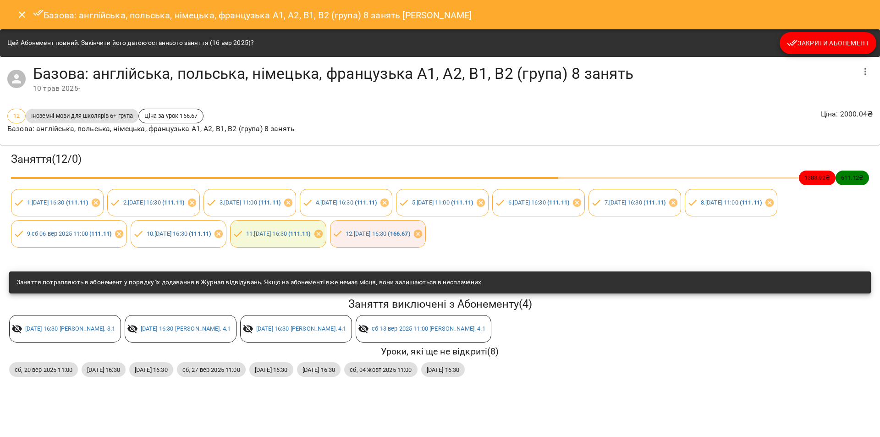
click at [833, 40] on span "Закрити Абонемент" at bounding box center [828, 43] width 82 height 11
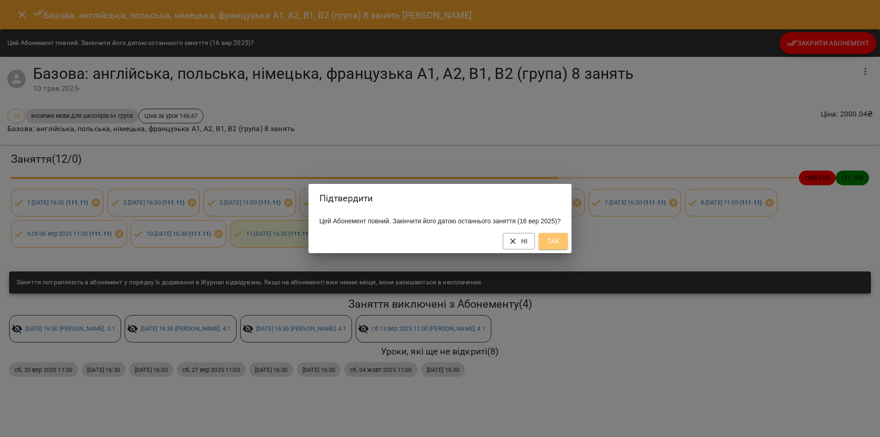
click at [560, 246] on span "Так" at bounding box center [553, 241] width 15 height 11
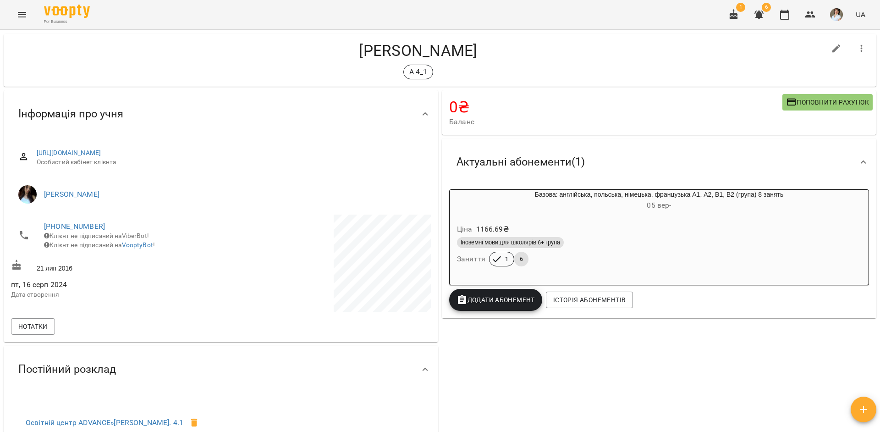
scroll to position [0, 0]
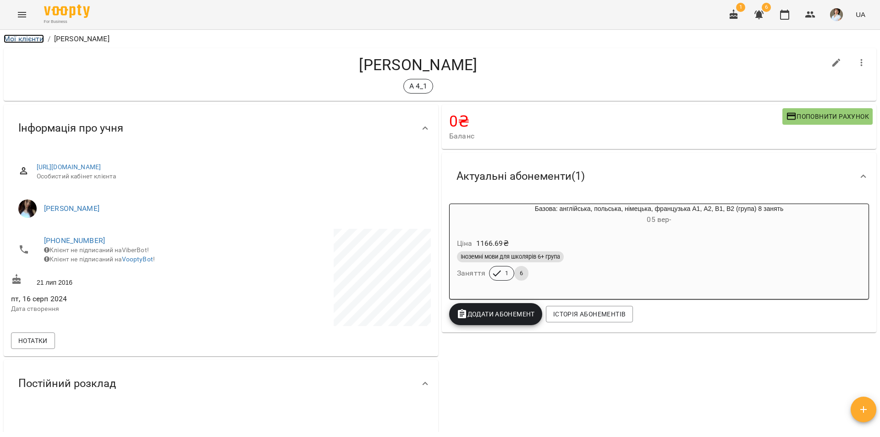
click at [34, 39] on link "Мої клієнти" at bounding box center [24, 38] width 40 height 9
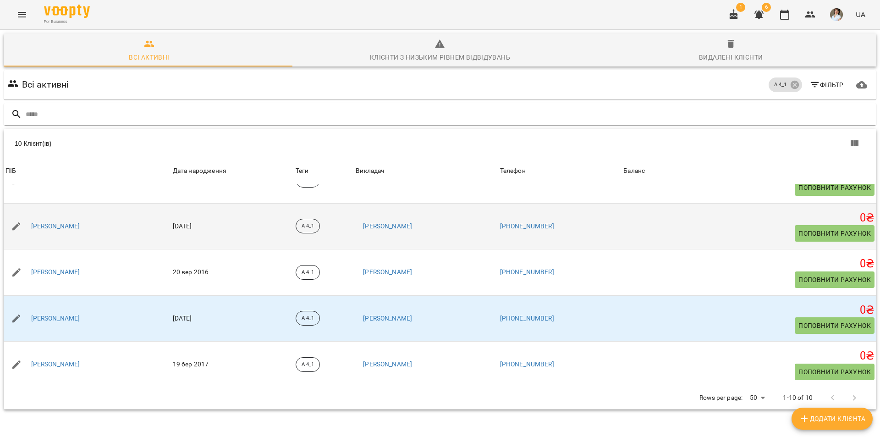
scroll to position [267, 0]
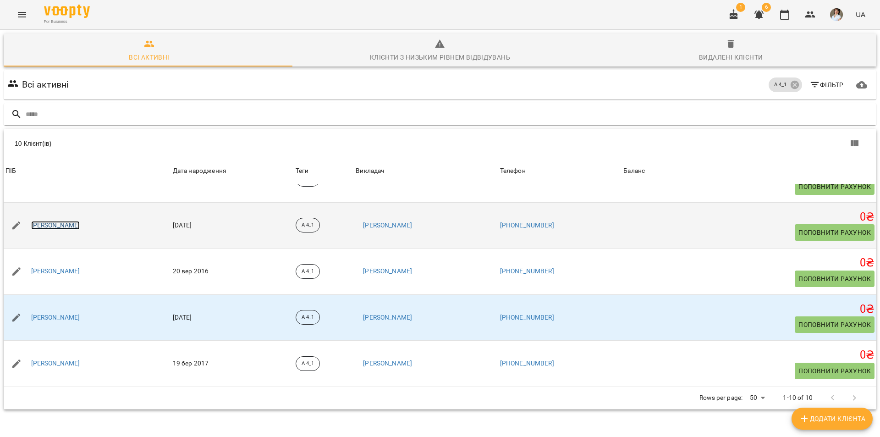
click at [41, 225] on link "Базь Катя" at bounding box center [55, 225] width 49 height 9
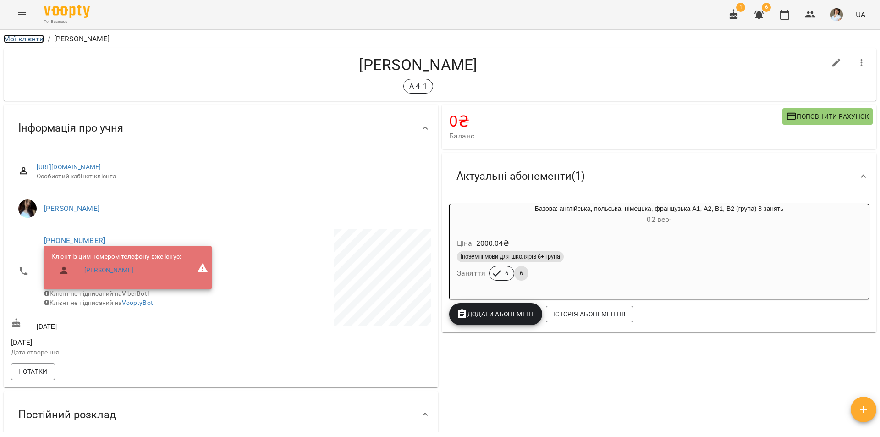
click at [26, 39] on link "Мої клієнти" at bounding box center [24, 38] width 40 height 9
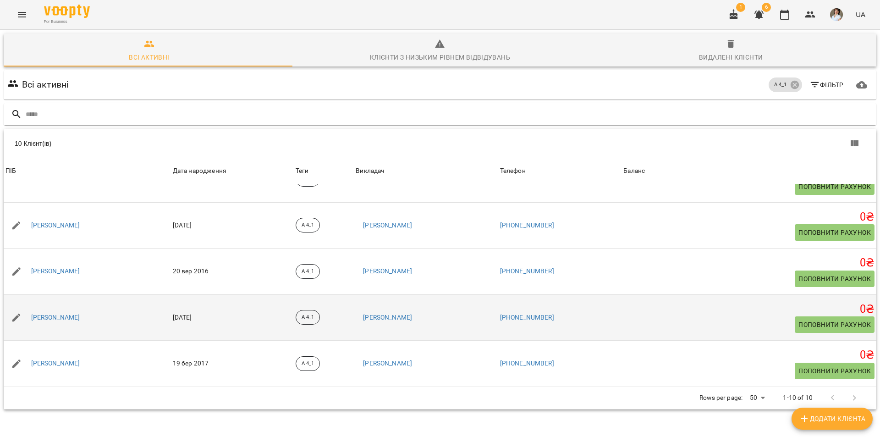
scroll to position [40, 0]
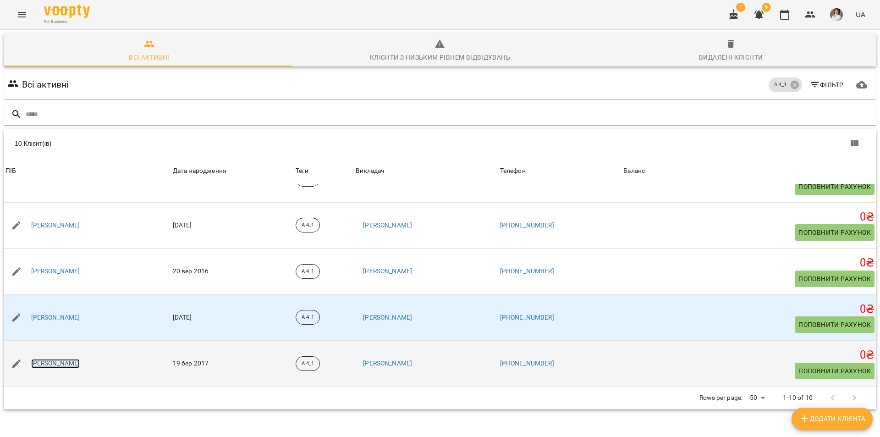
click at [64, 359] on link "Бабійчук Єгор Володимирович" at bounding box center [55, 363] width 49 height 9
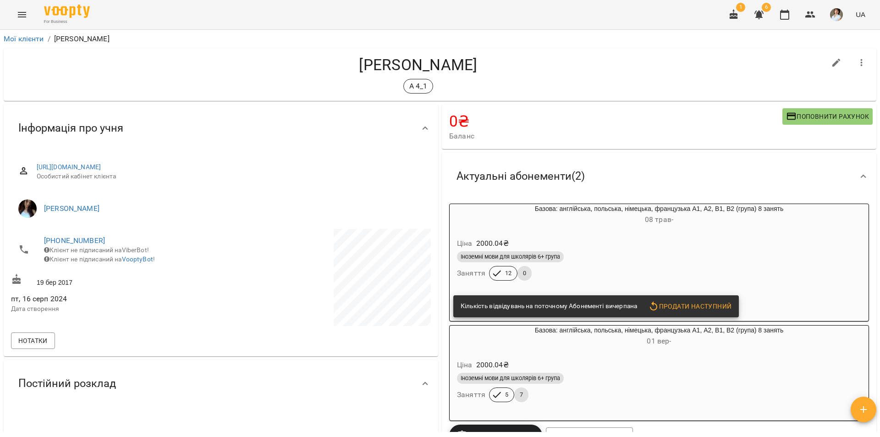
click at [780, 261] on div "Іноземні мови для школярів 6+ група" at bounding box center [659, 256] width 404 height 11
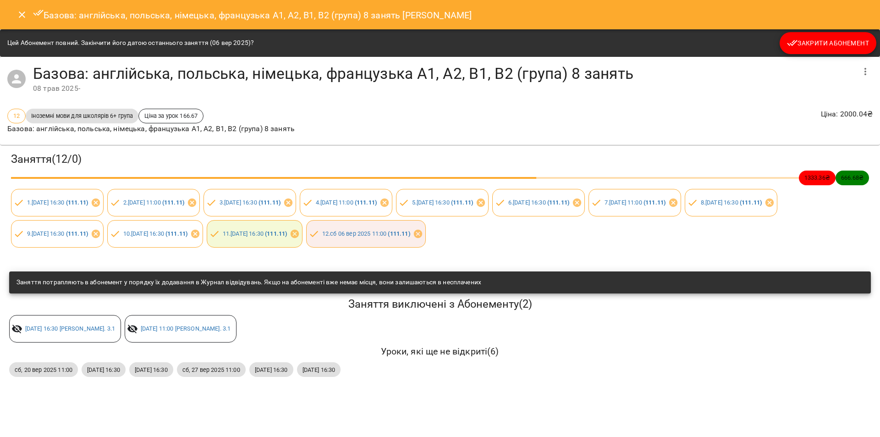
click at [834, 39] on span "Закрити Абонемент" at bounding box center [828, 43] width 82 height 11
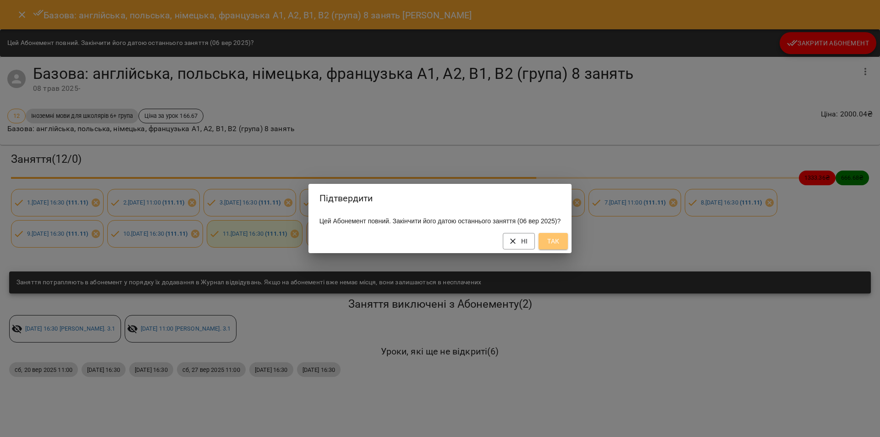
click at [560, 246] on span "Так" at bounding box center [553, 241] width 15 height 11
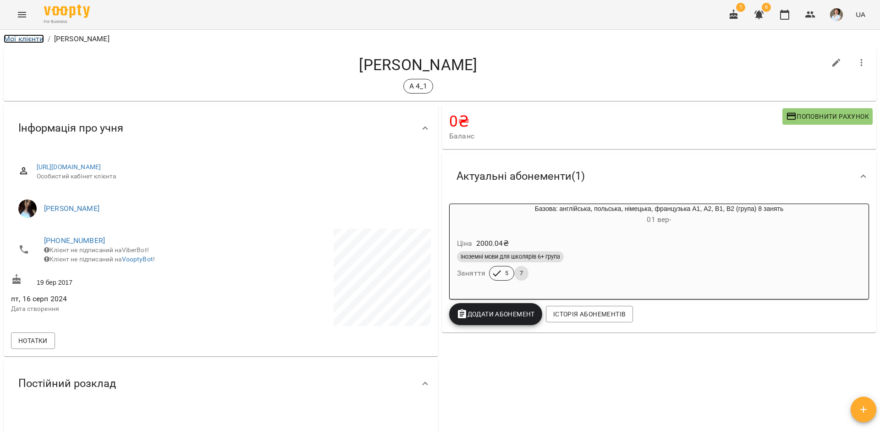
click at [23, 40] on link "Мої клієнти" at bounding box center [24, 38] width 40 height 9
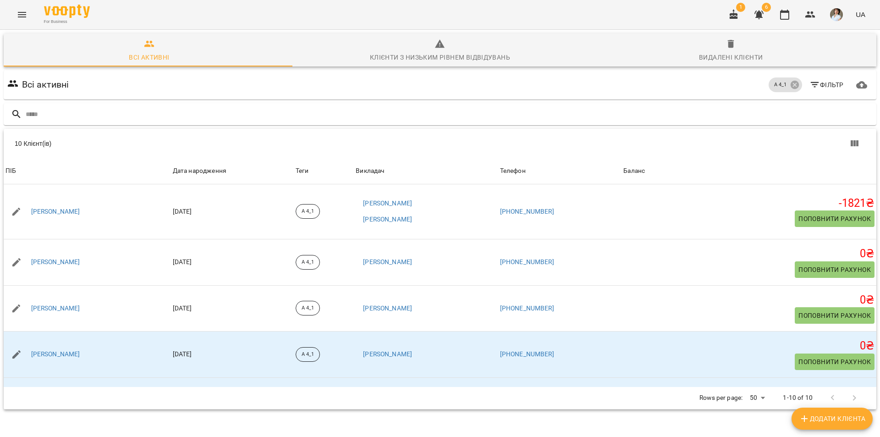
scroll to position [40, 0]
click at [790, 81] on icon at bounding box center [794, 85] width 8 height 8
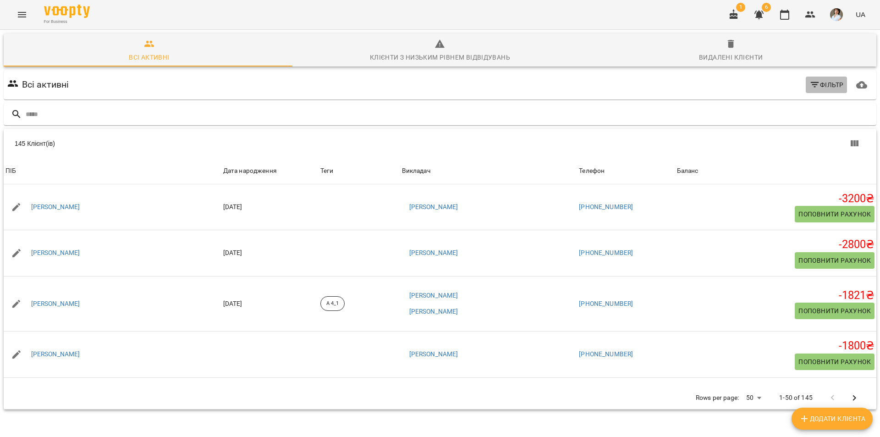
click at [818, 79] on span "Фільтр" at bounding box center [826, 84] width 34 height 11
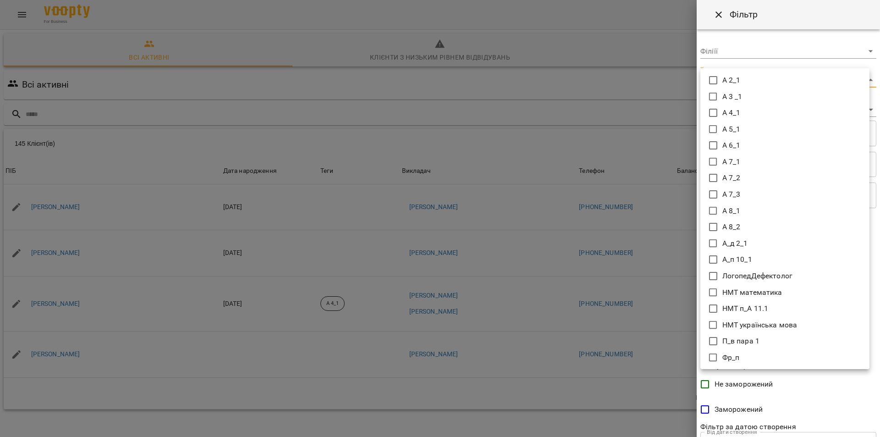
click at [760, 83] on body "For Business 1 6 UA Всі активні Клієнти з низьким рівнем відвідувань Видалені к…" at bounding box center [440, 238] width 880 height 477
click at [713, 175] on icon at bounding box center [713, 177] width 11 height 11
type input "*****"
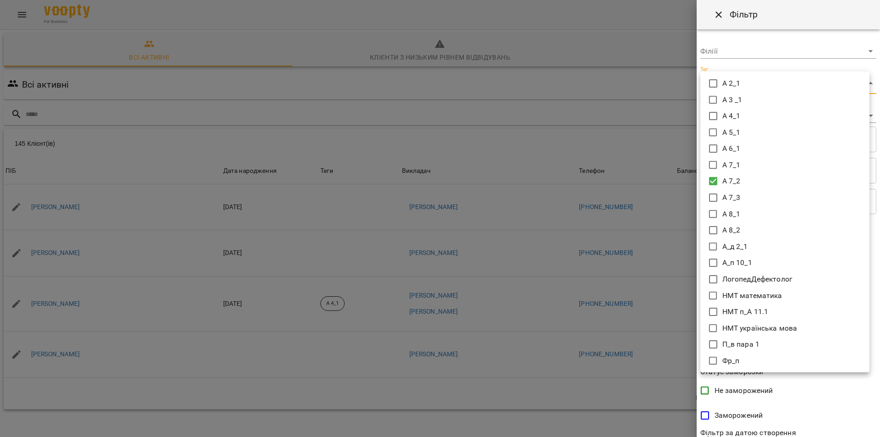
click at [850, 395] on div at bounding box center [440, 218] width 880 height 437
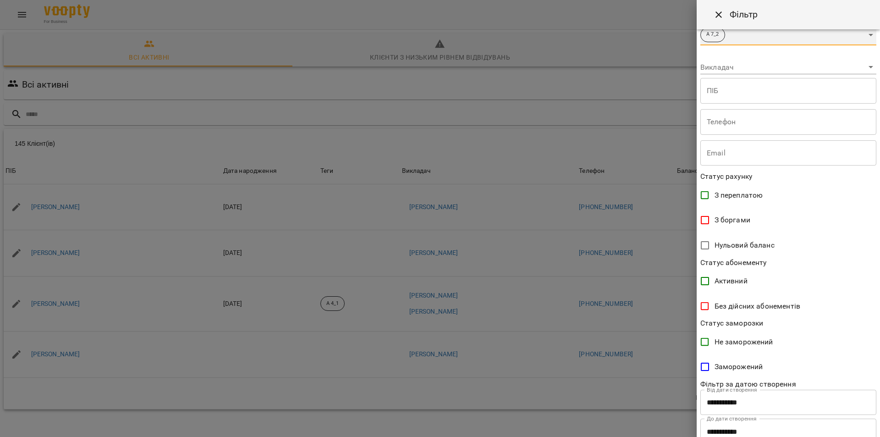
scroll to position [80, 0]
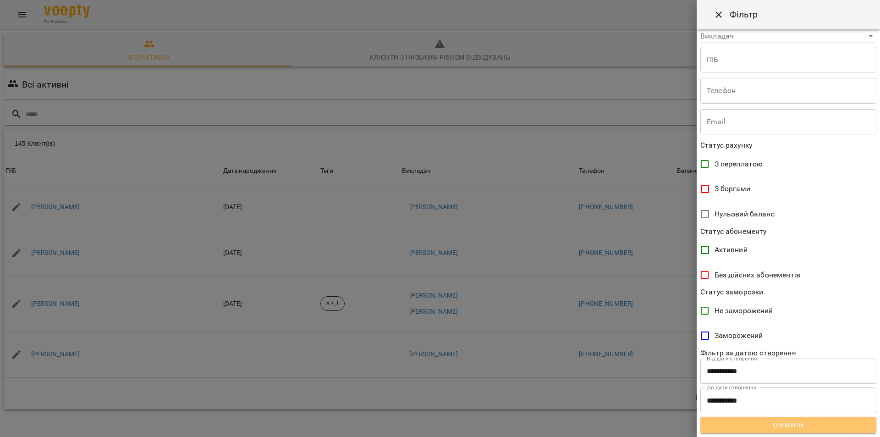
click at [807, 420] on span "Оновити" at bounding box center [788, 424] width 161 height 11
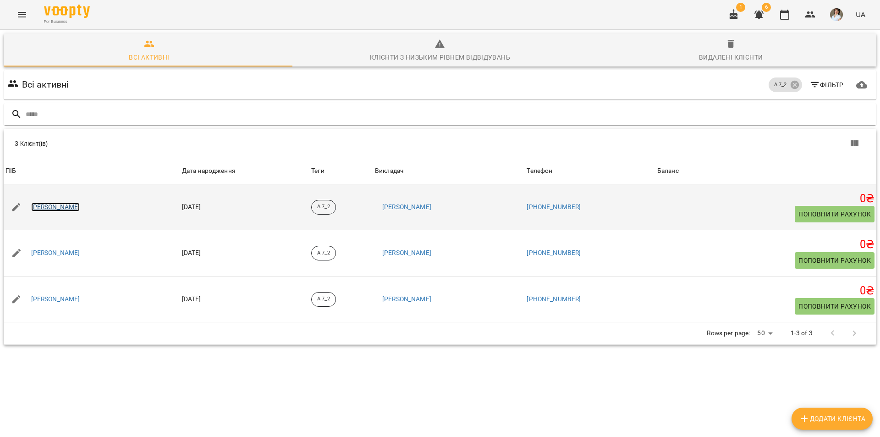
click at [57, 203] on link "[PERSON_NAME]" at bounding box center [55, 207] width 49 height 9
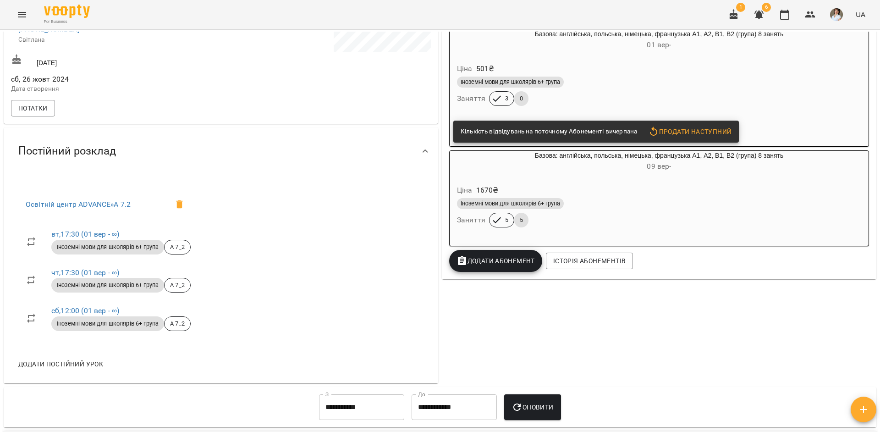
scroll to position [275, 0]
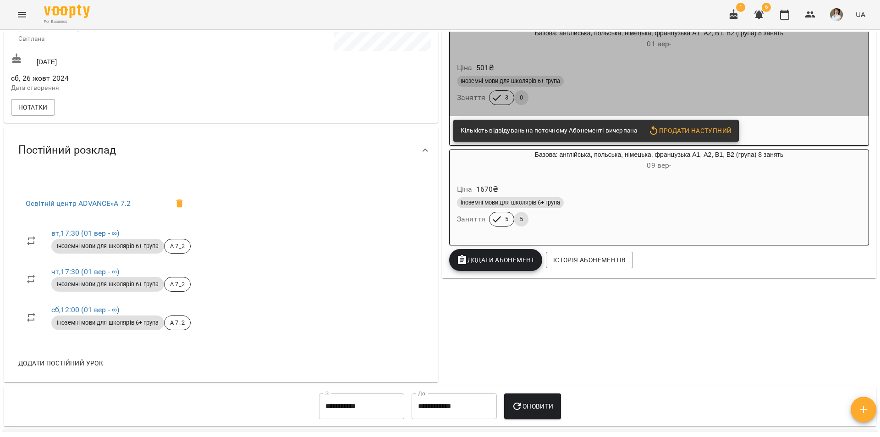
click at [719, 80] on div "Іноземні мови для школярів 6+ група" at bounding box center [659, 81] width 404 height 11
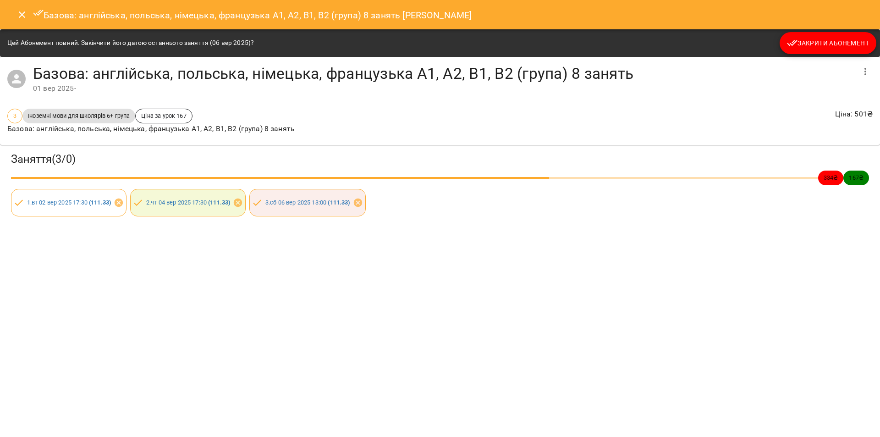
click at [814, 41] on span "Закрити Абонемент" at bounding box center [828, 43] width 82 height 11
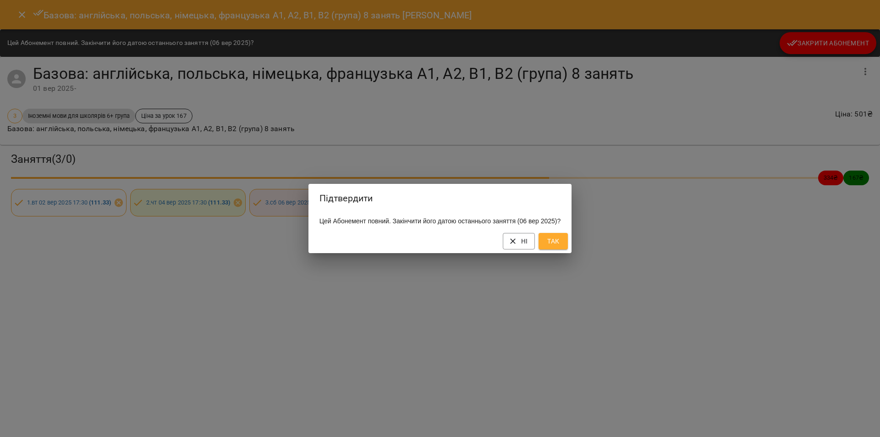
click at [560, 244] on span "Так" at bounding box center [553, 241] width 15 height 11
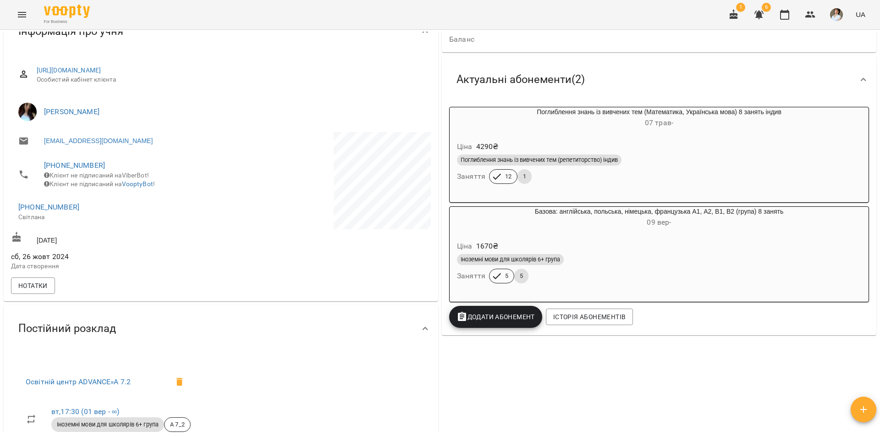
scroll to position [44, 0]
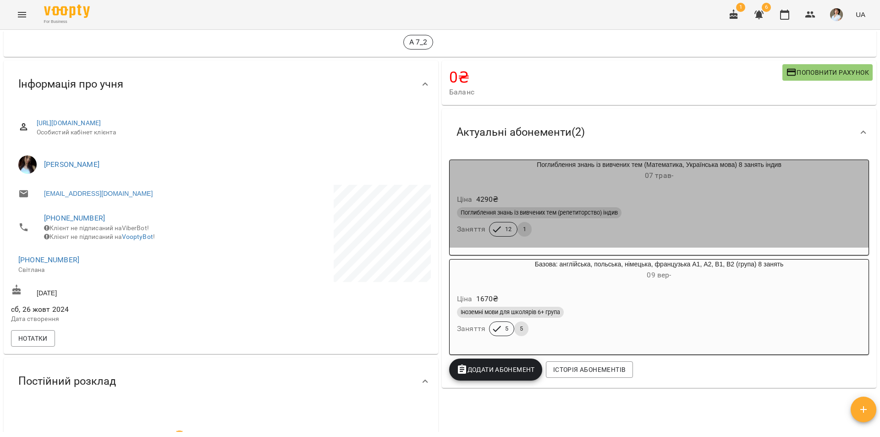
click at [755, 191] on div "Ціна 4290 ₴ Поглиблення знань із вивчених тем (репетиторство) індив Заняття 12 1" at bounding box center [659, 217] width 419 height 62
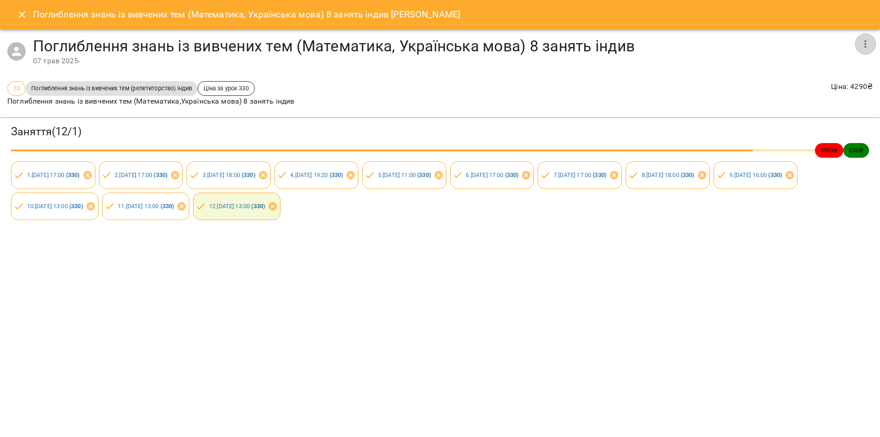
click at [864, 46] on icon "button" at bounding box center [865, 43] width 11 height 11
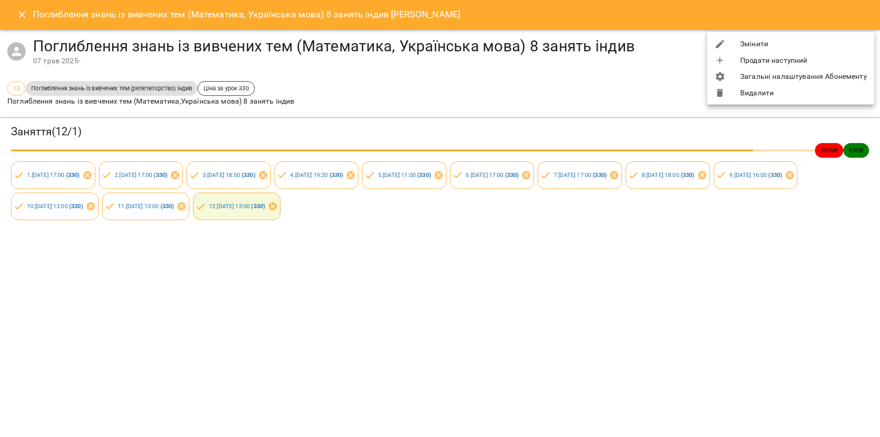
click at [23, 14] on div at bounding box center [440, 218] width 880 height 437
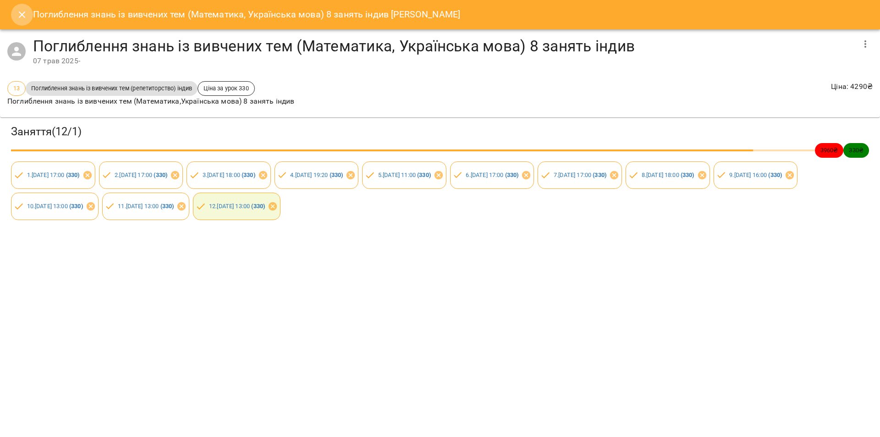
click at [21, 15] on icon "Close" at bounding box center [21, 14] width 11 height 11
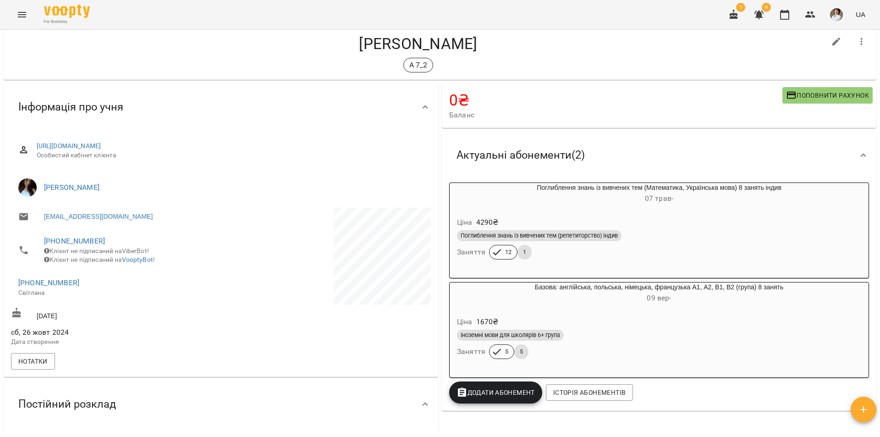
scroll to position [0, 0]
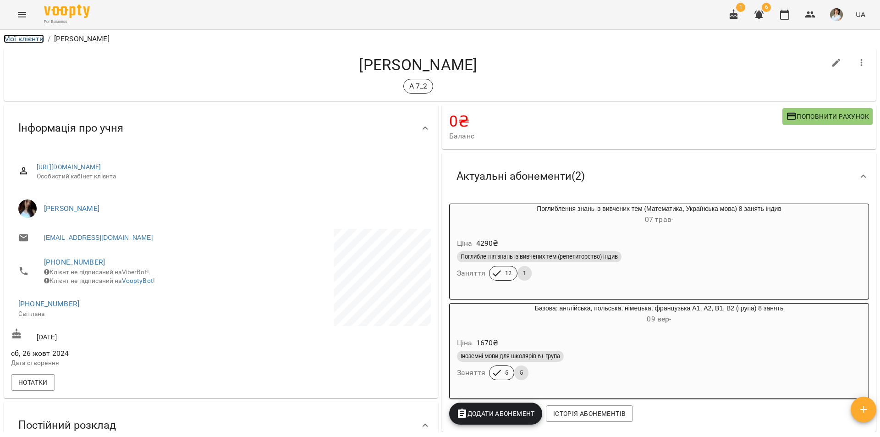
click at [13, 40] on link "Мої клієнти" at bounding box center [24, 38] width 40 height 9
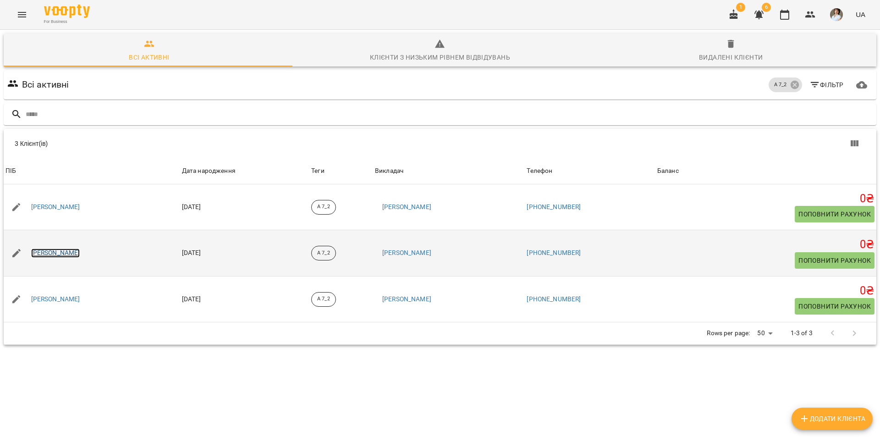
click at [52, 252] on link "[PERSON_NAME]" at bounding box center [55, 252] width 49 height 9
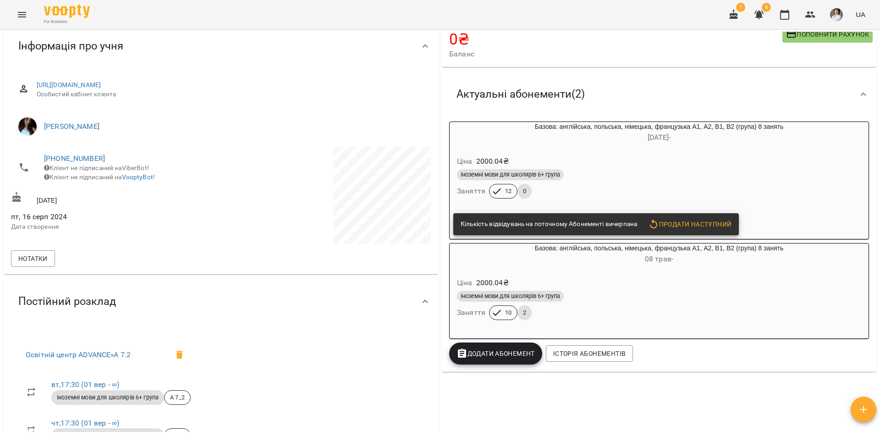
scroll to position [46, 0]
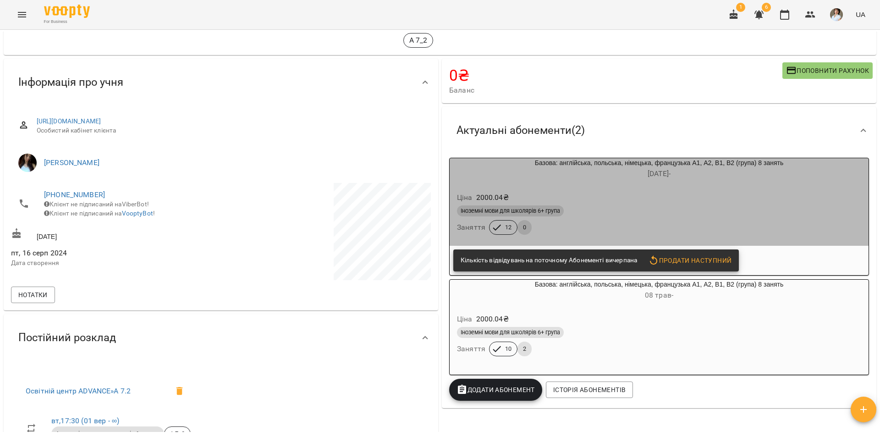
click at [725, 220] on div "Іноземні мови для школярів 6+ група Заняття 12 0" at bounding box center [659, 219] width 408 height 33
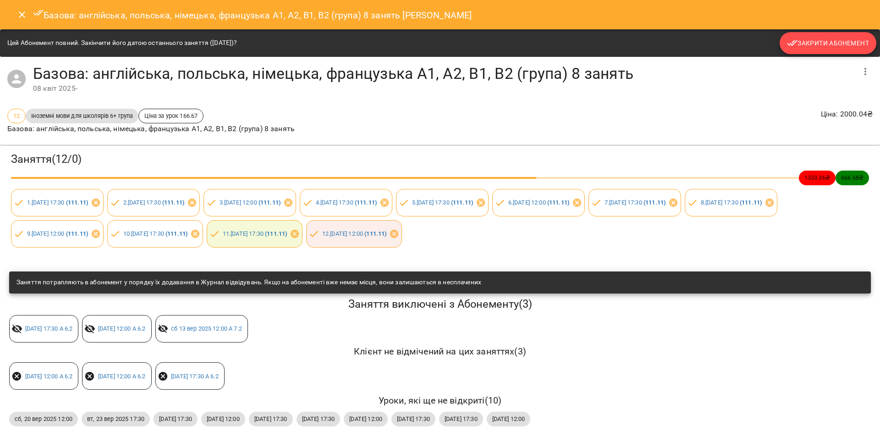
click at [831, 48] on span "Закрити Абонемент" at bounding box center [828, 43] width 82 height 11
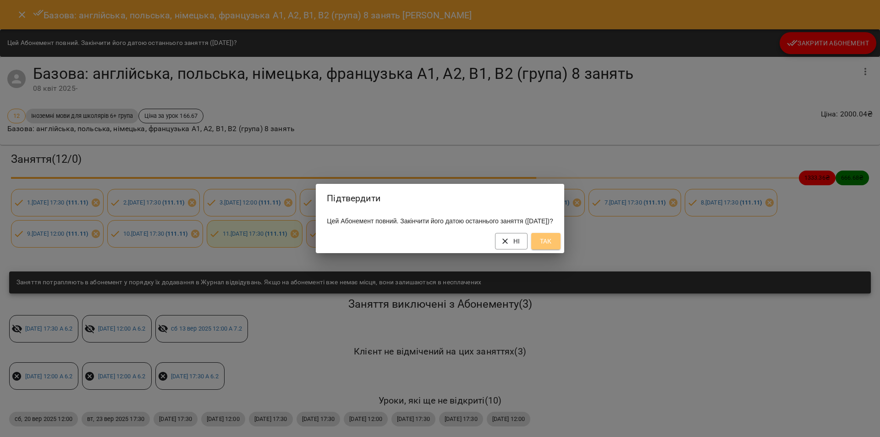
click at [553, 247] on span "Так" at bounding box center [545, 241] width 15 height 11
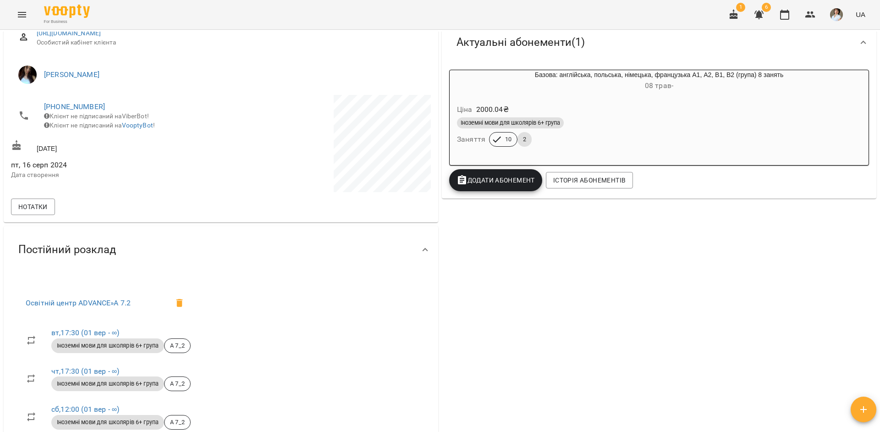
scroll to position [0, 0]
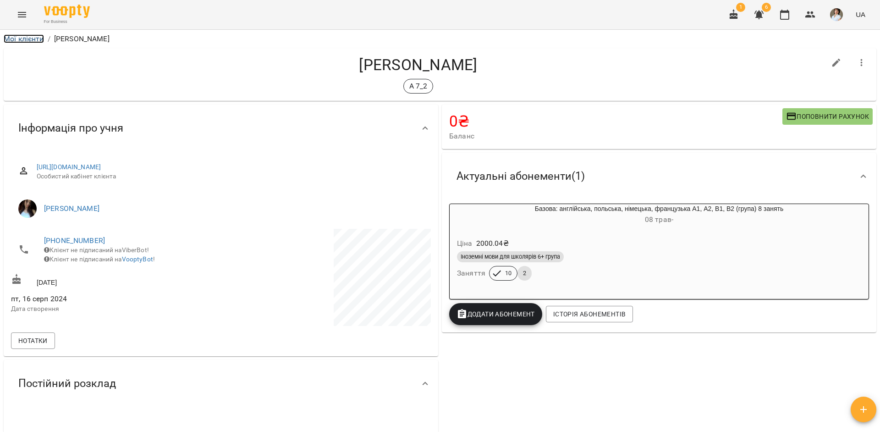
click at [23, 35] on link "Мої клієнти" at bounding box center [24, 38] width 40 height 9
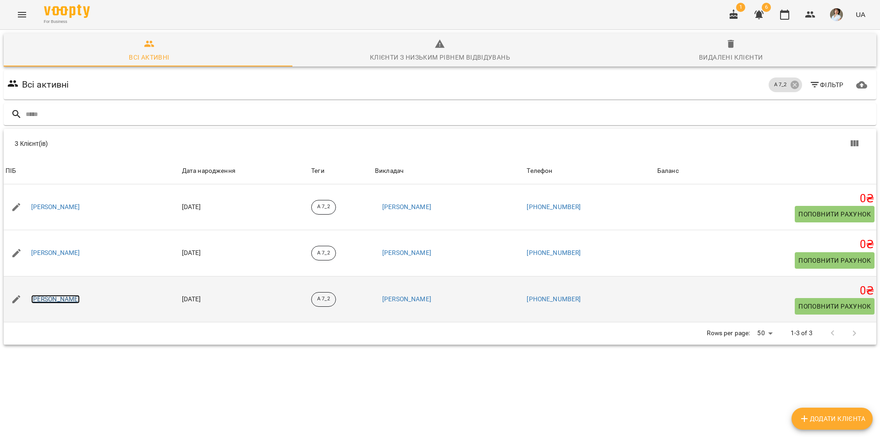
click at [72, 298] on link "[PERSON_NAME]" at bounding box center [55, 299] width 49 height 9
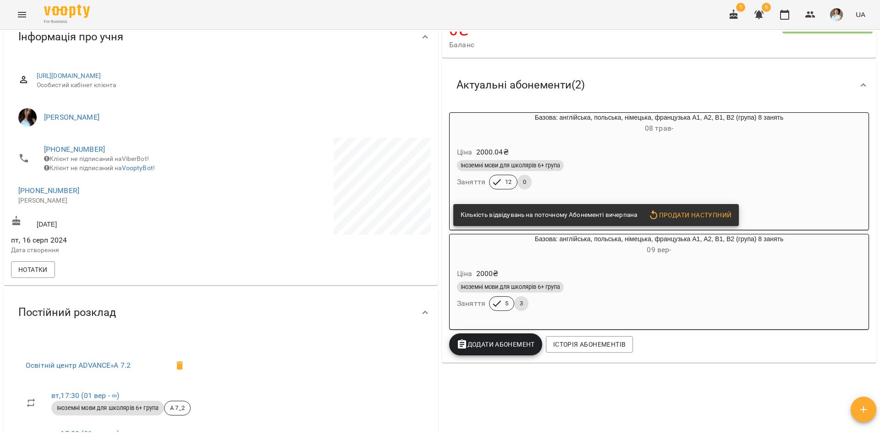
scroll to position [46, 0]
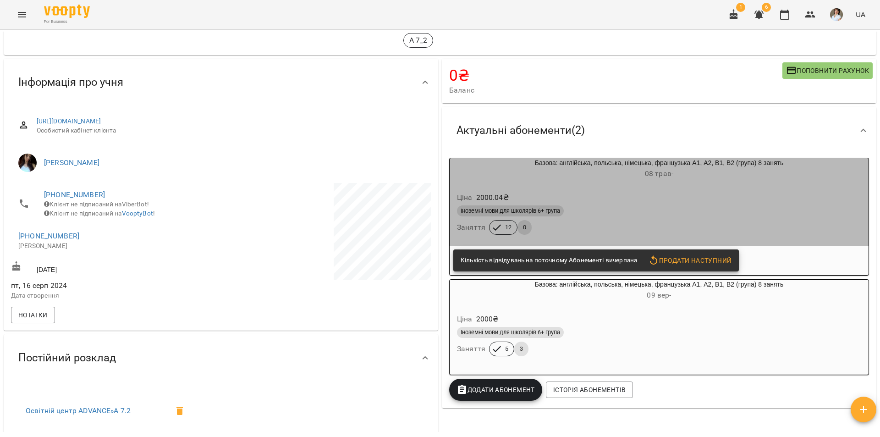
click at [754, 216] on div "Іноземні мови для школярів 6+ група" at bounding box center [659, 210] width 404 height 11
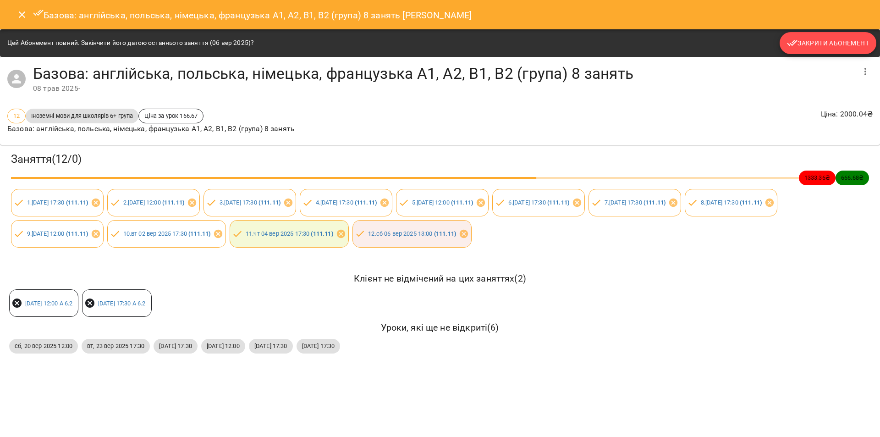
click at [811, 40] on span "Закрити Абонемент" at bounding box center [828, 43] width 82 height 11
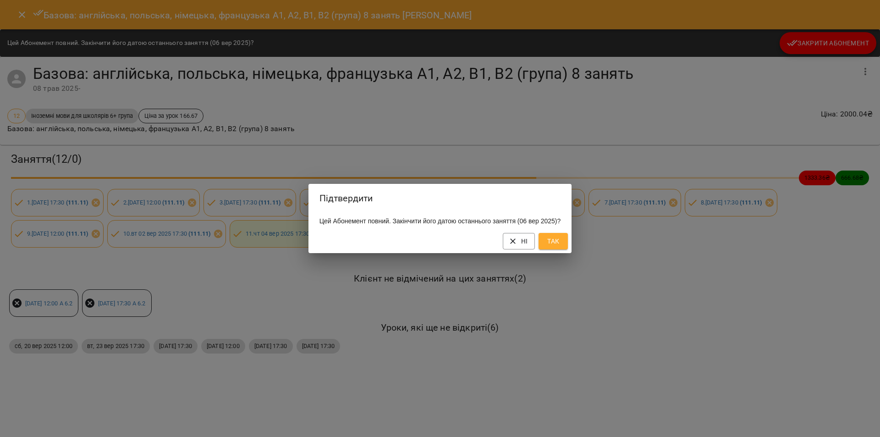
click at [553, 245] on span "Так" at bounding box center [553, 241] width 15 height 11
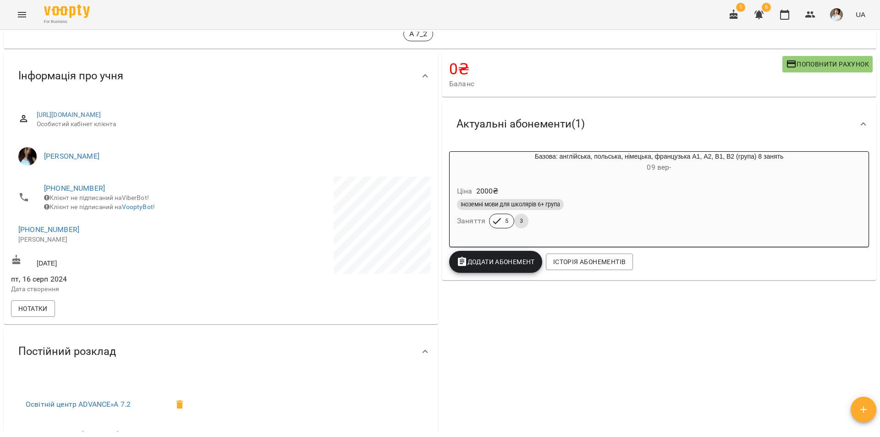
scroll to position [0, 0]
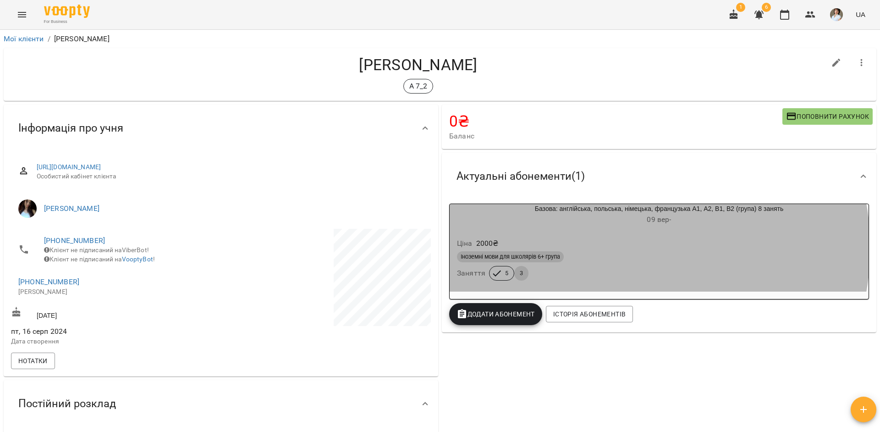
click at [626, 247] on div "Ціна 2000 ₴" at bounding box center [659, 243] width 408 height 16
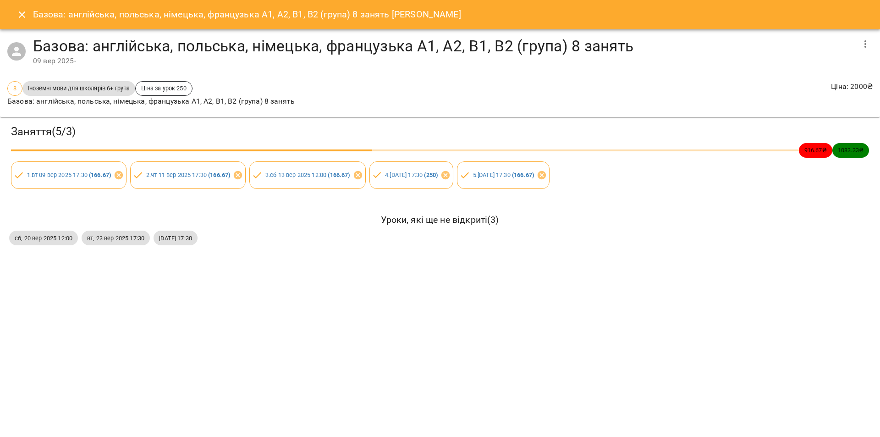
click at [865, 44] on icon "button" at bounding box center [865, 43] width 2 height 7
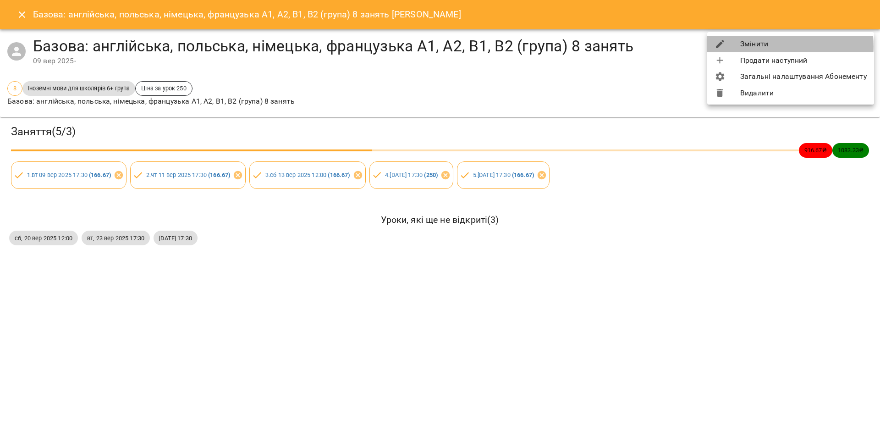
click at [756, 46] on li "Змінити" at bounding box center [790, 44] width 167 height 16
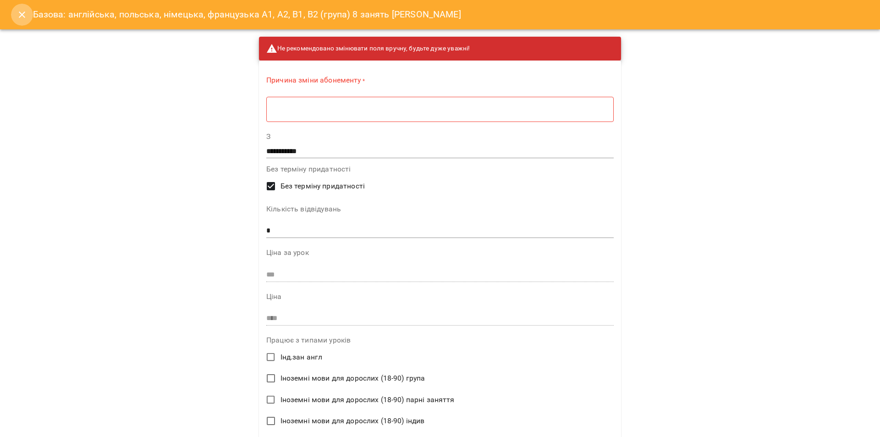
click at [22, 16] on icon "Close" at bounding box center [22, 14] width 6 height 6
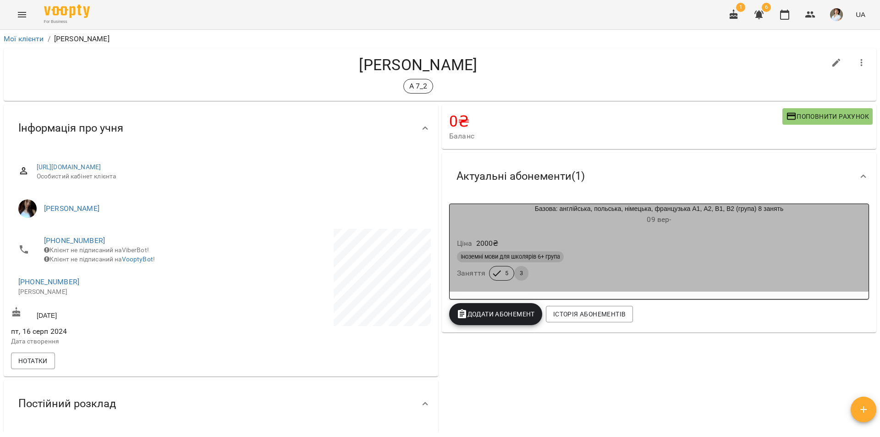
click at [655, 253] on div "Іноземні мови для школярів 6+ група" at bounding box center [659, 256] width 404 height 11
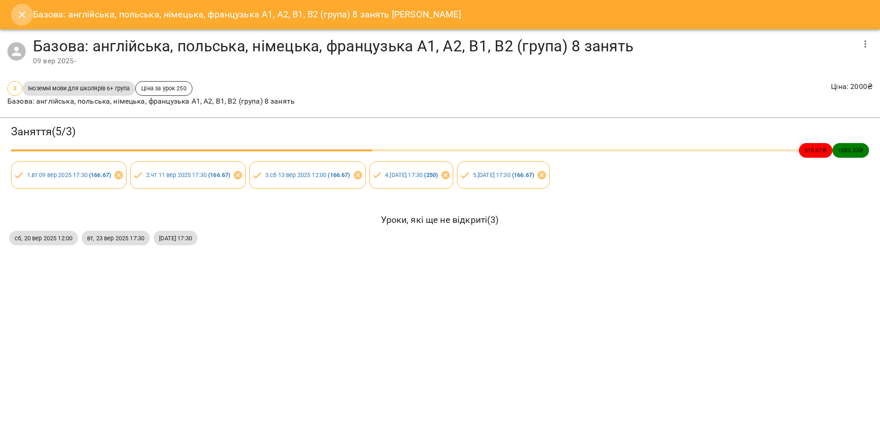
click at [19, 15] on icon "Close" at bounding box center [21, 14] width 11 height 11
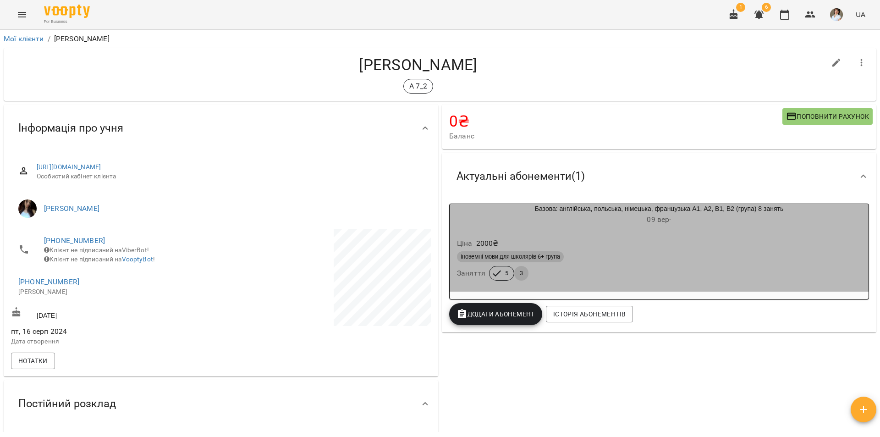
click at [704, 234] on div "Ціна 2000 ₴ Іноземні мови для школярів 6+ група Заняття 5 3" at bounding box center [659, 261] width 419 height 62
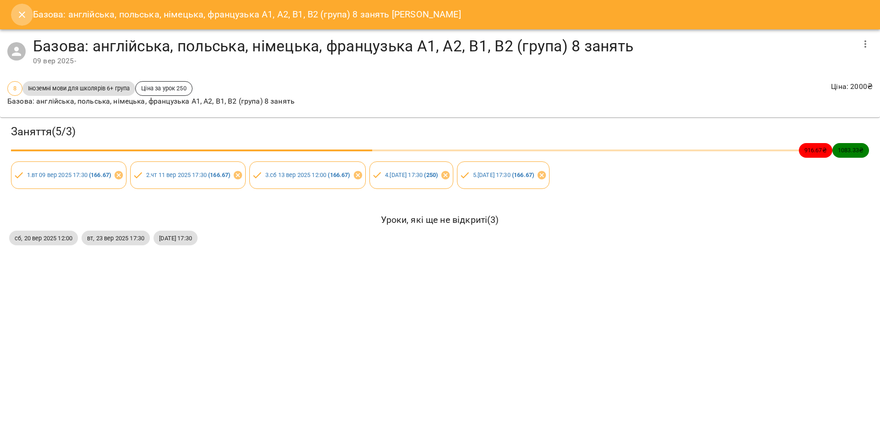
click at [22, 15] on icon "Close" at bounding box center [22, 14] width 6 height 6
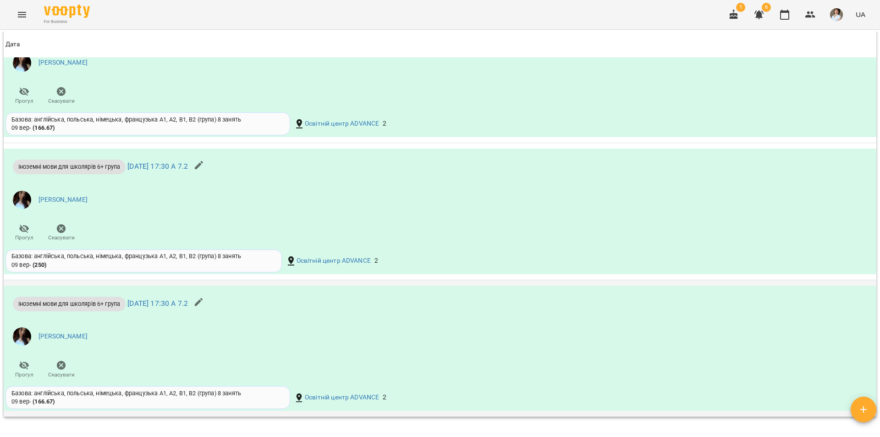
scroll to position [640, 0]
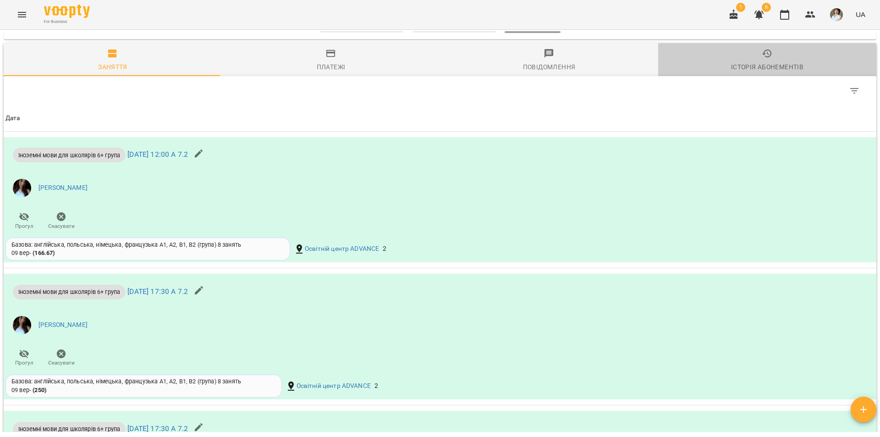
click at [766, 59] on icon "button" at bounding box center [767, 53] width 11 height 11
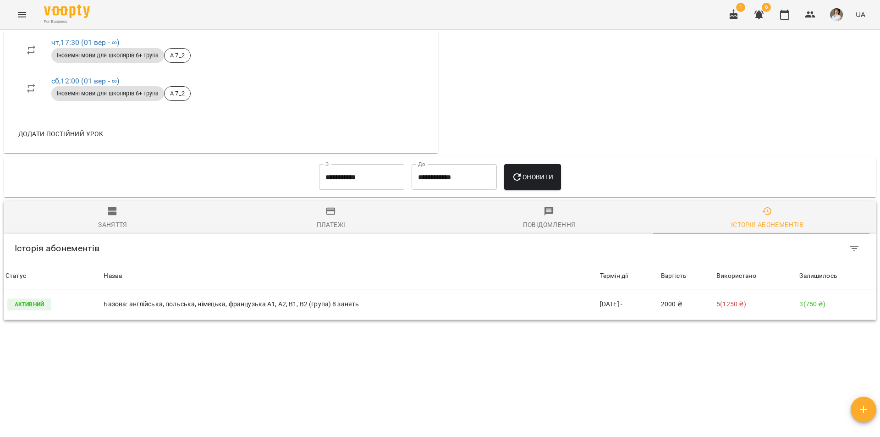
scroll to position [489, 0]
click at [849, 248] on icon "Filter Table" at bounding box center [854, 248] width 11 height 11
click at [36, 304] on div at bounding box center [440, 218] width 880 height 437
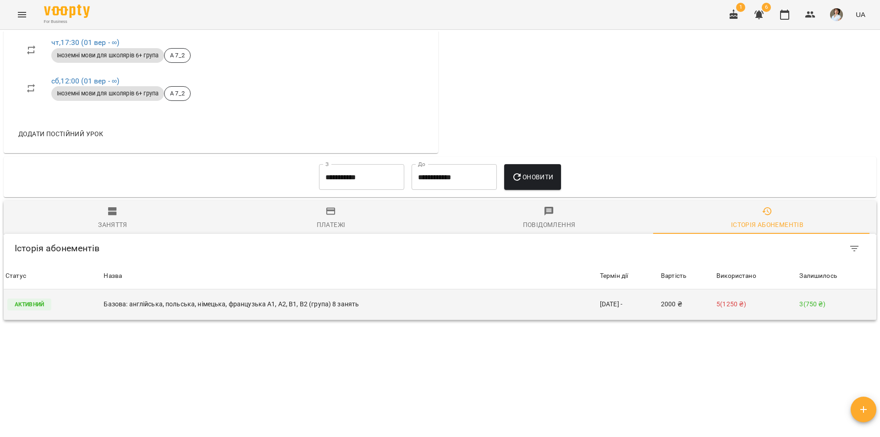
click at [270, 301] on p "Базова: англійська, польська, німецька, французька А1, А2, В1, В2 (група) 8 зан…" at bounding box center [350, 304] width 492 height 10
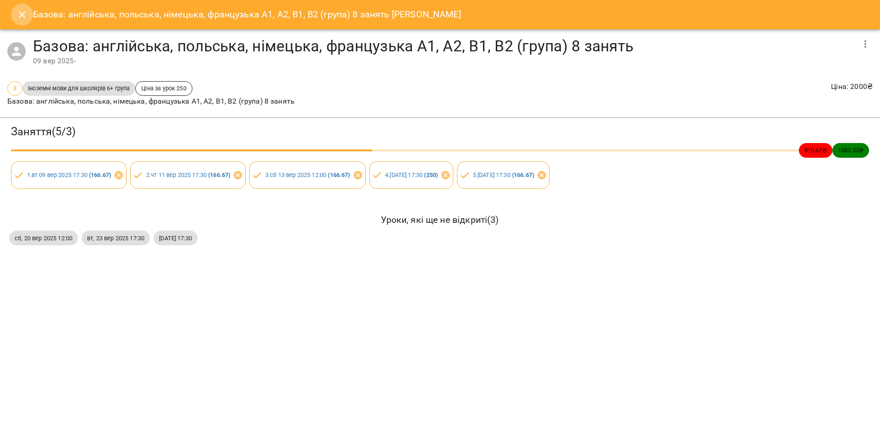
click at [18, 19] on icon "Close" at bounding box center [21, 14] width 11 height 11
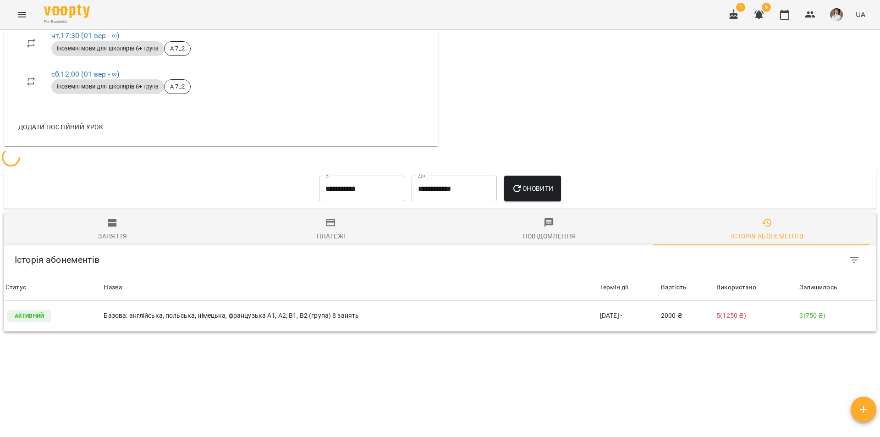
scroll to position [424, 0]
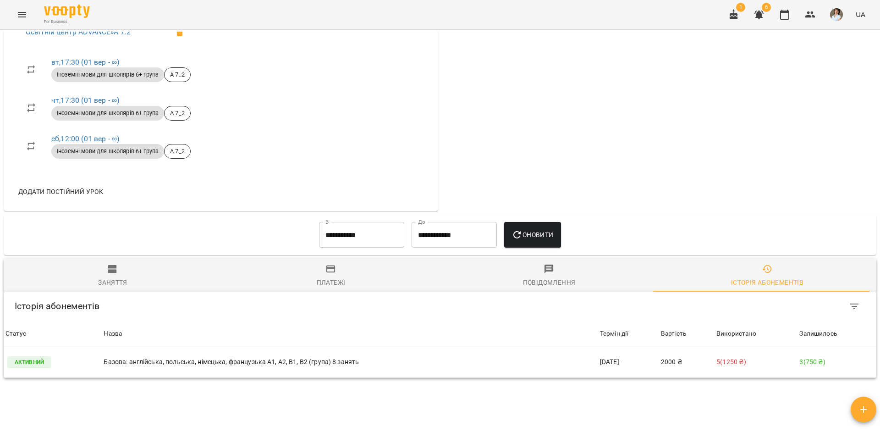
click at [366, 244] on input "**********" at bounding box center [361, 235] width 85 height 26
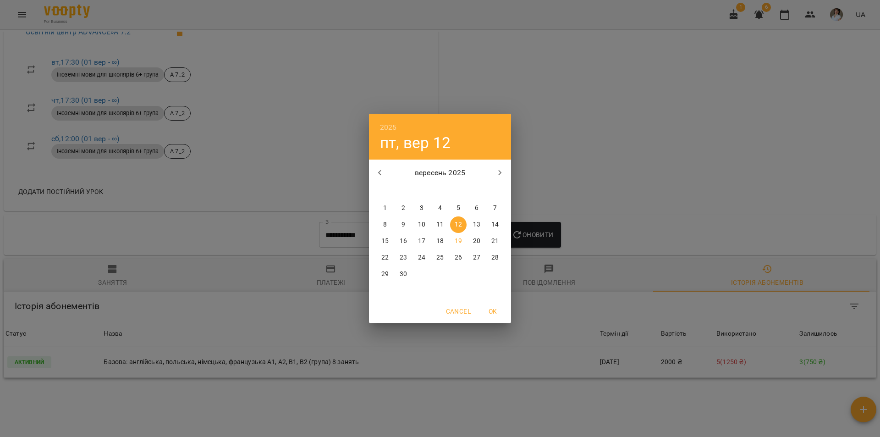
click at [380, 175] on icon "button" at bounding box center [379, 172] width 11 height 11
click at [383, 166] on button "button" at bounding box center [380, 173] width 22 height 22
click at [402, 206] on p "1" at bounding box center [403, 207] width 4 height 9
type input "**********"
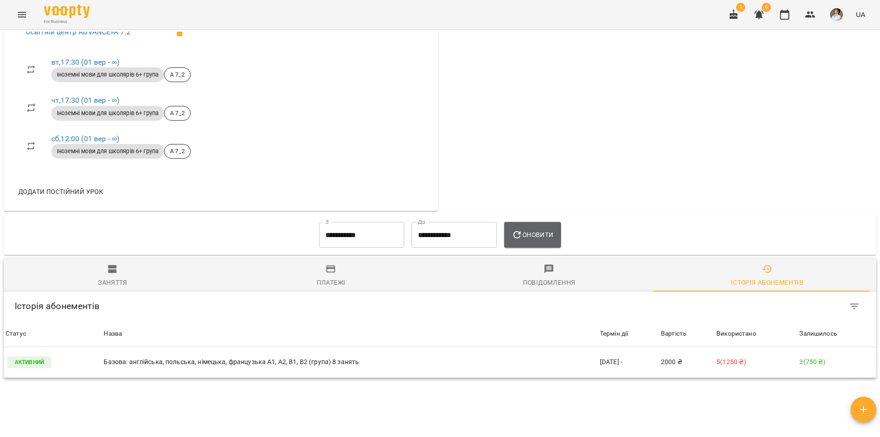
click at [531, 240] on span "Оновити" at bounding box center [532, 234] width 42 height 11
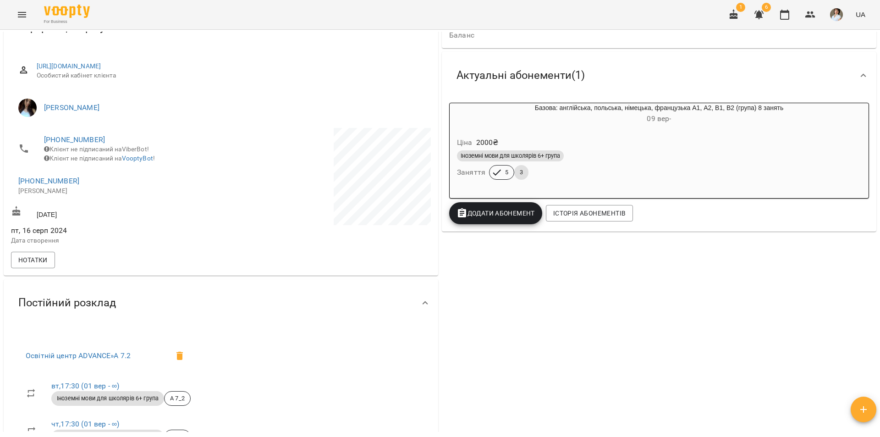
scroll to position [0, 0]
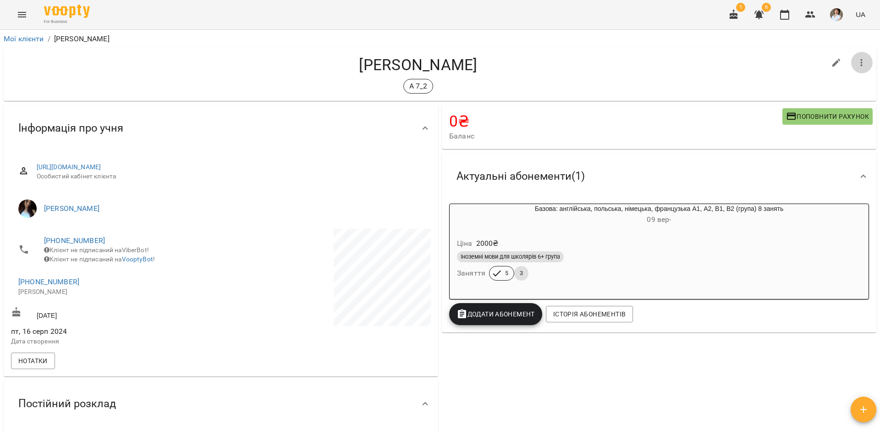
click at [856, 62] on icon "button" at bounding box center [861, 62] width 11 height 11
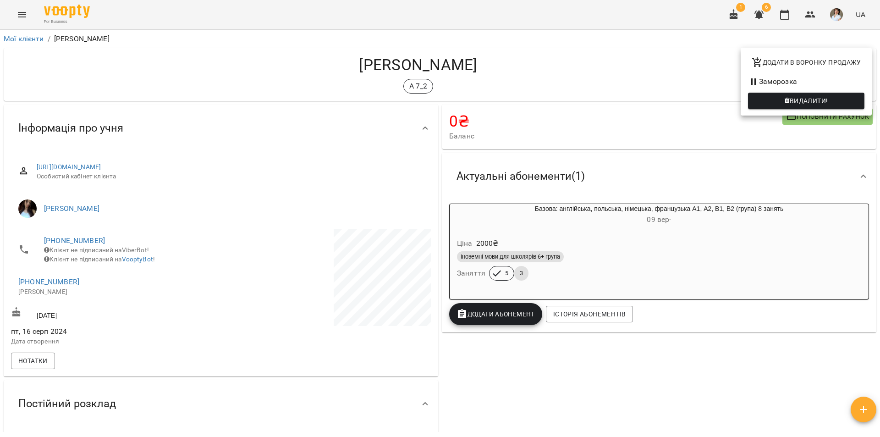
click at [692, 132] on div at bounding box center [440, 218] width 880 height 437
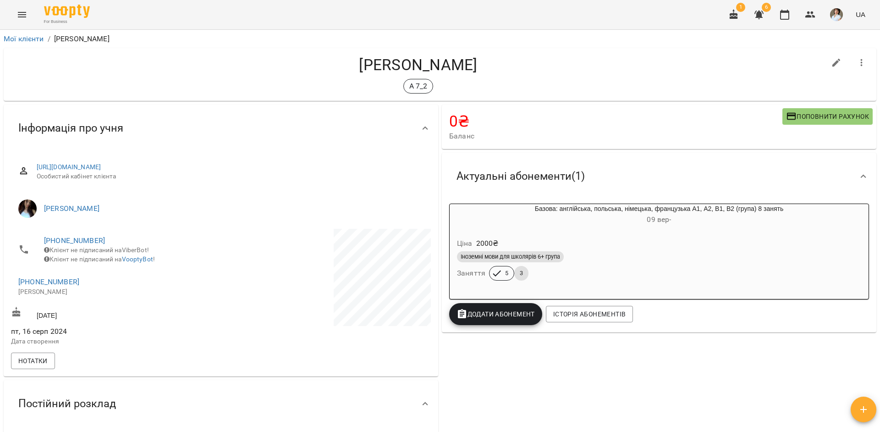
click at [818, 255] on div "Іноземні мови для школярів 6+ група" at bounding box center [659, 256] width 404 height 11
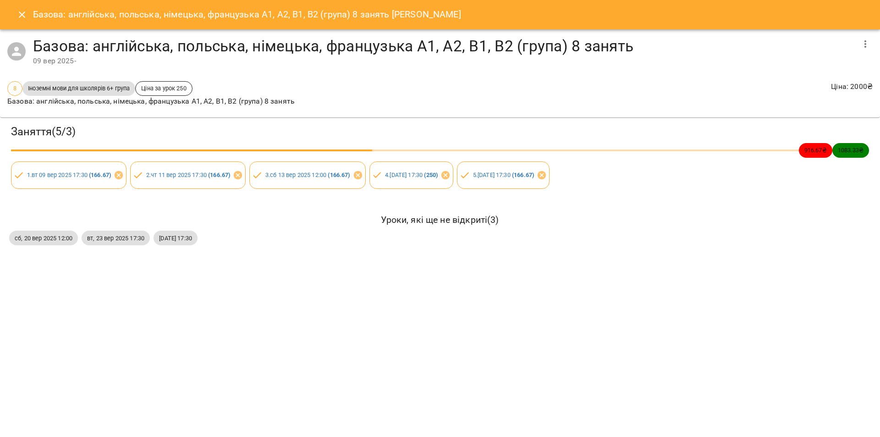
click at [862, 44] on icon "button" at bounding box center [865, 43] width 11 height 11
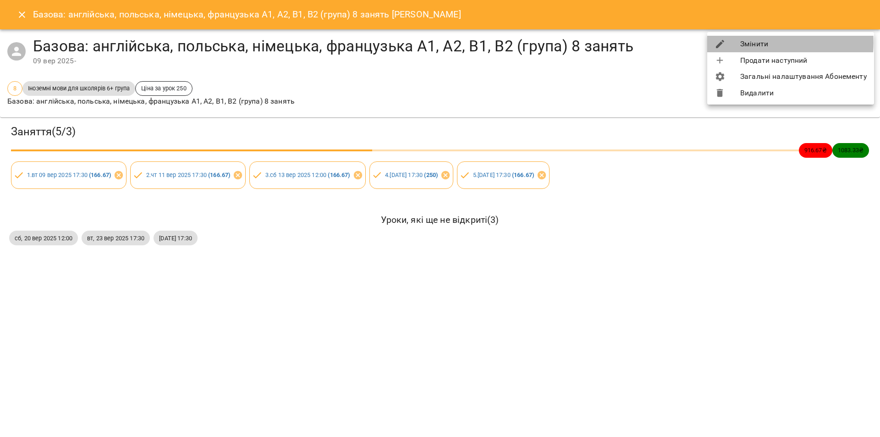
click at [759, 43] on li "Змінити" at bounding box center [790, 44] width 167 height 16
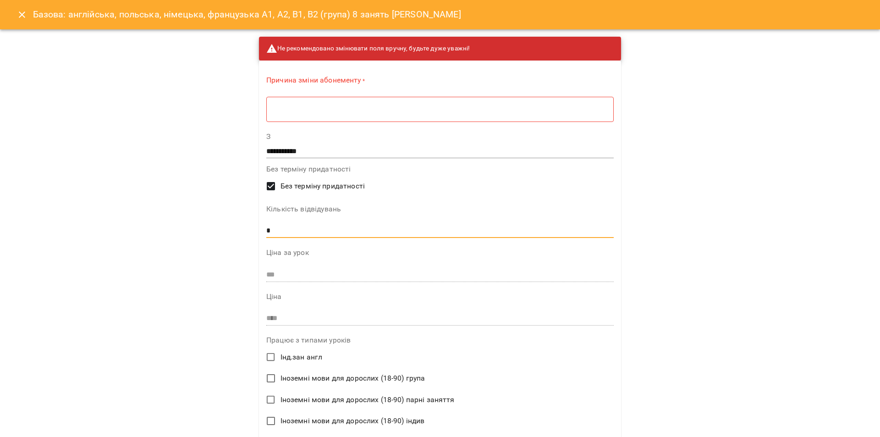
drag, startPoint x: 270, startPoint y: 230, endPoint x: 262, endPoint y: 229, distance: 8.8
type input "**"
click at [25, 13] on icon "Close" at bounding box center [21, 14] width 11 height 11
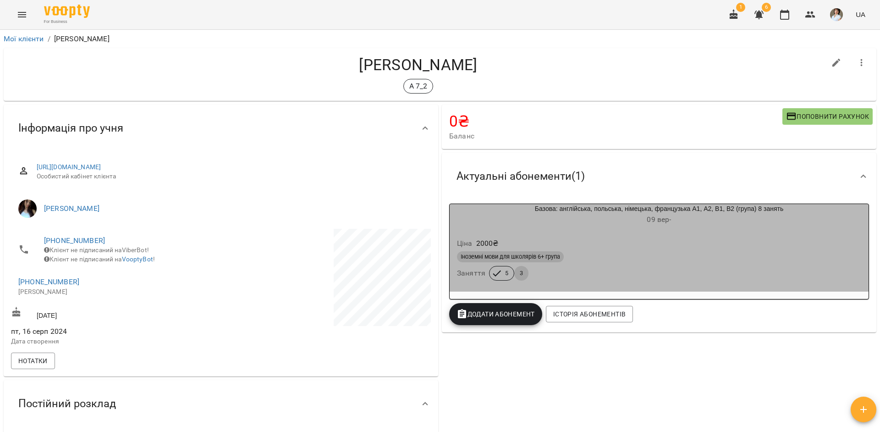
click at [822, 229] on div "Базова: англійська, польська, німецька, французька А1, А2, В1, В2 (група) 8 зан…" at bounding box center [659, 247] width 423 height 91
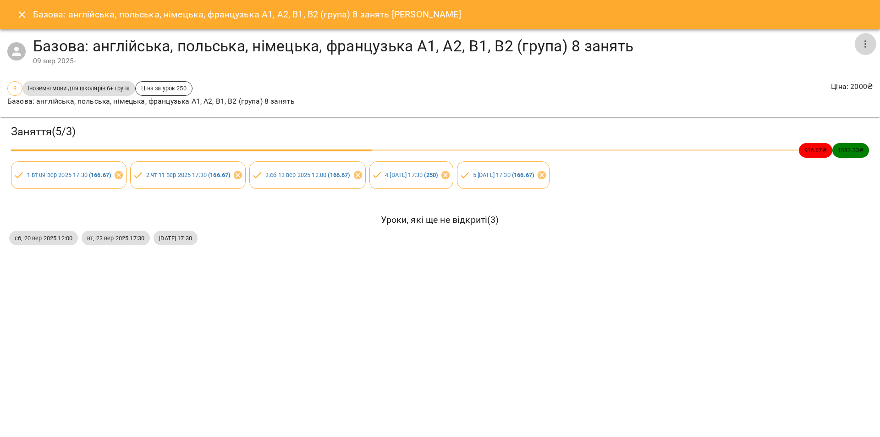
click at [864, 44] on icon "button" at bounding box center [865, 43] width 11 height 11
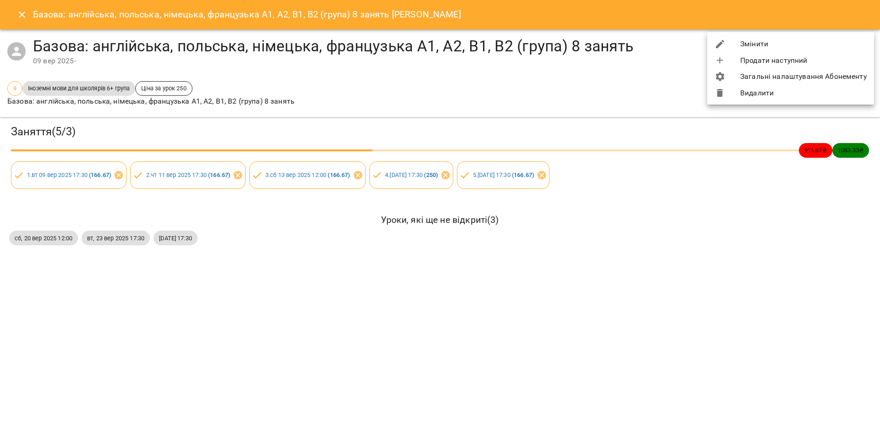
click at [756, 95] on li "Видалити" at bounding box center [790, 93] width 167 height 16
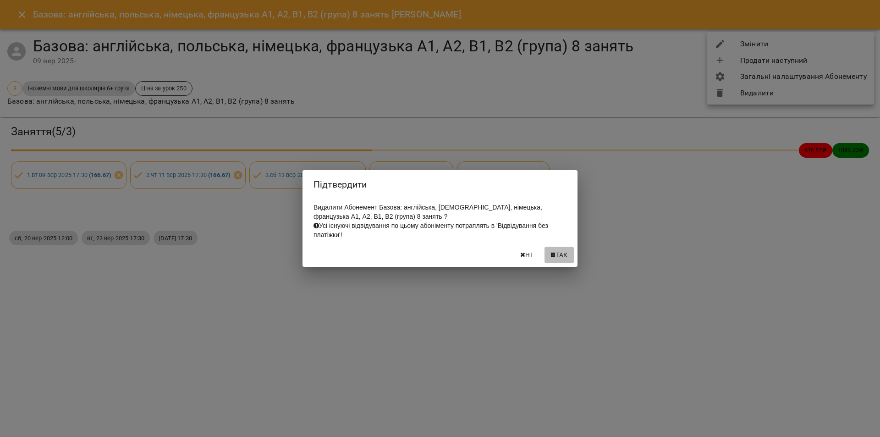
click at [560, 260] on span "Так" at bounding box center [562, 254] width 12 height 11
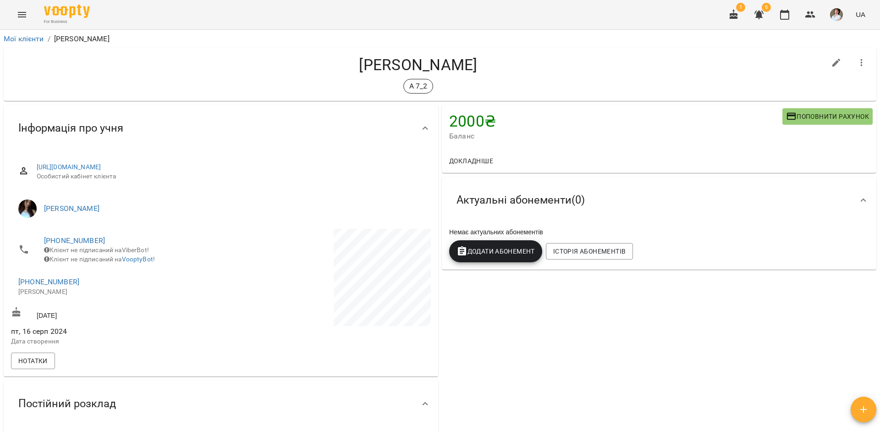
click at [496, 253] on span "Додати Абонемент" at bounding box center [495, 251] width 78 height 11
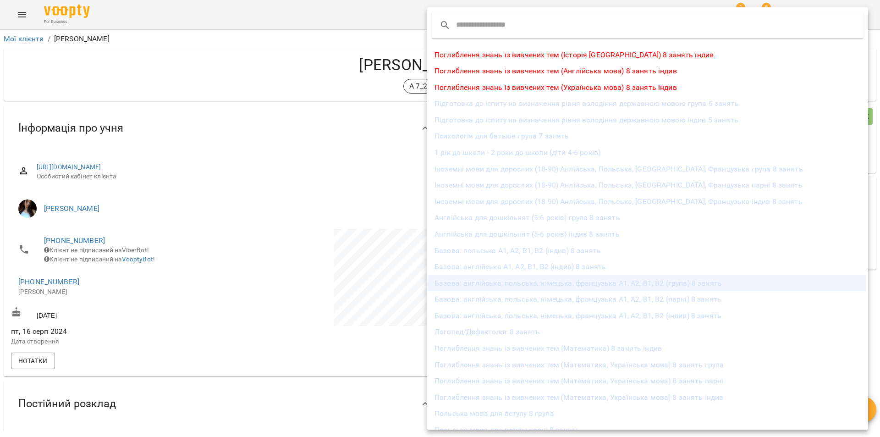
click at [477, 284] on li "Базова: англійська, польська, німецька, французька А1, А2, В1, В2 (група) 8 зан…" at bounding box center [647, 283] width 441 height 16
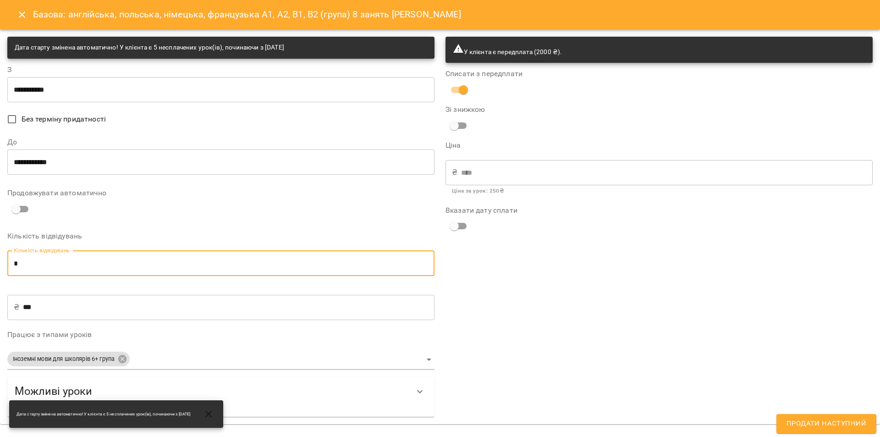
click at [16, 263] on input "*" at bounding box center [220, 263] width 427 height 26
drag, startPoint x: 16, startPoint y: 261, endPoint x: 8, endPoint y: 262, distance: 8.7
click at [4, 264] on div "**********" at bounding box center [221, 226] width 438 height 391
type input "*"
type input "***"
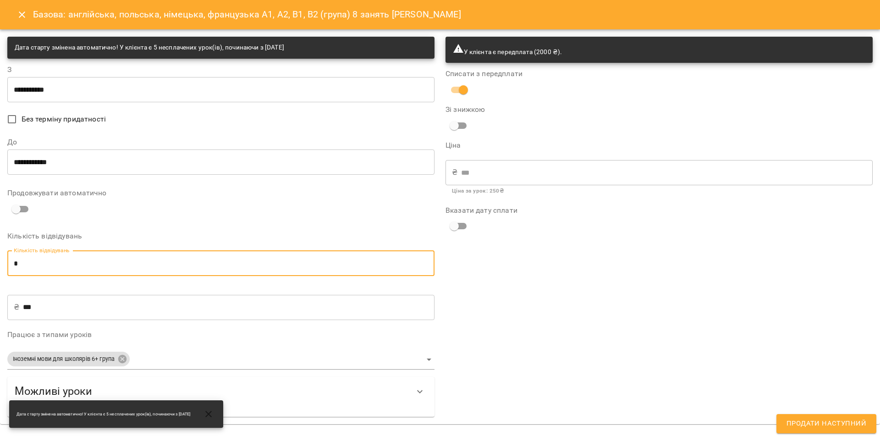
type input "**"
type input "****"
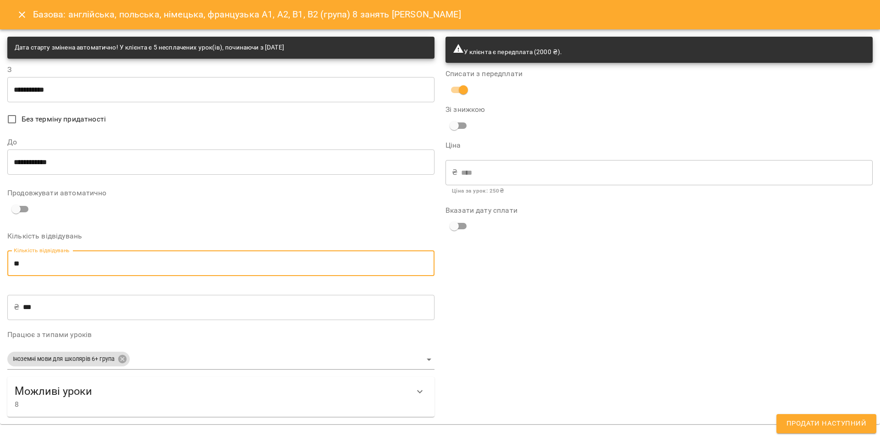
type input "**"
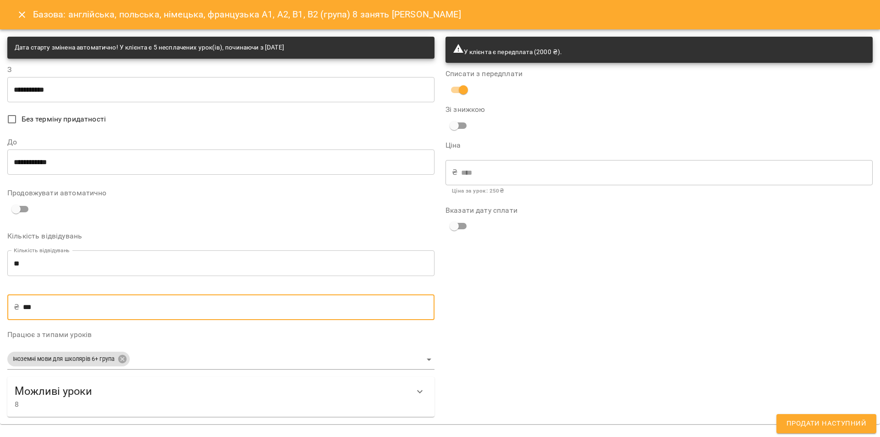
drag, startPoint x: 22, startPoint y: 307, endPoint x: 5, endPoint y: 302, distance: 18.4
click at [5, 302] on div "**********" at bounding box center [221, 226] width 438 height 391
type input "*"
type input "**"
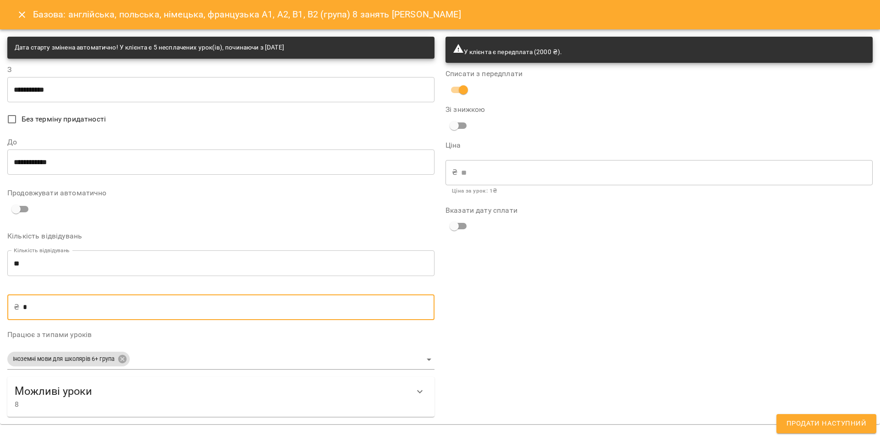
type input "***"
type input "******"
type input "*******"
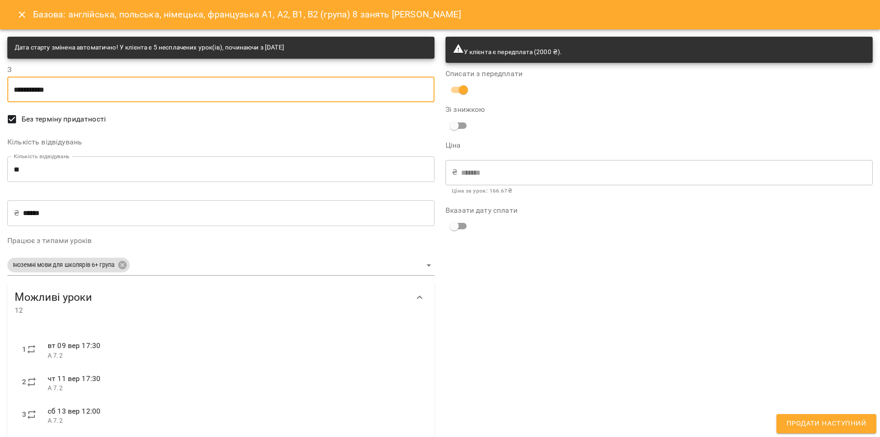
click at [21, 88] on input "**********" at bounding box center [220, 90] width 427 height 26
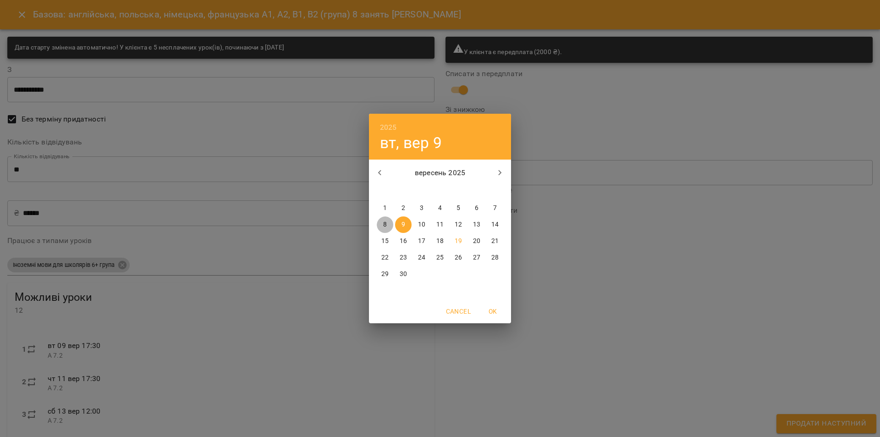
click at [388, 223] on span "8" at bounding box center [385, 224] width 16 height 9
type input "**********"
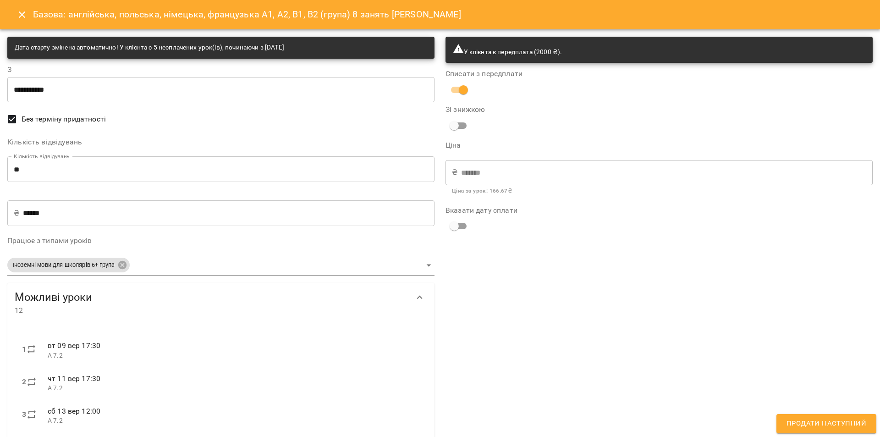
drag, startPoint x: 821, startPoint y: 424, endPoint x: 635, endPoint y: 409, distance: 186.7
click at [635, 409] on form "**********" at bounding box center [439, 388] width 865 height 714
click at [468, 266] on input "**********" at bounding box center [658, 266] width 427 height 26
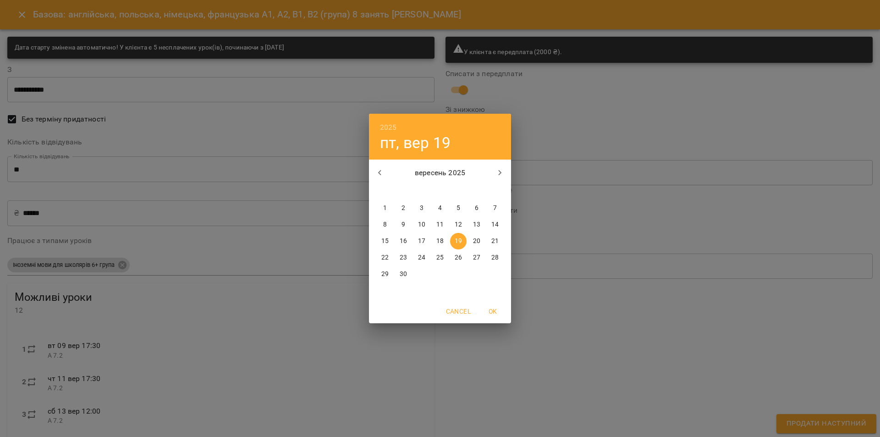
click at [400, 225] on span "9" at bounding box center [403, 224] width 16 height 9
type input "**********"
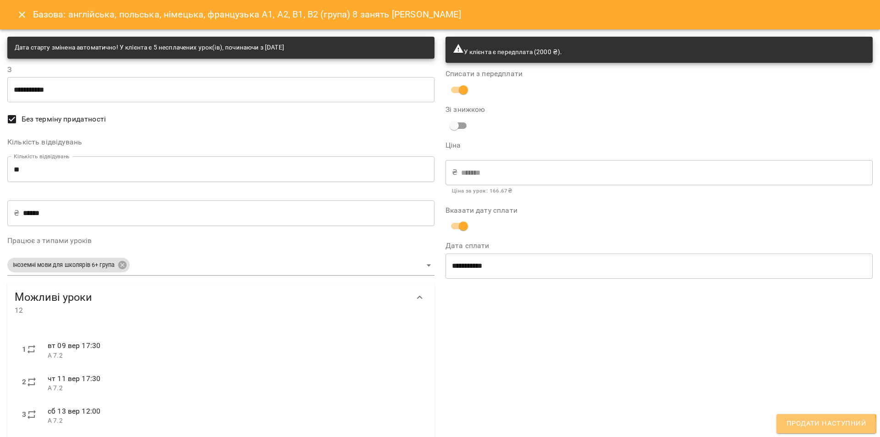
click at [819, 426] on span "Продати наступний" at bounding box center [826, 423] width 80 height 12
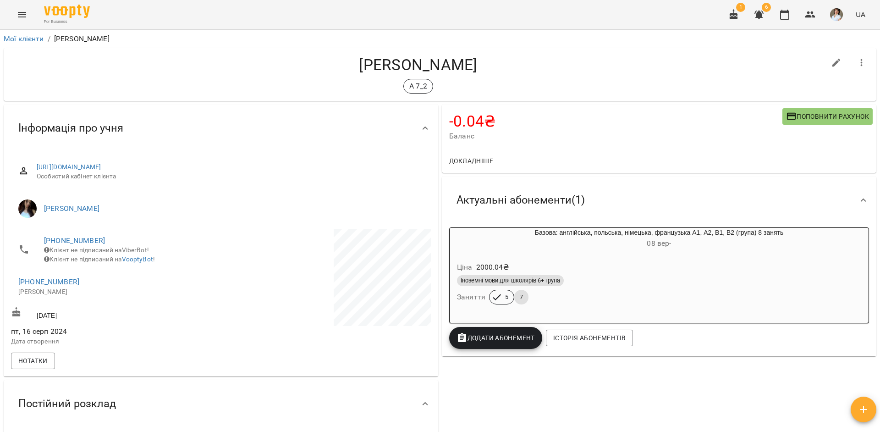
click at [477, 135] on span "Баланс" at bounding box center [615, 136] width 333 height 11
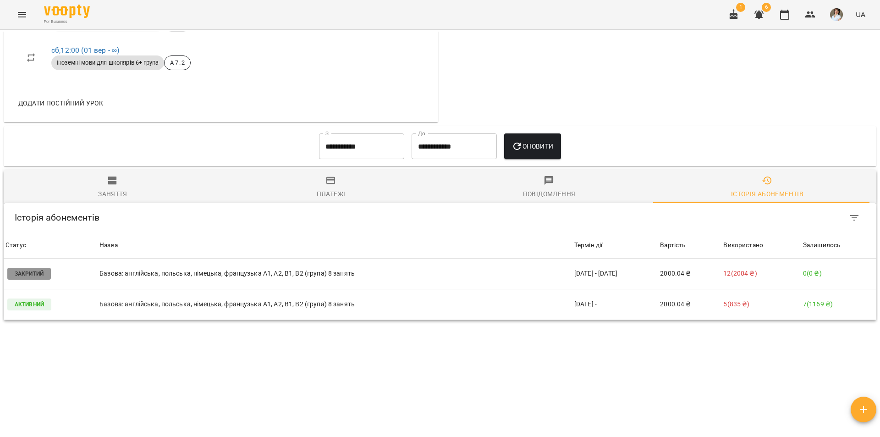
scroll to position [520, 0]
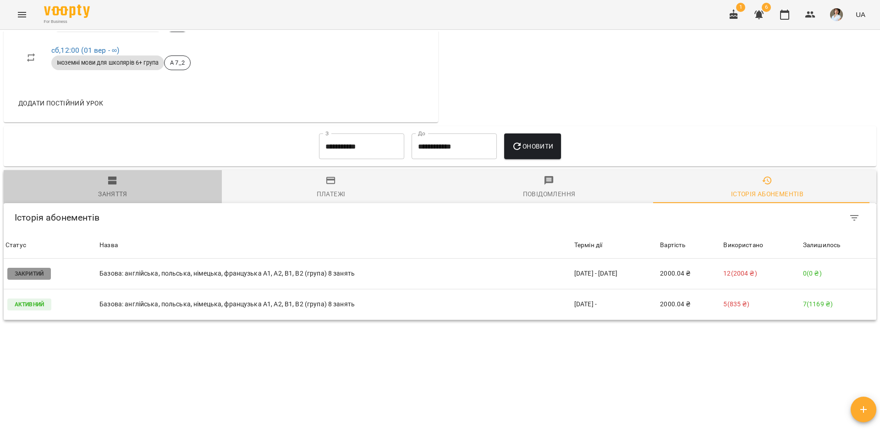
click at [122, 181] on span "Заняття" at bounding box center [112, 187] width 207 height 25
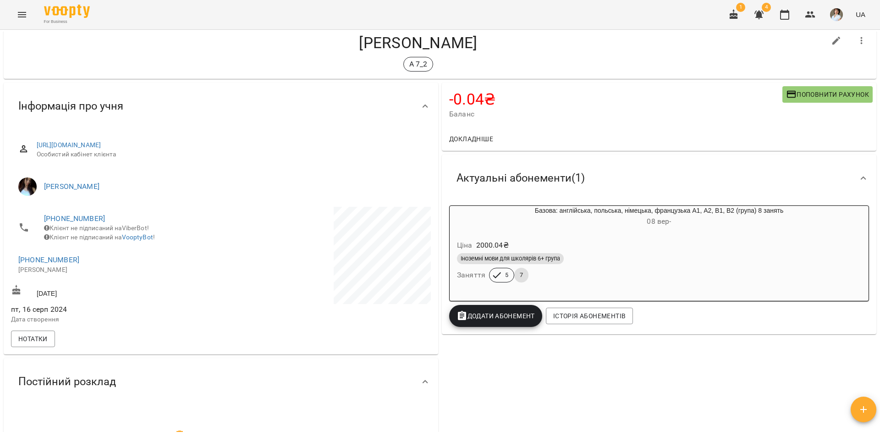
scroll to position [0, 0]
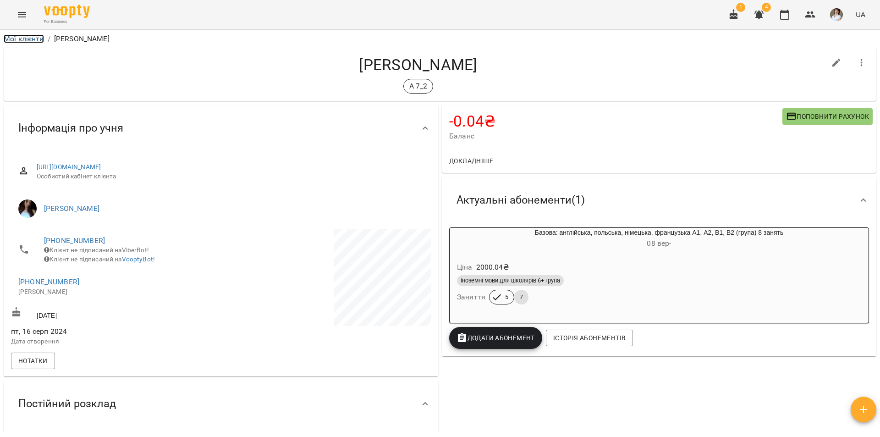
click at [22, 35] on link "Мої клієнти" at bounding box center [24, 38] width 40 height 9
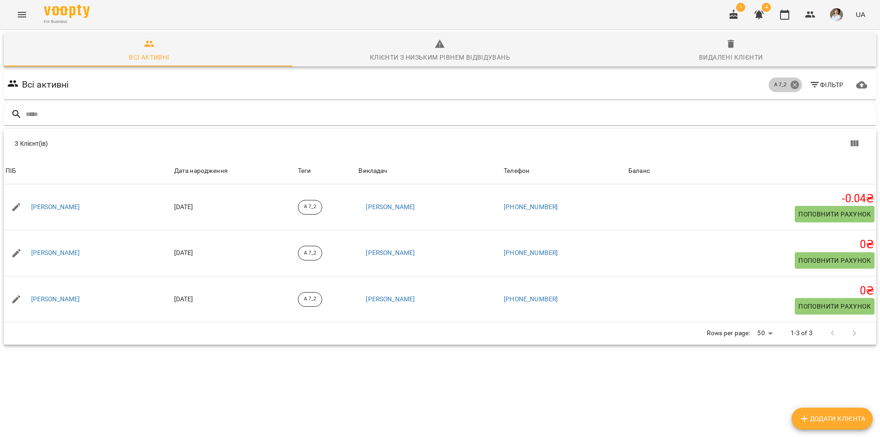
drag, startPoint x: 788, startPoint y: 84, endPoint x: 766, endPoint y: 93, distance: 23.4
click at [790, 85] on icon at bounding box center [795, 85] width 10 height 10
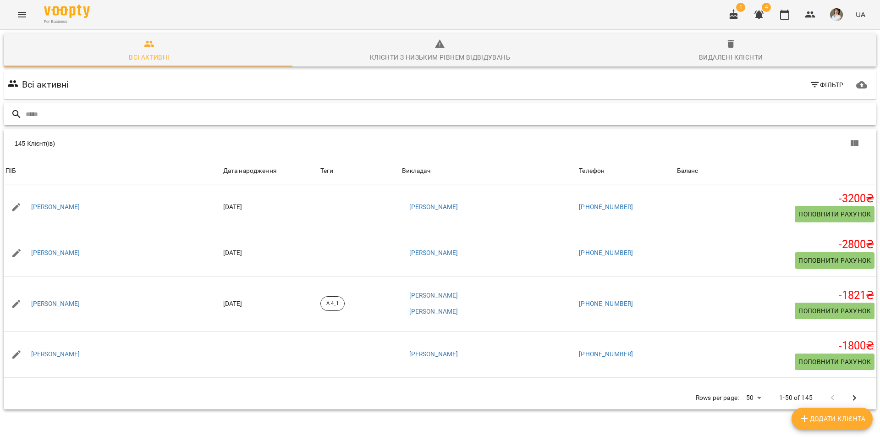
click at [38, 111] on input "text" at bounding box center [449, 114] width 847 height 15
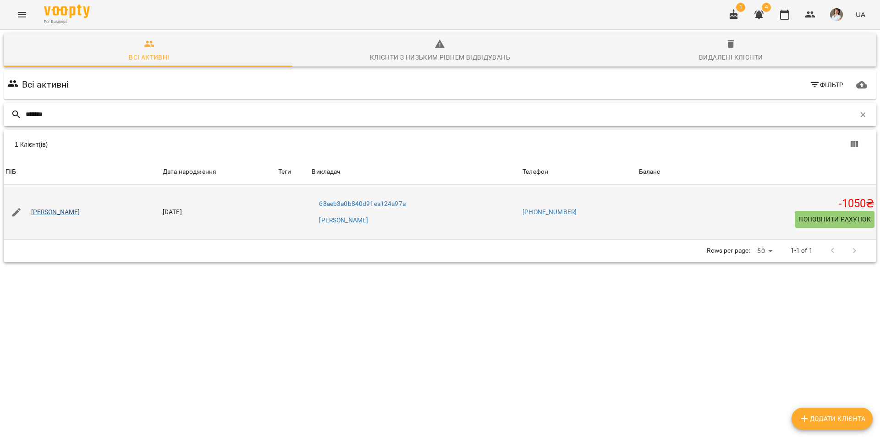
type input "*******"
click at [80, 214] on link "Токовенко Вікторія Едуардівна" at bounding box center [55, 212] width 49 height 9
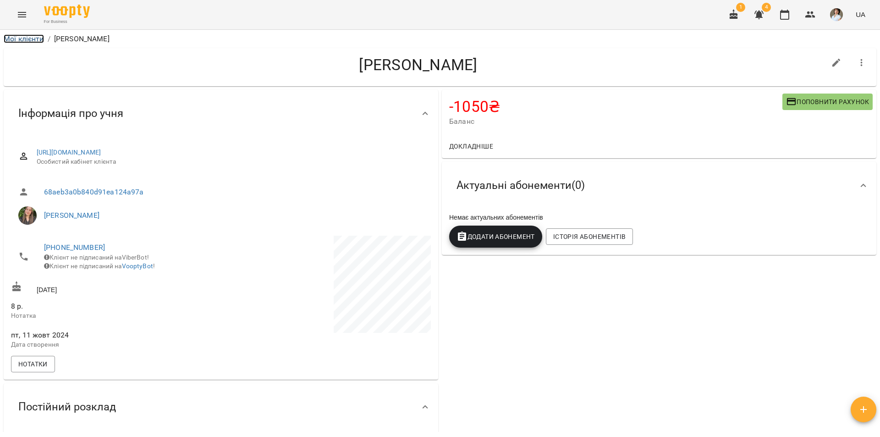
click at [27, 36] on link "Мої клієнти" at bounding box center [24, 38] width 40 height 9
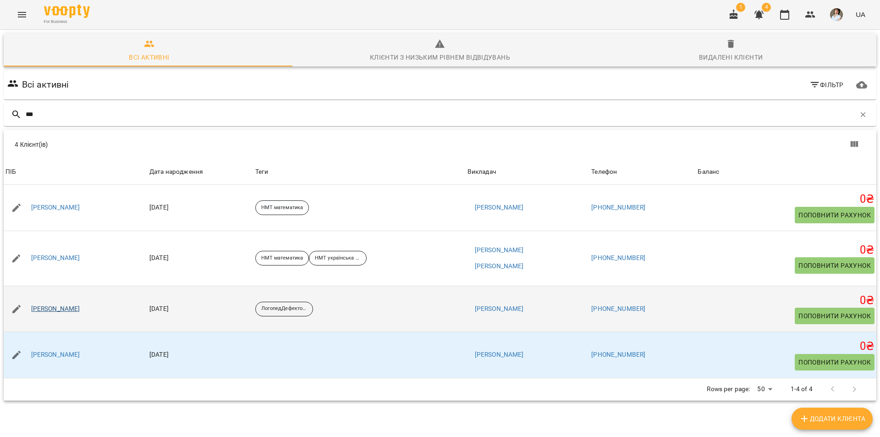
type input "***"
click at [80, 309] on link "[PERSON_NAME]" at bounding box center [55, 308] width 49 height 9
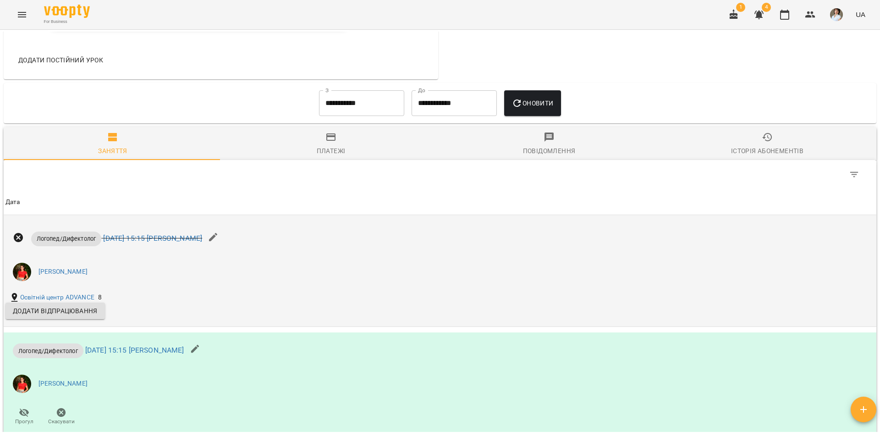
scroll to position [596, 0]
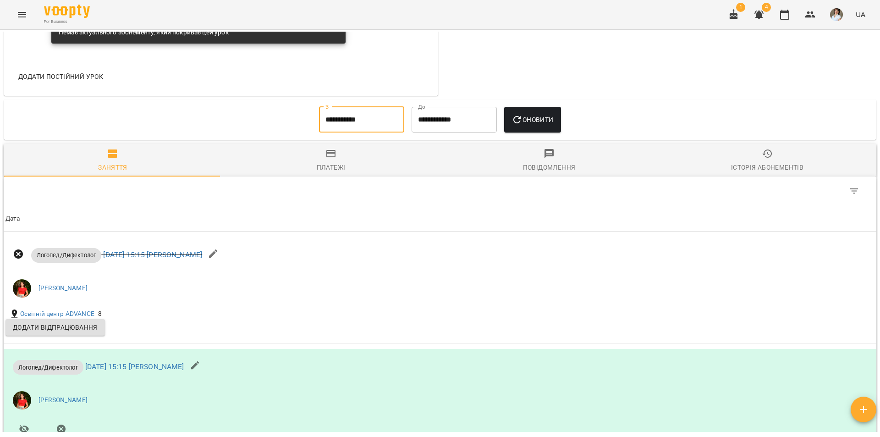
click at [363, 125] on input "**********" at bounding box center [361, 120] width 85 height 26
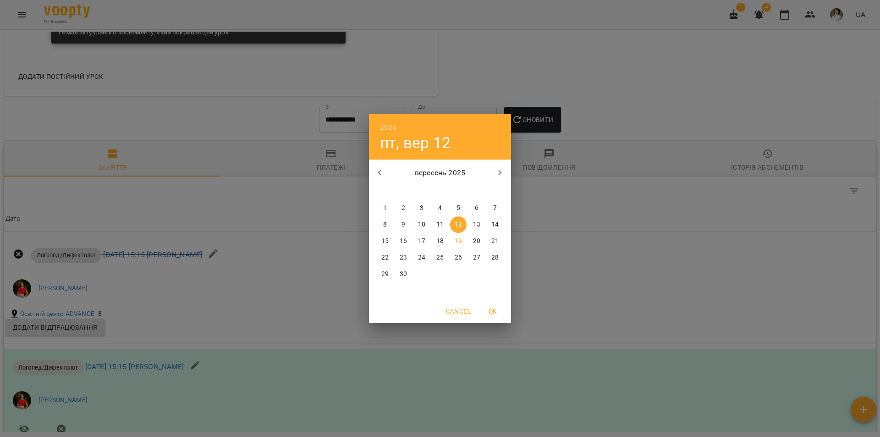
click at [388, 208] on span "1" at bounding box center [385, 207] width 16 height 9
type input "**********"
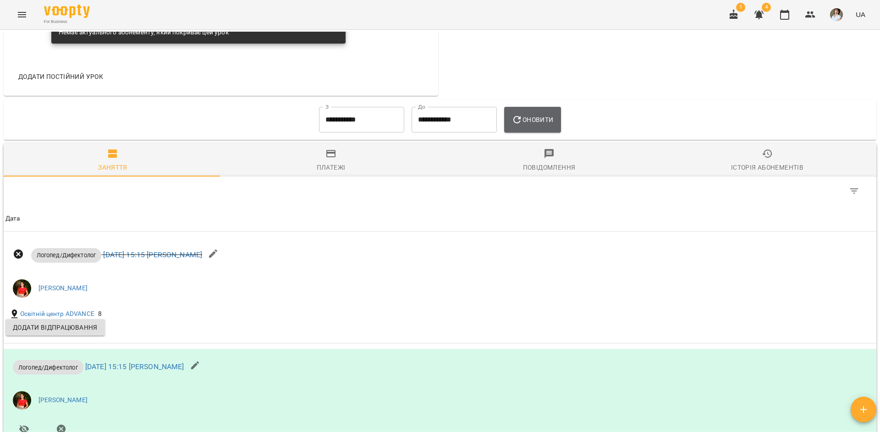
click at [531, 125] on span "Оновити" at bounding box center [532, 119] width 42 height 11
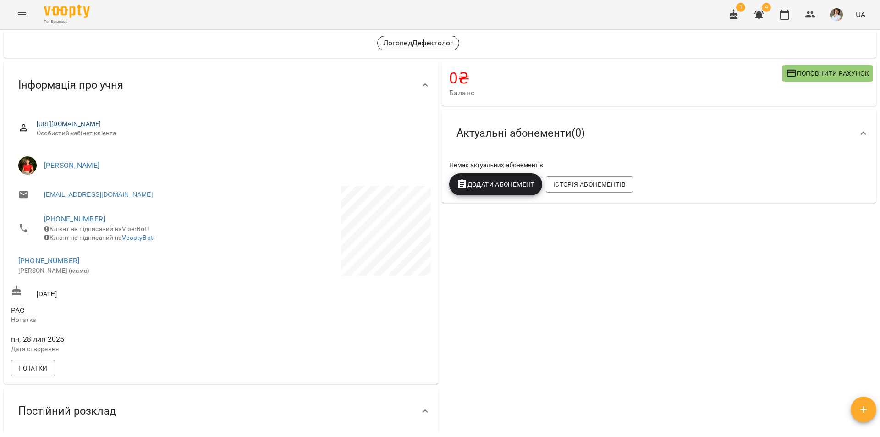
scroll to position [0, 0]
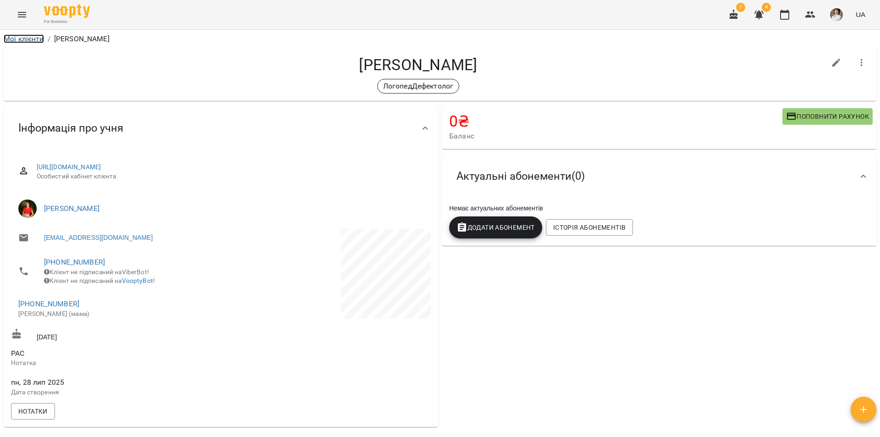
drag, startPoint x: 36, startPoint y: 39, endPoint x: 32, endPoint y: 22, distance: 17.6
click at [36, 39] on link "Мої клієнти" at bounding box center [24, 38] width 40 height 9
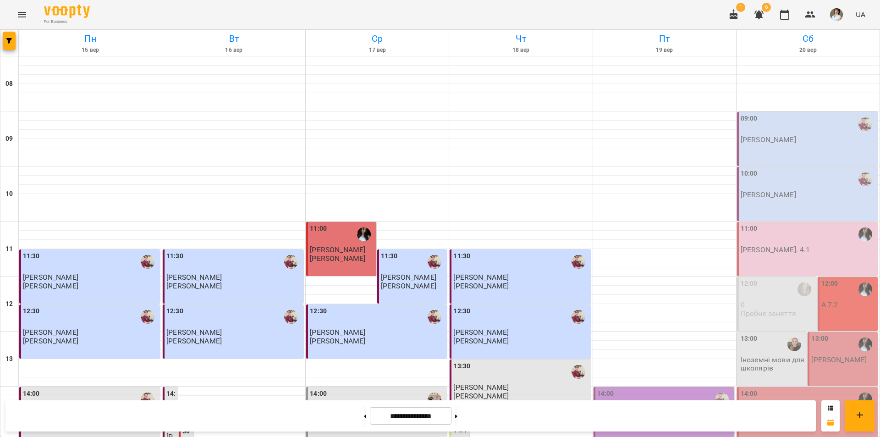
scroll to position [275, 0]
click at [679, 387] on div "14:00 П.в пара 1" at bounding box center [663, 414] width 141 height 54
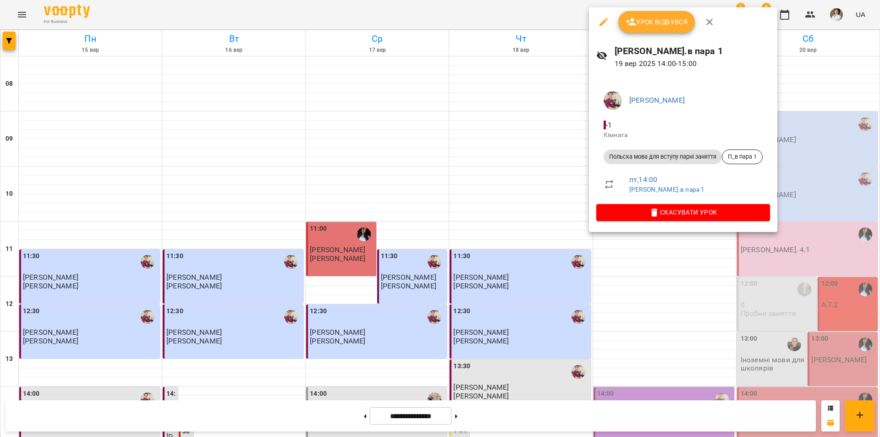
click at [666, 25] on span "Урок відбувся" at bounding box center [657, 21] width 62 height 11
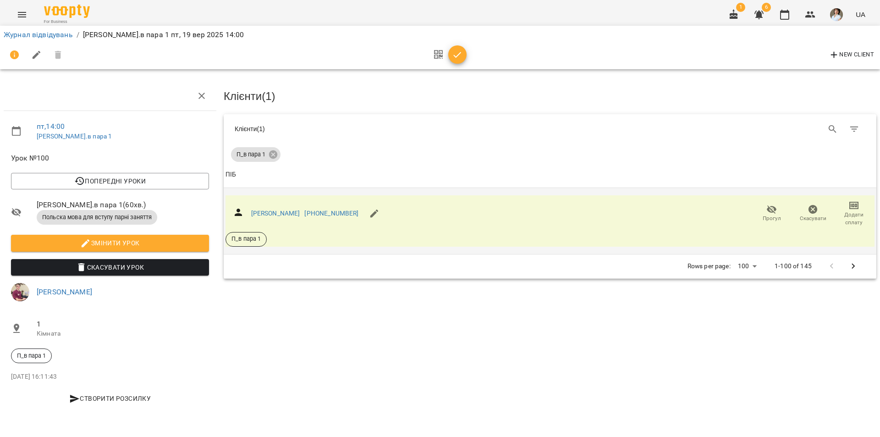
click at [848, 201] on icon "button" at bounding box center [853, 205] width 11 height 11
click at [850, 205] on li "Додати сплату разового" at bounding box center [823, 204] width 99 height 16
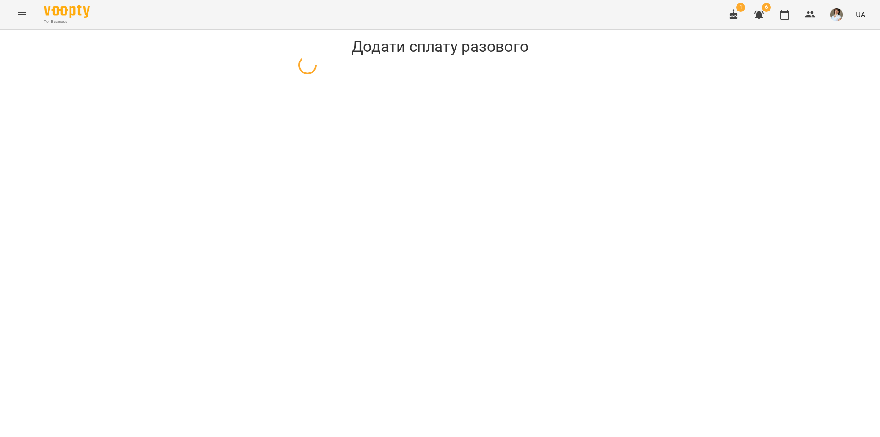
select select "**********"
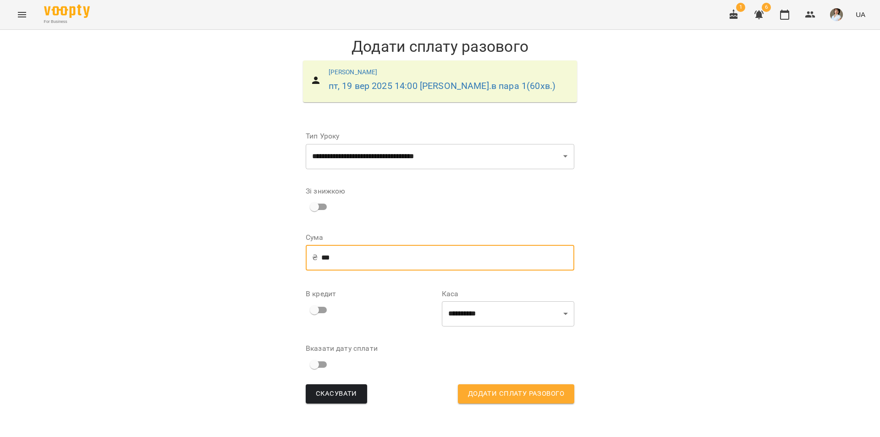
drag, startPoint x: 325, startPoint y: 254, endPoint x: 312, endPoint y: 258, distance: 14.1
click at [328, 256] on input "***" at bounding box center [447, 258] width 253 height 26
type input "***"
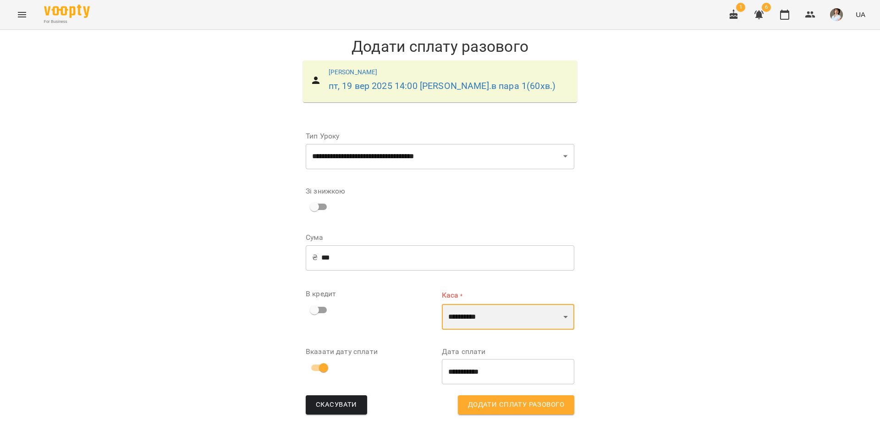
click at [487, 316] on select "**********" at bounding box center [508, 317] width 132 height 26
select select "****"
click at [442, 304] on select "**********" at bounding box center [508, 317] width 132 height 26
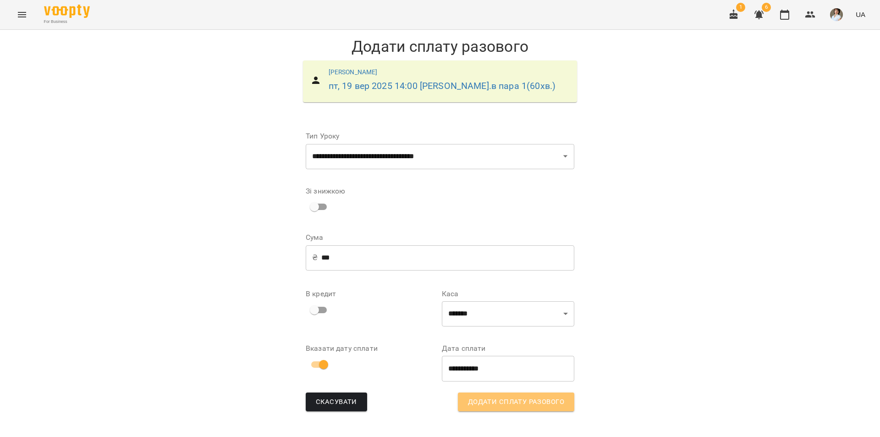
click at [522, 406] on span "Додати сплату разового" at bounding box center [516, 402] width 96 height 12
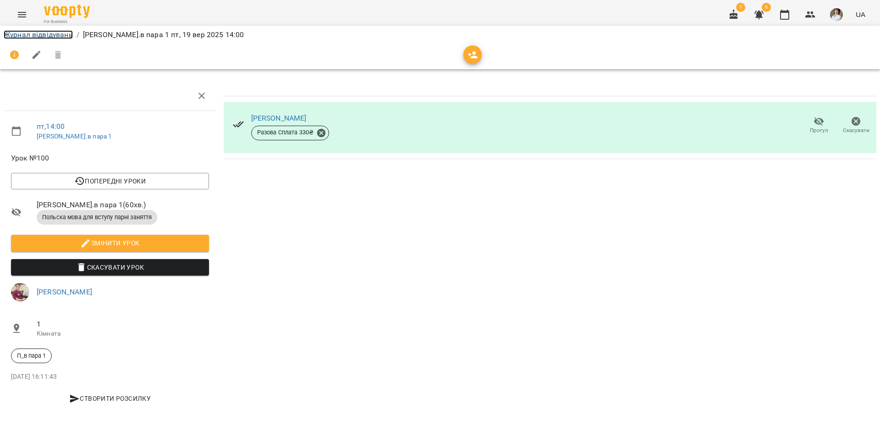
click at [58, 36] on link "Журнал відвідувань" at bounding box center [38, 34] width 69 height 9
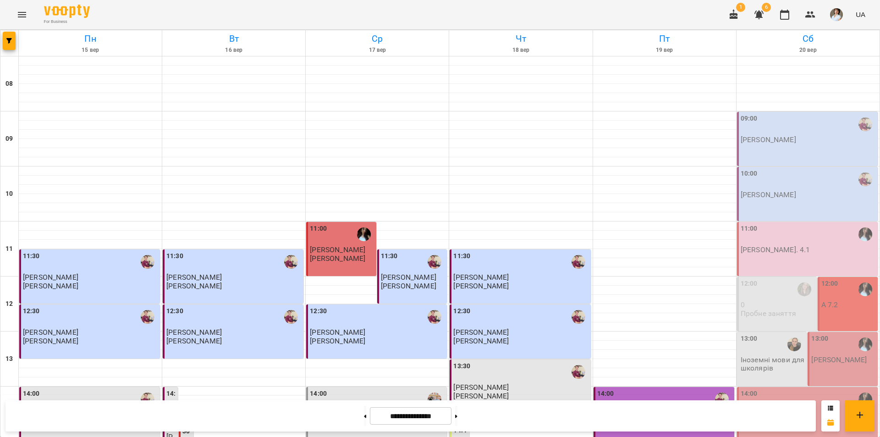
scroll to position [275, 0]
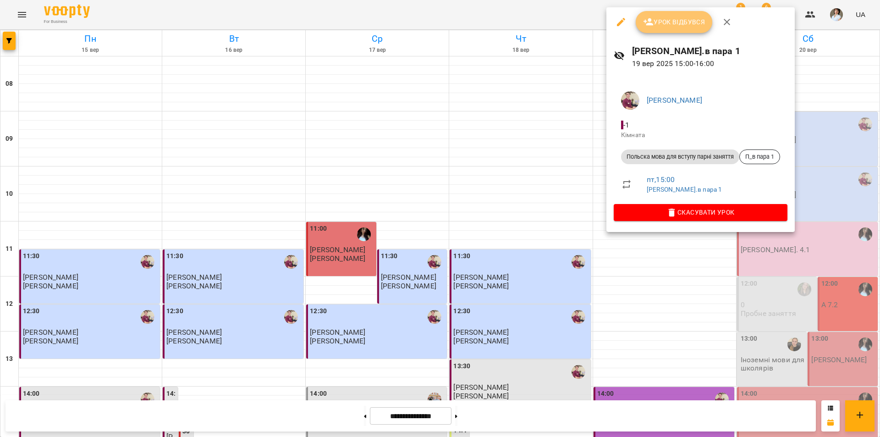
click at [658, 28] on button "Урок відбувся" at bounding box center [674, 22] width 77 height 22
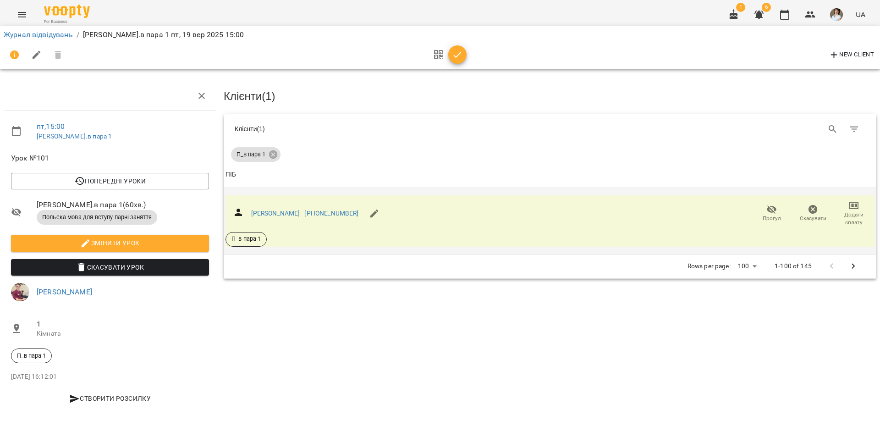
click at [851, 207] on icon "button" at bounding box center [853, 205] width 9 height 7
click at [846, 205] on li "Додати сплату разового" at bounding box center [823, 204] width 99 height 16
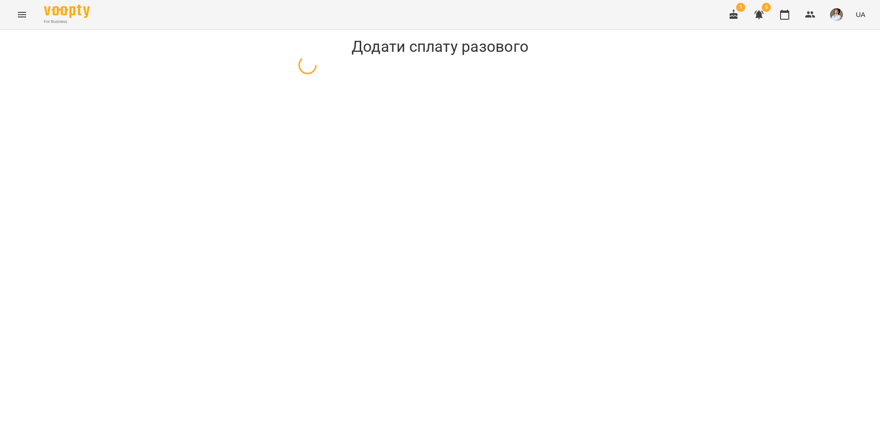
select select "**********"
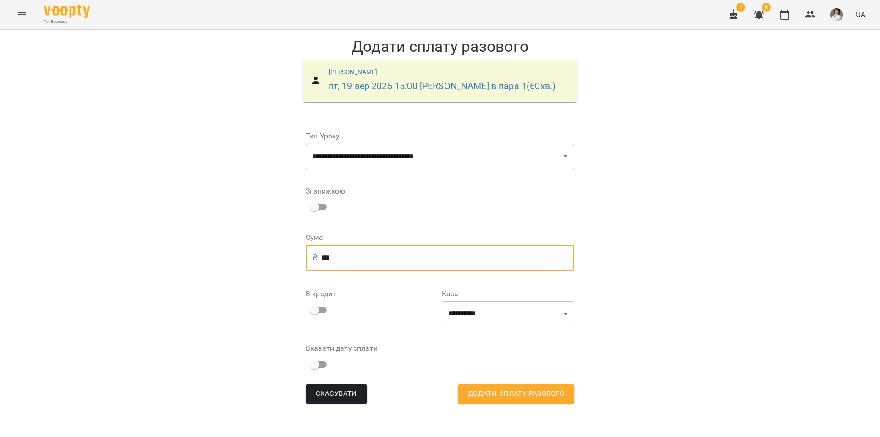
drag, startPoint x: 326, startPoint y: 259, endPoint x: 335, endPoint y: 258, distance: 9.2
click at [329, 258] on input "***" at bounding box center [447, 258] width 253 height 26
type input "***"
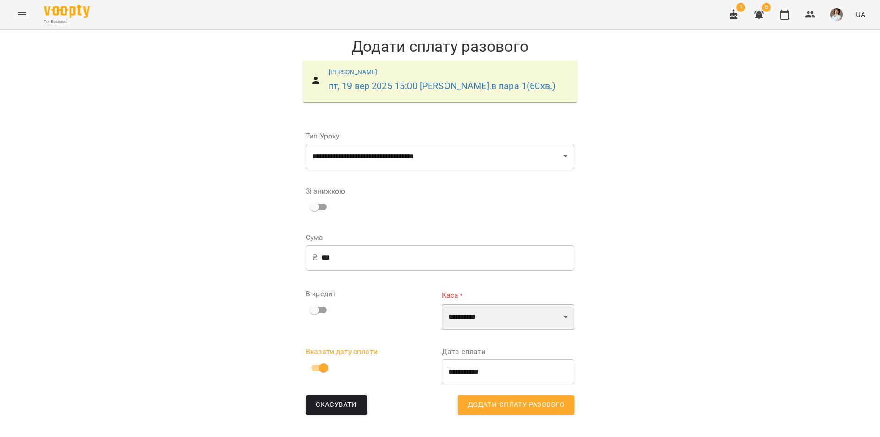
click at [505, 319] on select "**********" at bounding box center [508, 317] width 132 height 26
select select "****"
click at [442, 304] on select "**********" at bounding box center [508, 317] width 132 height 26
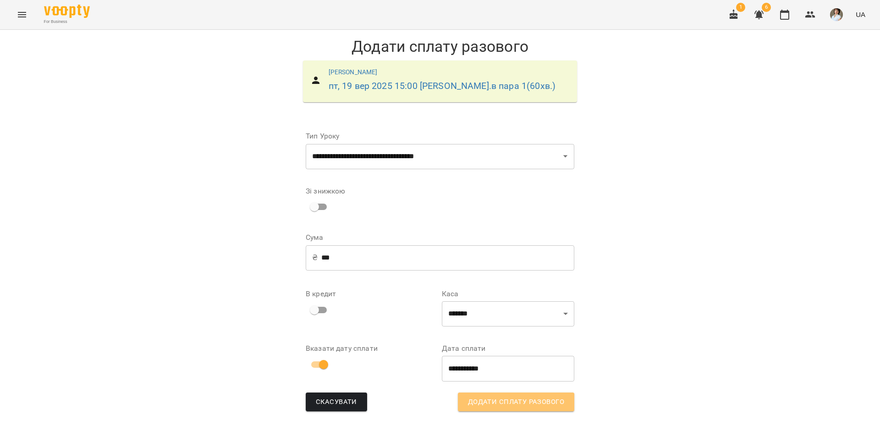
click at [513, 402] on span "Додати сплату разового" at bounding box center [516, 402] width 96 height 12
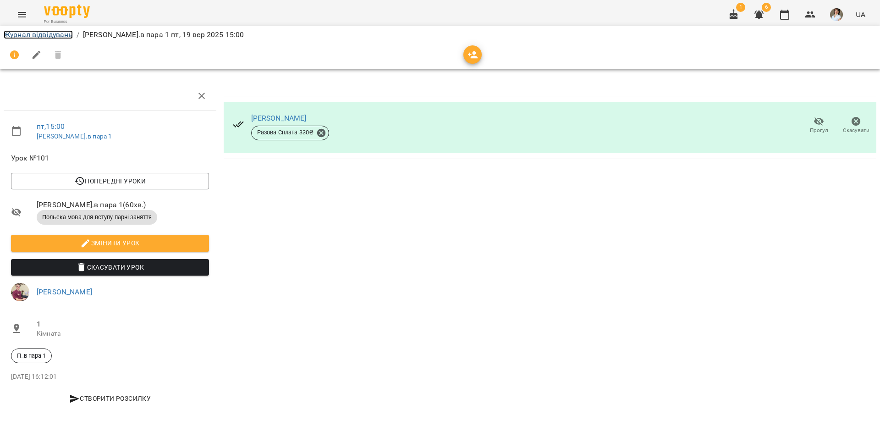
click at [35, 37] on link "Журнал відвідувань" at bounding box center [38, 34] width 69 height 9
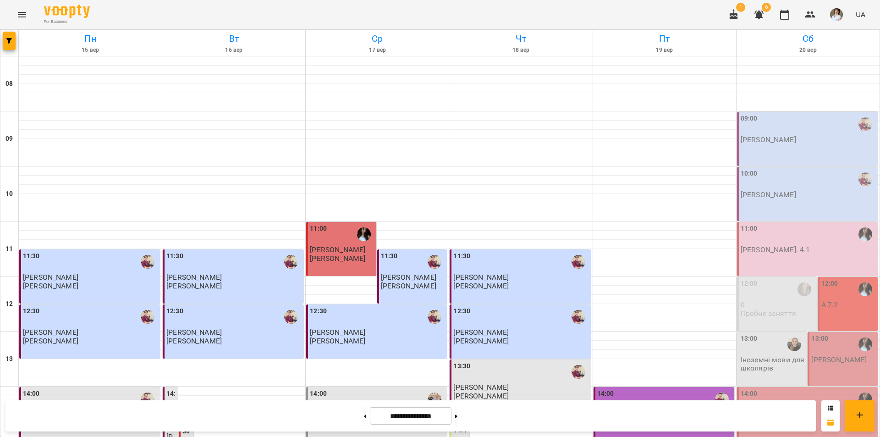
scroll to position [275, 0]
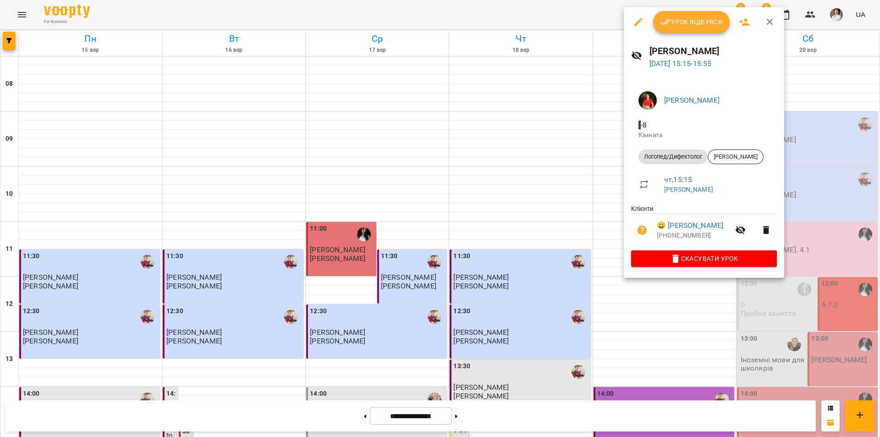
click at [677, 24] on span "Урок відбувся" at bounding box center [691, 21] width 62 height 11
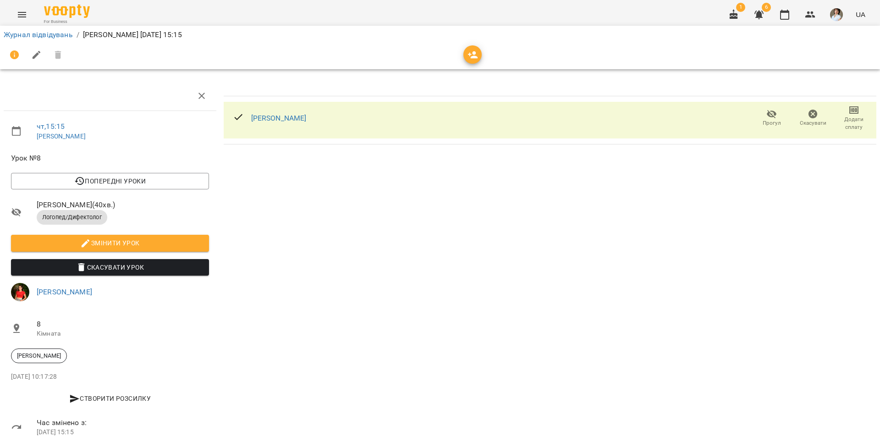
click at [848, 115] on icon "button" at bounding box center [853, 109] width 11 height 11
click at [810, 110] on li "Додати сплату разового" at bounding box center [823, 110] width 99 height 16
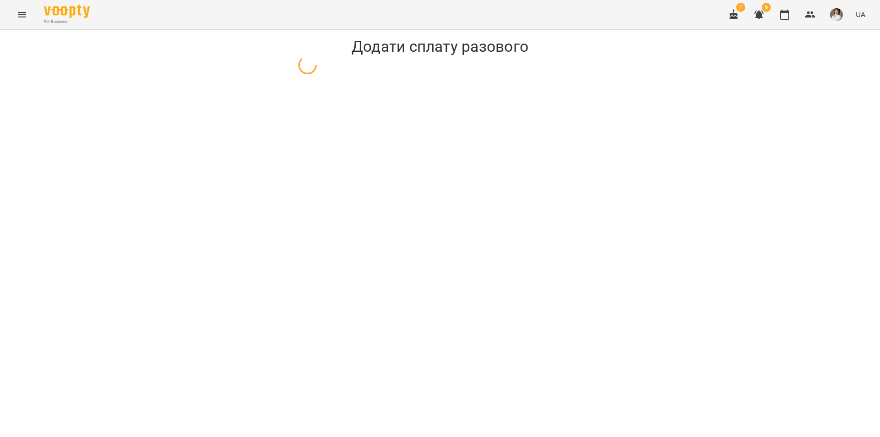
select select "**********"
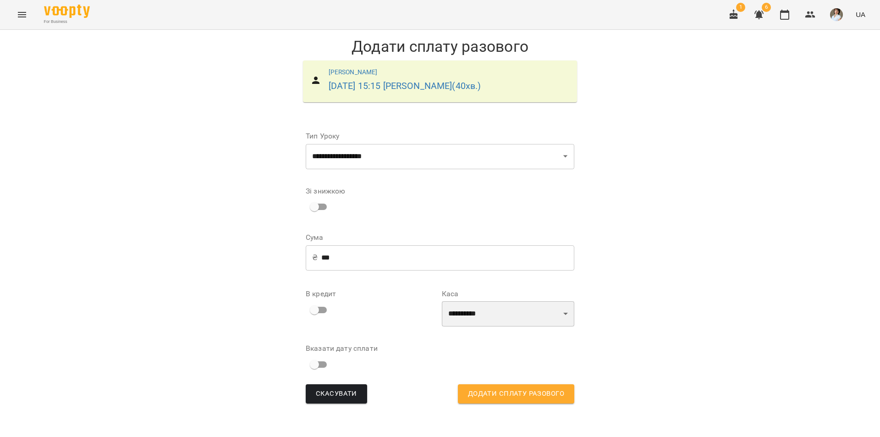
click at [529, 316] on select "**********" at bounding box center [508, 314] width 132 height 26
select select "****"
click at [442, 301] on select "**********" at bounding box center [508, 314] width 132 height 26
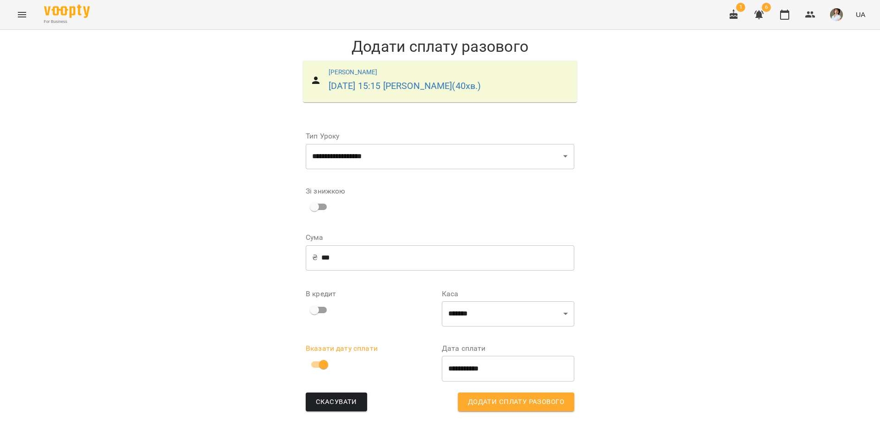
click at [516, 405] on span "Додати сплату разового" at bounding box center [516, 402] width 96 height 12
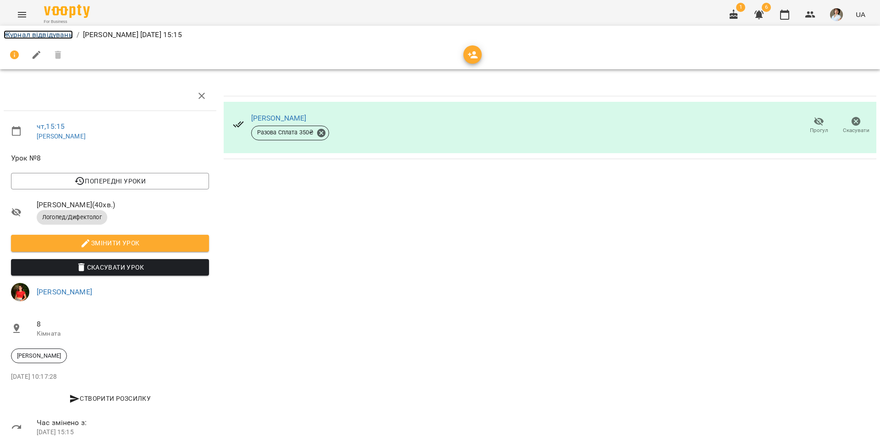
click at [53, 36] on link "Журнал відвідувань" at bounding box center [38, 34] width 69 height 9
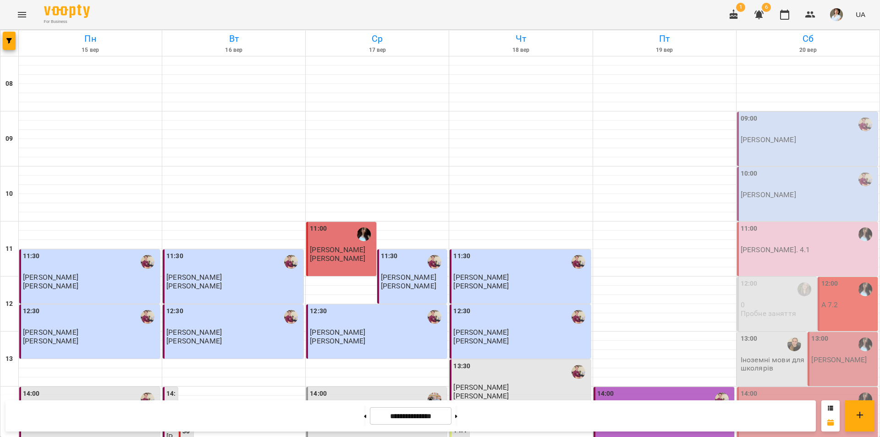
scroll to position [321, 0]
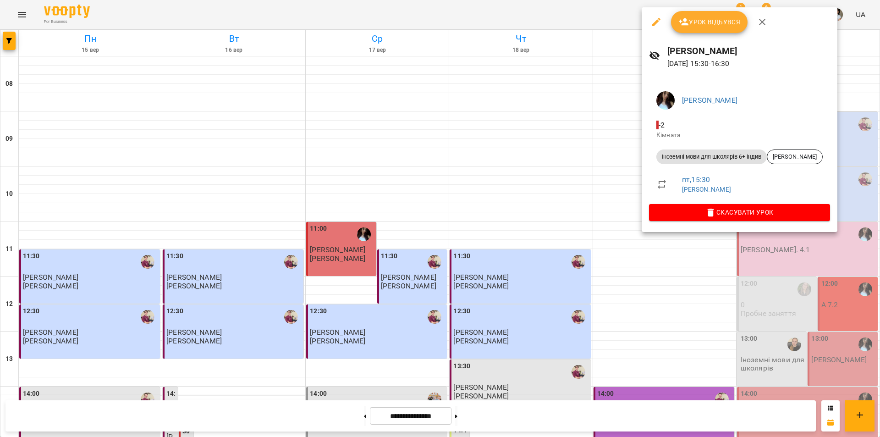
click at [712, 24] on span "Урок відбувся" at bounding box center [709, 21] width 62 height 11
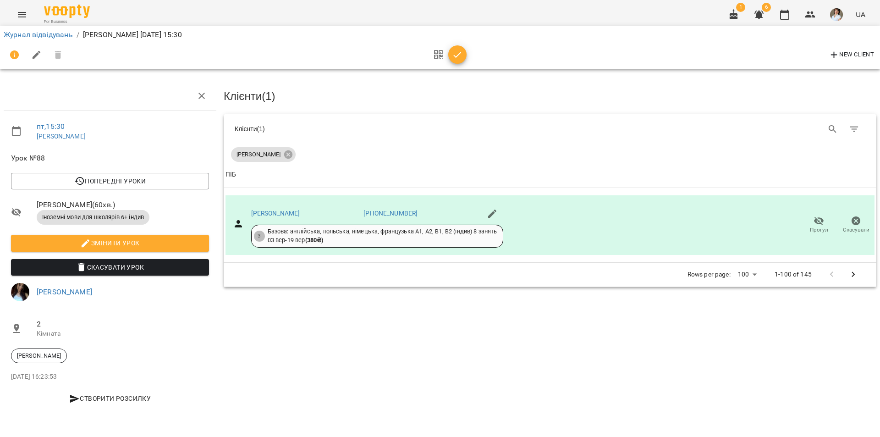
click at [458, 57] on icon "button" at bounding box center [457, 54] width 11 height 11
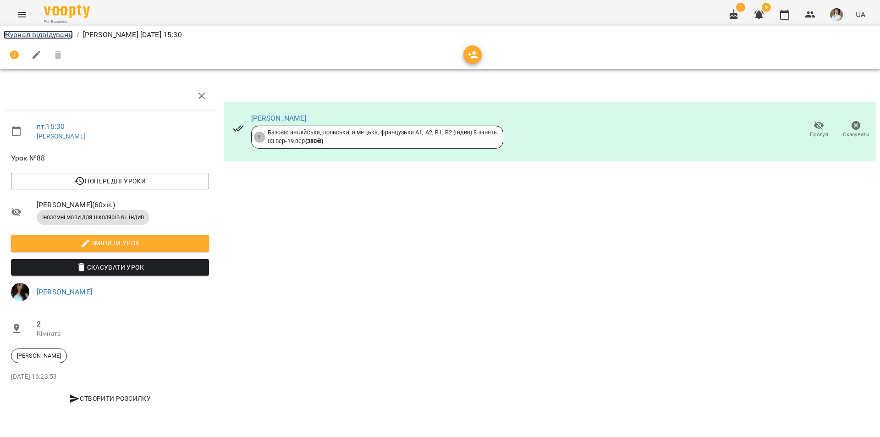
click at [49, 34] on link "Журнал відвідувань" at bounding box center [38, 34] width 69 height 9
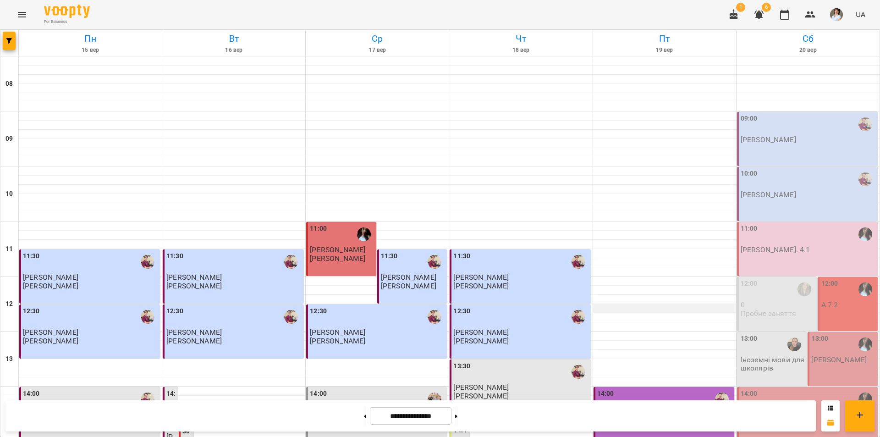
scroll to position [367, 0]
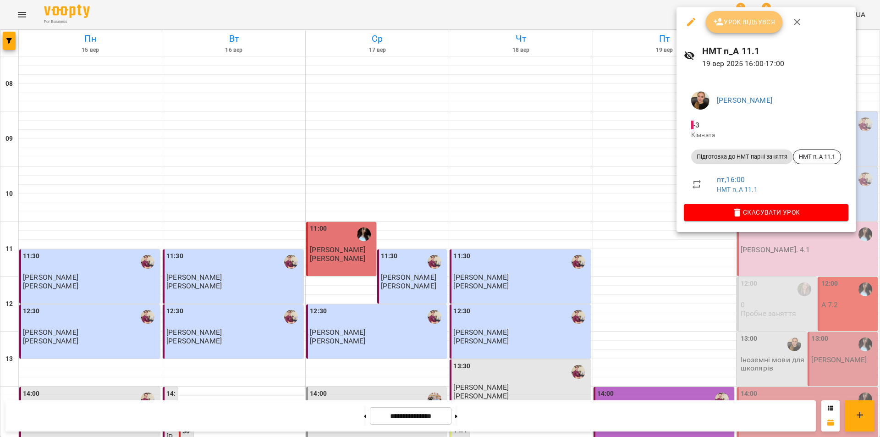
click at [736, 23] on span "Урок відбувся" at bounding box center [744, 21] width 62 height 11
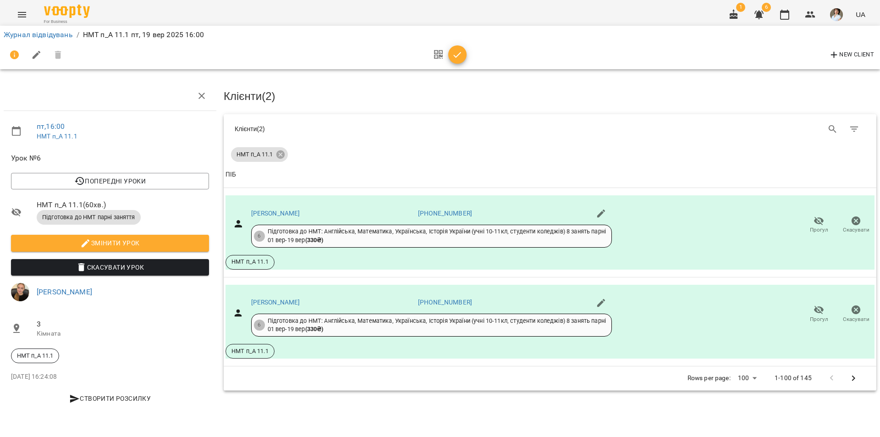
drag, startPoint x: 460, startPoint y: 56, endPoint x: 456, endPoint y: 58, distance: 4.8
click at [460, 56] on icon "button" at bounding box center [457, 54] width 11 height 11
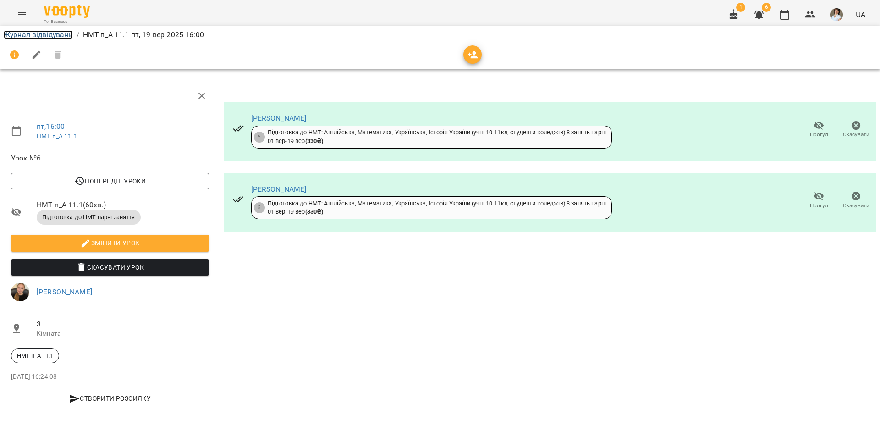
click at [63, 37] on link "Журнал відвідувань" at bounding box center [38, 34] width 69 height 9
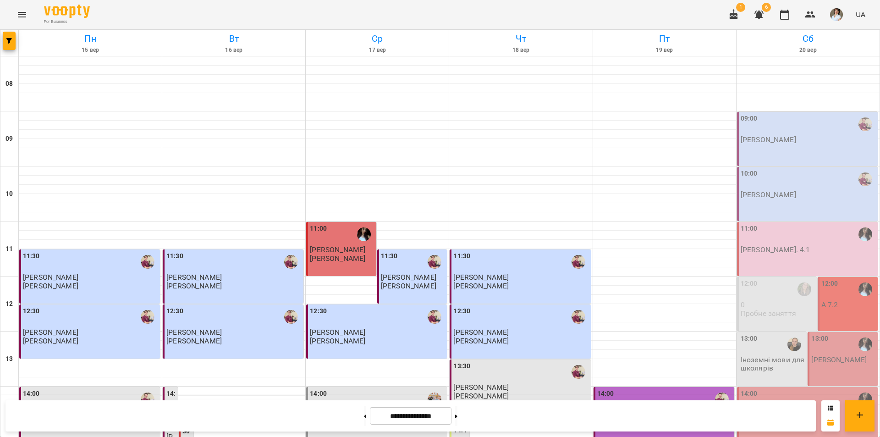
scroll to position [367, 0]
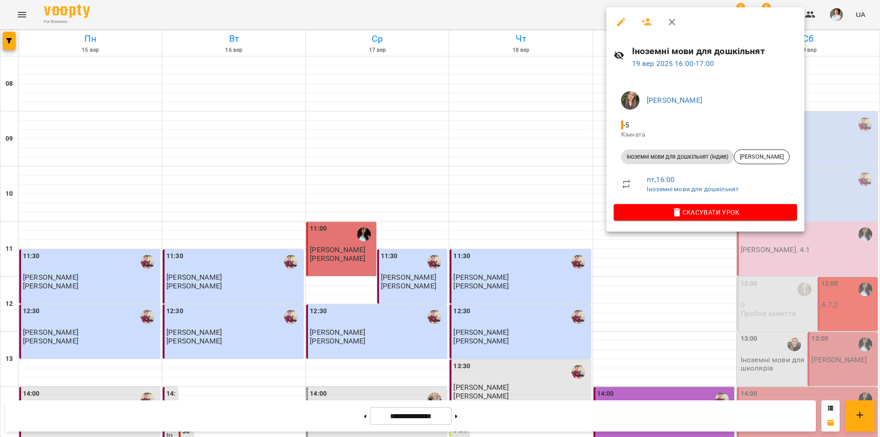
click at [598, 169] on div at bounding box center [440, 218] width 880 height 437
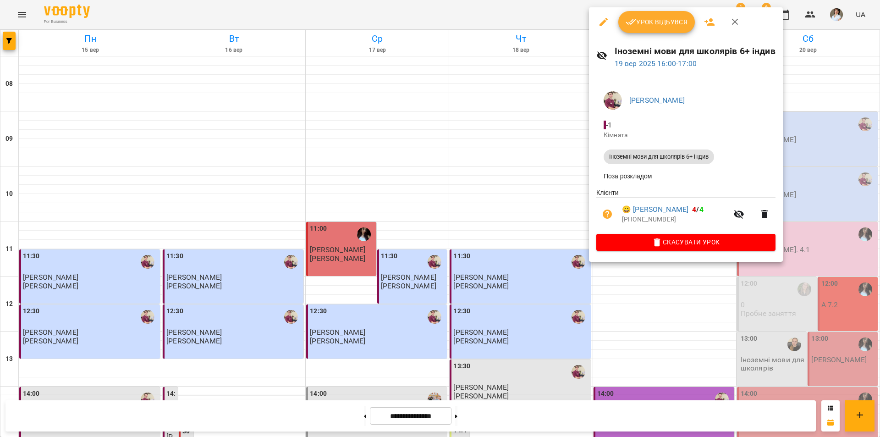
click at [658, 25] on span "Урок відбувся" at bounding box center [657, 21] width 62 height 11
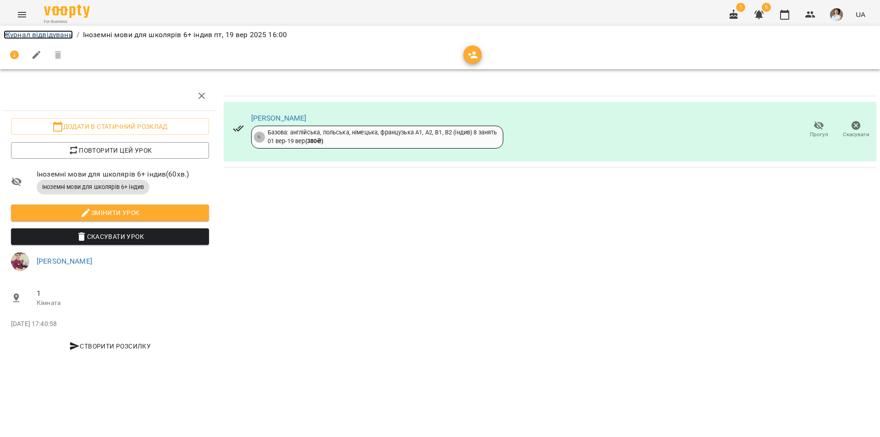
click at [52, 35] on link "Журнал відвідувань" at bounding box center [38, 34] width 69 height 9
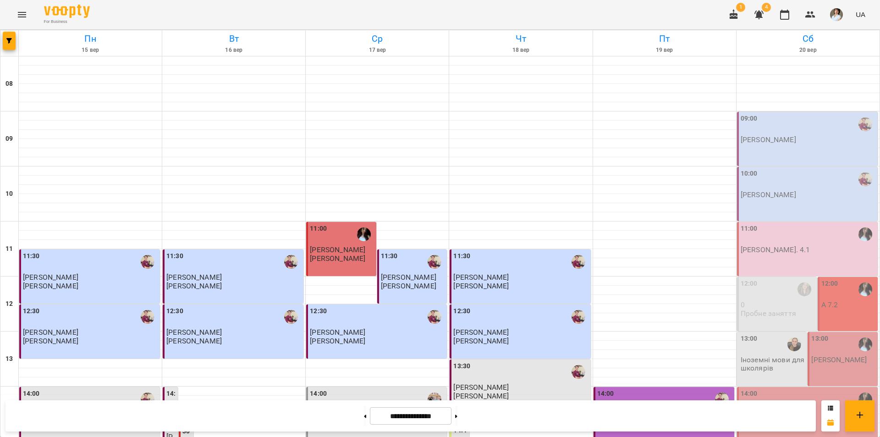
scroll to position [367, 0]
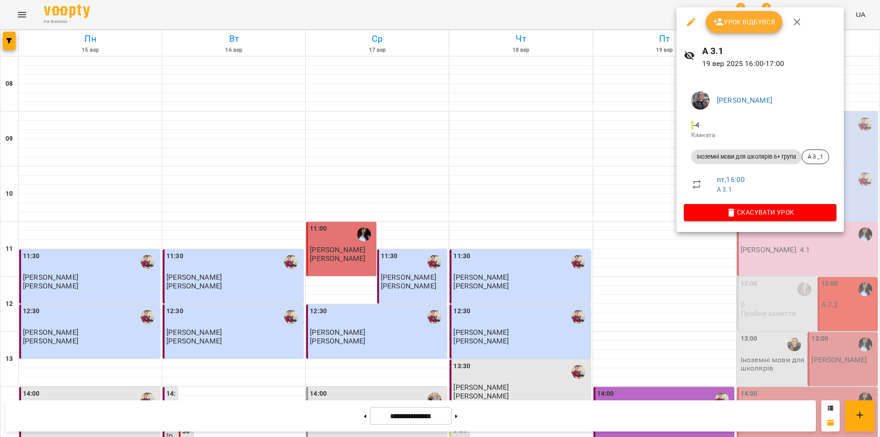
click at [725, 23] on span "Урок відбувся" at bounding box center [744, 21] width 62 height 11
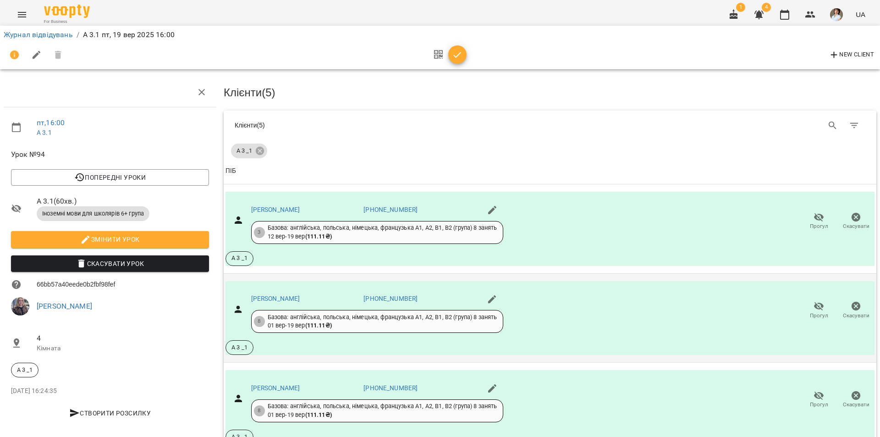
scroll to position [211, 0]
click at [814, 391] on icon "button" at bounding box center [819, 395] width 10 height 9
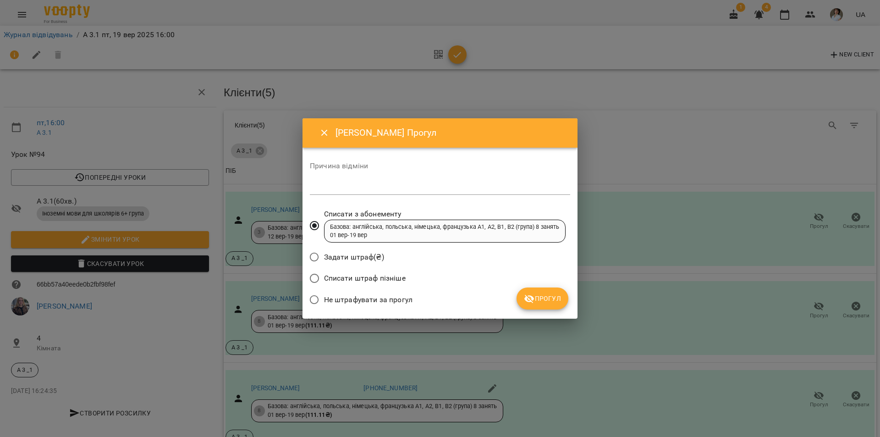
click at [359, 185] on textarea at bounding box center [440, 187] width 260 height 9
type textarea "***"
click at [536, 302] on span "Прогул" at bounding box center [542, 298] width 37 height 11
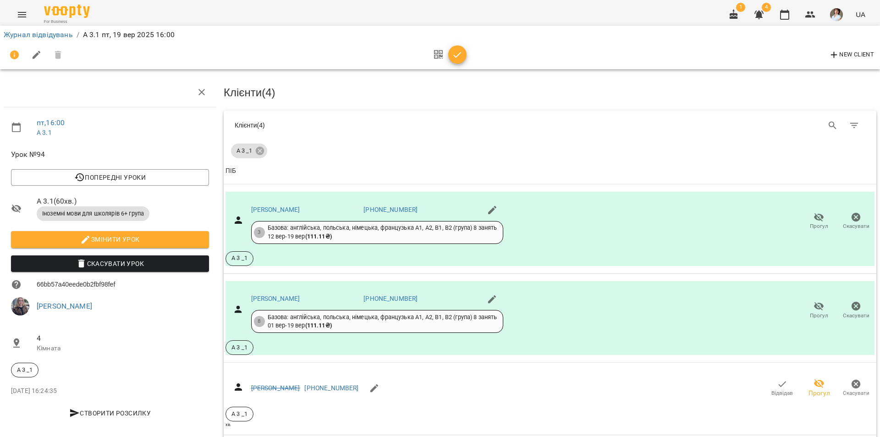
click at [845, 351] on li "Додати сплату разового" at bounding box center [823, 349] width 99 height 16
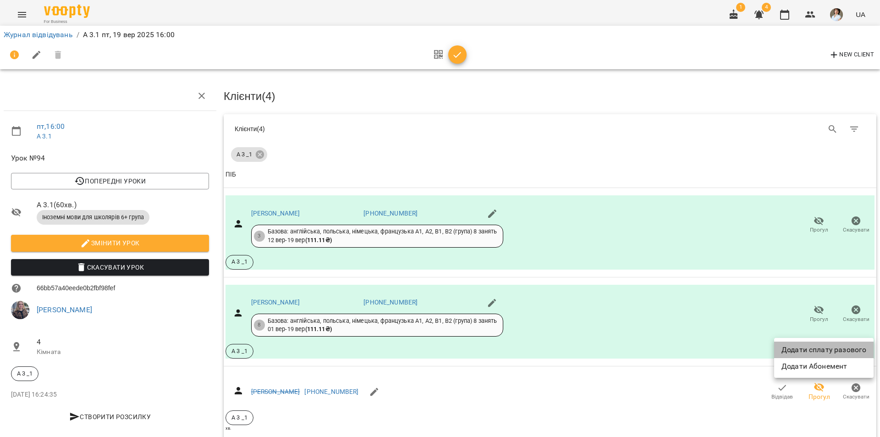
select select "**********"
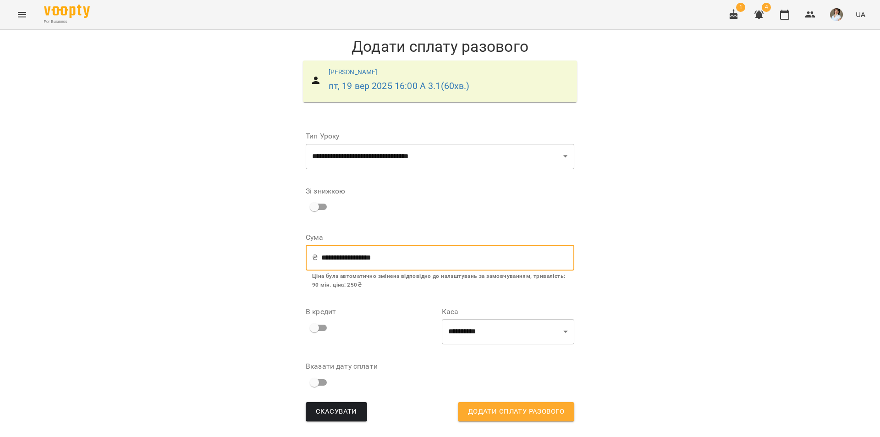
drag, startPoint x: 395, startPoint y: 257, endPoint x: 328, endPoint y: 258, distance: 66.5
click at [328, 258] on input "**********" at bounding box center [447, 258] width 253 height 26
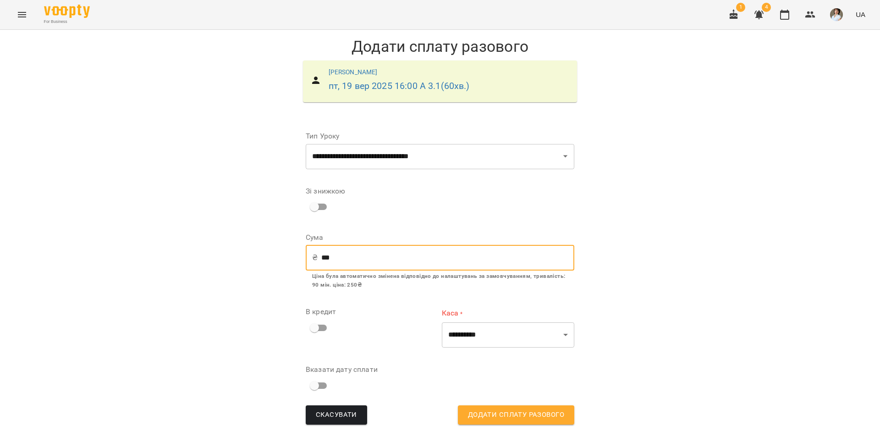
type input "***"
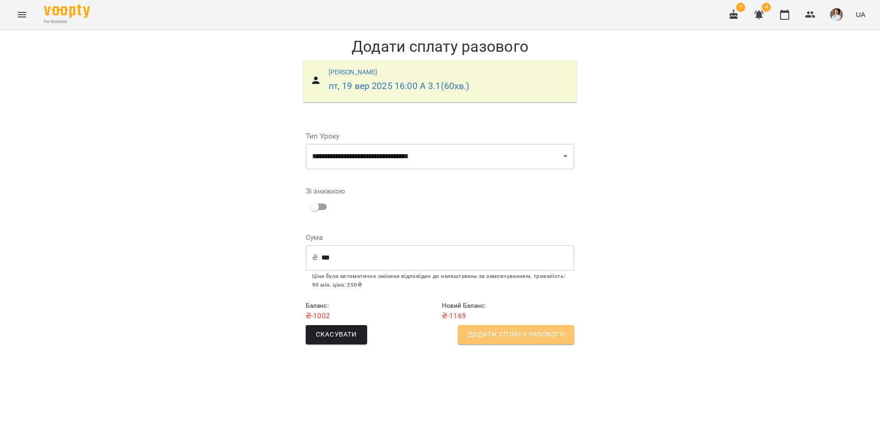
click at [532, 336] on span "Додати сплату разового" at bounding box center [516, 335] width 96 height 12
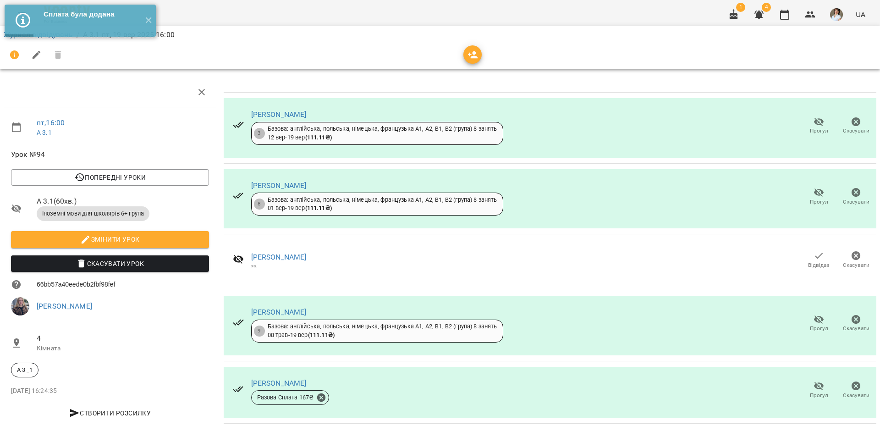
scroll to position [10, 0]
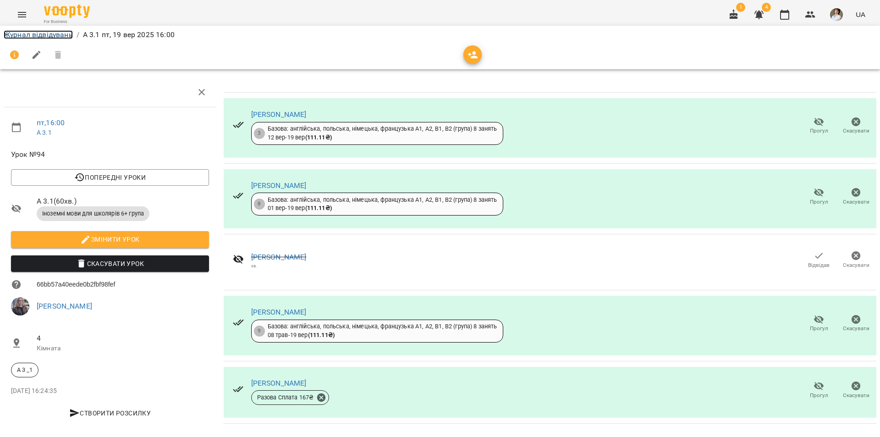
click at [55, 35] on link "Журнал відвідувань" at bounding box center [38, 34] width 69 height 9
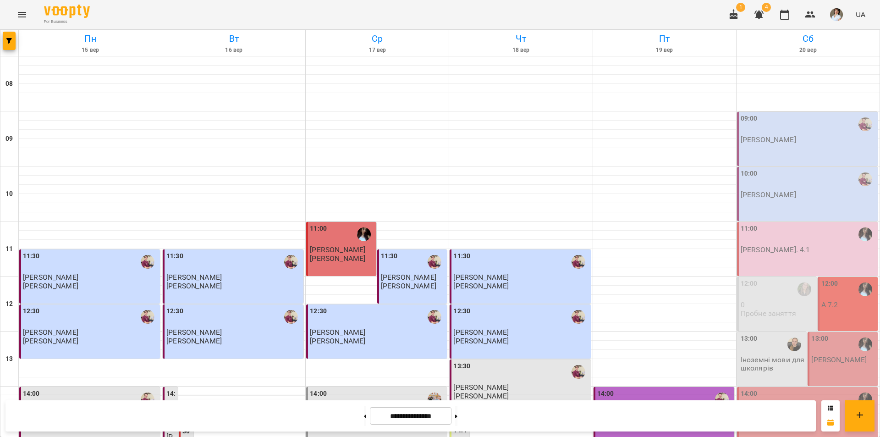
scroll to position [367, 0]
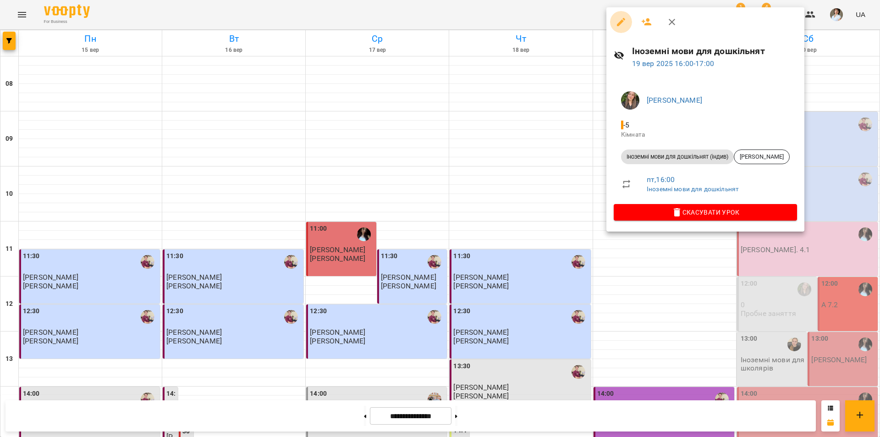
click at [617, 23] on icon "button" at bounding box center [620, 21] width 11 height 11
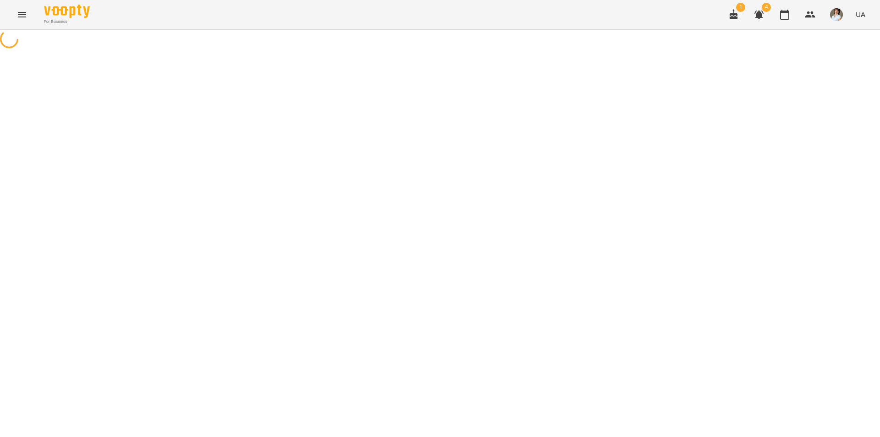
select select "**********"
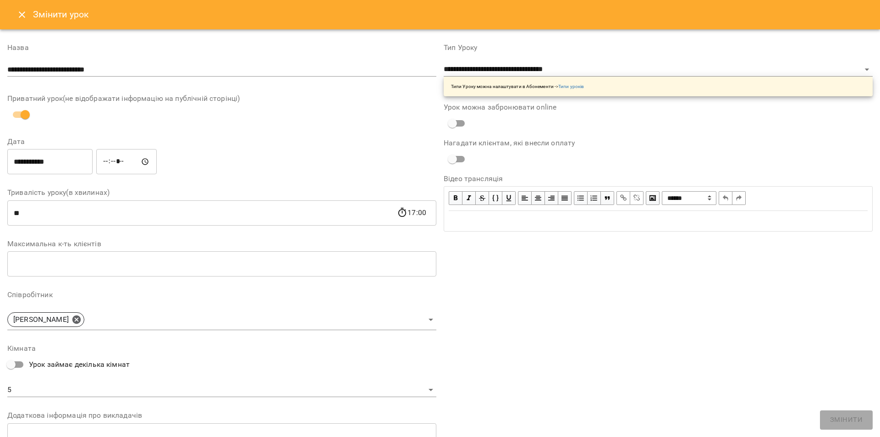
click at [21, 12] on icon "Close" at bounding box center [21, 14] width 11 height 11
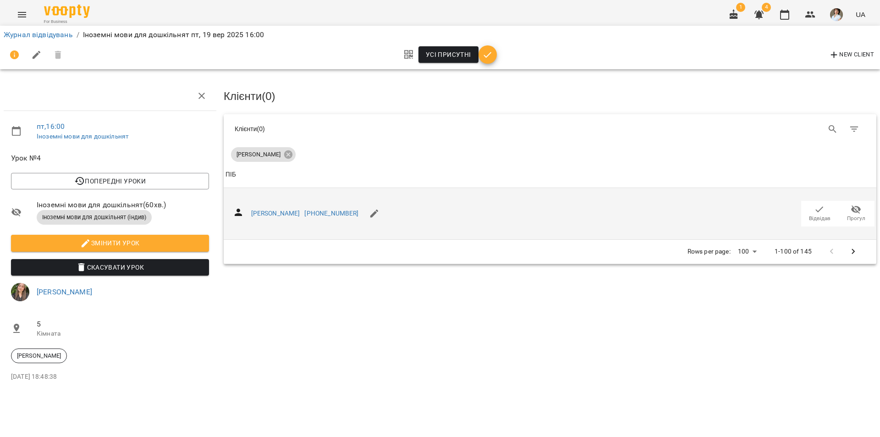
click at [820, 212] on icon "button" at bounding box center [819, 209] width 11 height 11
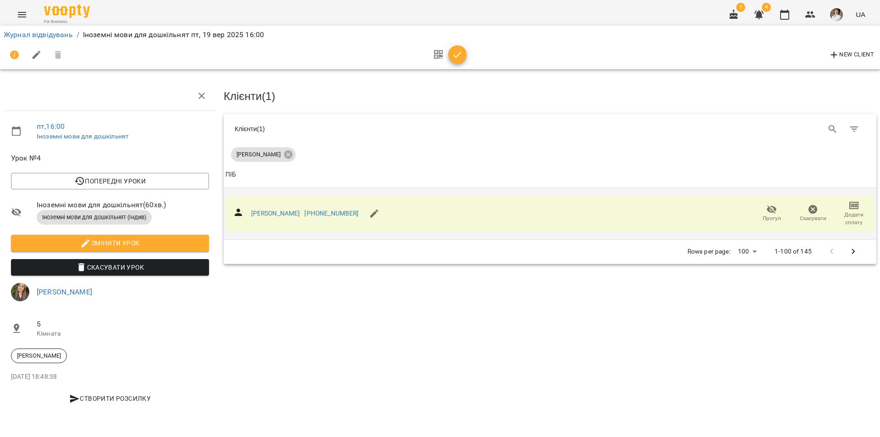
click at [855, 207] on icon "button" at bounding box center [853, 205] width 9 height 7
click at [845, 207] on li "Додати сплату разового" at bounding box center [823, 204] width 99 height 16
select select "**********"
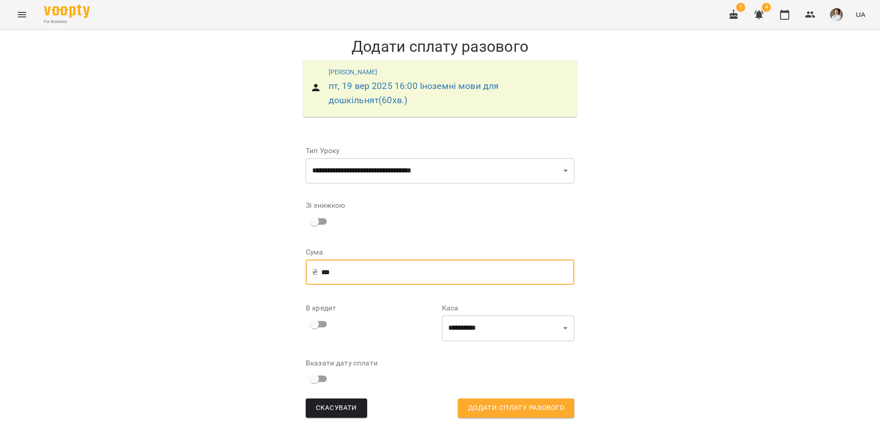
click at [328, 270] on input "***" at bounding box center [447, 272] width 253 height 26
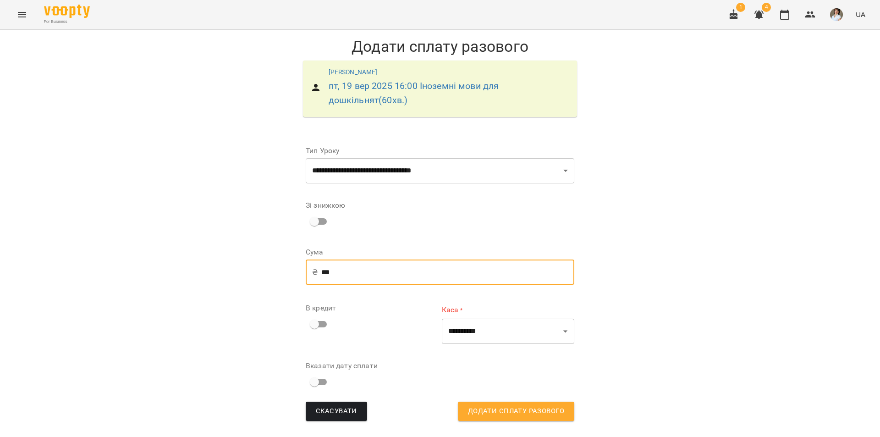
type input "***"
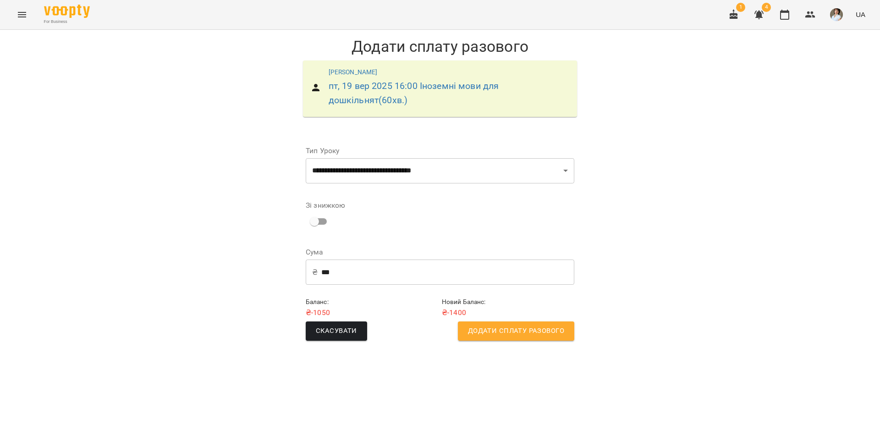
click at [525, 330] on span "Додати сплату разового" at bounding box center [516, 331] width 96 height 12
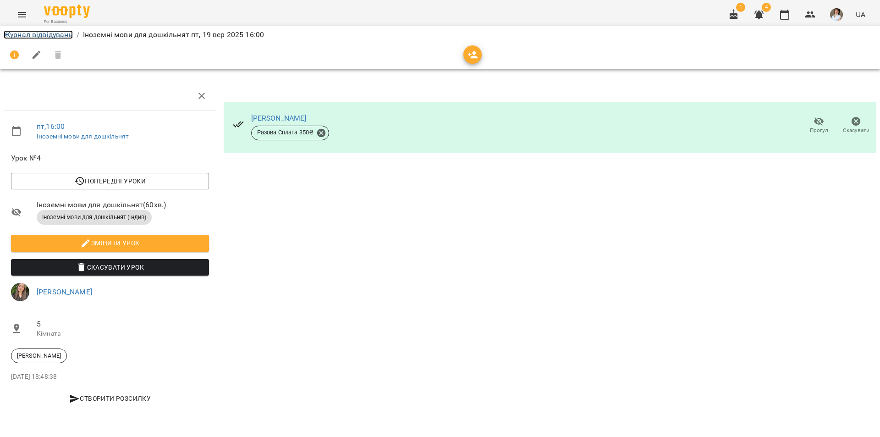
click at [48, 32] on link "Журнал відвідувань" at bounding box center [38, 34] width 69 height 9
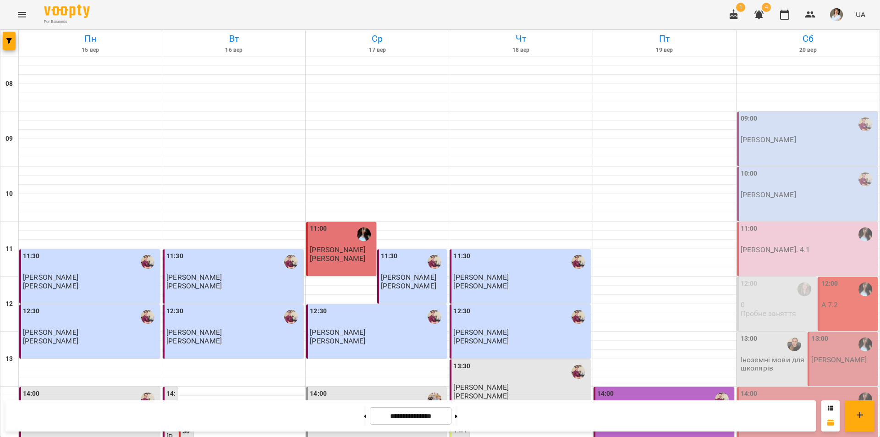
scroll to position [321, 0]
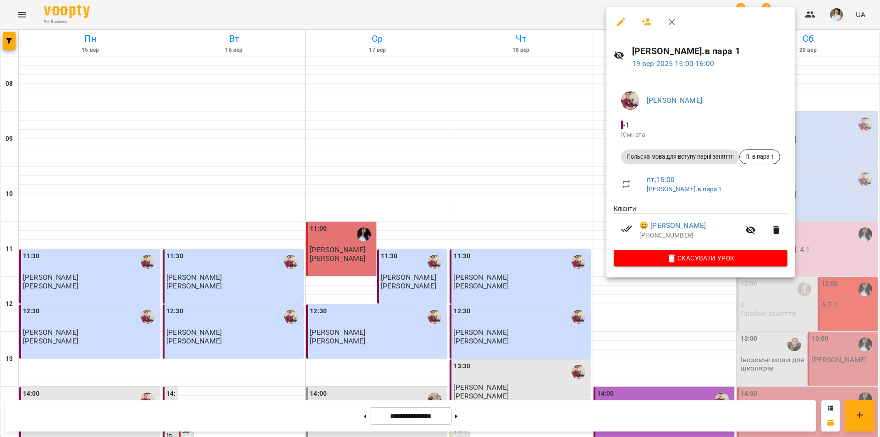
click at [792, 352] on div at bounding box center [440, 218] width 880 height 437
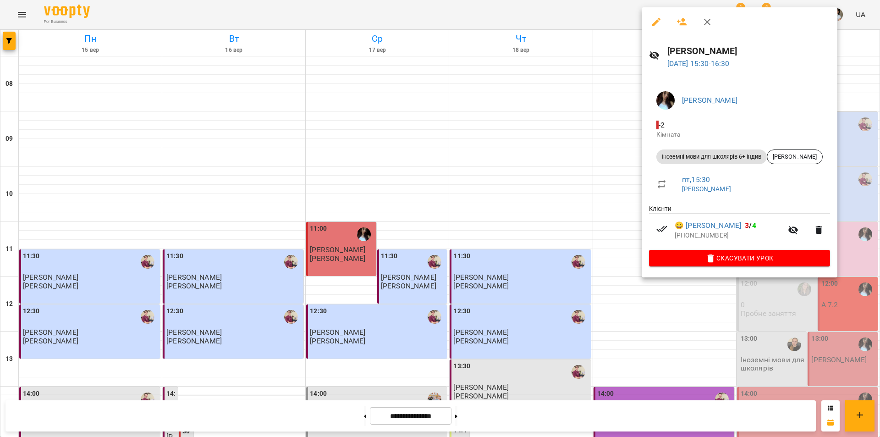
click at [766, 288] on div at bounding box center [440, 218] width 880 height 437
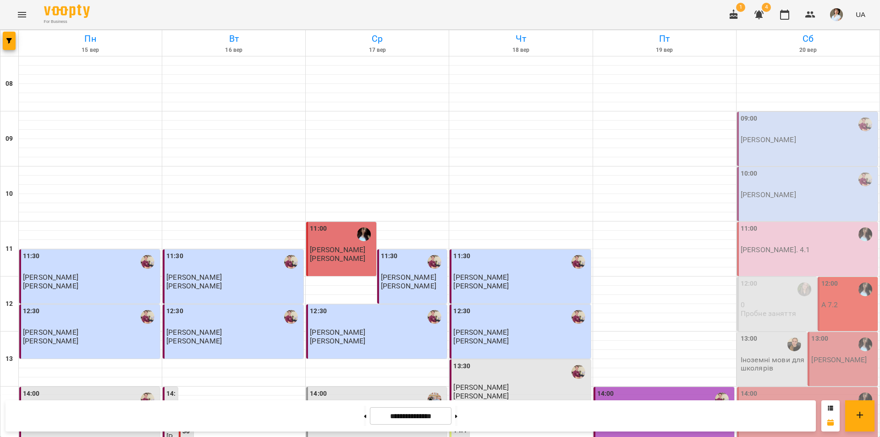
scroll to position [367, 0]
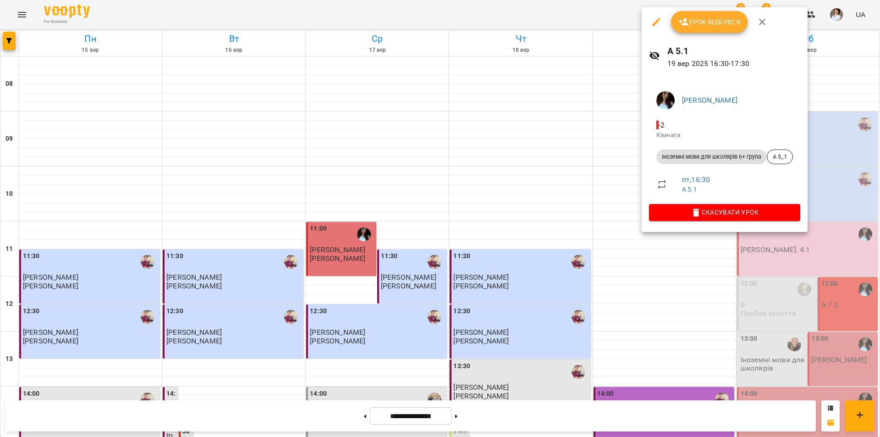
click at [771, 269] on div at bounding box center [440, 218] width 880 height 437
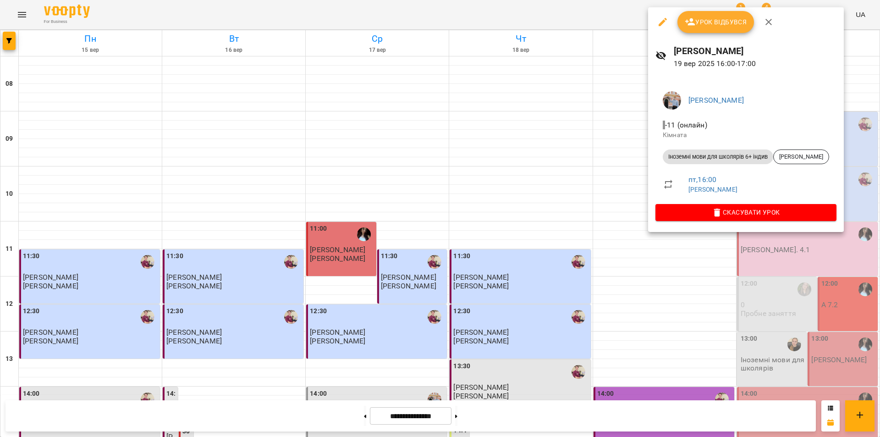
drag, startPoint x: 813, startPoint y: 296, endPoint x: 813, endPoint y: 301, distance: 5.0
click at [804, 294] on div at bounding box center [440, 218] width 880 height 437
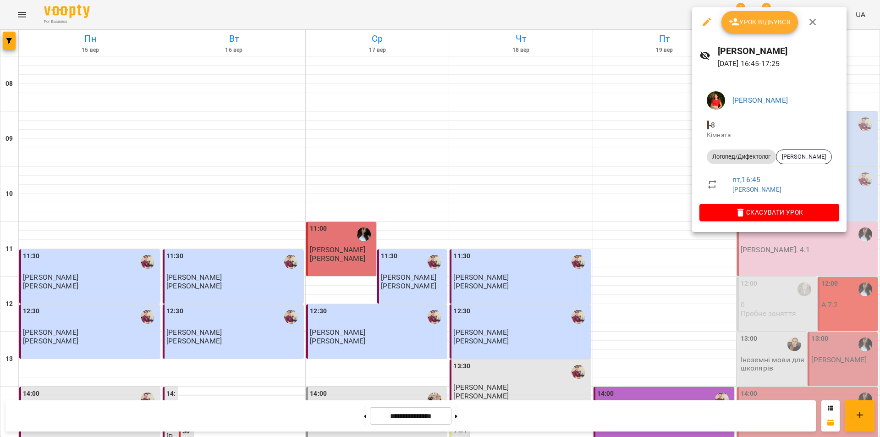
click at [806, 278] on div at bounding box center [440, 218] width 880 height 437
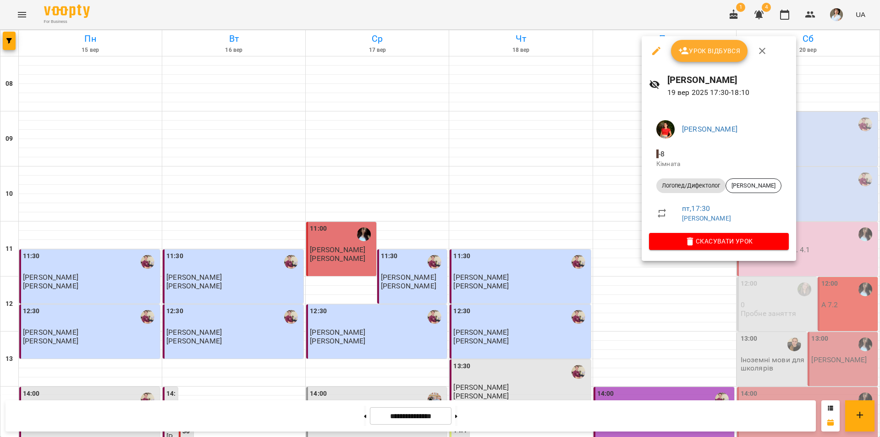
drag, startPoint x: 765, startPoint y: 326, endPoint x: 802, endPoint y: 319, distance: 36.9
click at [768, 326] on div at bounding box center [440, 218] width 880 height 437
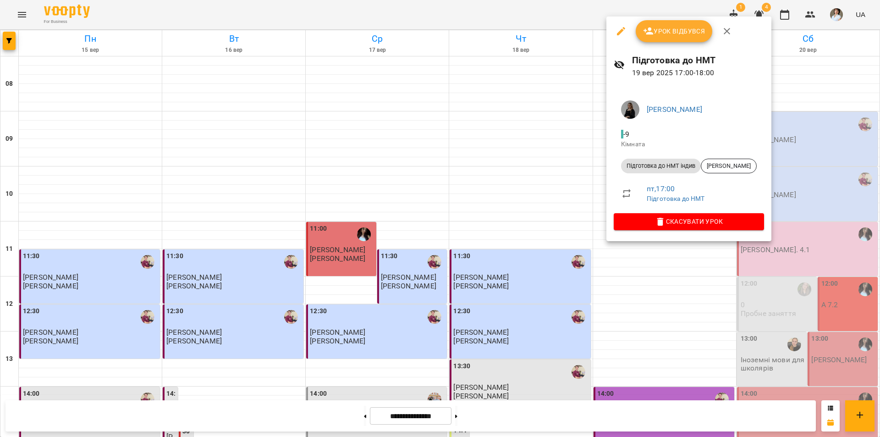
drag, startPoint x: 794, startPoint y: 340, endPoint x: 795, endPoint y: 335, distance: 5.6
click at [794, 338] on div at bounding box center [440, 218] width 880 height 437
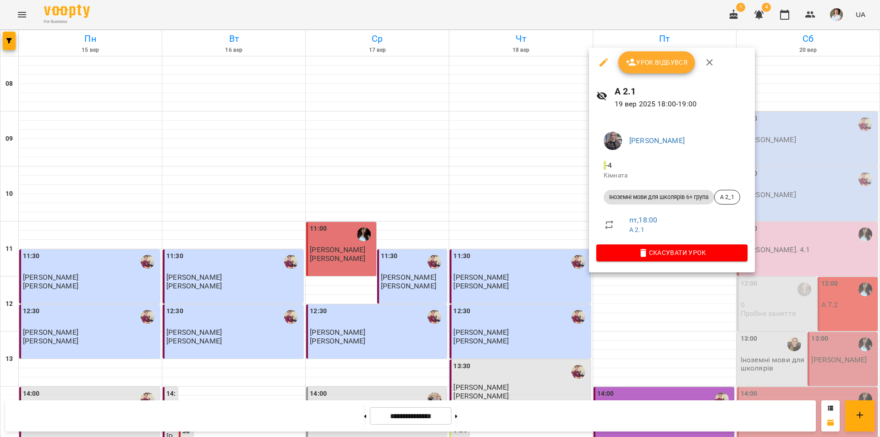
click at [775, 359] on div at bounding box center [440, 218] width 880 height 437
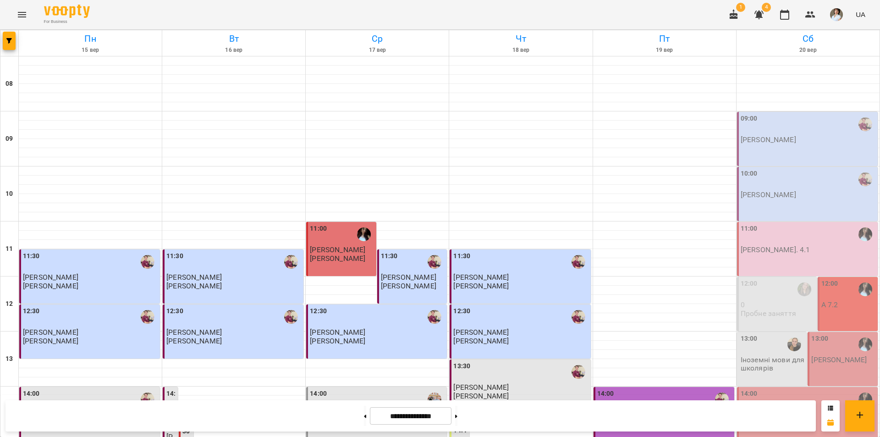
scroll to position [321, 0]
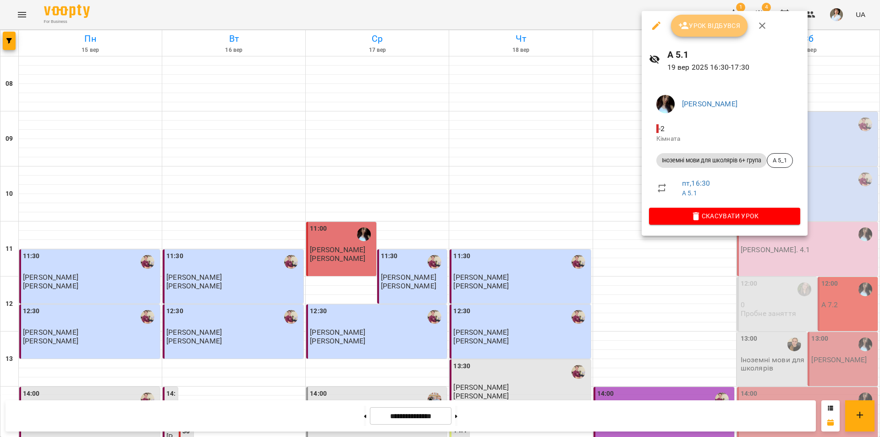
click at [706, 32] on button "Урок відбувся" at bounding box center [709, 26] width 77 height 22
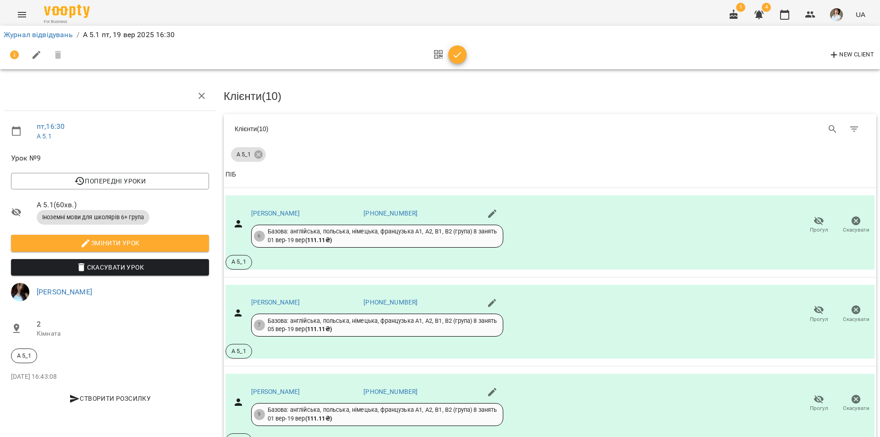
click at [458, 49] on icon "button" at bounding box center [457, 54] width 11 height 11
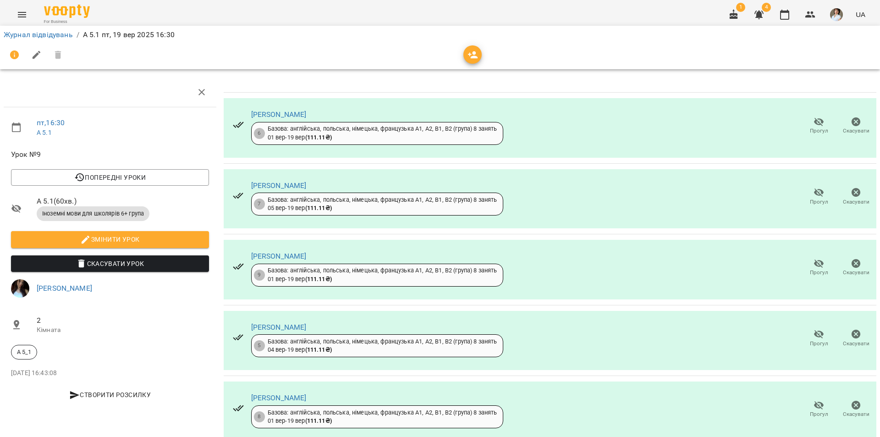
scroll to position [382, 0]
click at [60, 35] on link "Журнал відвідувань" at bounding box center [38, 34] width 69 height 9
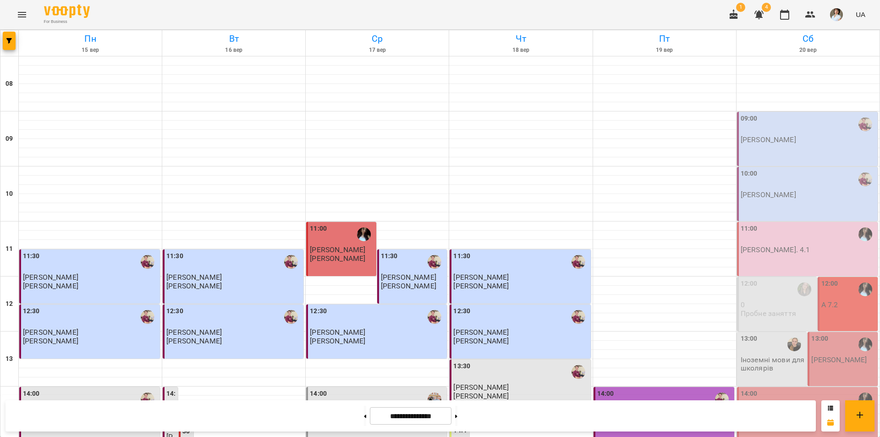
scroll to position [376, 0]
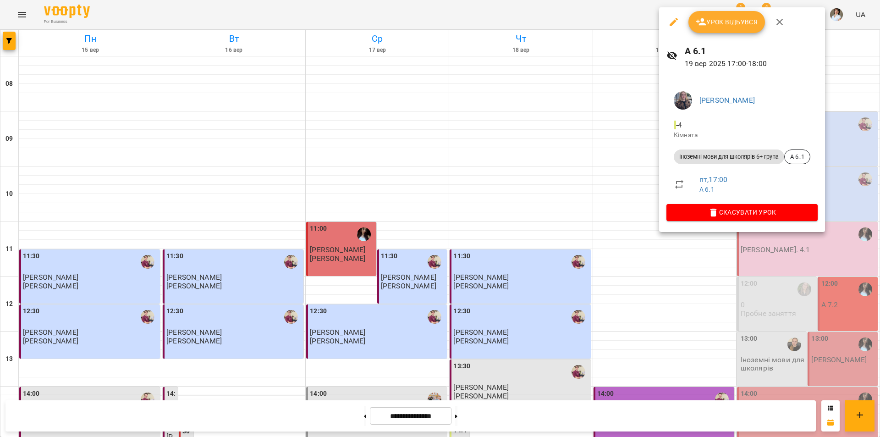
click at [767, 267] on div at bounding box center [440, 218] width 880 height 437
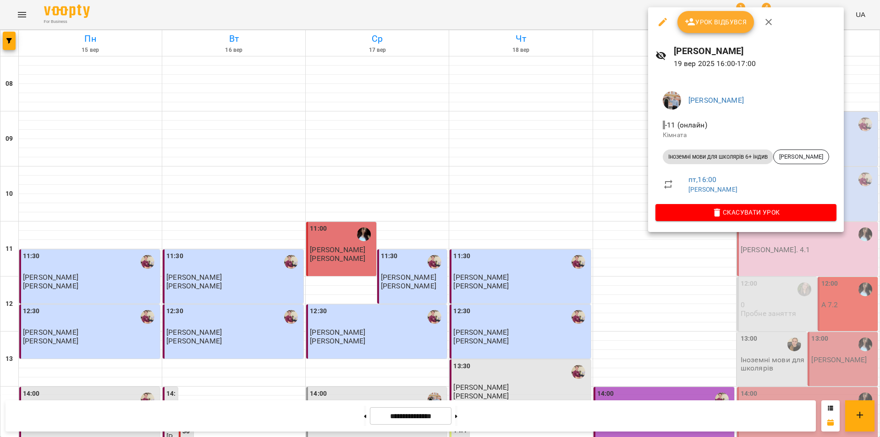
click at [815, 304] on div at bounding box center [440, 218] width 880 height 437
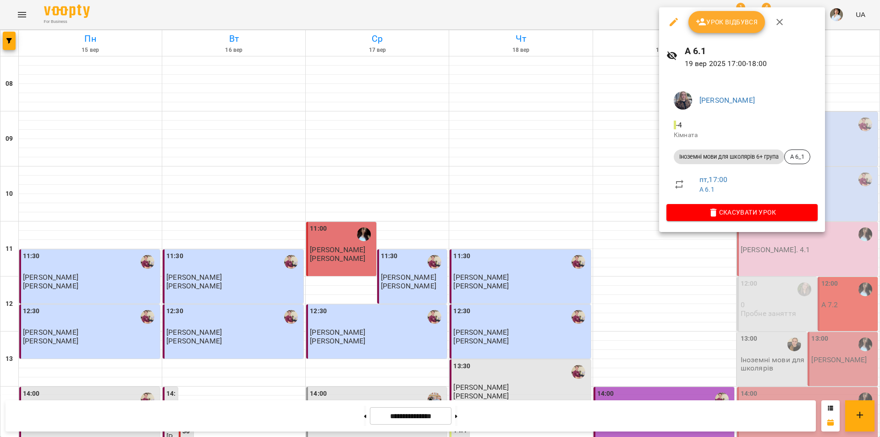
click at [785, 299] on div at bounding box center [440, 218] width 880 height 437
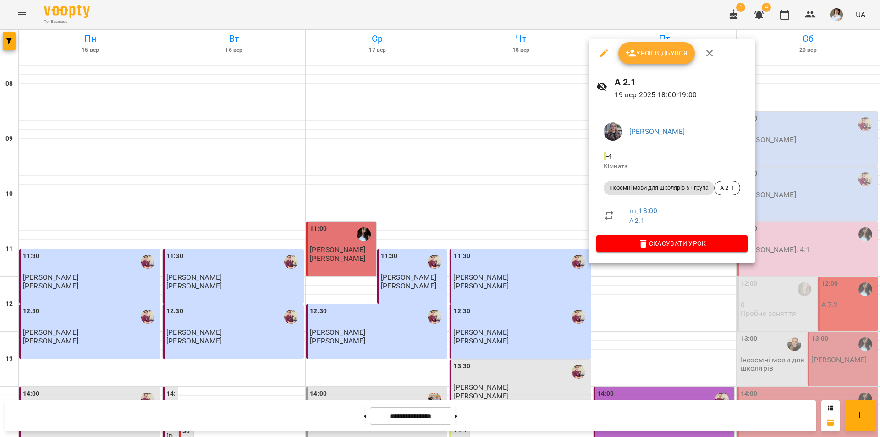
click at [763, 309] on div at bounding box center [440, 218] width 880 height 437
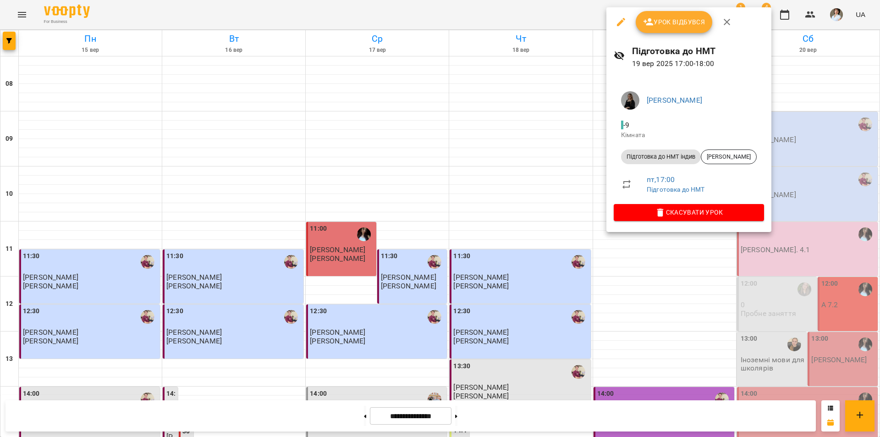
click at [770, 288] on div at bounding box center [440, 218] width 880 height 437
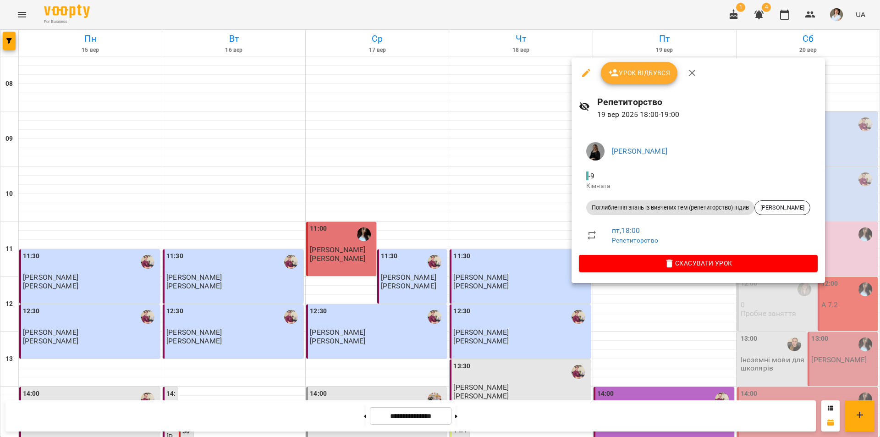
drag, startPoint x: 776, startPoint y: 314, endPoint x: 743, endPoint y: 325, distance: 34.8
click at [773, 314] on div at bounding box center [440, 218] width 880 height 437
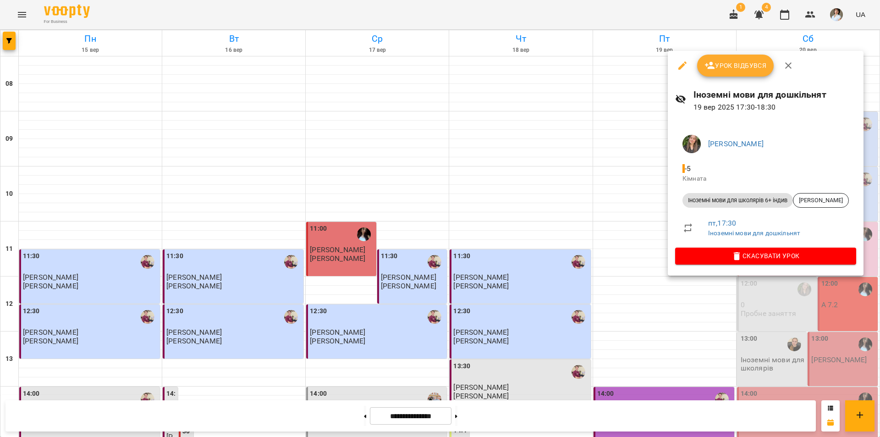
drag, startPoint x: 769, startPoint y: 314, endPoint x: 760, endPoint y: 329, distance: 16.9
click at [768, 314] on div at bounding box center [440, 218] width 880 height 437
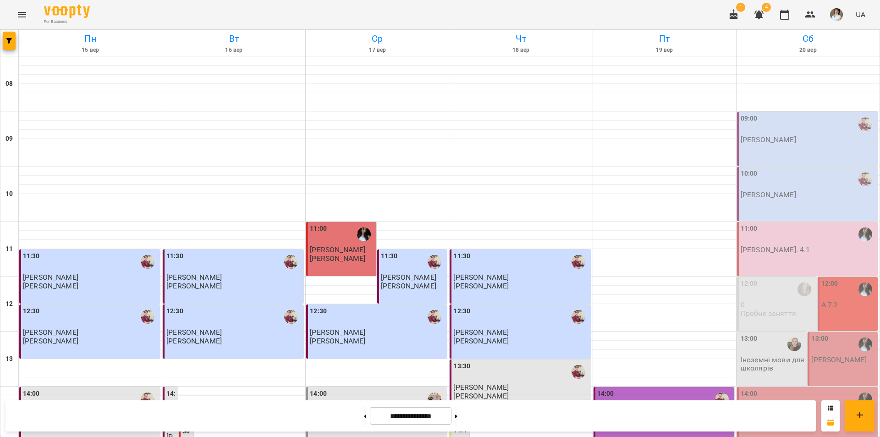
scroll to position [55, 0]
click at [777, 301] on p "0" at bounding box center [778, 305] width 74 height 8
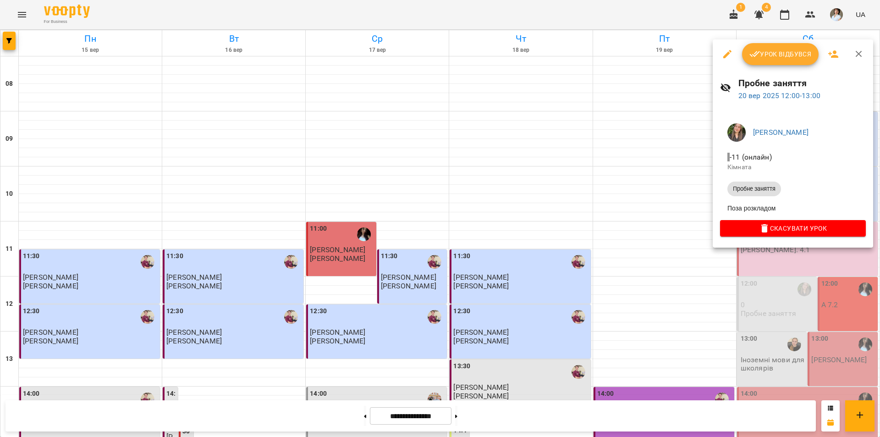
click at [679, 264] on div at bounding box center [440, 218] width 880 height 437
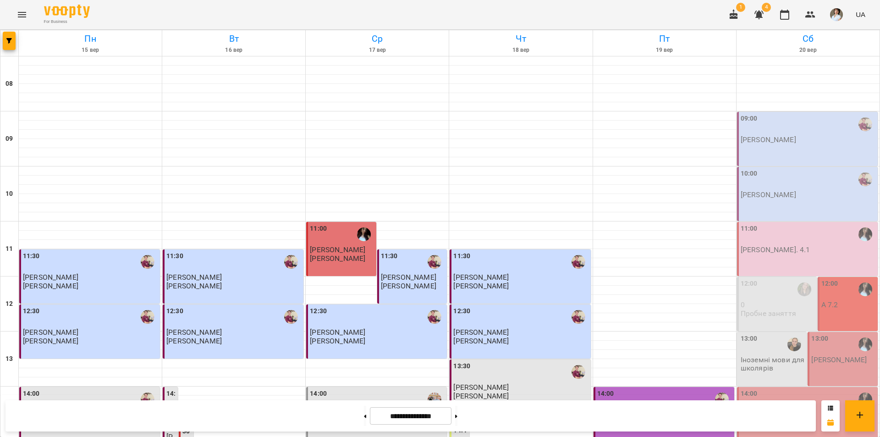
scroll to position [0, 0]
click at [788, 145] on div "09:00 Бойко Дмитро" at bounding box center [807, 139] width 141 height 54
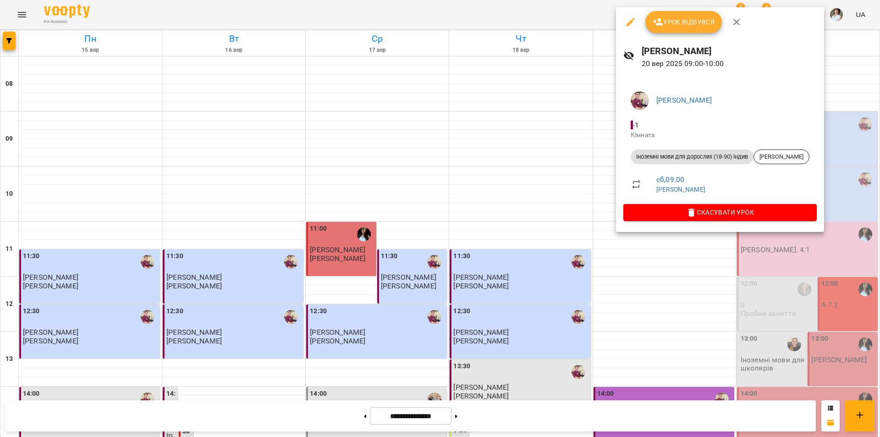
click at [659, 265] on div at bounding box center [440, 218] width 880 height 437
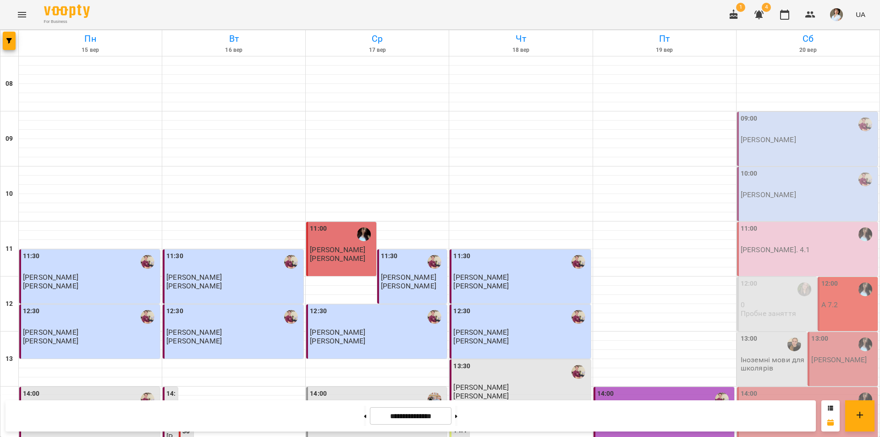
click at [793, 190] on div "10:00" at bounding box center [808, 180] width 135 height 22
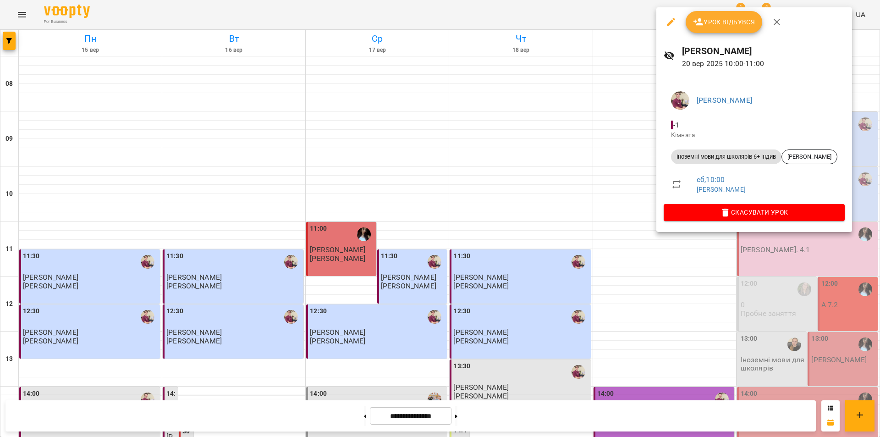
click at [693, 267] on div at bounding box center [440, 218] width 880 height 437
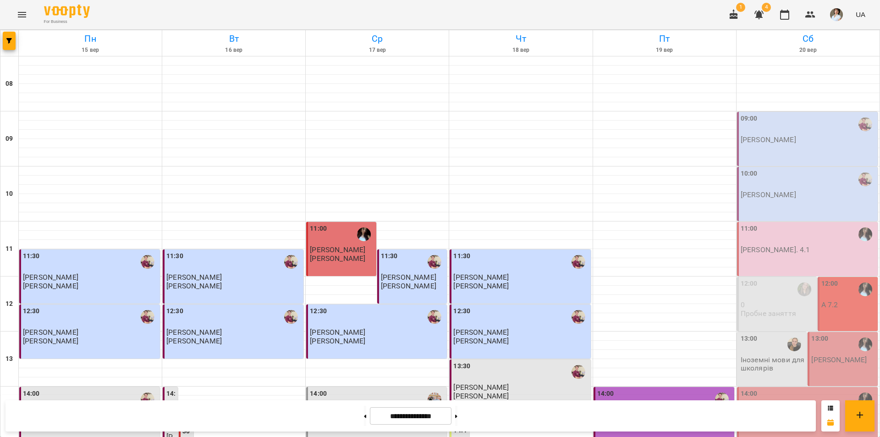
scroll to position [92, 0]
click at [796, 411] on p "[PERSON_NAME]" at bounding box center [768, 415] width 55 height 8
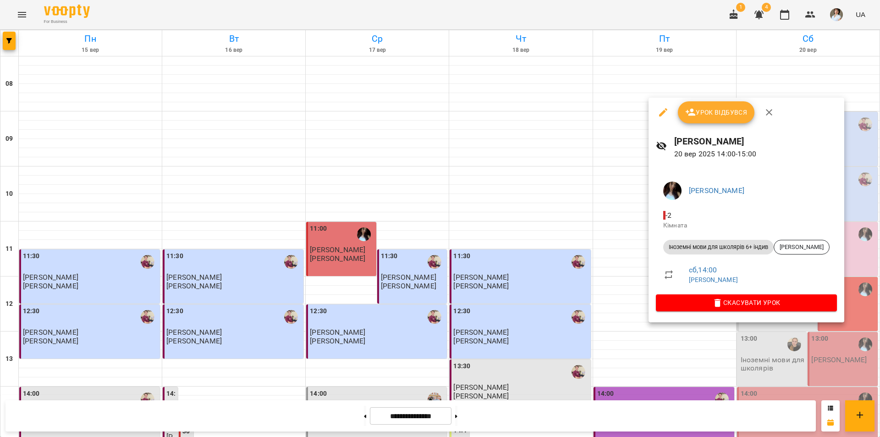
click at [612, 108] on div at bounding box center [440, 218] width 880 height 437
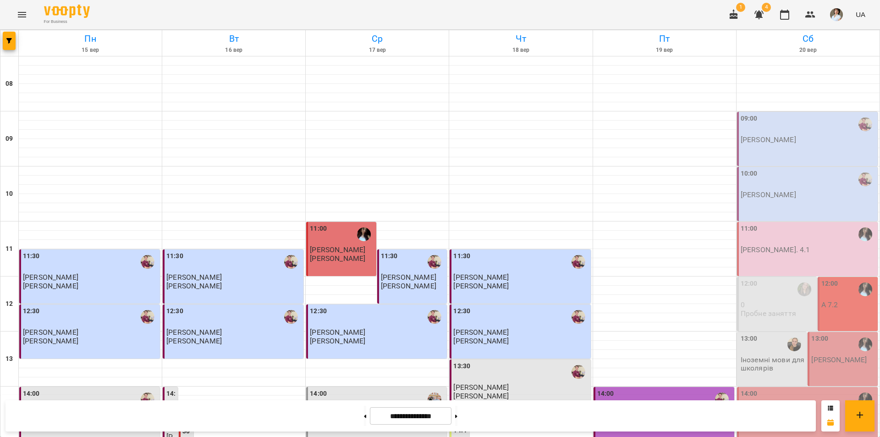
scroll to position [367, 0]
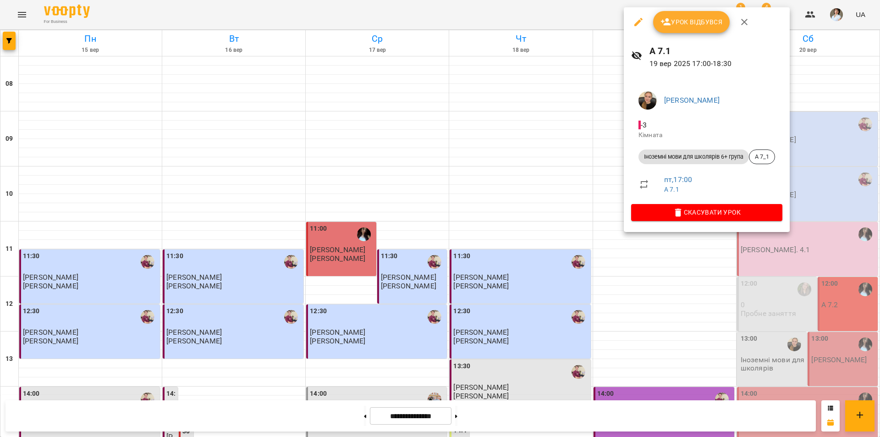
click at [808, 315] on div at bounding box center [440, 218] width 880 height 437
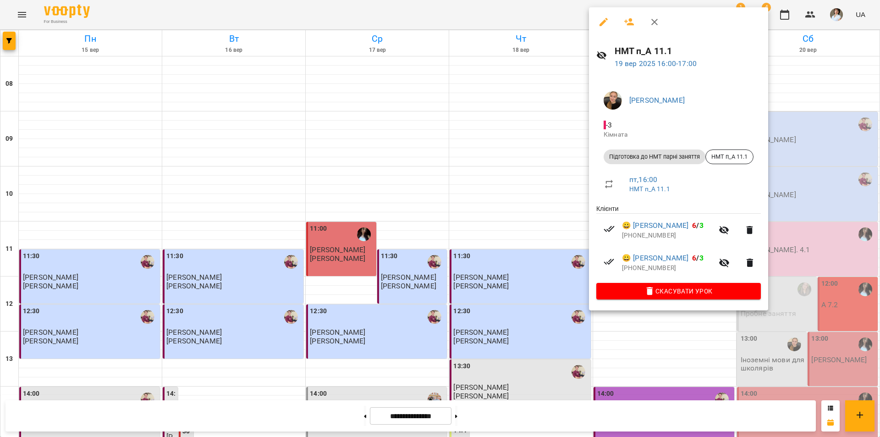
click at [828, 141] on div at bounding box center [440, 218] width 880 height 437
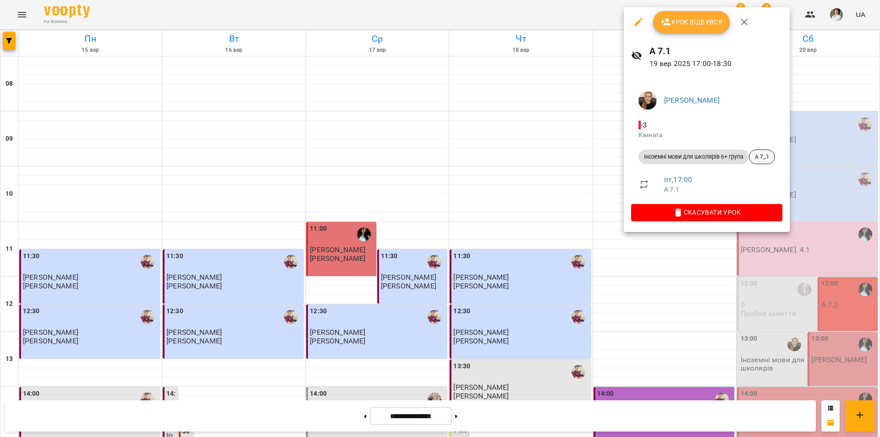
click at [763, 157] on span "А 7_1" at bounding box center [761, 157] width 25 height 8
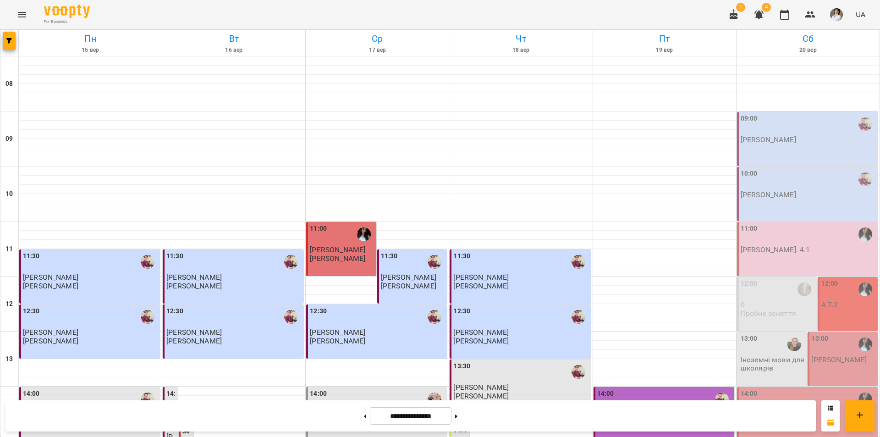
scroll to position [321, 0]
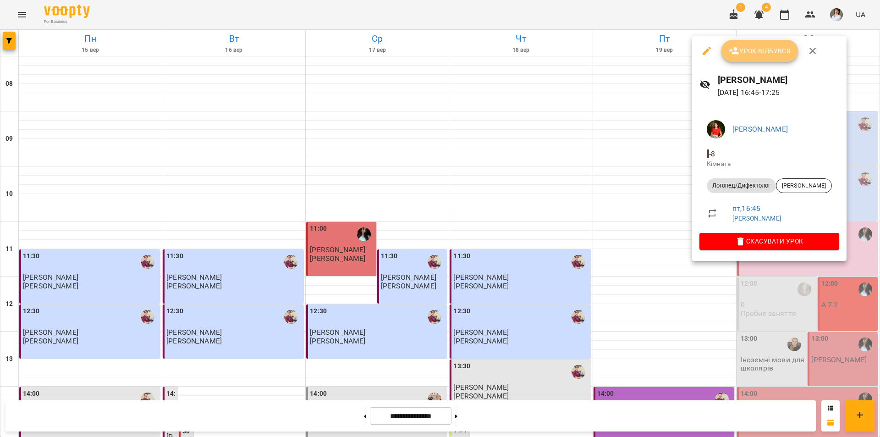
click at [768, 52] on span "Урок відбувся" at bounding box center [760, 50] width 62 height 11
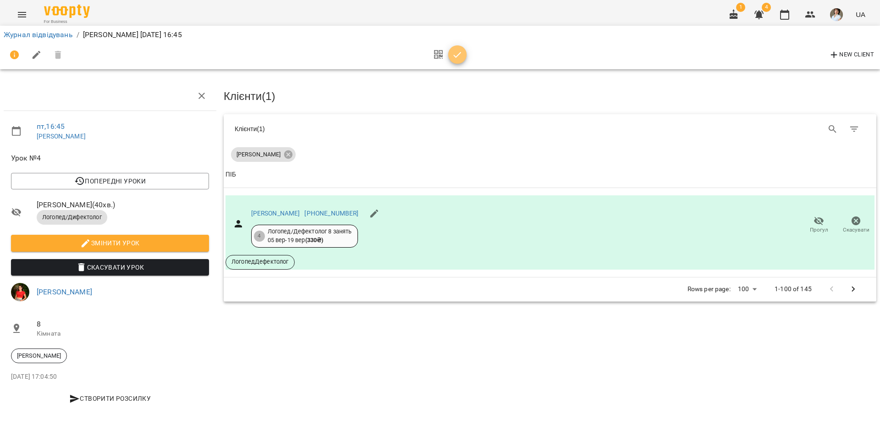
click at [455, 58] on icon "button" at bounding box center [457, 54] width 11 height 11
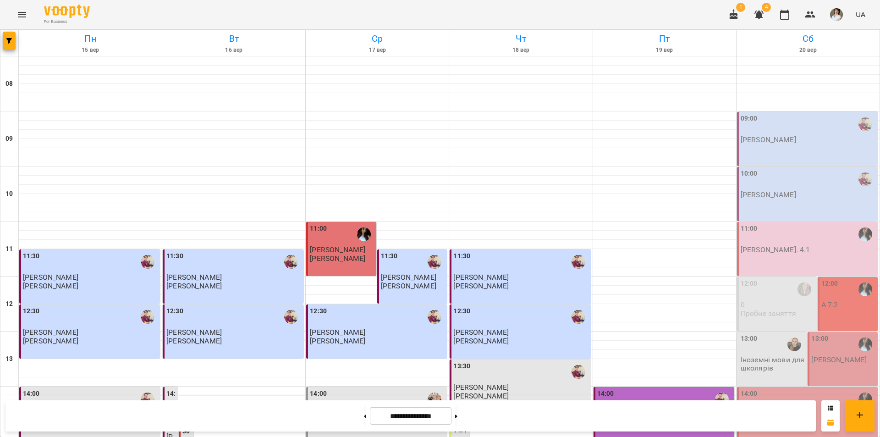
scroll to position [376, 0]
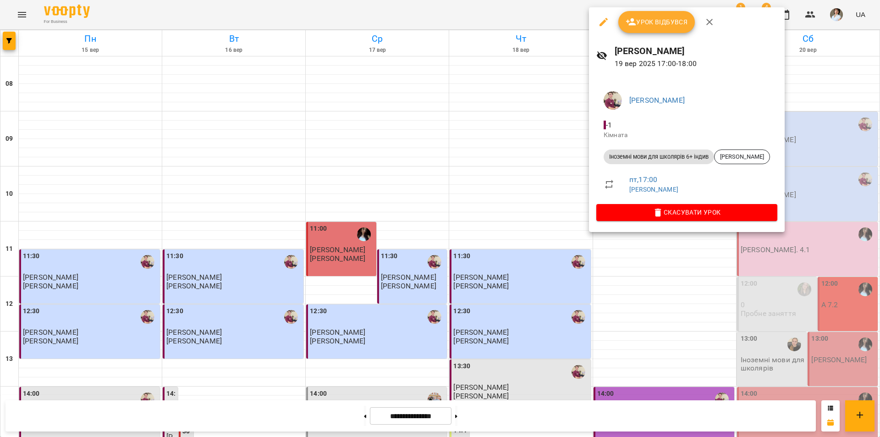
drag, startPoint x: 774, startPoint y: 302, endPoint x: 769, endPoint y: 297, distance: 6.2
click at [772, 300] on div at bounding box center [440, 218] width 880 height 437
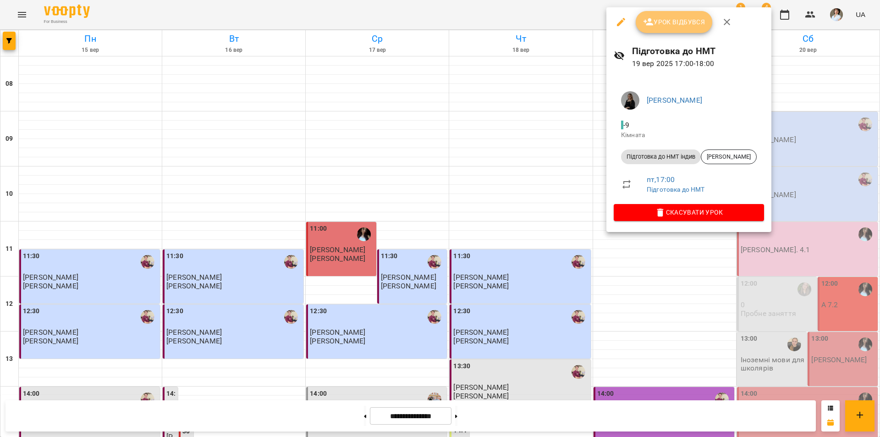
click at [660, 26] on span "Урок відбувся" at bounding box center [674, 21] width 62 height 11
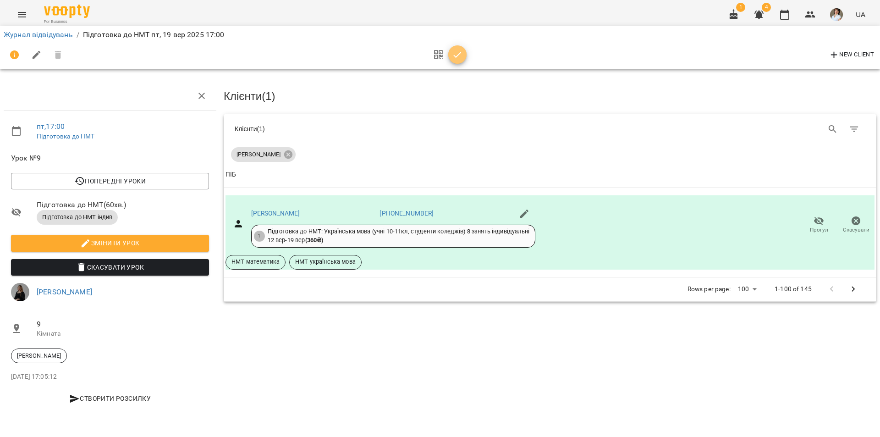
click at [450, 54] on span "button" at bounding box center [457, 54] width 18 height 11
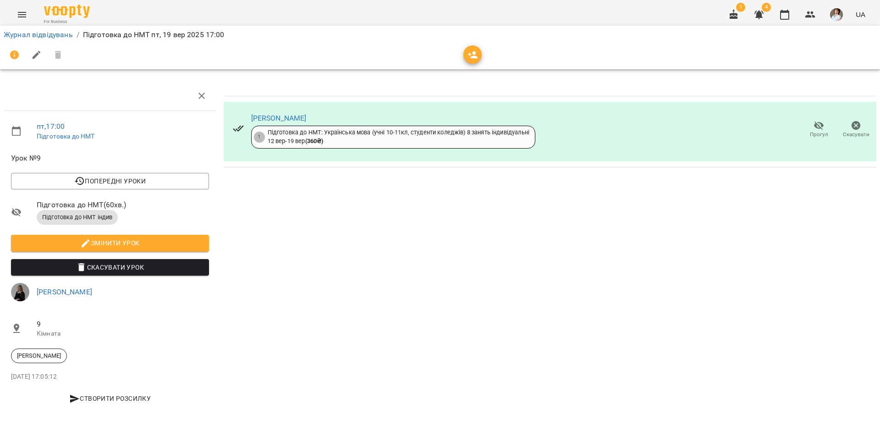
click at [480, 115] on div "[PERSON_NAME]" at bounding box center [393, 118] width 284 height 11
click at [305, 123] on div "[PERSON_NAME]" at bounding box center [393, 118] width 284 height 11
click at [304, 116] on link "[PERSON_NAME]" at bounding box center [278, 118] width 55 height 9
click at [22, 32] on link "Журнал відвідувань" at bounding box center [38, 34] width 69 height 9
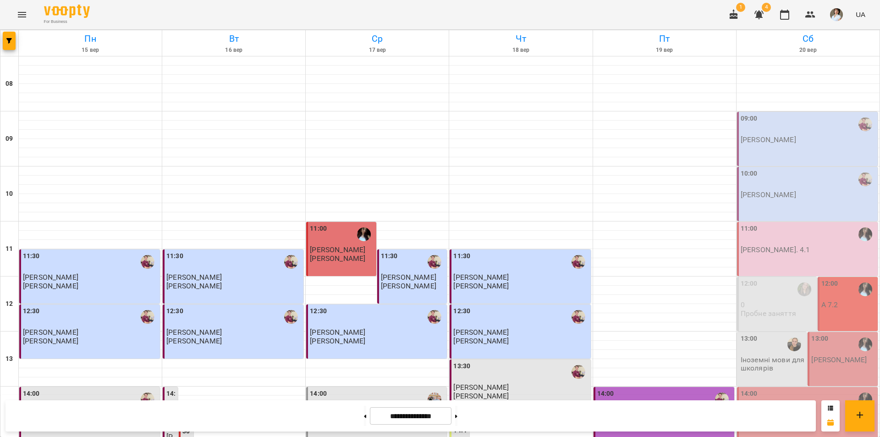
scroll to position [376, 0]
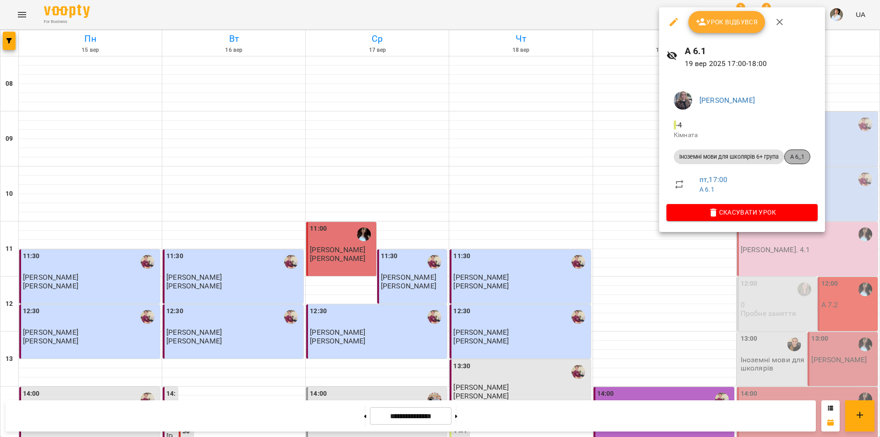
click at [801, 158] on span "А 6_1" at bounding box center [797, 157] width 25 height 8
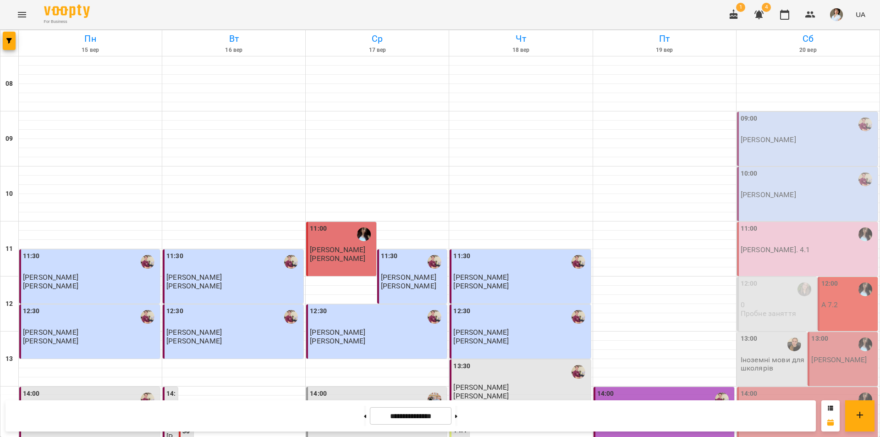
scroll to position [376, 0]
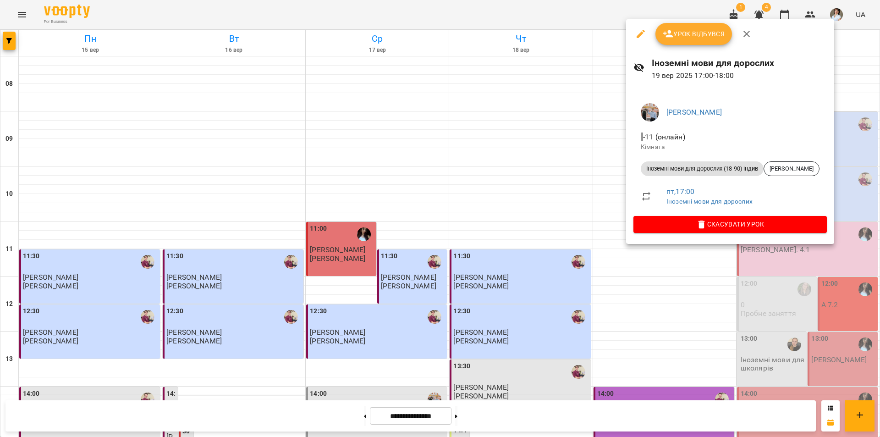
click at [799, 273] on div at bounding box center [440, 218] width 880 height 437
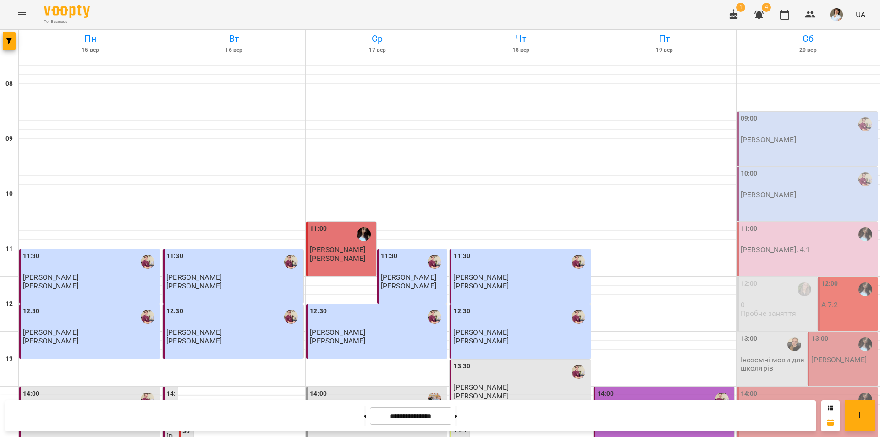
scroll to position [147, 0]
click at [759, 334] on div "13:00" at bounding box center [773, 344] width 65 height 21
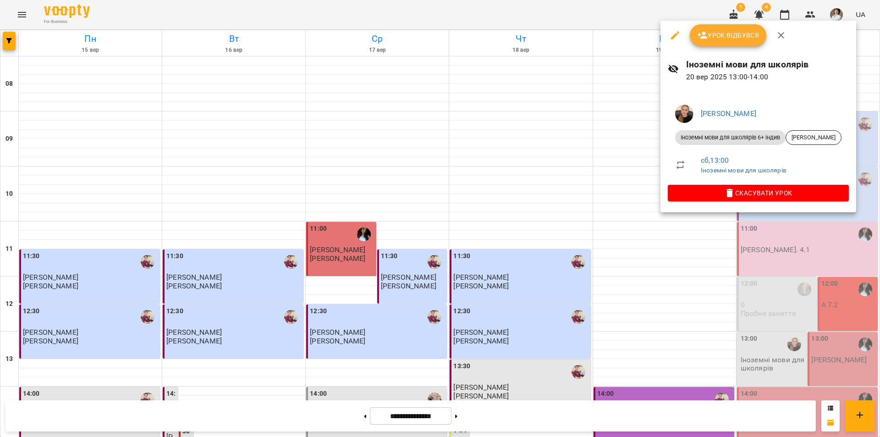
click at [805, 354] on div at bounding box center [440, 218] width 880 height 437
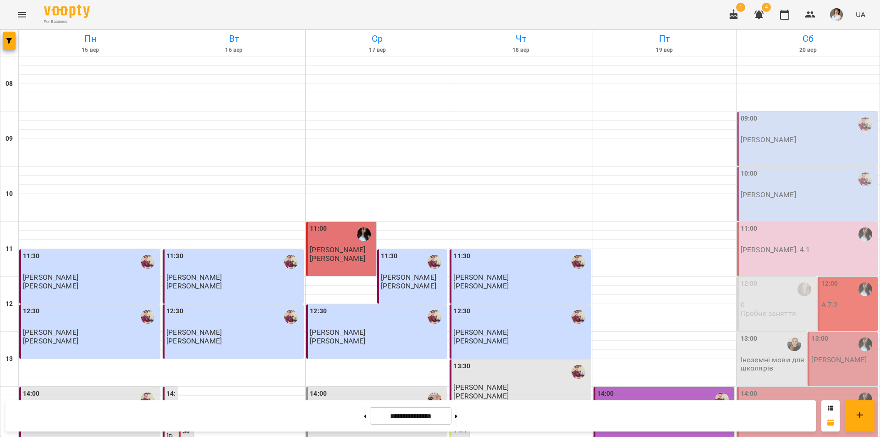
scroll to position [101, 0]
click at [770, 334] on div "13:00" at bounding box center [773, 344] width 65 height 21
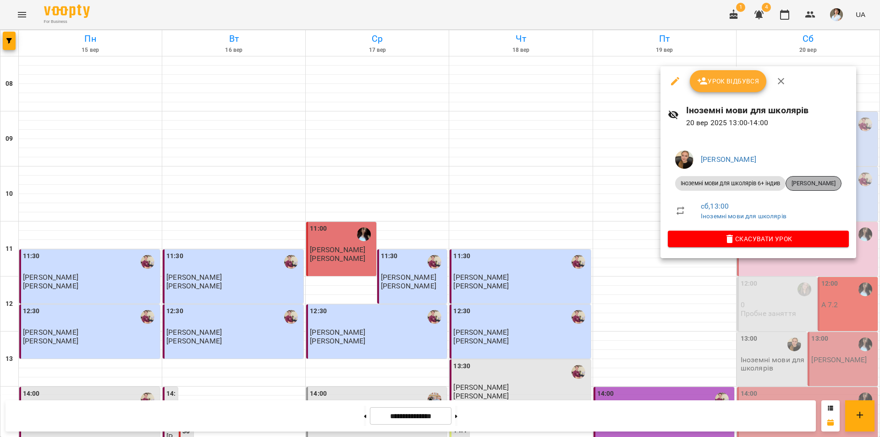
click at [810, 181] on span "[PERSON_NAME]" at bounding box center [813, 183] width 55 height 8
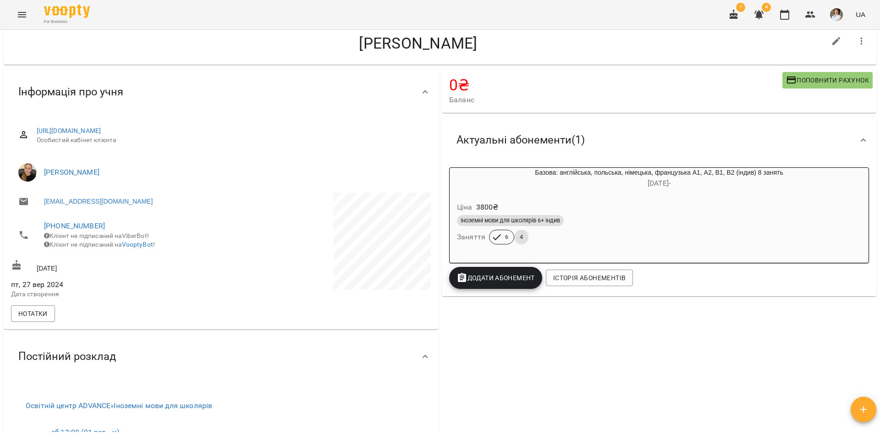
scroll to position [18, 0]
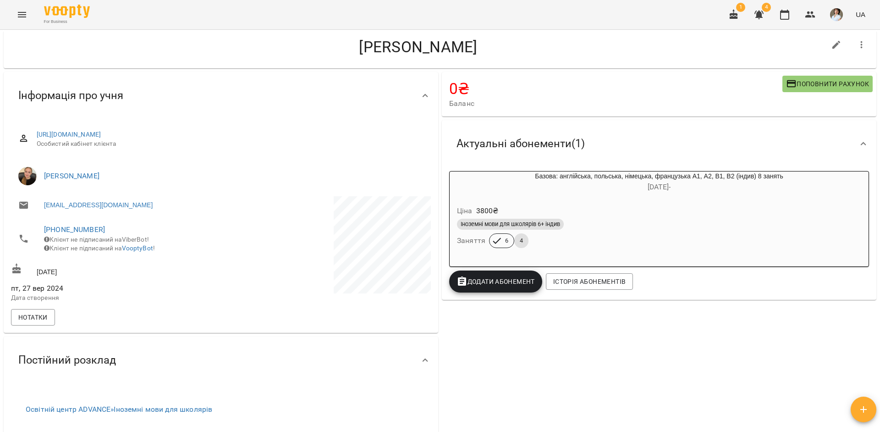
click at [598, 193] on h6 "22 квіт -" at bounding box center [659, 187] width 419 height 13
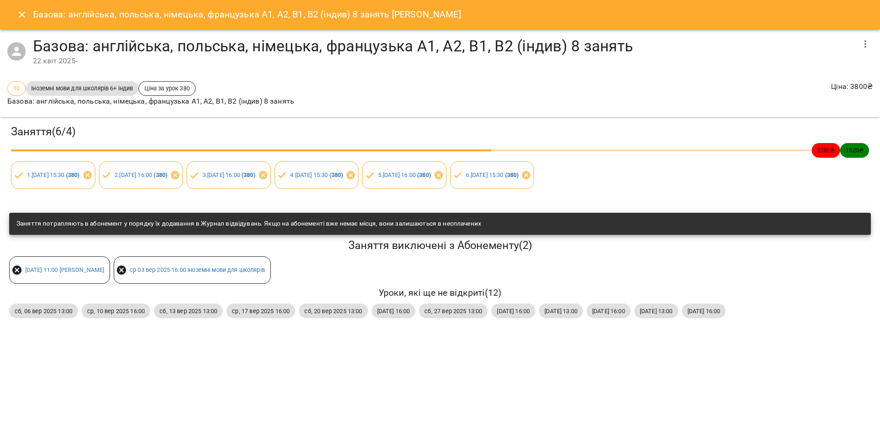
click at [16, 18] on button "Close" at bounding box center [22, 15] width 22 height 22
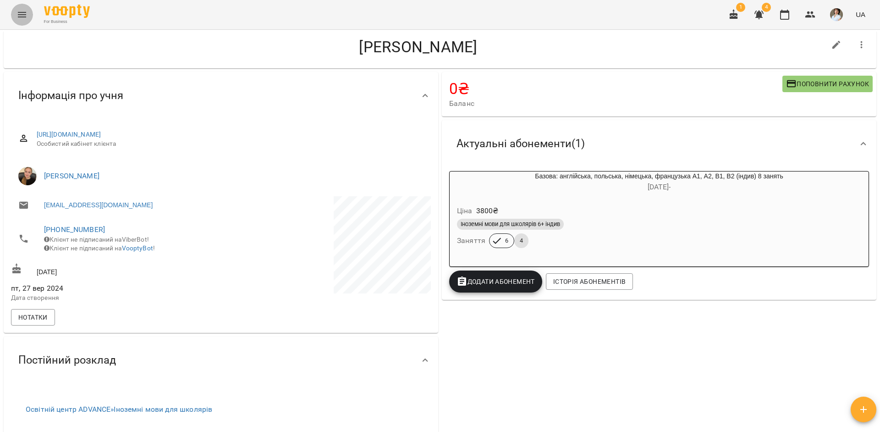
click at [22, 16] on icon "Menu" at bounding box center [21, 14] width 11 height 11
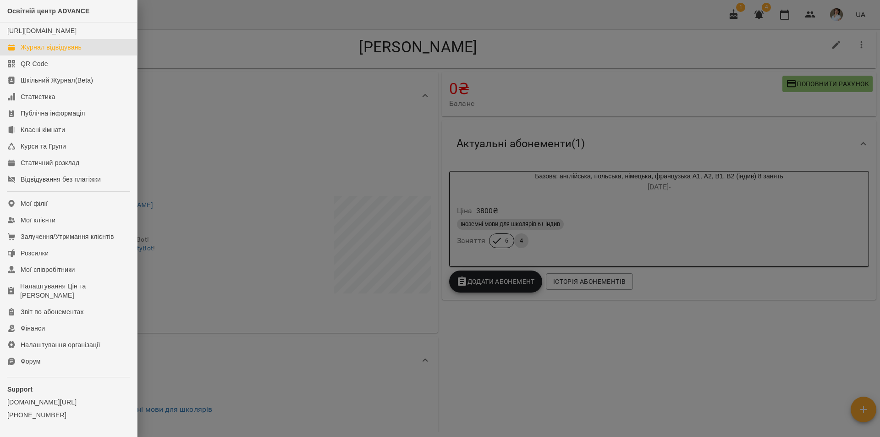
click at [67, 51] on link "Журнал відвідувань" at bounding box center [68, 47] width 137 height 16
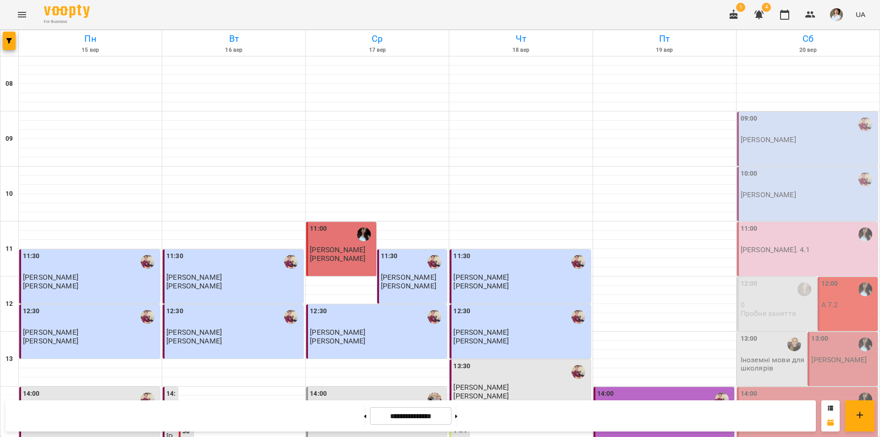
scroll to position [367, 0]
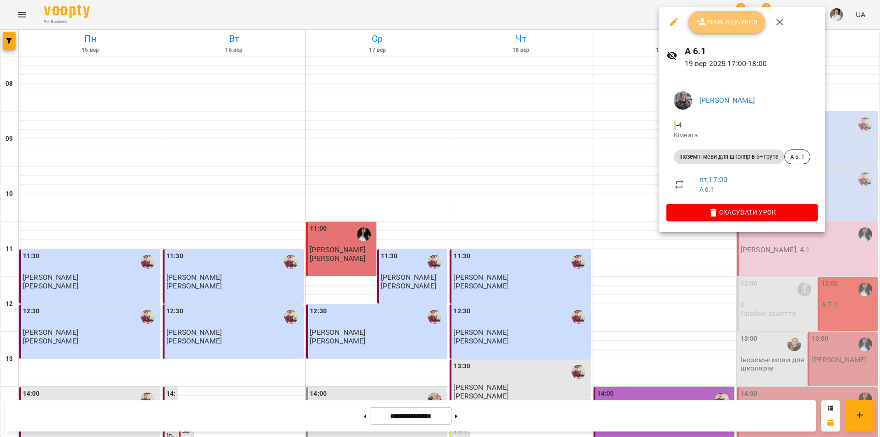
click at [719, 26] on span "Урок відбувся" at bounding box center [727, 21] width 62 height 11
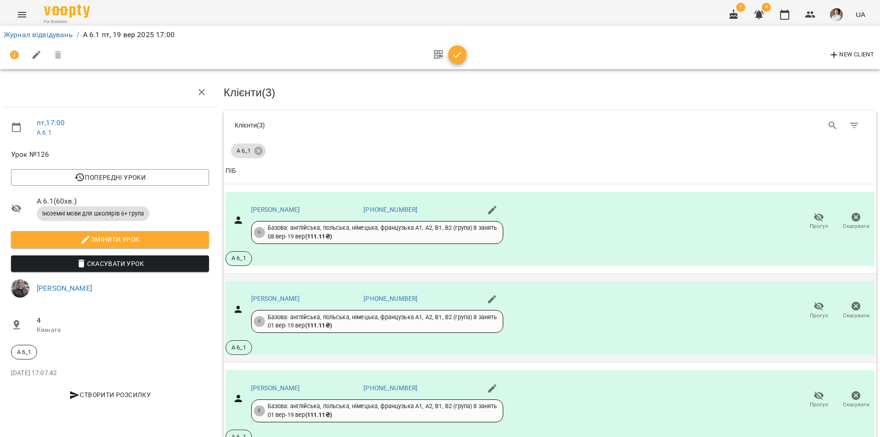
scroll to position [56, 0]
click at [461, 57] on icon "button" at bounding box center [457, 54] width 11 height 11
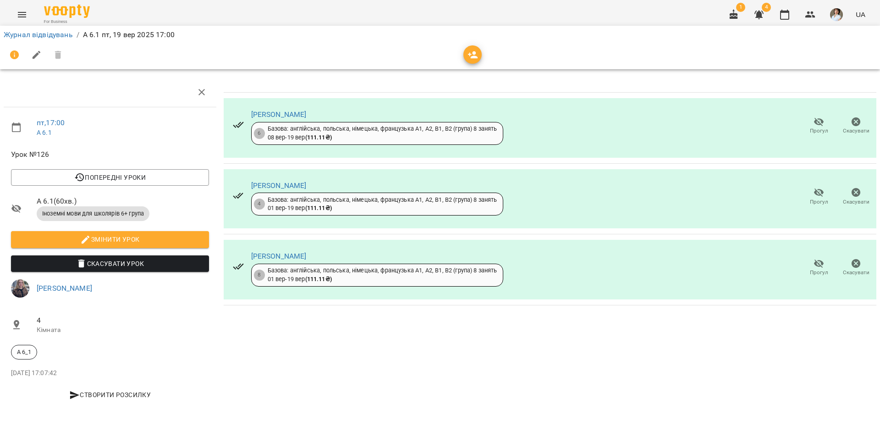
scroll to position [0, 0]
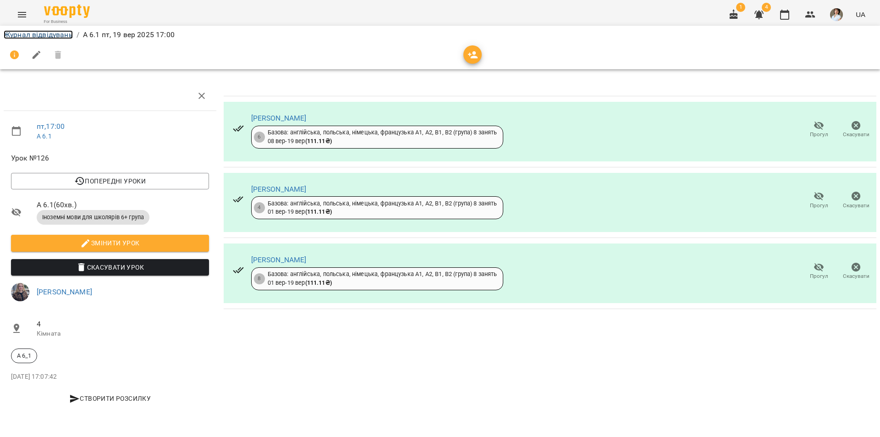
click at [38, 37] on link "Журнал відвідувань" at bounding box center [38, 34] width 69 height 9
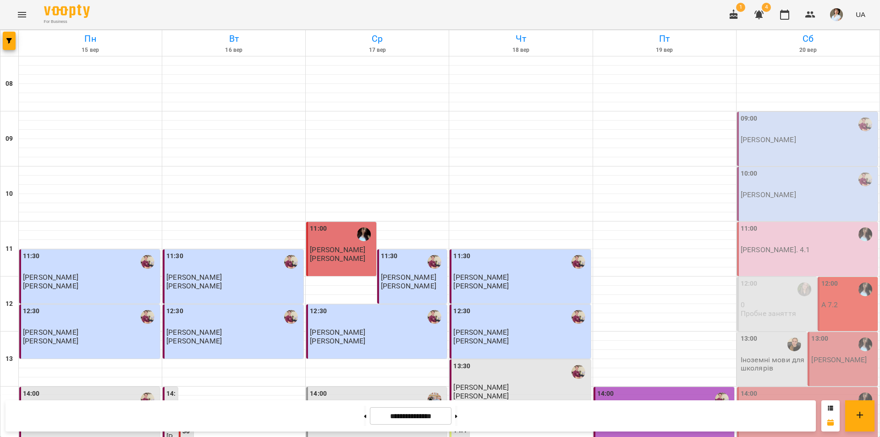
scroll to position [376, 0]
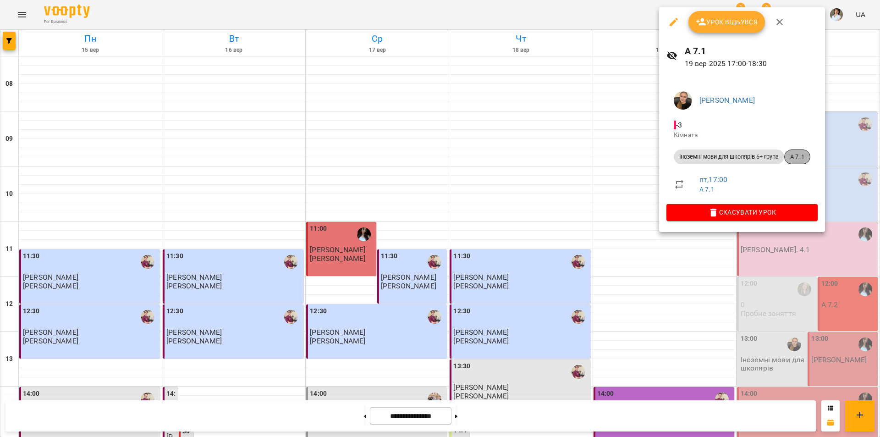
click at [800, 154] on span "А 7_1" at bounding box center [797, 157] width 25 height 8
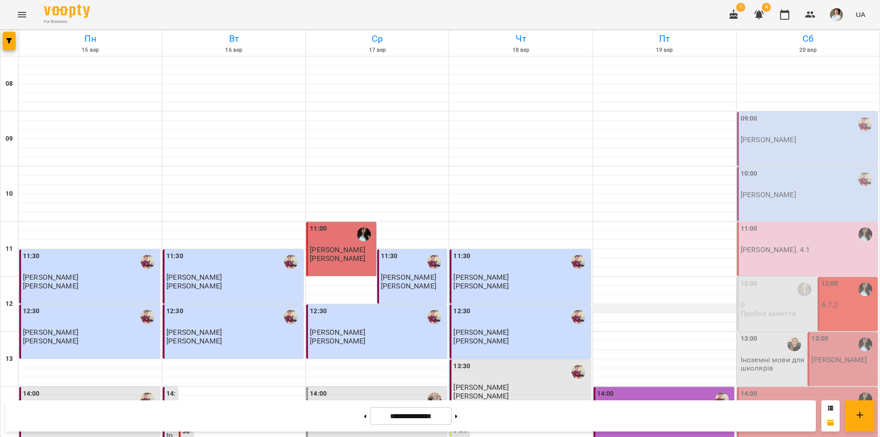
scroll to position [376, 0]
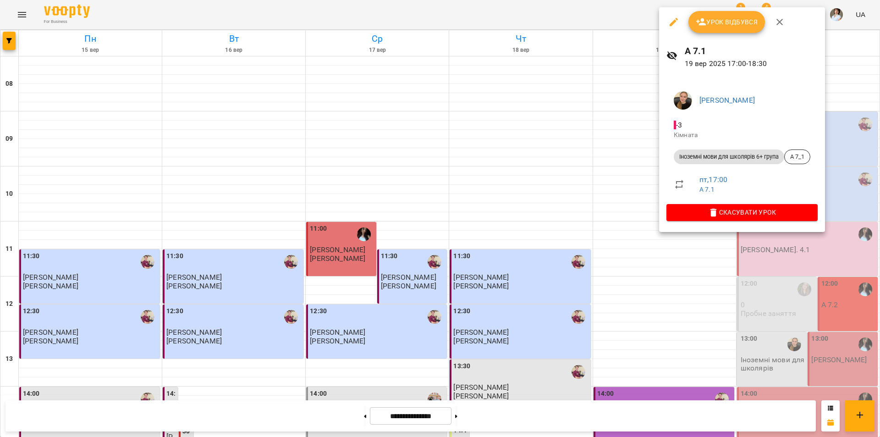
click at [715, 22] on span "Урок відбувся" at bounding box center [727, 21] width 62 height 11
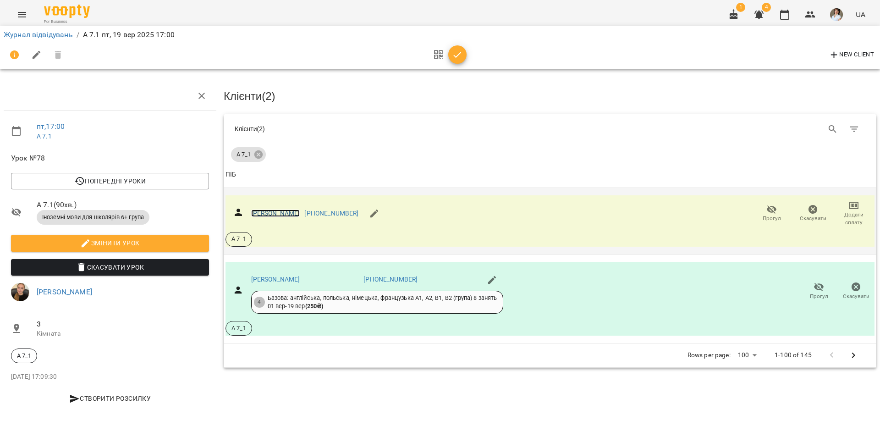
click at [273, 213] on link "Осадчий Артем Анатолійович" at bounding box center [275, 212] width 49 height 7
click at [459, 60] on icon "button" at bounding box center [457, 54] width 11 height 11
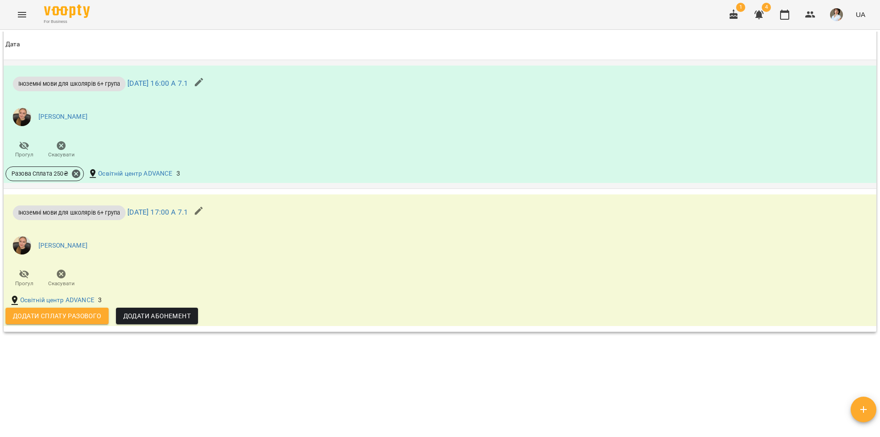
scroll to position [861, 0]
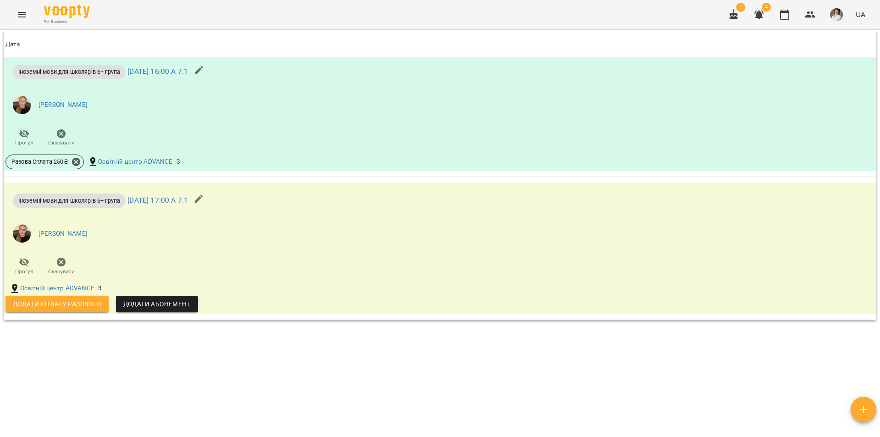
click at [71, 310] on button "Додати сплату разового" at bounding box center [56, 304] width 103 height 16
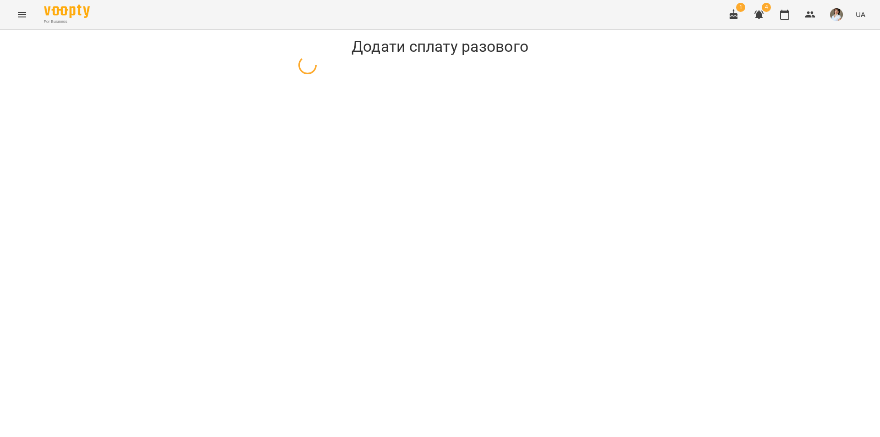
select select "**********"
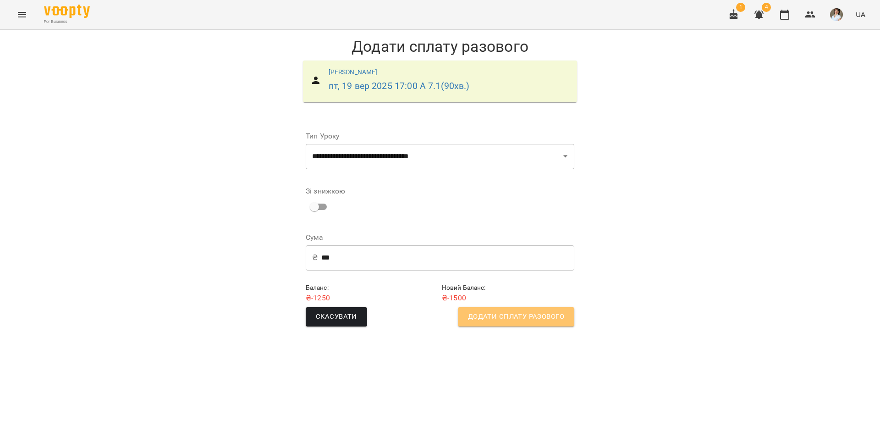
click at [514, 320] on span "Додати сплату разового" at bounding box center [516, 317] width 96 height 12
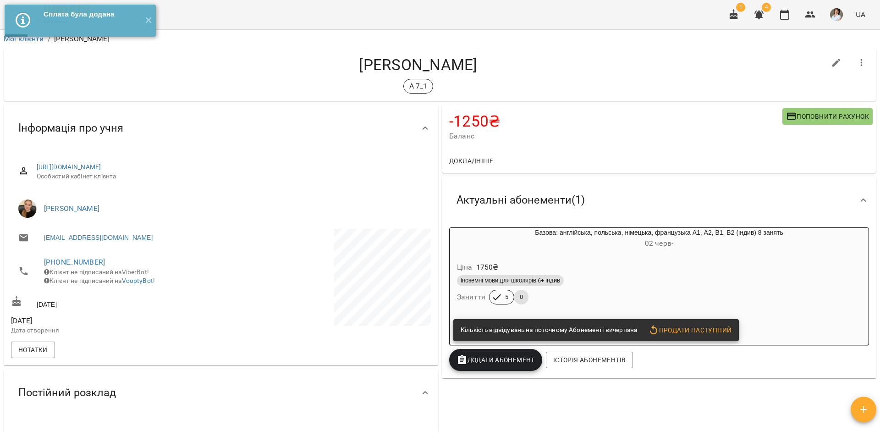
click at [651, 251] on div "Базова: англійська, польська, німецька, французька А1, А2, В1, В2 (індив) 8 зан…" at bounding box center [659, 239] width 423 height 26
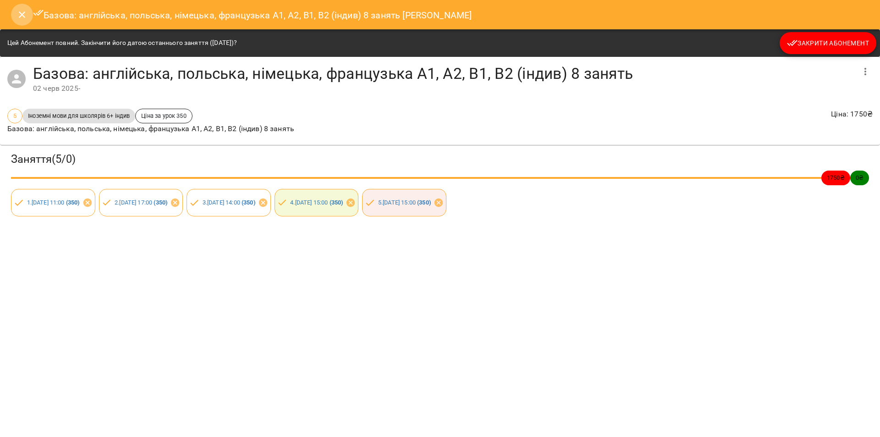
click at [22, 18] on icon "Close" at bounding box center [21, 14] width 11 height 11
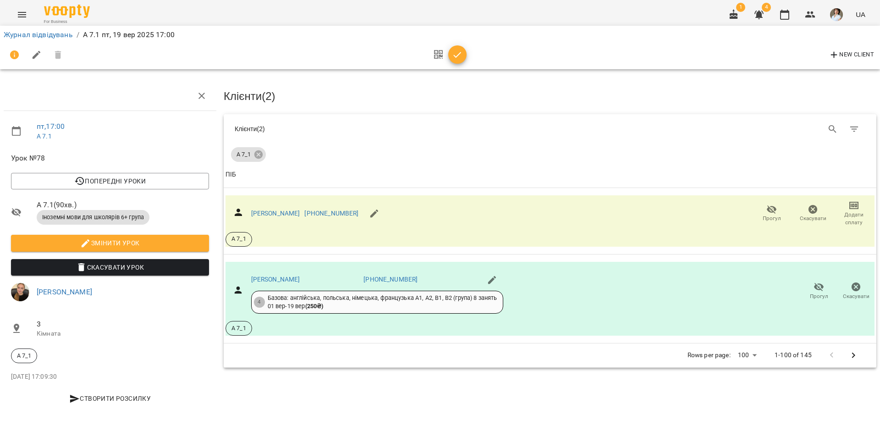
click at [455, 59] on icon "button" at bounding box center [457, 54] width 11 height 11
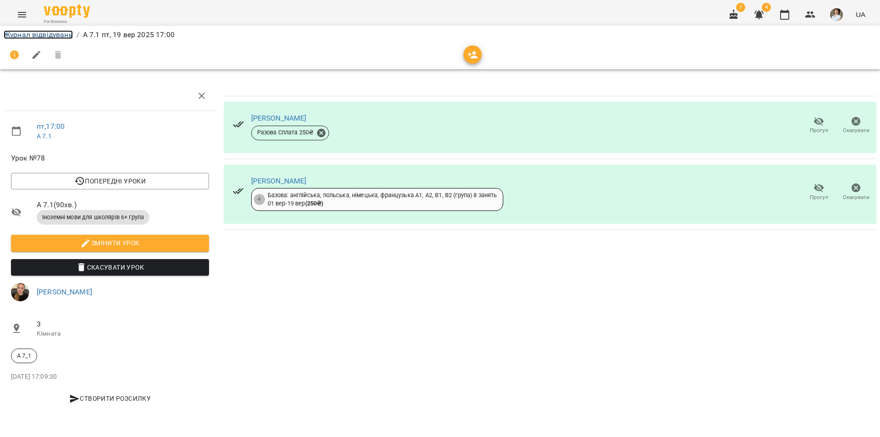
click at [39, 33] on link "Журнал відвідувань" at bounding box center [38, 34] width 69 height 9
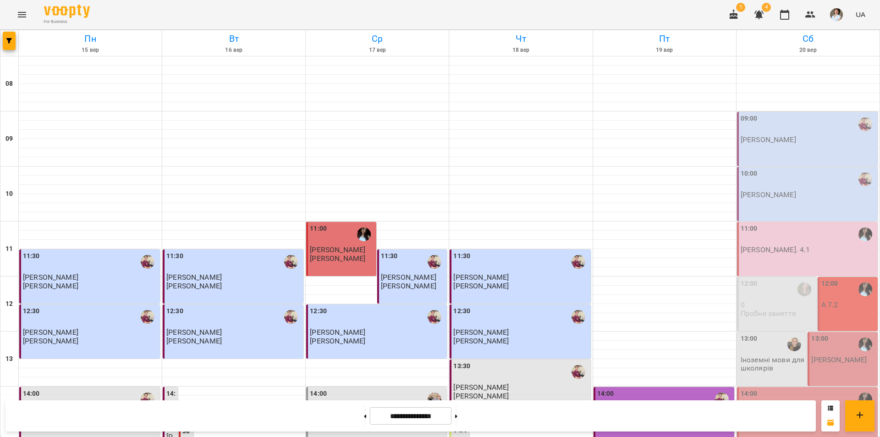
scroll to position [367, 0]
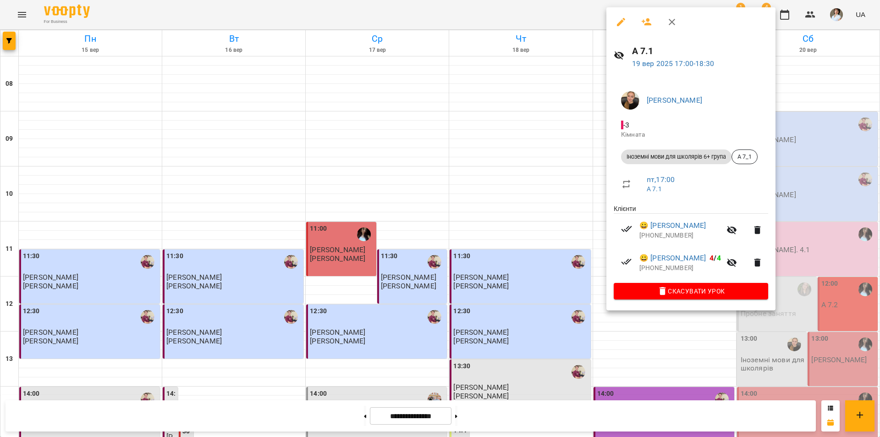
click at [781, 320] on div at bounding box center [440, 218] width 880 height 437
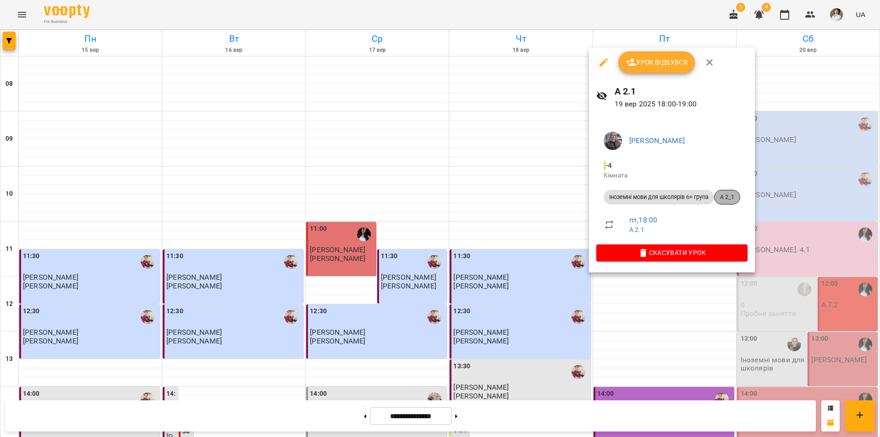
click at [729, 199] on span "А 2_1" at bounding box center [726, 197] width 25 height 8
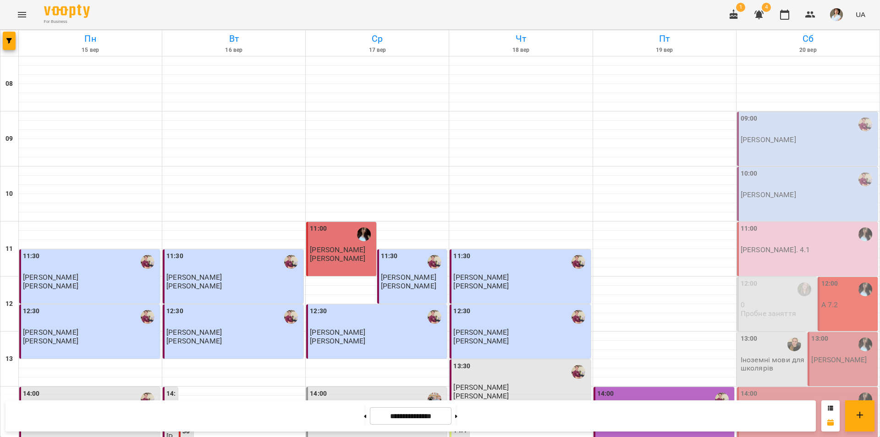
scroll to position [376, 0]
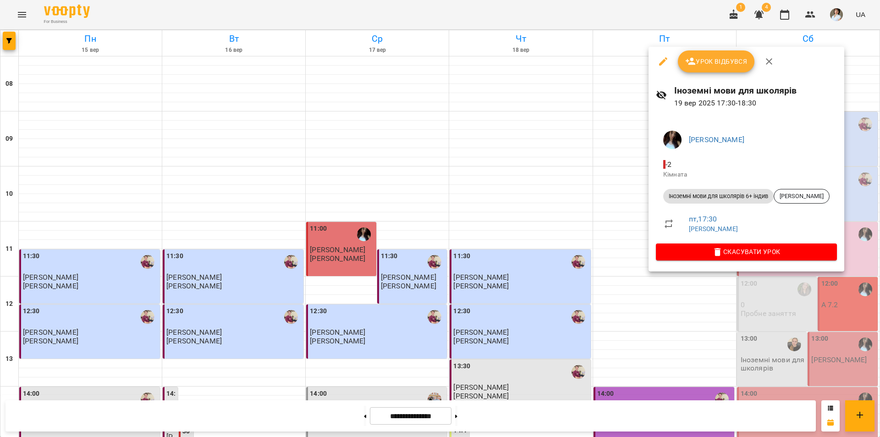
click at [813, 313] on div at bounding box center [440, 218] width 880 height 437
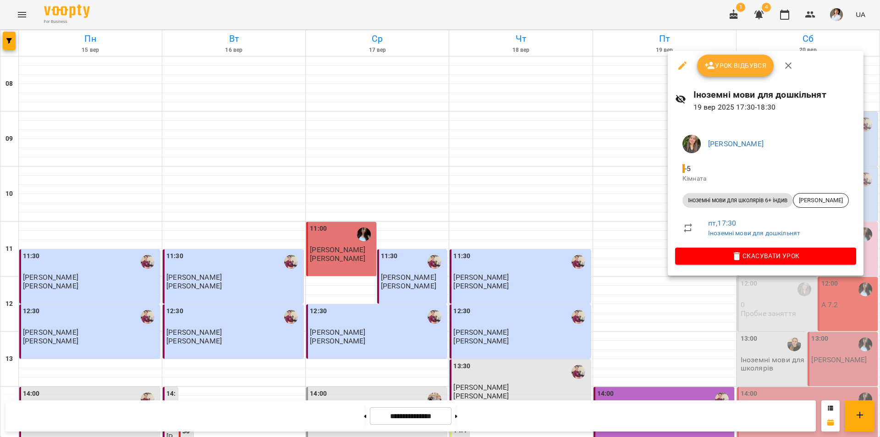
click at [817, 331] on div at bounding box center [440, 218] width 880 height 437
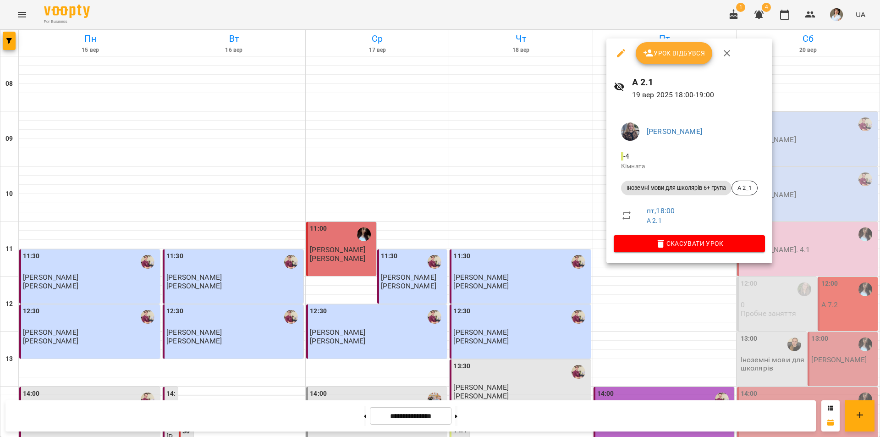
click at [768, 287] on div at bounding box center [440, 218] width 880 height 437
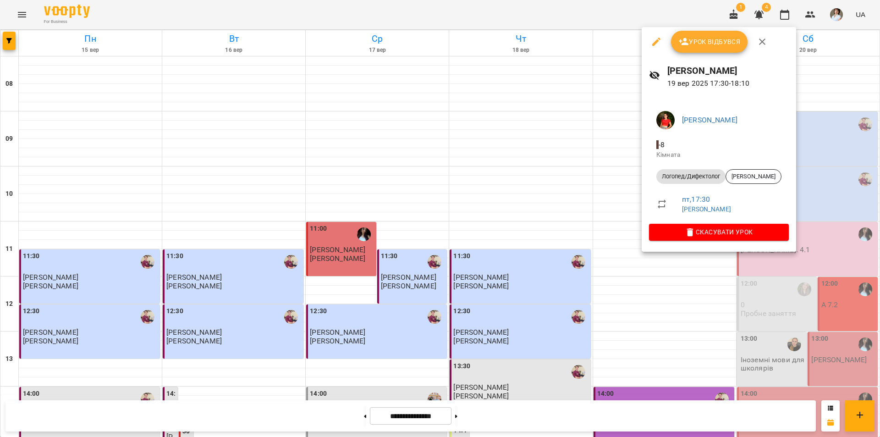
click at [772, 286] on div at bounding box center [440, 218] width 880 height 437
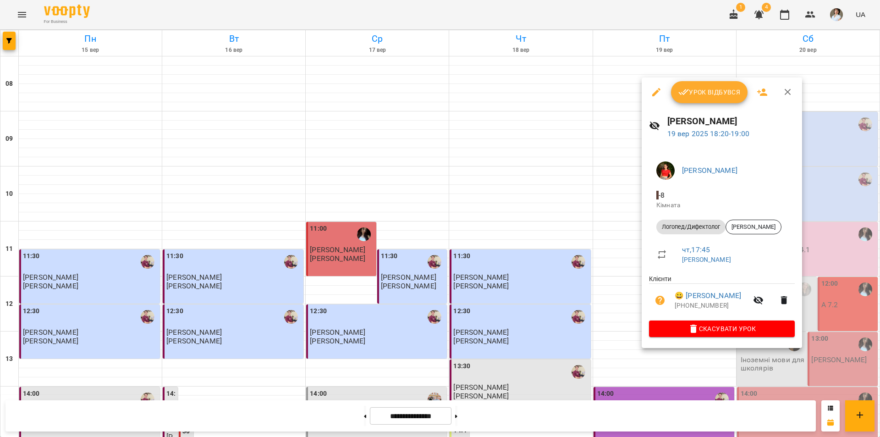
click at [778, 366] on div at bounding box center [440, 218] width 880 height 437
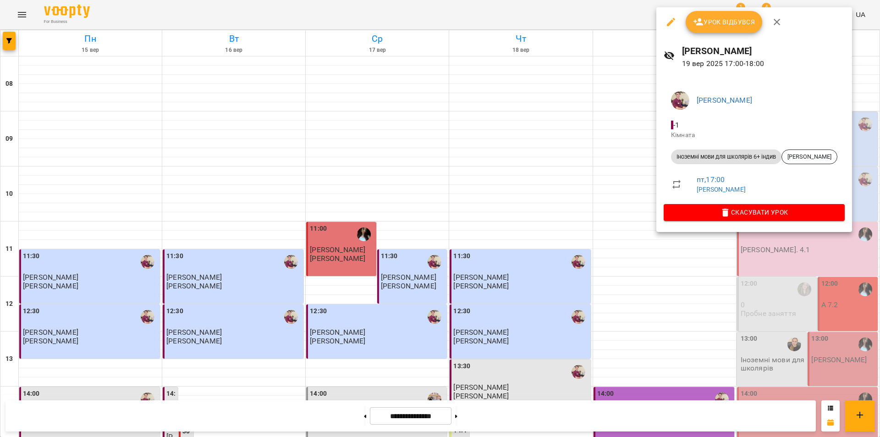
drag, startPoint x: 774, startPoint y: 301, endPoint x: 674, endPoint y: 286, distance: 100.6
click at [768, 299] on div at bounding box center [440, 218] width 880 height 437
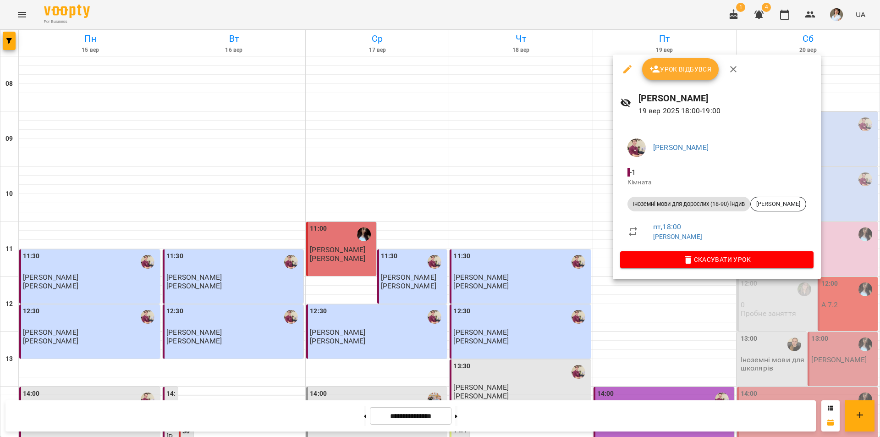
click at [786, 318] on div at bounding box center [440, 218] width 880 height 437
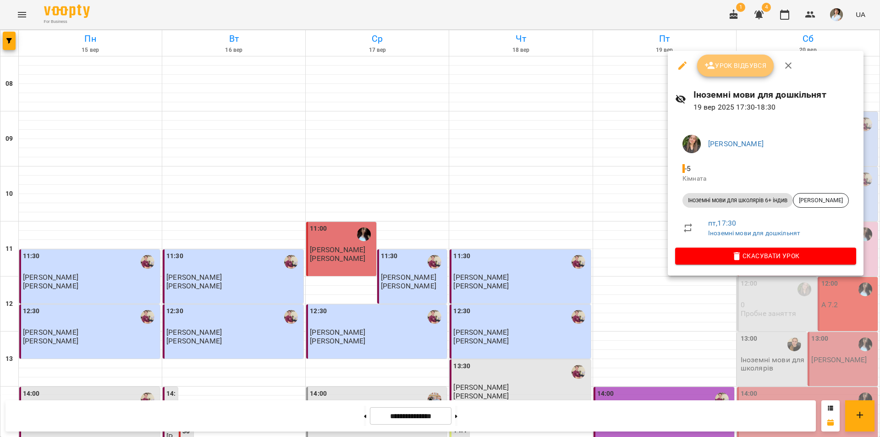
click at [723, 70] on span "Урок відбувся" at bounding box center [735, 65] width 62 height 11
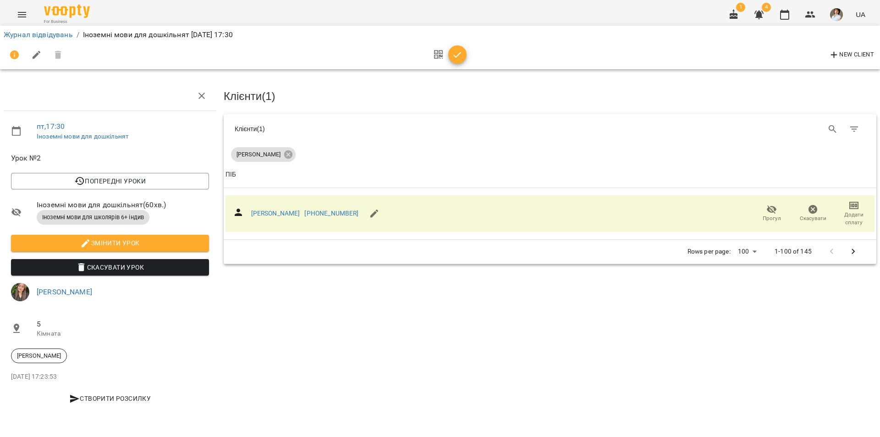
click at [456, 59] on icon "button" at bounding box center [457, 54] width 11 height 11
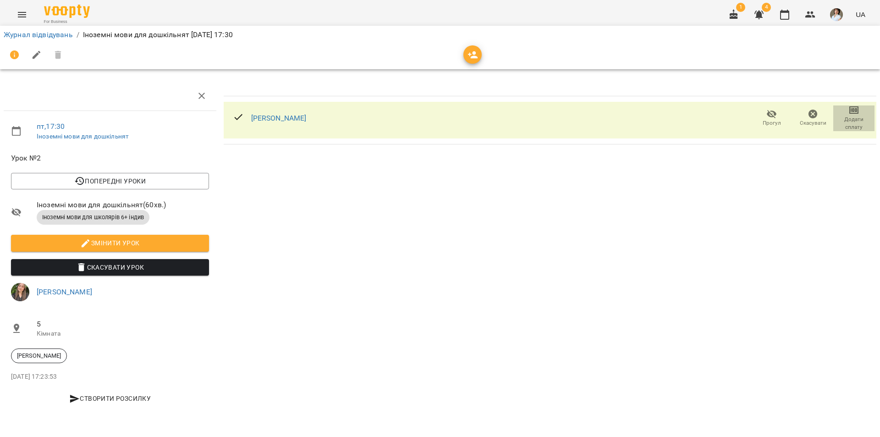
click at [850, 115] on icon "button" at bounding box center [853, 109] width 11 height 11
click at [841, 109] on li "Додати сплату разового" at bounding box center [823, 110] width 99 height 16
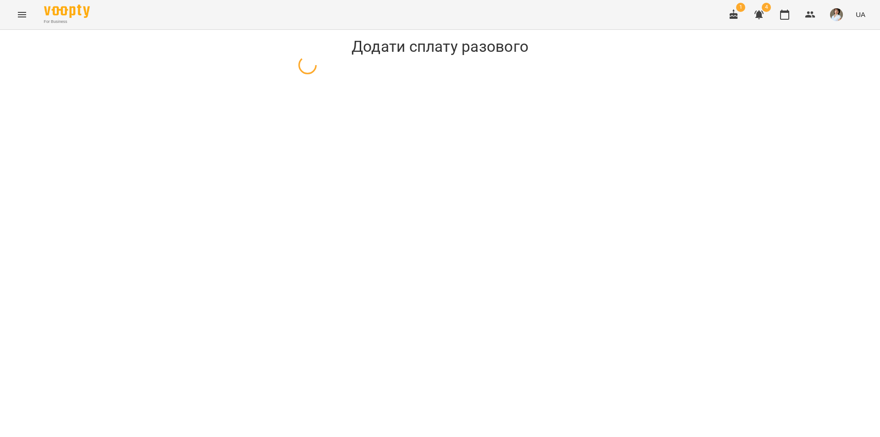
select select "**********"
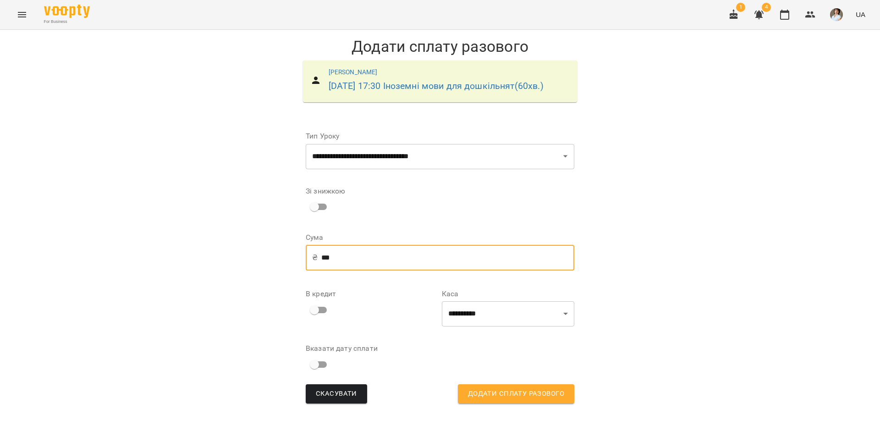
drag, startPoint x: 350, startPoint y: 276, endPoint x: 300, endPoint y: 264, distance: 51.6
click at [300, 264] on form "**********" at bounding box center [439, 264] width 283 height 292
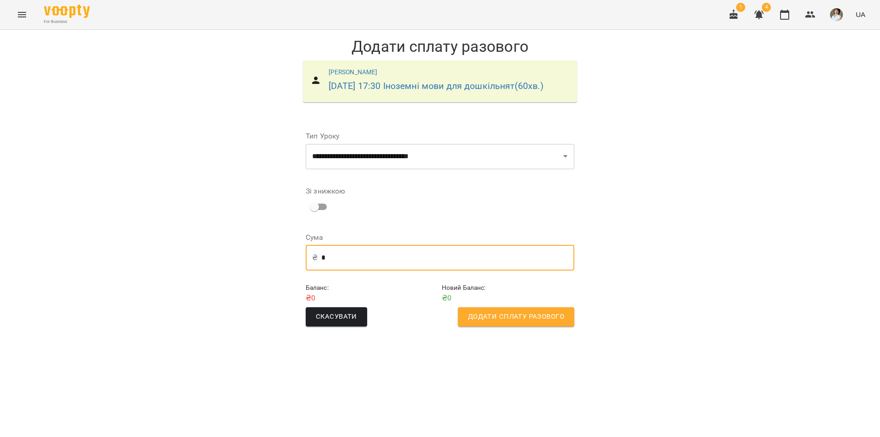
type input "*"
click at [503, 323] on span "Додати сплату разового" at bounding box center [516, 317] width 96 height 12
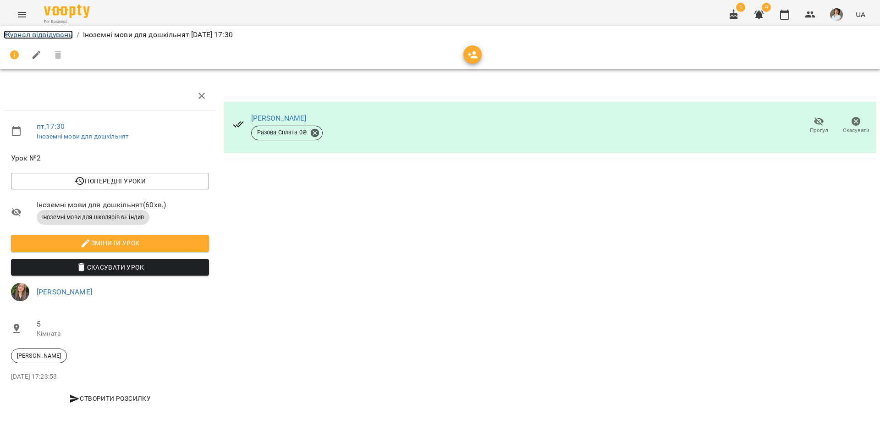
click at [45, 35] on link "Журнал відвідувань" at bounding box center [38, 34] width 69 height 9
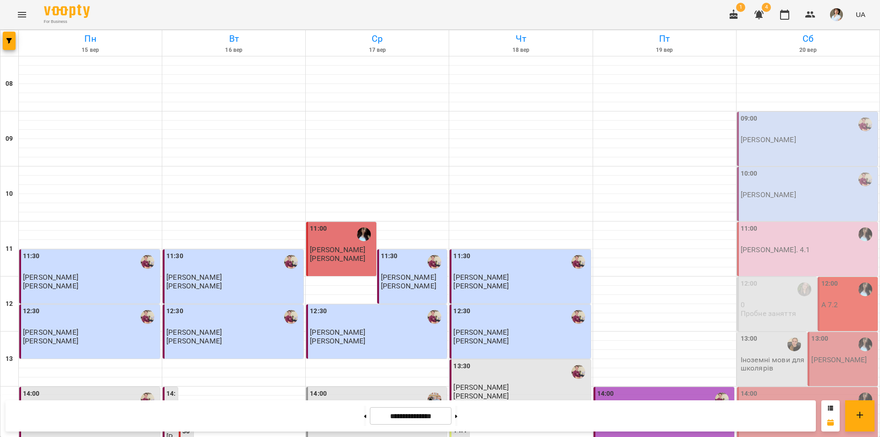
scroll to position [376, 0]
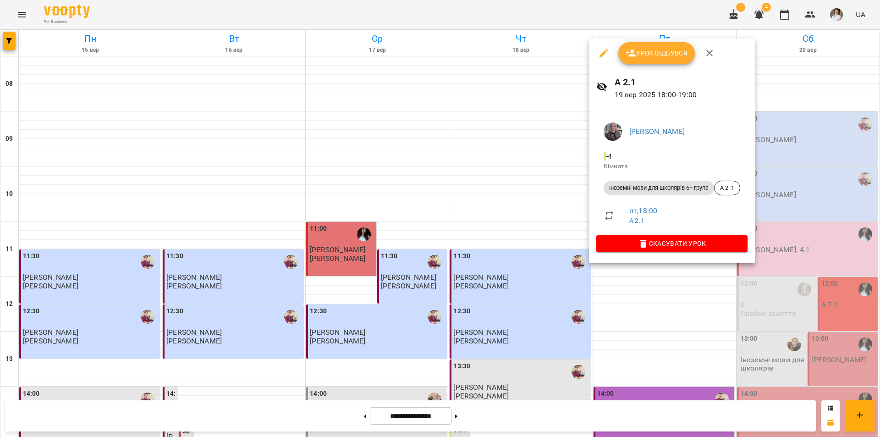
click at [789, 250] on div at bounding box center [440, 218] width 880 height 437
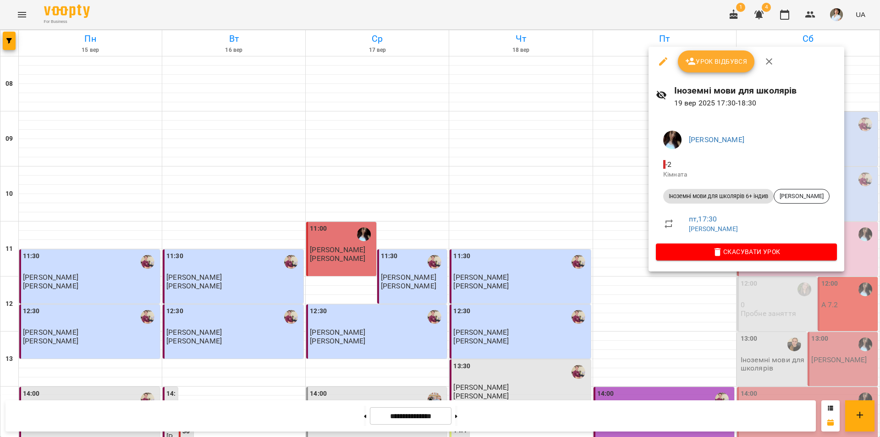
click at [800, 275] on div at bounding box center [440, 218] width 880 height 437
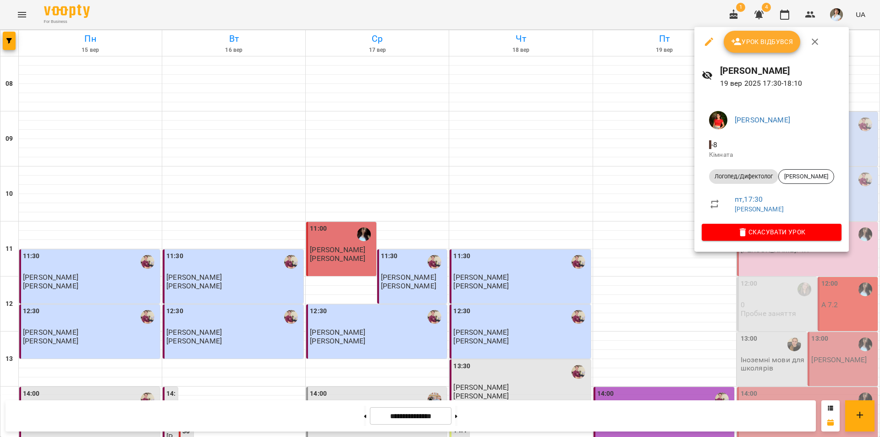
click at [781, 307] on div at bounding box center [440, 218] width 880 height 437
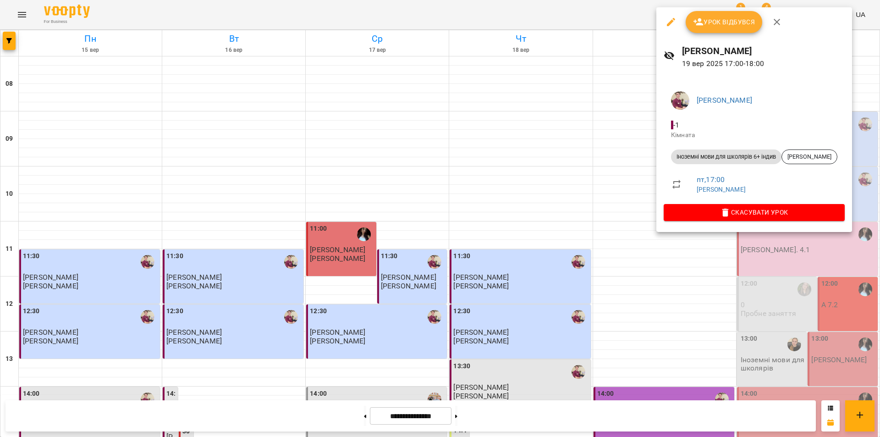
click at [776, 294] on div at bounding box center [440, 218] width 880 height 437
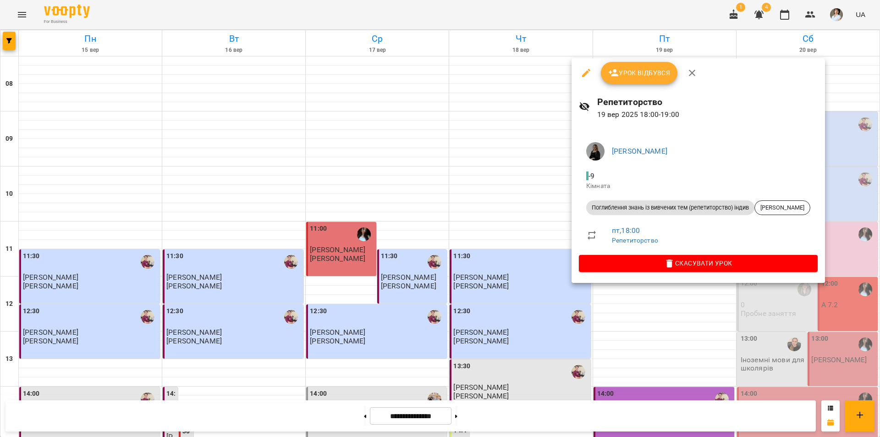
click at [680, 360] on div at bounding box center [440, 218] width 880 height 437
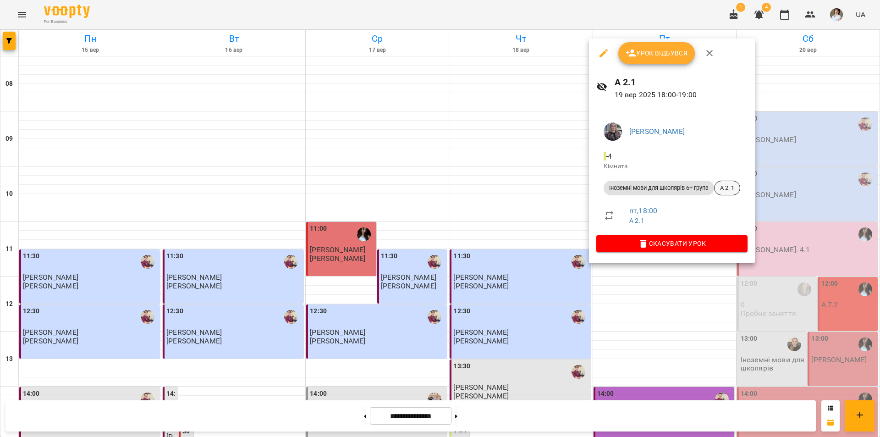
click at [730, 190] on span "А 2_1" at bounding box center [726, 188] width 25 height 8
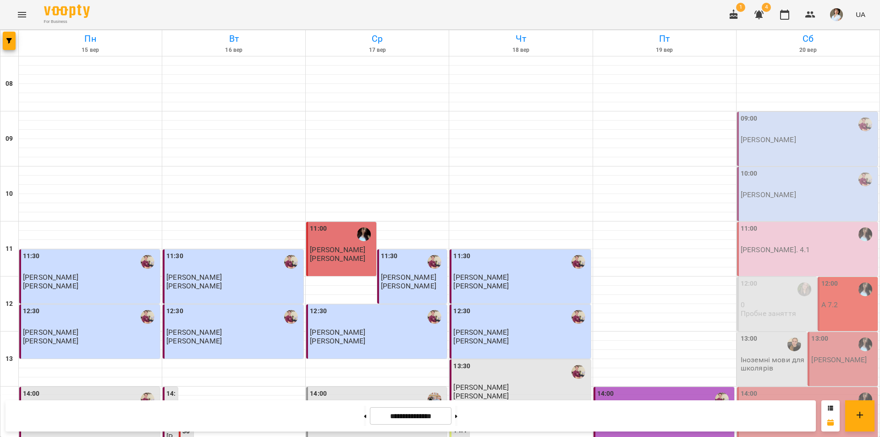
scroll to position [376, 0]
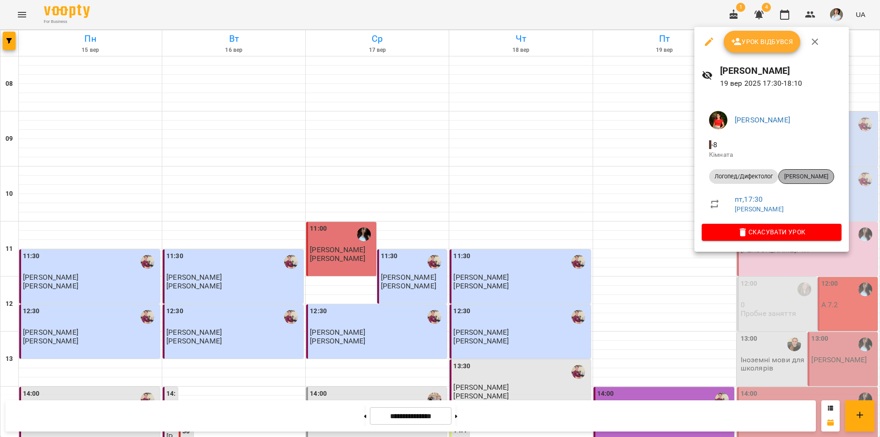
click at [799, 179] on span "[PERSON_NAME]" at bounding box center [806, 176] width 55 height 8
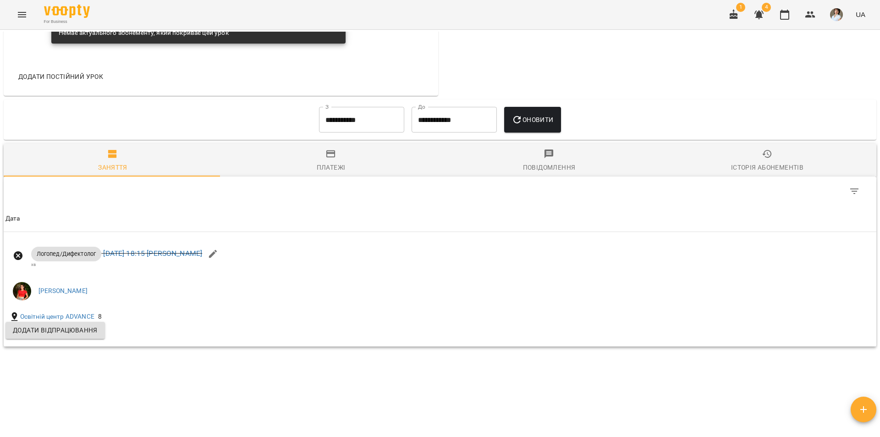
scroll to position [593, 0]
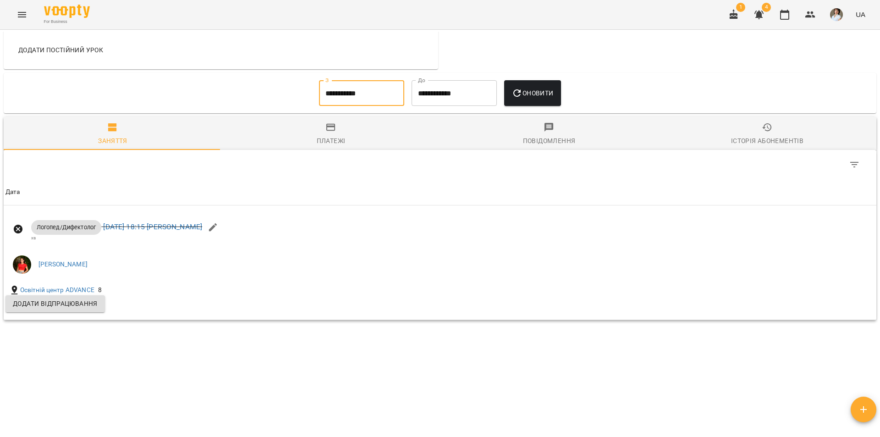
click at [345, 91] on input "**********" at bounding box center [361, 93] width 85 height 26
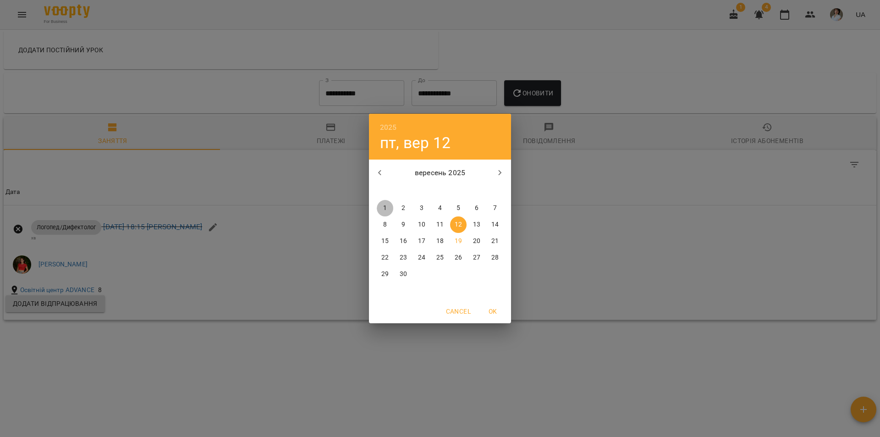
click at [380, 204] on span "1" at bounding box center [385, 207] width 16 height 9
type input "**********"
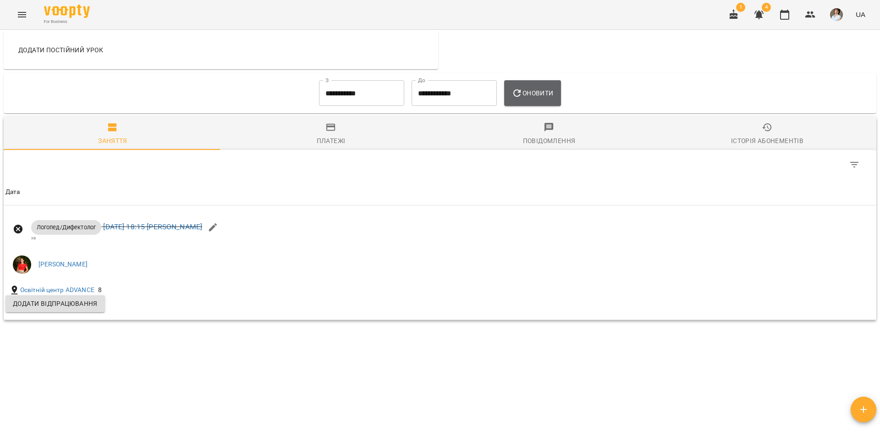
click at [548, 88] on button "Оновити" at bounding box center [532, 93] width 56 height 26
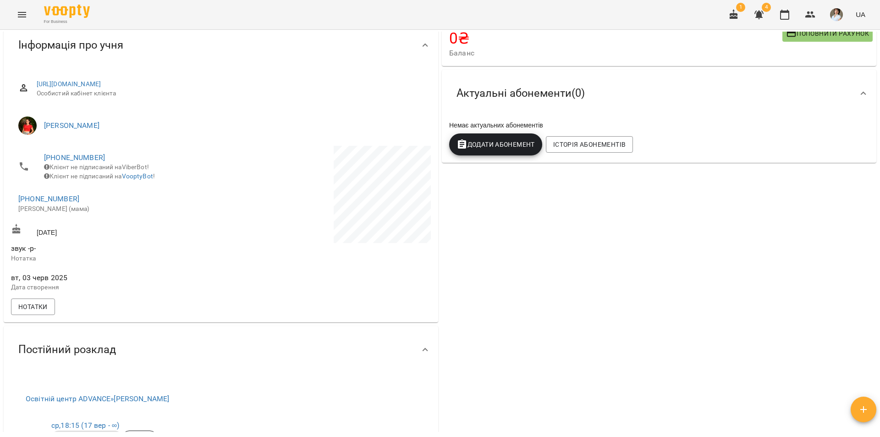
scroll to position [25, 0]
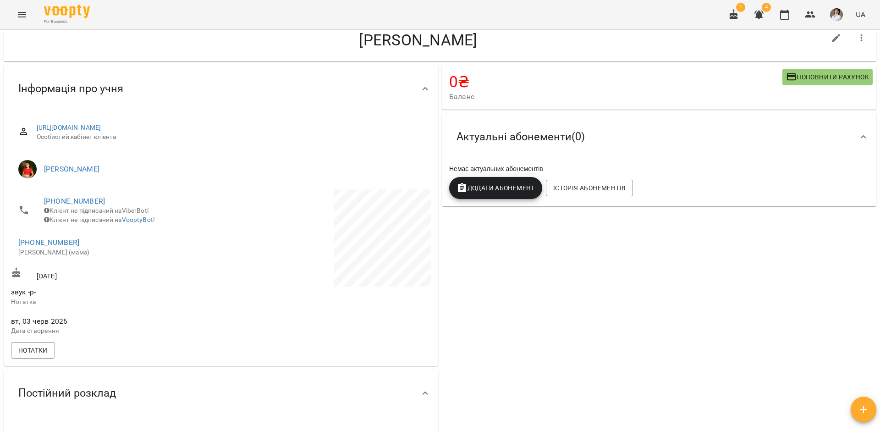
click at [26, 13] on icon "Menu" at bounding box center [22, 14] width 8 height 5
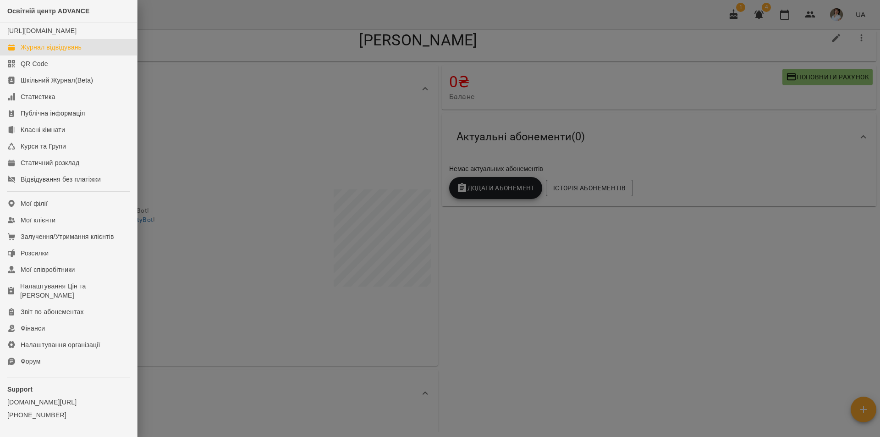
click at [49, 52] on div "Журнал відвідувань" at bounding box center [51, 47] width 61 height 9
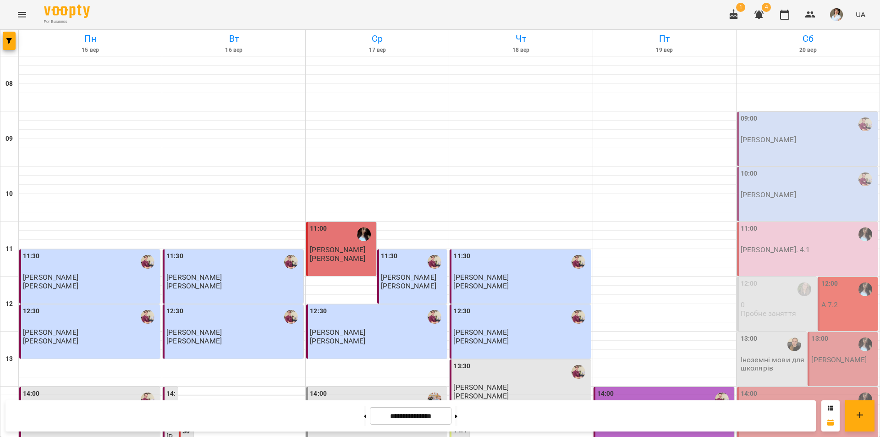
scroll to position [376, 0]
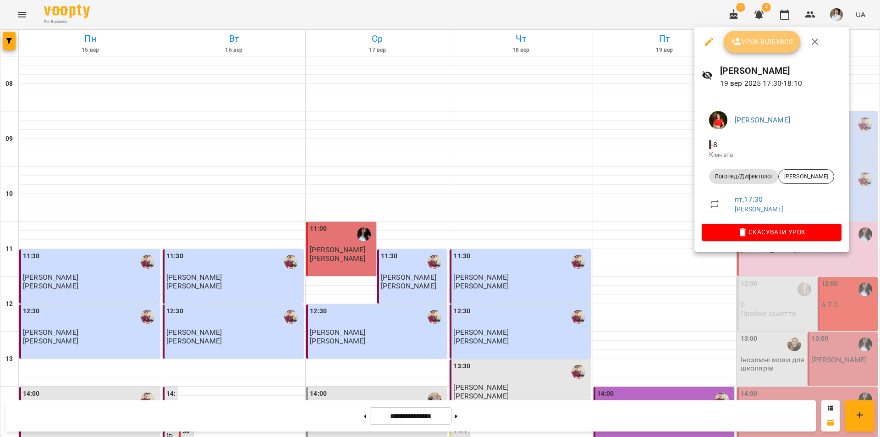
click at [761, 39] on span "Урок відбувся" at bounding box center [762, 41] width 62 height 11
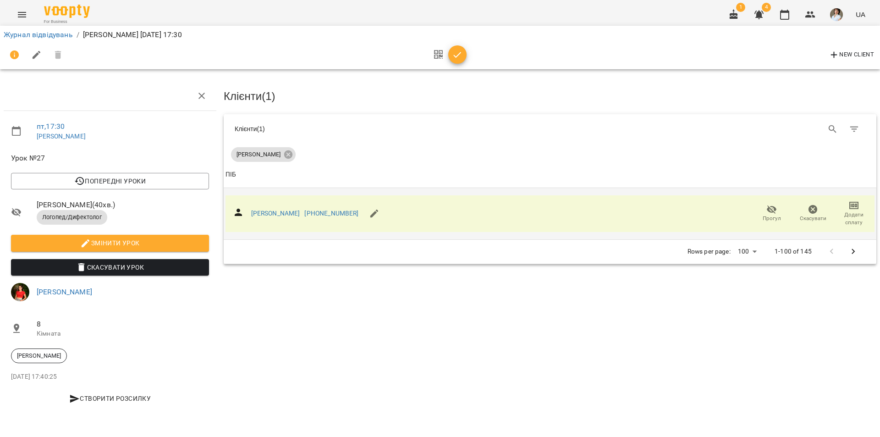
click at [850, 211] on span "Додати сплату" at bounding box center [854, 219] width 30 height 16
click at [831, 218] on li "Додати сплату разового" at bounding box center [823, 217] width 99 height 16
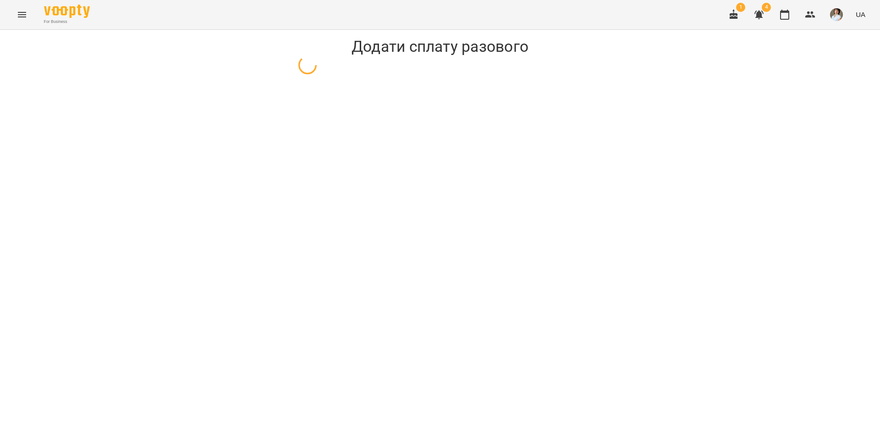
select select "**********"
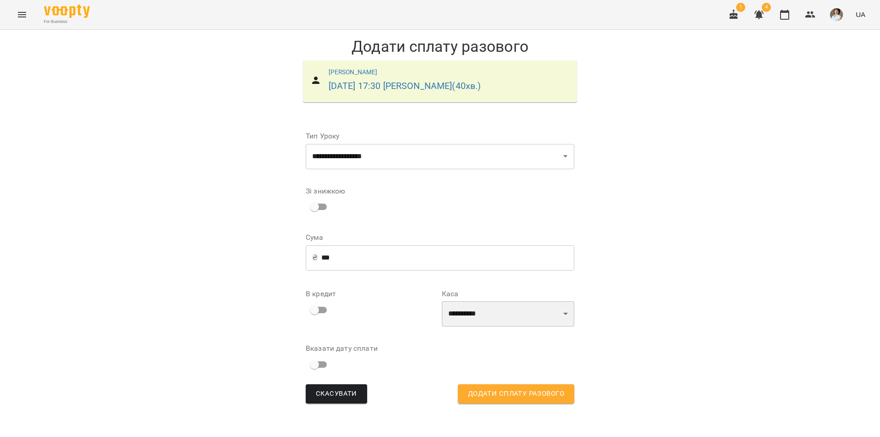
drag, startPoint x: 484, startPoint y: 316, endPoint x: 479, endPoint y: 319, distance: 5.6
click at [484, 316] on select "**********" at bounding box center [508, 314] width 132 height 26
select select "****"
click at [442, 301] on select "**********" at bounding box center [508, 314] width 132 height 26
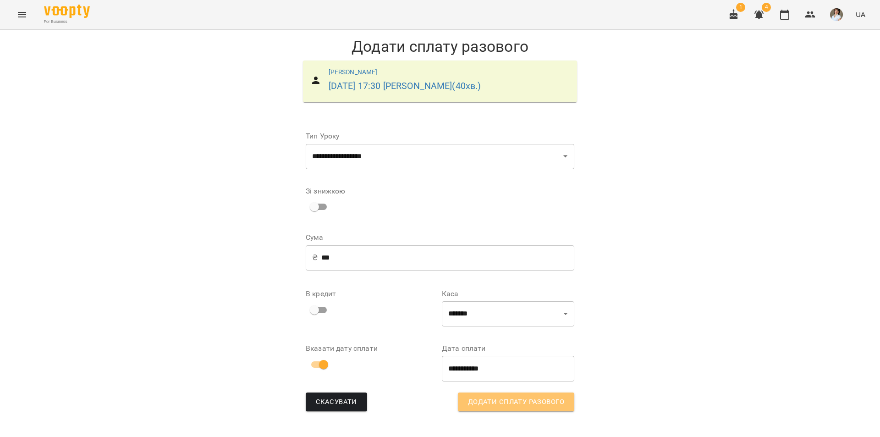
click at [498, 406] on span "Додати сплату разового" at bounding box center [516, 402] width 96 height 12
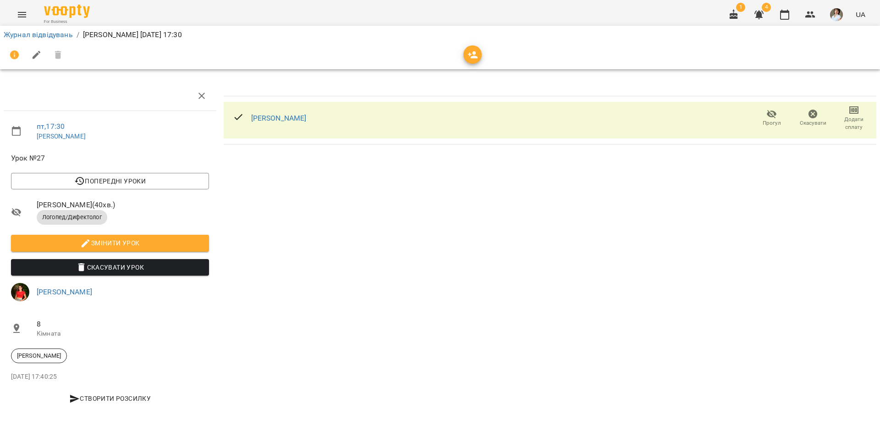
click at [45, 28] on div "Журнал відвідувань / [PERSON_NAME] [DATE] 17:30" at bounding box center [440, 34] width 876 height 15
click at [47, 31] on link "Журнал відвідувань" at bounding box center [38, 34] width 69 height 9
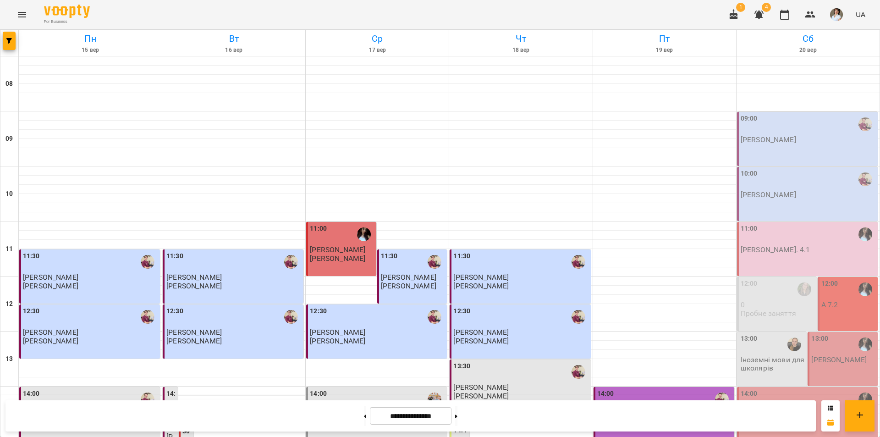
scroll to position [376, 0]
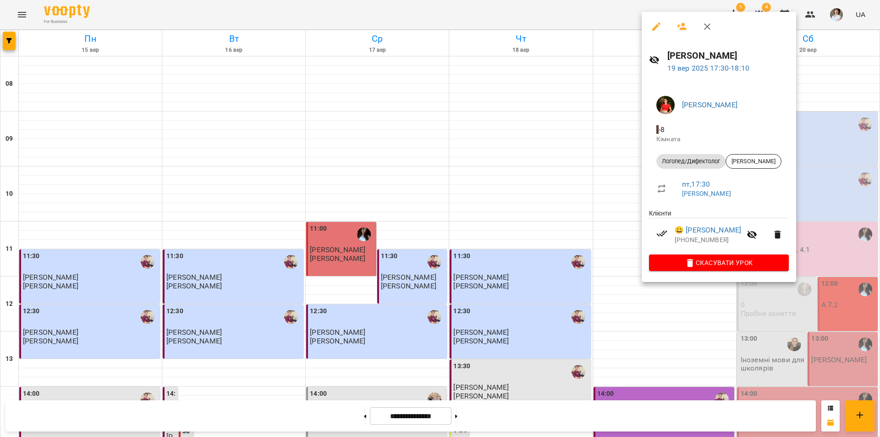
drag, startPoint x: 774, startPoint y: 309, endPoint x: 766, endPoint y: 306, distance: 8.9
click at [771, 307] on div at bounding box center [440, 218] width 880 height 437
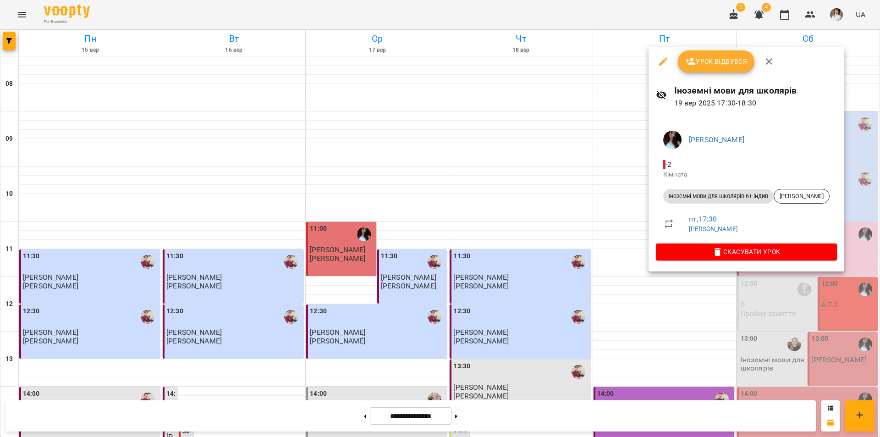
drag, startPoint x: 720, startPoint y: 60, endPoint x: 719, endPoint y: 70, distance: 9.7
click at [720, 71] on button "Урок відбувся" at bounding box center [716, 61] width 77 height 22
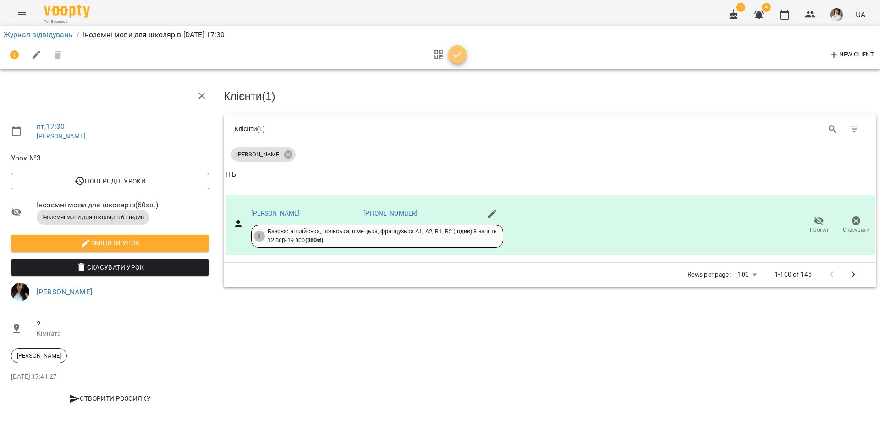
click at [457, 51] on icon "button" at bounding box center [457, 54] width 11 height 11
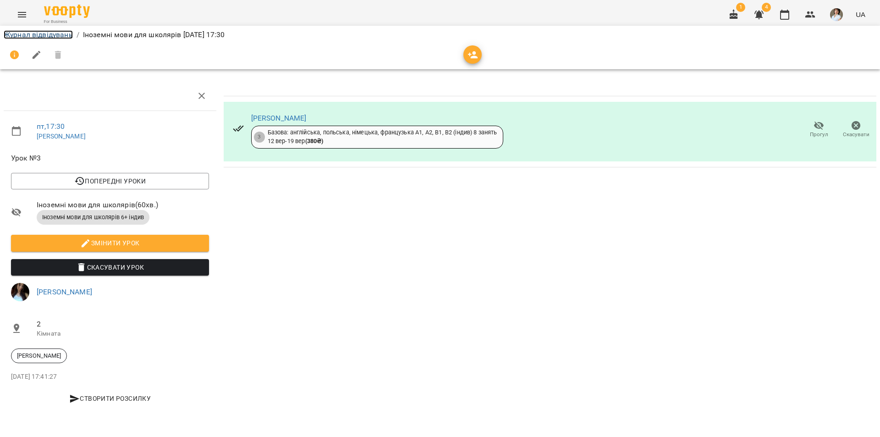
click at [31, 38] on link "Журнал відвідувань" at bounding box center [38, 34] width 69 height 9
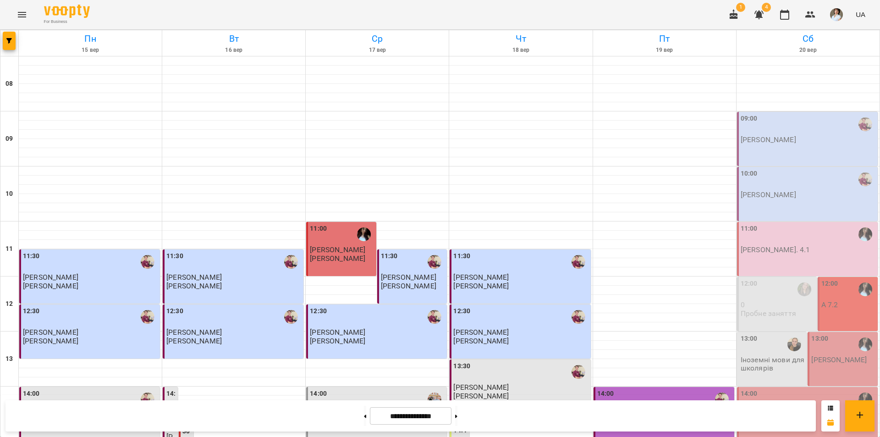
scroll to position [376, 0]
click at [25, 14] on icon "Menu" at bounding box center [21, 14] width 11 height 11
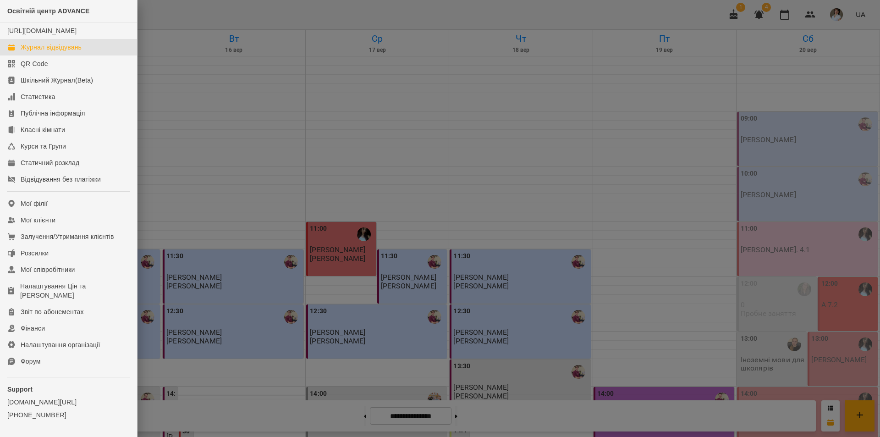
click at [179, 30] on div at bounding box center [440, 218] width 880 height 437
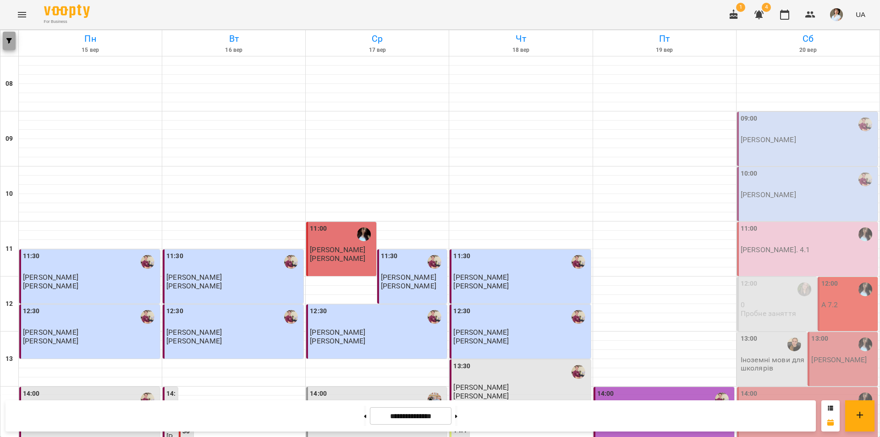
click at [5, 45] on button "button" at bounding box center [9, 41] width 13 height 18
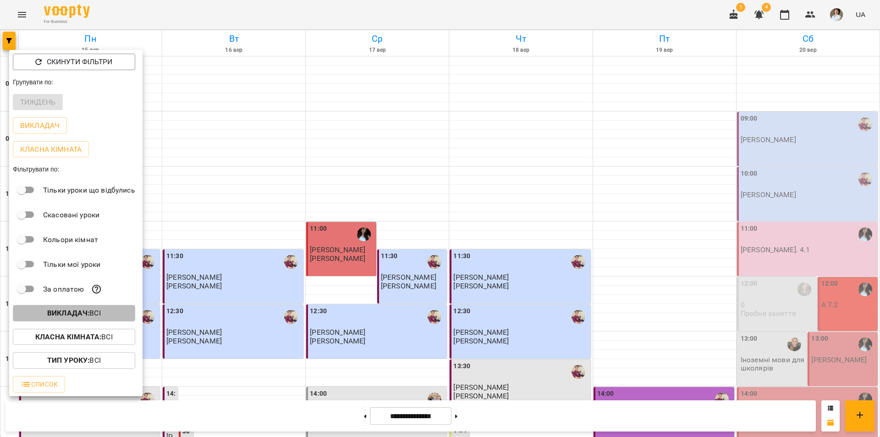
click at [73, 314] on b "Викладач :" at bounding box center [68, 312] width 42 height 9
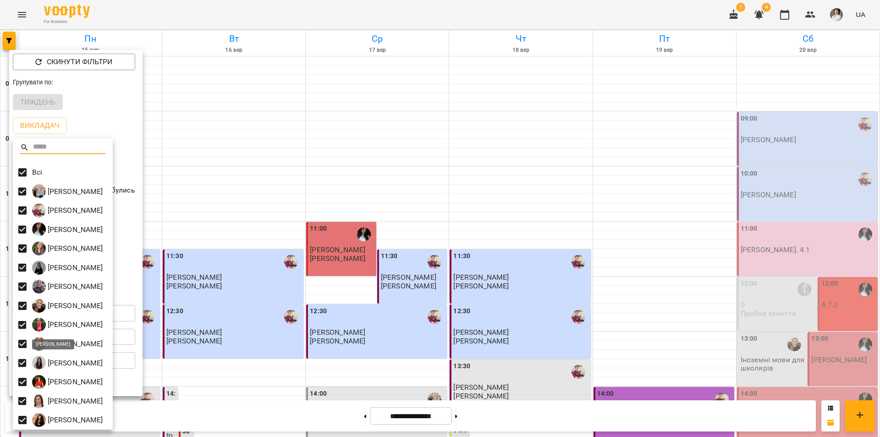
scroll to position [2, 0]
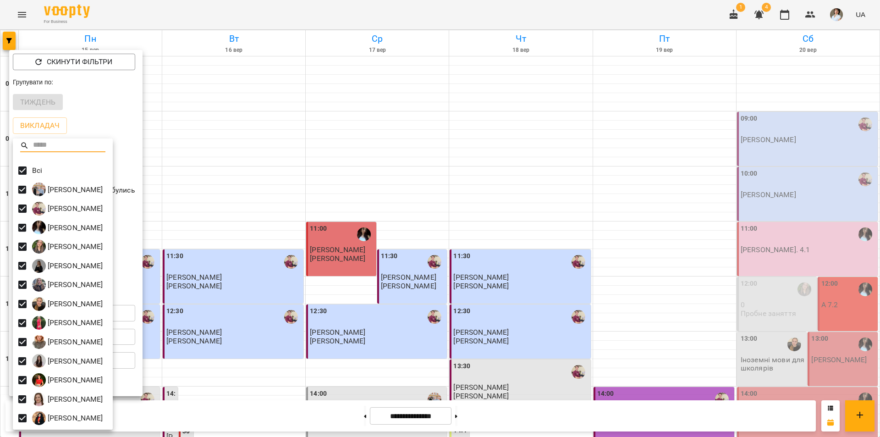
click at [841, 200] on div at bounding box center [440, 218] width 880 height 437
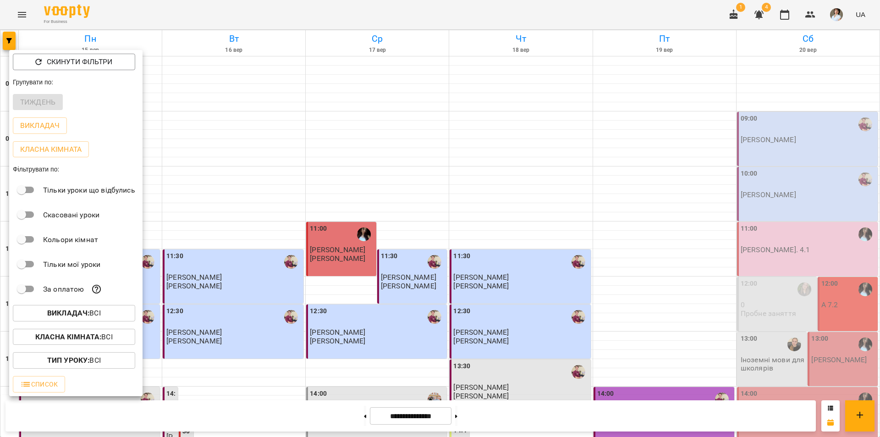
click at [823, 210] on div at bounding box center [440, 218] width 880 height 437
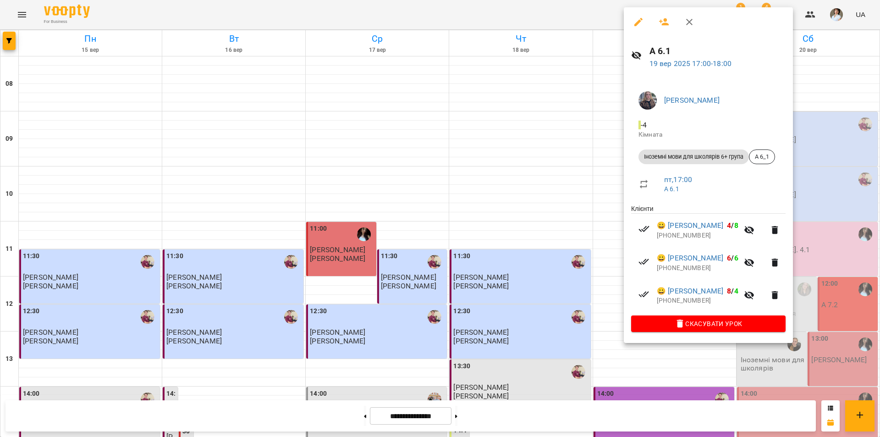
click at [681, 376] on div at bounding box center [440, 218] width 880 height 437
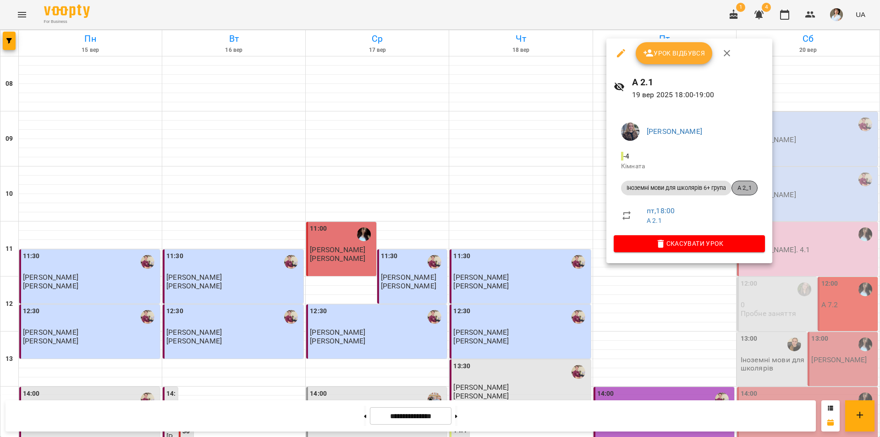
click at [750, 184] on span "А 2_1" at bounding box center [744, 188] width 25 height 8
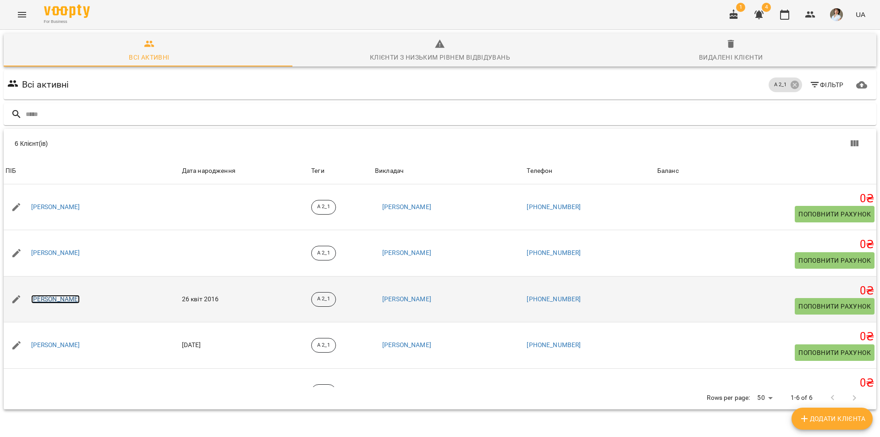
click at [80, 300] on link "[PERSON_NAME]" at bounding box center [55, 299] width 49 height 9
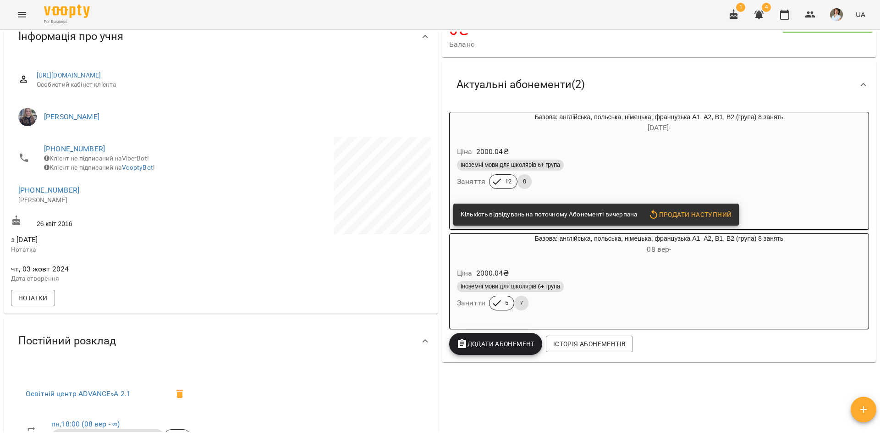
scroll to position [46, 0]
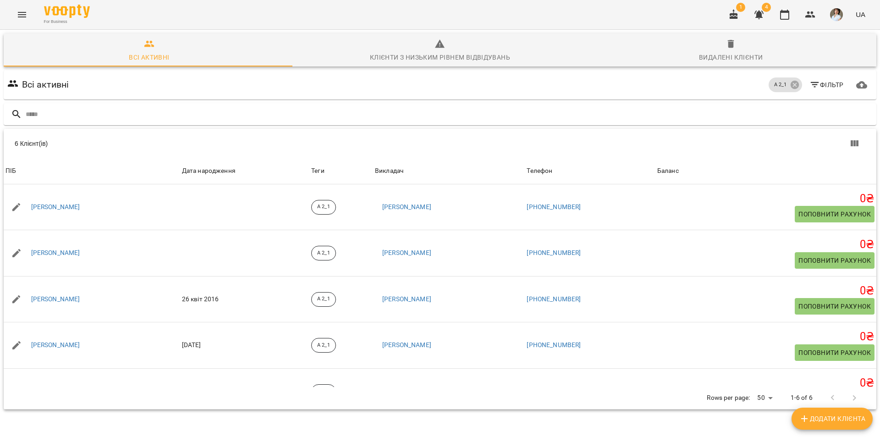
click at [21, 20] on button "Menu" at bounding box center [22, 15] width 22 height 22
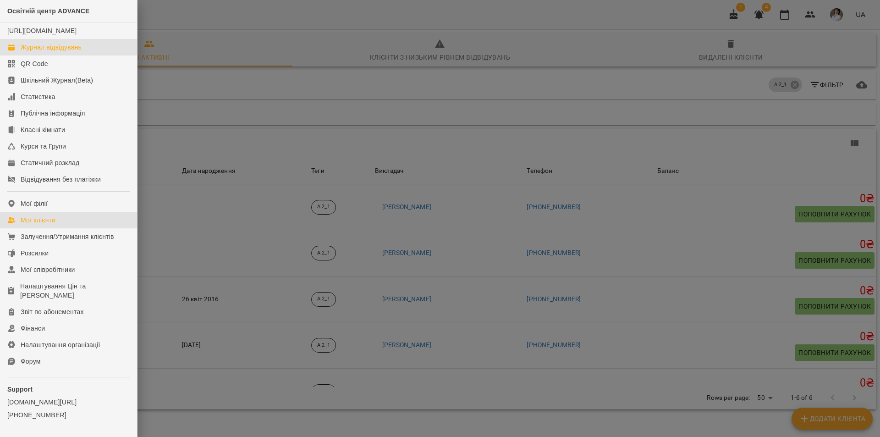
click at [38, 52] on div "Журнал відвідувань" at bounding box center [51, 47] width 61 height 9
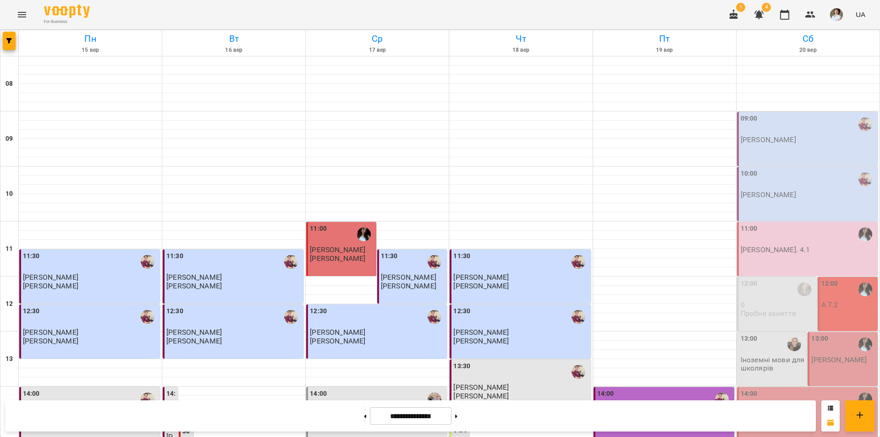
scroll to position [330, 0]
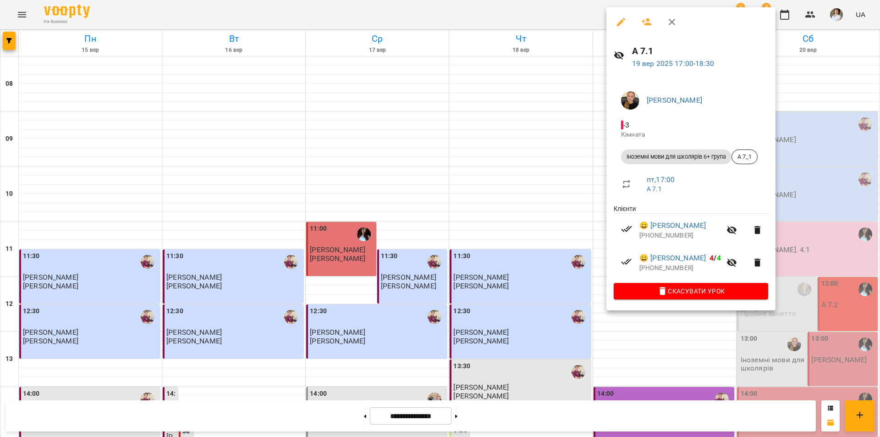
click at [781, 340] on div at bounding box center [440, 218] width 880 height 437
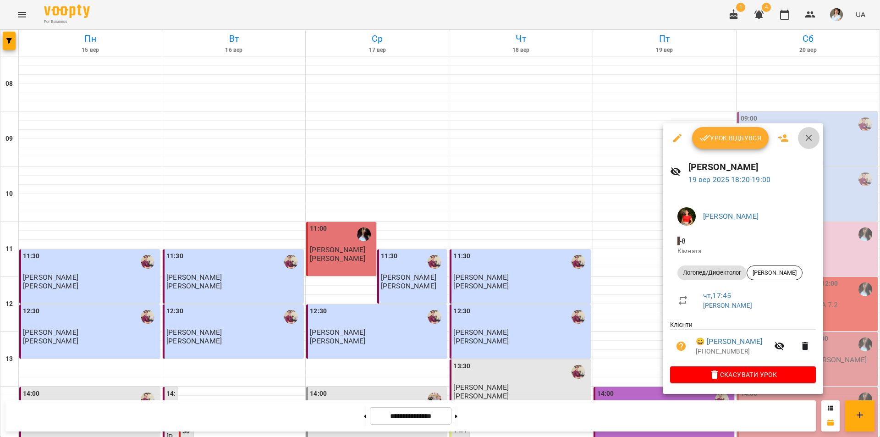
click at [803, 142] on icon "button" at bounding box center [808, 137] width 11 height 11
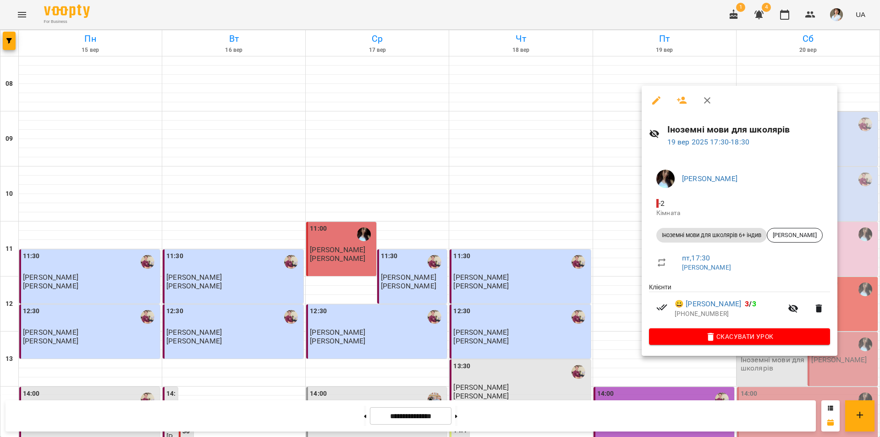
click at [711, 104] on icon "button" at bounding box center [707, 100] width 11 height 11
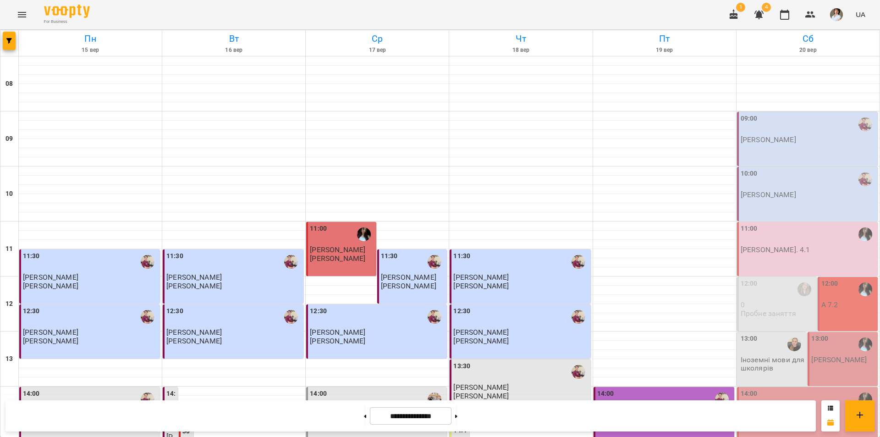
scroll to position [376, 0]
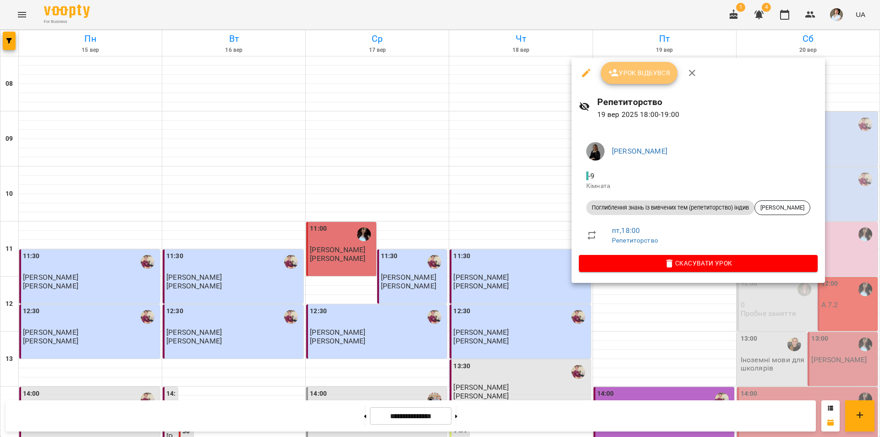
click at [643, 77] on span "Урок відбувся" at bounding box center [639, 72] width 62 height 11
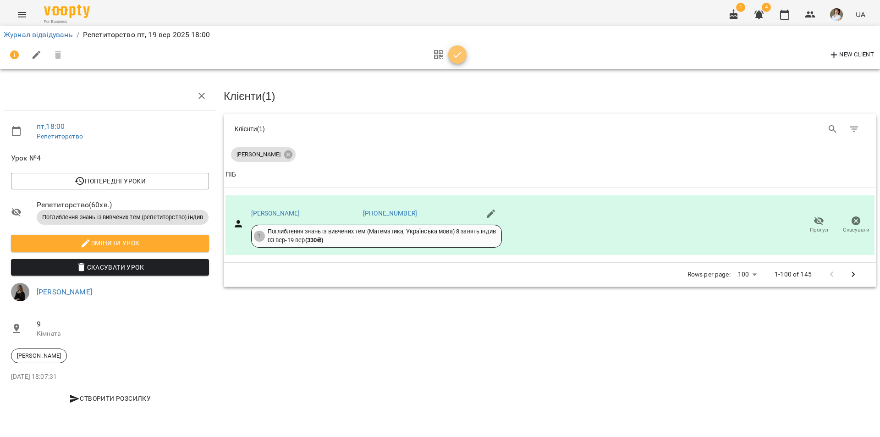
click at [461, 52] on icon "button" at bounding box center [457, 54] width 11 height 11
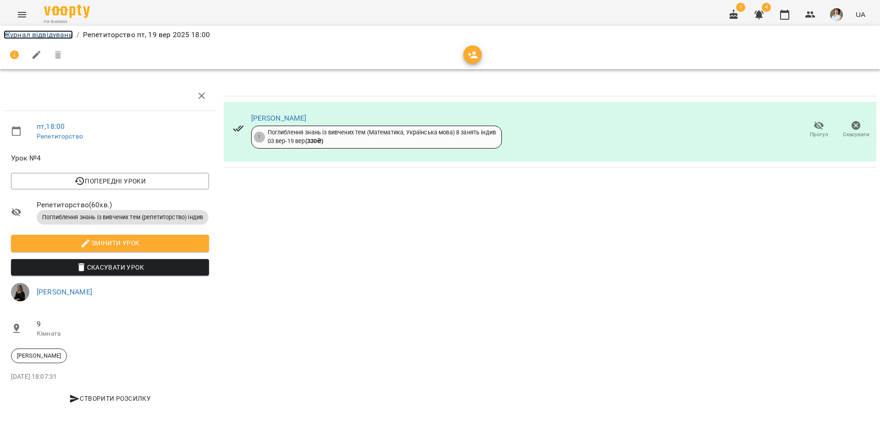
click at [33, 36] on link "Журнал відвідувань" at bounding box center [38, 34] width 69 height 9
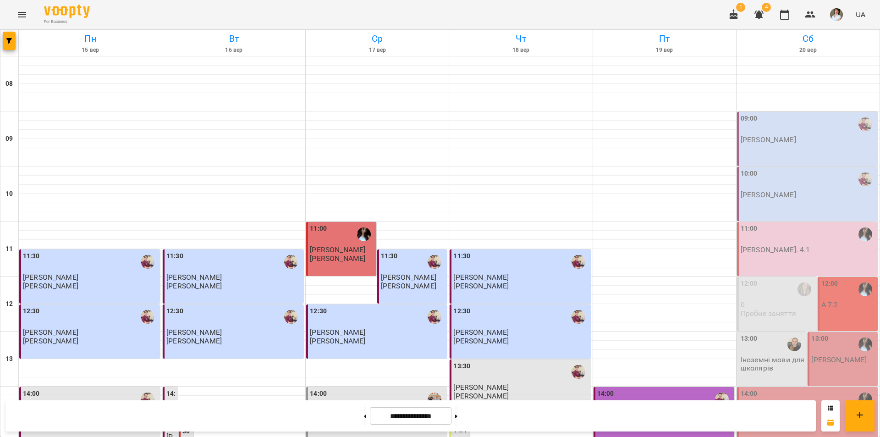
scroll to position [367, 0]
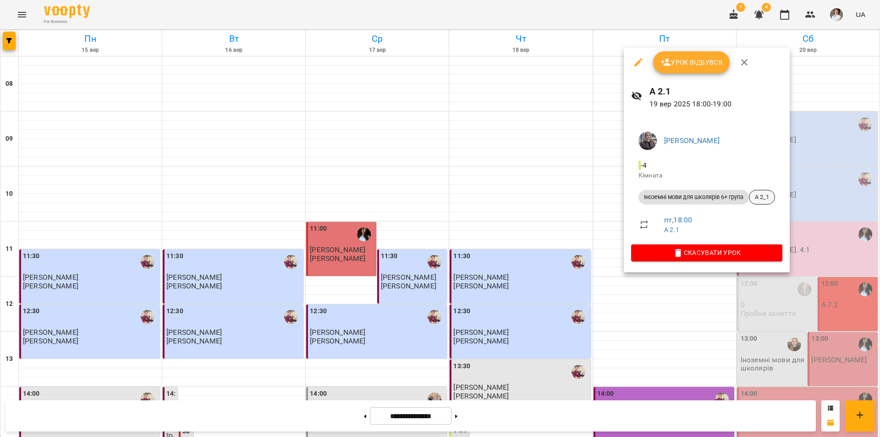
click at [769, 197] on span "А 2_1" at bounding box center [761, 197] width 25 height 8
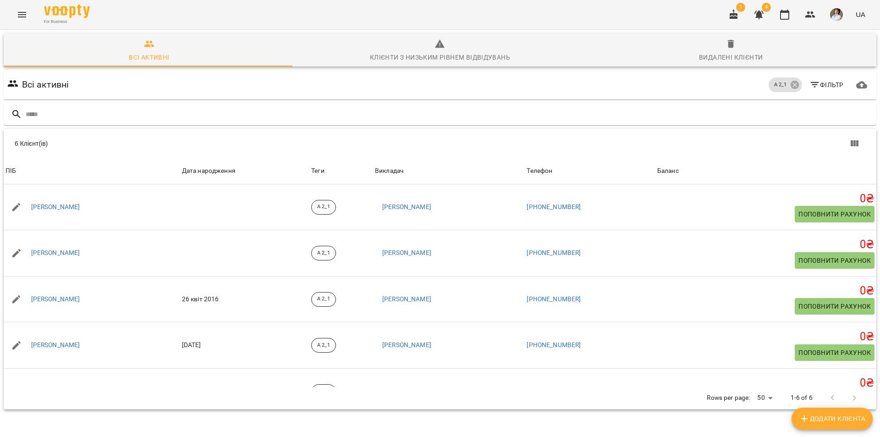
click at [21, 14] on icon "Menu" at bounding box center [21, 14] width 11 height 11
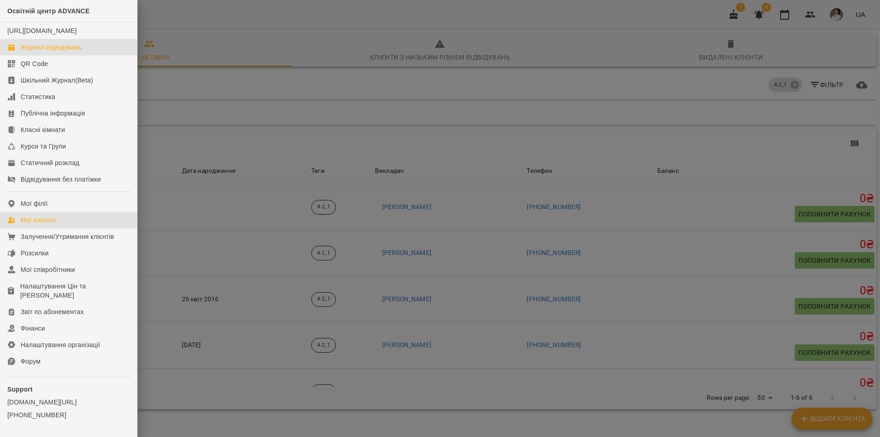
click at [49, 52] on div "Журнал відвідувань" at bounding box center [51, 47] width 61 height 9
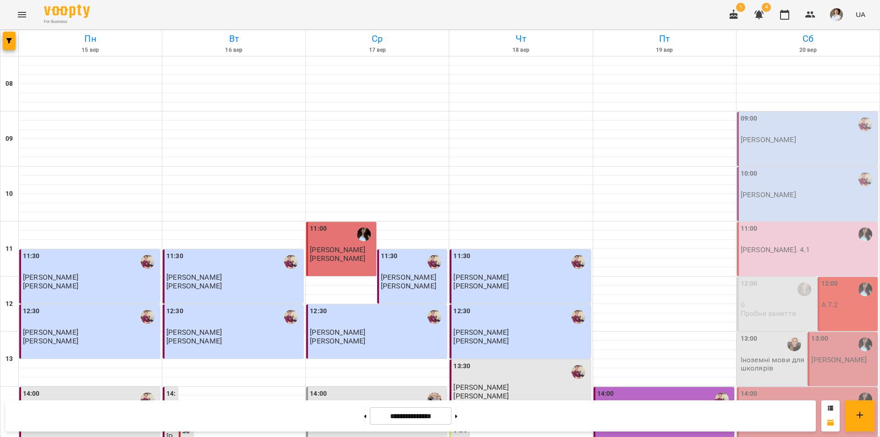
scroll to position [367, 0]
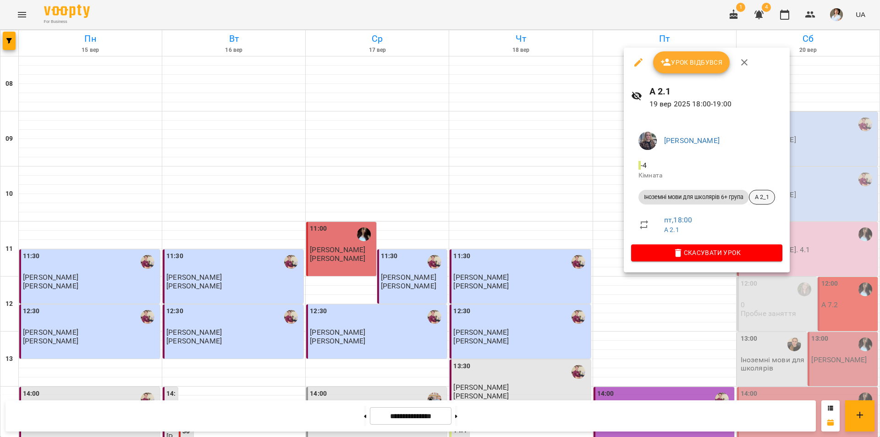
click at [765, 199] on span "А 2_1" at bounding box center [761, 197] width 25 height 8
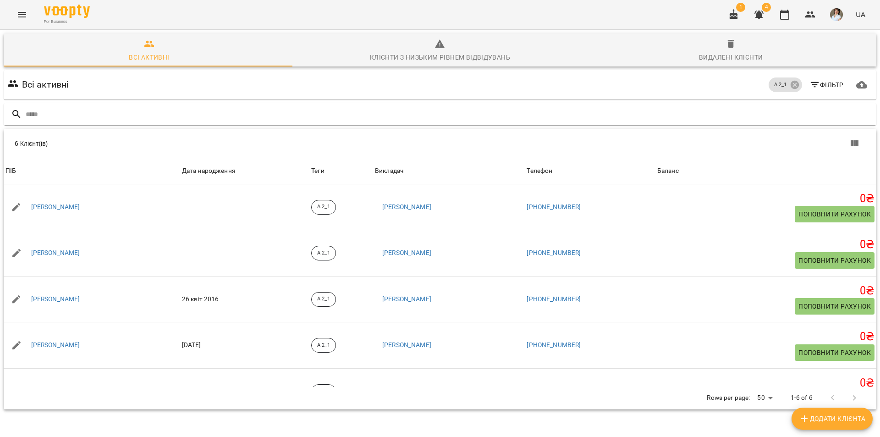
click at [18, 16] on icon "Menu" at bounding box center [21, 14] width 11 height 11
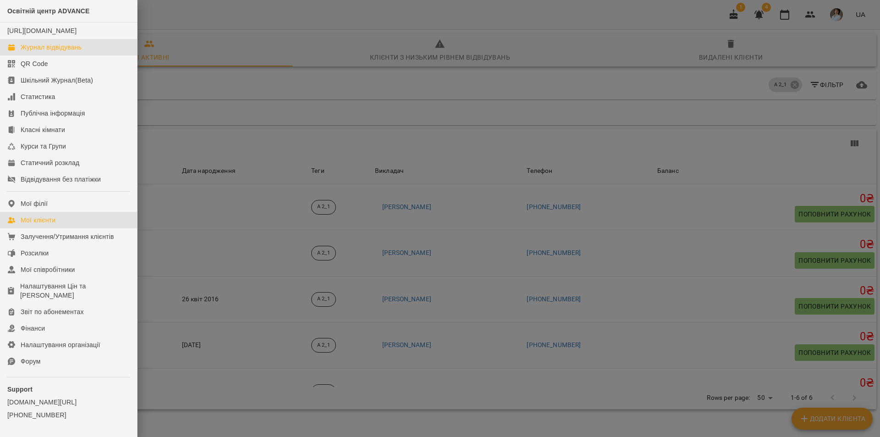
click at [64, 52] on div "Журнал відвідувань" at bounding box center [51, 47] width 61 height 9
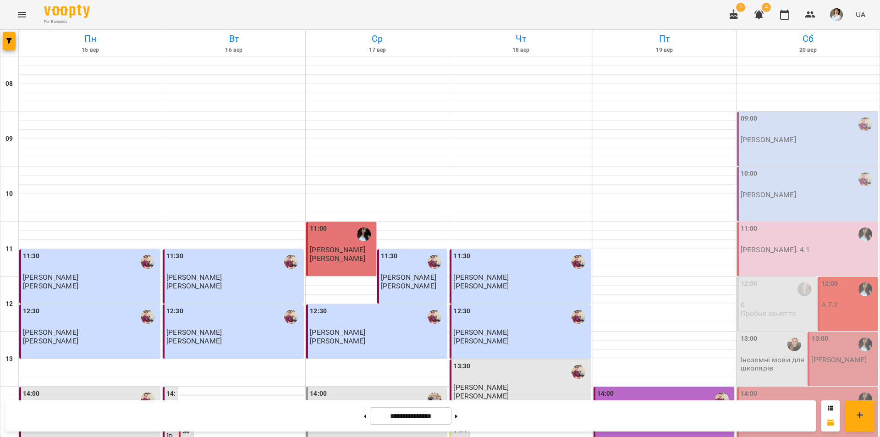
scroll to position [376, 0]
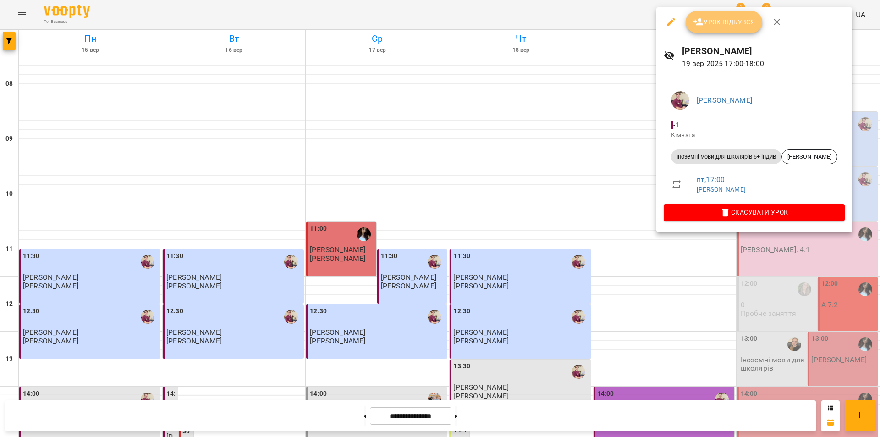
click at [709, 22] on span "Урок відбувся" at bounding box center [724, 21] width 62 height 11
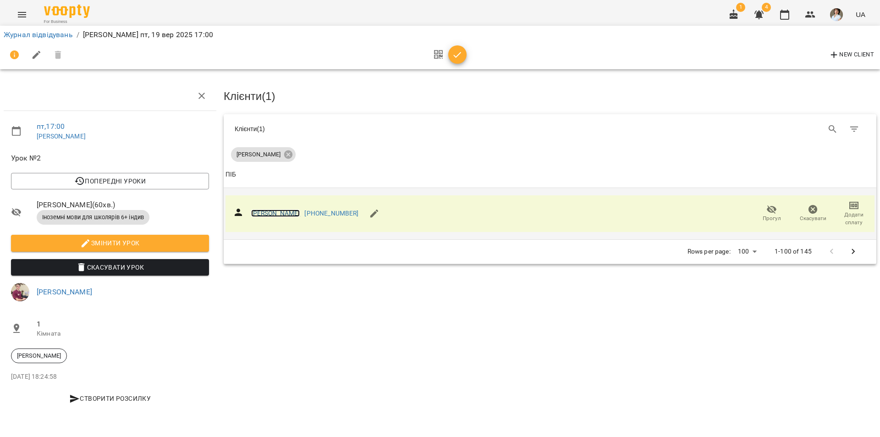
click at [285, 210] on link "Макара Дар’я Ігорівна" at bounding box center [275, 212] width 49 height 7
click at [855, 200] on icon "button" at bounding box center [853, 205] width 11 height 11
click at [838, 204] on li "Додати сплату разового" at bounding box center [823, 204] width 99 height 16
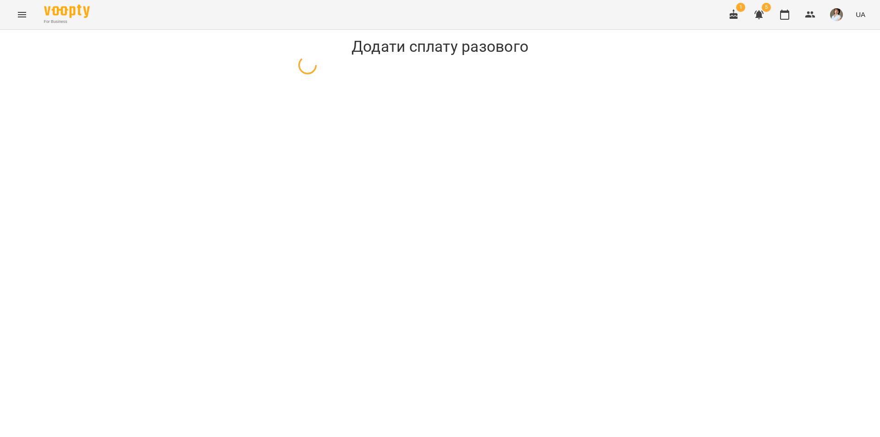
select select "**********"
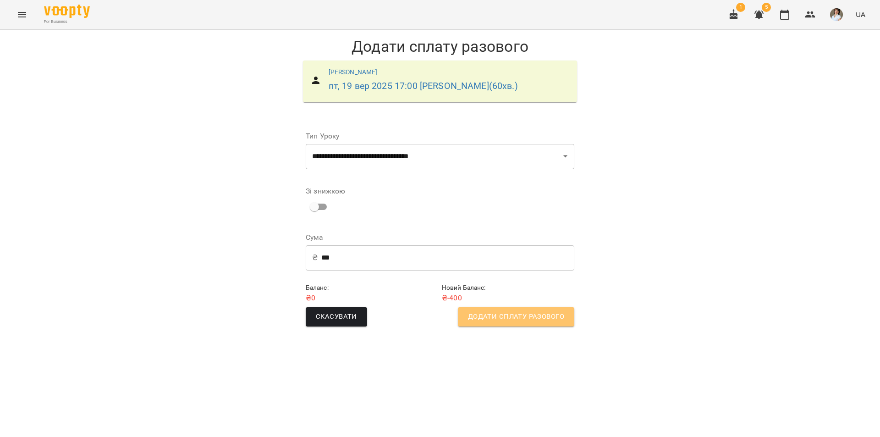
click at [525, 319] on span "Додати сплату разового" at bounding box center [516, 317] width 96 height 12
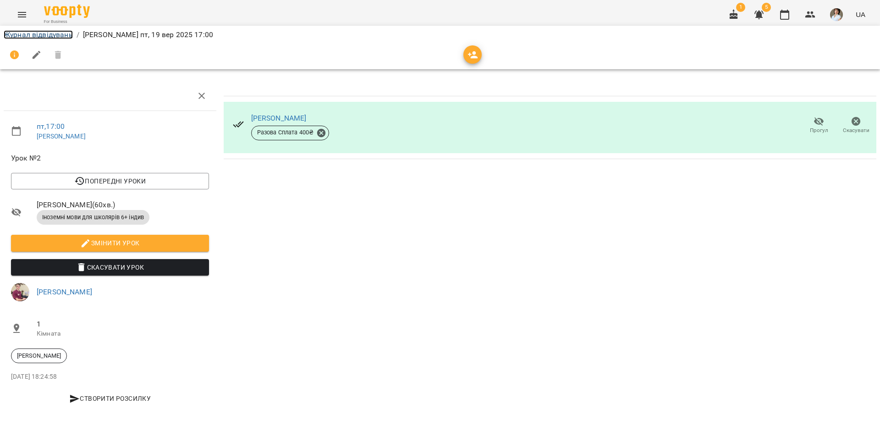
click at [49, 35] on link "Журнал відвідувань" at bounding box center [38, 34] width 69 height 9
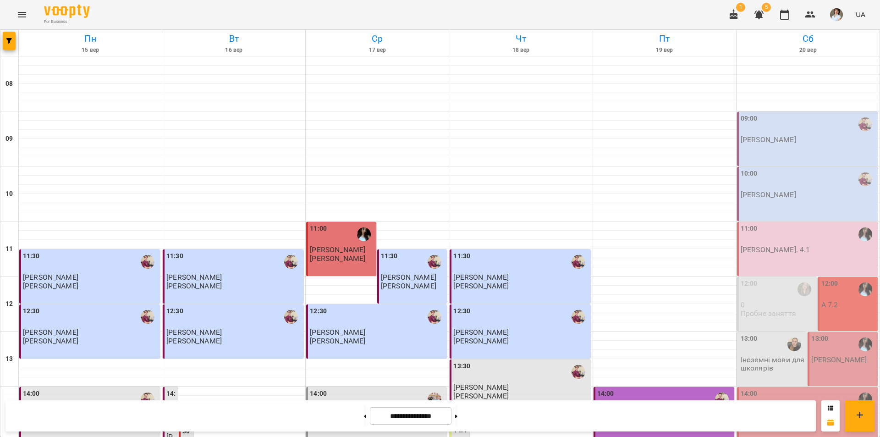
scroll to position [376, 0]
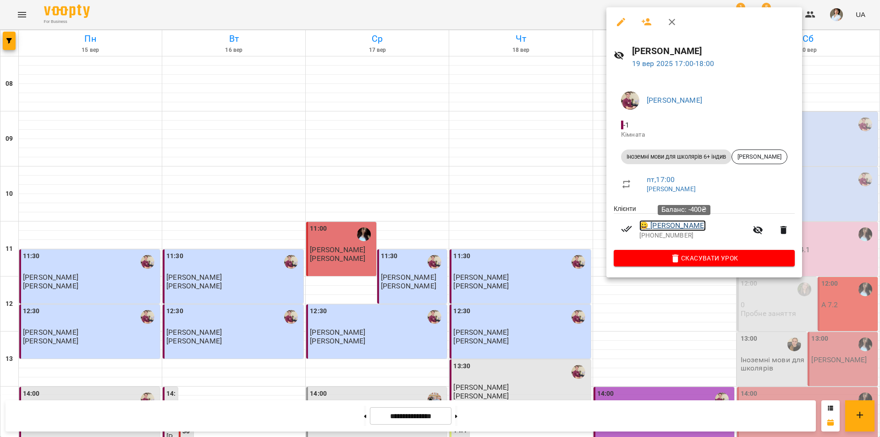
click at [675, 226] on link "😀 Макара Дар’я Ігорівна" at bounding box center [672, 225] width 66 height 11
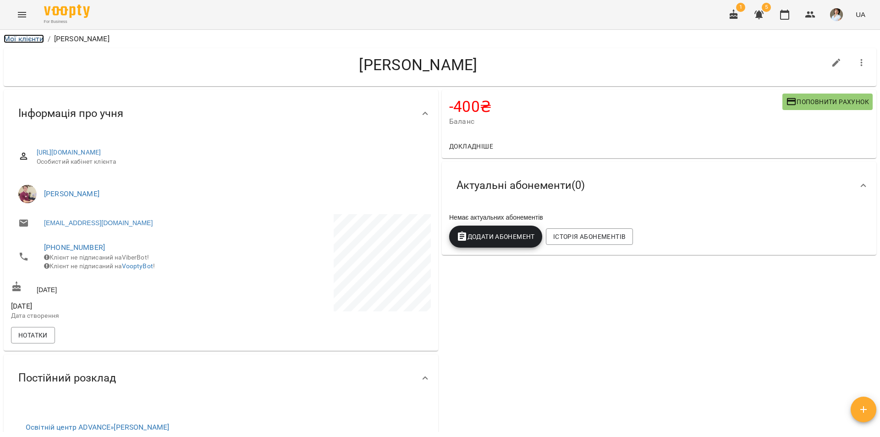
click at [26, 38] on link "Мої клієнти" at bounding box center [24, 38] width 40 height 9
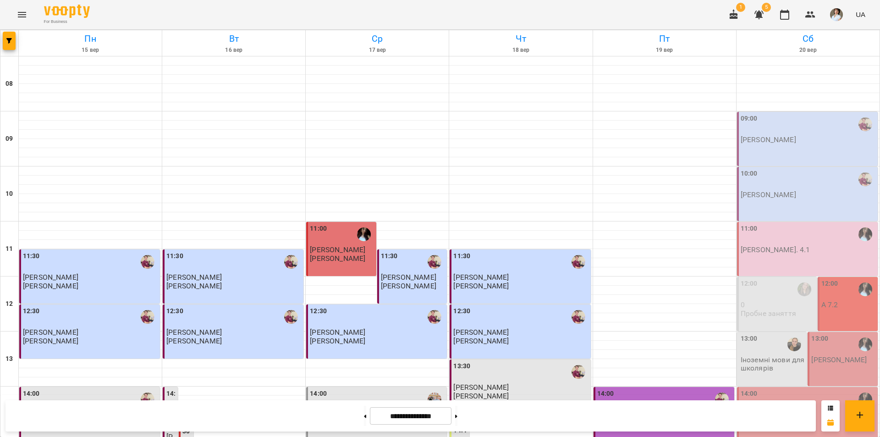
scroll to position [376, 0]
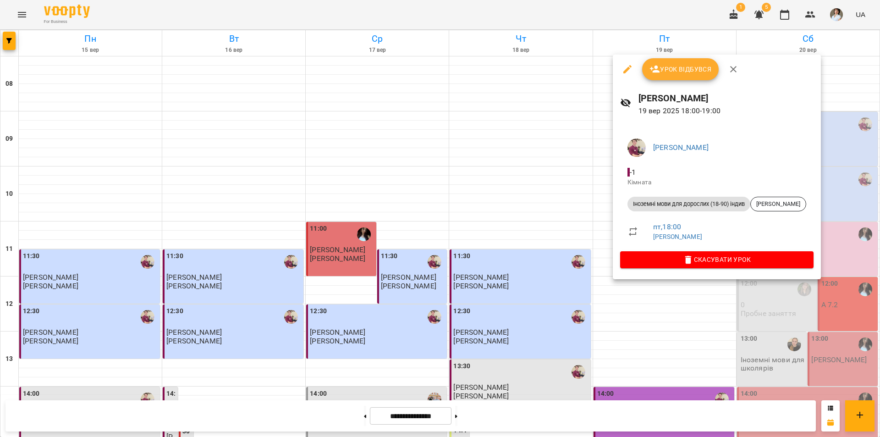
click at [678, 69] on span "Урок відбувся" at bounding box center [680, 69] width 62 height 11
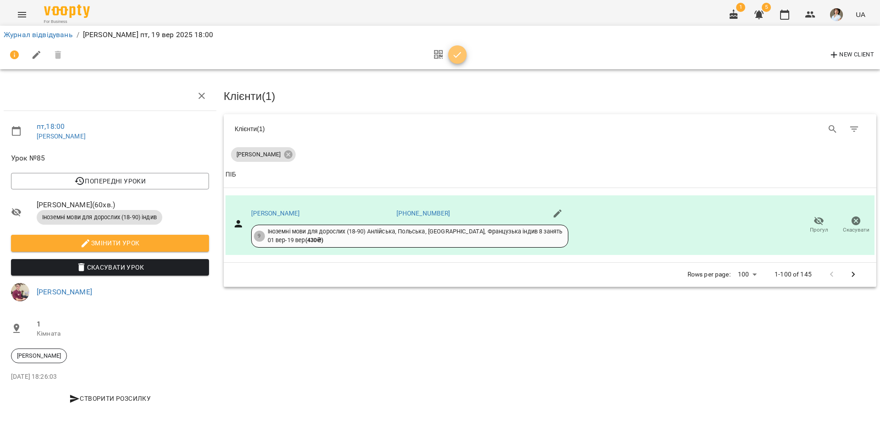
click at [462, 53] on icon "button" at bounding box center [457, 54] width 11 height 11
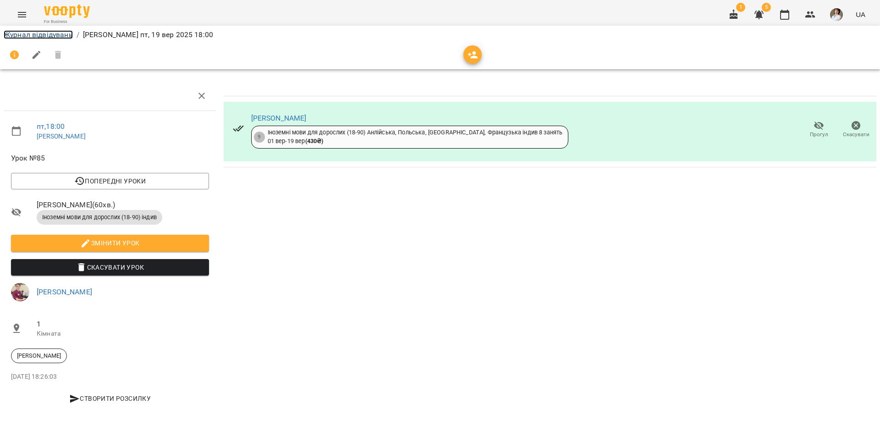
click at [33, 36] on link "Журнал відвідувань" at bounding box center [38, 34] width 69 height 9
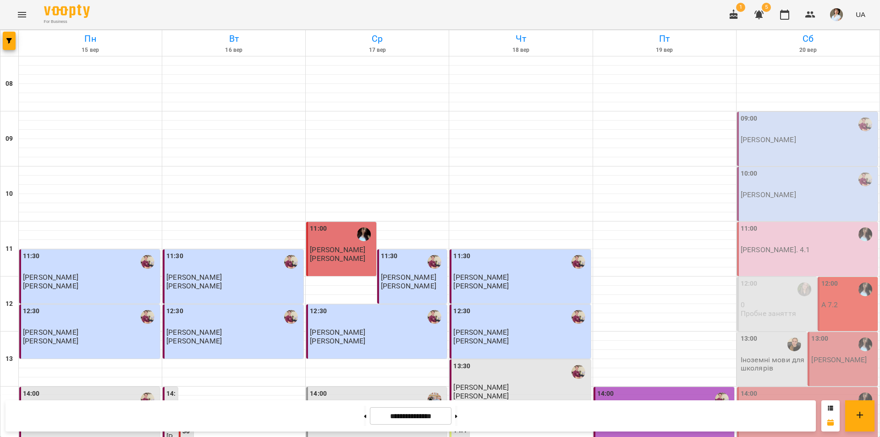
scroll to position [376, 0]
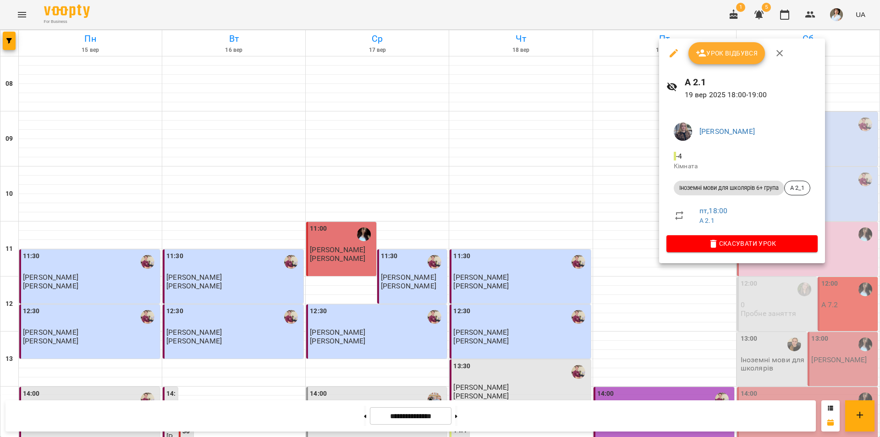
click at [649, 364] on div at bounding box center [440, 218] width 880 height 437
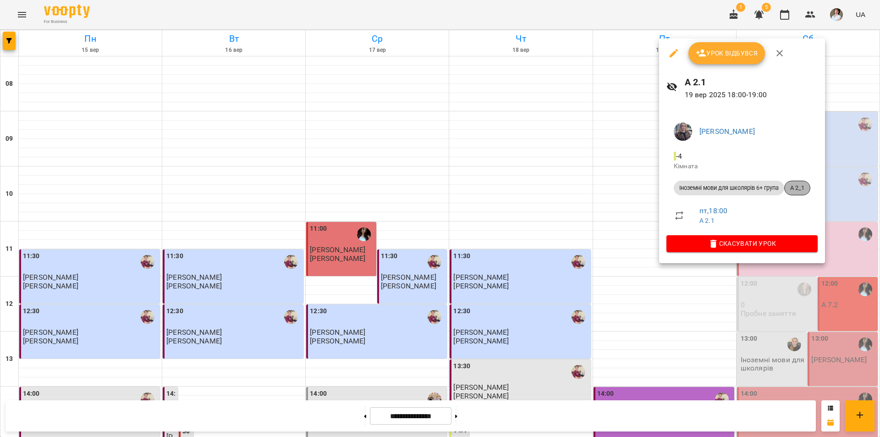
click at [800, 188] on span "А 2_1" at bounding box center [797, 188] width 25 height 8
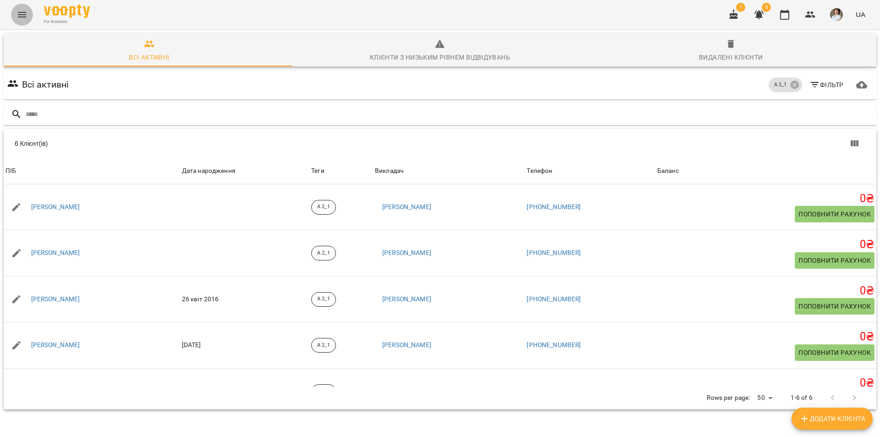
click at [28, 12] on button "Menu" at bounding box center [22, 15] width 22 height 22
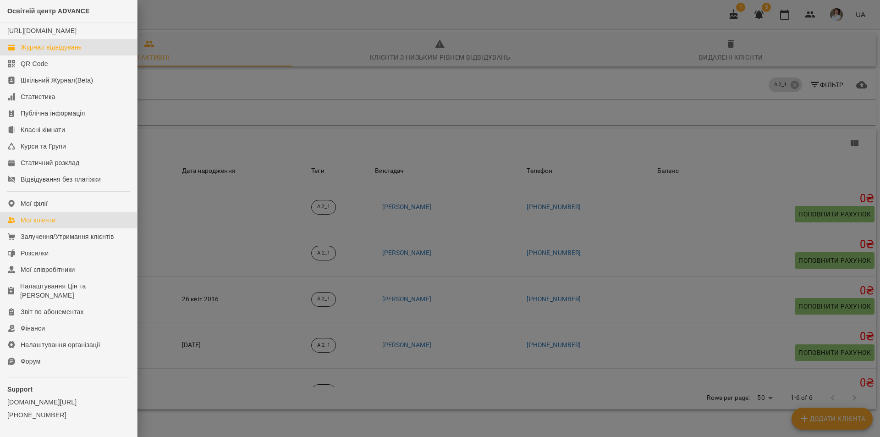
click at [48, 52] on div "Журнал відвідувань" at bounding box center [51, 47] width 61 height 9
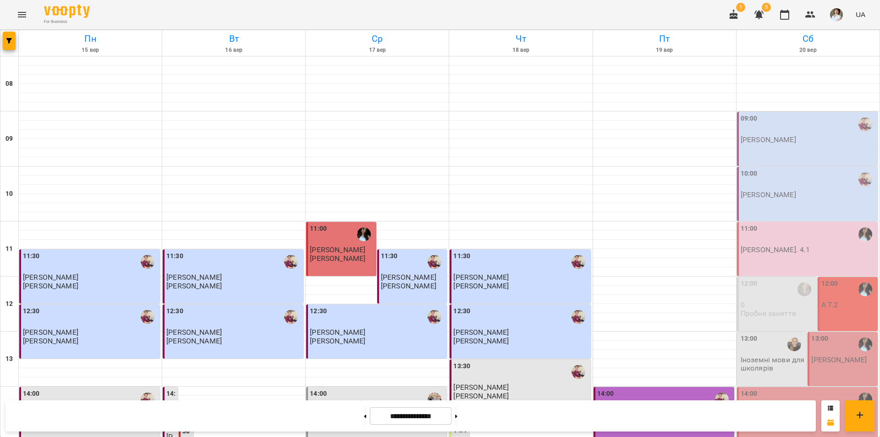
scroll to position [376, 0]
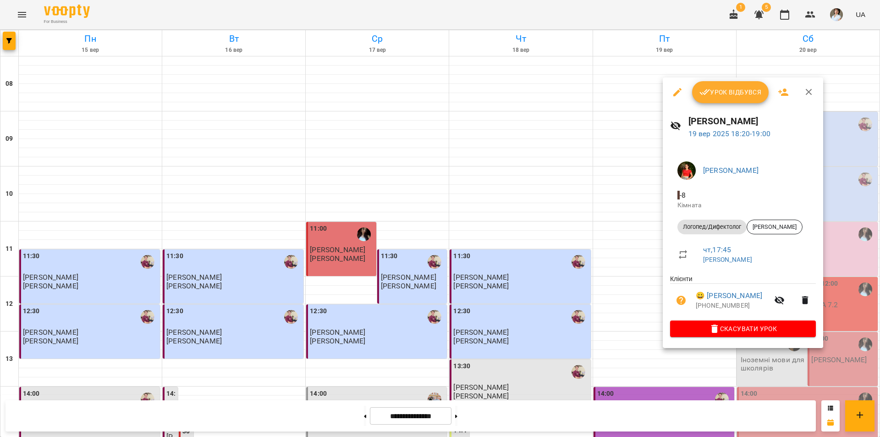
click at [618, 368] on div at bounding box center [440, 218] width 880 height 437
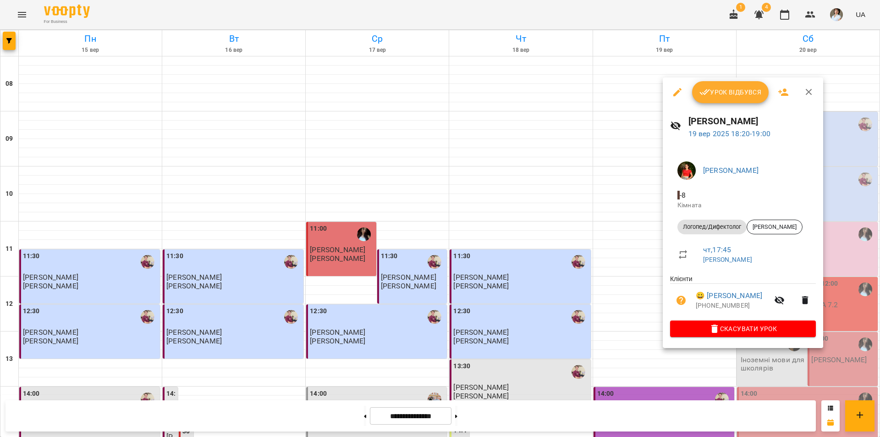
click at [618, 355] on div at bounding box center [440, 218] width 880 height 437
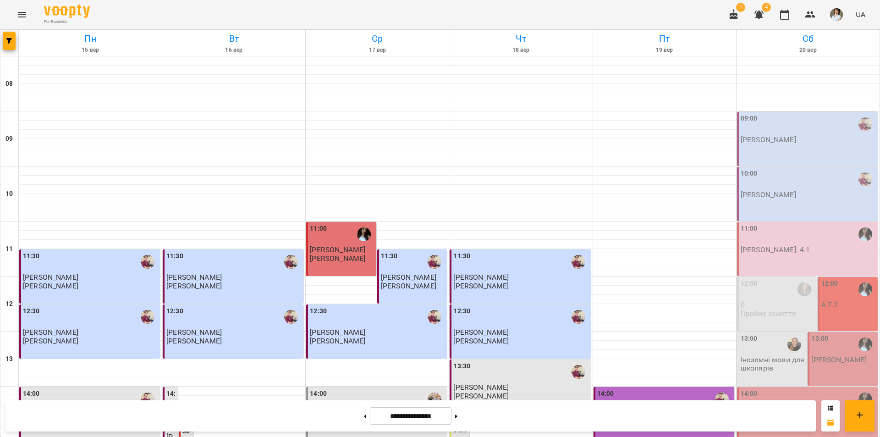
scroll to position [101, 0]
click at [768, 356] on p "Іноземні мови для школярів" at bounding box center [773, 364] width 65 height 16
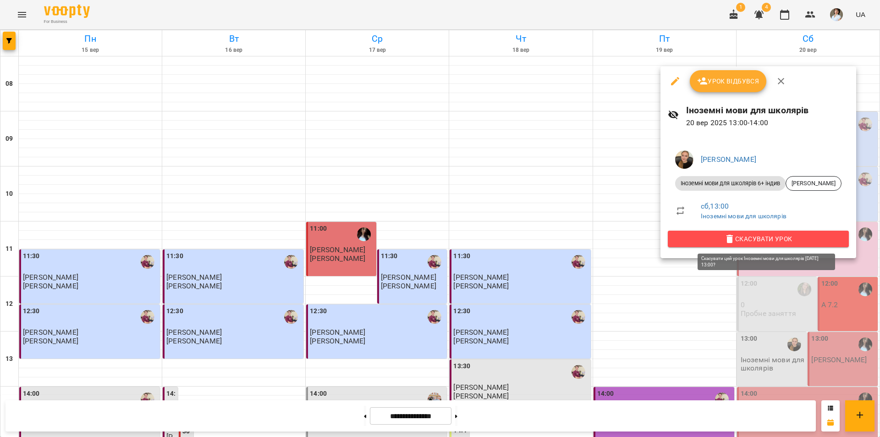
click at [781, 240] on span "Скасувати Урок" at bounding box center [758, 238] width 166 height 11
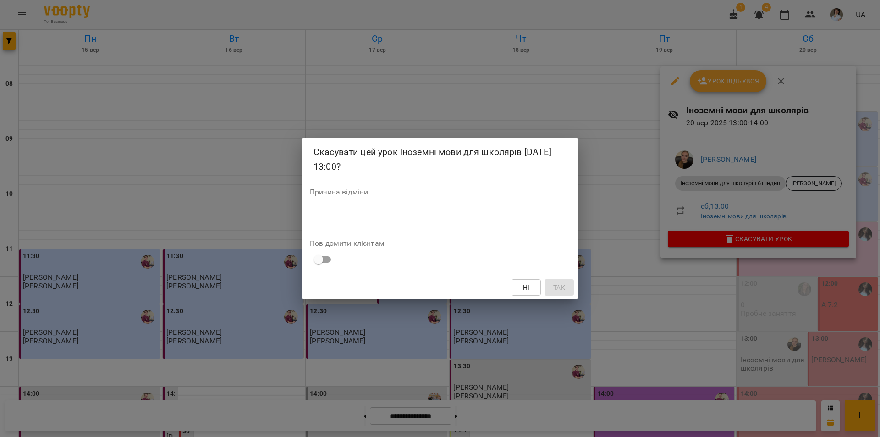
click at [468, 221] on div "Причина відміни *" at bounding box center [440, 206] width 260 height 37
click at [474, 207] on div "*" at bounding box center [440, 214] width 260 height 15
click at [560, 279] on button "Так" at bounding box center [558, 287] width 29 height 16
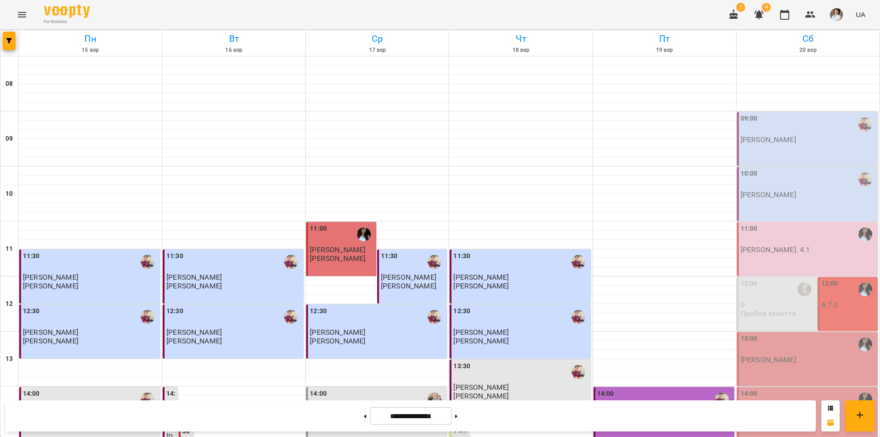
click at [796, 411] on p "[PERSON_NAME]" at bounding box center [768, 415] width 55 height 8
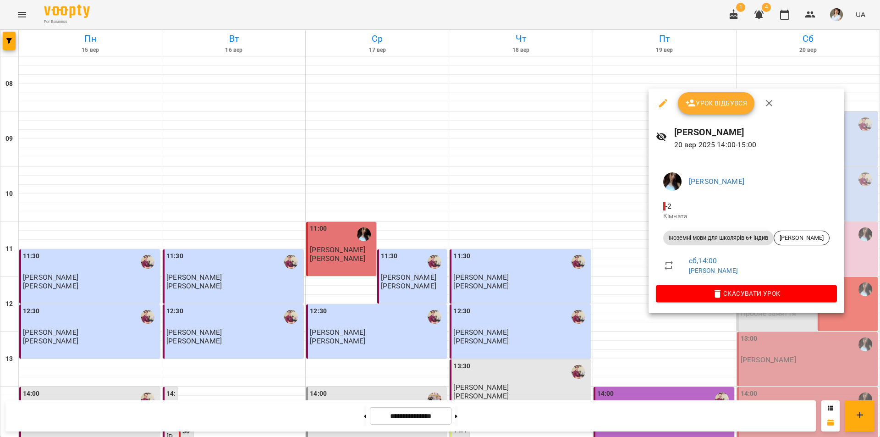
click at [785, 358] on div at bounding box center [440, 218] width 880 height 437
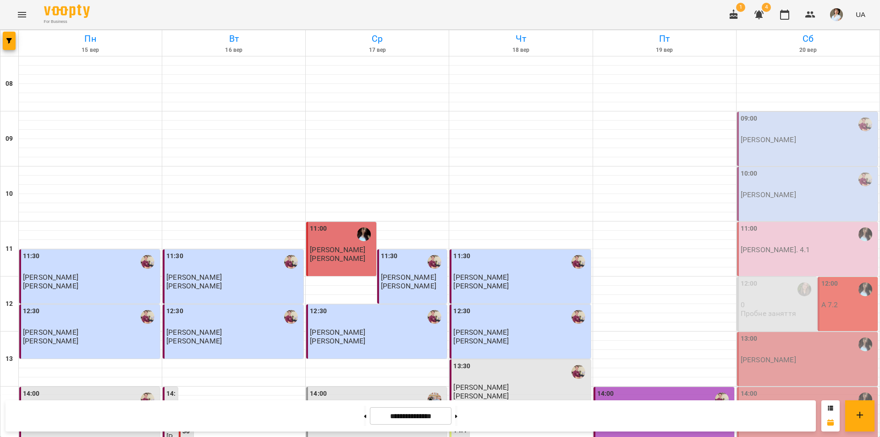
scroll to position [0, 0]
click at [780, 136] on p "Бойко Дмитро" at bounding box center [768, 140] width 55 height 8
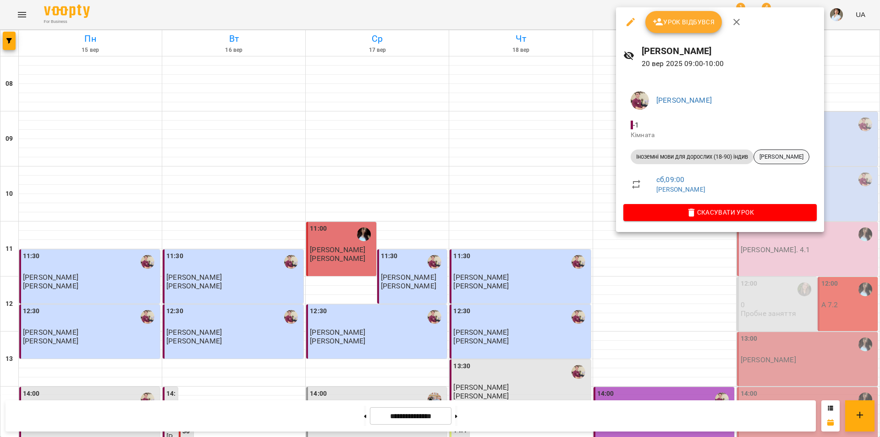
click at [786, 156] on span "Кушнір Максим Володимирович" at bounding box center [781, 157] width 55 height 8
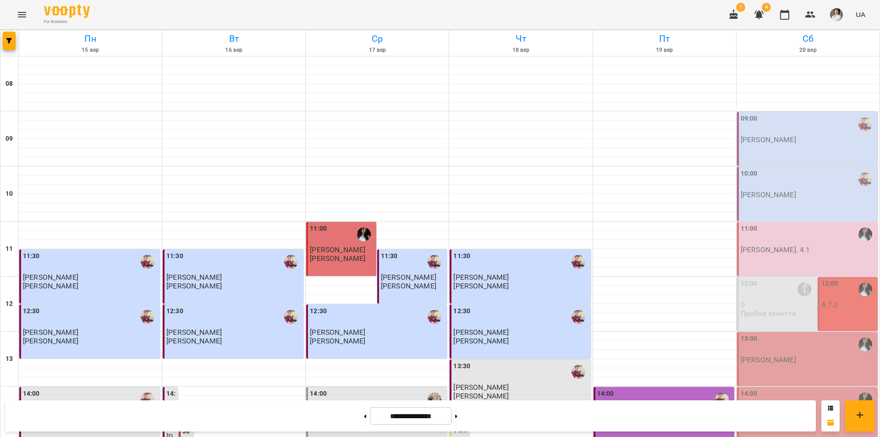
click at [782, 143] on p "Бойко Дмитро" at bounding box center [768, 140] width 55 height 8
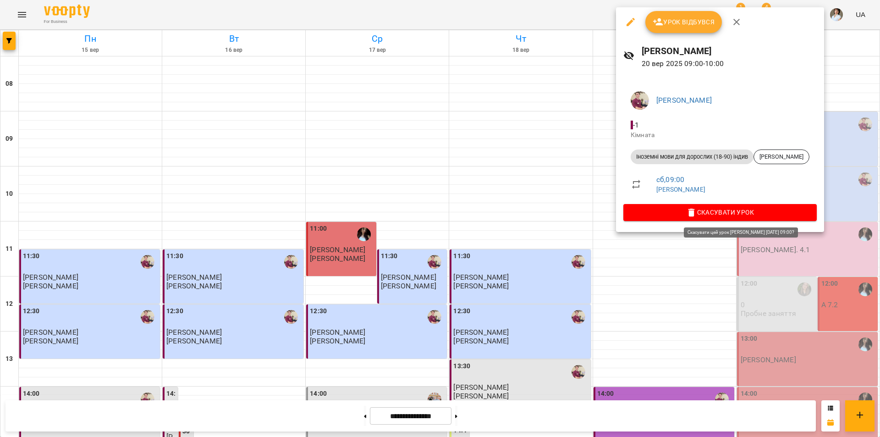
click at [774, 213] on span "Скасувати Урок" at bounding box center [720, 212] width 179 height 11
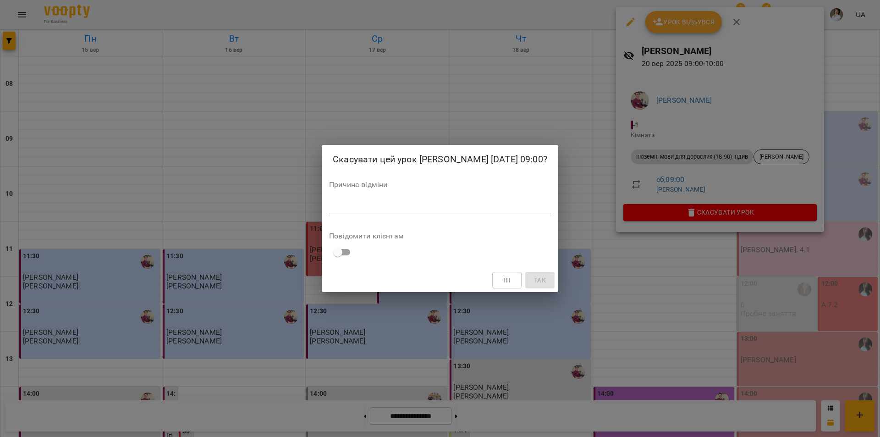
click at [387, 197] on div "Причина відміни *" at bounding box center [440, 199] width 222 height 37
click at [387, 211] on div "*" at bounding box center [440, 206] width 222 height 15
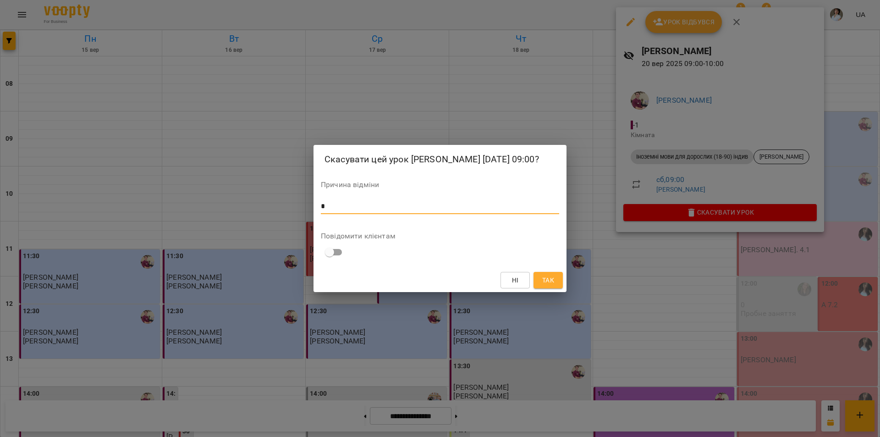
click at [555, 282] on span "Так" at bounding box center [548, 279] width 15 height 11
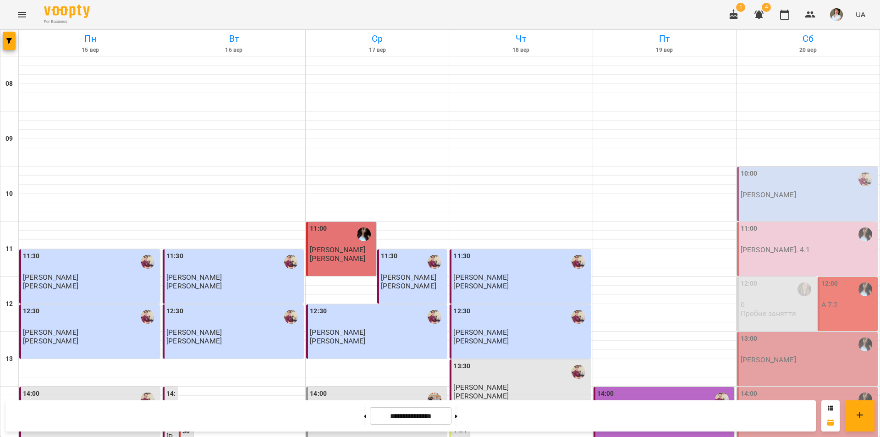
click at [768, 198] on p "Бойко Дмитро" at bounding box center [768, 195] width 55 height 8
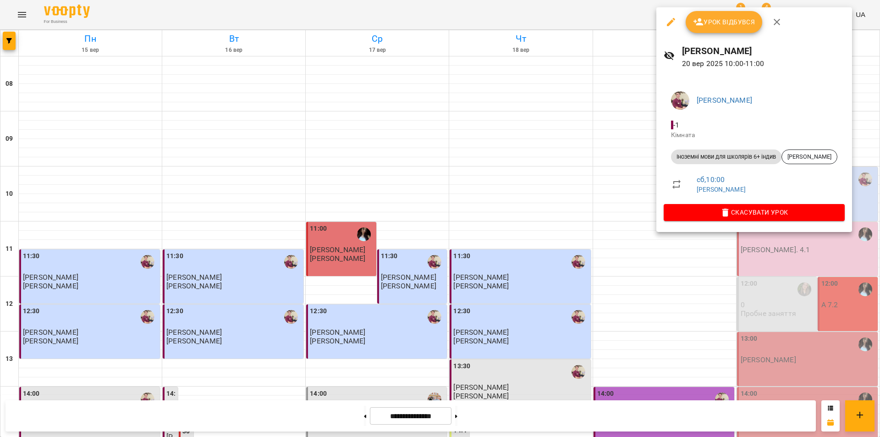
click at [663, 278] on div at bounding box center [440, 218] width 880 height 437
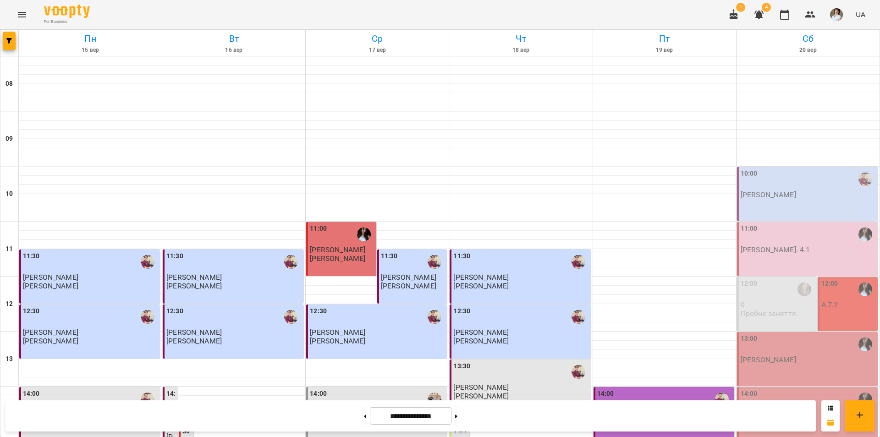
scroll to position [92, 0]
click at [763, 224] on div "11:00" at bounding box center [808, 234] width 135 height 21
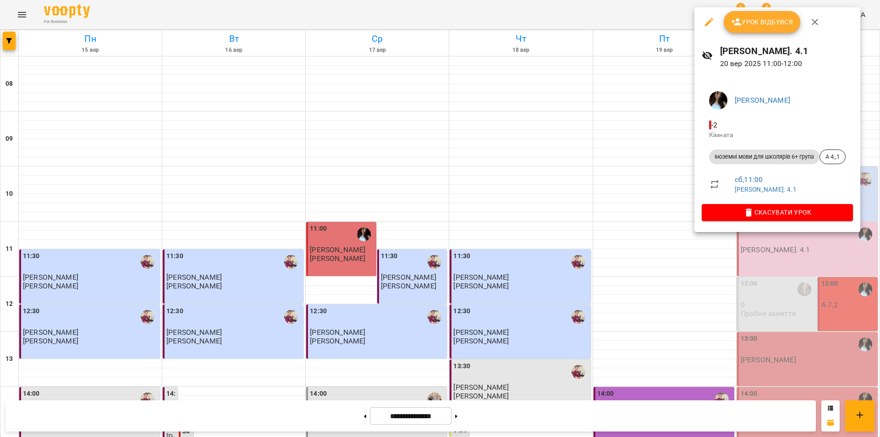
click at [660, 212] on div at bounding box center [440, 218] width 880 height 437
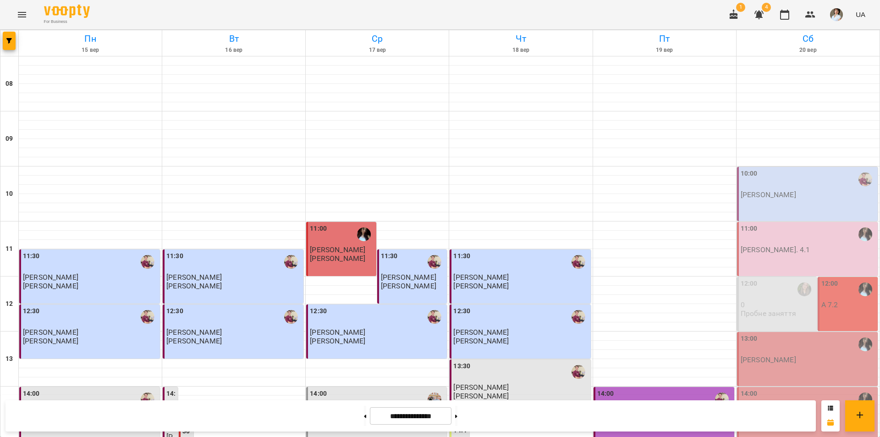
scroll to position [376, 0]
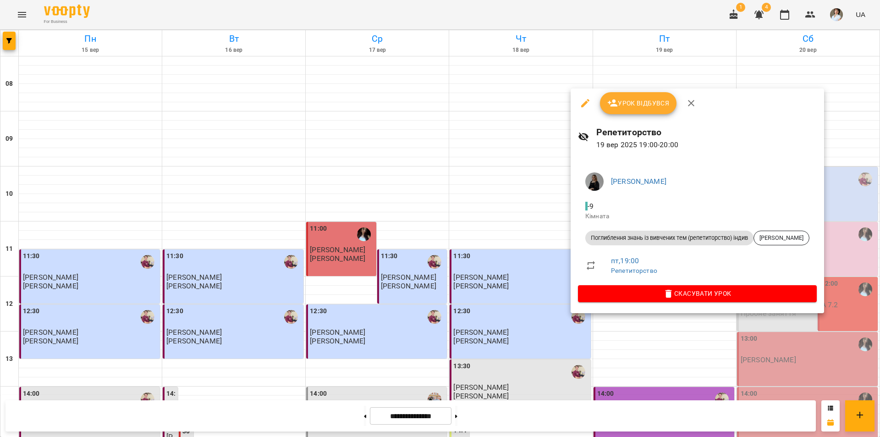
click at [615, 374] on div at bounding box center [440, 218] width 880 height 437
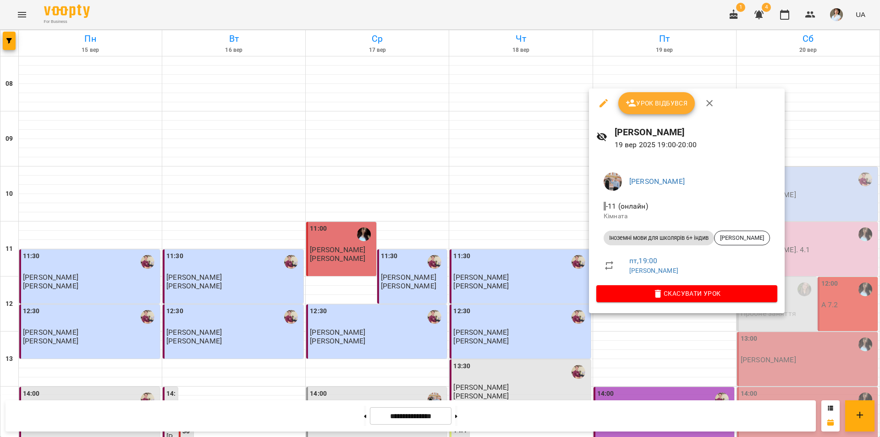
click at [634, 348] on div at bounding box center [440, 218] width 880 height 437
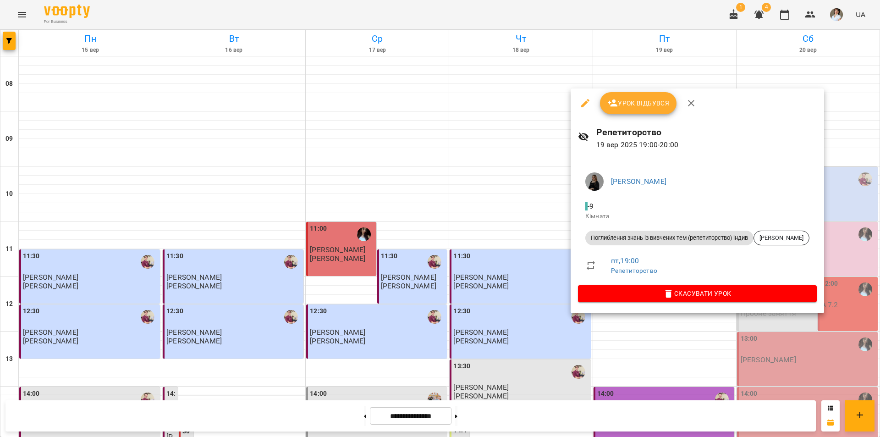
click at [652, 368] on div at bounding box center [440, 218] width 880 height 437
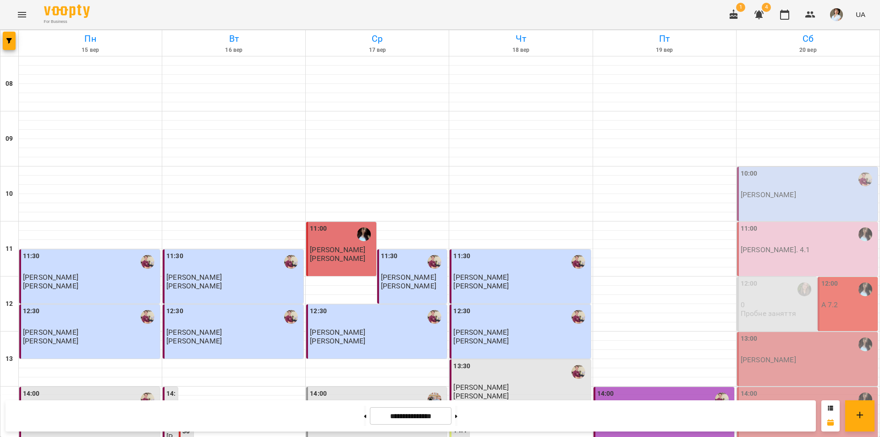
scroll to position [101, 0]
click at [759, 14] on icon "button" at bounding box center [758, 15] width 9 height 9
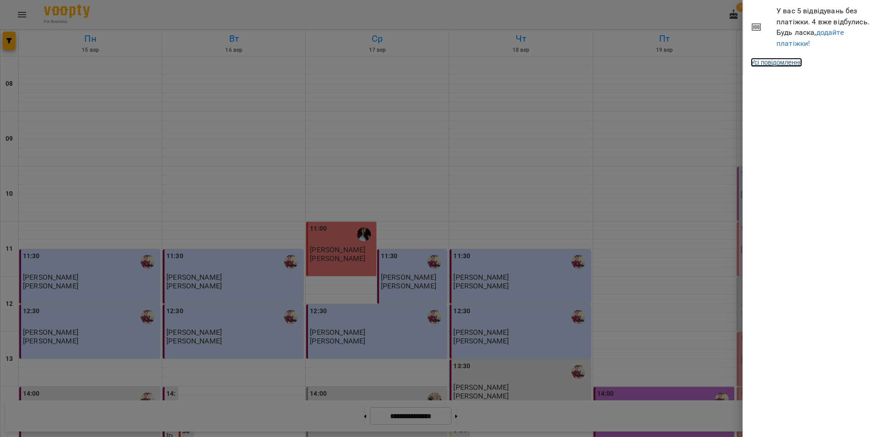
click at [794, 60] on link "Усі повідомлення" at bounding box center [776, 62] width 51 height 9
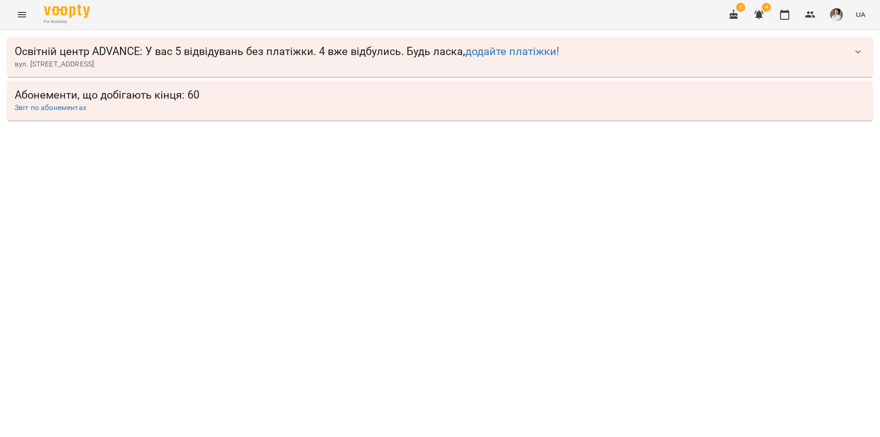
click at [288, 55] on span "Освітній центр ADVANCE : У вас 5 відвідувань без платіжки. 4 вже відбулись. Буд…" at bounding box center [431, 51] width 832 height 14
click at [510, 48] on link "додайте платіжки!" at bounding box center [512, 51] width 94 height 13
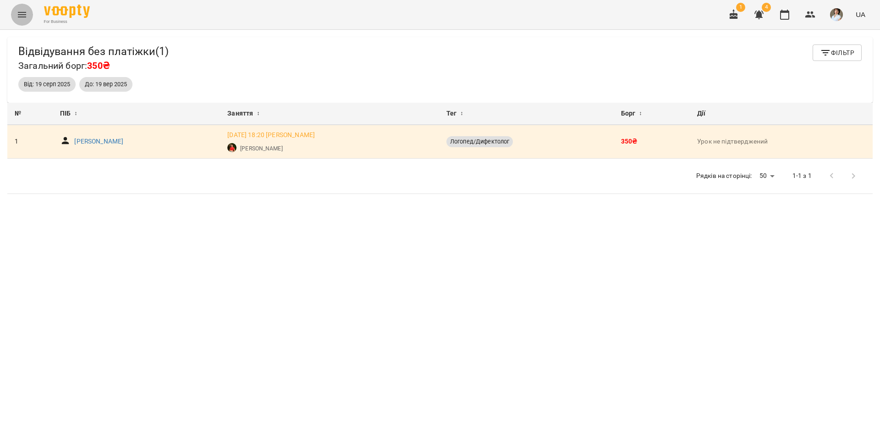
click at [18, 14] on icon "Menu" at bounding box center [21, 14] width 11 height 11
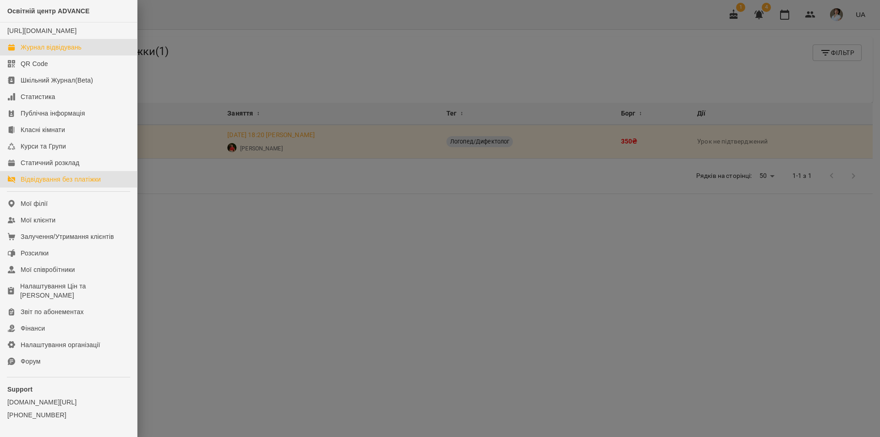
click at [63, 52] on div "Журнал відвідувань" at bounding box center [51, 47] width 61 height 9
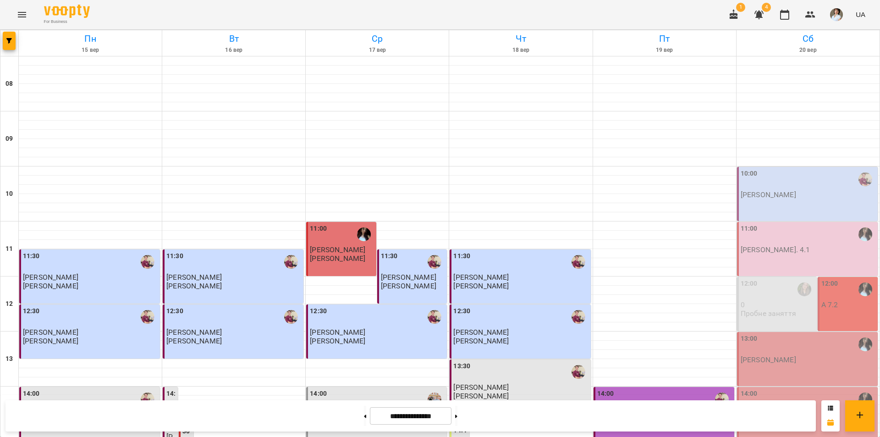
scroll to position [376, 0]
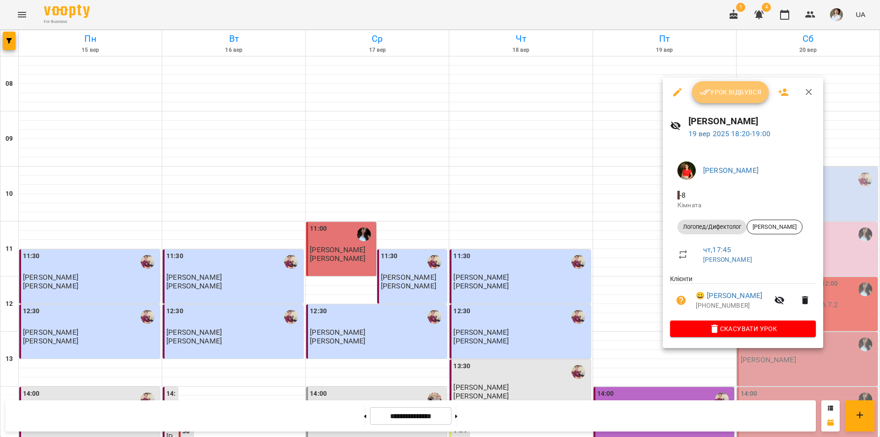
click at [725, 94] on span "Урок відбувся" at bounding box center [730, 92] width 62 height 11
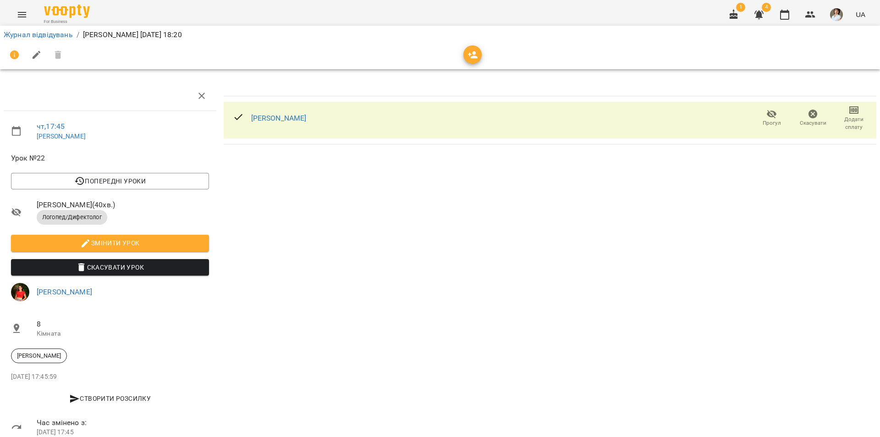
click at [851, 113] on icon "button" at bounding box center [853, 109] width 9 height 7
click at [835, 106] on li "Додати сплату разового" at bounding box center [823, 110] width 99 height 16
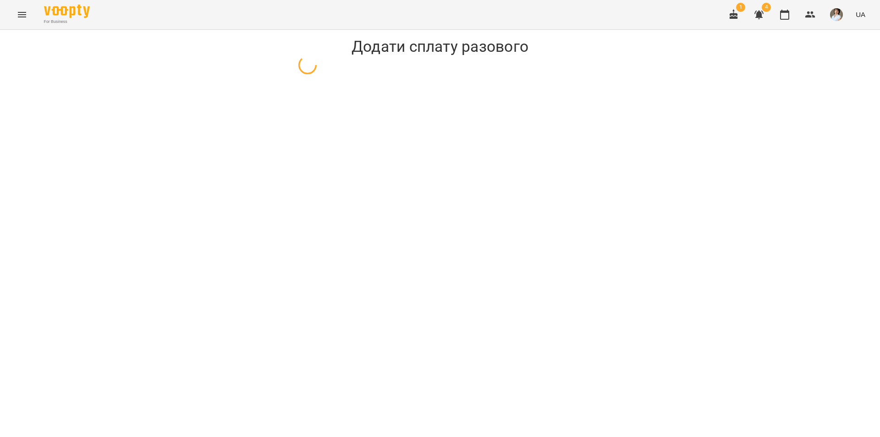
select select "**********"
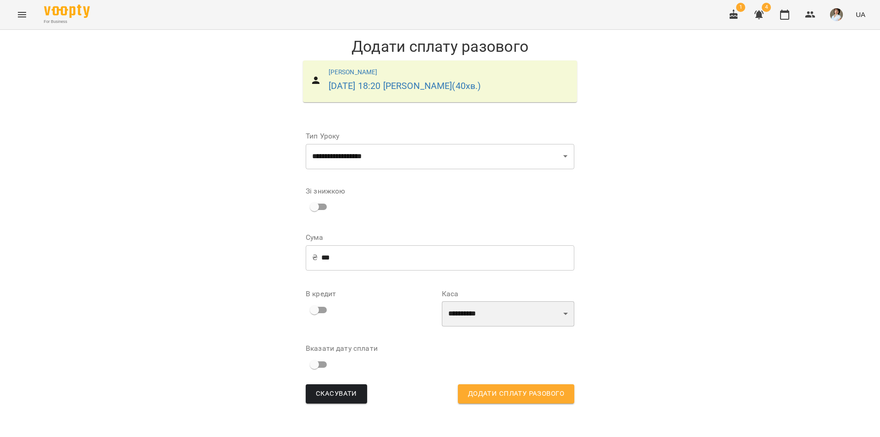
click at [503, 318] on select "**********" at bounding box center [508, 314] width 132 height 26
select select "****"
click at [442, 301] on select "**********" at bounding box center [508, 314] width 132 height 26
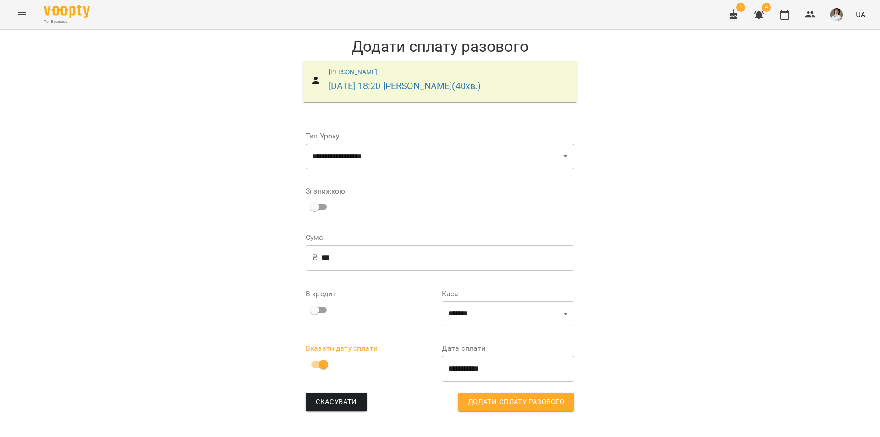
click at [505, 404] on span "Додати сплату разового" at bounding box center [516, 402] width 96 height 12
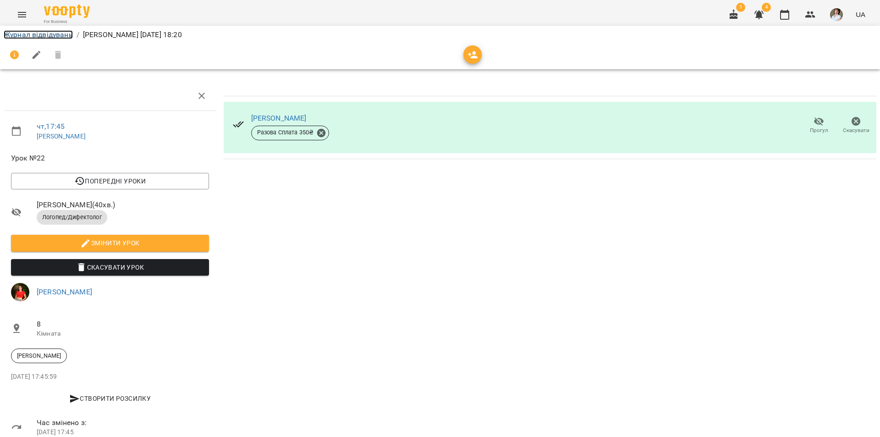
click at [53, 33] on link "Журнал відвідувань" at bounding box center [38, 34] width 69 height 9
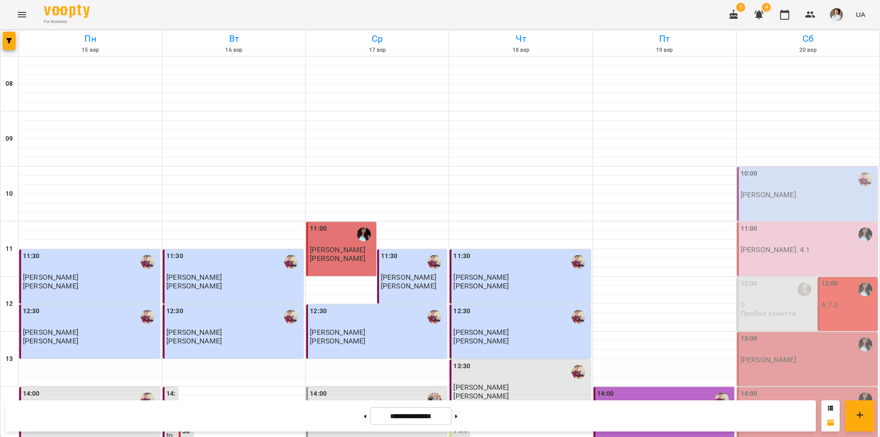
scroll to position [376, 0]
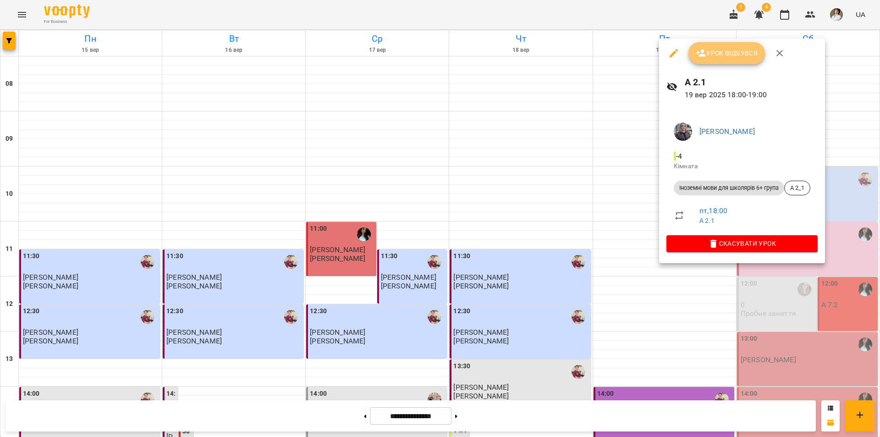
click at [734, 57] on span "Урок відбувся" at bounding box center [727, 53] width 62 height 11
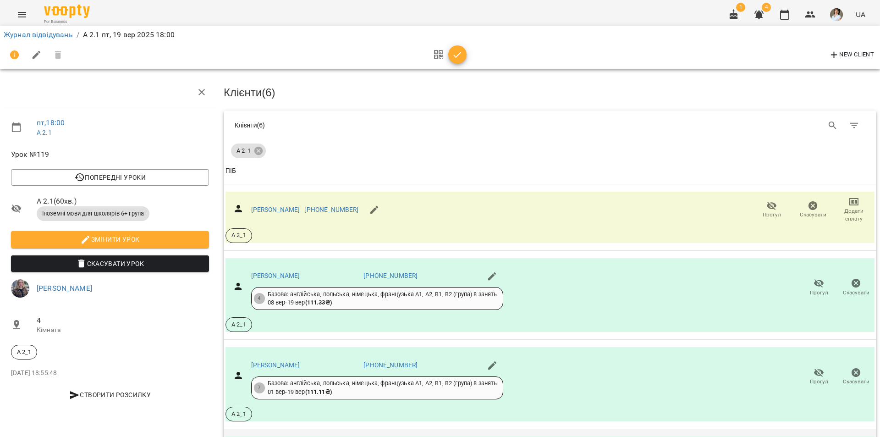
scroll to position [275, 0]
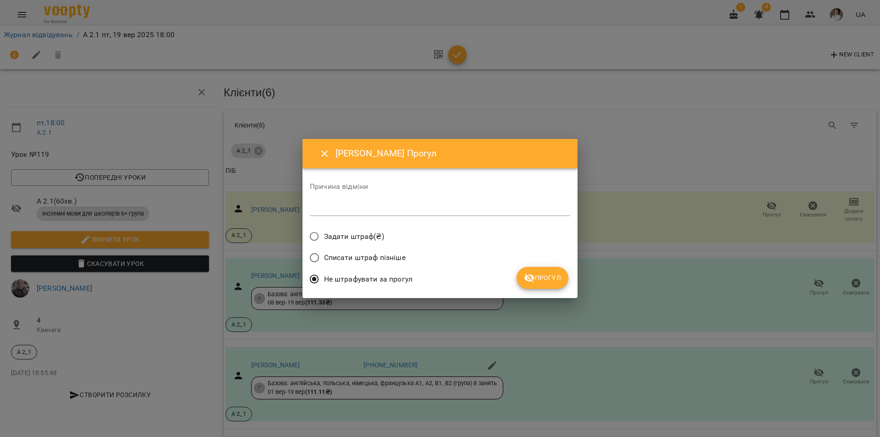
click at [549, 282] on span "Прогул" at bounding box center [542, 277] width 37 height 11
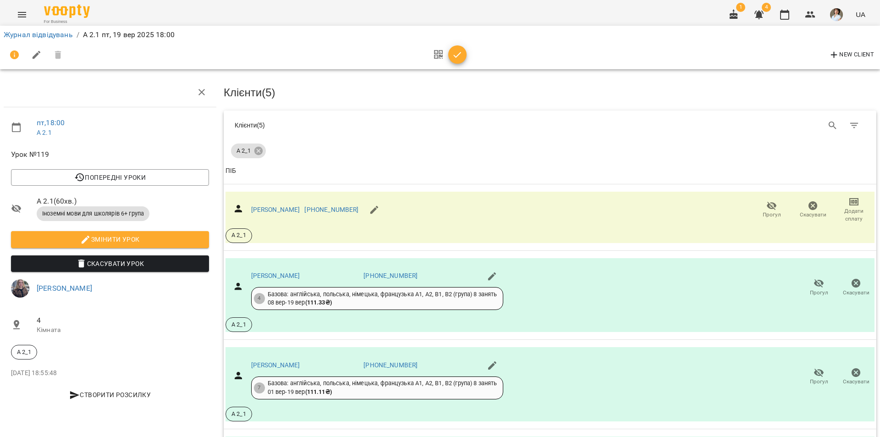
scroll to position [0, 0]
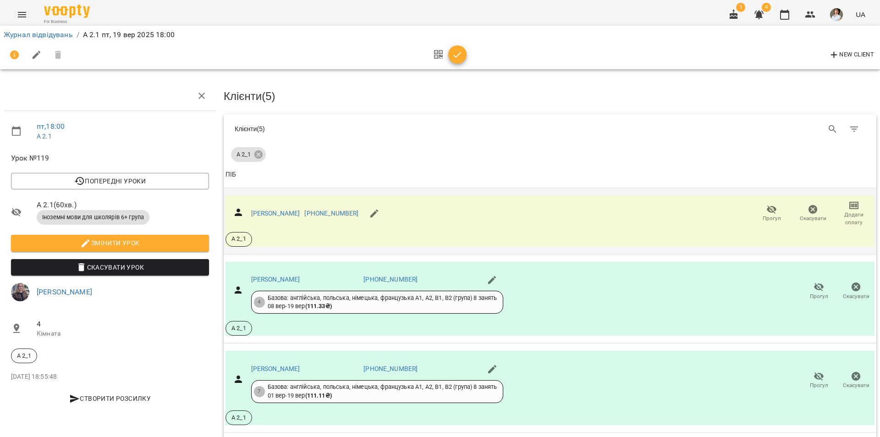
click at [768, 212] on icon "button" at bounding box center [771, 209] width 11 height 11
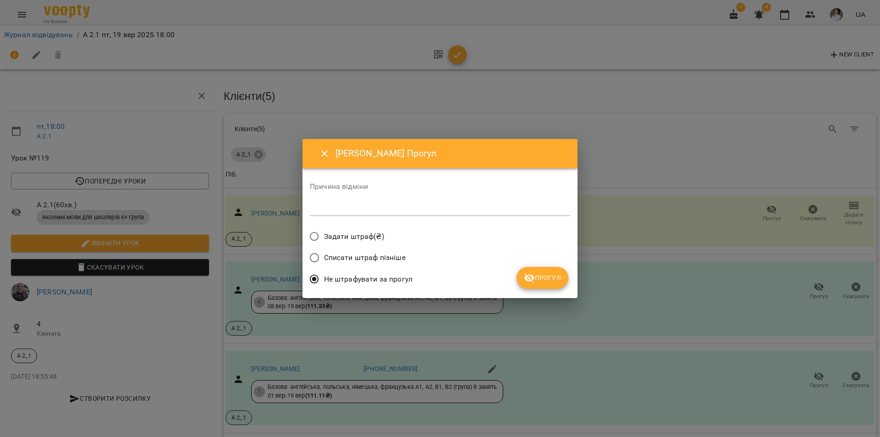
click at [549, 280] on span "Прогул" at bounding box center [542, 277] width 37 height 11
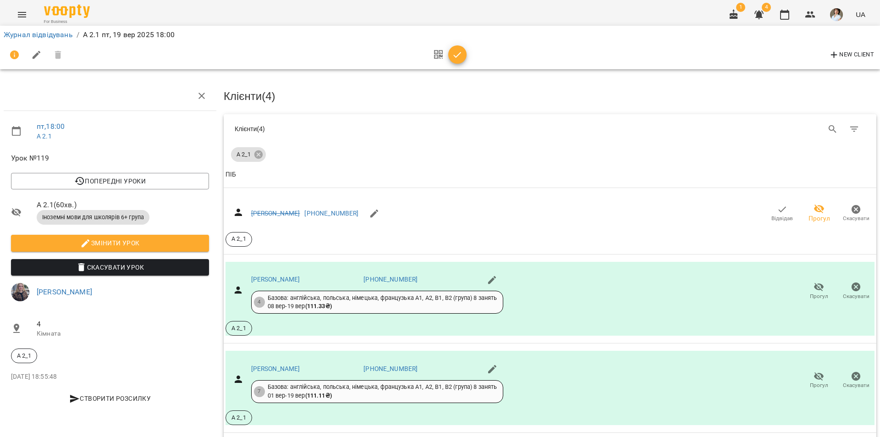
click at [456, 55] on icon "button" at bounding box center [457, 54] width 11 height 11
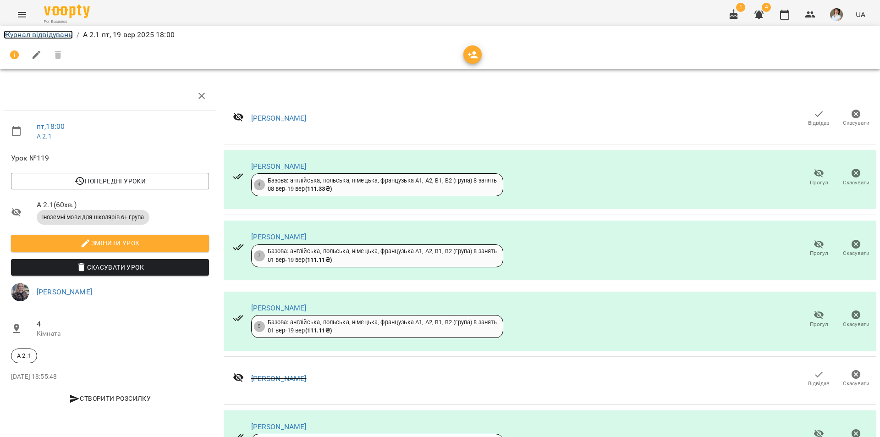
click at [41, 37] on link "Журнал відвідувань" at bounding box center [38, 34] width 69 height 9
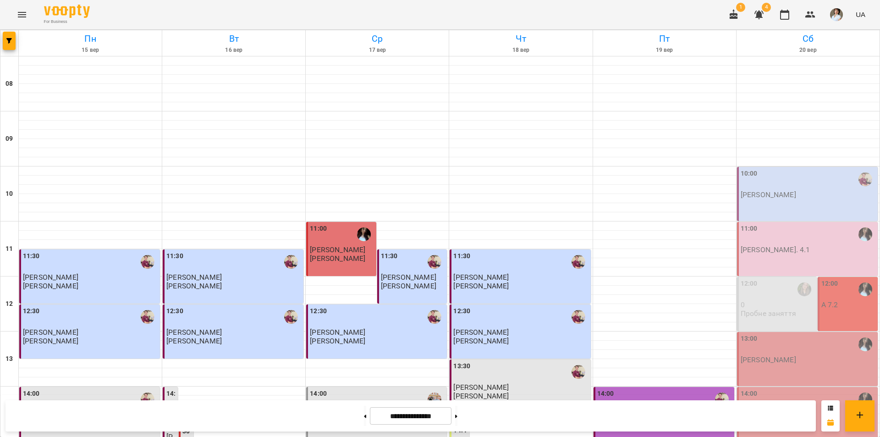
scroll to position [367, 0]
click at [457, 415] on button at bounding box center [456, 416] width 2 height 20
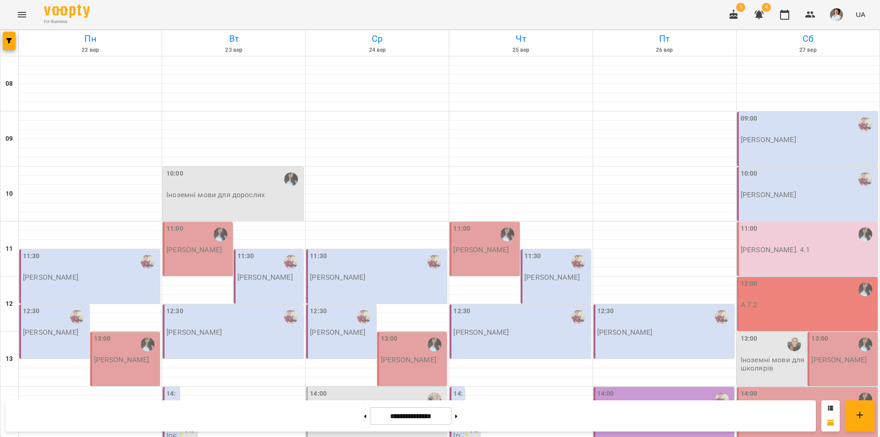
scroll to position [376, 0]
click at [364, 417] on button at bounding box center [365, 416] width 2 height 20
type input "**********"
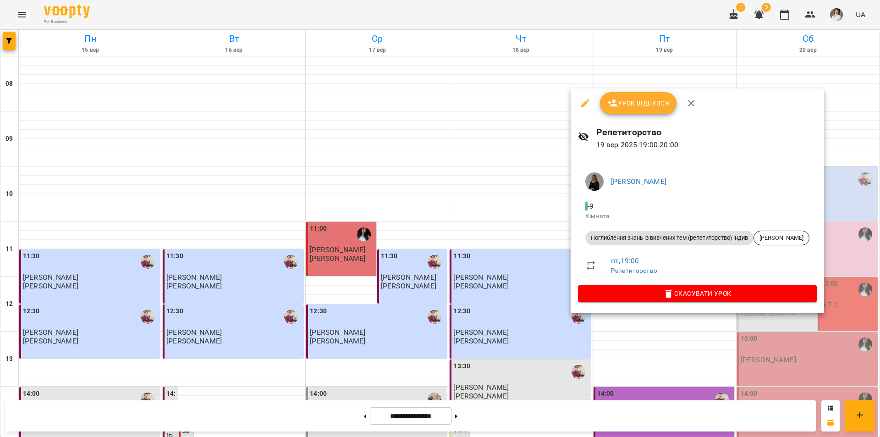
click at [633, 107] on span "Урок відбувся" at bounding box center [638, 103] width 62 height 11
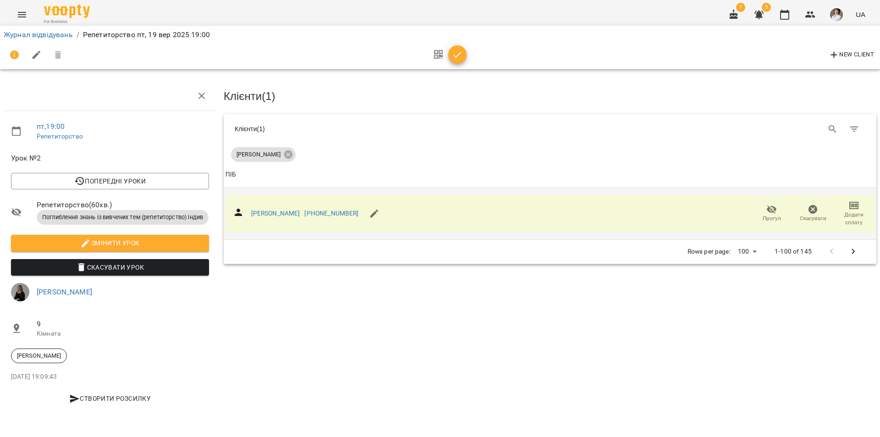
click at [849, 203] on span "Додати сплату" at bounding box center [854, 213] width 30 height 26
click at [841, 208] on li "Додати сплату разового" at bounding box center [823, 211] width 99 height 16
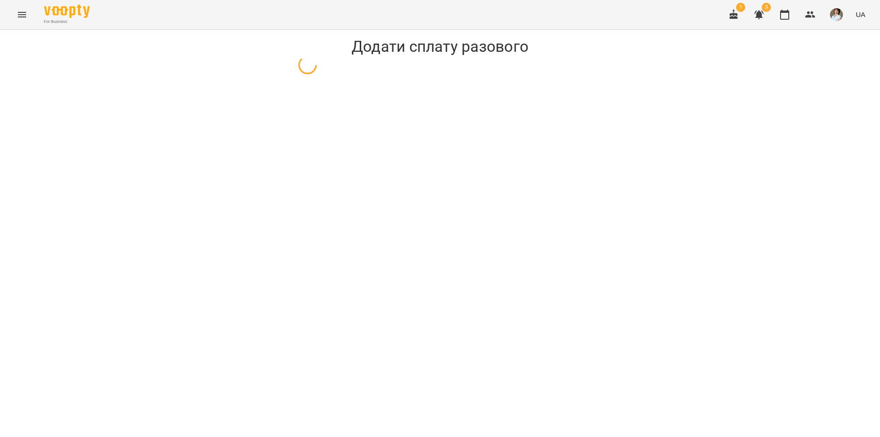
select select "**********"
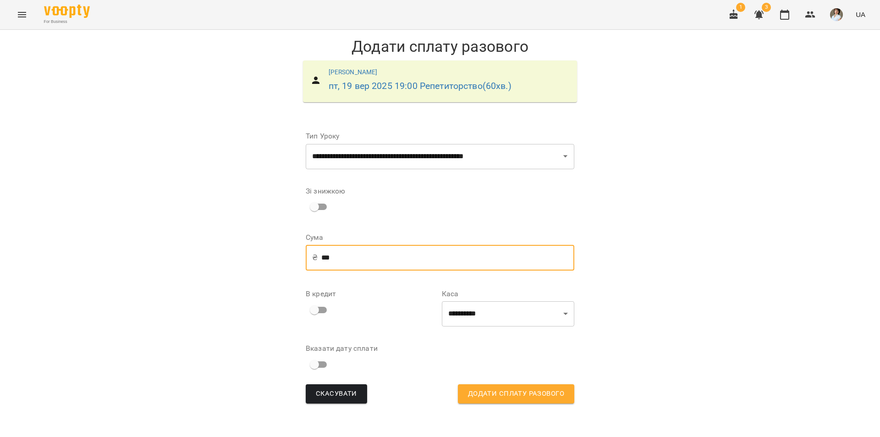
drag, startPoint x: 373, startPoint y: 261, endPoint x: 293, endPoint y: 254, distance: 80.5
click at [293, 254] on div "**********" at bounding box center [440, 263] width 294 height 303
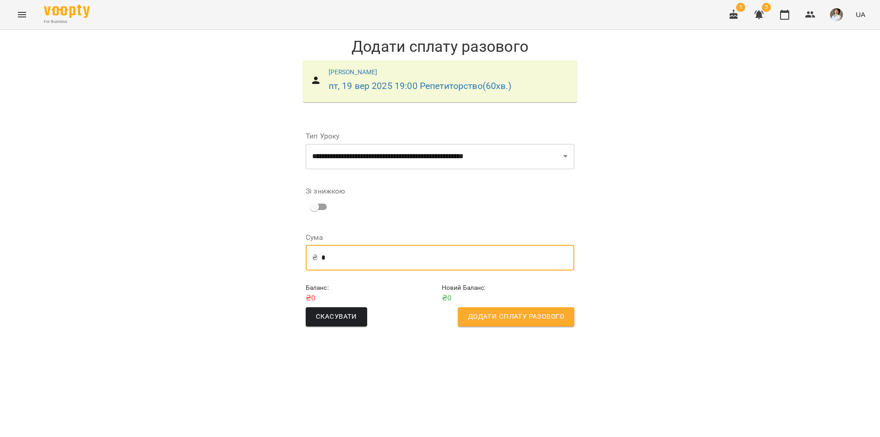
type input "*"
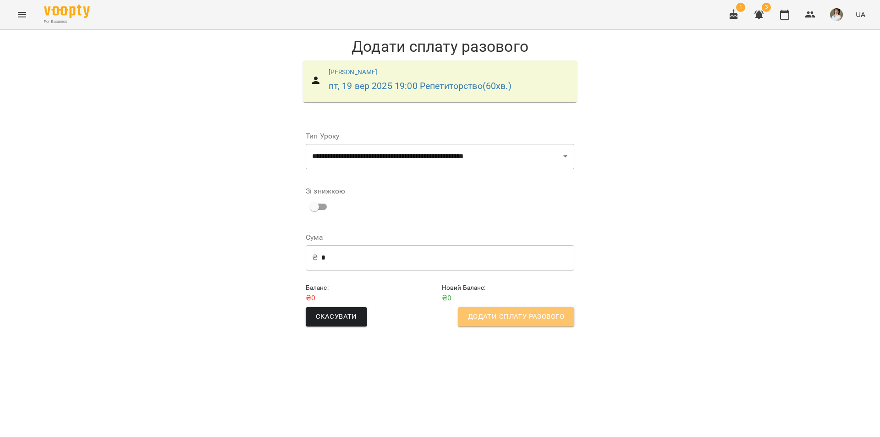
click at [524, 325] on button "Додати сплату разового" at bounding box center [516, 316] width 116 height 19
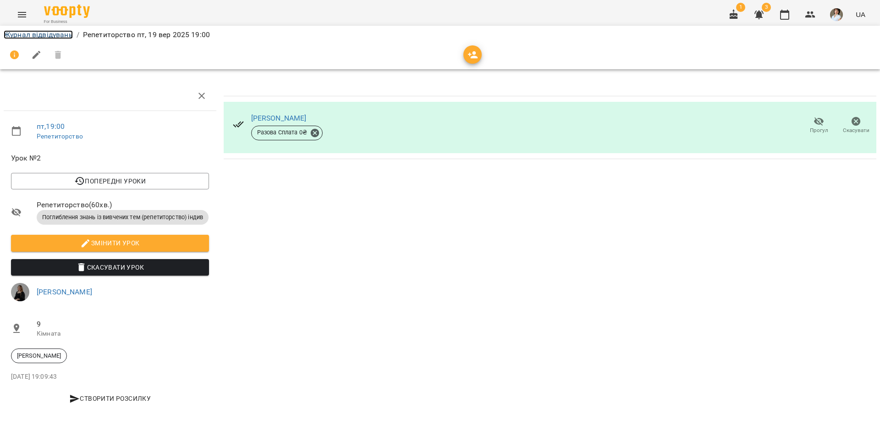
click at [53, 37] on link "Журнал відвідувань" at bounding box center [38, 34] width 69 height 9
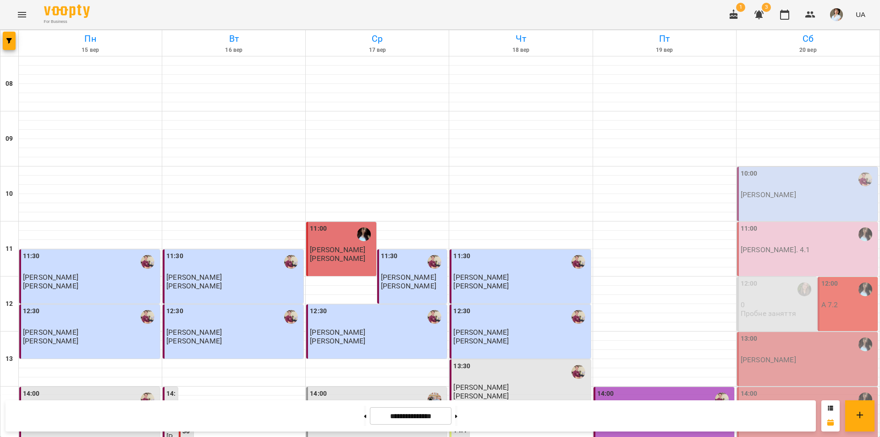
scroll to position [367, 0]
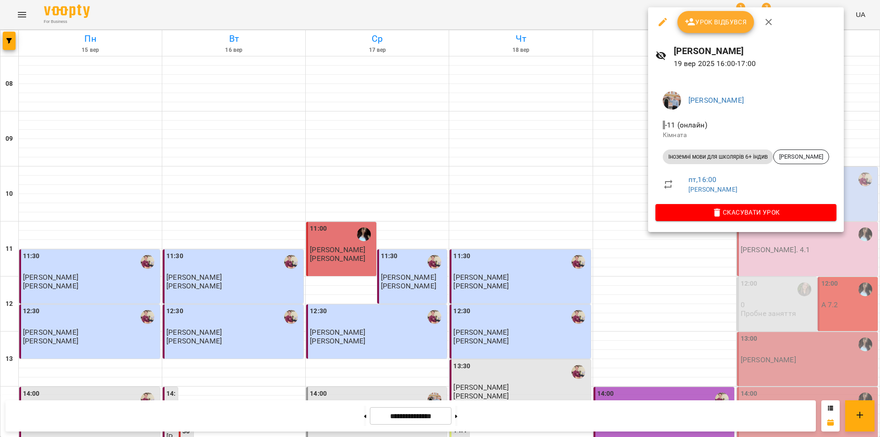
click at [801, 307] on div at bounding box center [440, 218] width 880 height 437
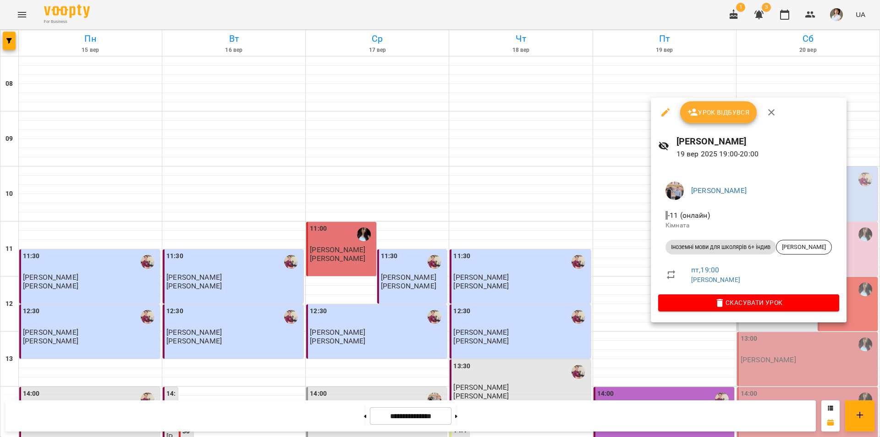
click at [776, 366] on div at bounding box center [440, 218] width 880 height 437
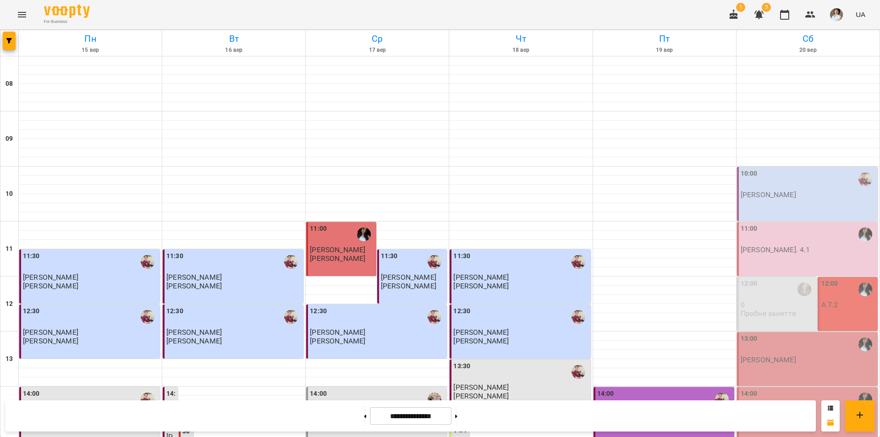
scroll to position [92, 0]
click at [803, 222] on div "11:00 А. 4.1" at bounding box center [807, 249] width 141 height 54
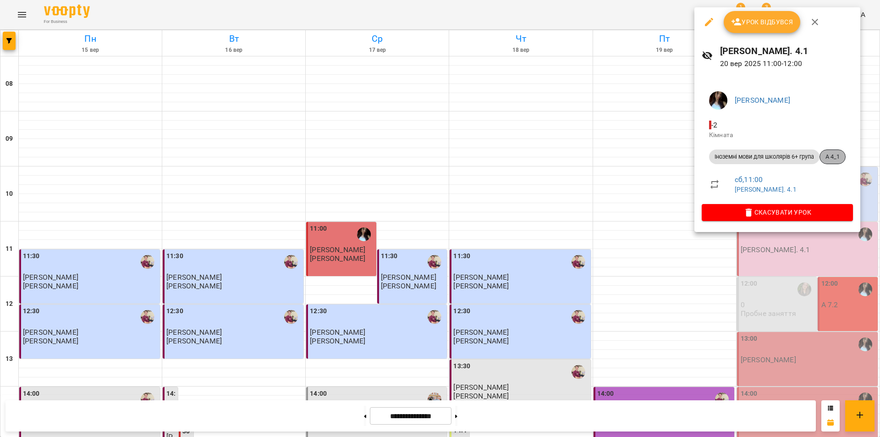
click at [835, 157] on span "А 4_1" at bounding box center [832, 157] width 25 height 8
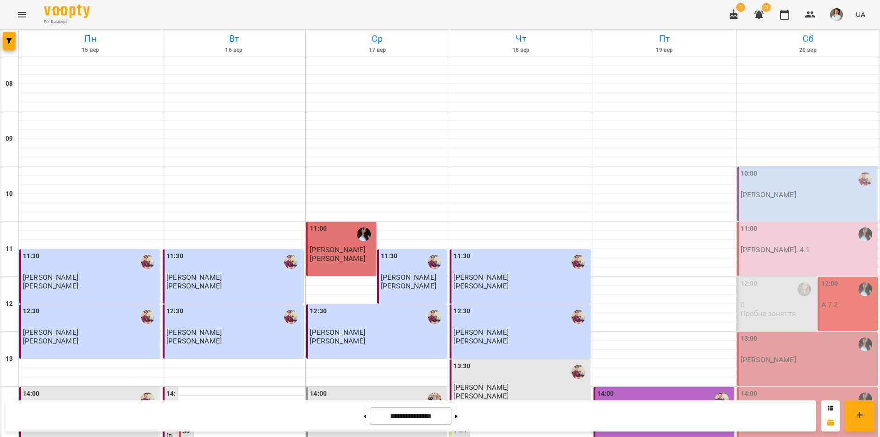
scroll to position [92, 0]
click at [845, 279] on div "12:00" at bounding box center [848, 289] width 55 height 21
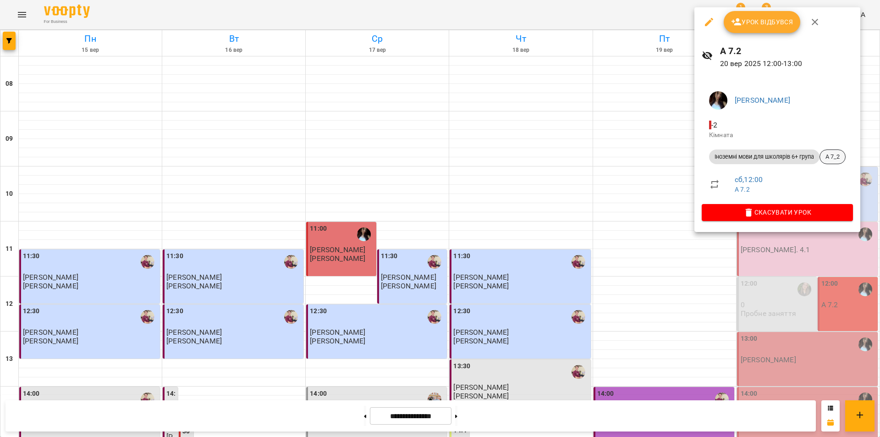
click at [837, 160] on span "А 7_2" at bounding box center [832, 157] width 25 height 8
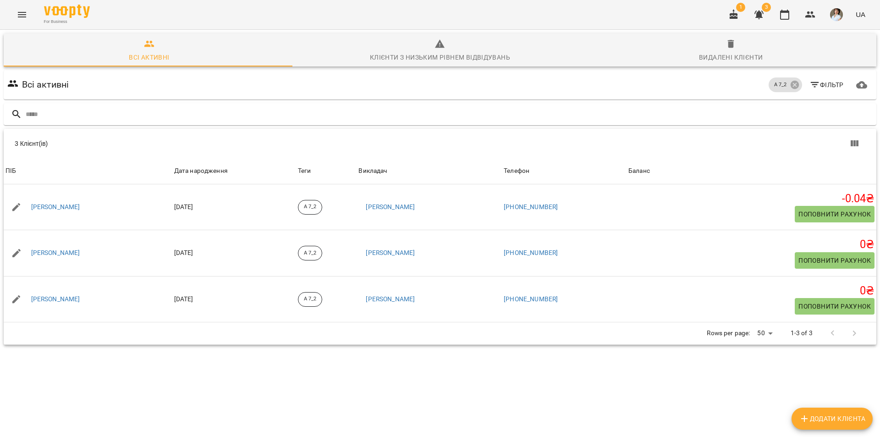
scroll to position [40, 0]
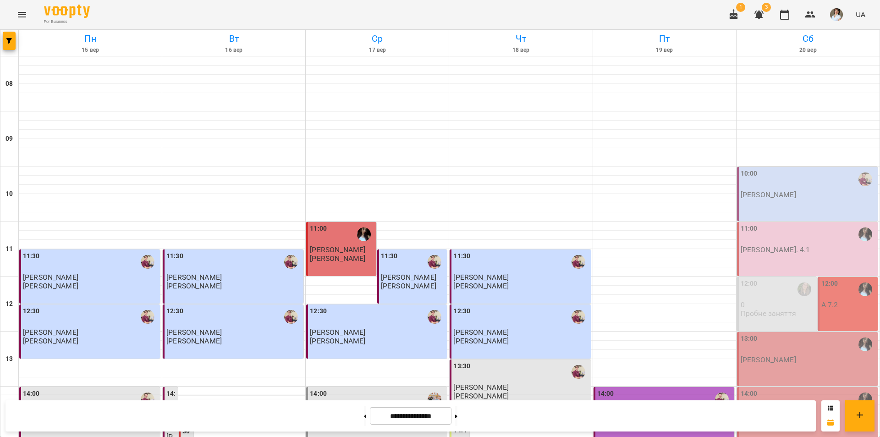
scroll to position [137, 0]
click at [796, 411] on p "[PERSON_NAME]" at bounding box center [768, 415] width 55 height 8
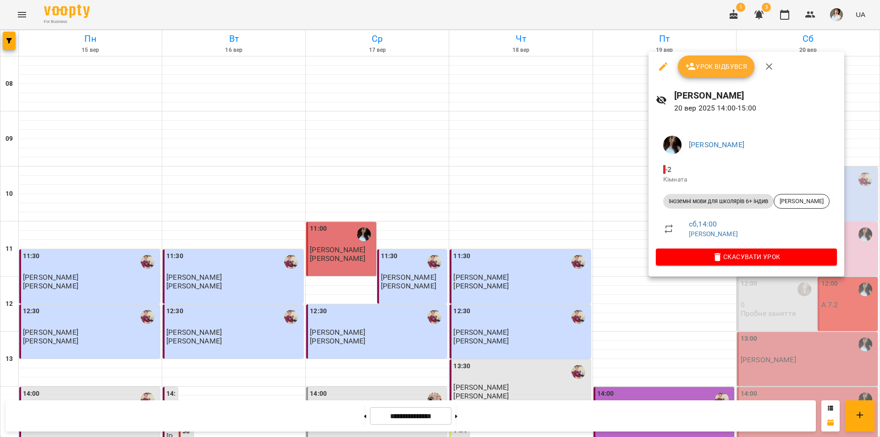
click at [792, 363] on div at bounding box center [440, 218] width 880 height 437
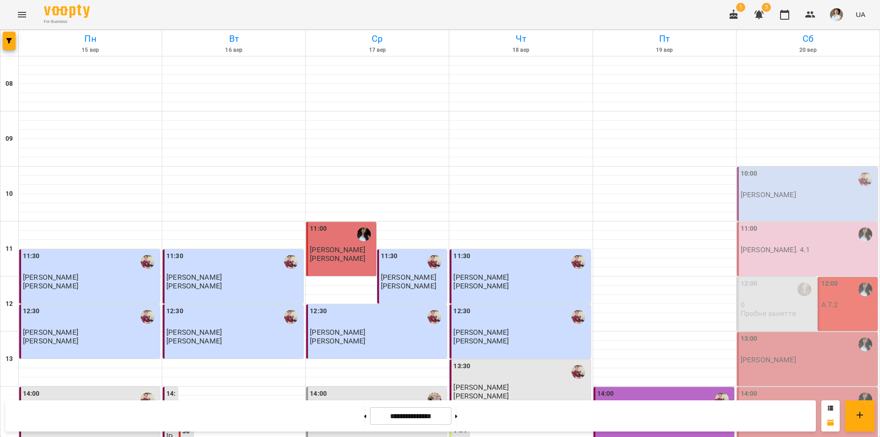
click at [787, 334] on div "13:00" at bounding box center [808, 344] width 135 height 21
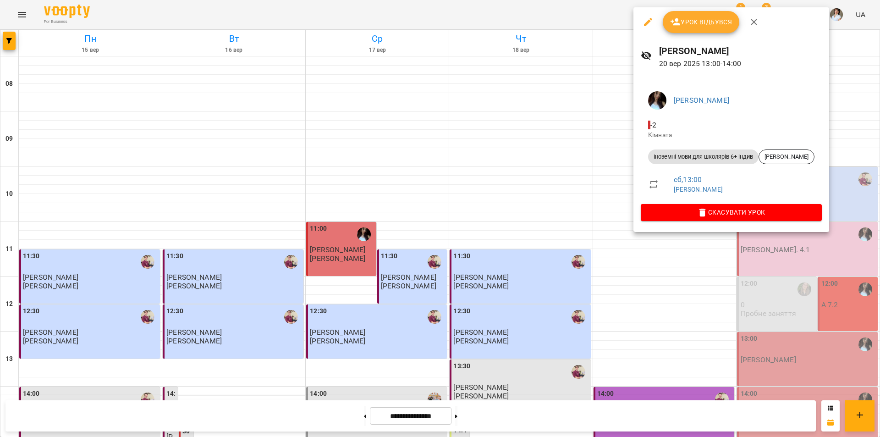
click at [780, 344] on div at bounding box center [440, 218] width 880 height 437
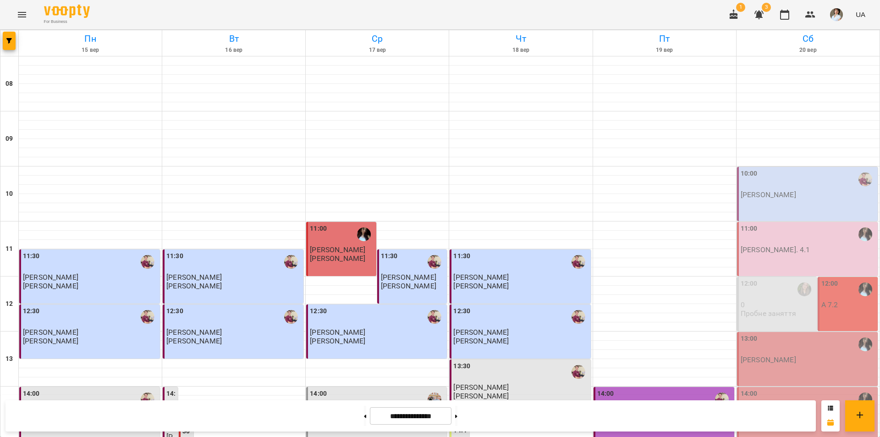
scroll to position [376, 0]
click at [457, 413] on button at bounding box center [456, 416] width 2 height 20
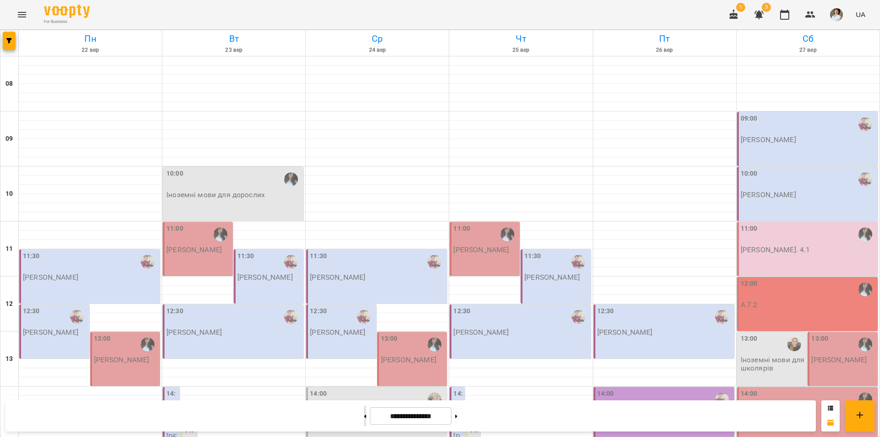
click at [364, 418] on button at bounding box center [365, 416] width 2 height 20
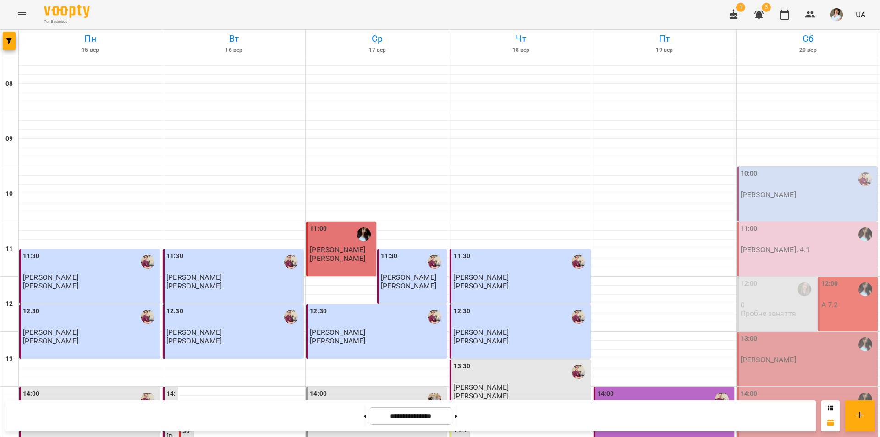
scroll to position [284, 0]
click at [457, 417] on button at bounding box center [456, 416] width 2 height 20
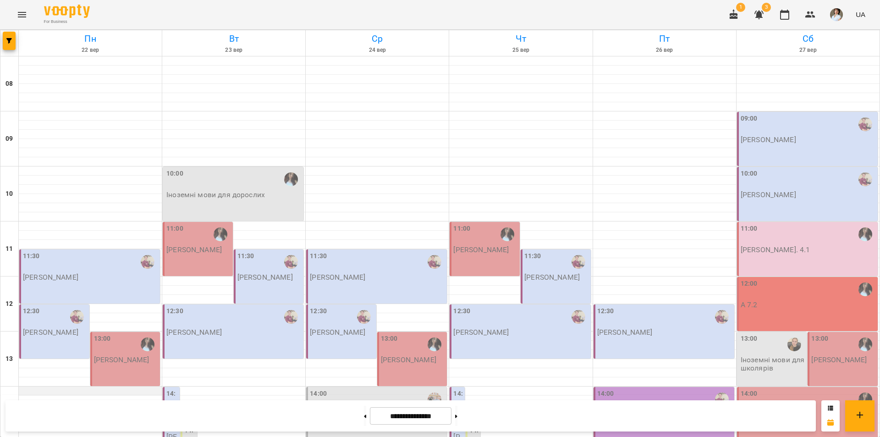
scroll to position [330, 0]
click at [364, 421] on button at bounding box center [365, 416] width 2 height 20
type input "**********"
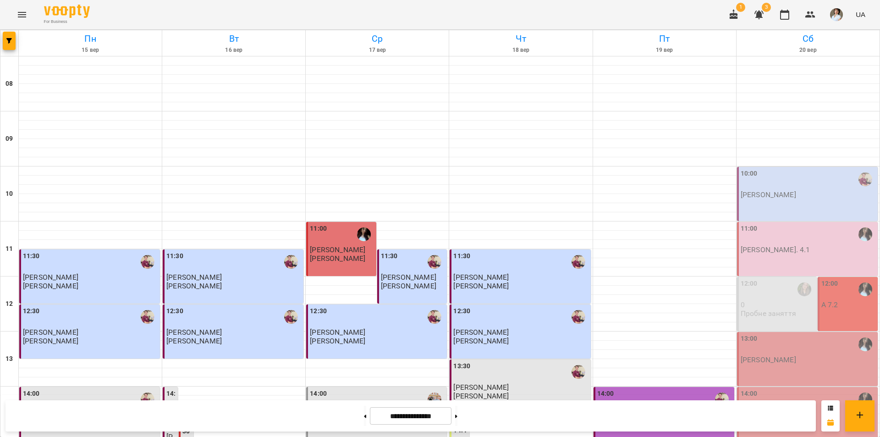
scroll to position [376, 0]
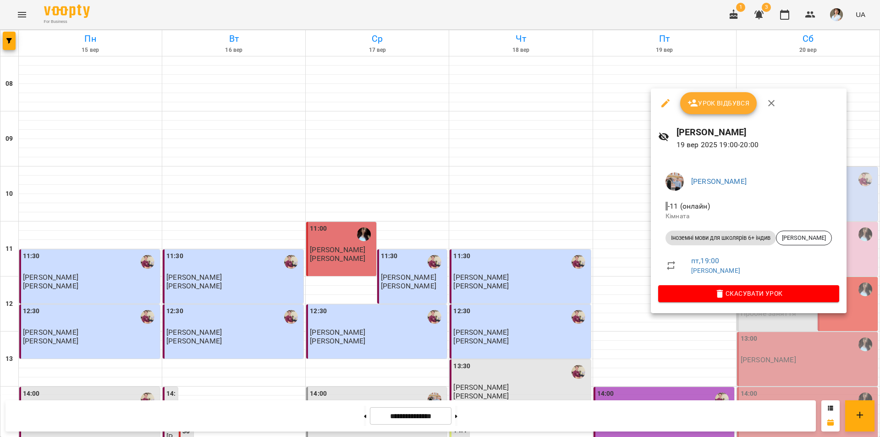
click at [727, 99] on span "Урок відбувся" at bounding box center [718, 103] width 62 height 11
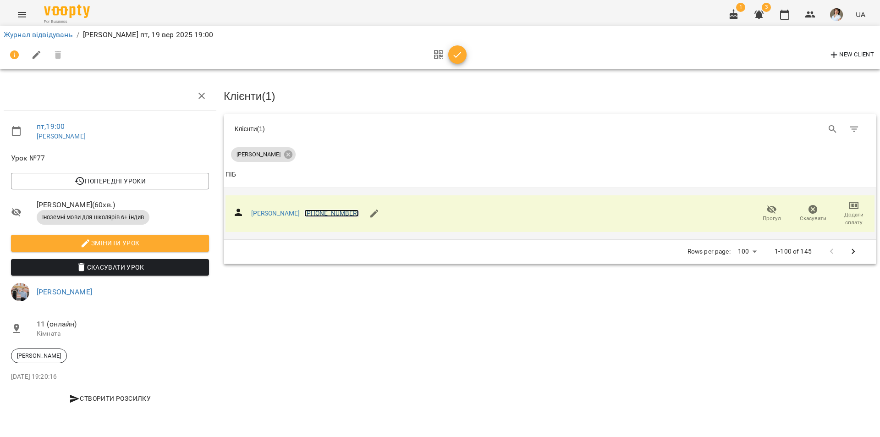
click at [358, 210] on link "+447361423797" at bounding box center [331, 212] width 54 height 7
click at [370, 211] on div at bounding box center [440, 218] width 880 height 437
click at [309, 218] on div "Михальчевська Вікторія Сергіївна +447361423797" at bounding box center [318, 214] width 134 height 22
click at [300, 214] on link "Михальчевська Вікторія Сергіївна" at bounding box center [275, 212] width 49 height 7
click at [42, 32] on link "Журнал відвідувань" at bounding box center [38, 34] width 69 height 9
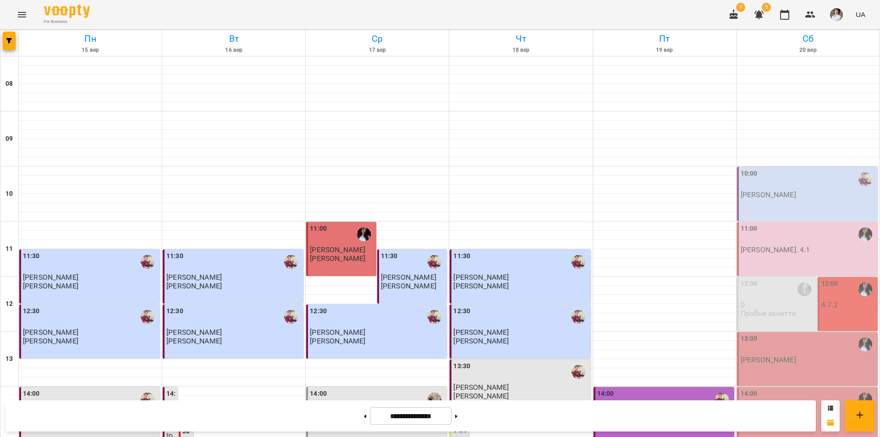
scroll to position [376, 0]
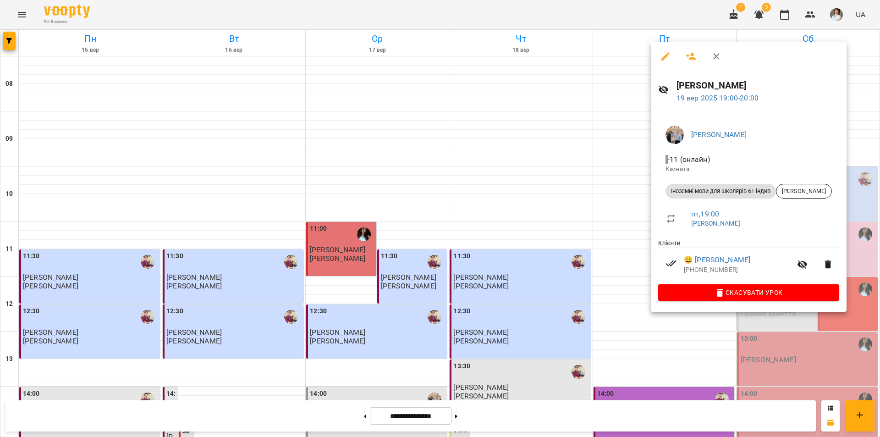
click at [644, 364] on div at bounding box center [440, 218] width 880 height 437
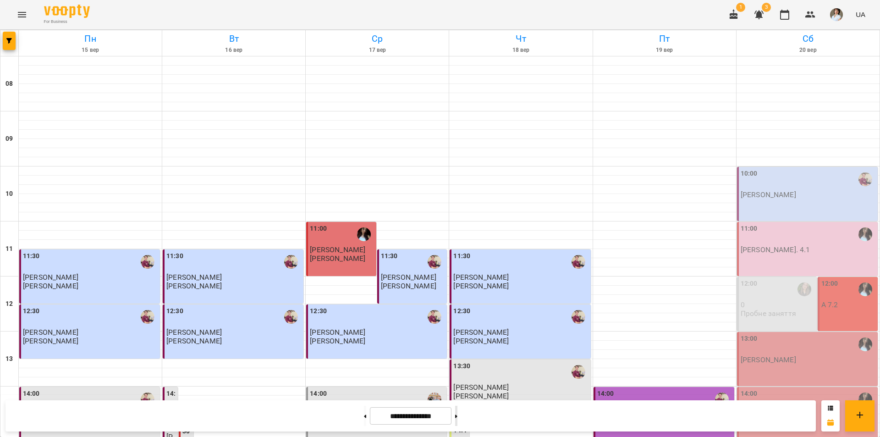
click at [457, 417] on button at bounding box center [456, 416] width 2 height 20
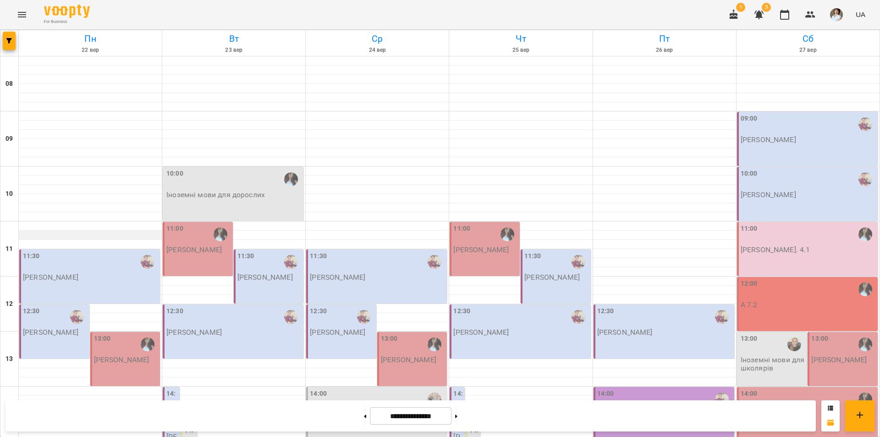
scroll to position [101, 0]
click at [8, 42] on icon "button" at bounding box center [8, 40] width 5 height 5
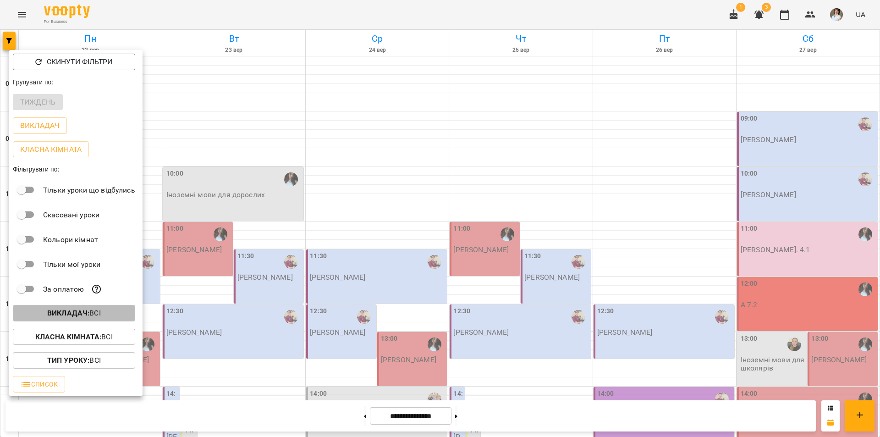
click at [53, 317] on b "Викладач :" at bounding box center [68, 312] width 42 height 9
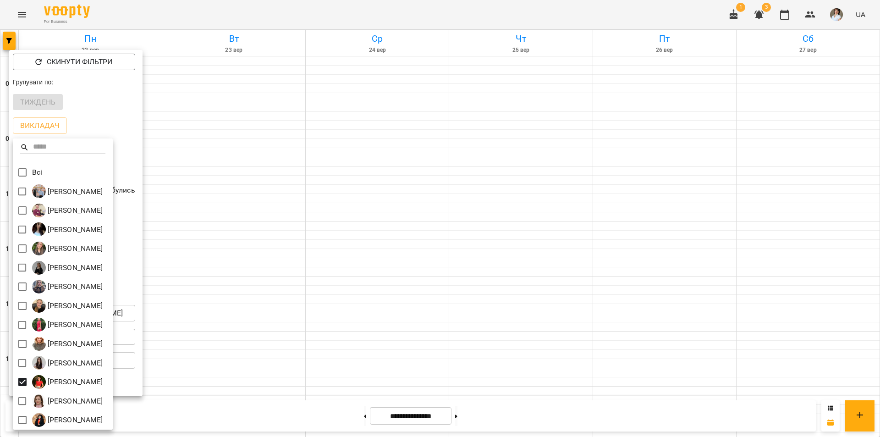
drag, startPoint x: 262, startPoint y: 298, endPoint x: 259, endPoint y: 293, distance: 5.3
click at [261, 296] on div at bounding box center [440, 218] width 880 height 437
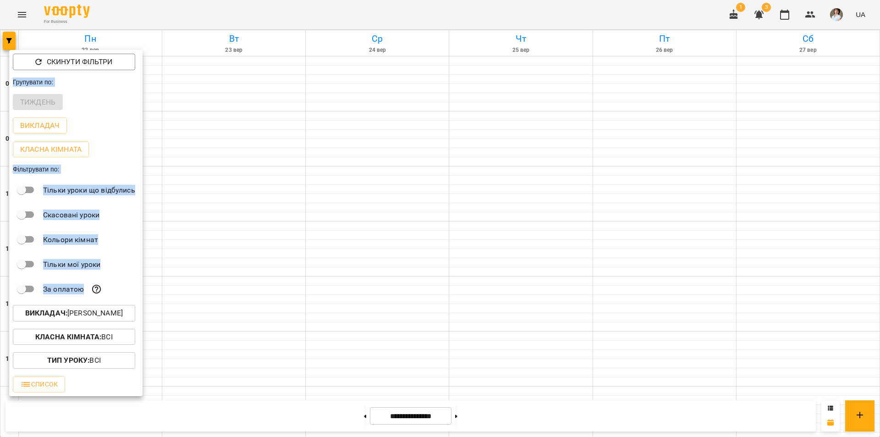
click at [263, 285] on div at bounding box center [440, 218] width 880 height 437
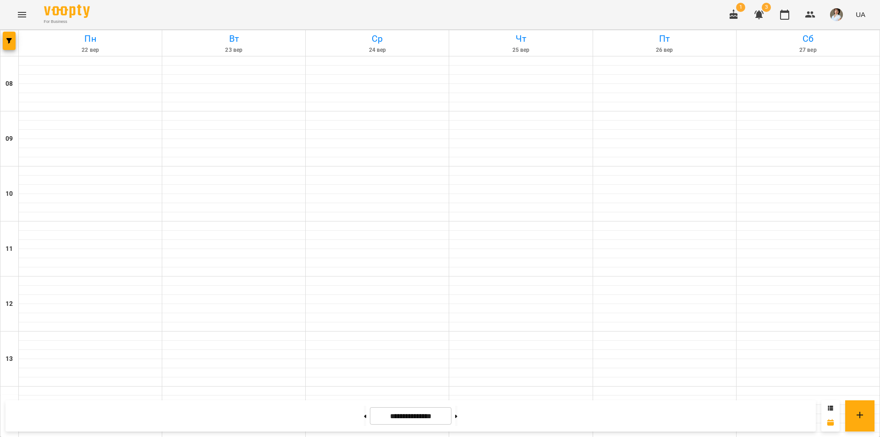
scroll to position [330, 0]
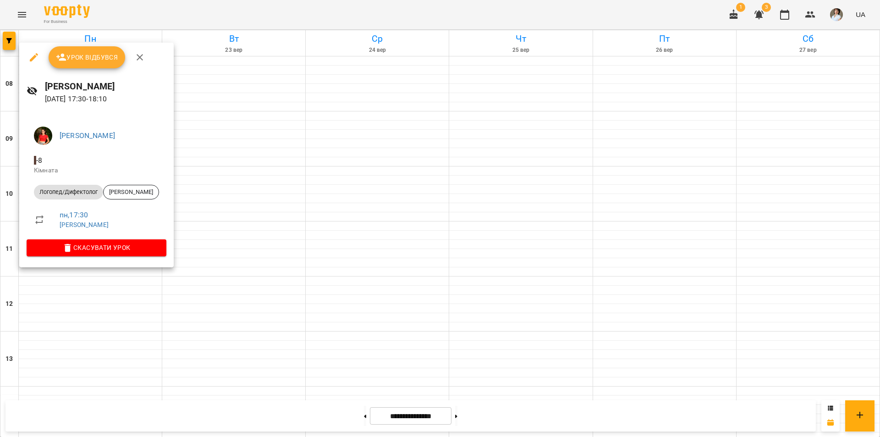
drag, startPoint x: 76, startPoint y: 317, endPoint x: 81, endPoint y: 303, distance: 15.1
click at [75, 317] on div at bounding box center [440, 218] width 880 height 437
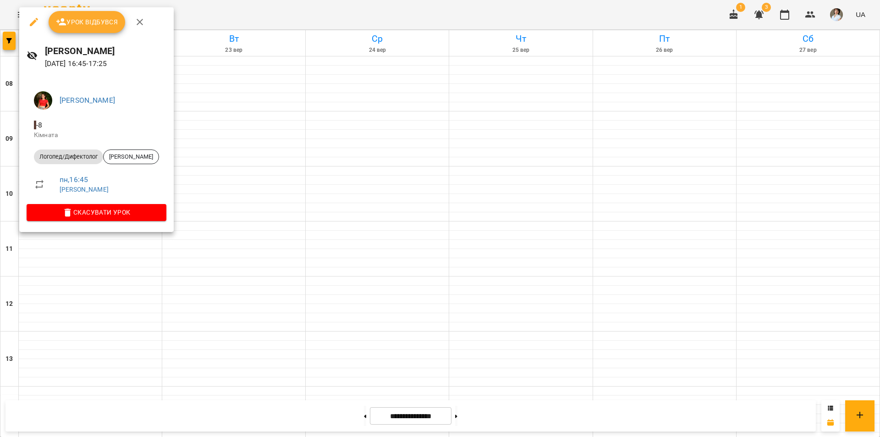
click at [63, 329] on div at bounding box center [440, 218] width 880 height 437
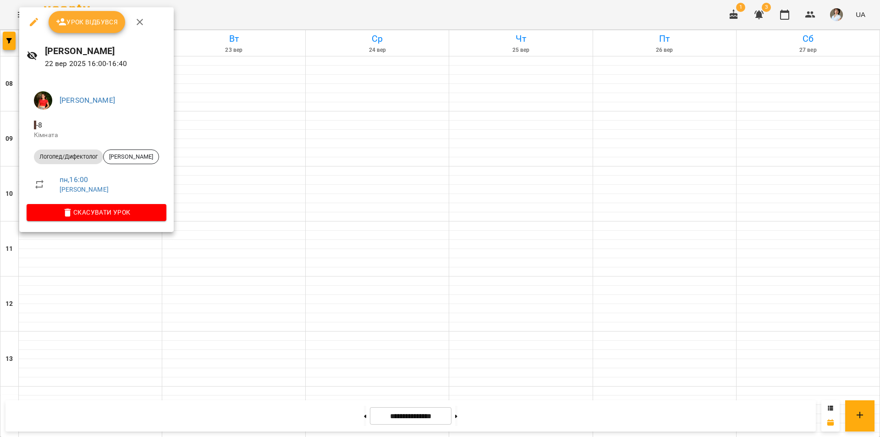
click at [116, 299] on div at bounding box center [440, 218] width 880 height 437
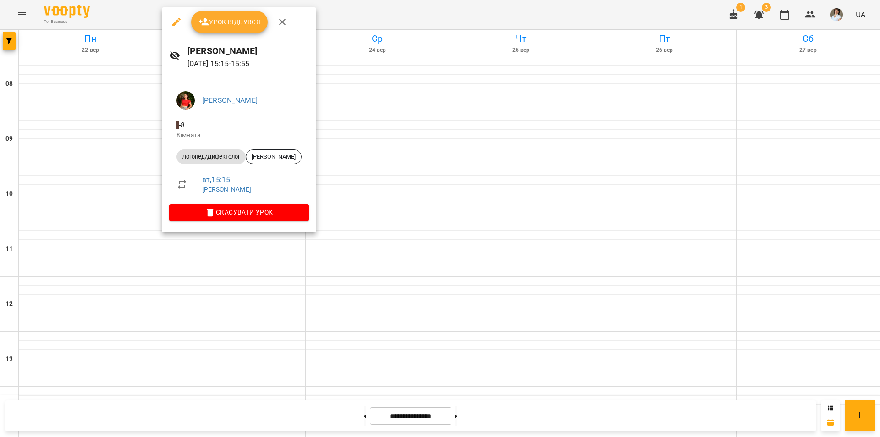
click at [327, 341] on div at bounding box center [440, 218] width 880 height 437
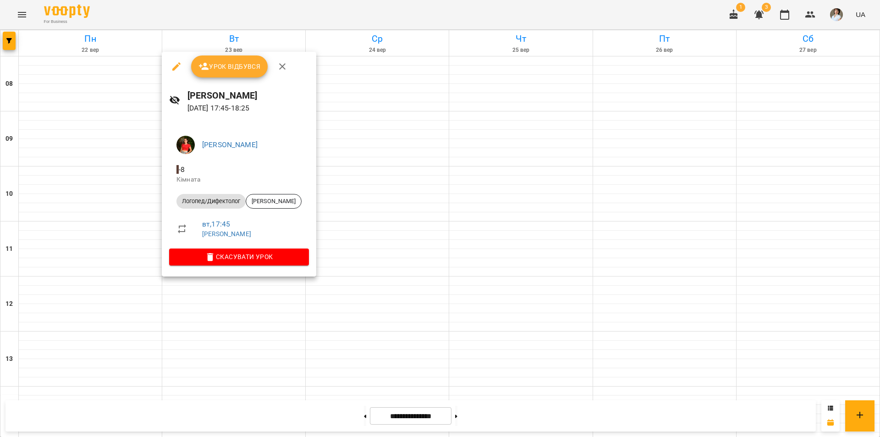
drag, startPoint x: 384, startPoint y: 368, endPoint x: 349, endPoint y: 355, distance: 37.7
click at [380, 365] on div at bounding box center [440, 218] width 880 height 437
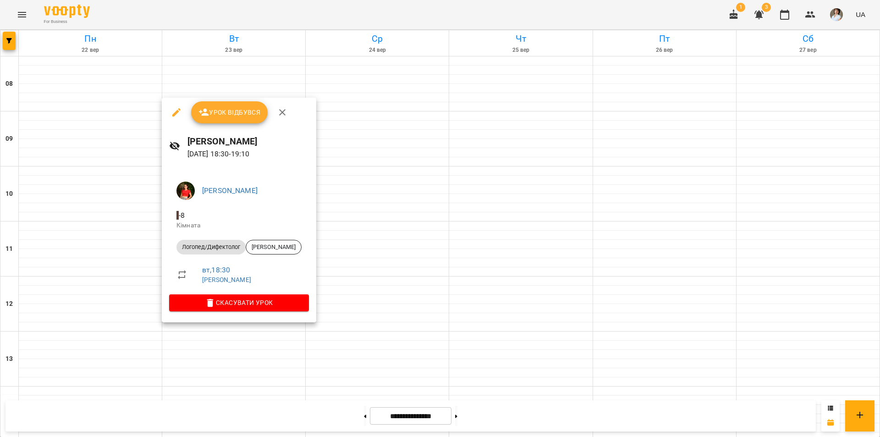
click at [343, 374] on div at bounding box center [440, 218] width 880 height 437
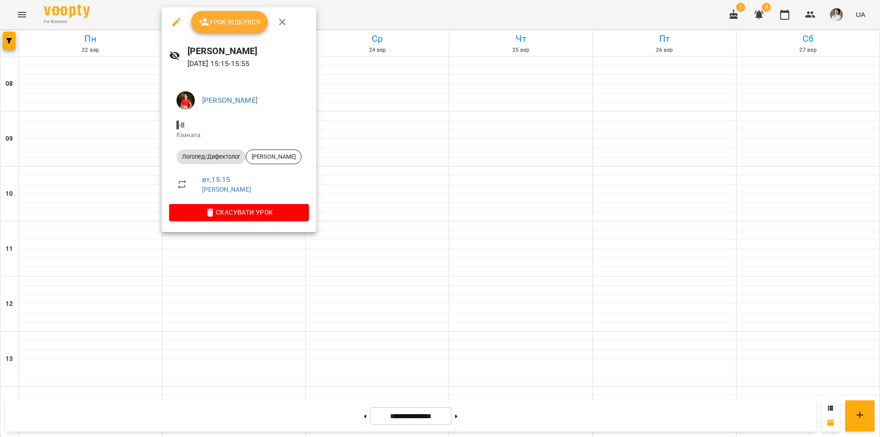
click at [347, 351] on div at bounding box center [440, 218] width 880 height 437
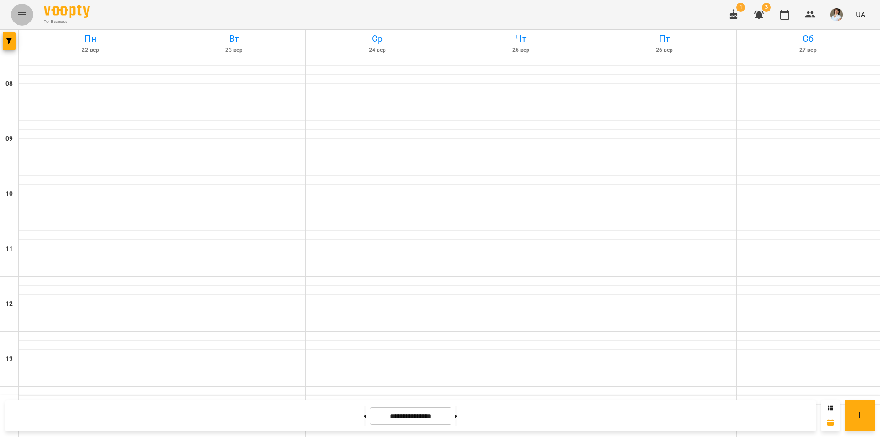
click at [23, 11] on icon "Menu" at bounding box center [21, 14] width 11 height 11
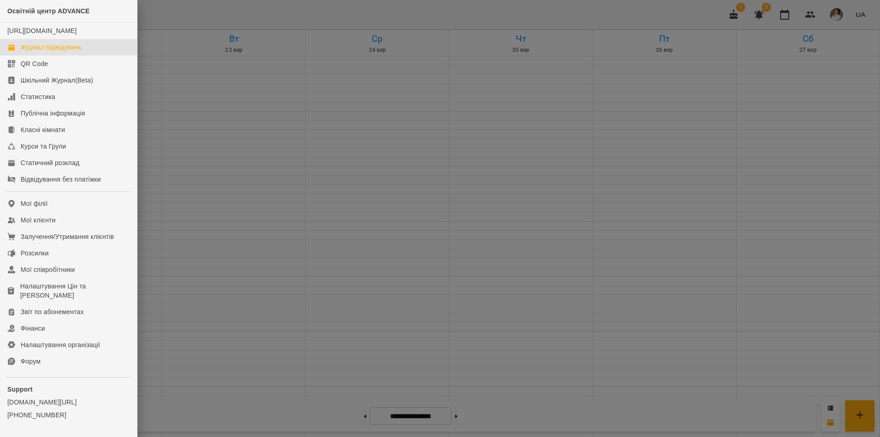
click at [306, 89] on div at bounding box center [440, 218] width 880 height 437
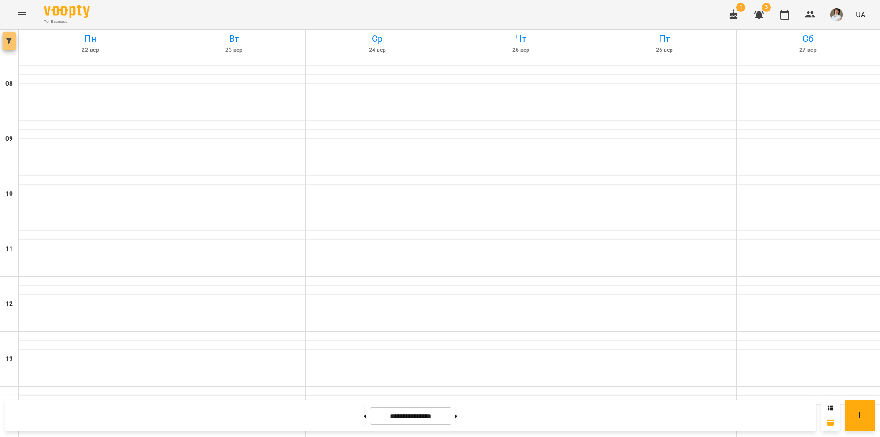
click at [13, 42] on span "button" at bounding box center [9, 40] width 13 height 5
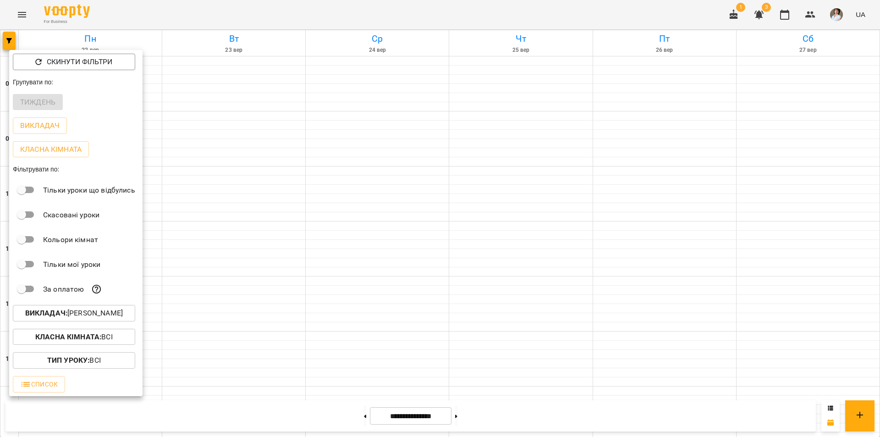
click at [49, 316] on b "Викладач :" at bounding box center [46, 312] width 42 height 9
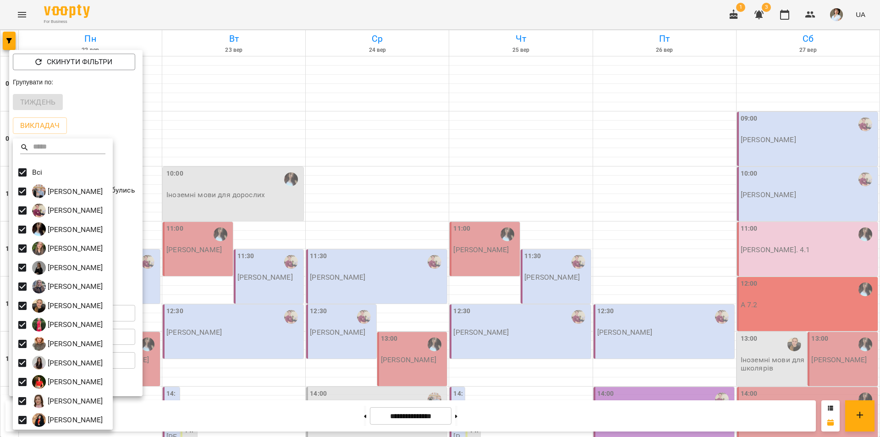
click at [245, 390] on div at bounding box center [440, 218] width 880 height 437
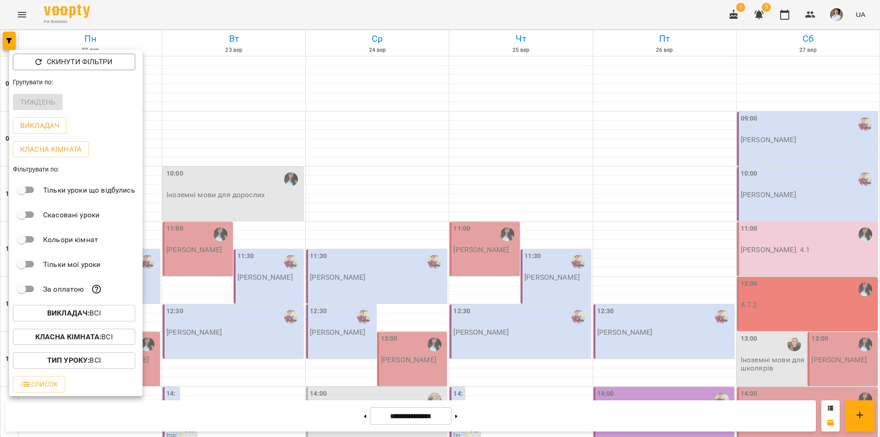
click at [252, 363] on div at bounding box center [440, 218] width 880 height 437
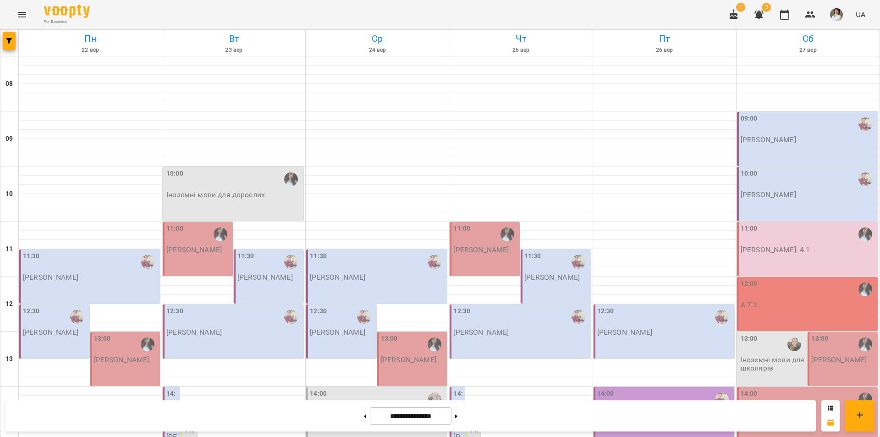
scroll to position [376, 0]
click at [364, 417] on button at bounding box center [365, 416] width 2 height 20
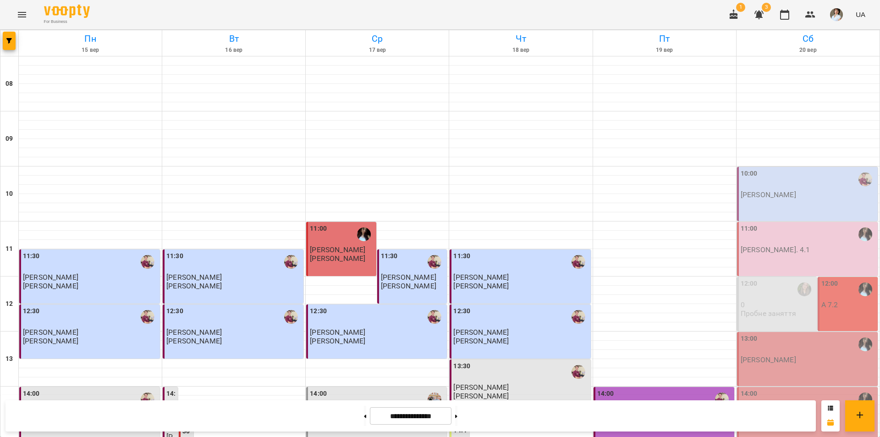
scroll to position [101, 0]
click at [801, 224] on div "11:00" at bounding box center [808, 234] width 135 height 21
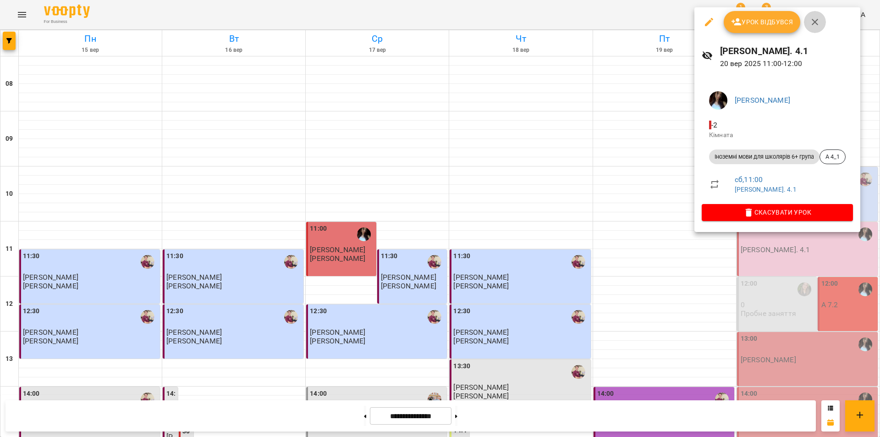
click at [814, 24] on icon "button" at bounding box center [814, 21] width 11 height 11
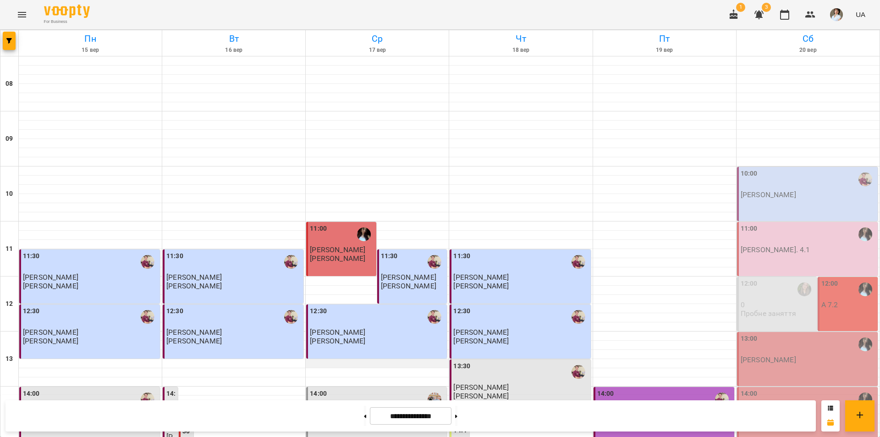
scroll to position [284, 0]
click at [8, 44] on button "button" at bounding box center [9, 41] width 13 height 18
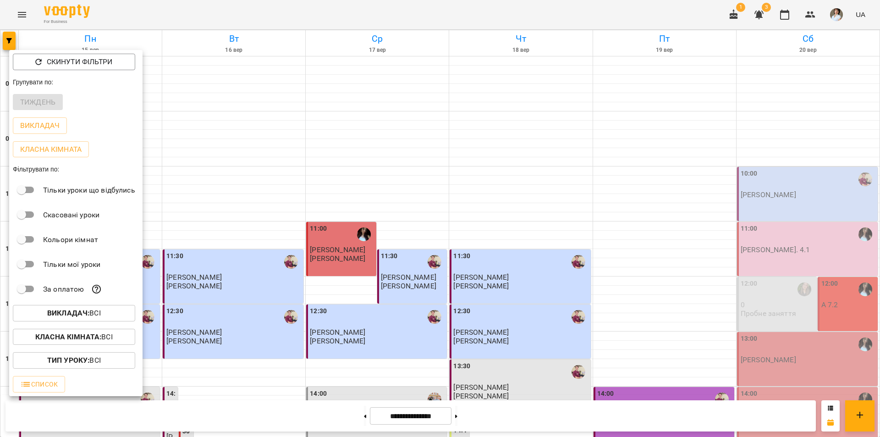
click at [87, 317] on b "Викладач :" at bounding box center [68, 312] width 42 height 9
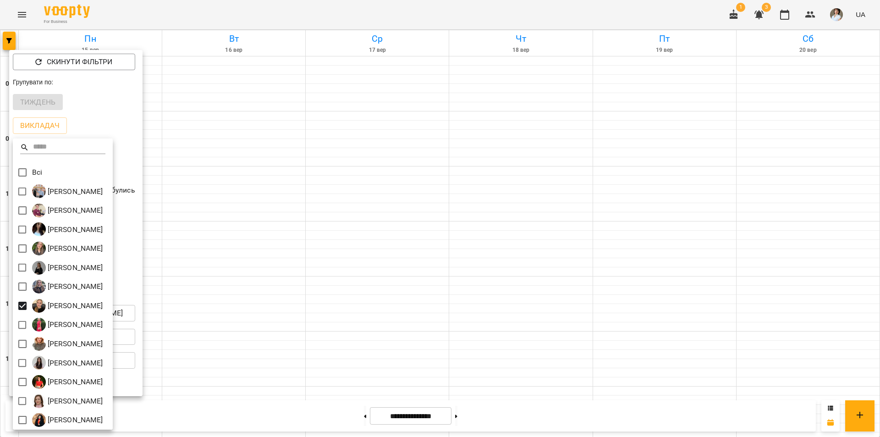
click at [360, 174] on div at bounding box center [440, 218] width 880 height 437
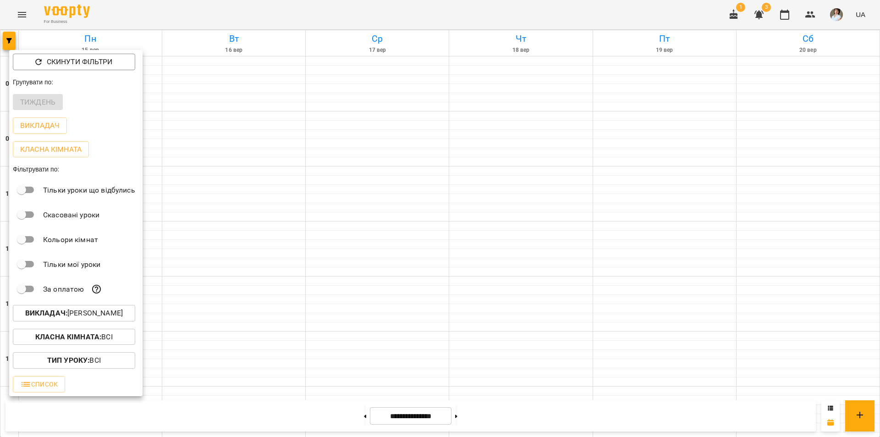
click at [360, 174] on div at bounding box center [440, 218] width 880 height 437
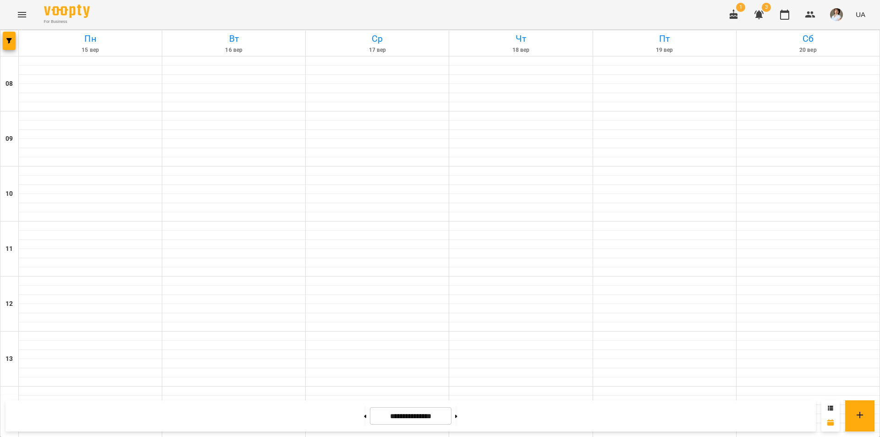
scroll to position [330, 0]
click at [457, 418] on button at bounding box center [456, 416] width 2 height 20
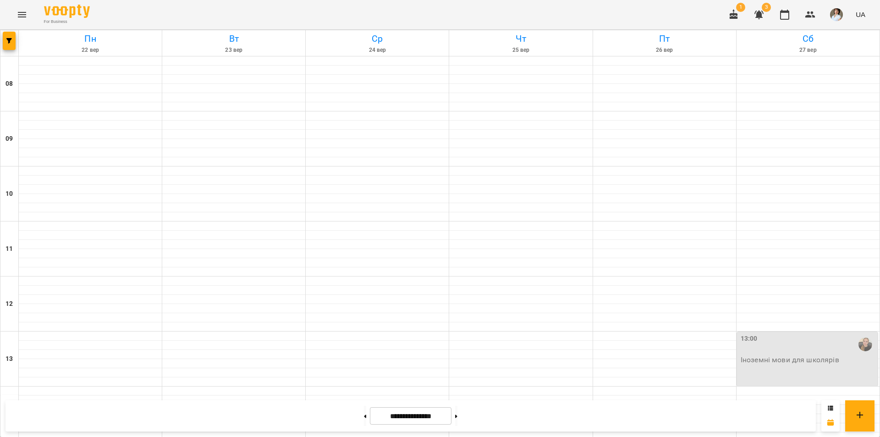
scroll to position [376, 0]
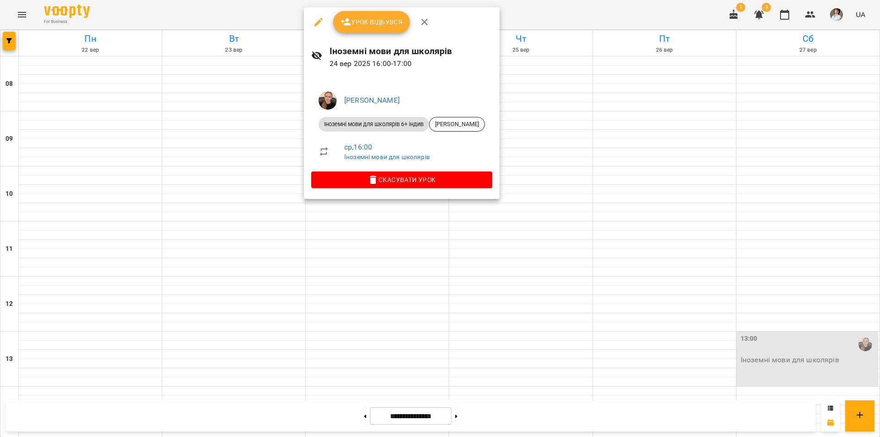
click at [386, 305] on div at bounding box center [440, 218] width 880 height 437
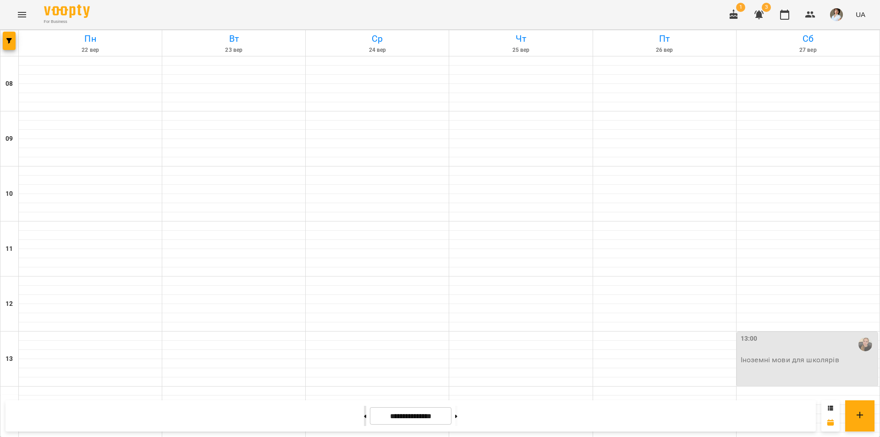
click at [364, 410] on button at bounding box center [365, 416] width 2 height 20
type input "**********"
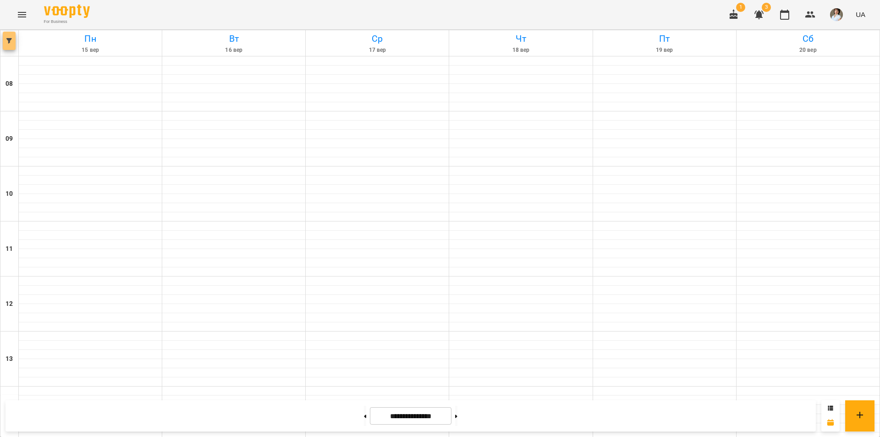
click at [7, 46] on button "button" at bounding box center [9, 41] width 13 height 18
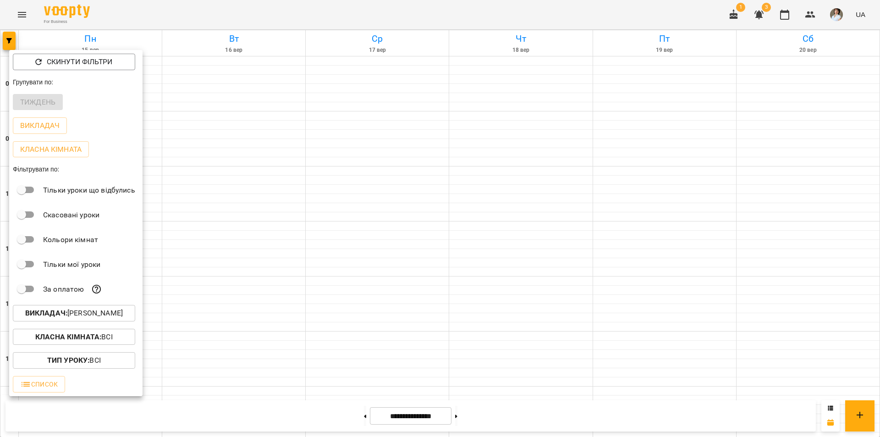
click at [86, 300] on div "За оплатою" at bounding box center [75, 288] width 133 height 25
click at [90, 318] on p "Викладач : Касянчук Софія Сергіївна" at bounding box center [74, 312] width 98 height 11
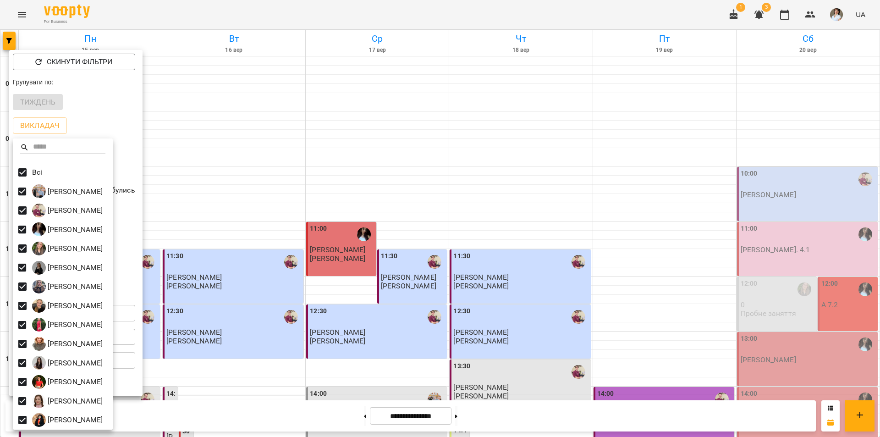
click at [804, 190] on div at bounding box center [440, 218] width 880 height 437
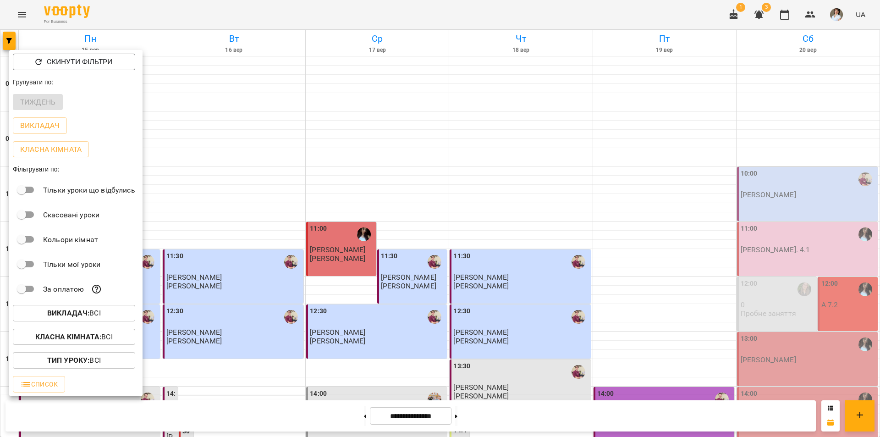
drag, startPoint x: 876, startPoint y: 257, endPoint x: 828, endPoint y: 290, distance: 58.7
click at [867, 228] on div at bounding box center [440, 218] width 880 height 437
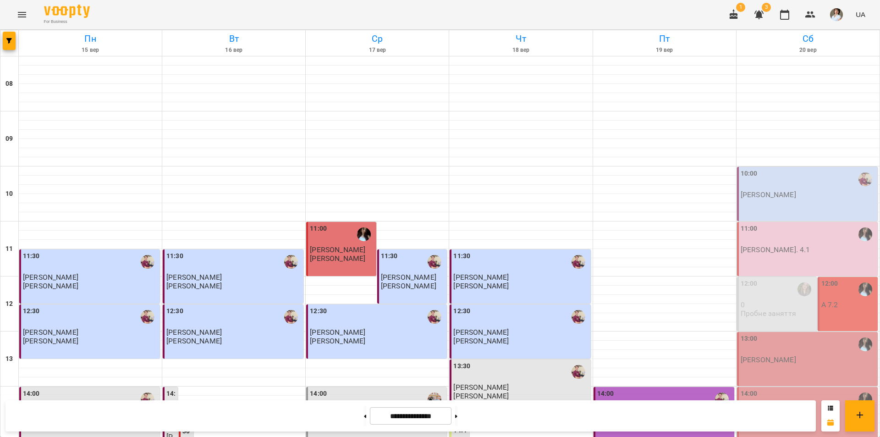
drag, startPoint x: 811, startPoint y: 299, endPoint x: 804, endPoint y: 295, distance: 8.3
click at [804, 295] on div "Скинути фільтри Групувати по: Тиждень Викладач Класна кімната Фільтрувати по: Т…" at bounding box center [440, 218] width 880 height 437
click at [766, 309] on p "Пробне заняття" at bounding box center [768, 313] width 55 height 8
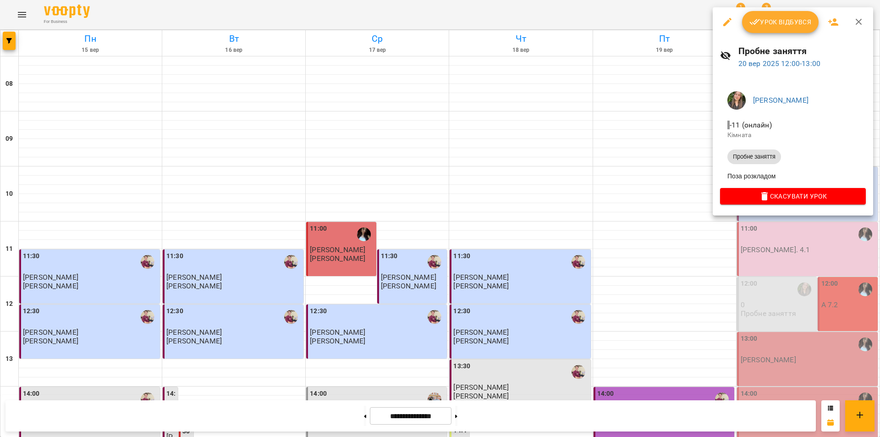
click at [783, 360] on div at bounding box center [440, 218] width 880 height 437
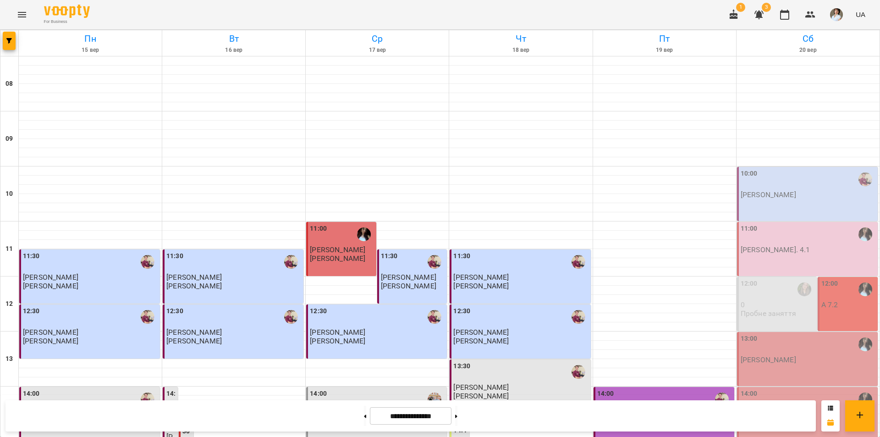
scroll to position [376, 0]
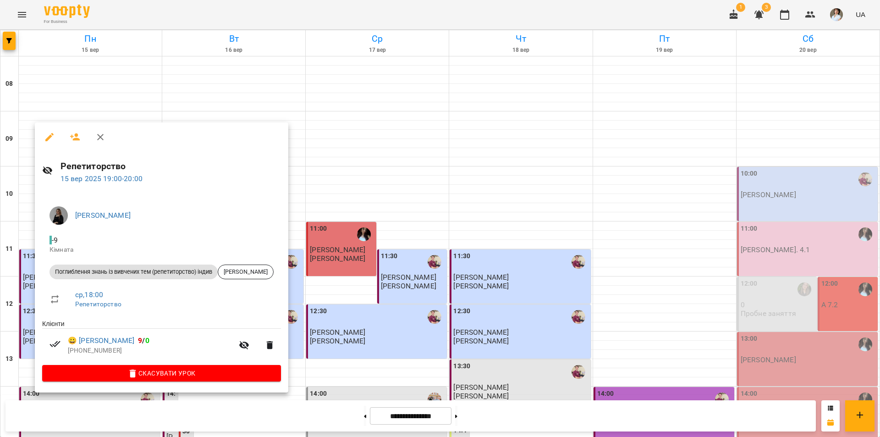
click at [488, 383] on div at bounding box center [440, 218] width 880 height 437
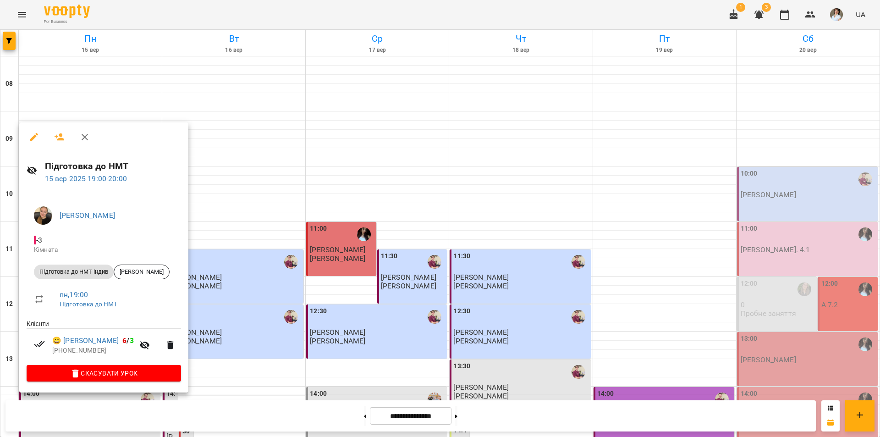
click at [382, 375] on div at bounding box center [440, 218] width 880 height 437
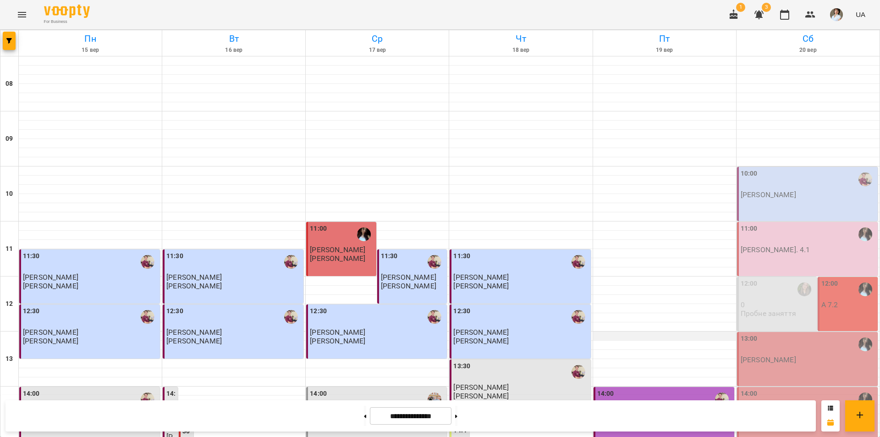
scroll to position [92, 0]
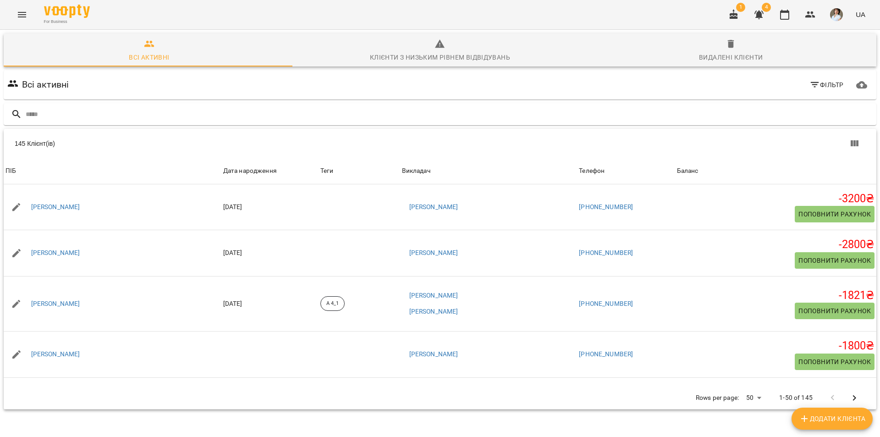
click at [31, 16] on button "Menu" at bounding box center [22, 15] width 22 height 22
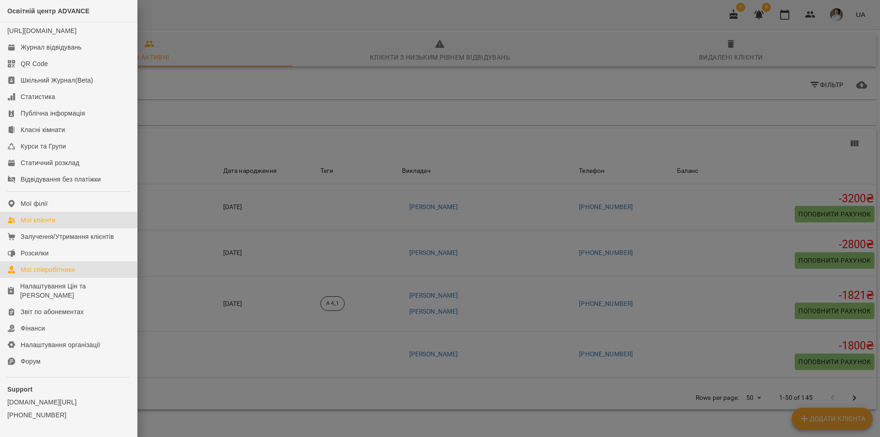
click at [71, 274] on link "Мої співробітники" at bounding box center [68, 269] width 137 height 16
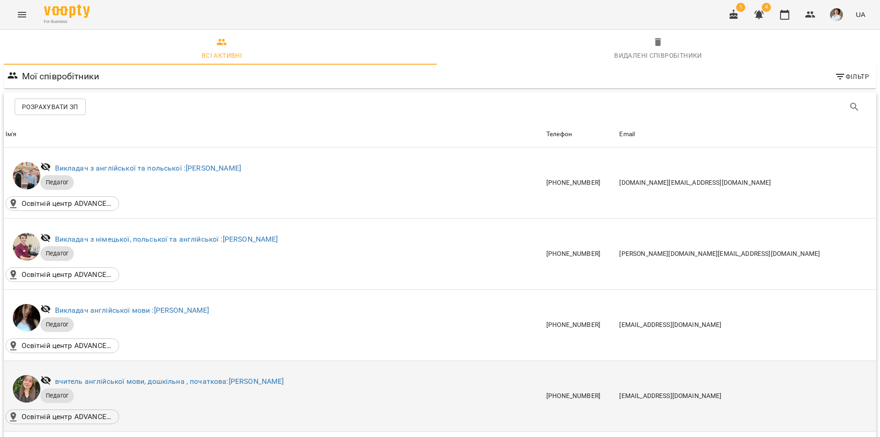
scroll to position [229, 0]
click at [134, 377] on link "вчитель англійської мови, дошкільна , початкова: [PERSON_NAME]" at bounding box center [169, 381] width 229 height 9
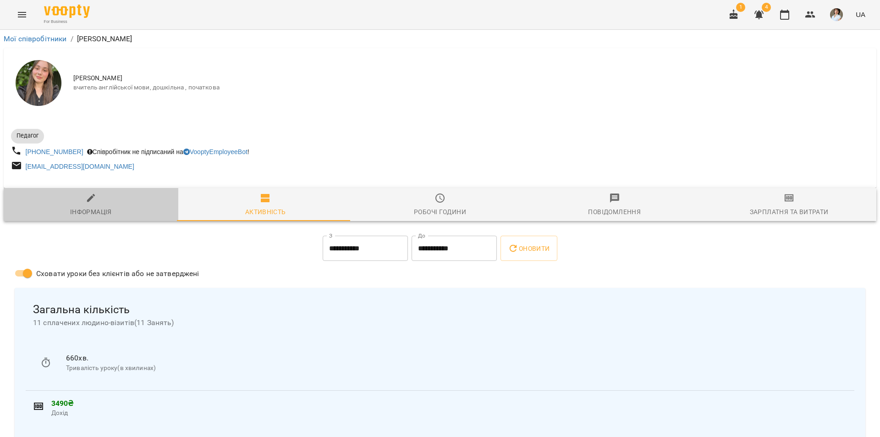
click at [93, 210] on div "Інформація" at bounding box center [91, 211] width 42 height 11
select select "**"
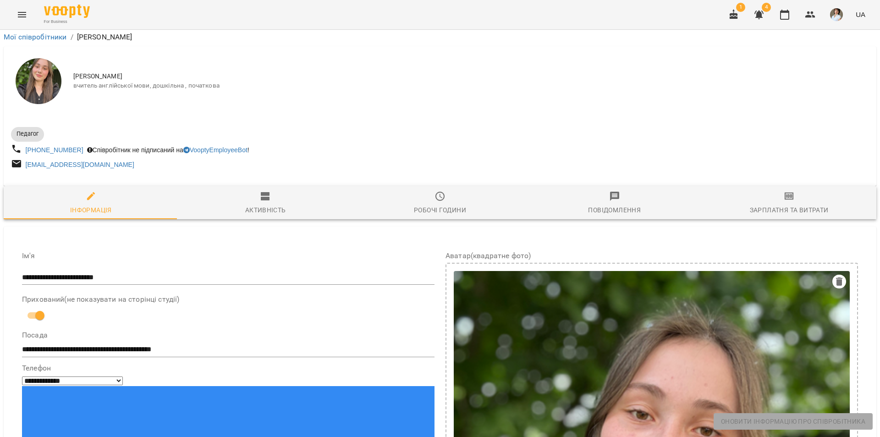
scroll to position [137, 0]
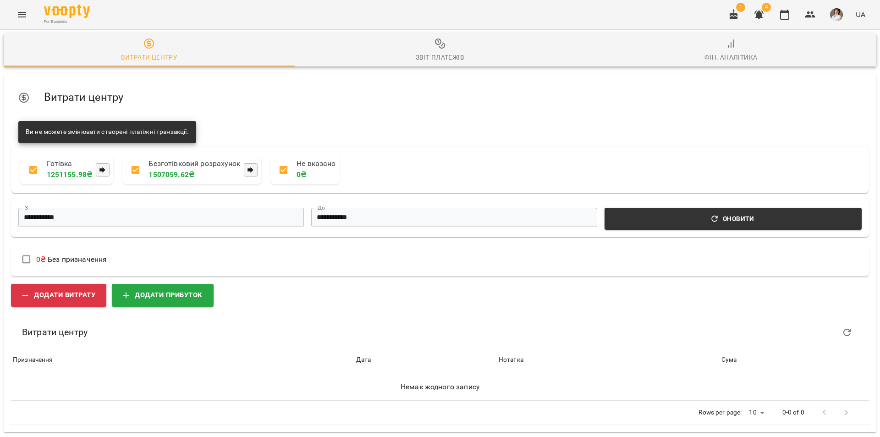
click at [428, 61] on div "Звіт платежів" at bounding box center [440, 57] width 49 height 11
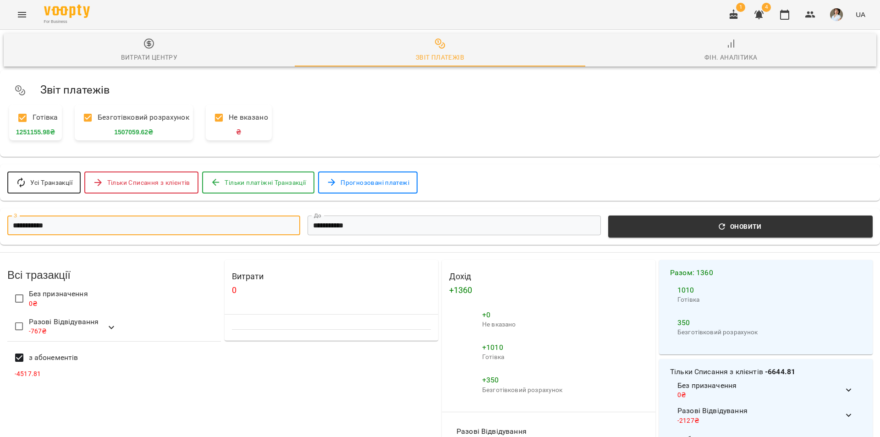
click at [182, 235] on input "**********" at bounding box center [153, 225] width 293 height 20
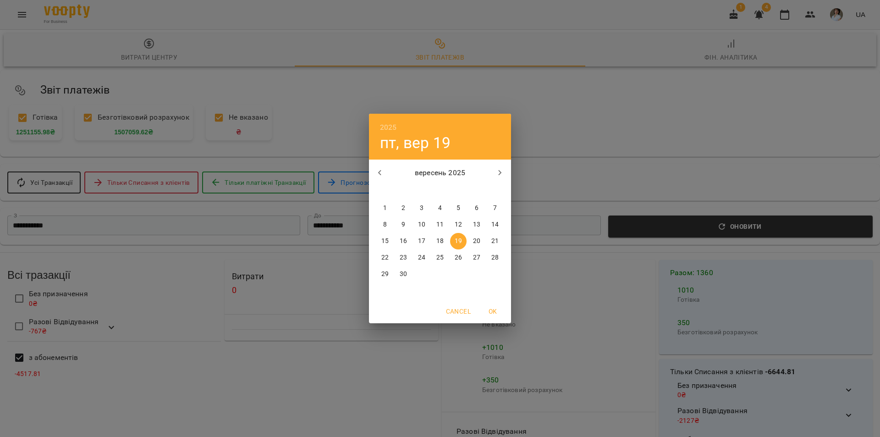
click at [585, 122] on div "2025 пт, вер 19 вересень 2025 пн вт ср чт пт сб нд 1 2 3 4 5 6 7 8 9 10 11 12 1…" at bounding box center [440, 218] width 880 height 437
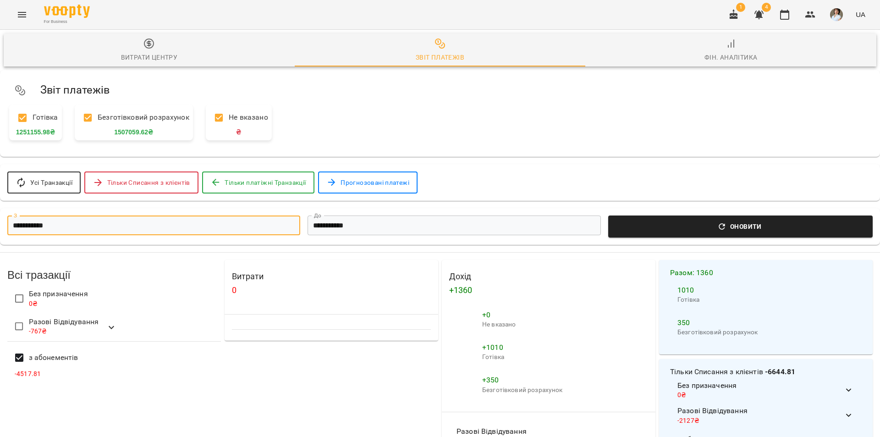
click at [713, 225] on span "Оновити" at bounding box center [740, 226] width 253 height 11
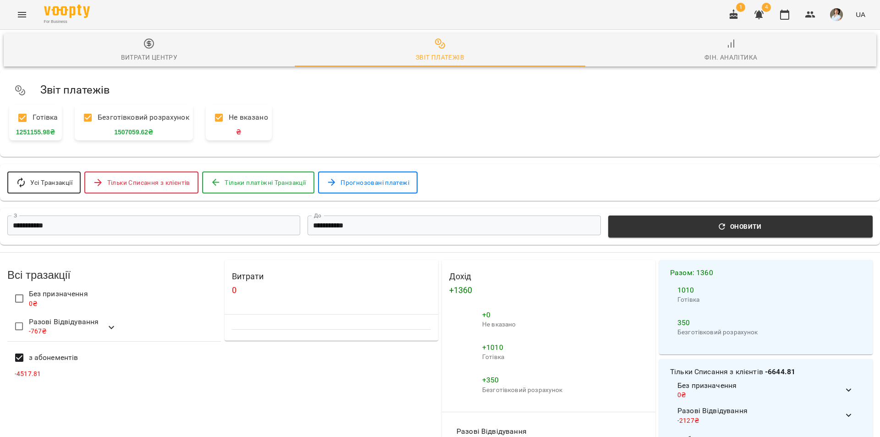
click at [276, 232] on input "**********" at bounding box center [153, 225] width 293 height 20
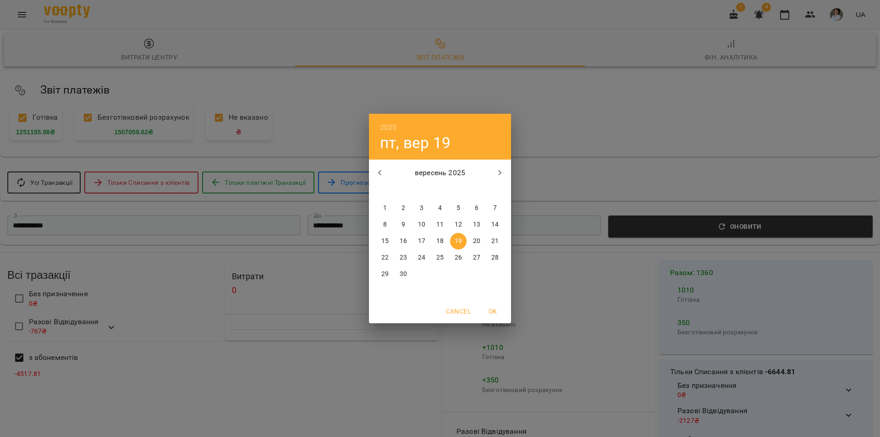
click at [386, 208] on p "1" at bounding box center [385, 207] width 4 height 9
type input "**********"
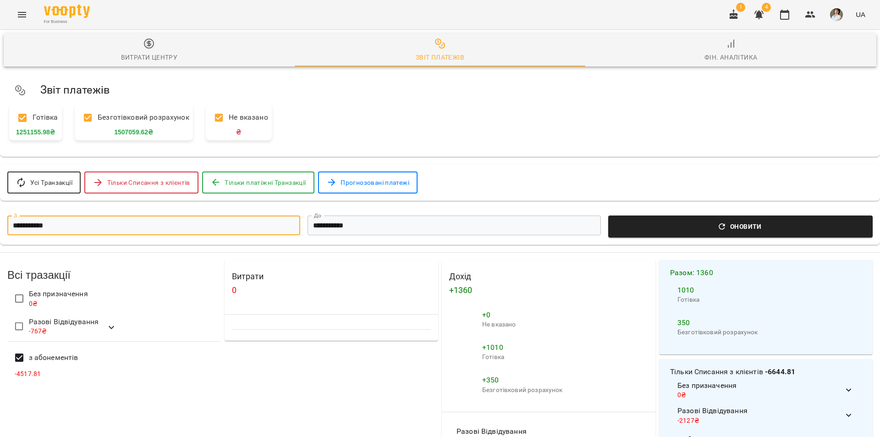
click at [711, 230] on span "Оновити" at bounding box center [740, 226] width 253 height 11
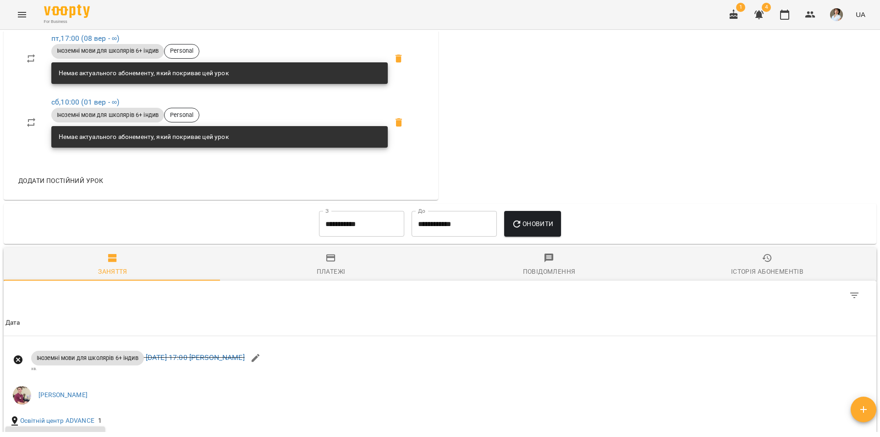
scroll to position [398, 0]
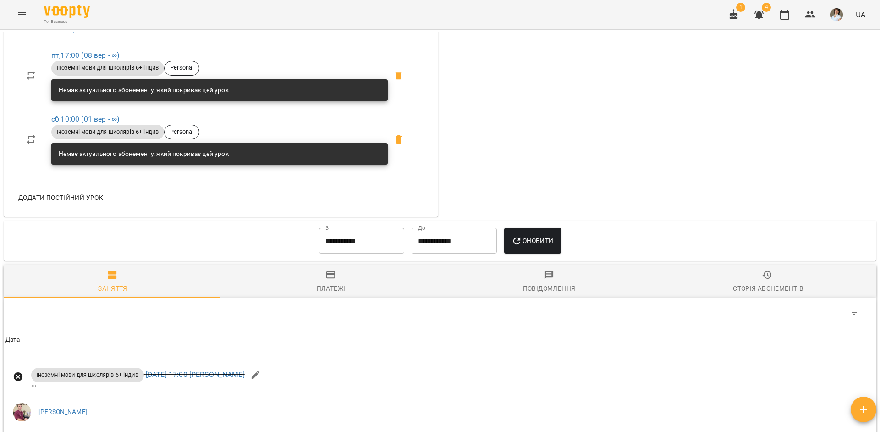
click at [338, 253] on input "**********" at bounding box center [361, 241] width 85 height 26
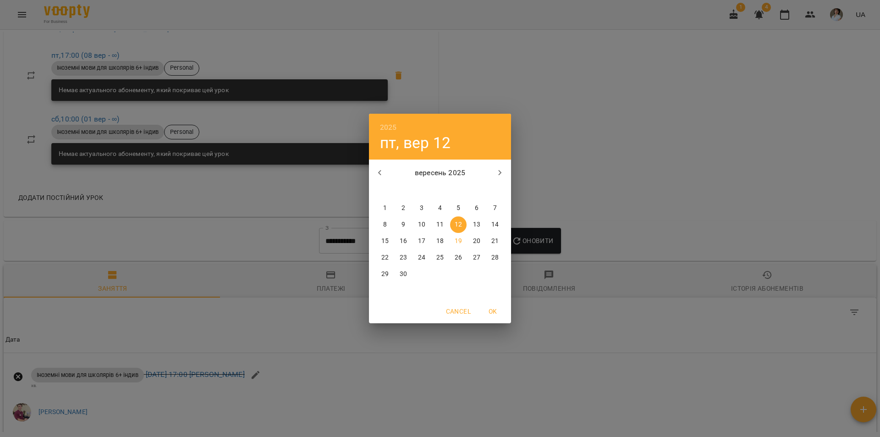
click at [389, 204] on span "1" at bounding box center [385, 207] width 16 height 9
type input "**********"
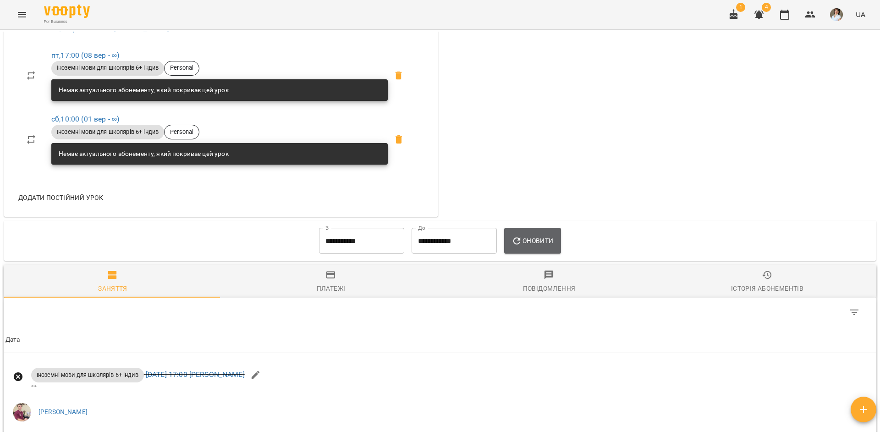
click at [535, 246] on span "Оновити" at bounding box center [532, 240] width 42 height 11
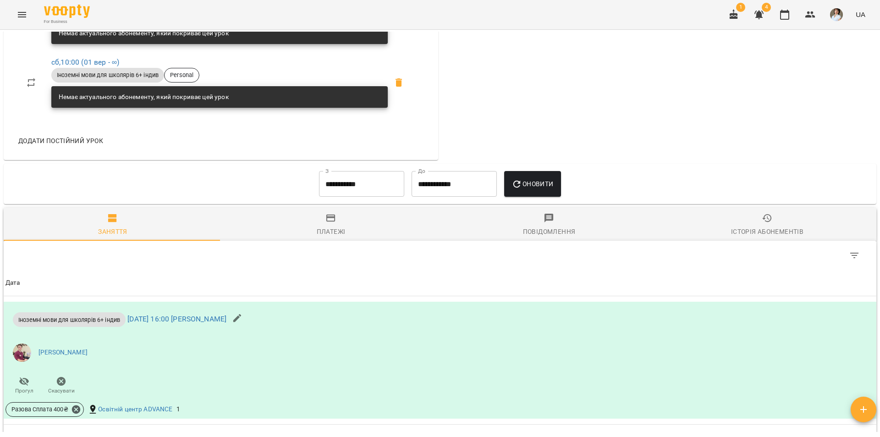
scroll to position [352, 0]
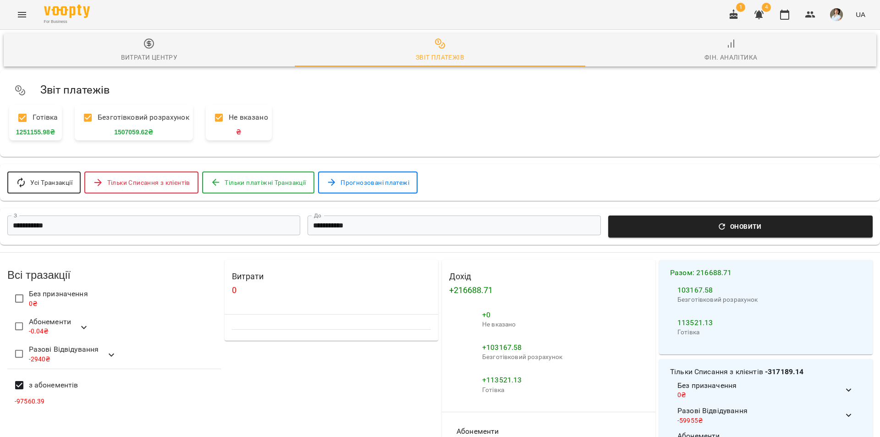
click at [727, 228] on span "Оновити" at bounding box center [740, 226] width 253 height 11
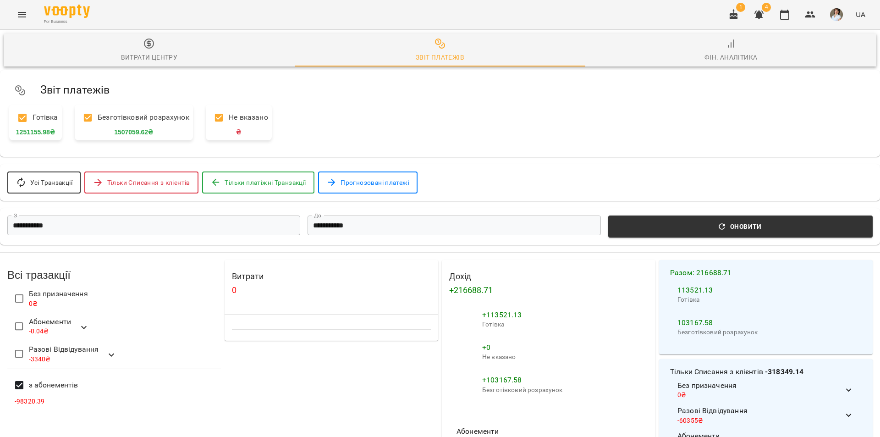
click at [232, 231] on input "**********" at bounding box center [153, 225] width 293 height 20
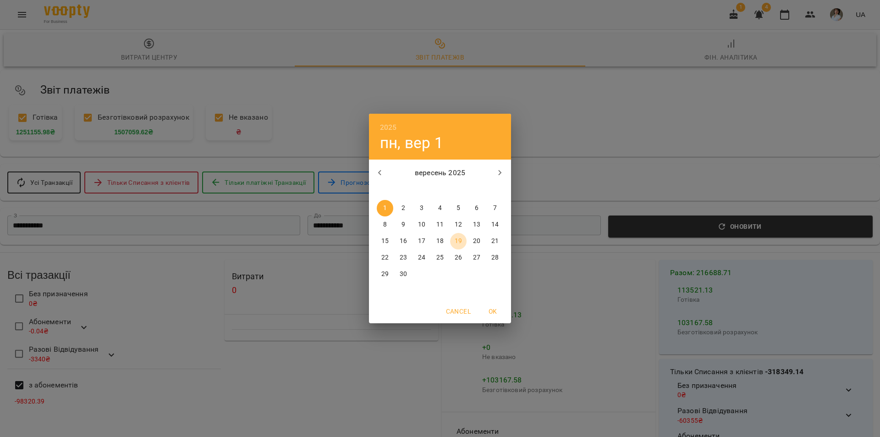
click at [460, 244] on span "19" at bounding box center [458, 240] width 16 height 9
type input "**********"
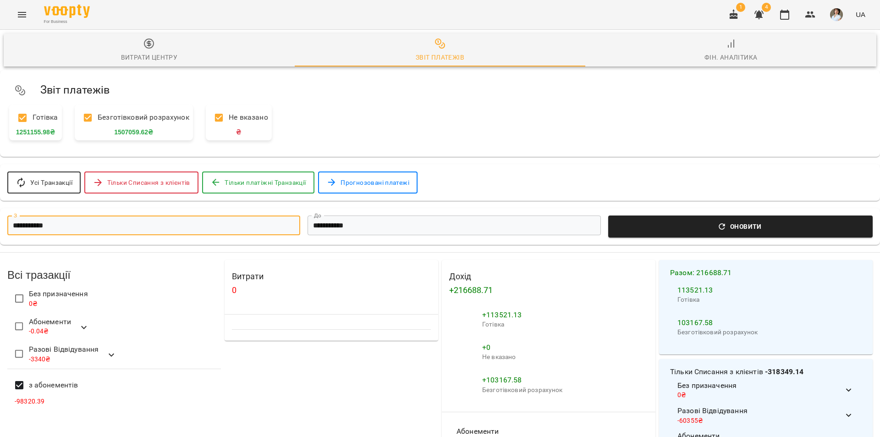
click at [718, 230] on icon "button" at bounding box center [721, 226] width 9 height 9
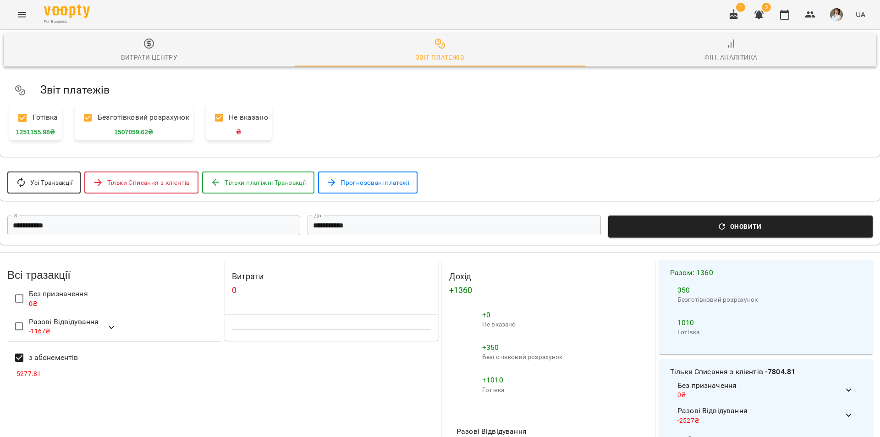
click at [724, 229] on span "Оновити" at bounding box center [740, 226] width 253 height 11
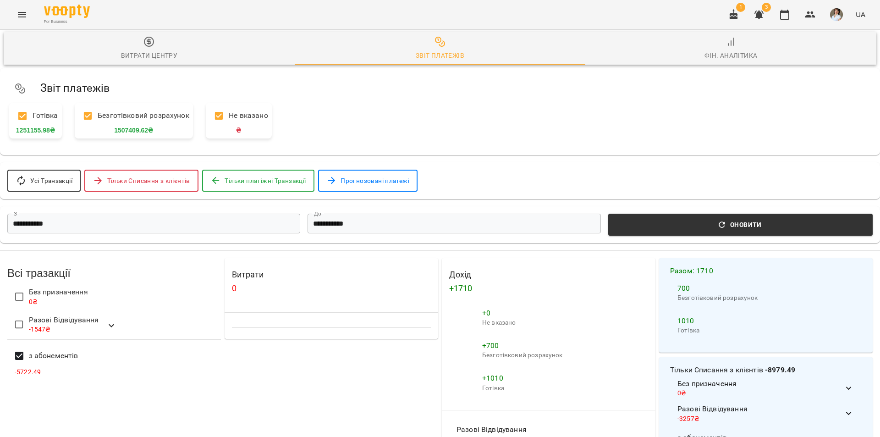
scroll to position [137, 0]
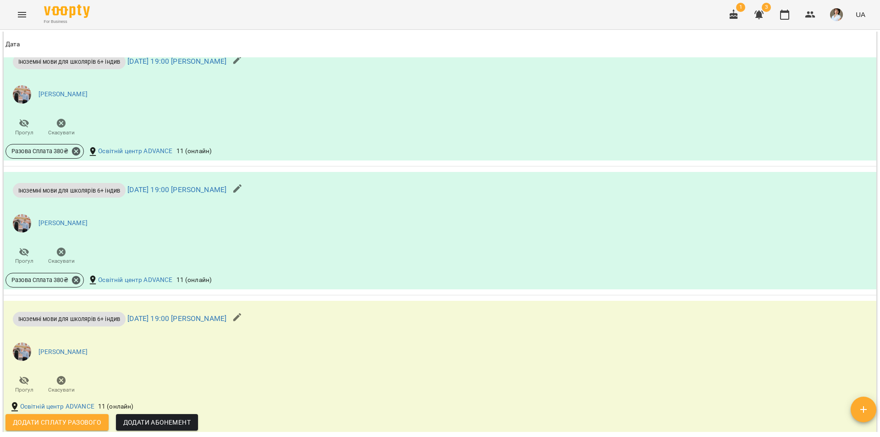
scroll to position [825, 0]
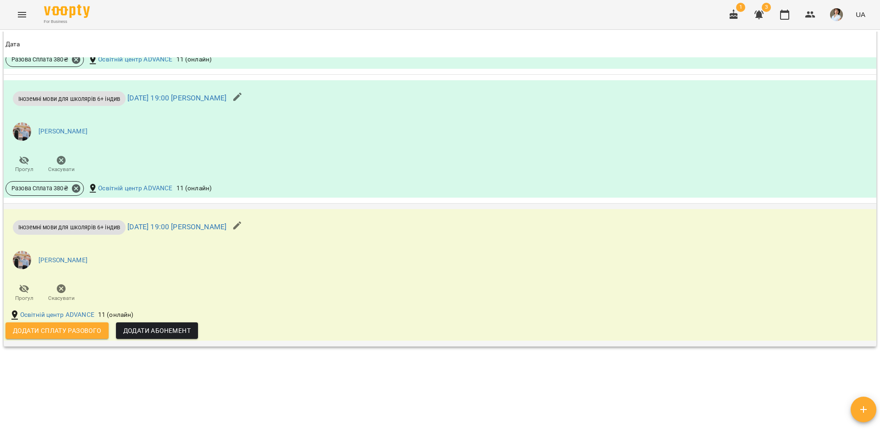
click at [54, 336] on span "Додати сплату разового" at bounding box center [57, 330] width 88 height 11
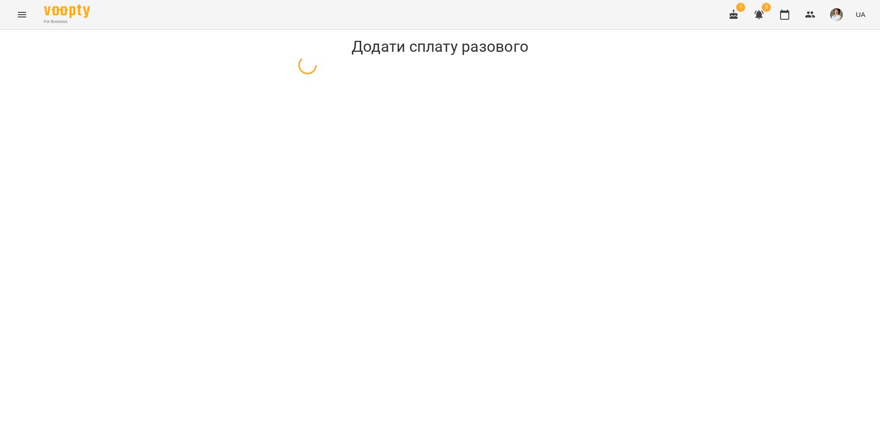
select select "**********"
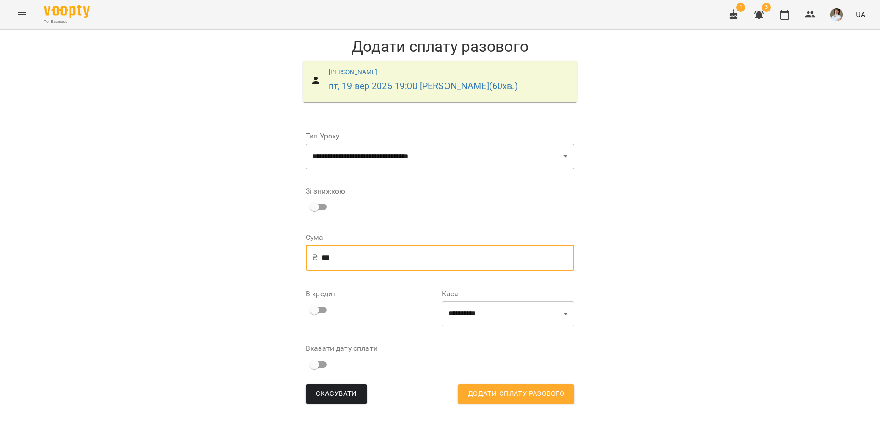
drag, startPoint x: 346, startPoint y: 260, endPoint x: 312, endPoint y: 253, distance: 34.3
click at [312, 253] on div "₴ *** ​" at bounding box center [440, 258] width 269 height 26
type input "***"
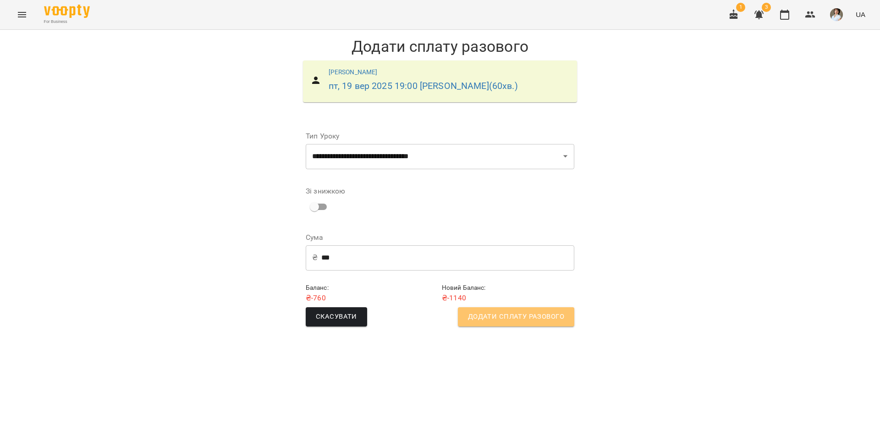
click at [513, 319] on span "Додати сплату разового" at bounding box center [516, 317] width 96 height 12
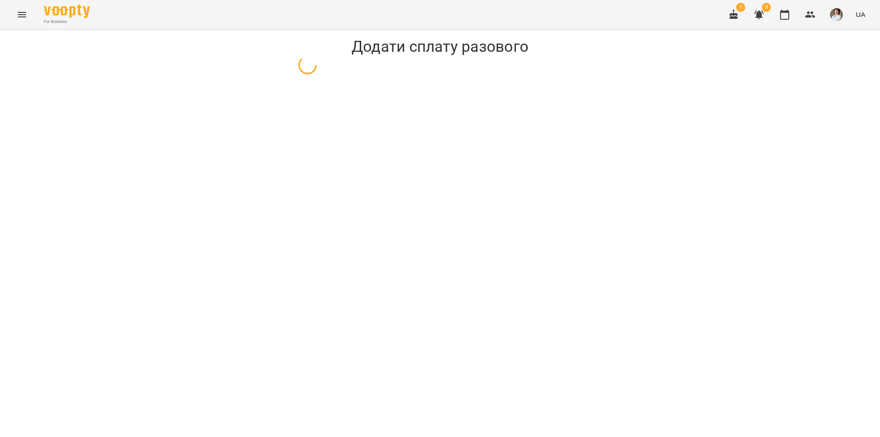
select select "**********"
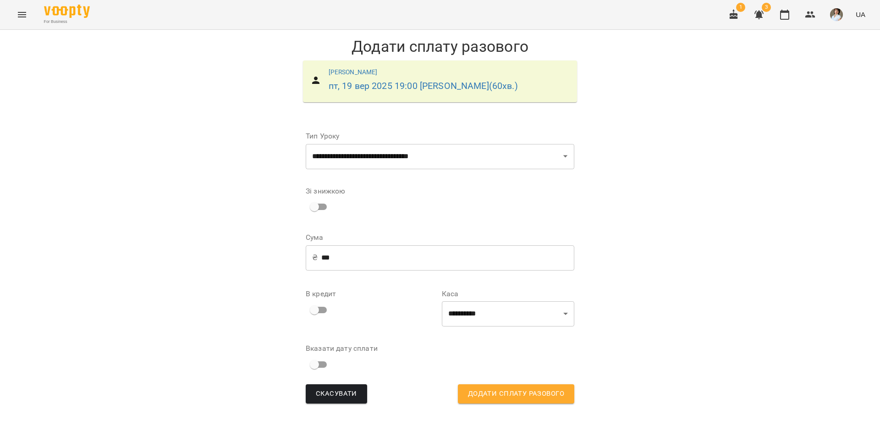
click at [18, 14] on icon "Menu" at bounding box center [21, 14] width 11 height 11
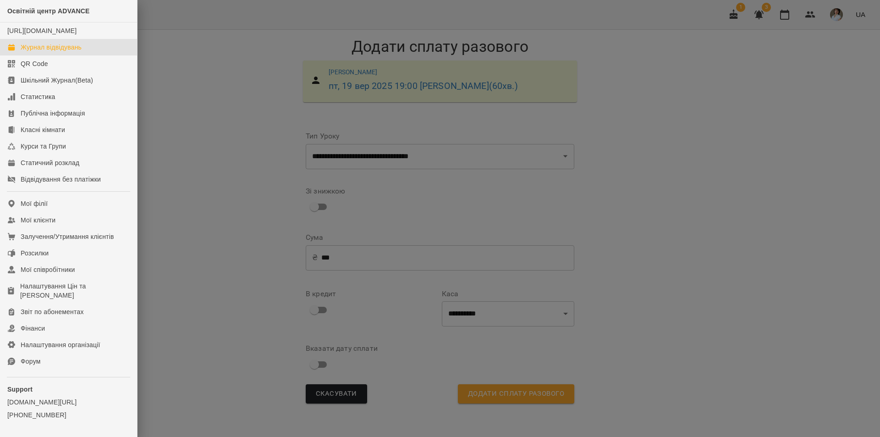
click at [50, 52] on div "Журнал відвідувань" at bounding box center [51, 47] width 61 height 9
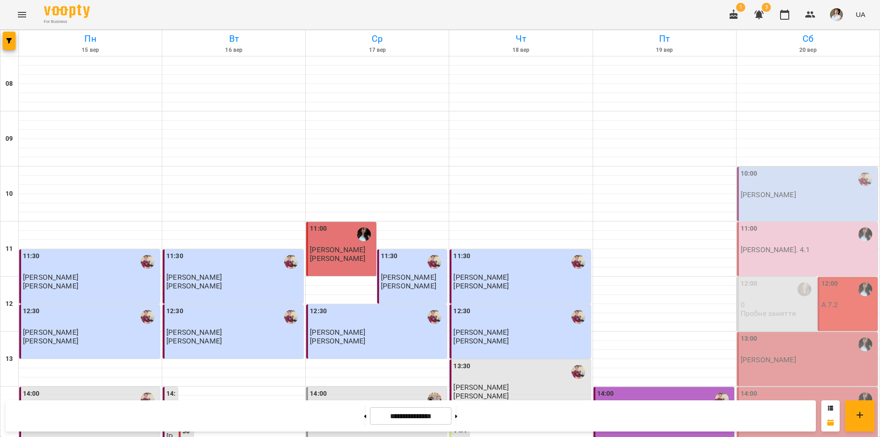
scroll to position [376, 0]
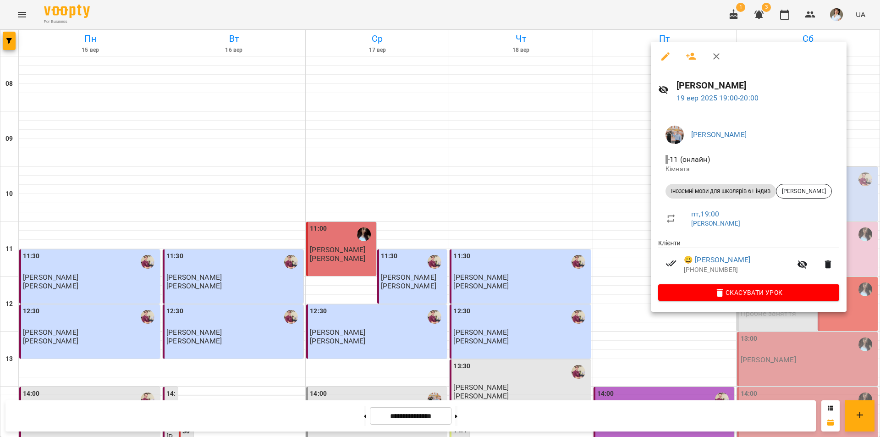
click at [599, 353] on div at bounding box center [440, 218] width 880 height 437
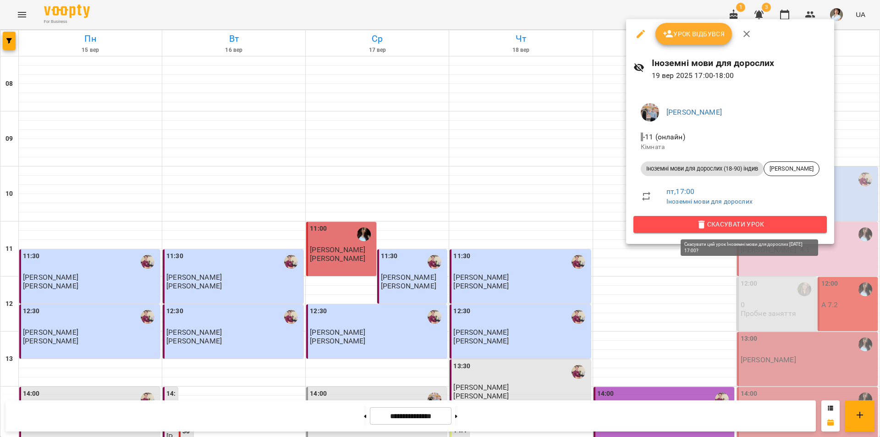
click at [734, 225] on span "Скасувати Урок" at bounding box center [730, 224] width 179 height 11
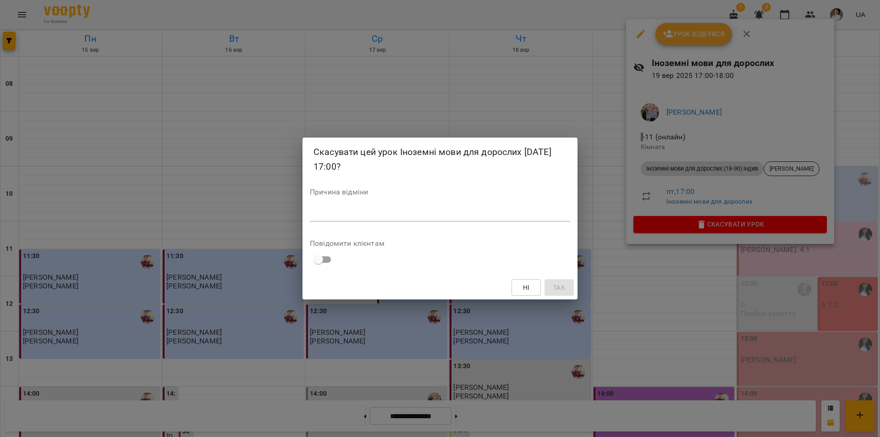
click at [498, 205] on div "Причина відміни *" at bounding box center [440, 206] width 260 height 37
click at [495, 219] on div "*" at bounding box center [440, 214] width 260 height 15
click at [559, 287] on span "Так" at bounding box center [559, 287] width 12 height 11
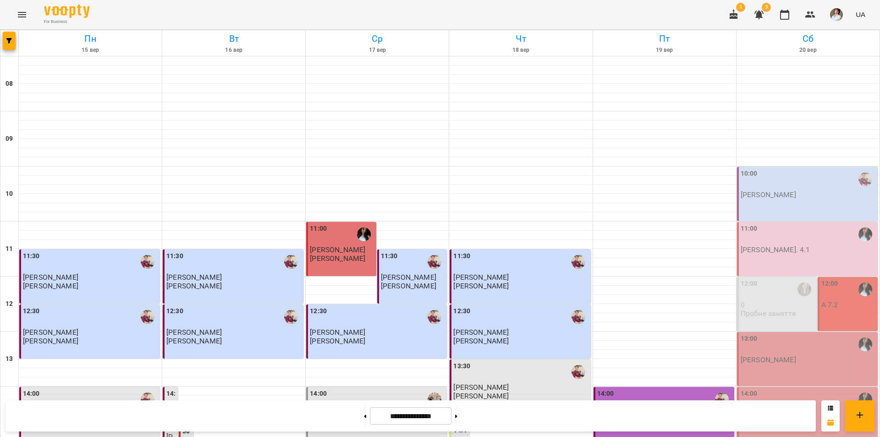
scroll to position [284, 0]
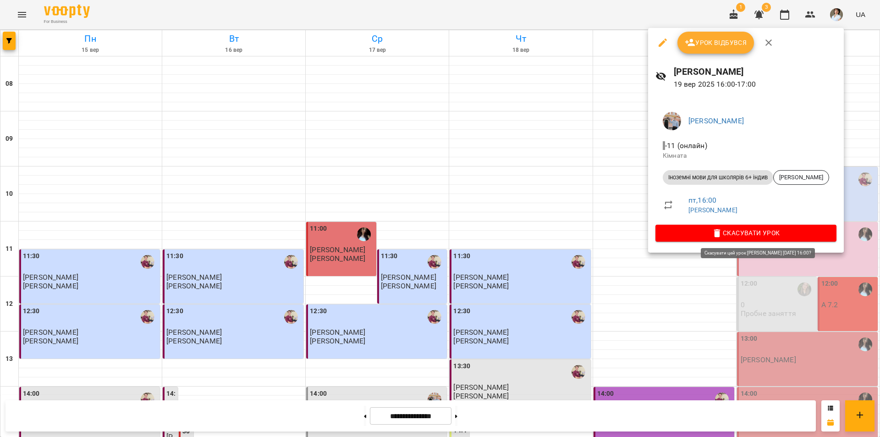
click at [767, 227] on span "Скасувати Урок" at bounding box center [746, 232] width 166 height 11
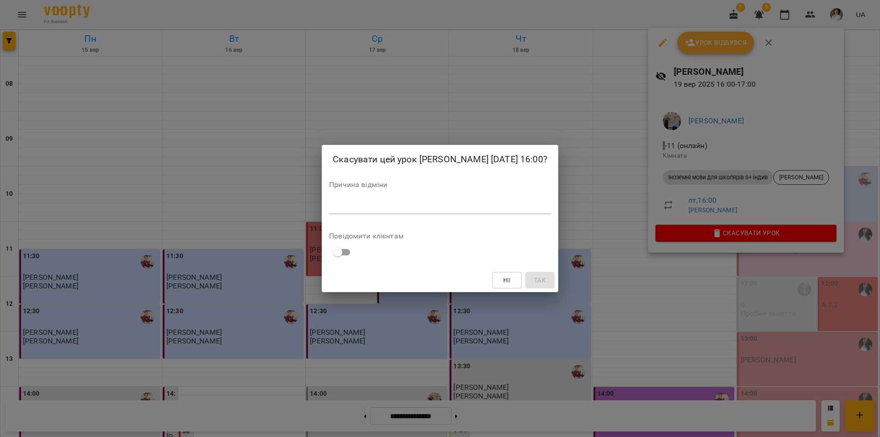
click at [421, 205] on textarea at bounding box center [440, 206] width 222 height 9
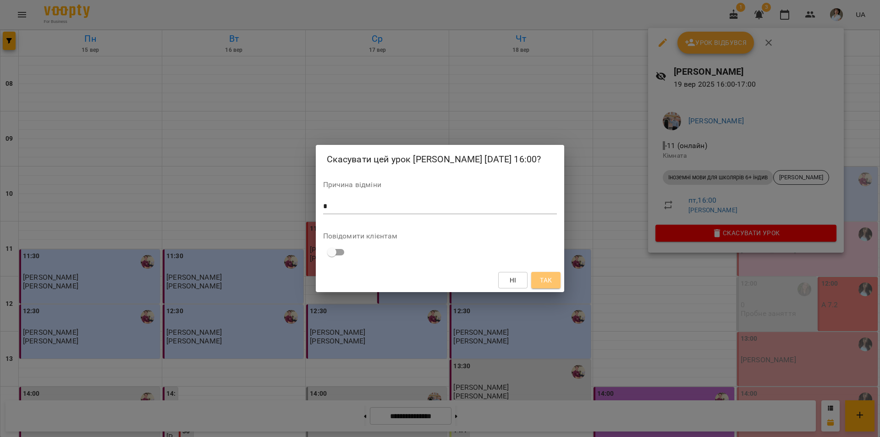
click at [539, 280] on span "Так" at bounding box center [545, 279] width 15 height 11
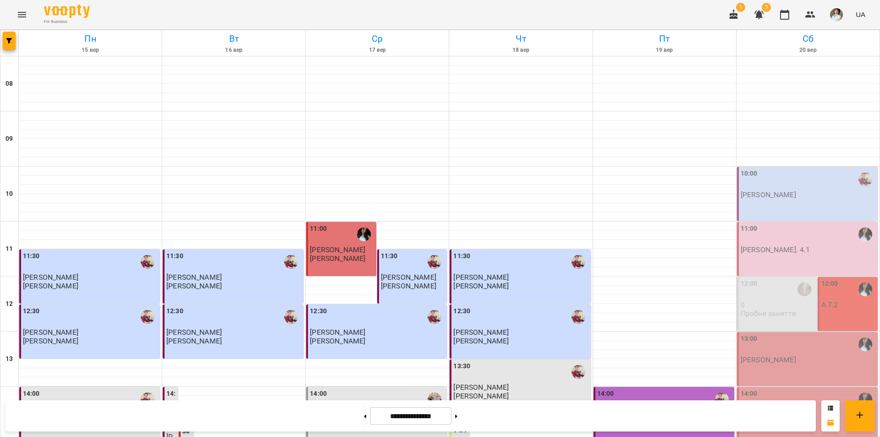
scroll to position [92, 0]
click at [735, 20] on button "button" at bounding box center [734, 15] width 22 height 22
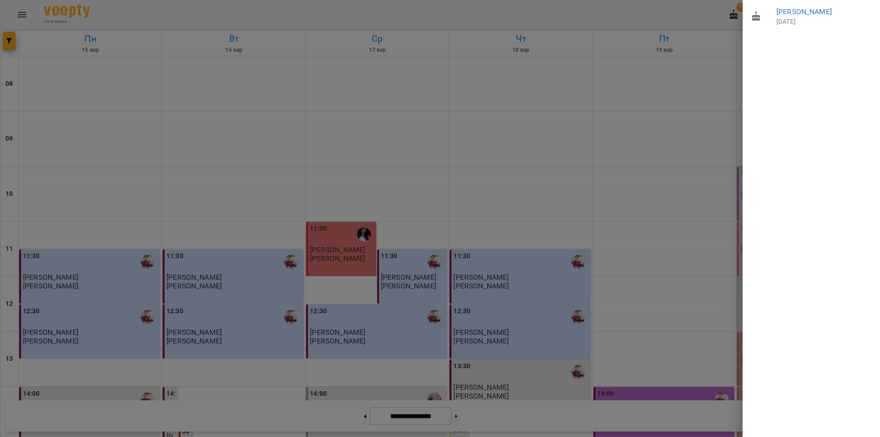
click at [706, 66] on div at bounding box center [440, 218] width 880 height 437
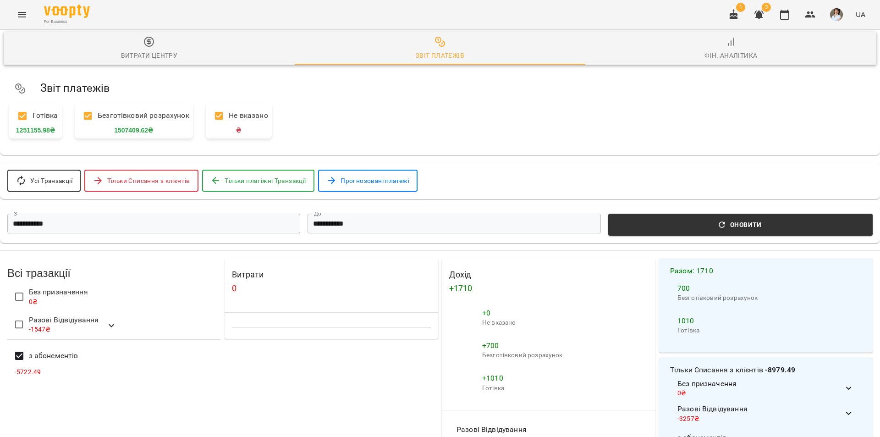
scroll to position [137, 0]
